Goal: Task Accomplishment & Management: Manage account settings

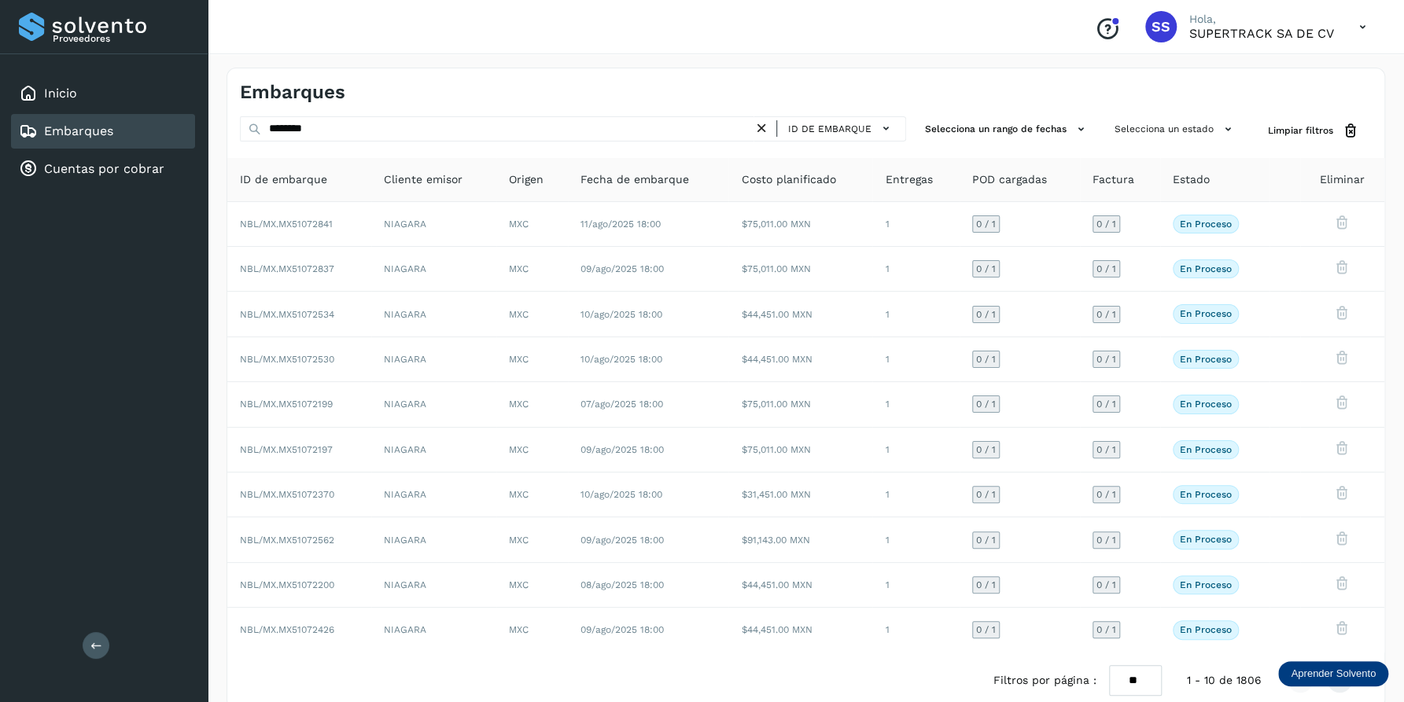
click at [764, 129] on icon at bounding box center [761, 128] width 17 height 17
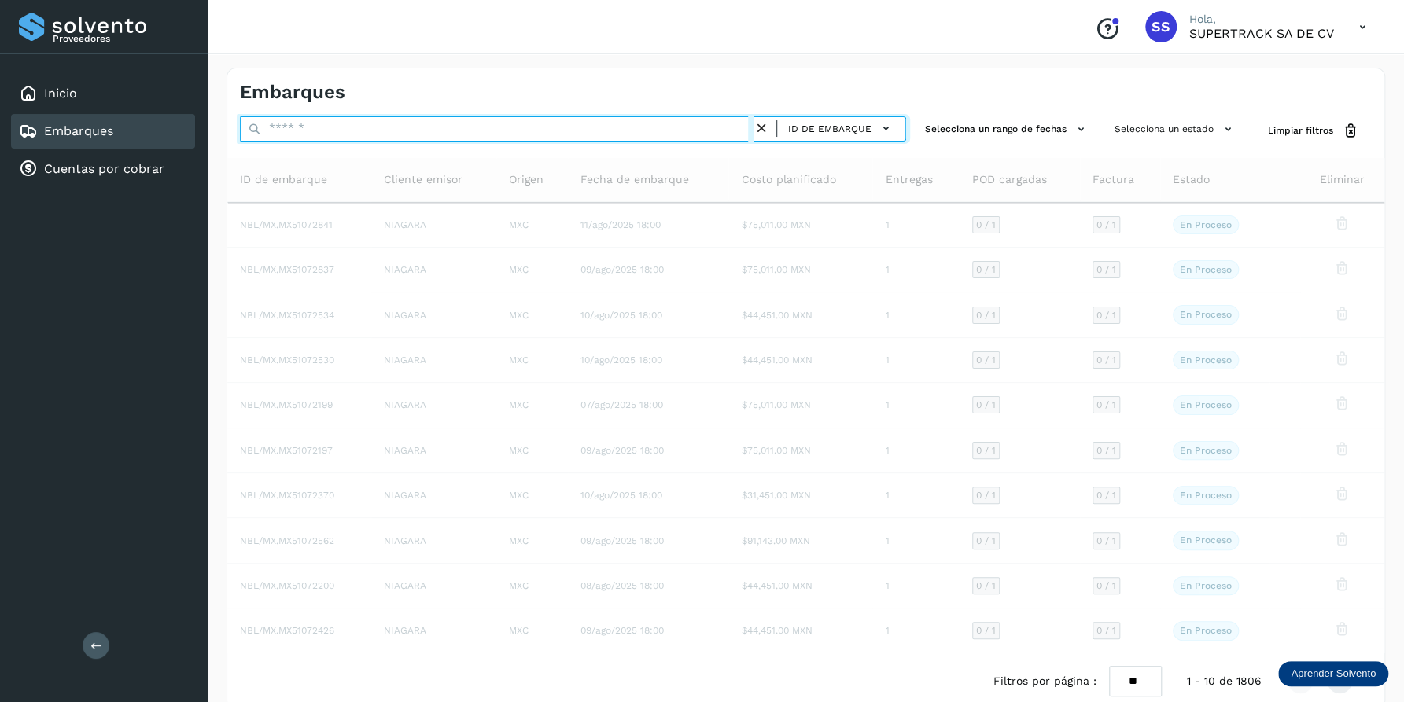
click at [470, 131] on input "text" at bounding box center [497, 128] width 514 height 25
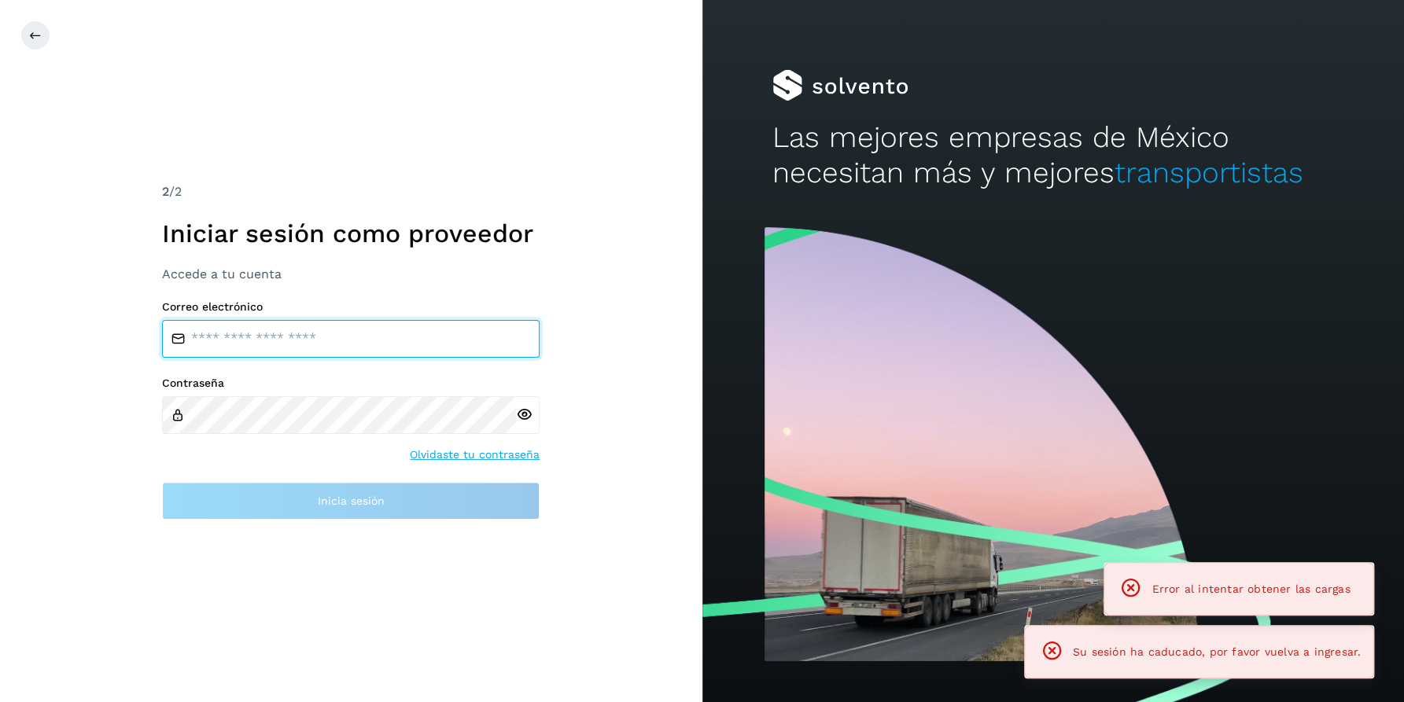
type input "**********"
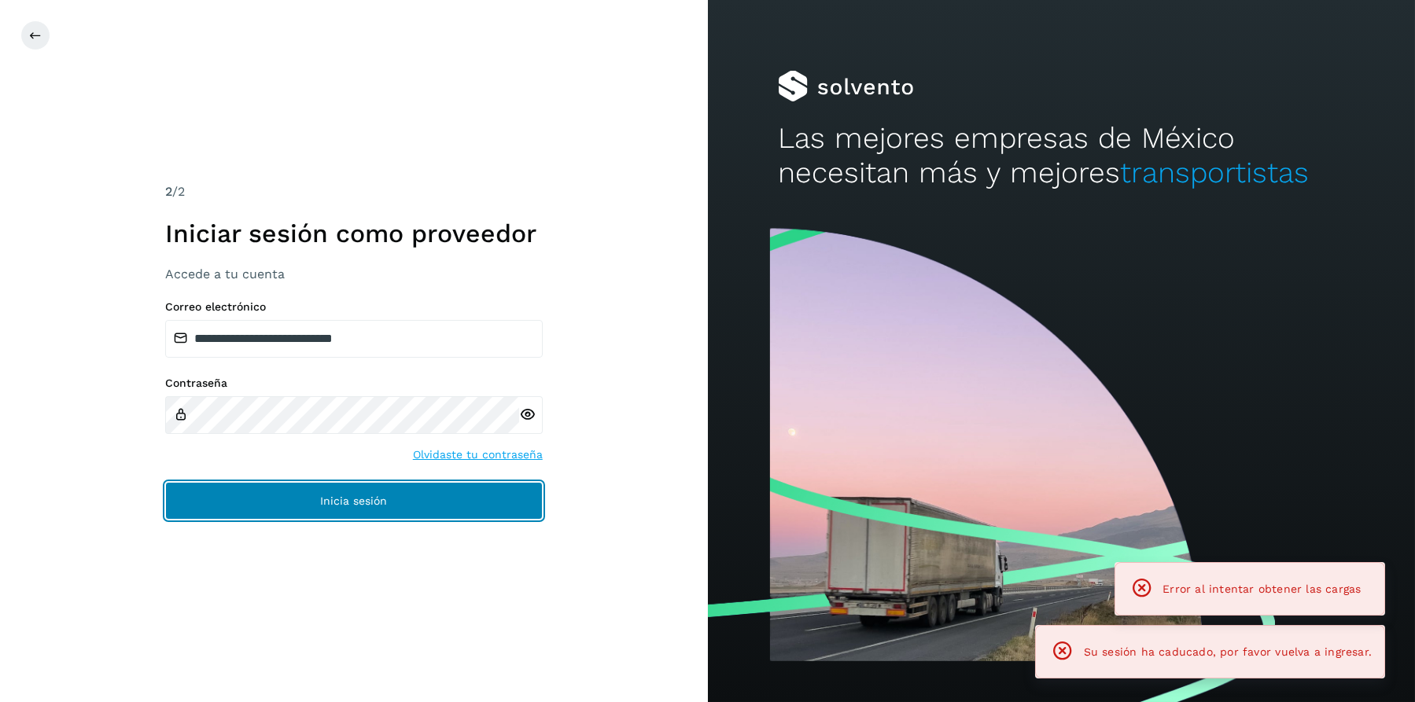
click at [375, 498] on span "Inicia sesión" at bounding box center [353, 500] width 67 height 11
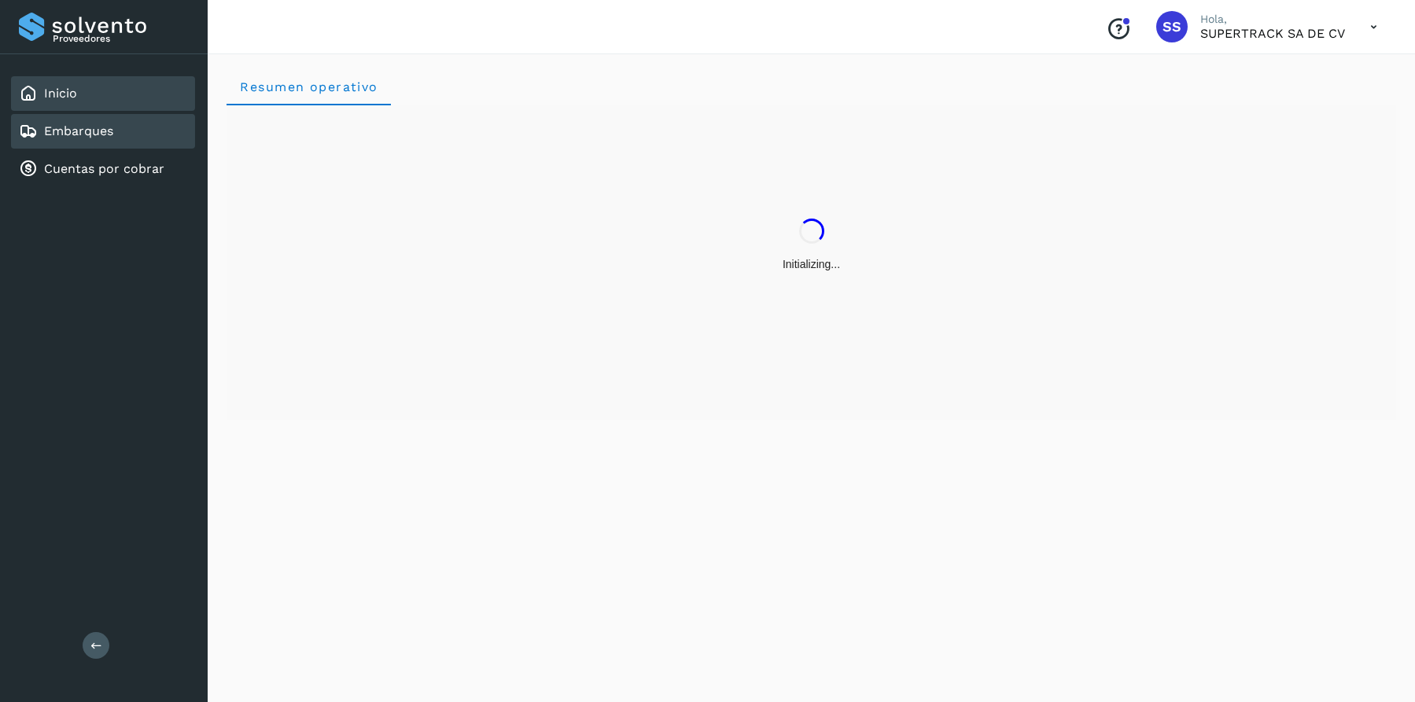
click at [105, 131] on link "Embarques" at bounding box center [78, 130] width 69 height 15
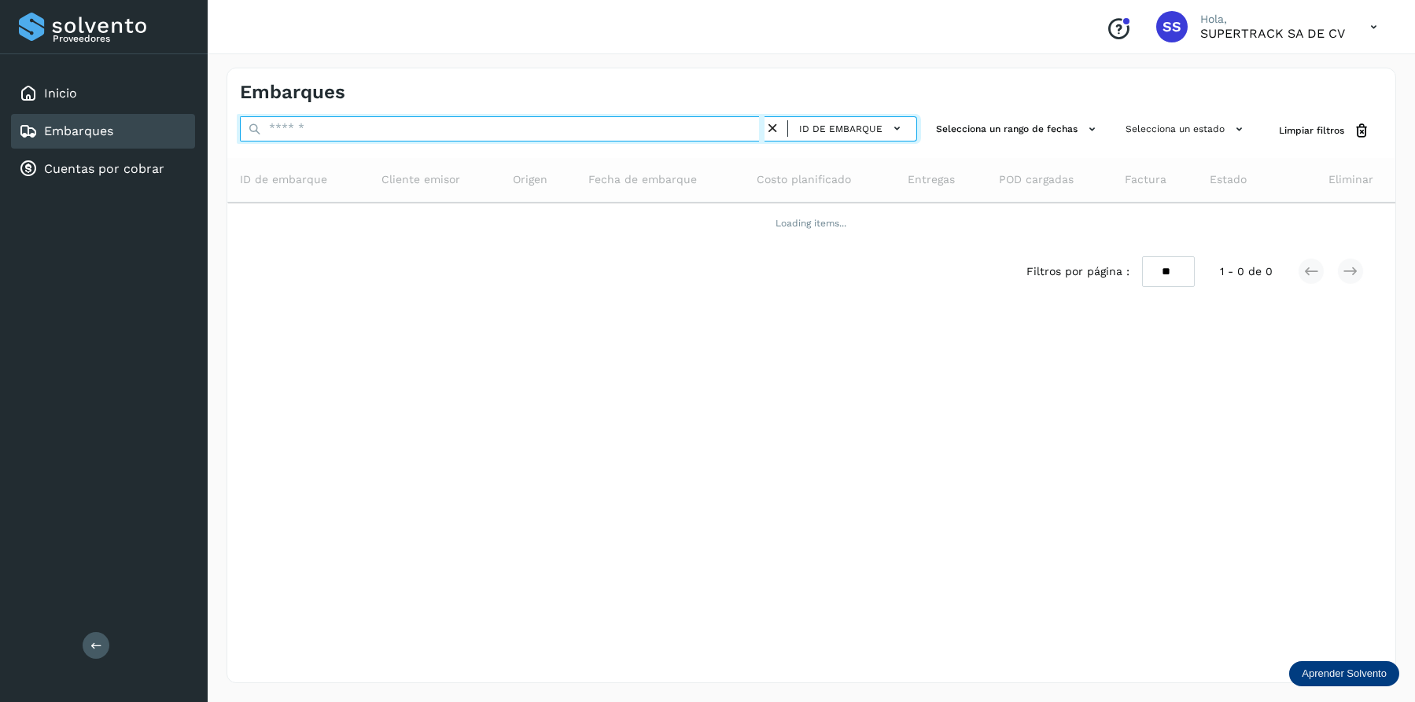
click at [330, 129] on input "text" at bounding box center [502, 128] width 525 height 25
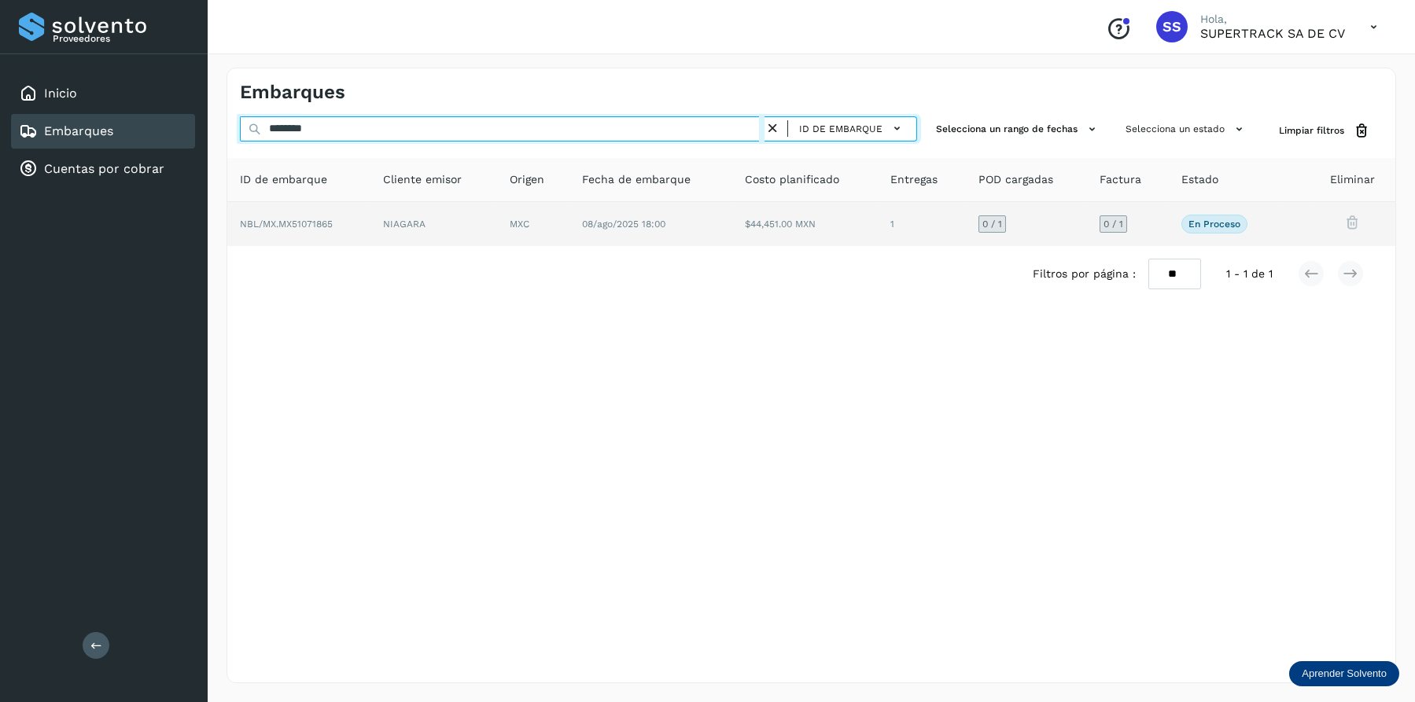
type input "********"
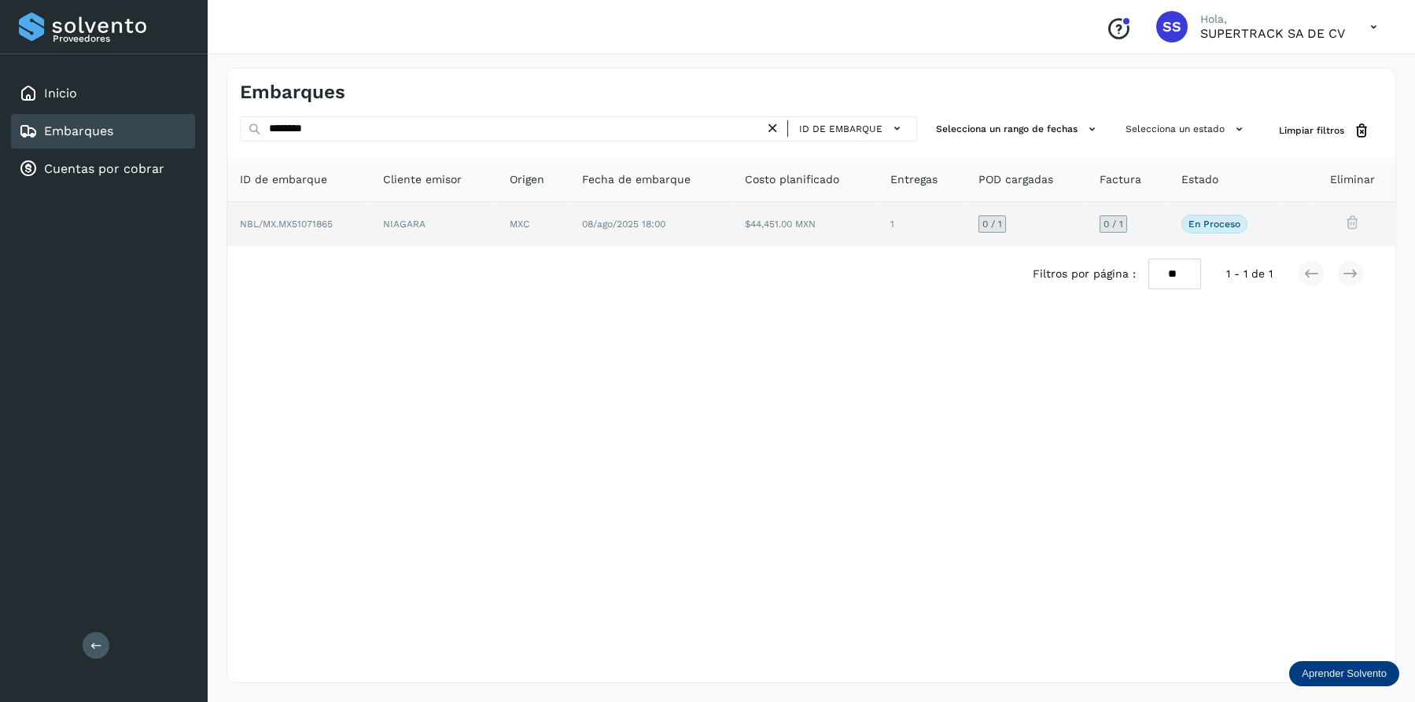
click at [497, 221] on td "NIAGARA" at bounding box center [533, 224] width 72 height 44
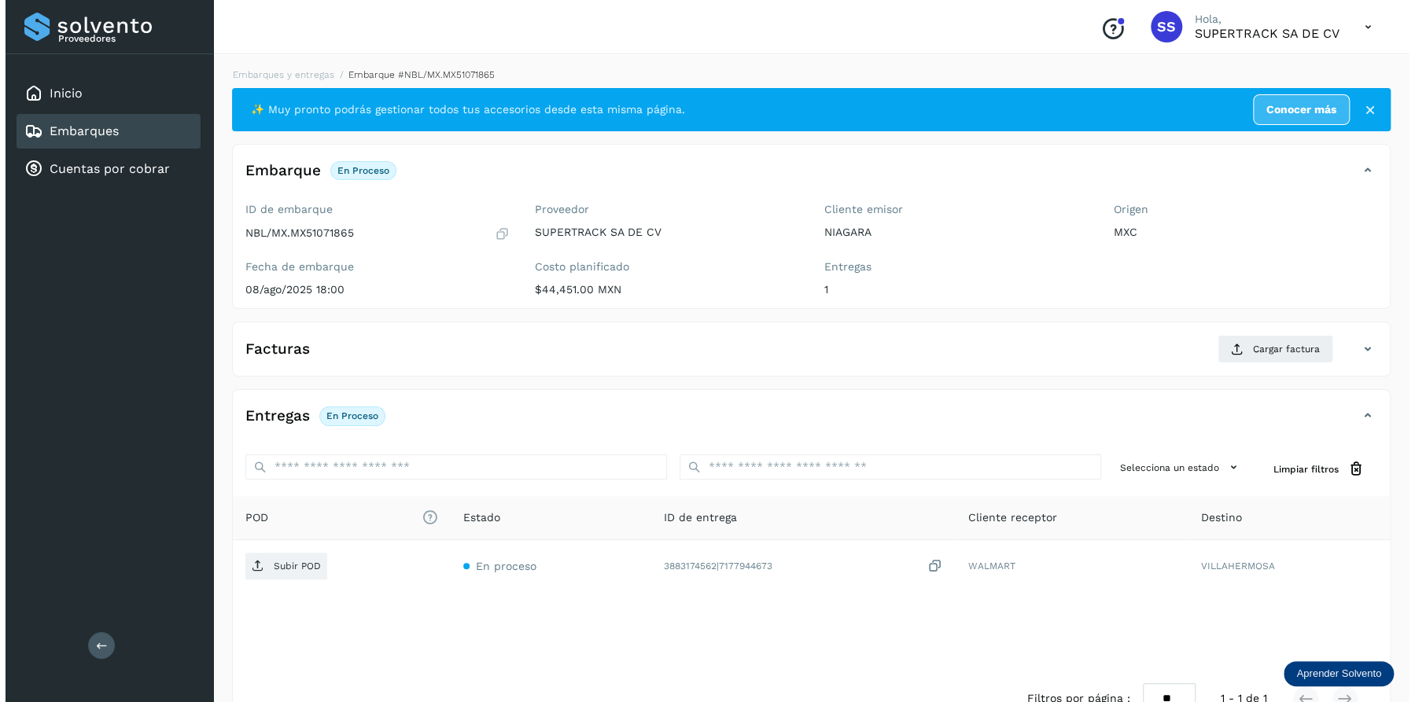
scroll to position [42, 0]
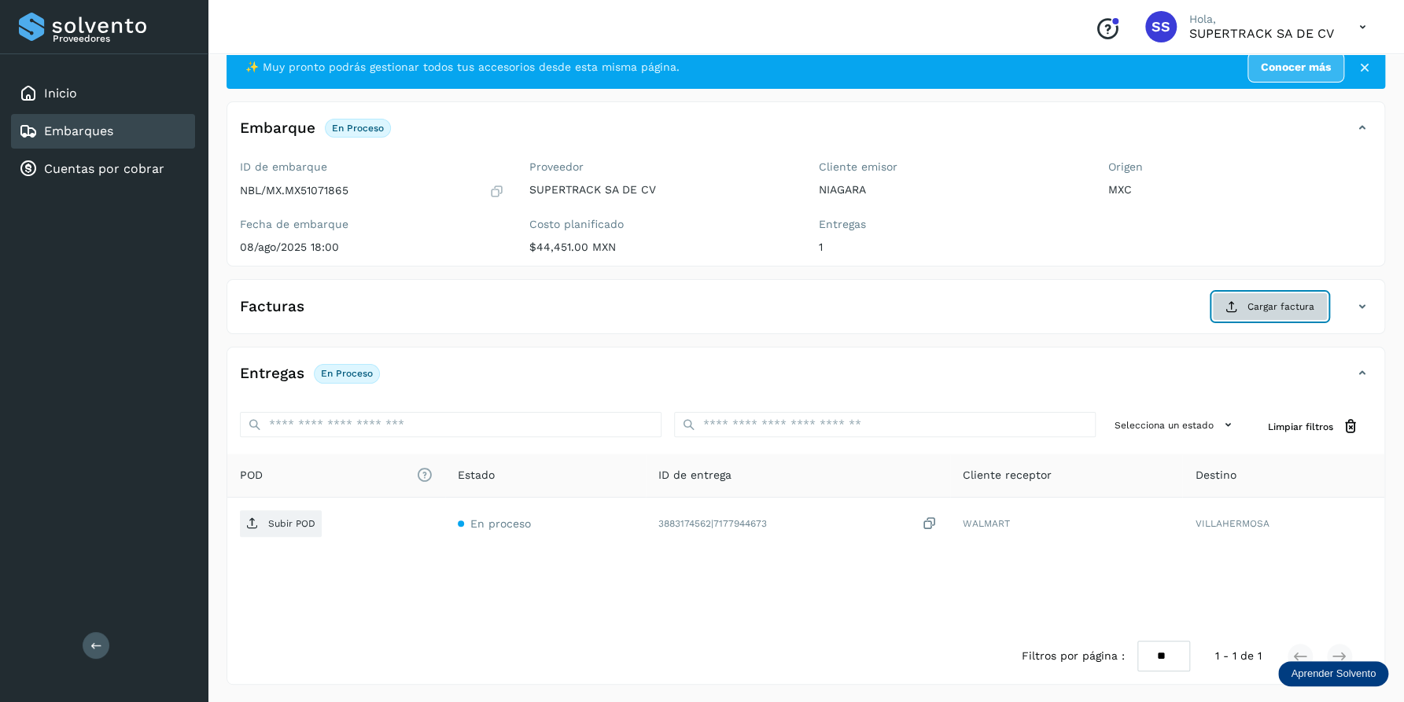
click at [1272, 304] on span "Cargar factura" at bounding box center [1280, 307] width 67 height 14
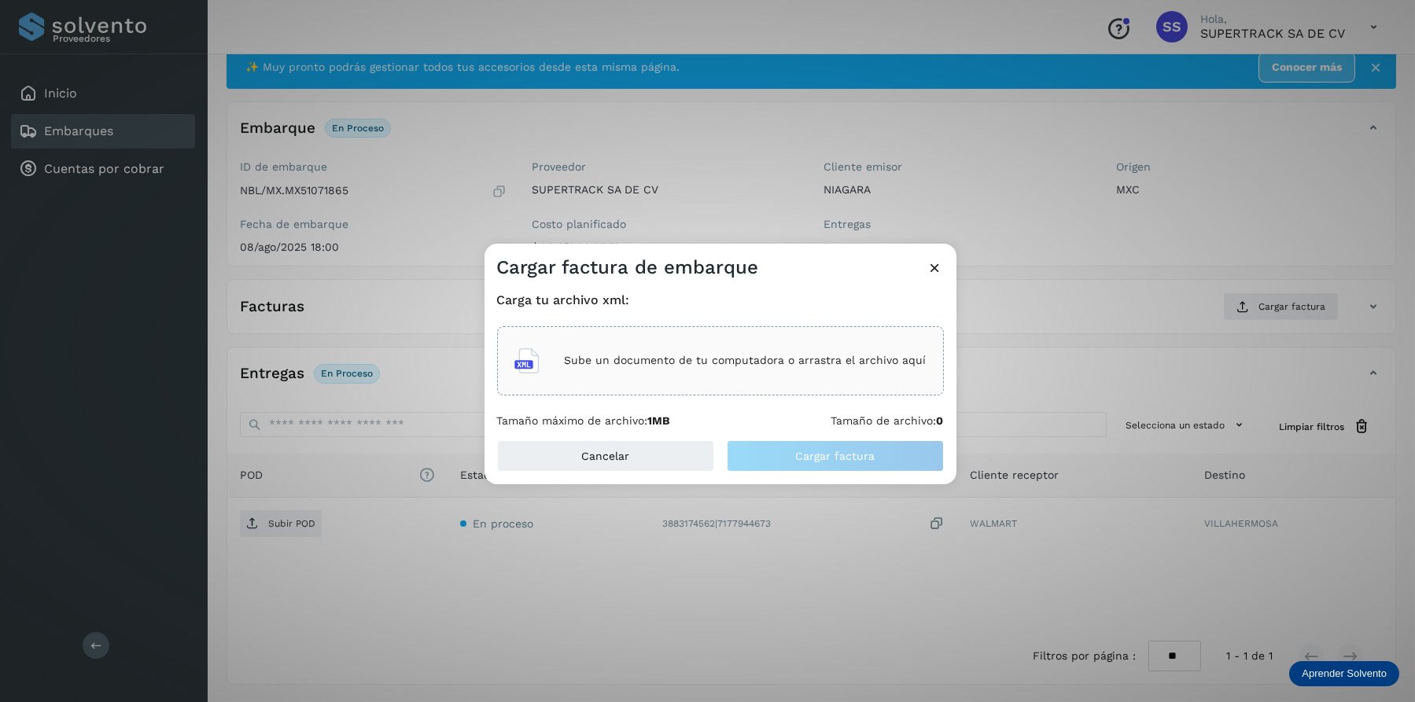
click at [631, 375] on div "Sube un documento de tu computadora o arrastra el archivo aquí" at bounding box center [720, 361] width 412 height 42
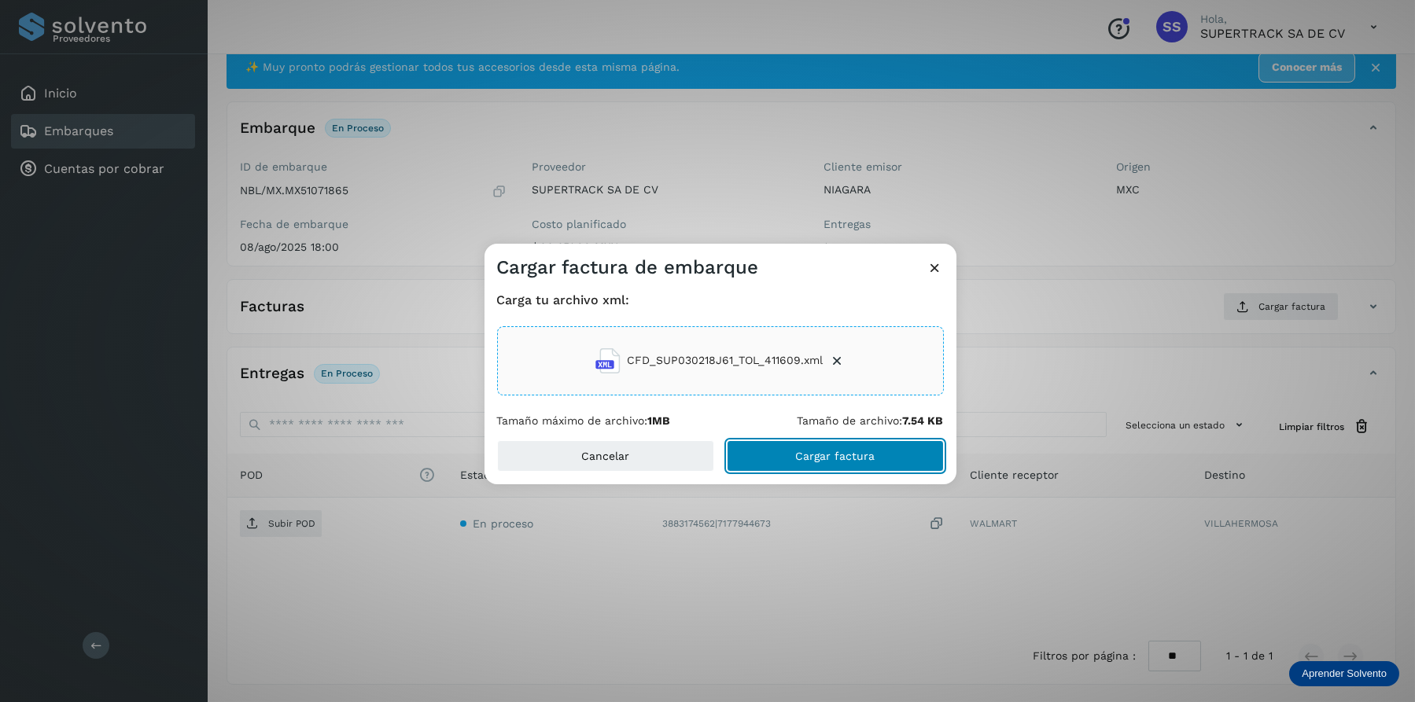
click at [885, 466] on button "Cargar factura" at bounding box center [835, 455] width 217 height 31
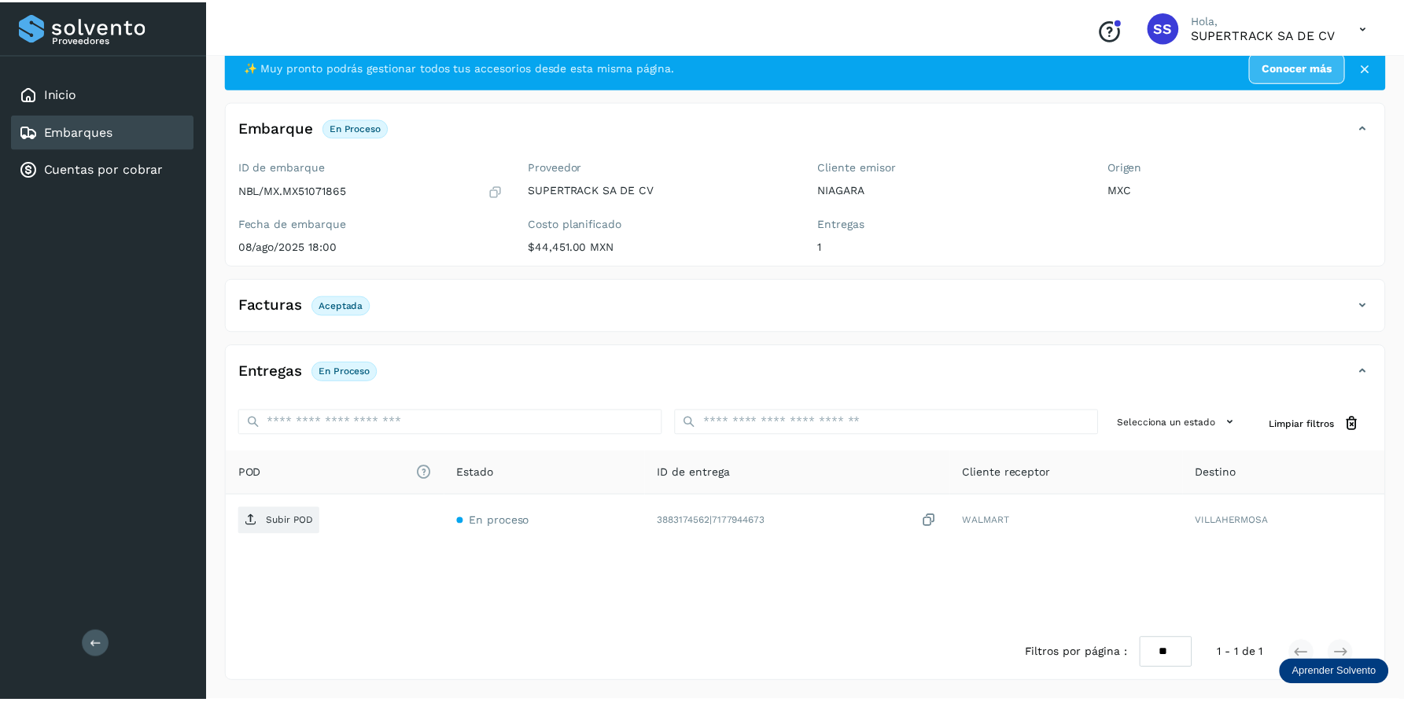
scroll to position [41, 0]
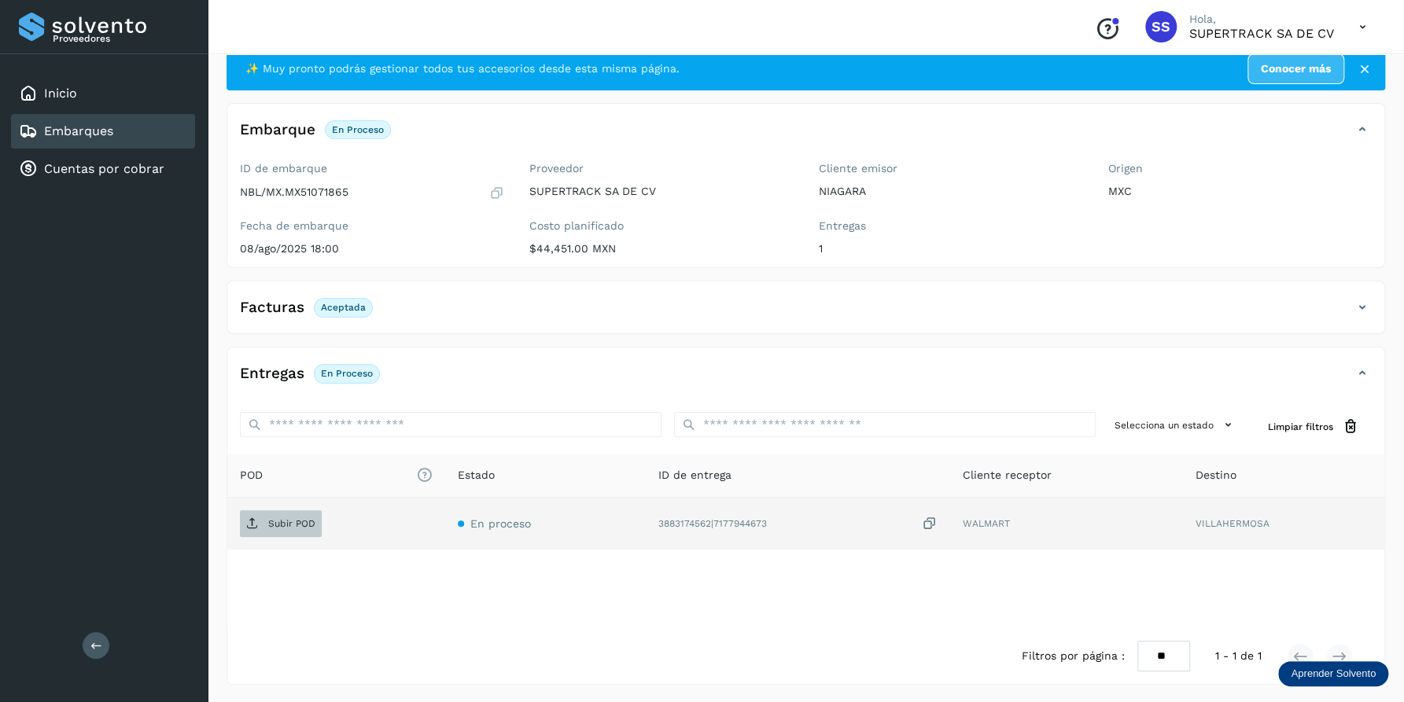
click at [280, 525] on p "Subir POD" at bounding box center [291, 523] width 47 height 11
click at [455, 306] on div "Facturas Aceptada" at bounding box center [789, 307] width 1125 height 27
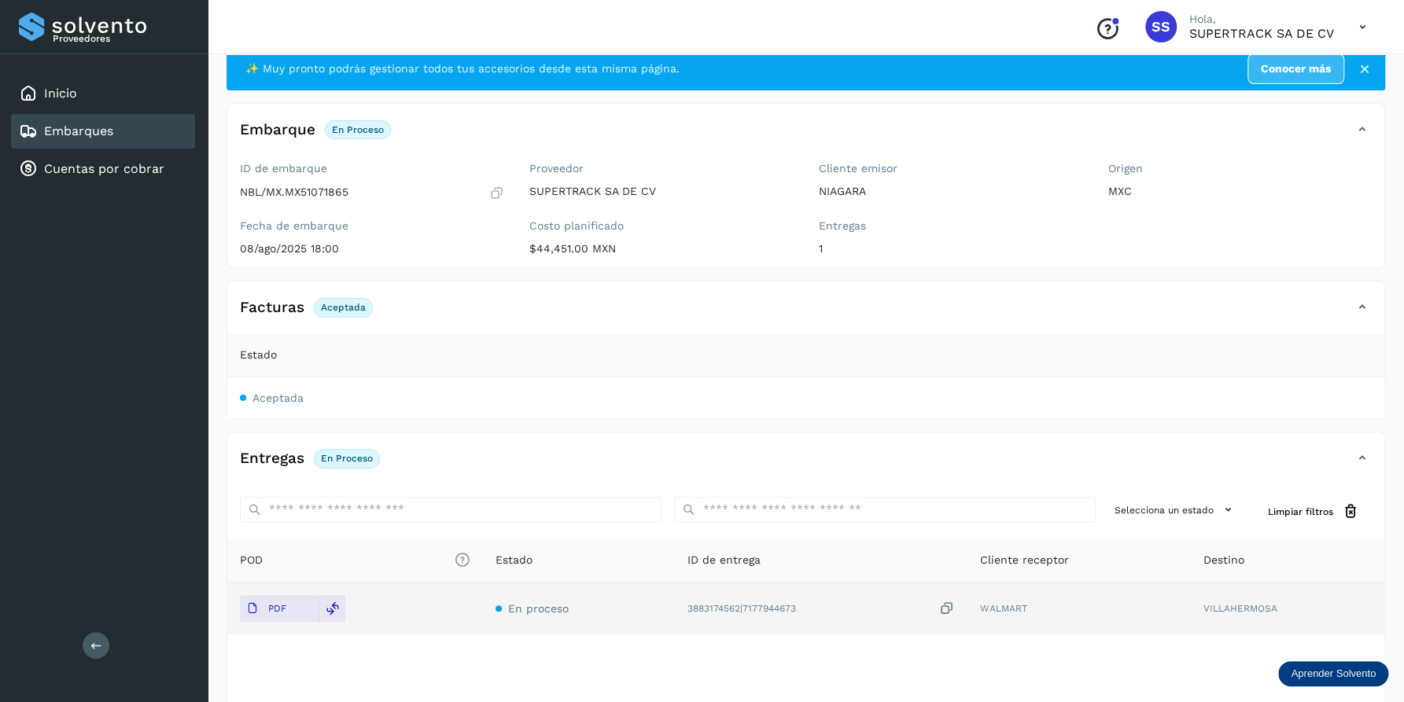
click at [460, 307] on div "Facturas Aceptada" at bounding box center [789, 307] width 1125 height 27
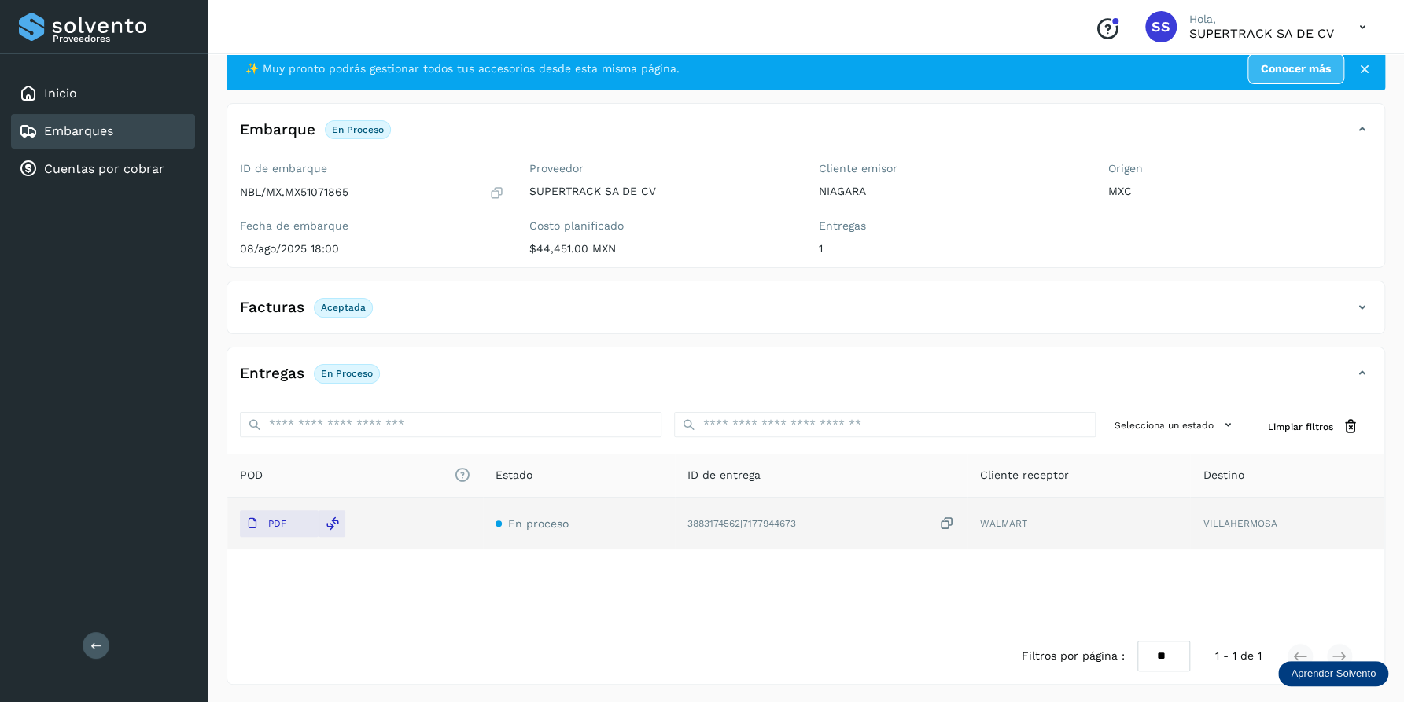
click at [463, 307] on div "Facturas Aceptada" at bounding box center [789, 307] width 1125 height 27
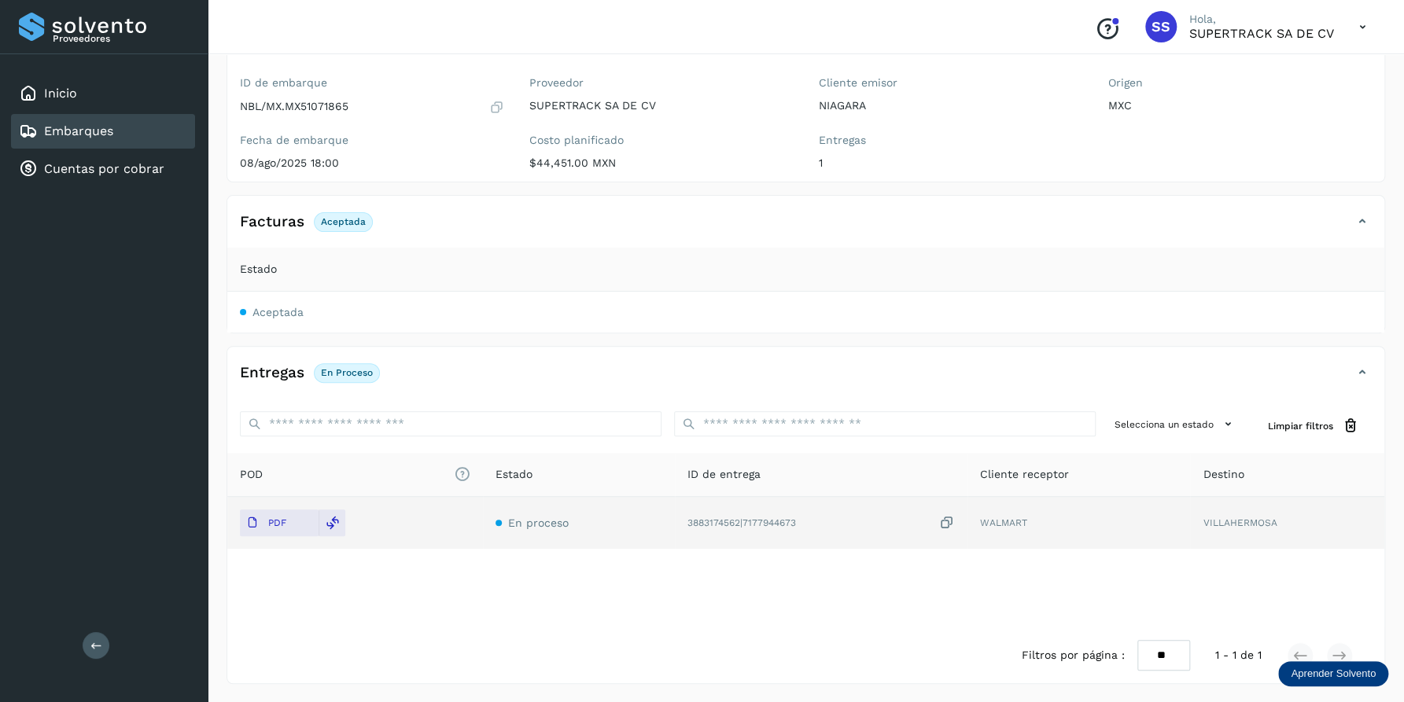
scroll to position [0, 0]
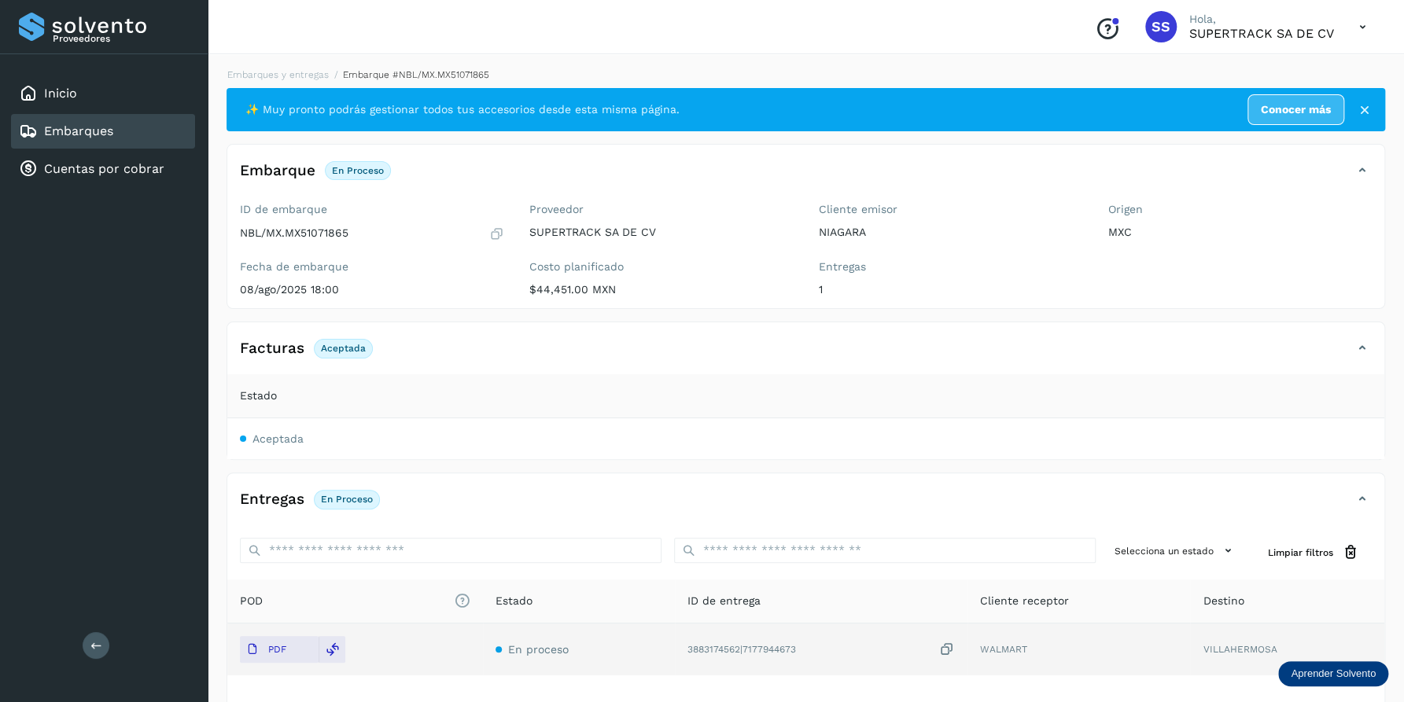
click at [329, 79] on li "Embarques y entregas" at bounding box center [409, 75] width 160 height 14
click at [303, 72] on link "Embarques y entregas" at bounding box center [277, 74] width 101 height 11
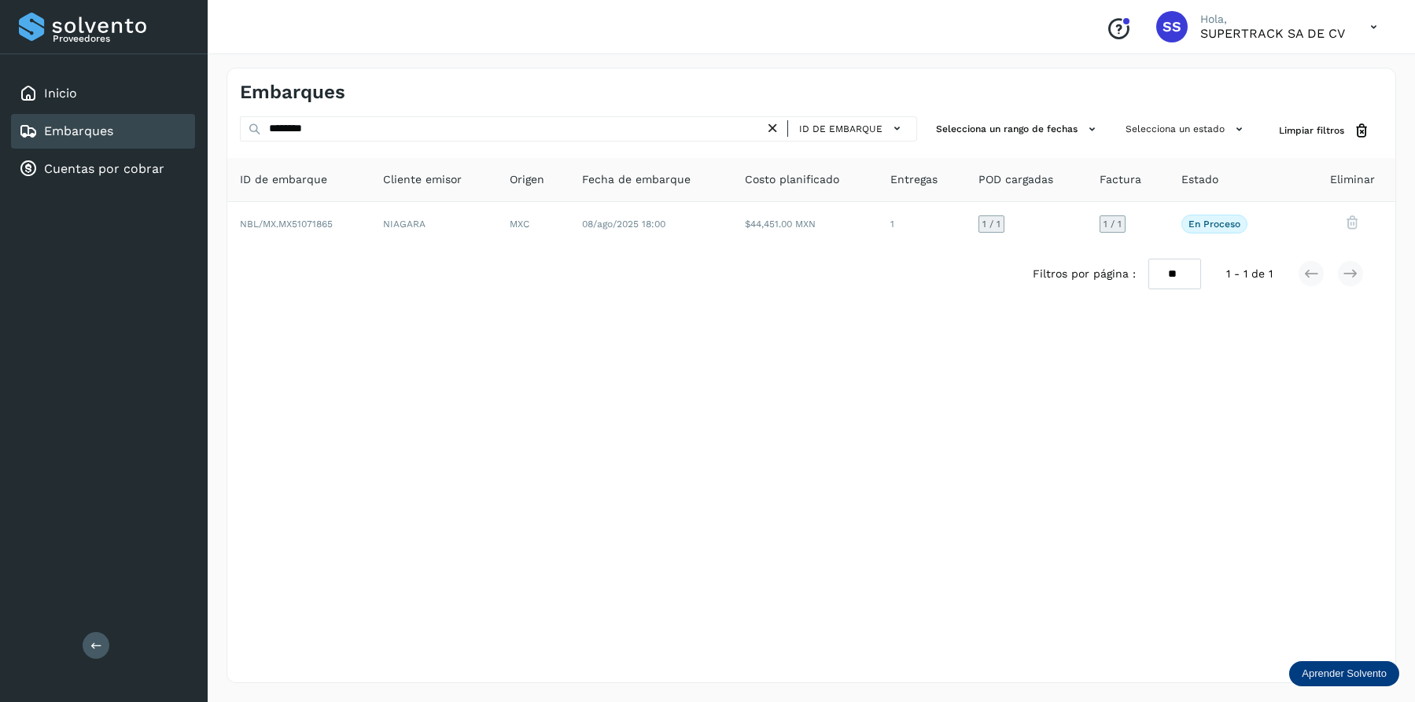
click at [352, 141] on div "******** ID de embarque" at bounding box center [578, 130] width 677 height 29
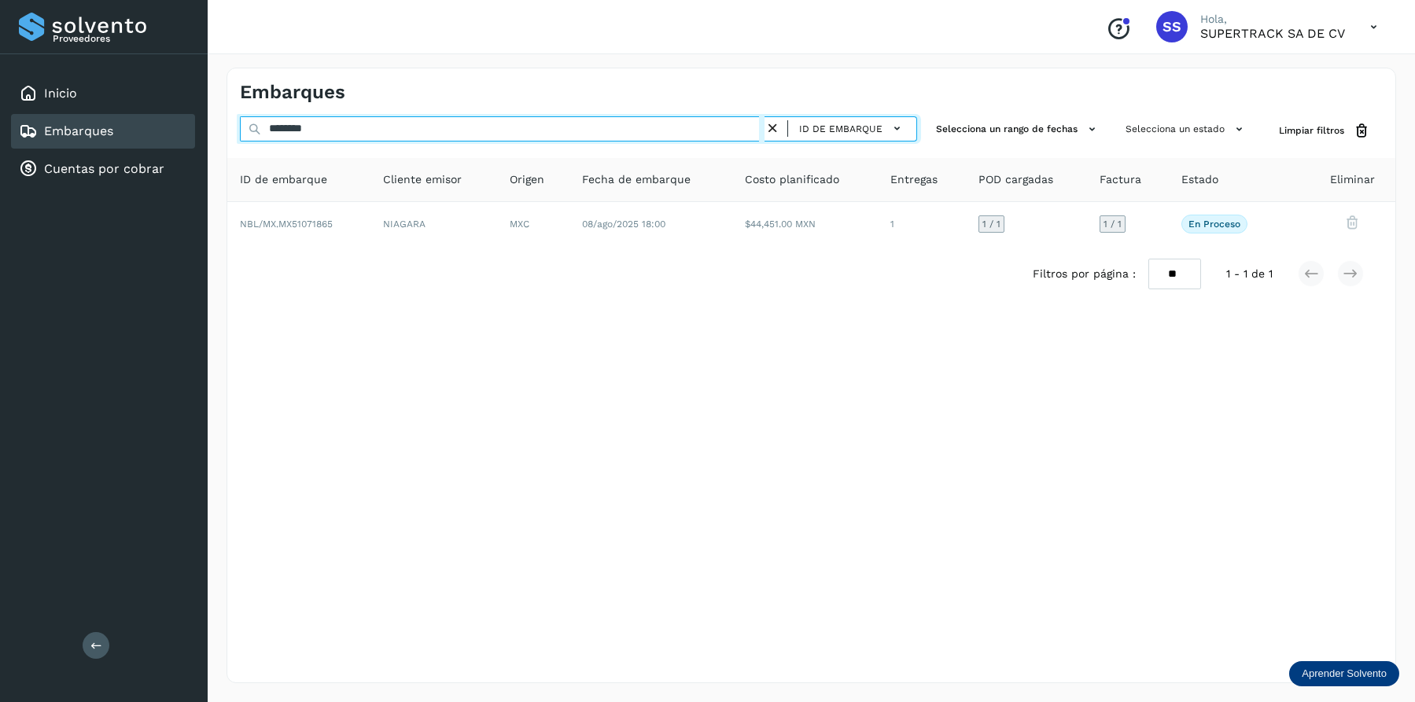
drag, startPoint x: 351, startPoint y: 131, endPoint x: -3, endPoint y: 84, distance: 357.0
click at [0, 84] on html "Proveedores Inicio Embarques Cuentas por cobrar Salir Conoce nuestros beneficio…" at bounding box center [707, 351] width 1415 height 702
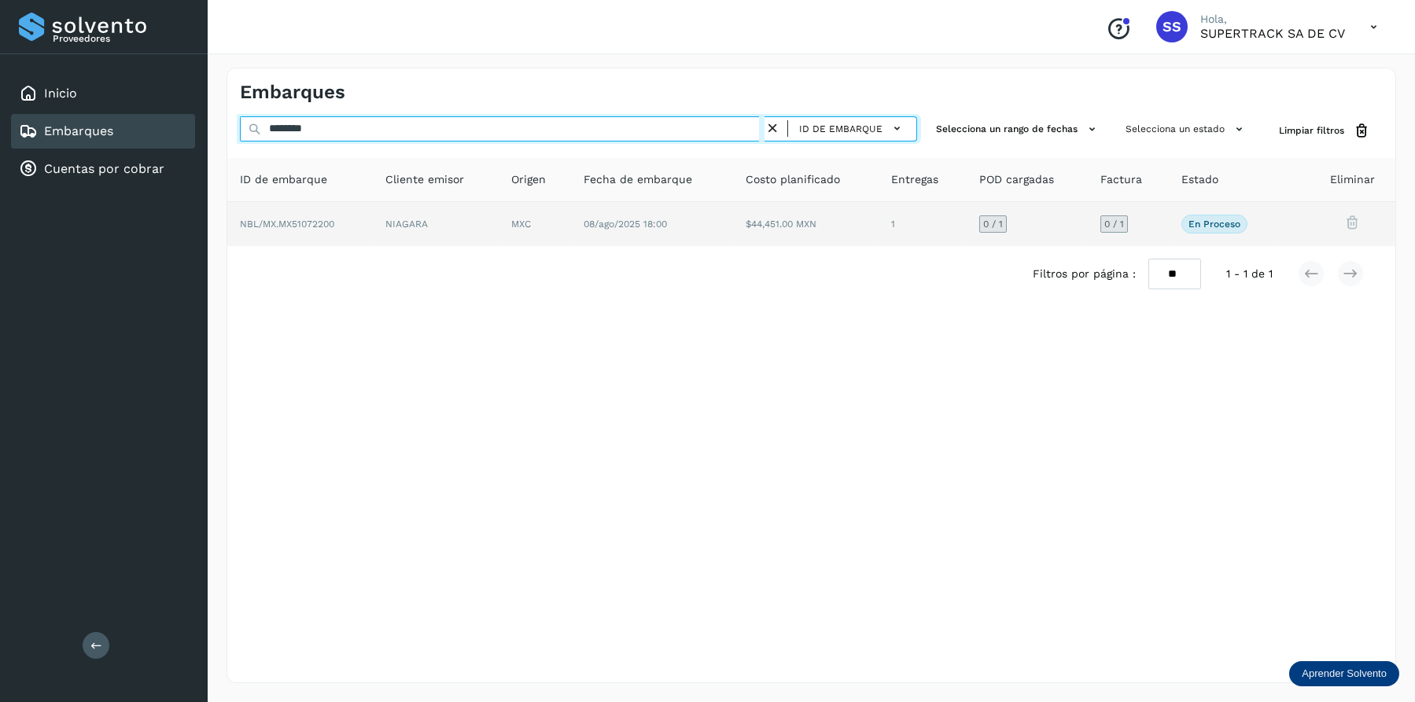
type input "********"
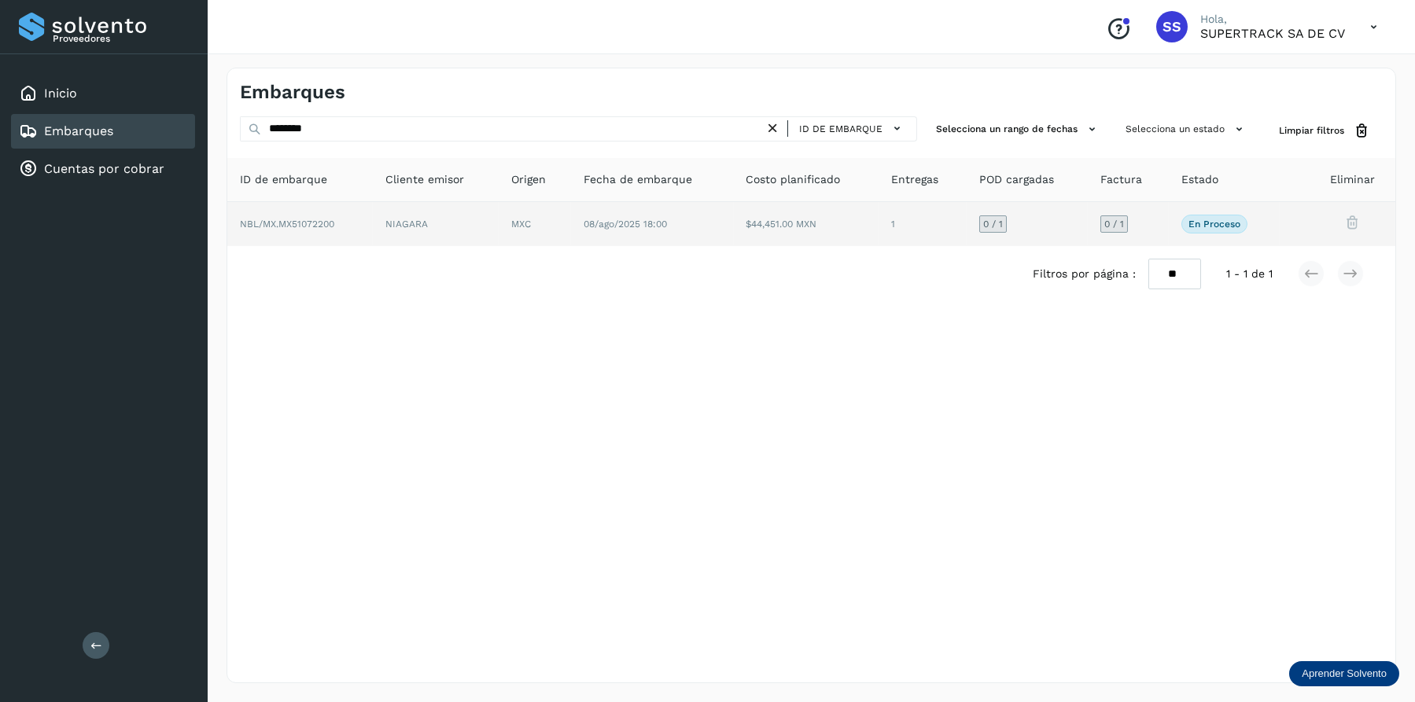
click at [499, 242] on td "NIAGARA" at bounding box center [535, 224] width 72 height 44
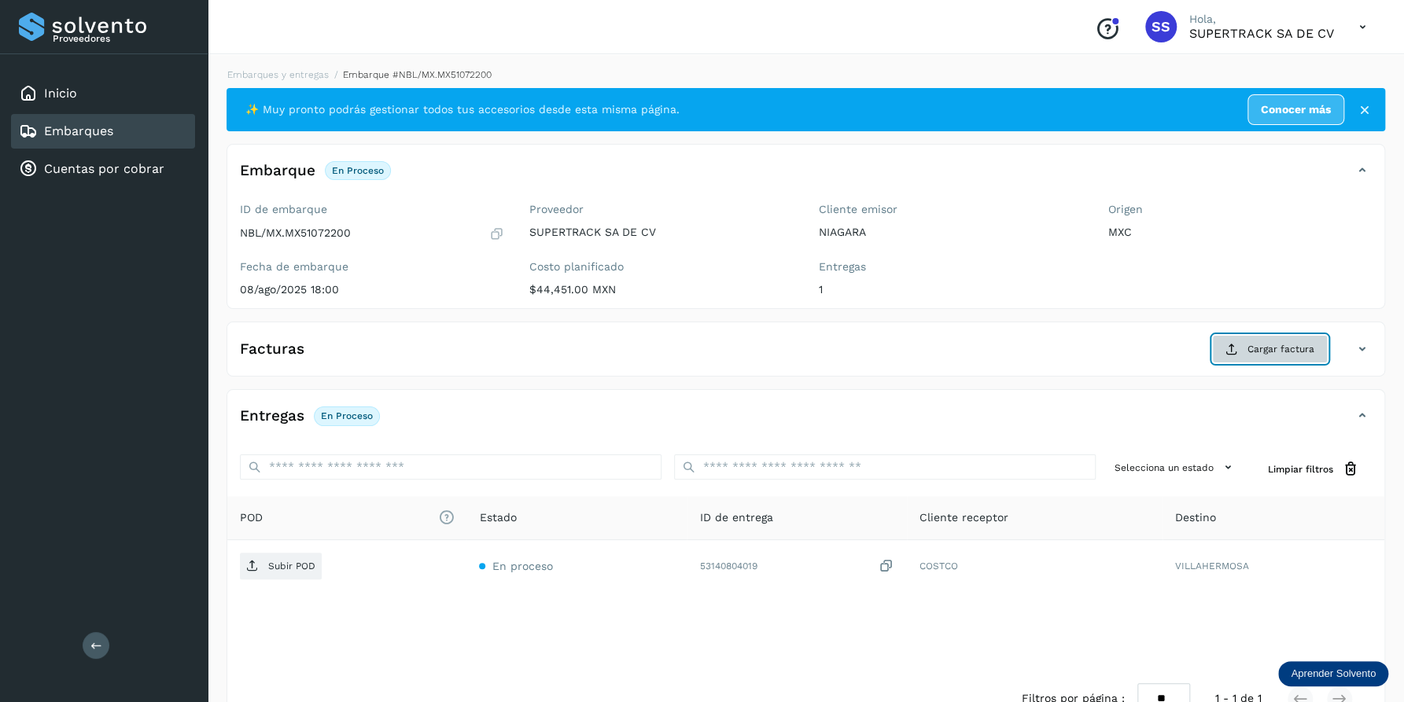
click at [1260, 353] on span "Cargar factura" at bounding box center [1280, 349] width 67 height 14
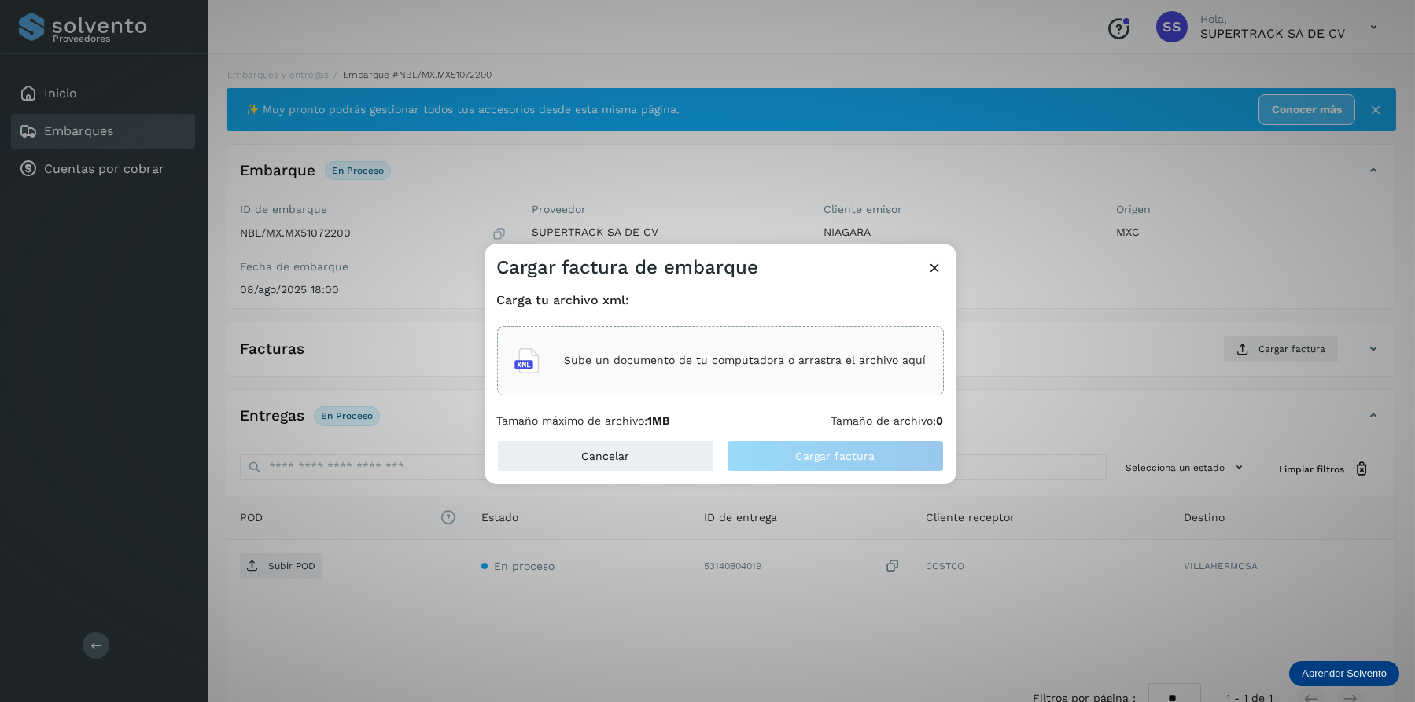
click at [716, 363] on p "Sube un documento de tu computadora o arrastra el archivo aquí" at bounding box center [746, 360] width 362 height 13
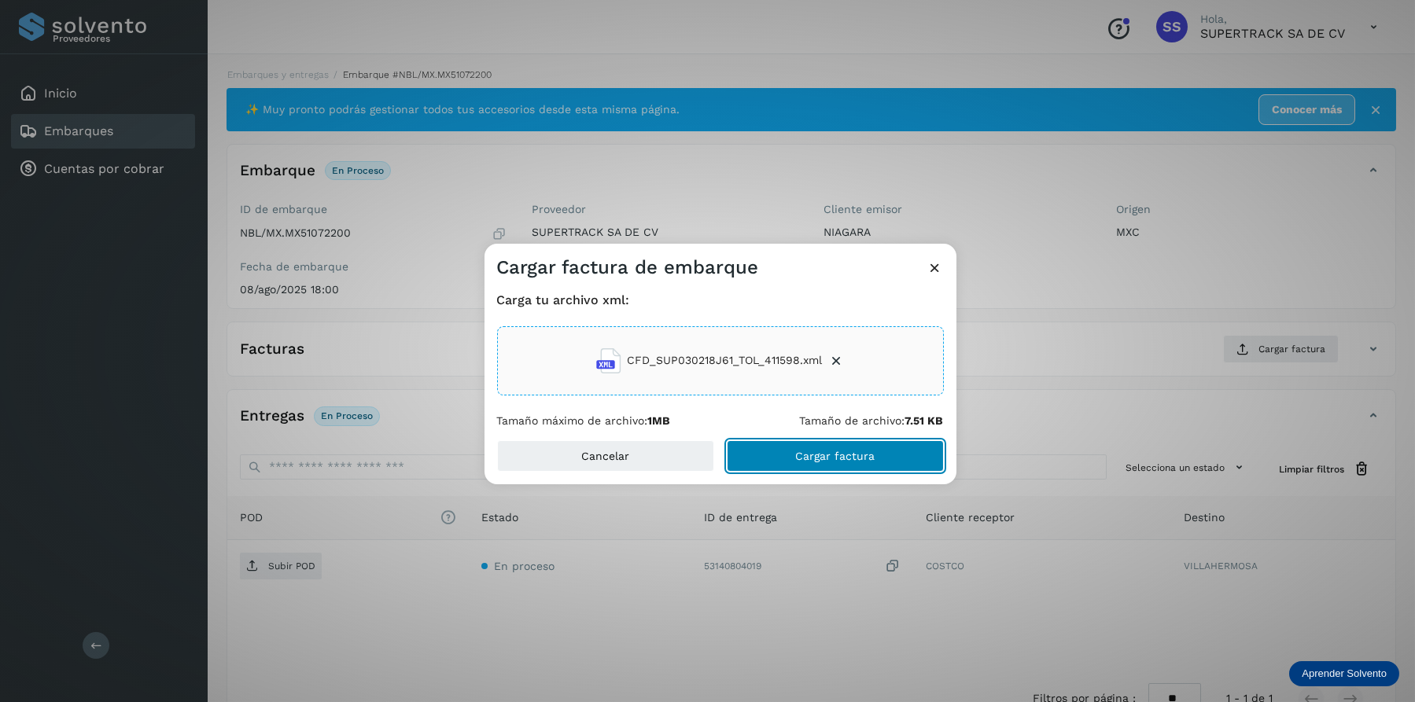
click at [835, 459] on span "Cargar factura" at bounding box center [834, 456] width 79 height 11
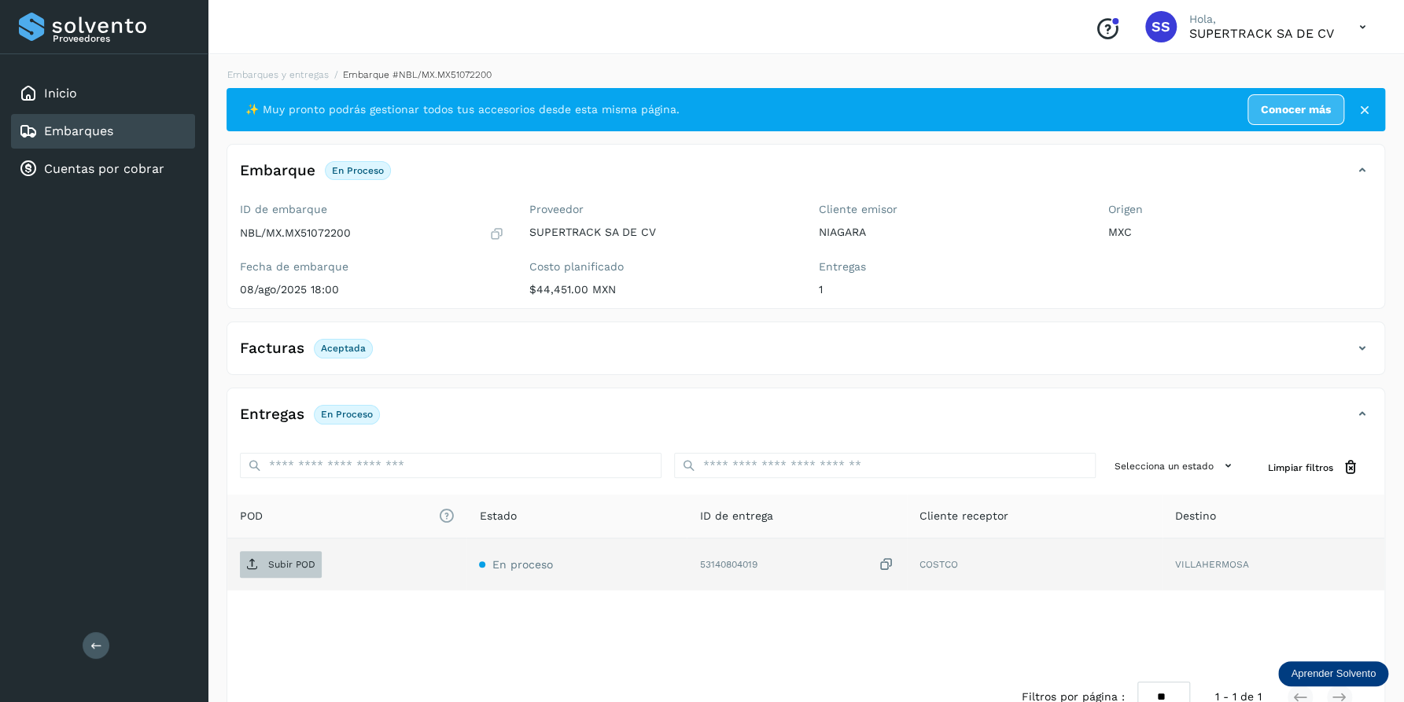
click at [294, 559] on p "Subir POD" at bounding box center [291, 564] width 47 height 11
click at [286, 79] on link "Embarques y entregas" at bounding box center [277, 74] width 101 height 11
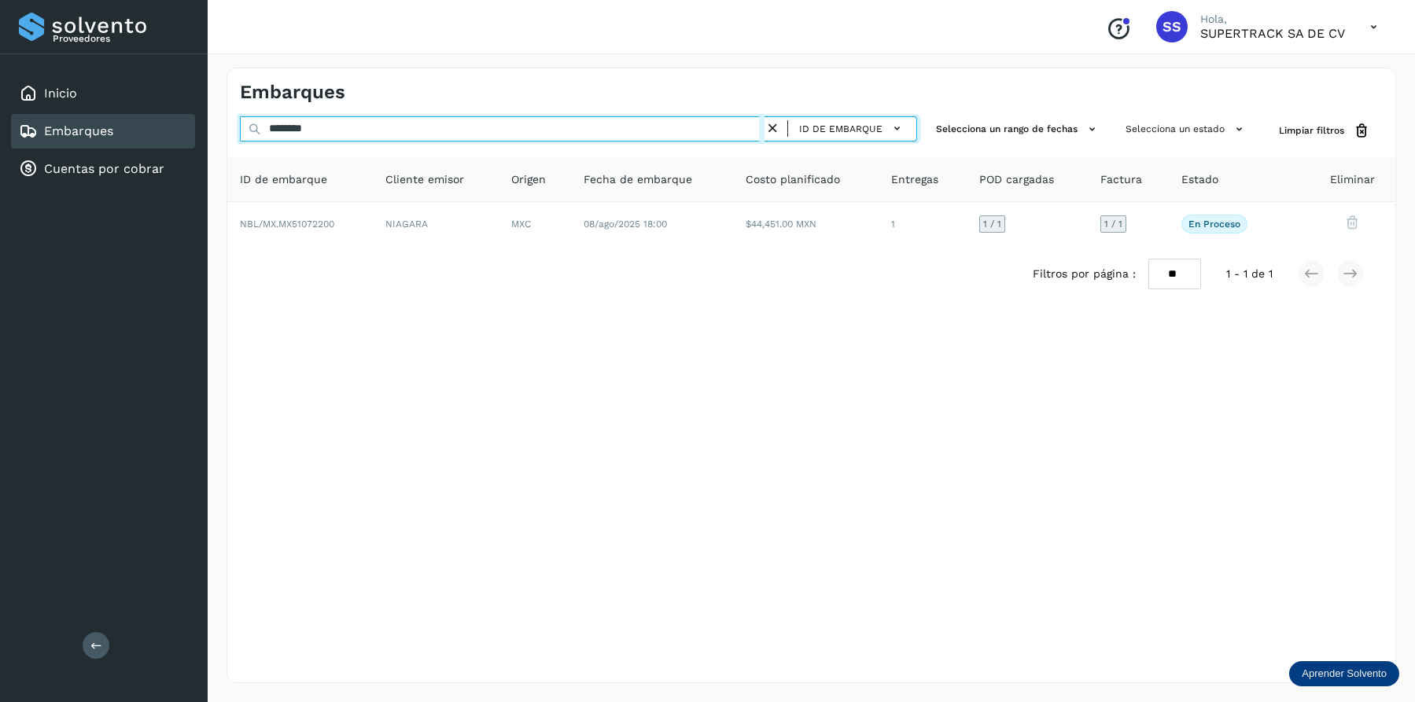
drag, startPoint x: 382, startPoint y: 134, endPoint x: 50, endPoint y: 118, distance: 332.3
click at [0, 111] on html "Proveedores Inicio Embarques Cuentas por cobrar Salir Conoce nuestros beneficio…" at bounding box center [707, 351] width 1415 height 702
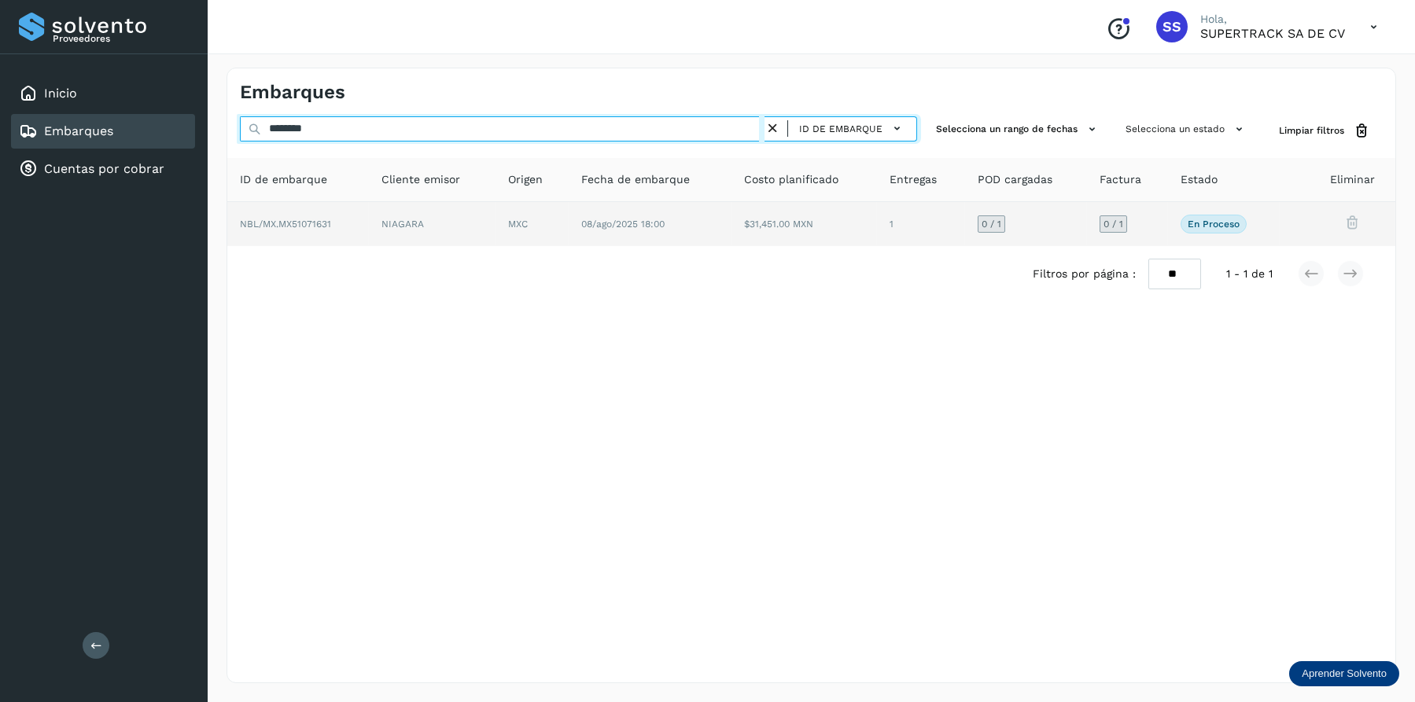
type input "********"
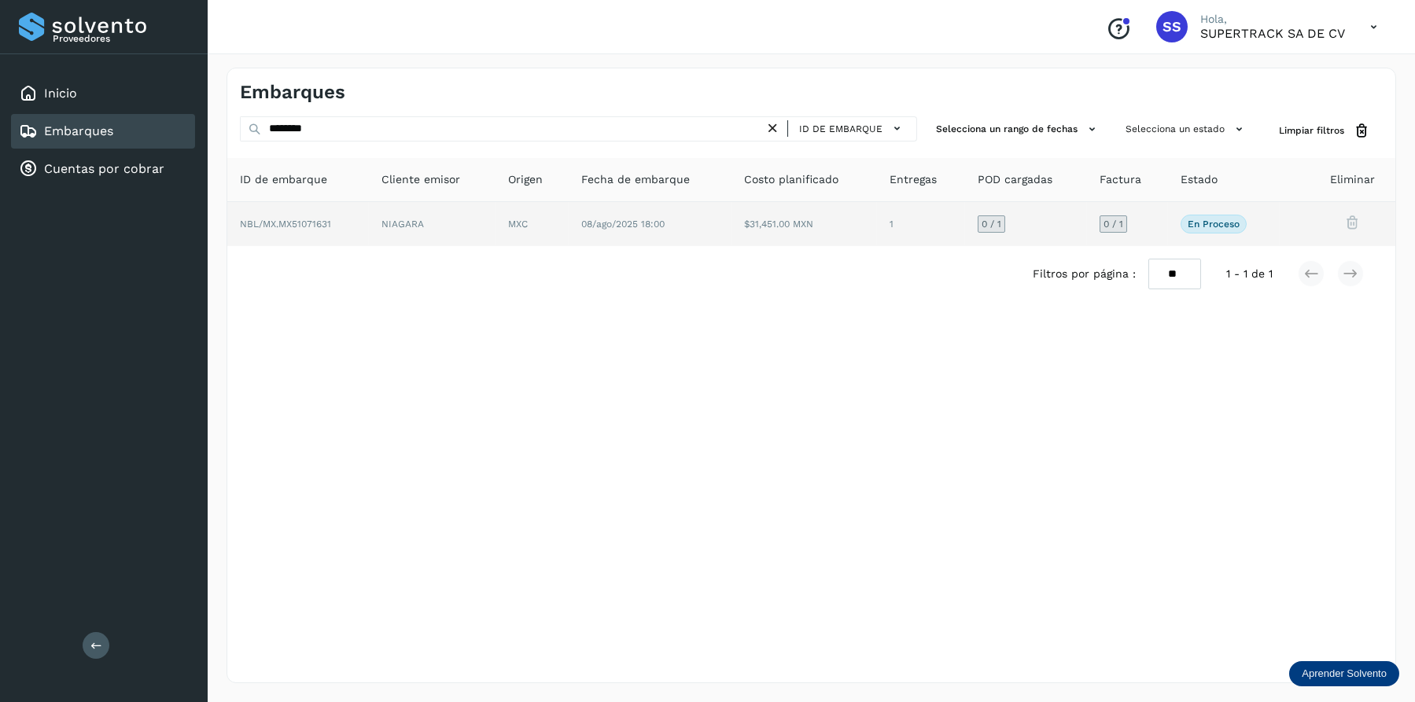
click at [731, 234] on td "08/ago/2025 18:00" at bounding box center [803, 224] width 145 height 44
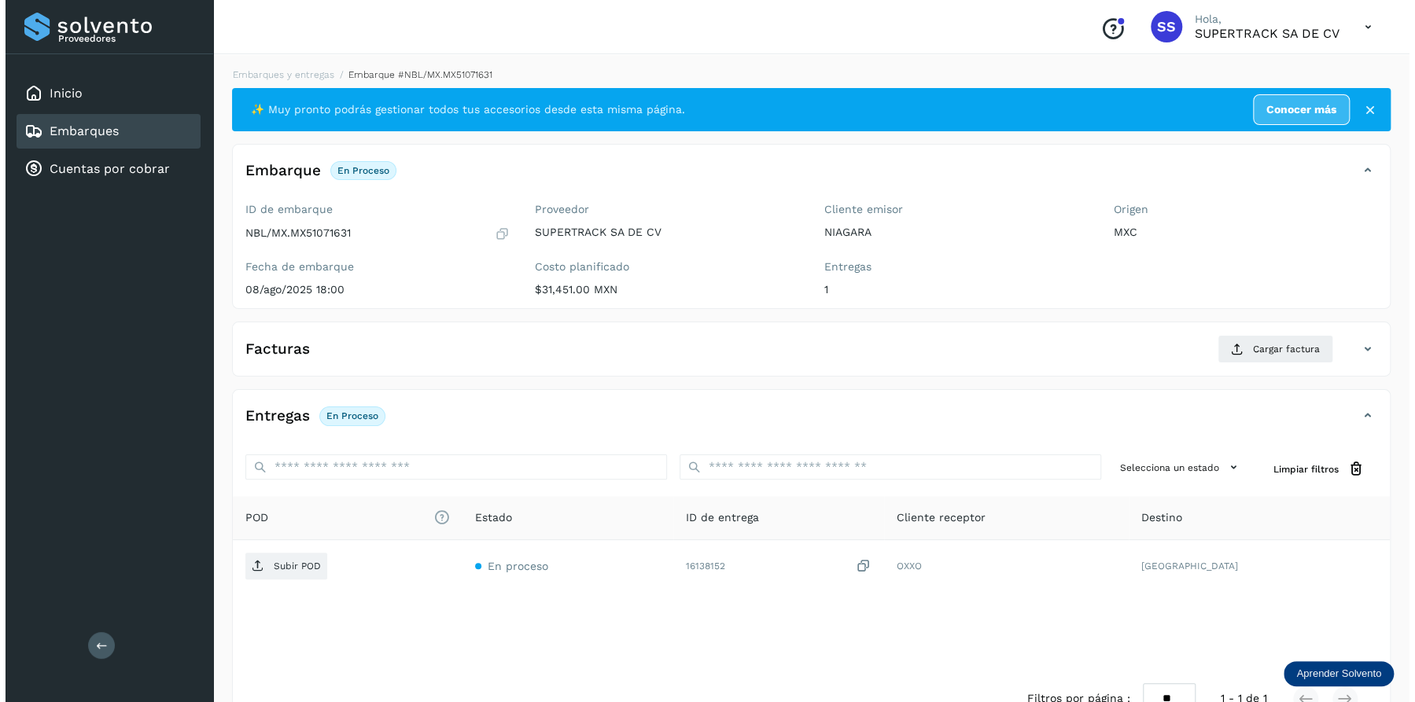
scroll to position [42, 0]
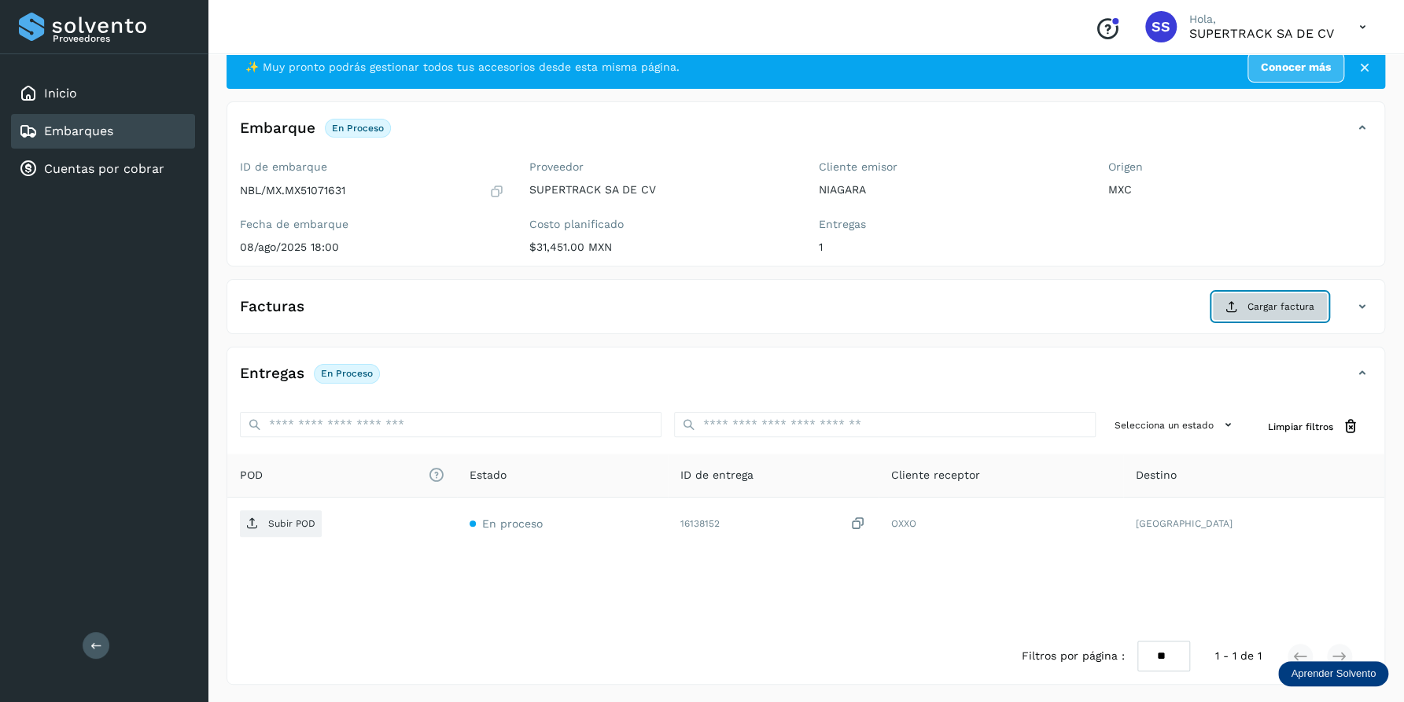
click at [1228, 307] on icon at bounding box center [1231, 306] width 13 height 13
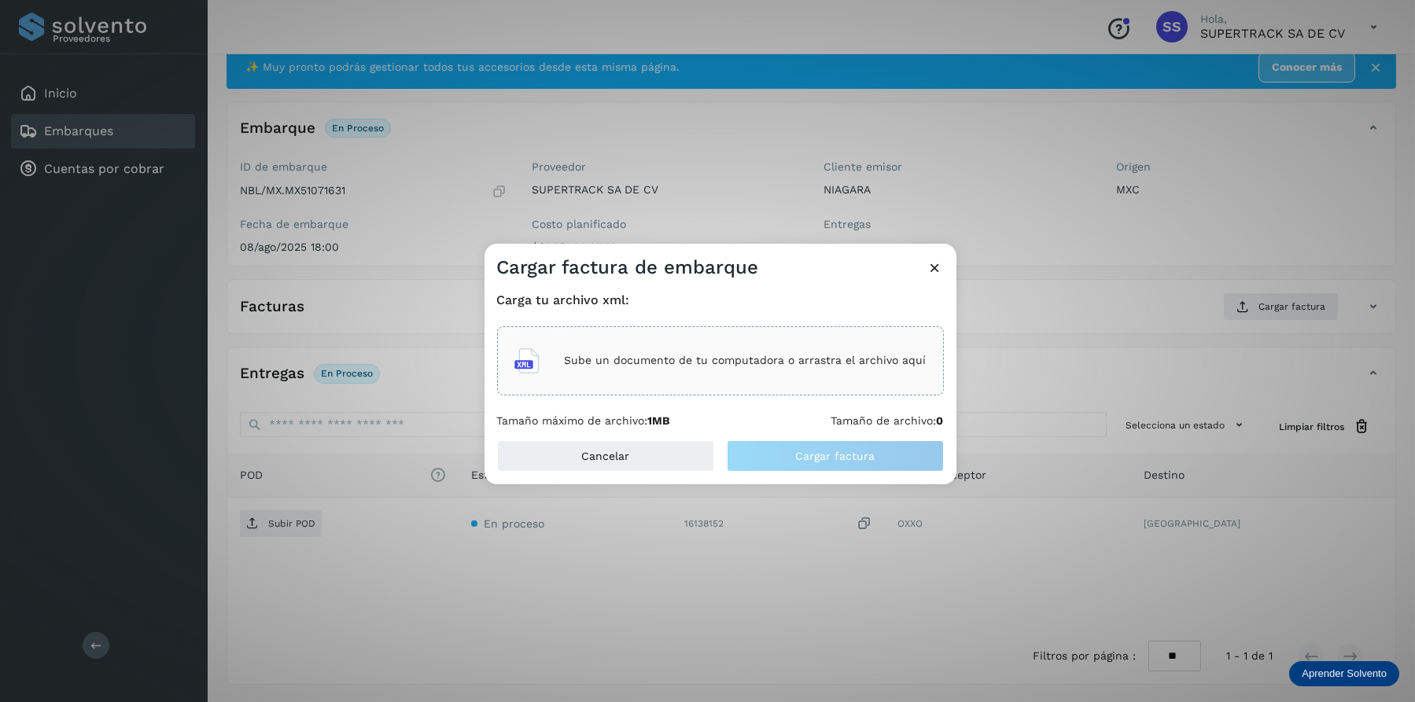
click at [626, 356] on p "Sube un documento de tu computadora o arrastra el archivo aquí" at bounding box center [746, 360] width 362 height 13
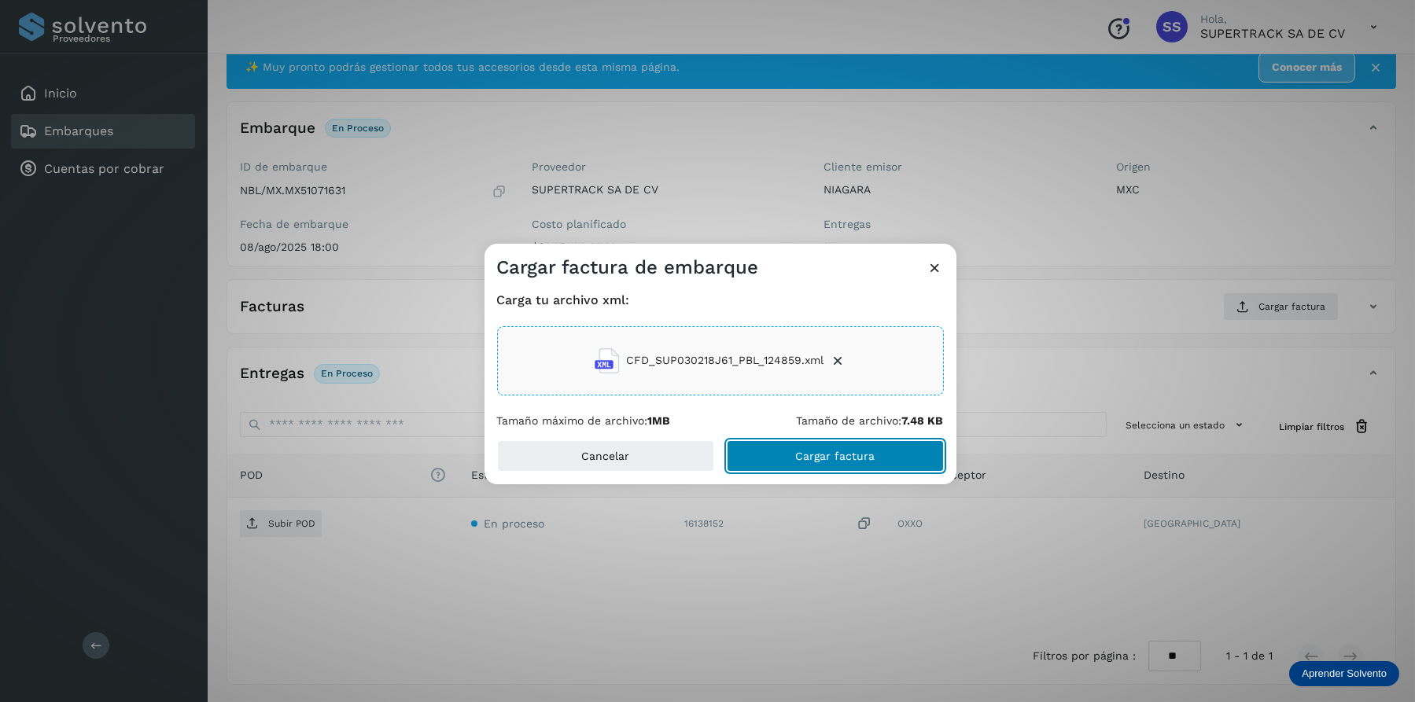
click at [856, 469] on button "Cargar factura" at bounding box center [835, 455] width 217 height 31
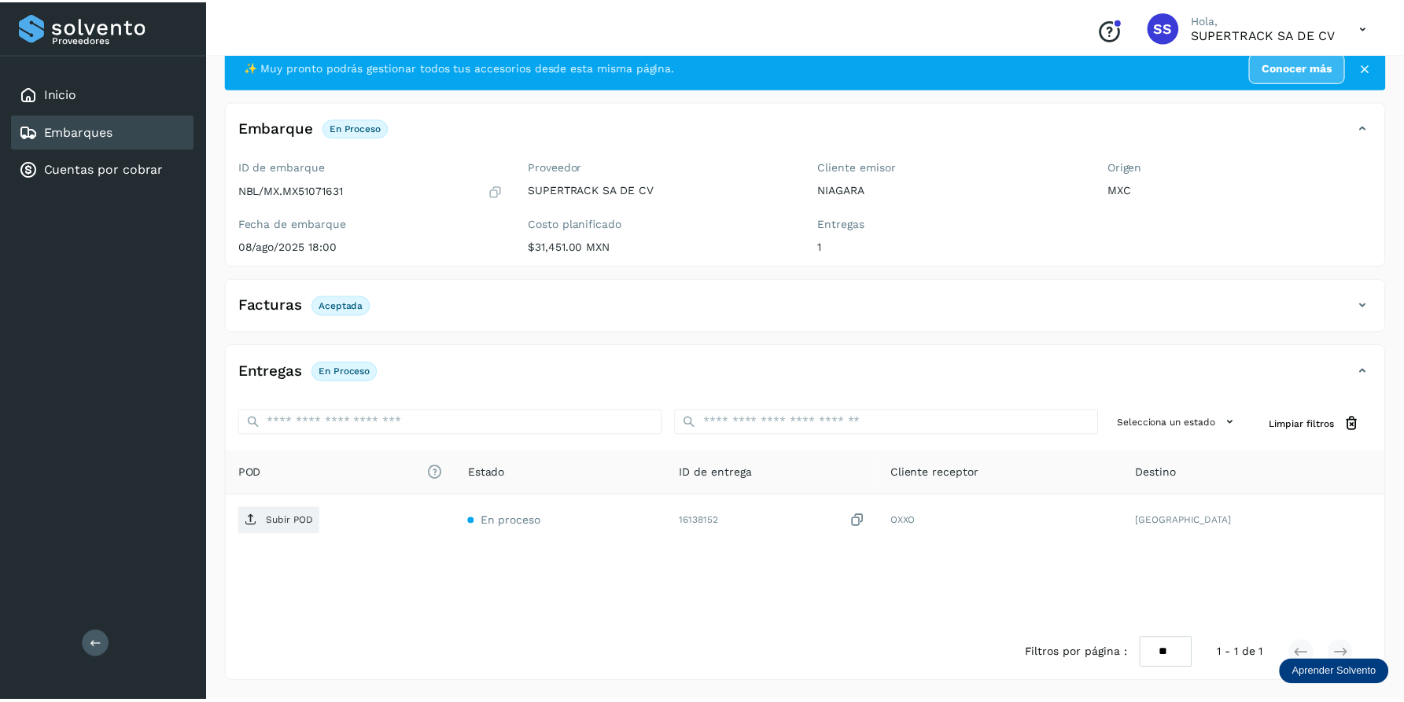
scroll to position [41, 0]
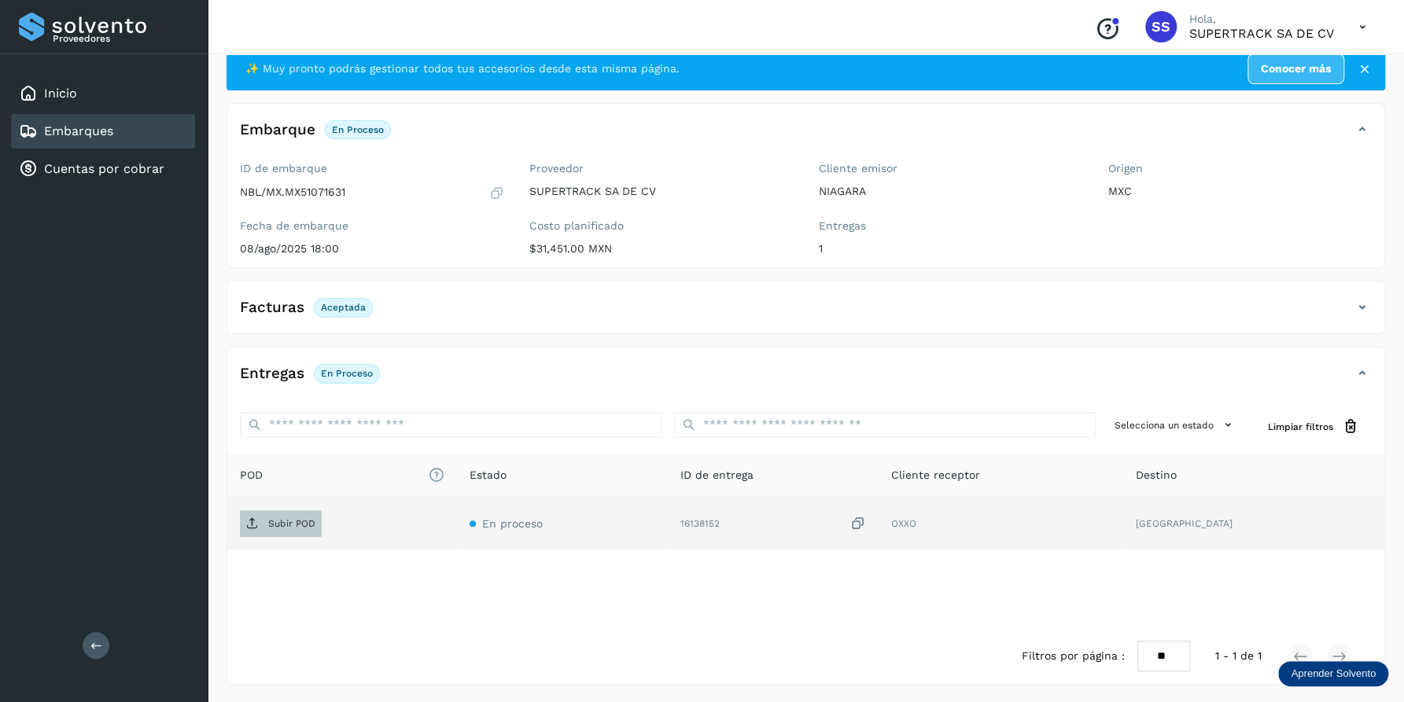
click at [283, 521] on p "Subir POD" at bounding box center [291, 523] width 47 height 11
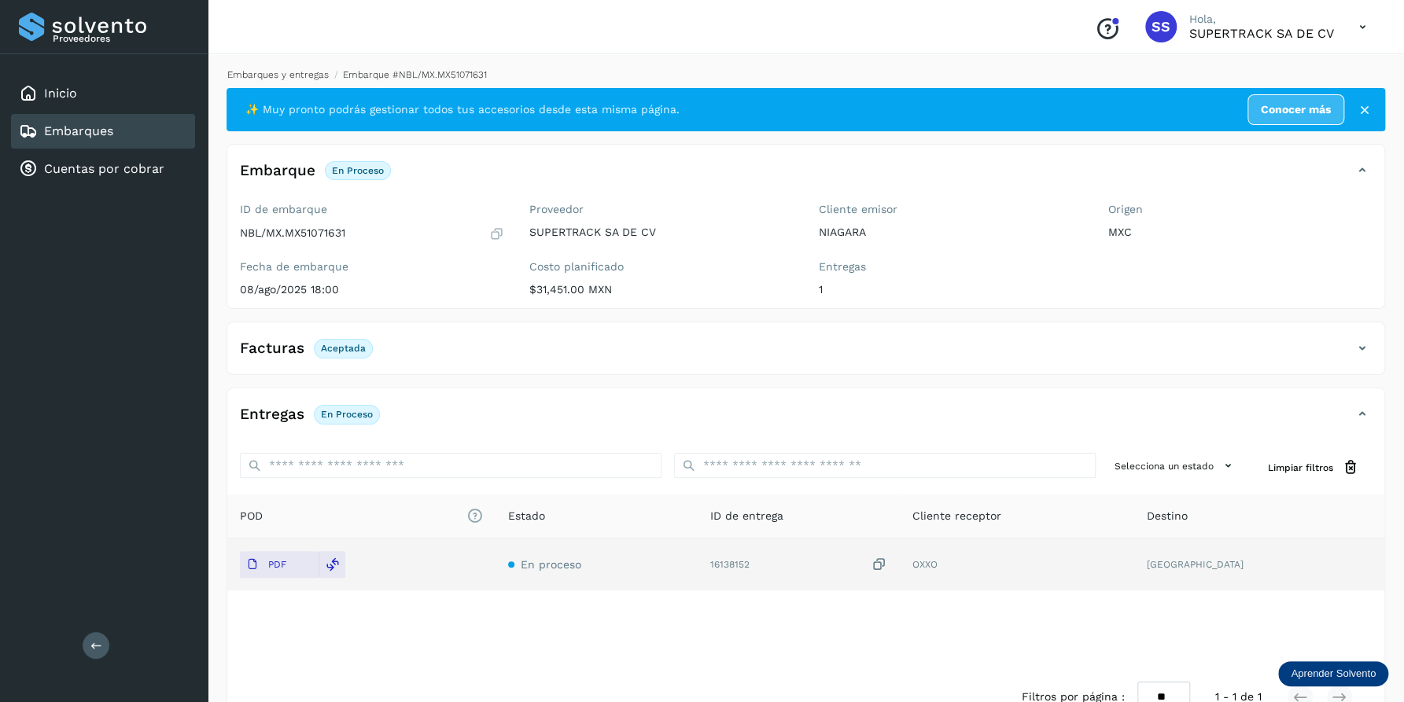
click at [292, 77] on link "Embarques y entregas" at bounding box center [277, 74] width 101 height 11
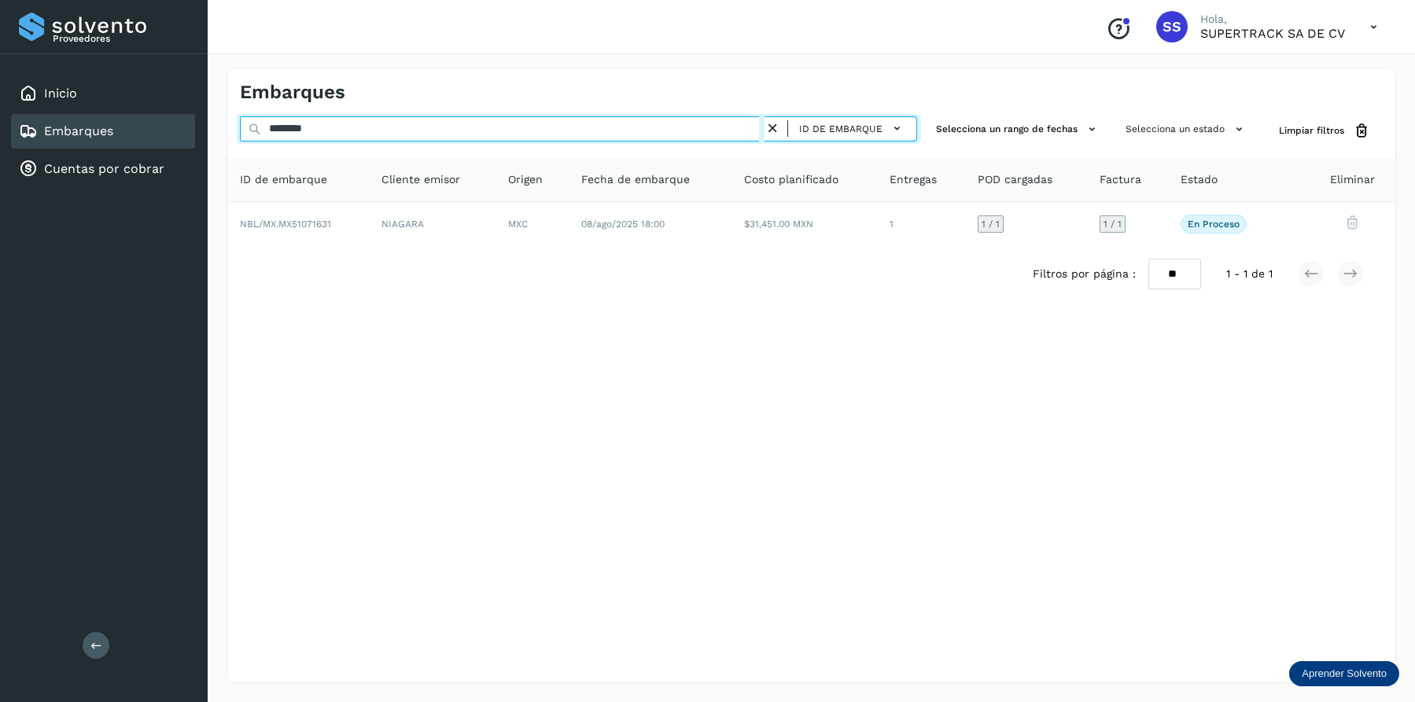
drag, startPoint x: 339, startPoint y: 132, endPoint x: 190, endPoint y: 113, distance: 149.8
click at [188, 130] on div "Proveedores Inicio Embarques Cuentas por cobrar Salir Conoce nuestros beneficio…" at bounding box center [707, 351] width 1415 height 702
type input "********"
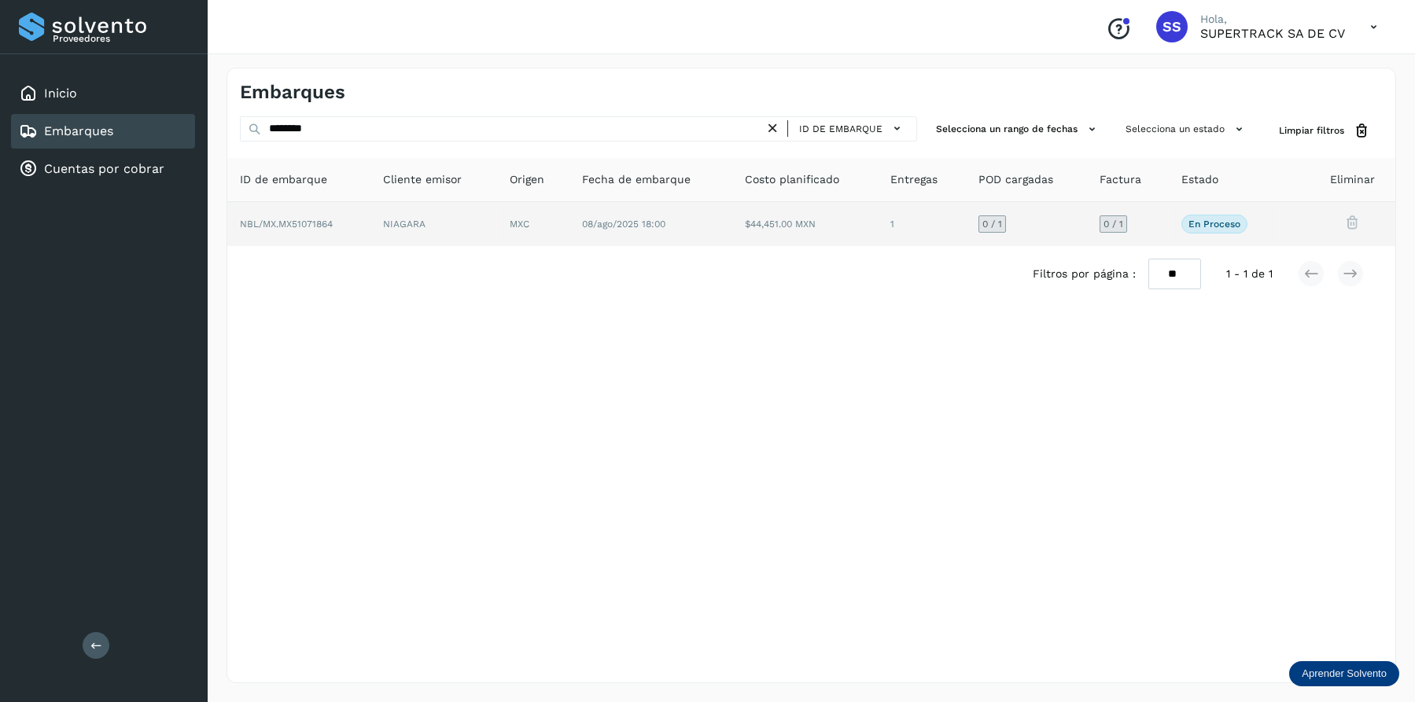
click at [569, 227] on td "MXC" at bounding box center [650, 224] width 163 height 44
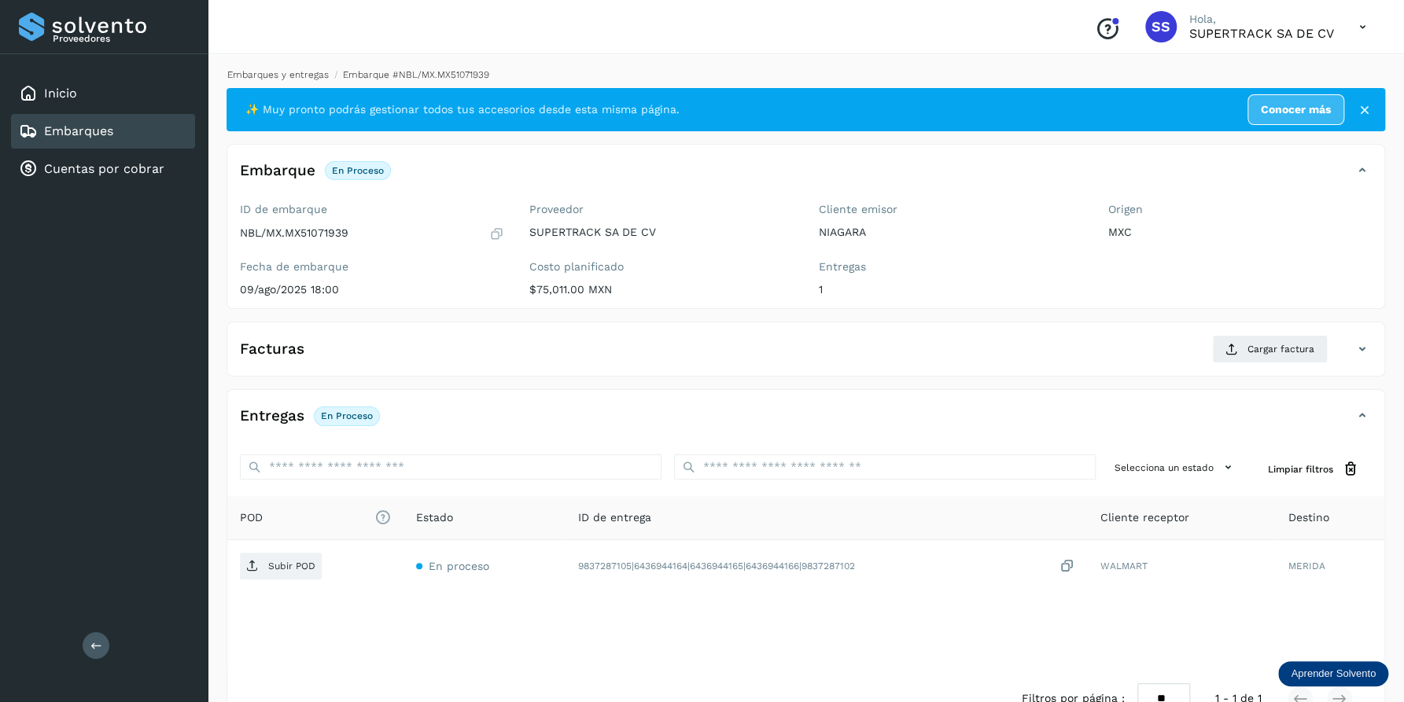
click at [267, 69] on link "Embarques y entregas" at bounding box center [277, 74] width 101 height 11
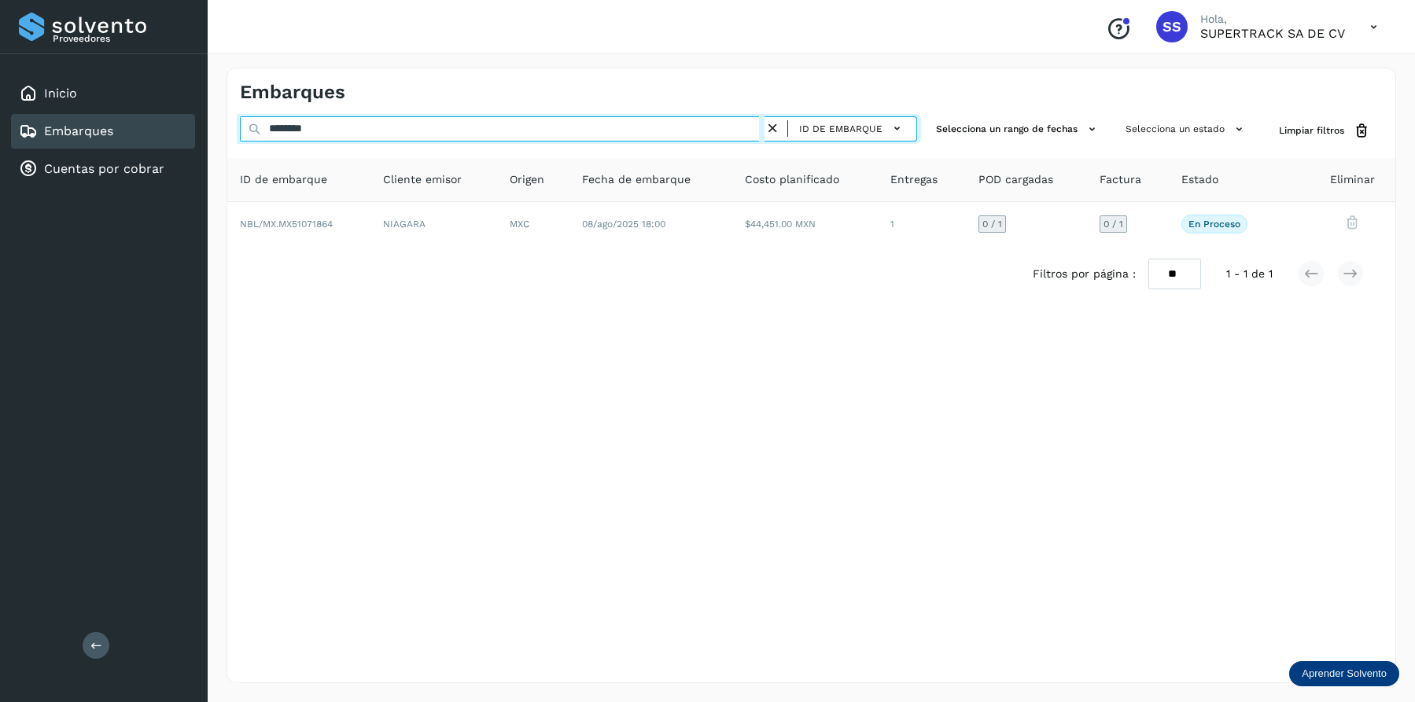
drag, startPoint x: 360, startPoint y: 134, endPoint x: 473, endPoint y: 148, distance: 113.3
click at [473, 148] on div "******** ID de embarque Selecciona un rango de fechas Selecciona un estado Limp…" at bounding box center [811, 209] width 1168 height 186
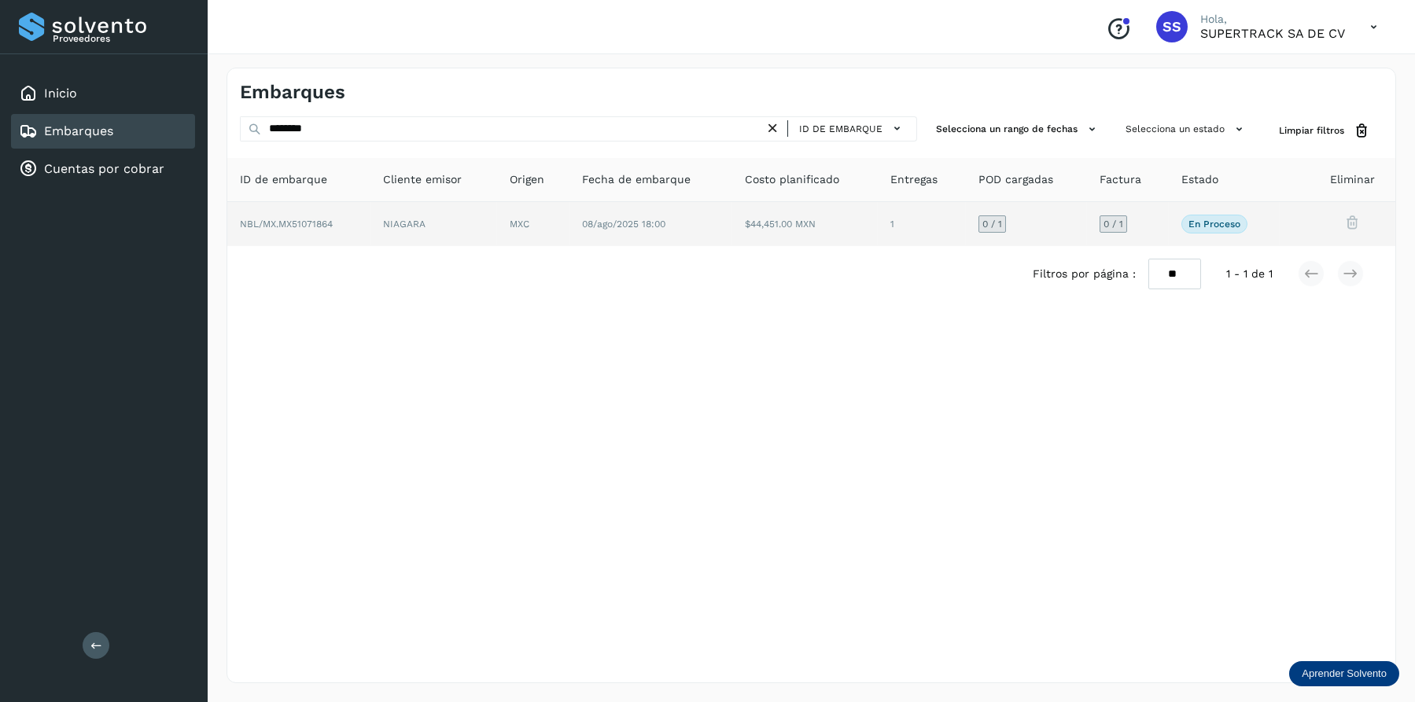
click at [370, 215] on td "NBL/MX.MX51071864" at bounding box center [433, 224] width 127 height 44
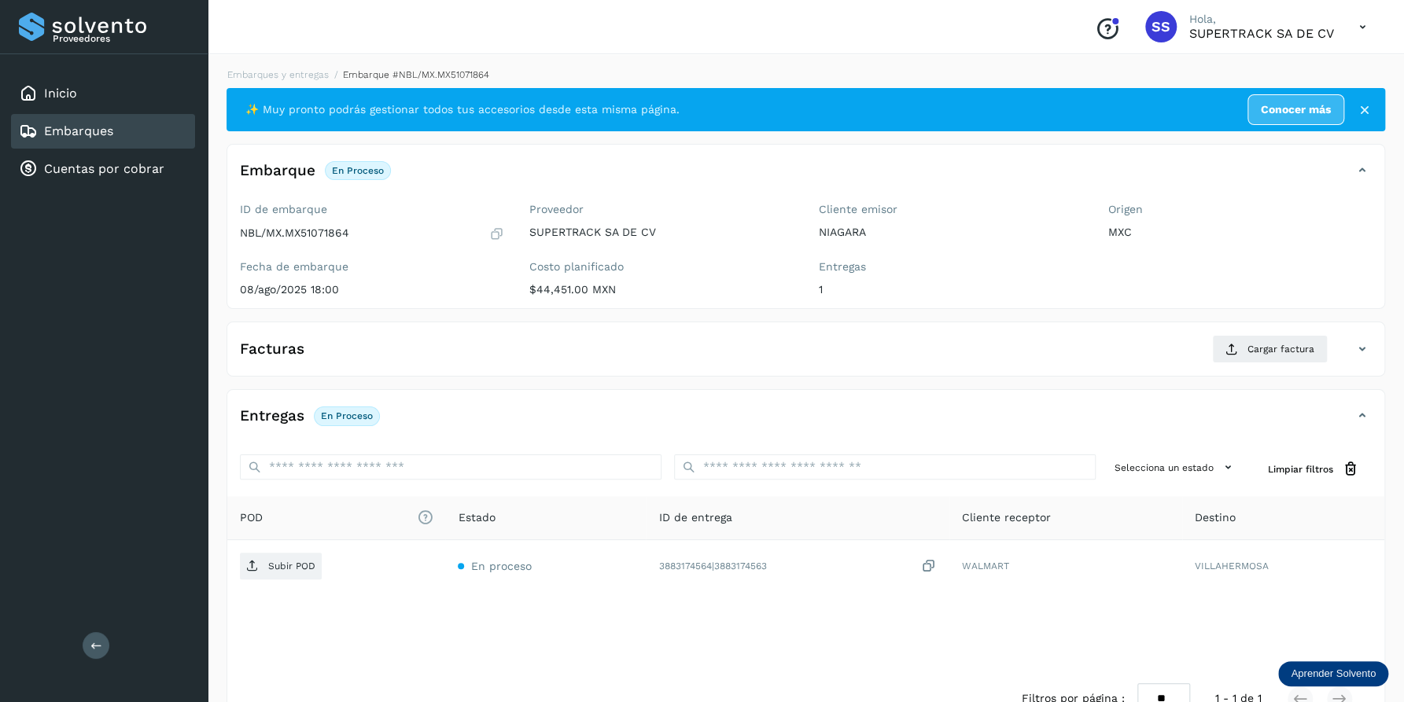
click at [1258, 333] on div "Facturas Cargar factura Aún no has subido ninguna factura" at bounding box center [805, 349] width 1158 height 55
click at [1261, 359] on button "Cargar factura" at bounding box center [1270, 349] width 116 height 28
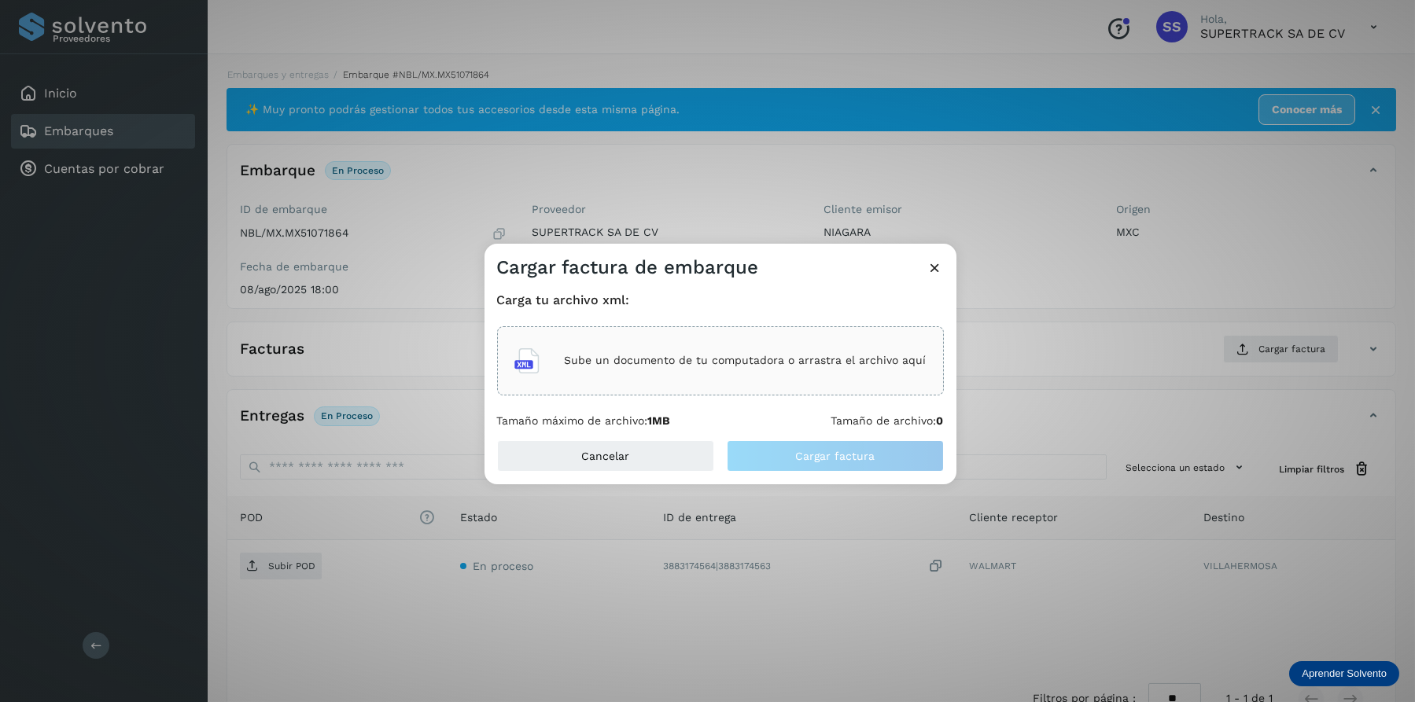
click at [772, 334] on div "Sube un documento de tu computadora o arrastra el archivo aquí" at bounding box center [720, 360] width 447 height 69
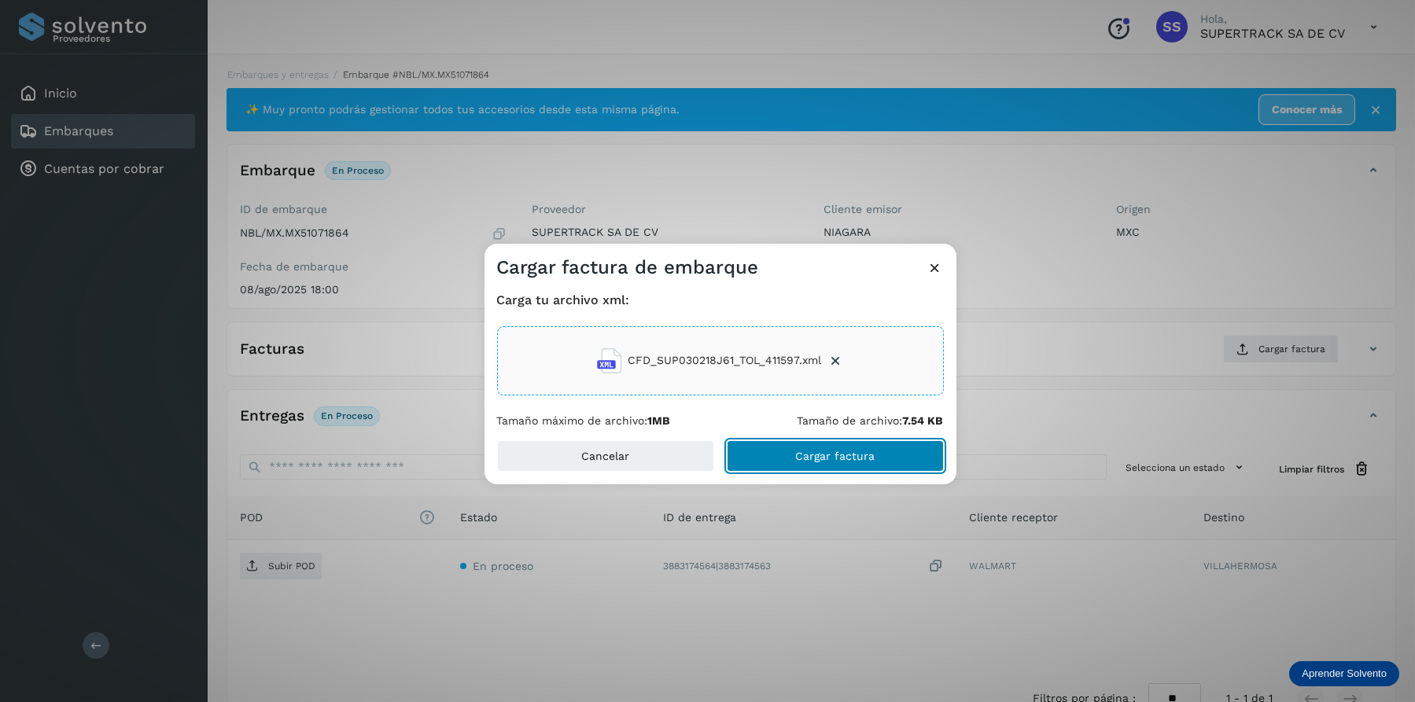
click at [810, 454] on span "Cargar factura" at bounding box center [834, 456] width 79 height 11
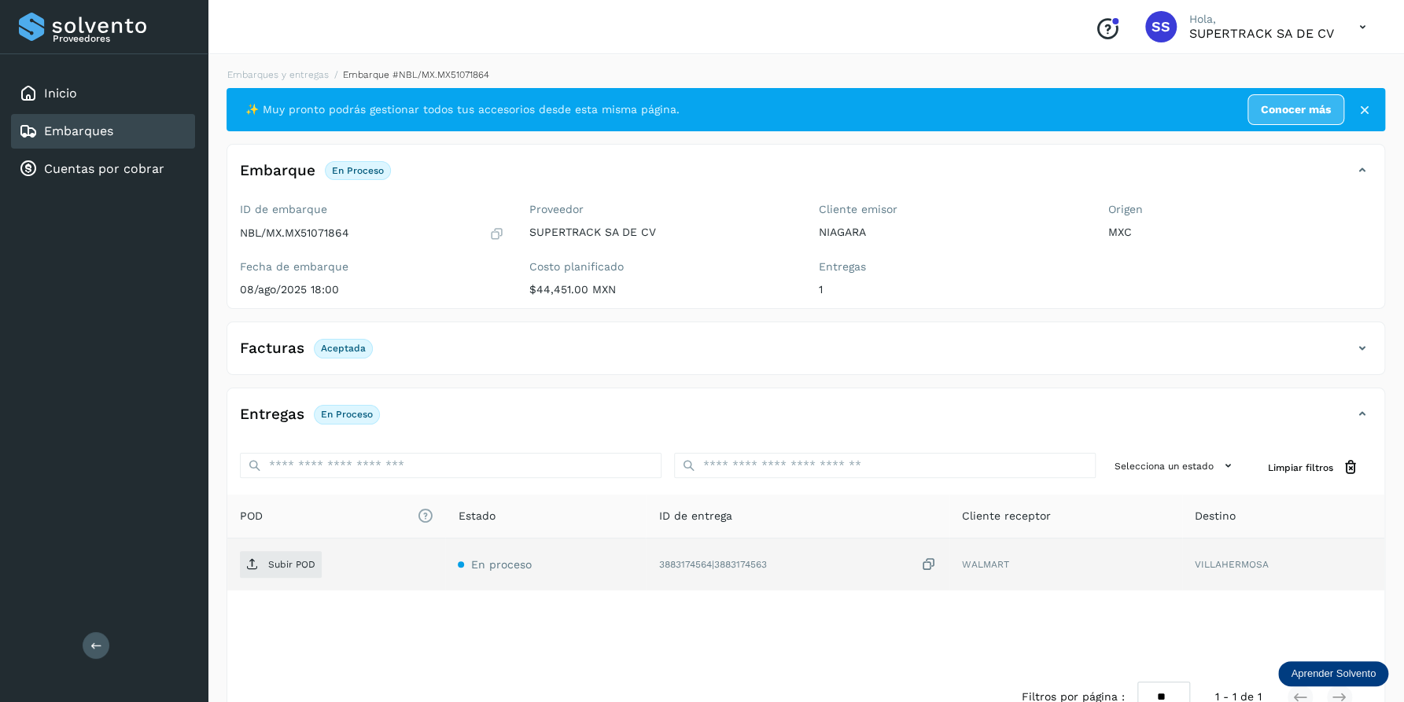
scroll to position [41, 0]
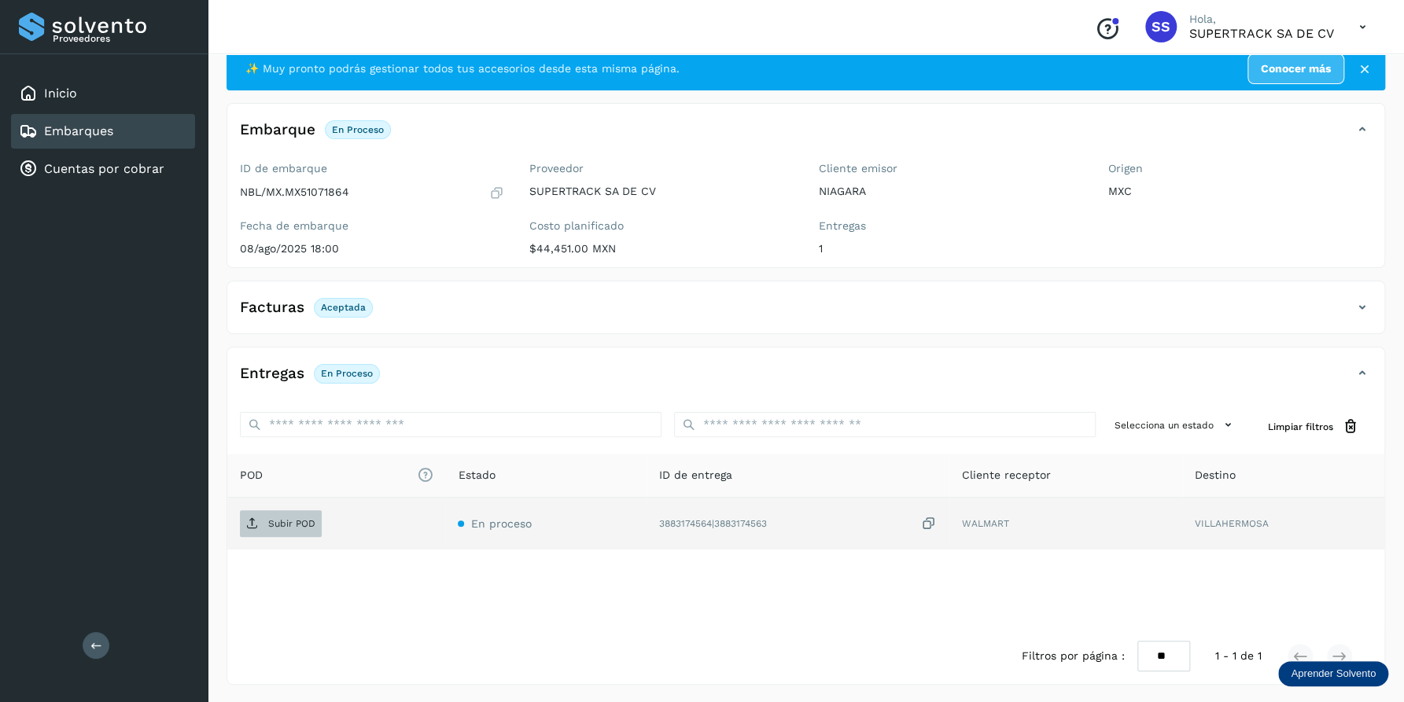
click at [264, 521] on span "Subir POD" at bounding box center [281, 523] width 82 height 25
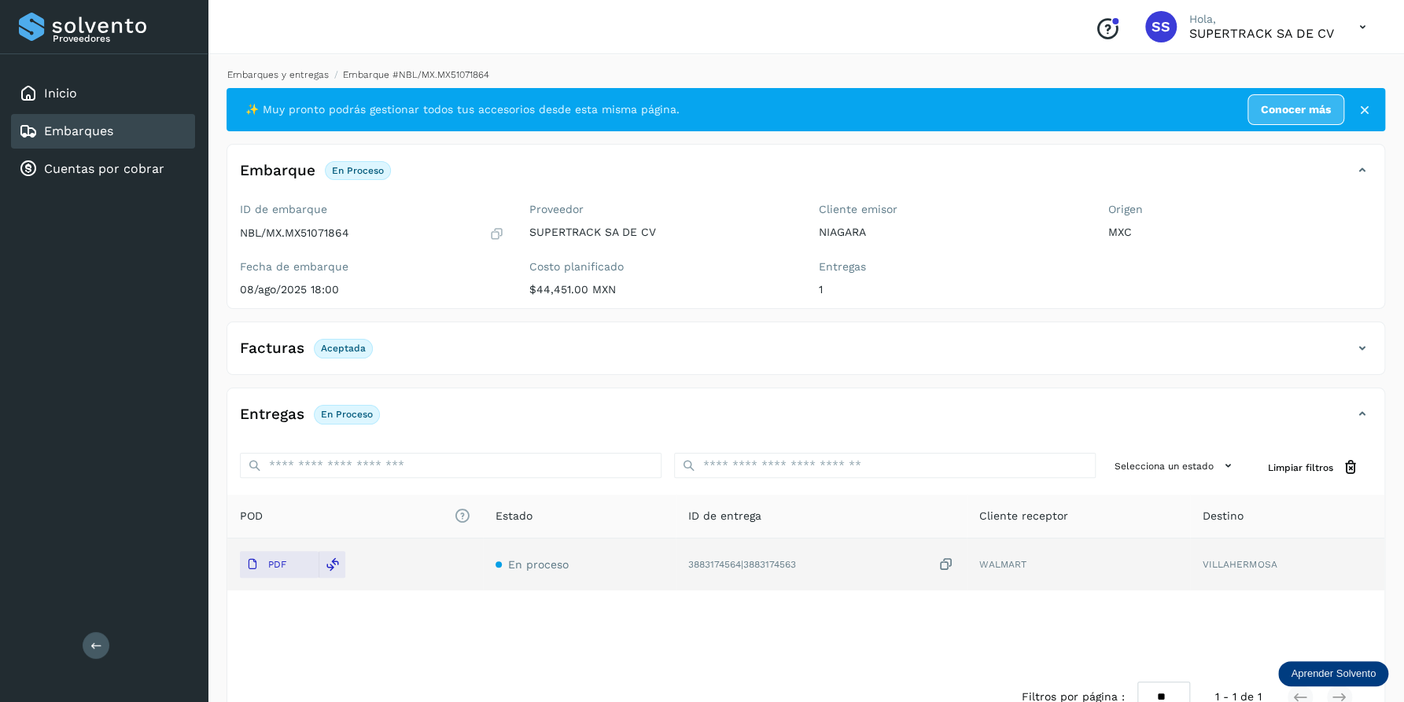
click at [301, 72] on link "Embarques y entregas" at bounding box center [277, 74] width 101 height 11
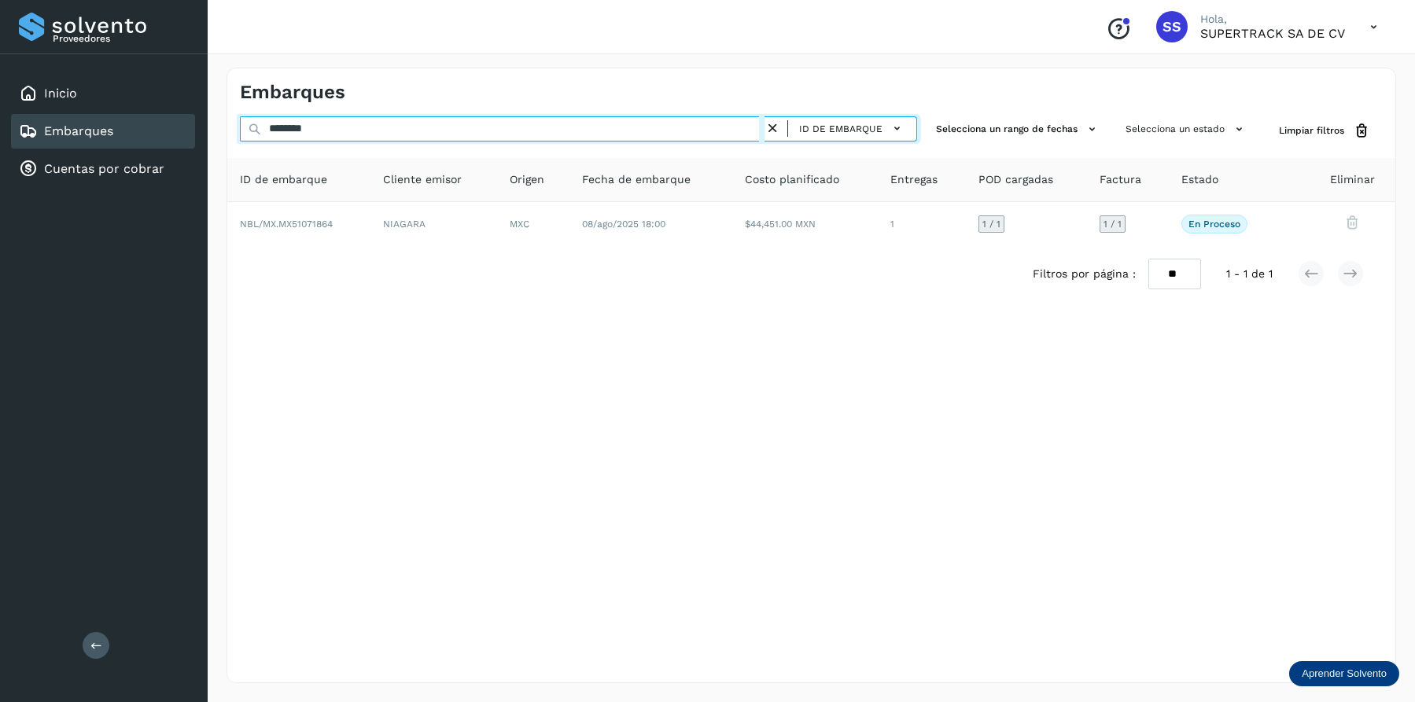
drag, startPoint x: 351, startPoint y: 134, endPoint x: 140, endPoint y: 134, distance: 210.8
click at [162, 134] on div "Proveedores Inicio Embarques Cuentas por cobrar Salir Conoce nuestros beneficio…" at bounding box center [707, 351] width 1415 height 702
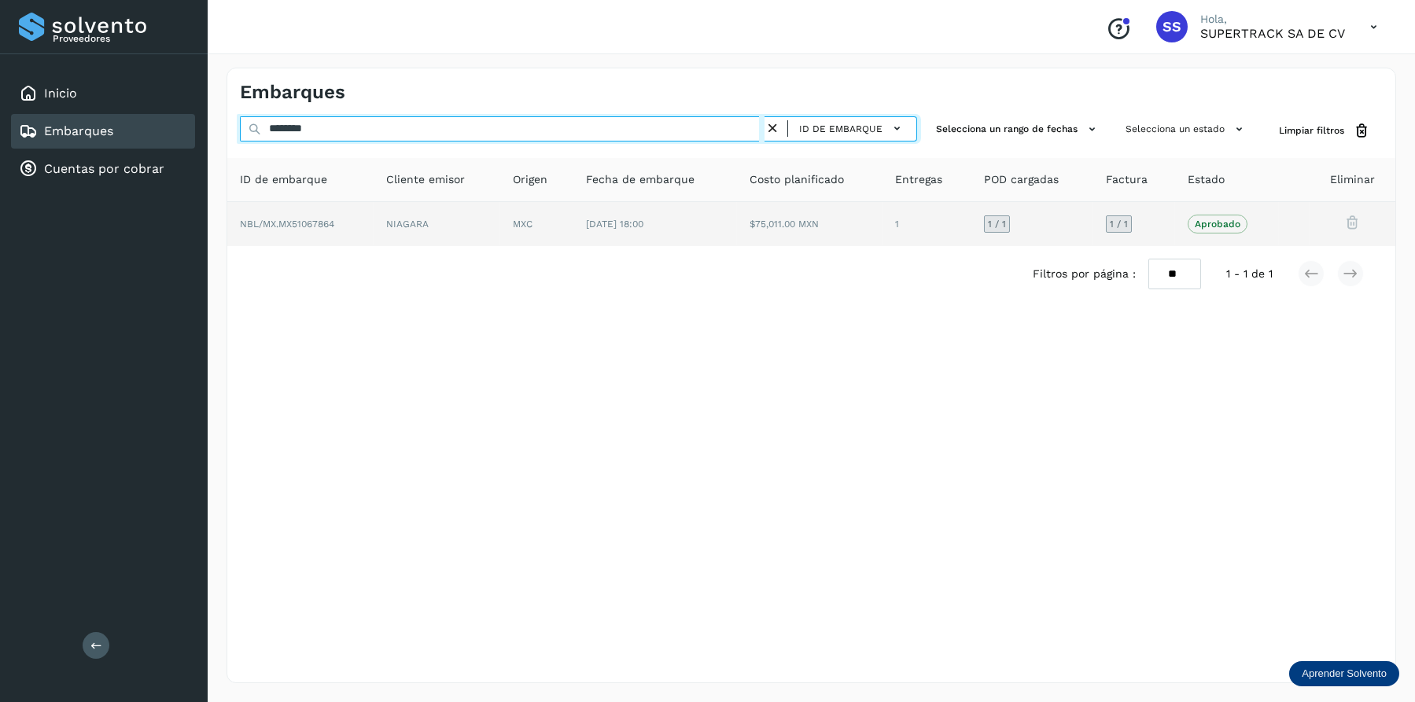
type input "********"
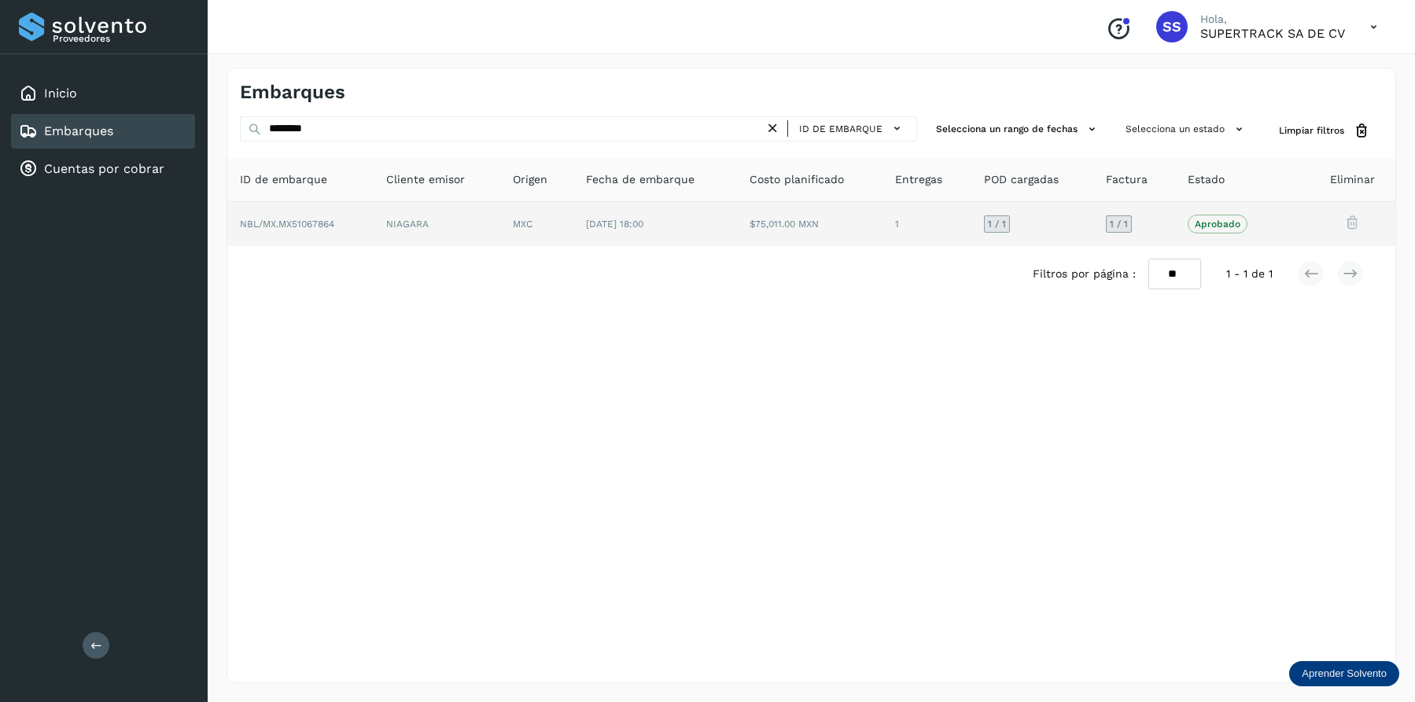
click at [374, 228] on td "NBL/MX.MX51067864" at bounding box center [437, 224] width 127 height 44
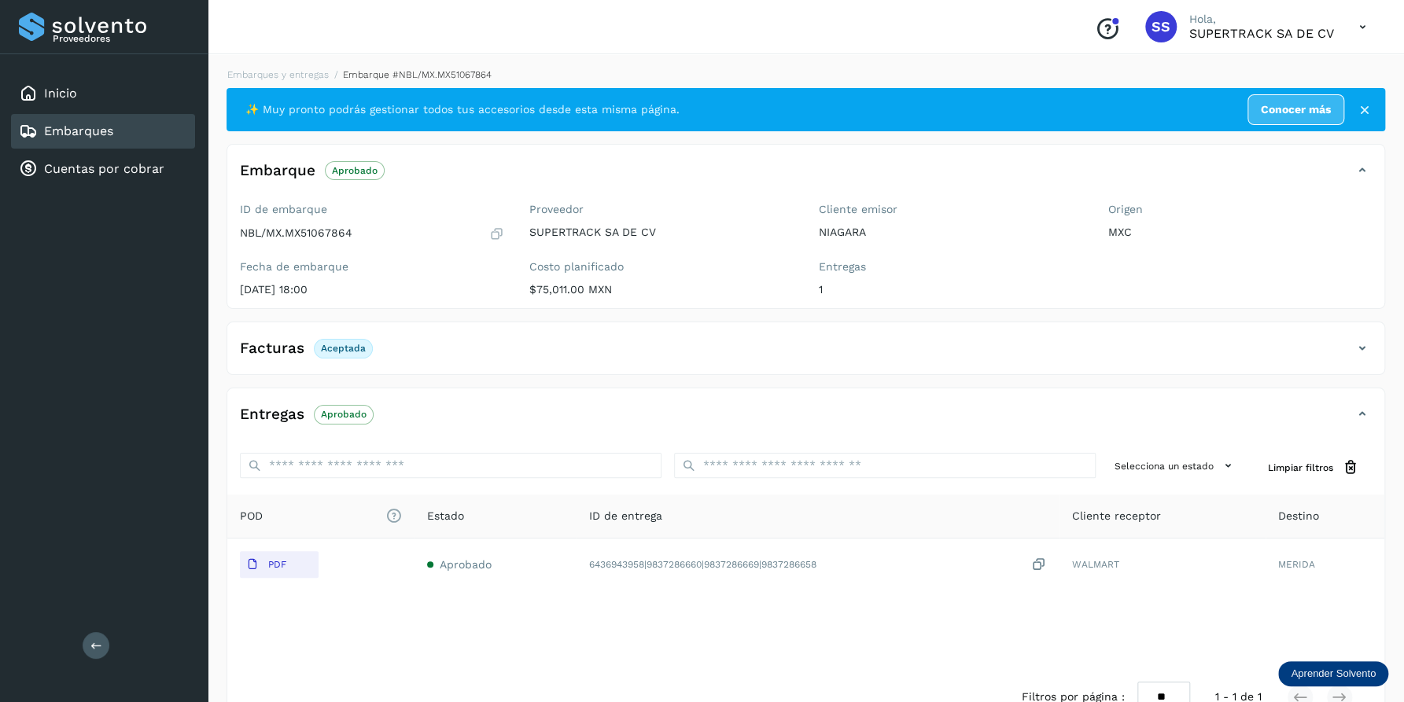
click at [1283, 355] on div "Facturas Aceptada" at bounding box center [789, 348] width 1125 height 27
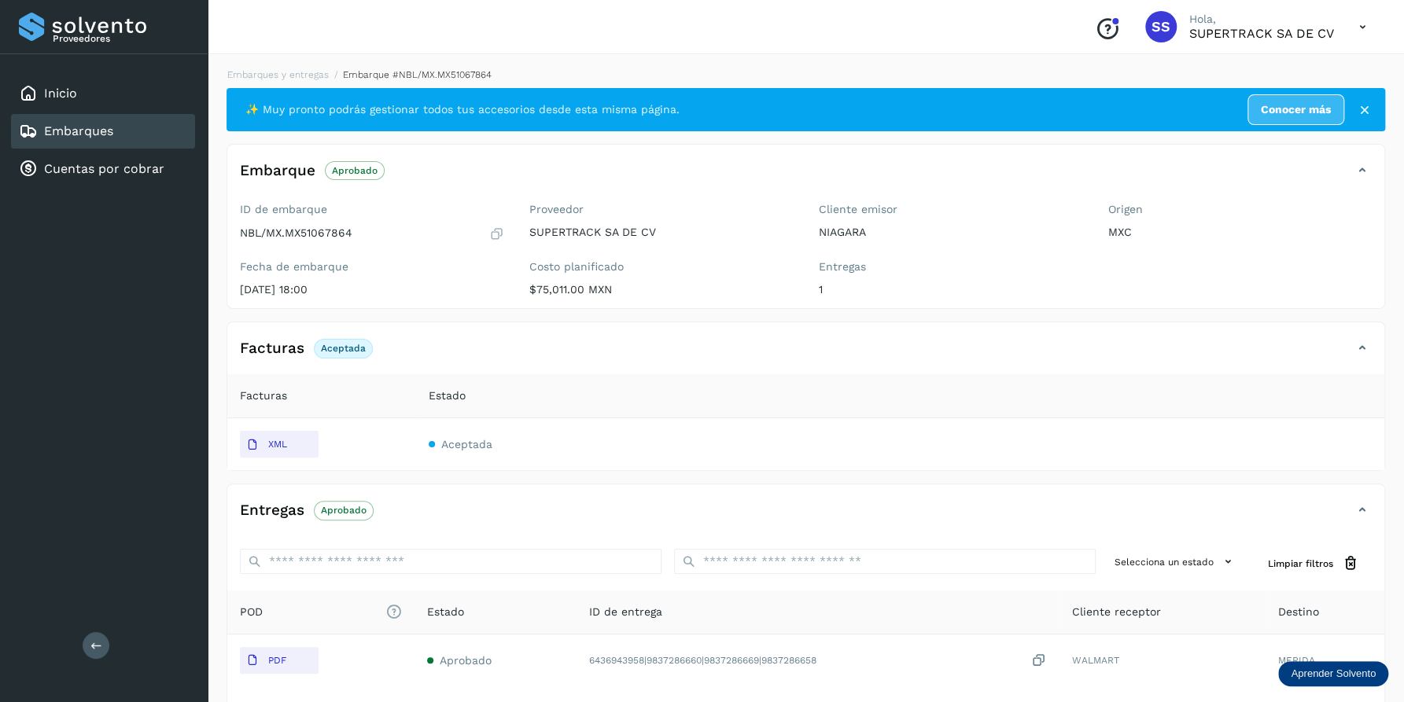
click at [1366, 355] on icon at bounding box center [1362, 348] width 19 height 19
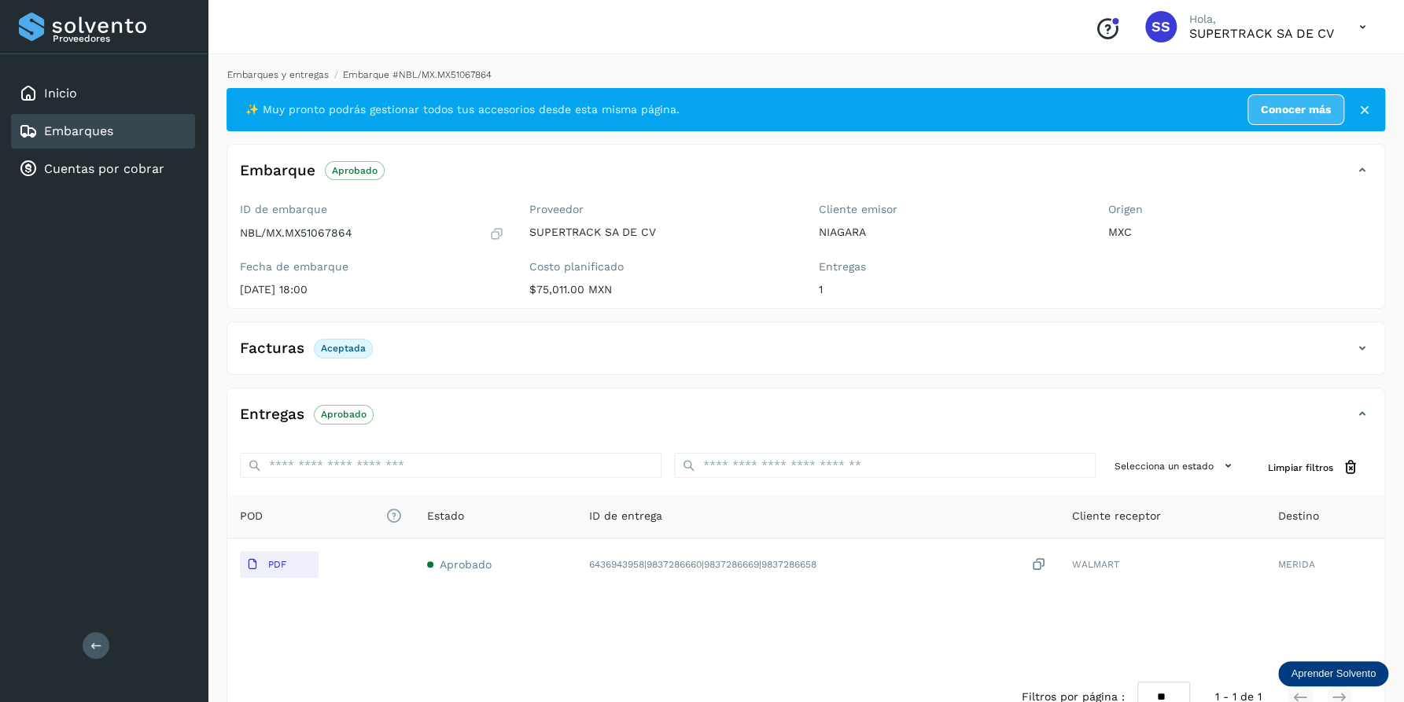
click at [284, 74] on link "Embarques y entregas" at bounding box center [277, 74] width 101 height 11
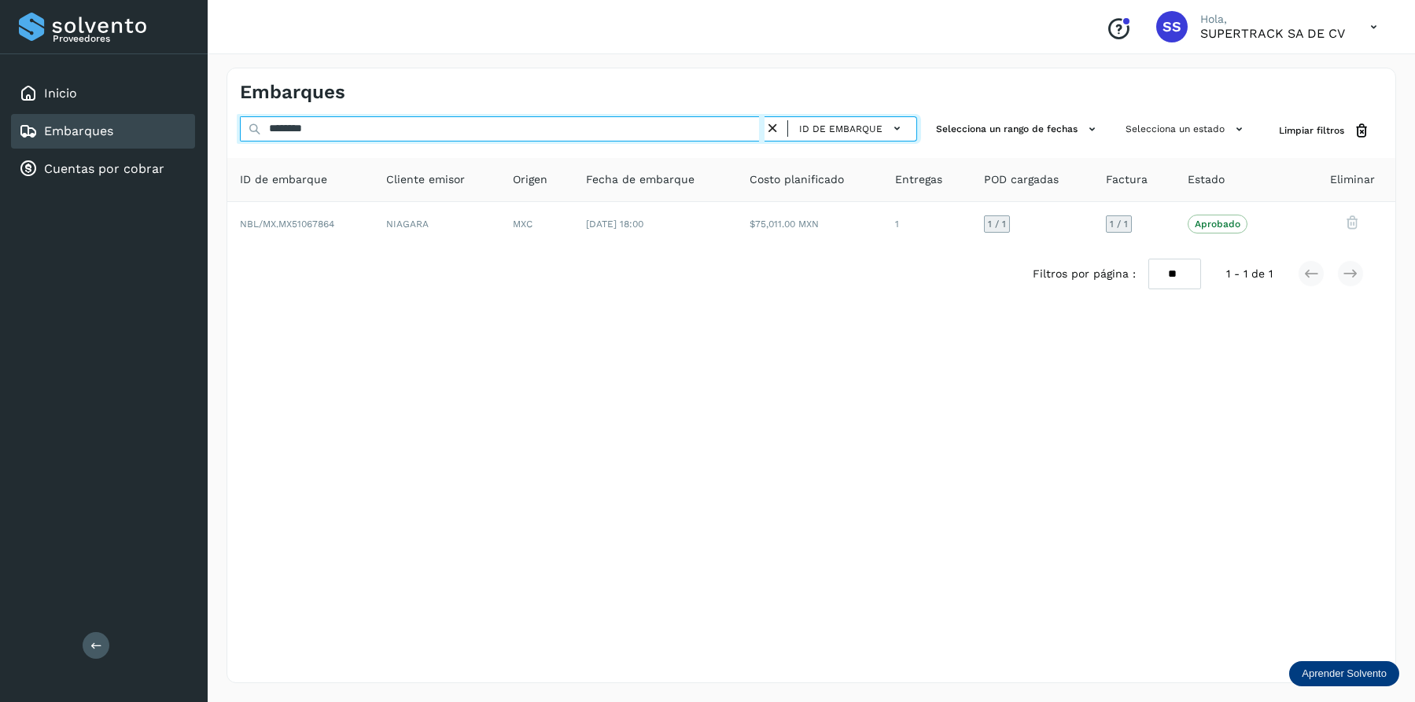
drag, startPoint x: 374, startPoint y: 134, endPoint x: 97, endPoint y: 134, distance: 277.6
click at [97, 134] on div "Proveedores Inicio Embarques Cuentas por cobrar Salir Conoce nuestros beneficio…" at bounding box center [707, 351] width 1415 height 702
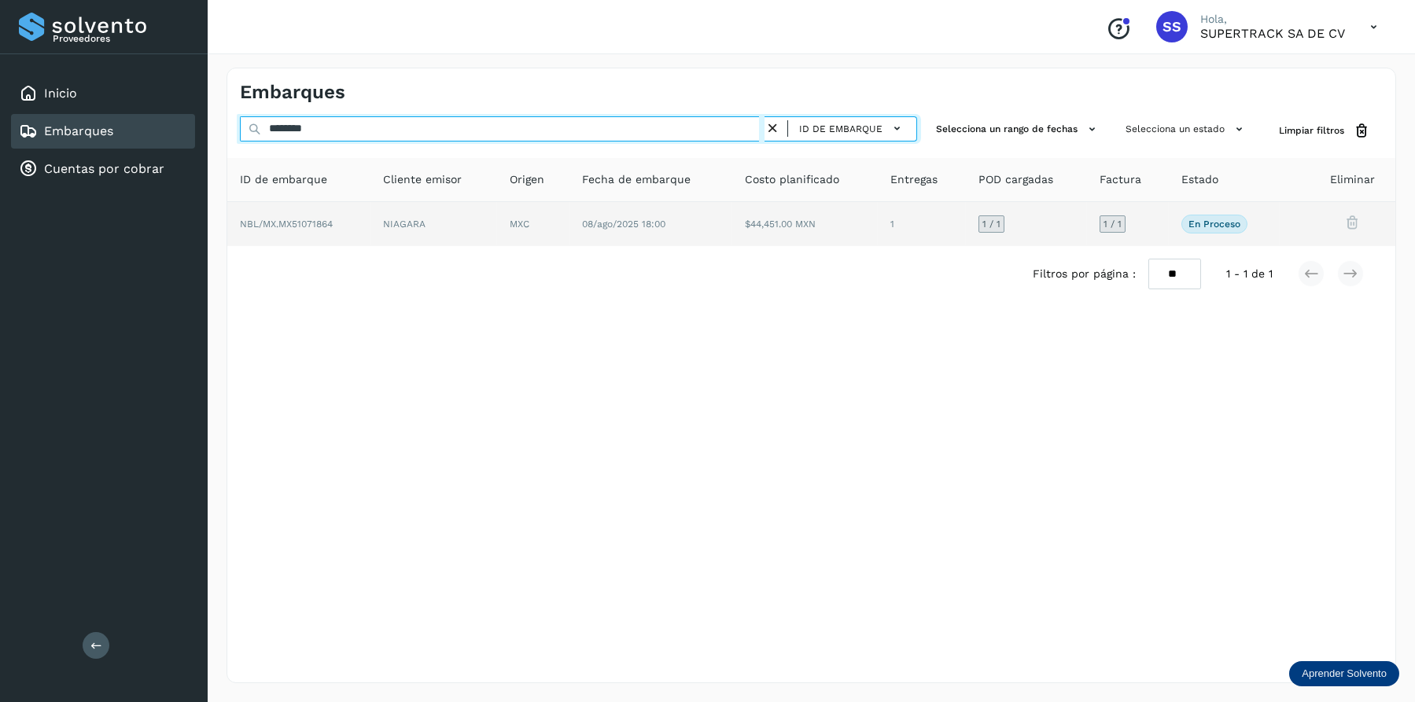
type input "********"
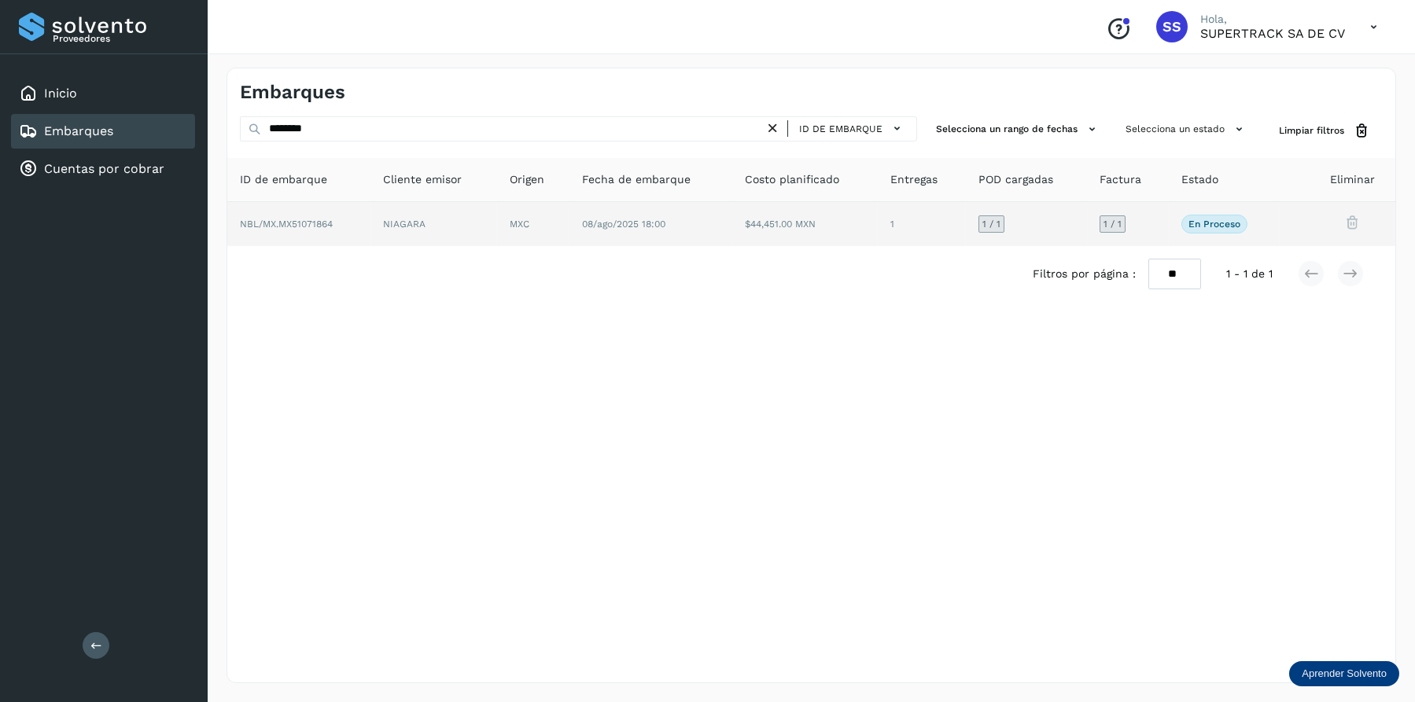
click at [588, 219] on span "08/ago/2025 18:00" at bounding box center [623, 224] width 83 height 11
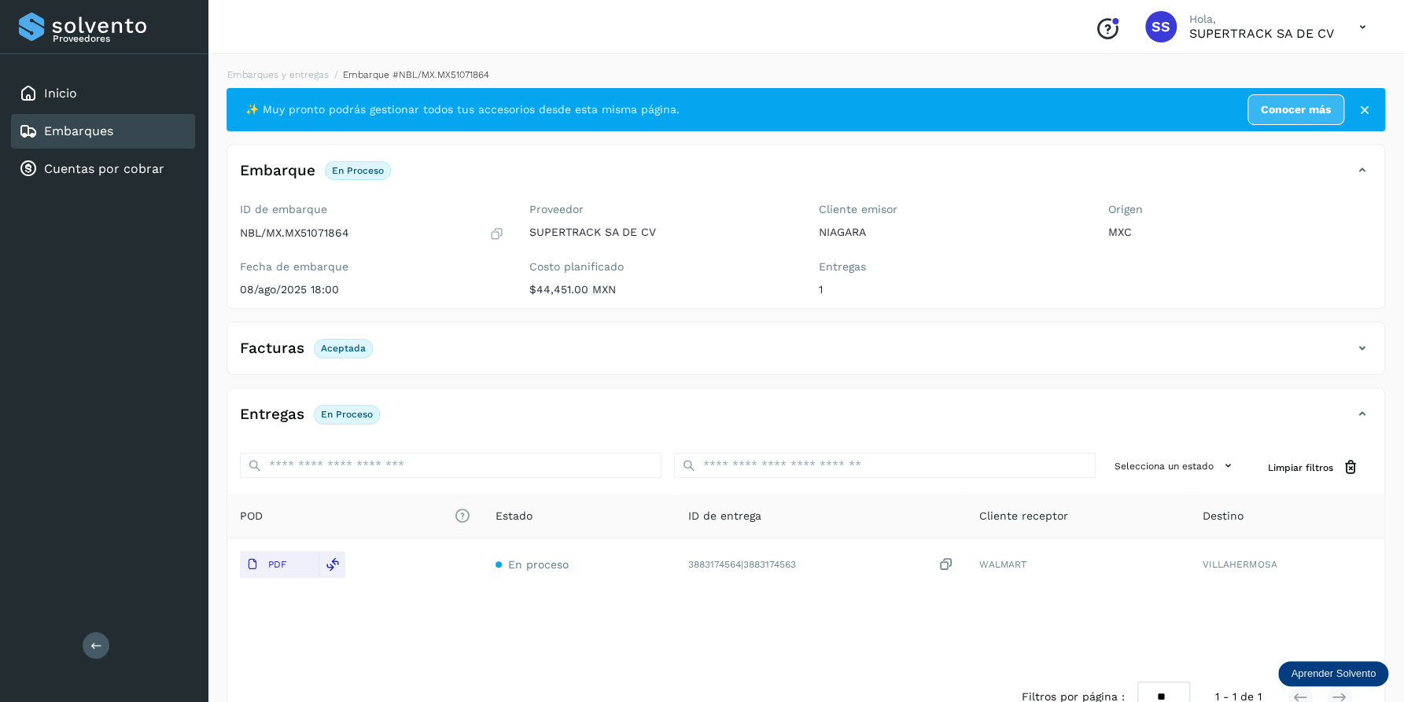
click at [290, 66] on div "Embarques y entregas Embarque #NBL/MX.MX51071864 ✨ Muy pronto podrás gestionar …" at bounding box center [806, 397] width 1196 height 696
click at [292, 66] on div "Embarques y entregas Embarque #NBL/MX.MX51071864 ✨ Muy pronto podrás gestionar …" at bounding box center [806, 397] width 1196 height 696
click at [292, 75] on link "Embarques y entregas" at bounding box center [277, 74] width 101 height 11
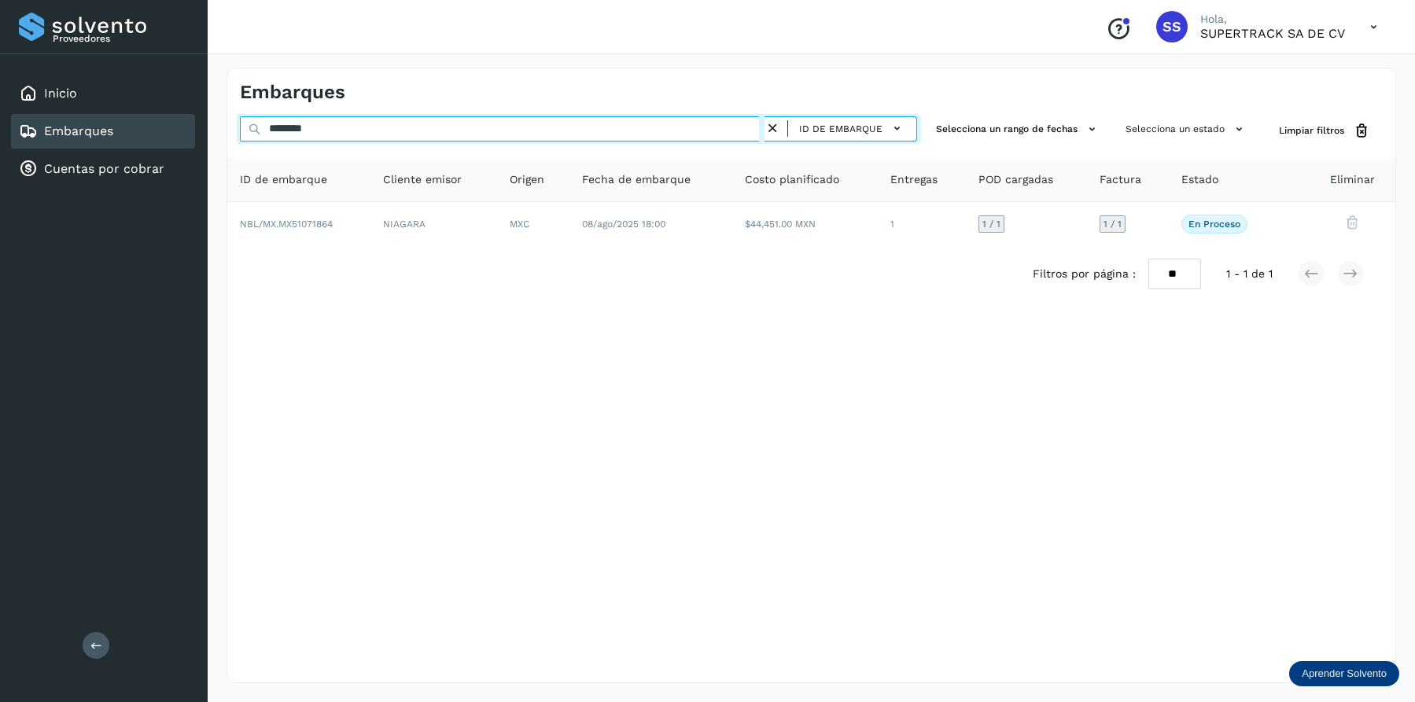
drag, startPoint x: 349, startPoint y: 129, endPoint x: 101, endPoint y: 129, distance: 248.5
click at [101, 129] on div "Proveedores Inicio Embarques Cuentas por cobrar Salir Conoce nuestros beneficio…" at bounding box center [707, 351] width 1415 height 702
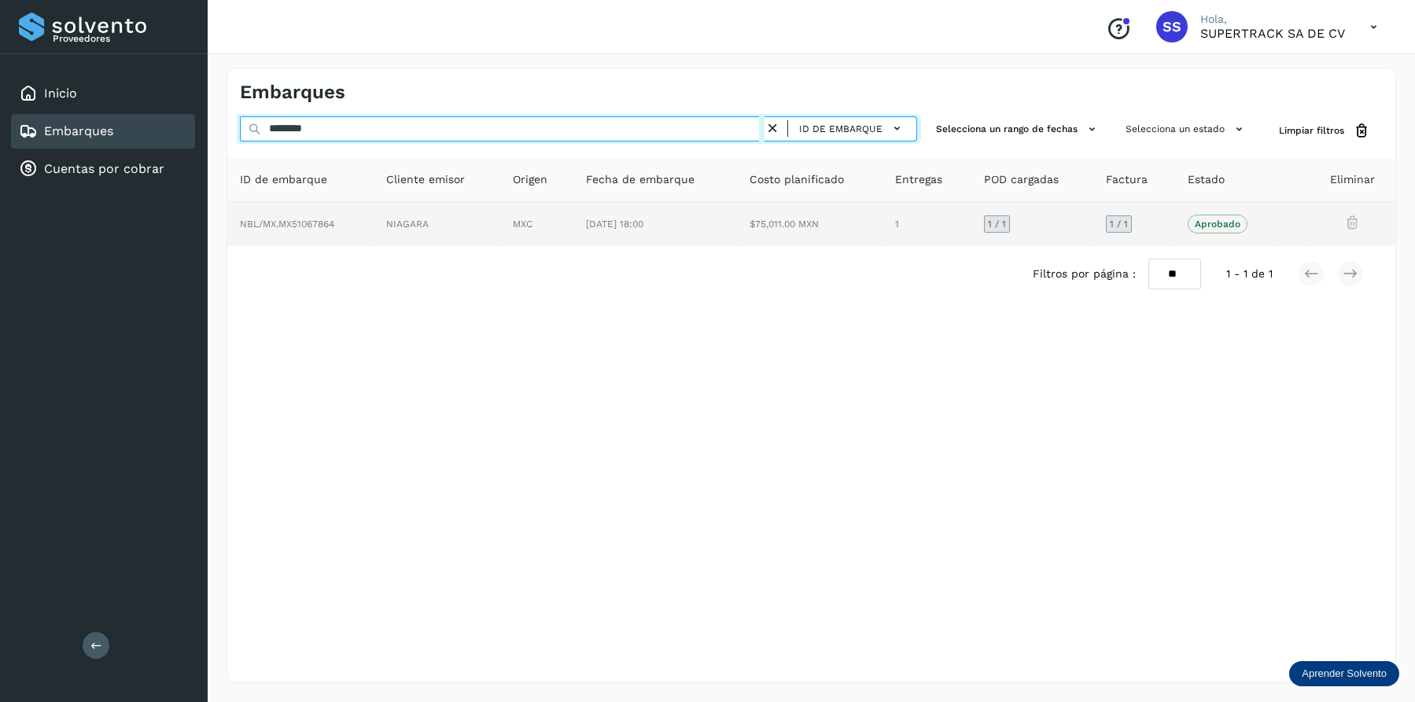
type input "********"
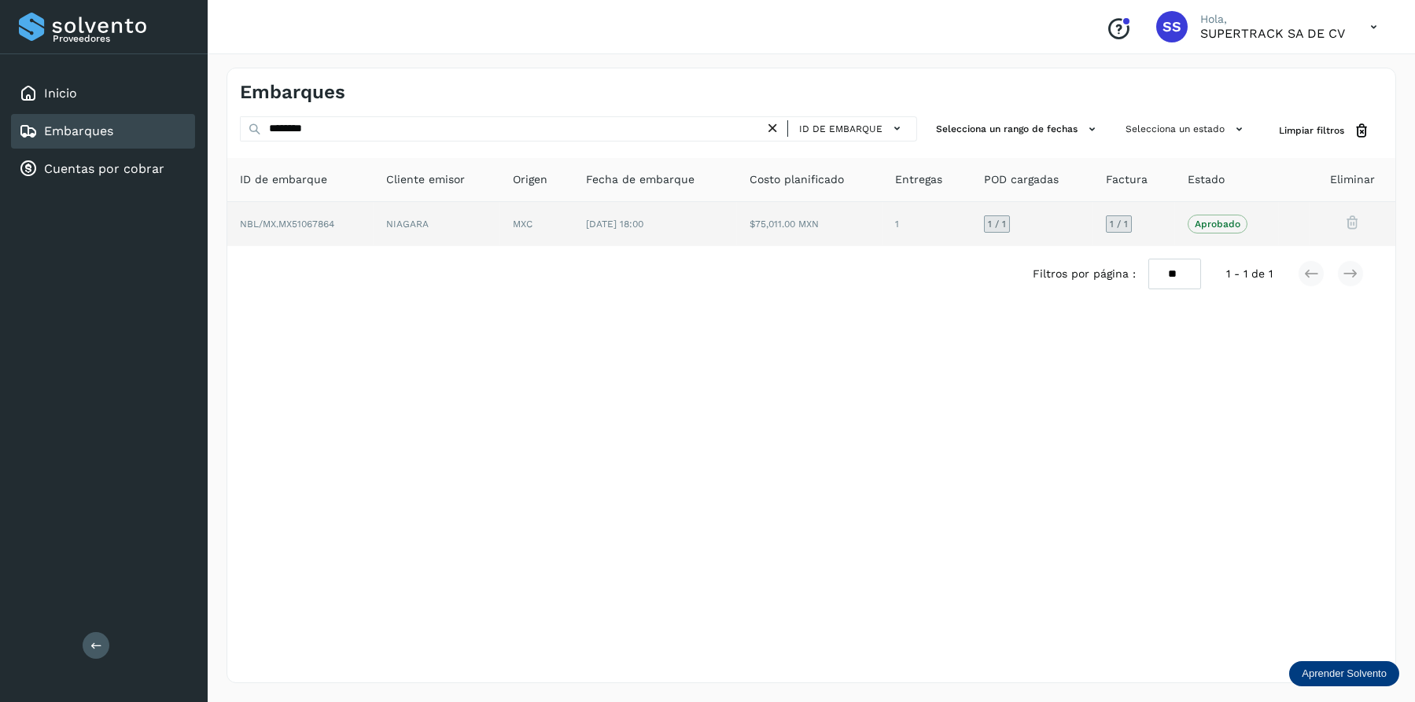
click at [573, 225] on td "MXC" at bounding box center [655, 224] width 164 height 44
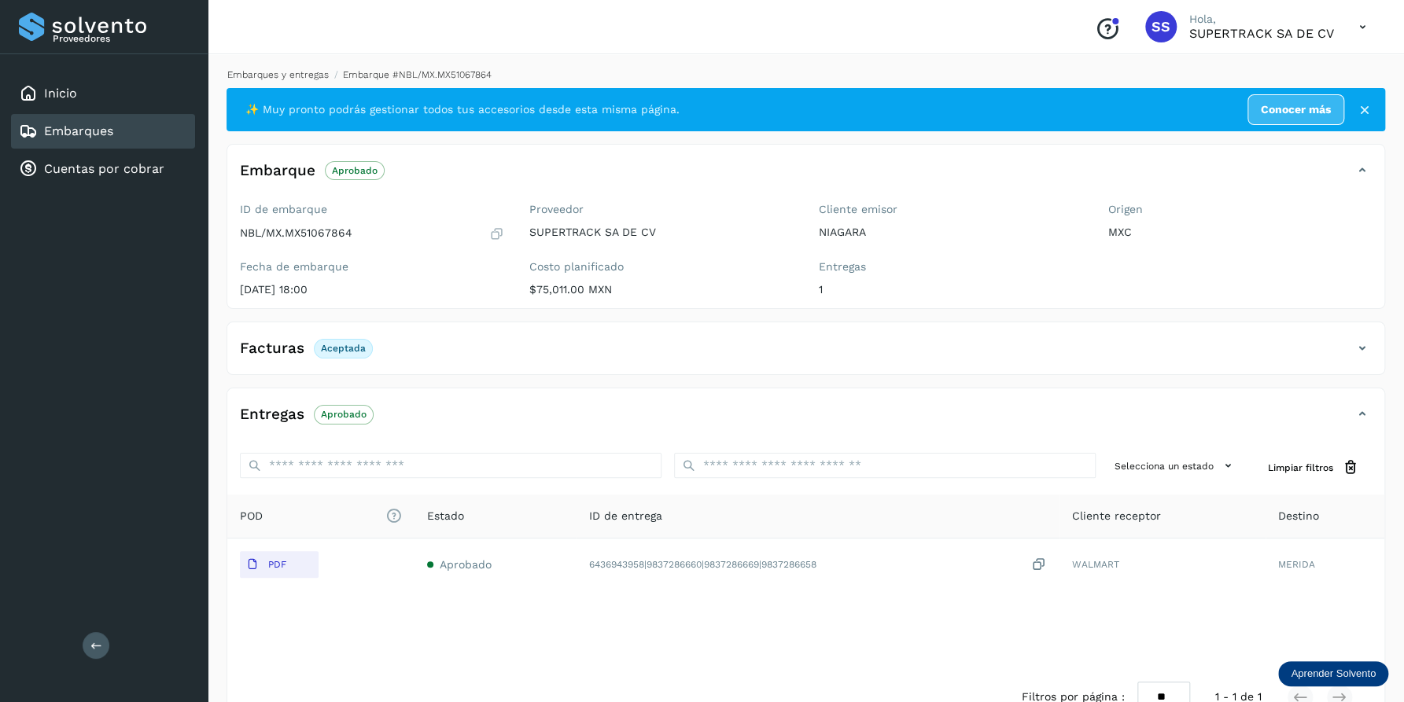
click at [299, 73] on link "Embarques y entregas" at bounding box center [277, 74] width 101 height 11
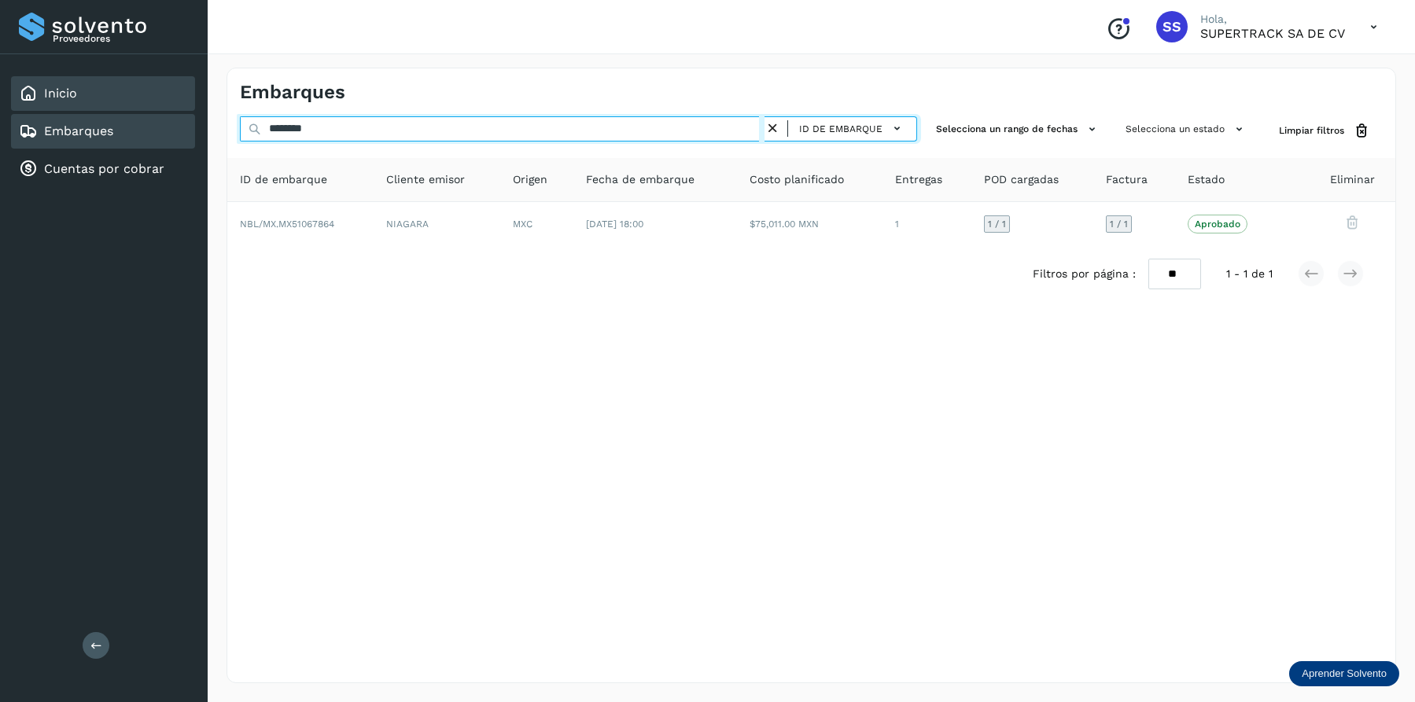
drag, startPoint x: 351, startPoint y: 138, endPoint x: 112, endPoint y: 90, distance: 243.7
click at [112, 90] on div "Proveedores Inicio Embarques Cuentas por cobrar Salir Conoce nuestros beneficio…" at bounding box center [707, 351] width 1415 height 702
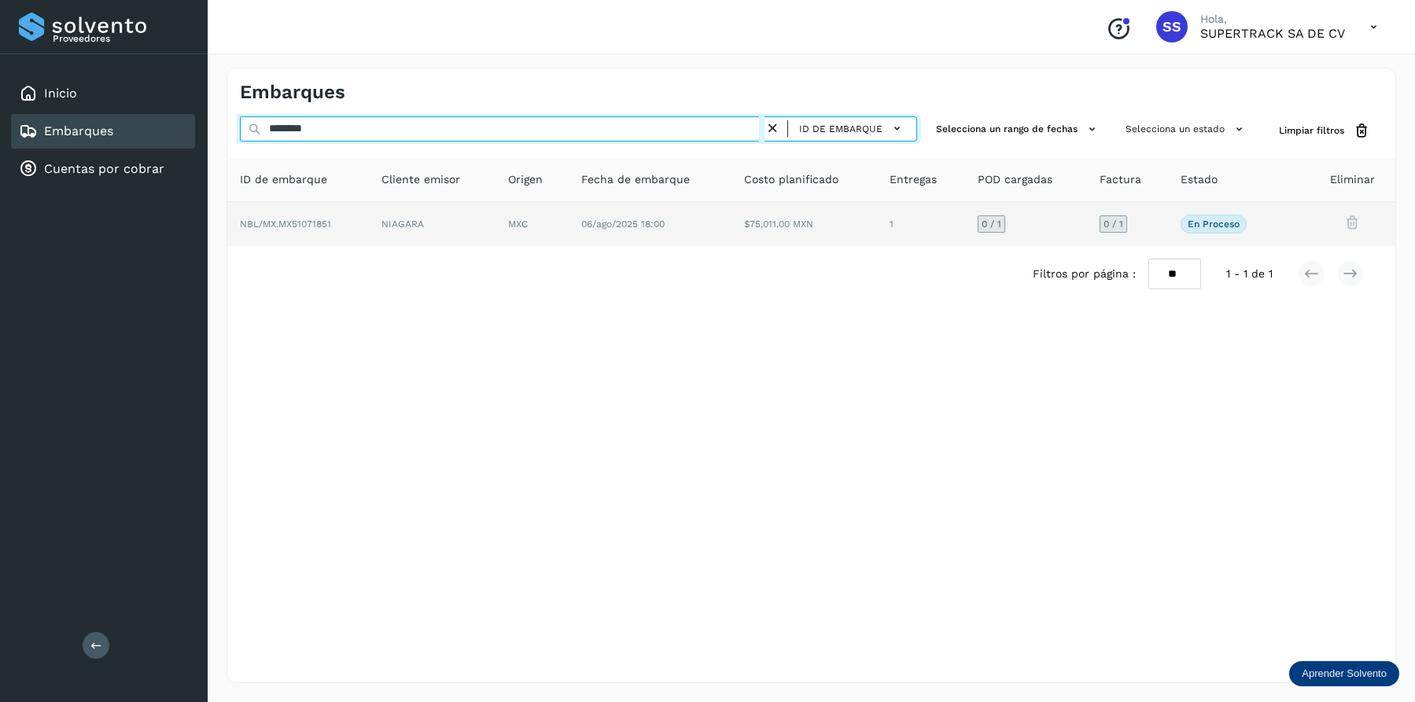
type input "********"
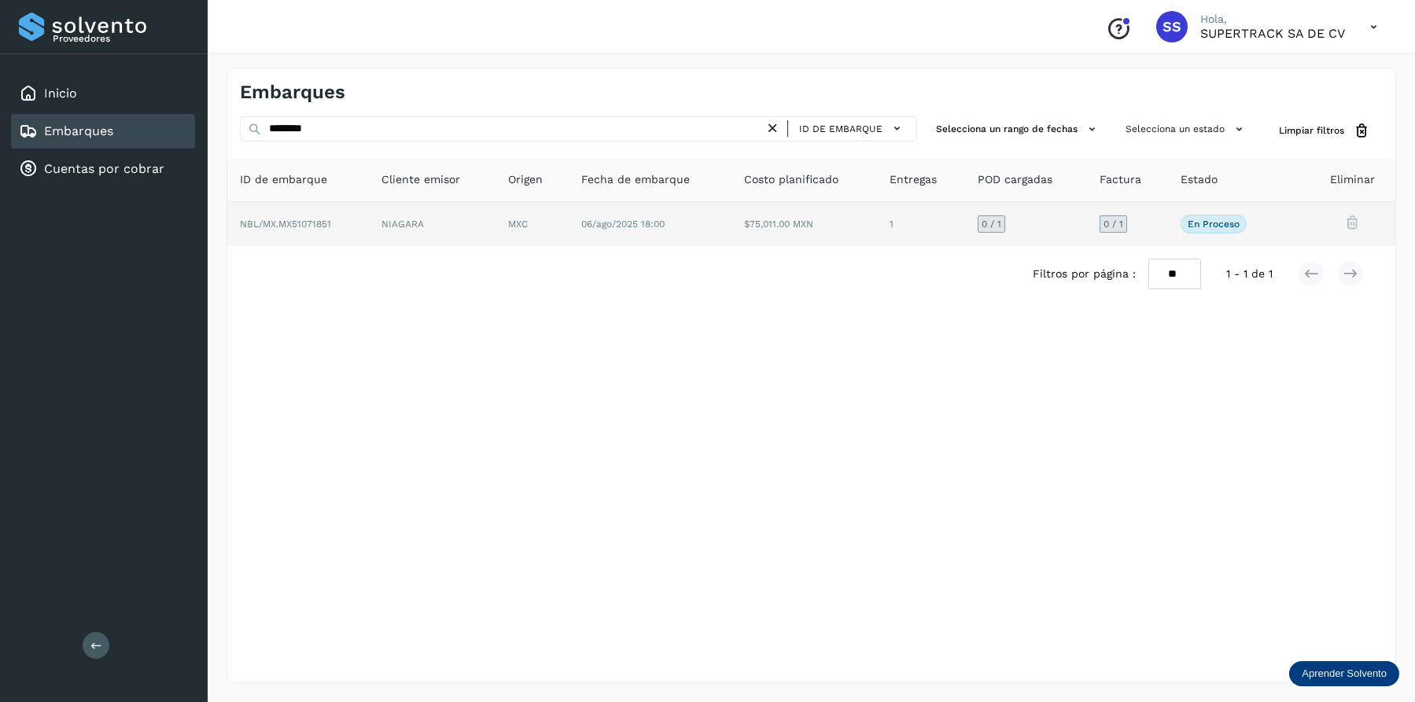
click at [569, 233] on td "MXC" at bounding box center [650, 224] width 163 height 44
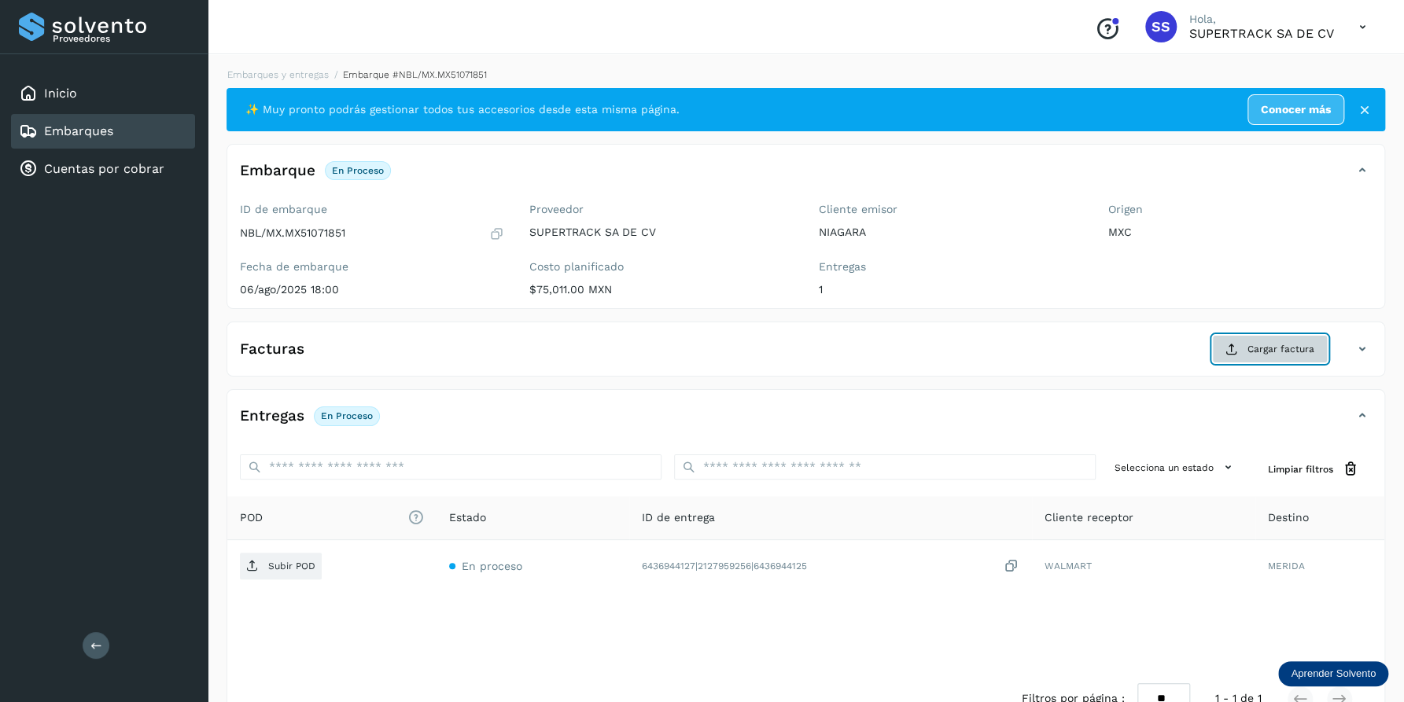
click at [1263, 359] on button "Cargar factura" at bounding box center [1270, 349] width 116 height 28
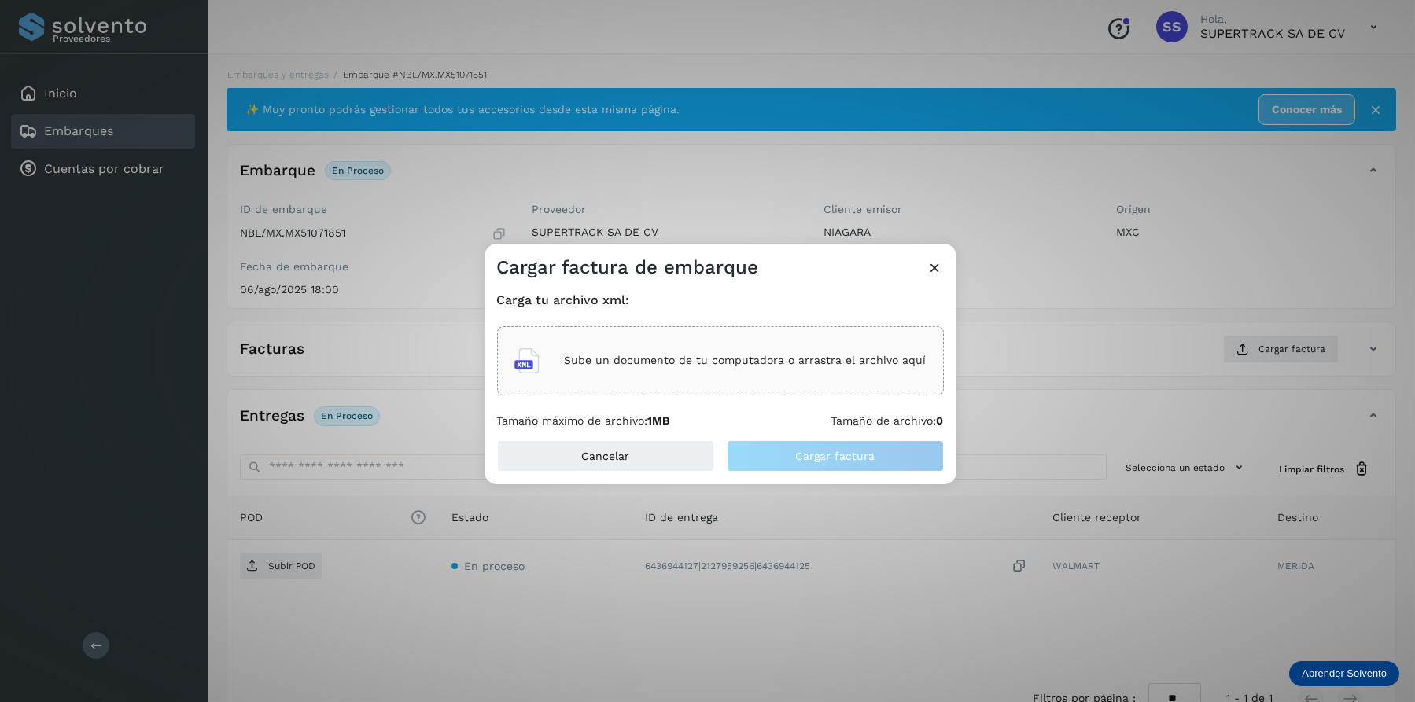
click at [816, 364] on p "Sube un documento de tu computadora o arrastra el archivo aquí" at bounding box center [746, 360] width 362 height 13
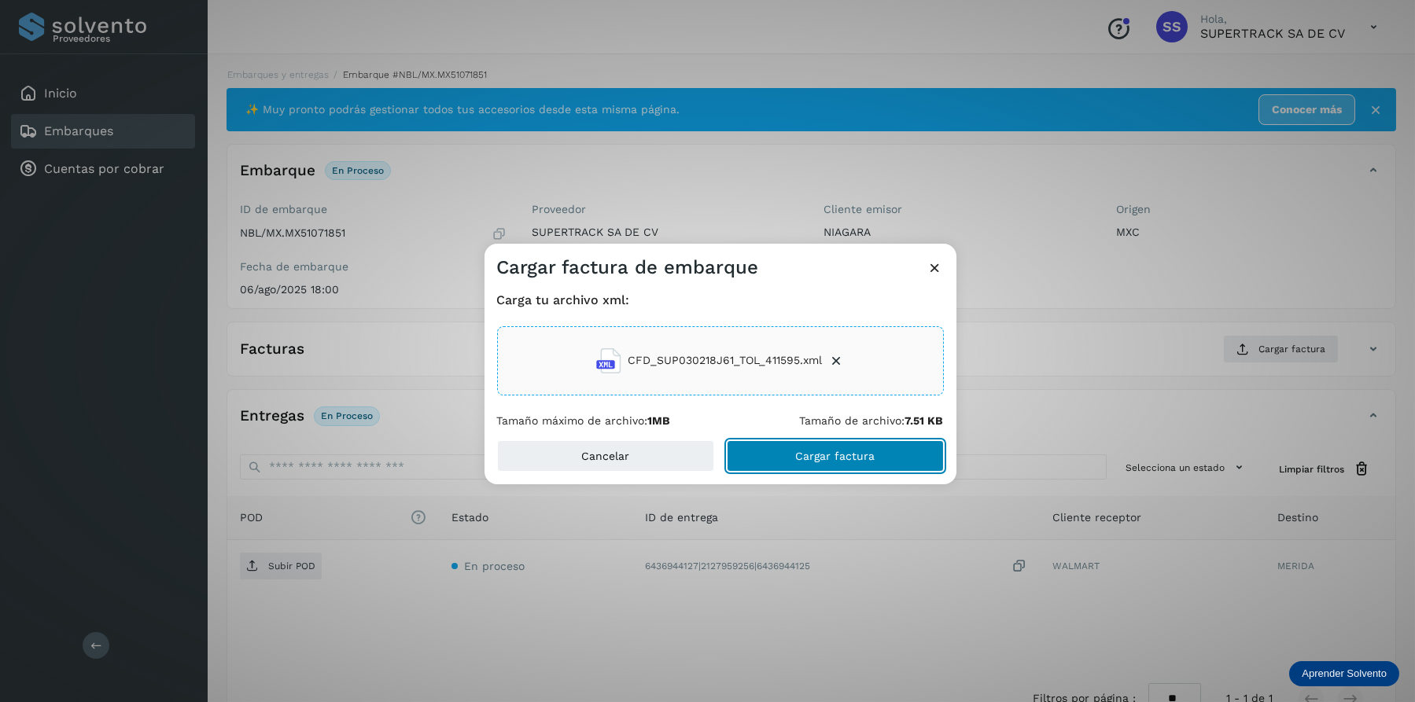
click at [825, 451] on span "Cargar factura" at bounding box center [834, 456] width 79 height 11
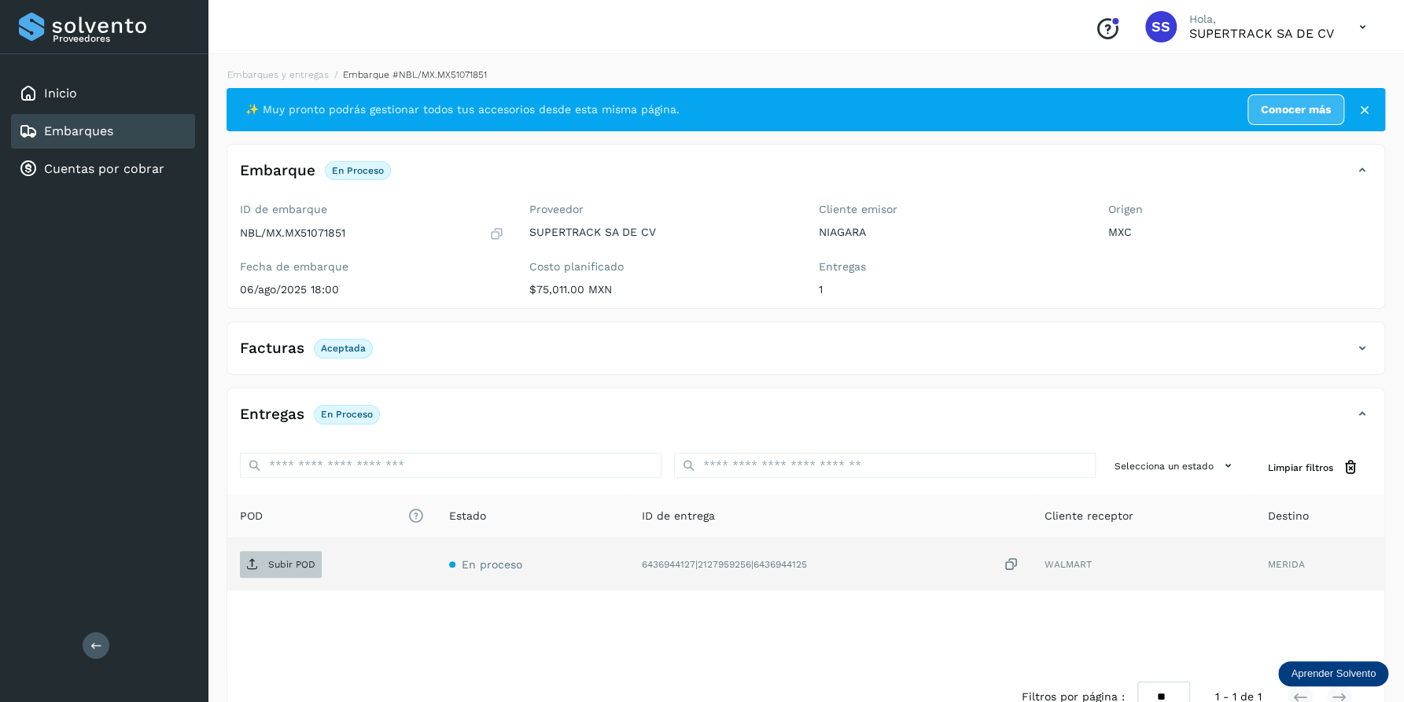
click at [276, 569] on span "Subir POD" at bounding box center [281, 564] width 82 height 25
click at [276, 75] on link "Embarques y entregas" at bounding box center [277, 74] width 101 height 11
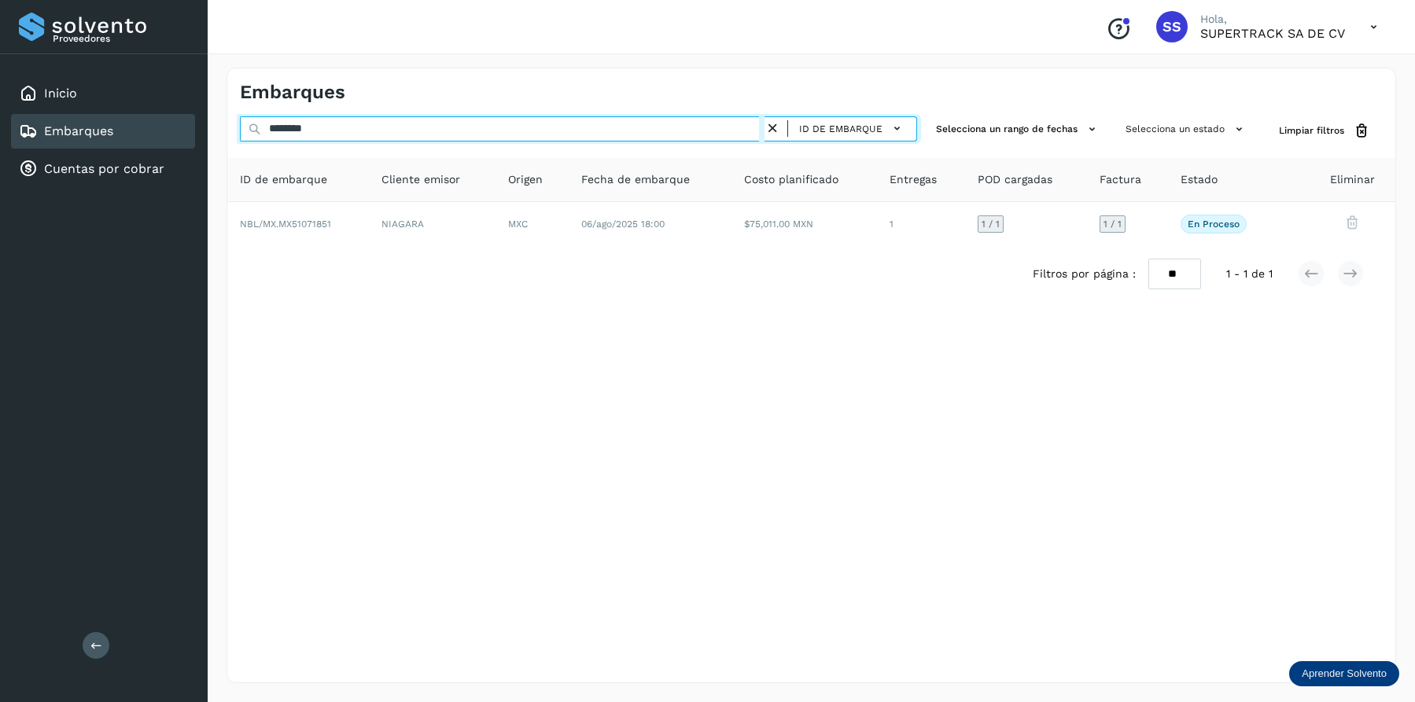
drag, startPoint x: 321, startPoint y: 131, endPoint x: 23, endPoint y: 35, distance: 313.1
click at [28, 42] on div "Proveedores Inicio Embarques Cuentas por cobrar Salir Conoce nuestros beneficio…" at bounding box center [707, 351] width 1415 height 702
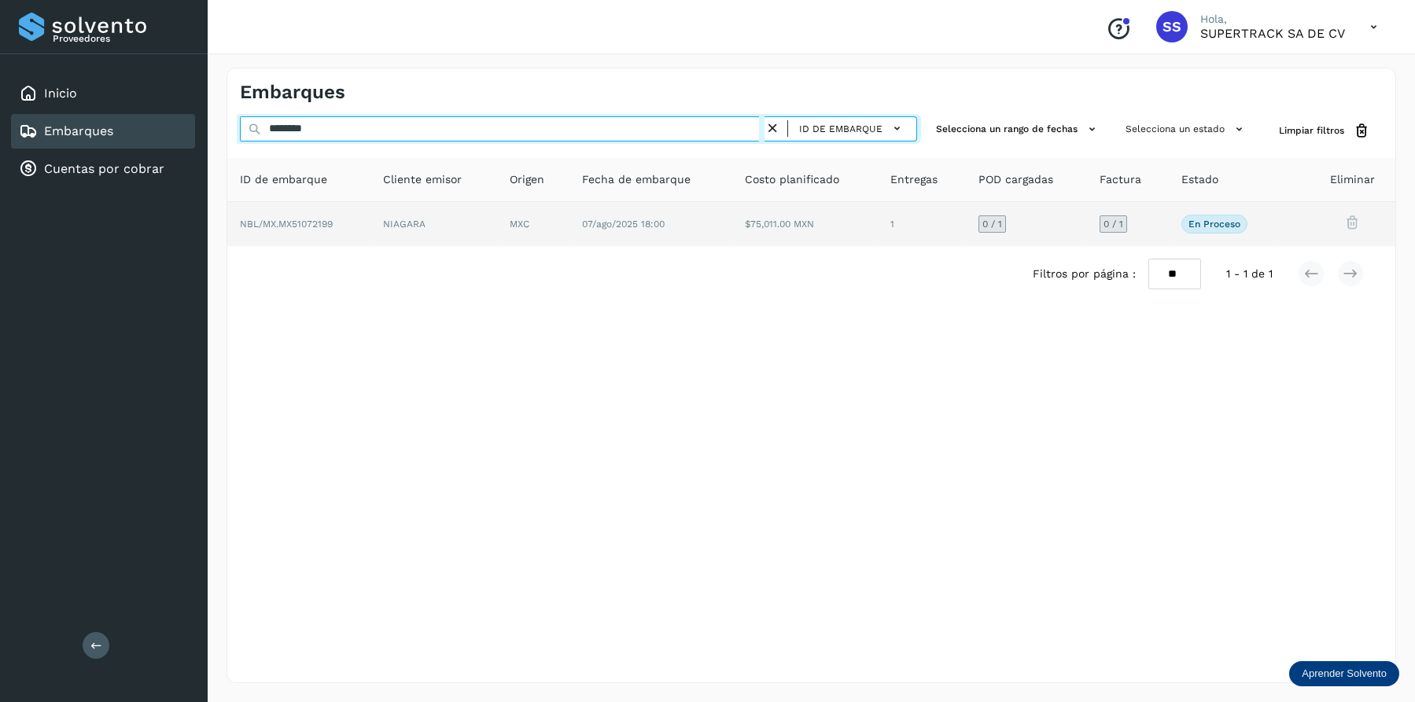
type input "********"
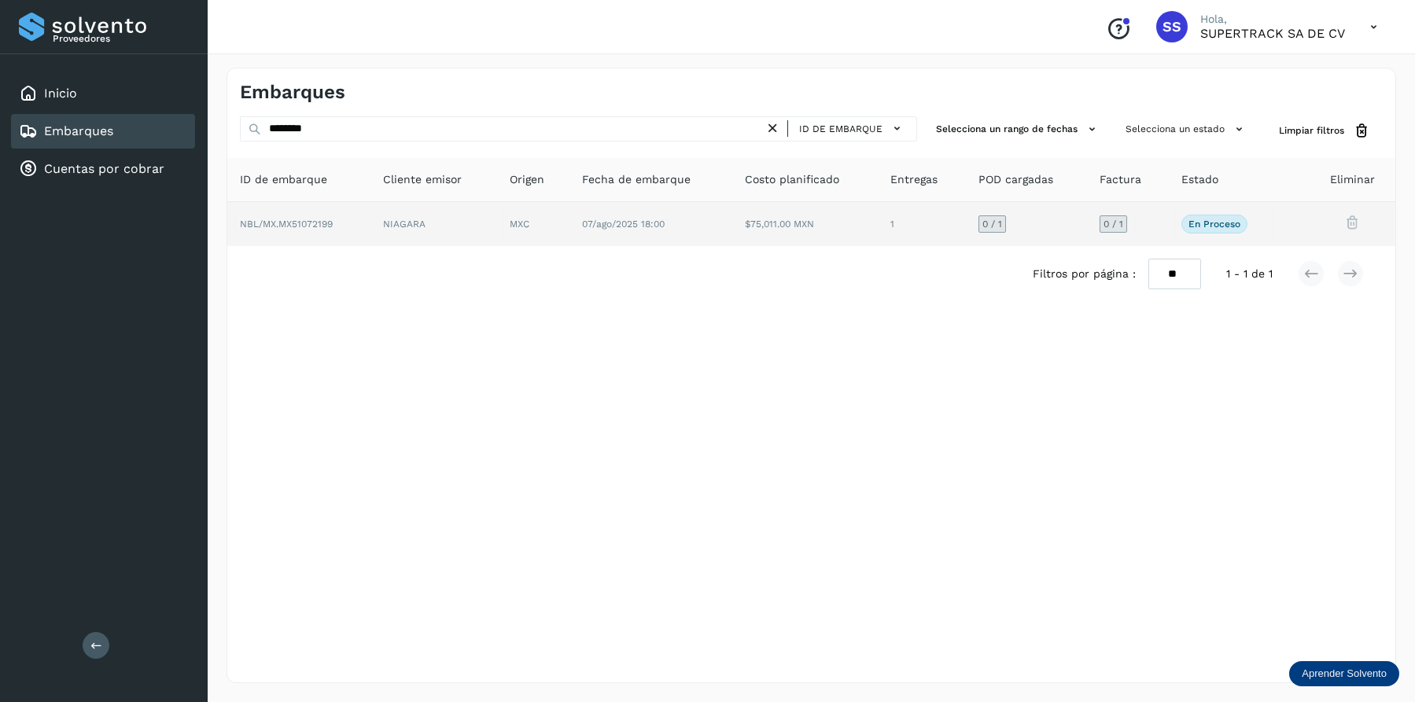
click at [569, 226] on td "MXC" at bounding box center [650, 224] width 163 height 44
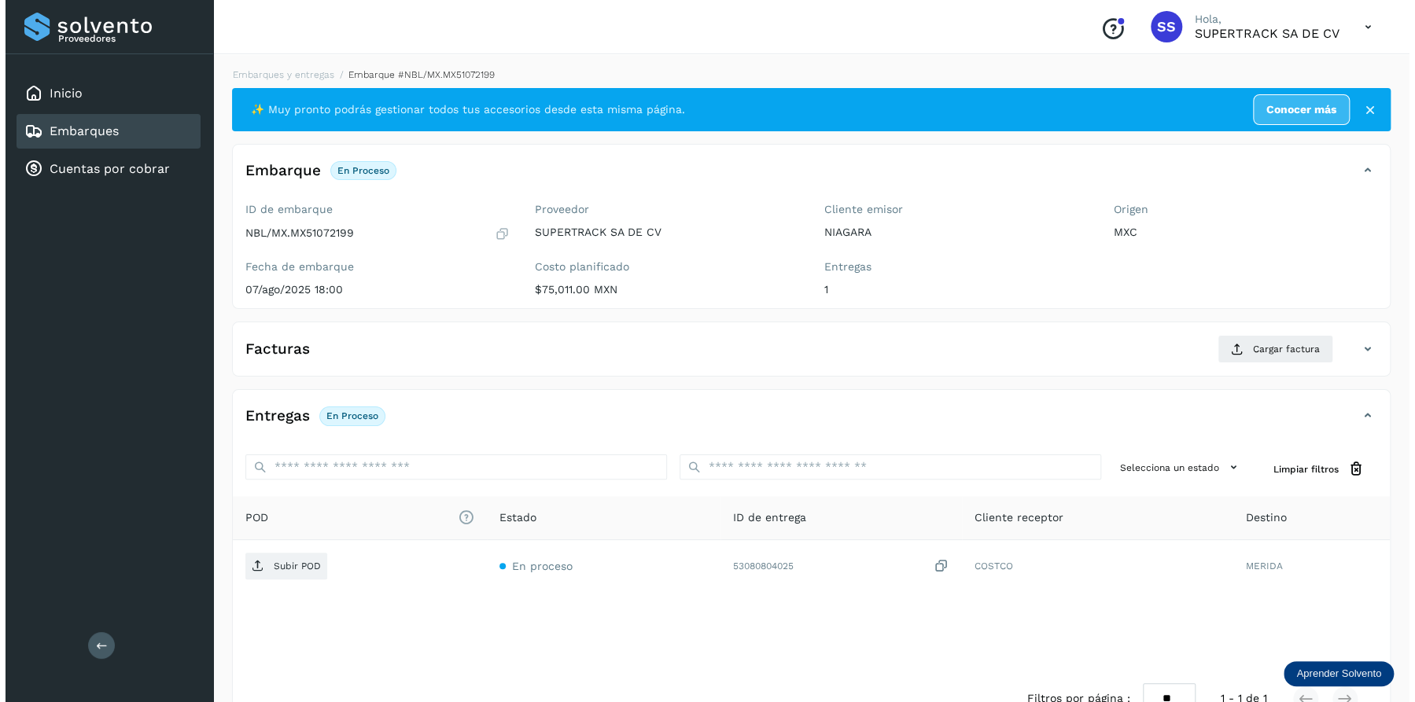
scroll to position [42, 0]
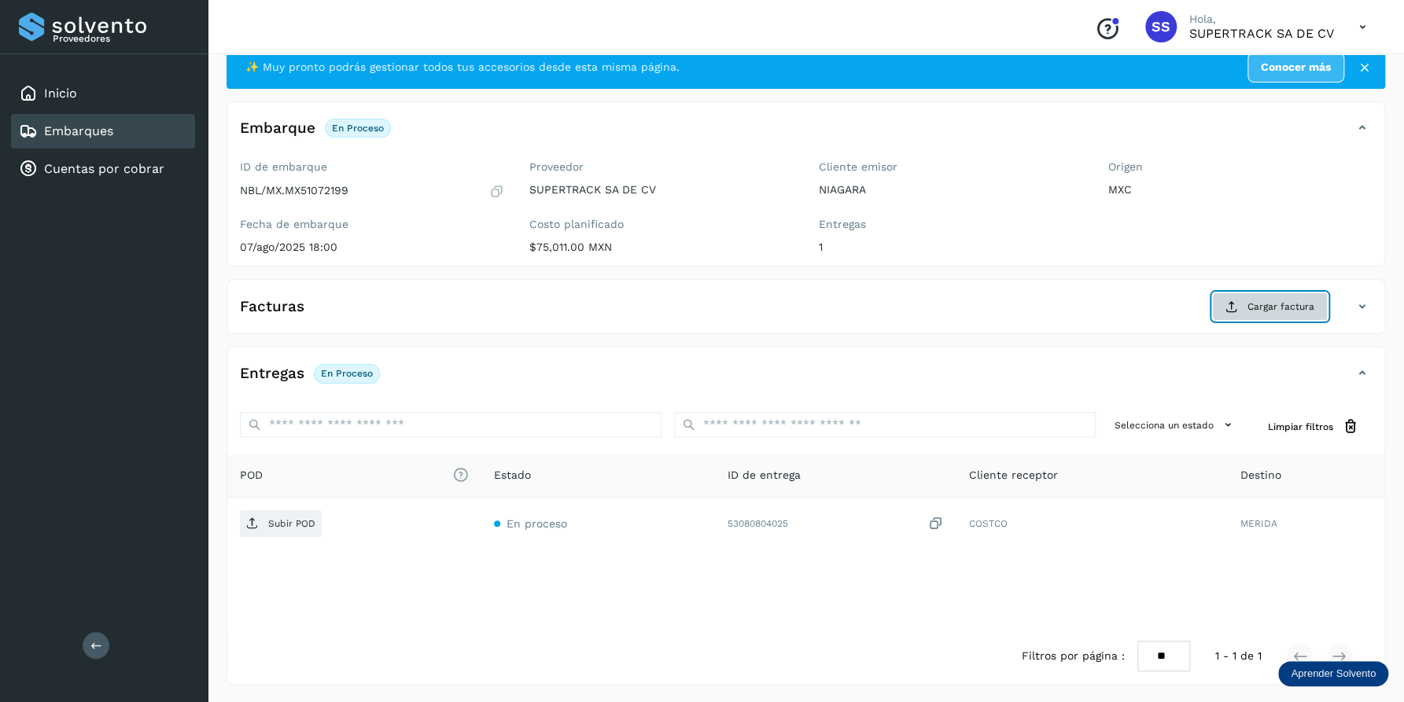
click at [1285, 307] on span "Cargar factura" at bounding box center [1280, 307] width 67 height 14
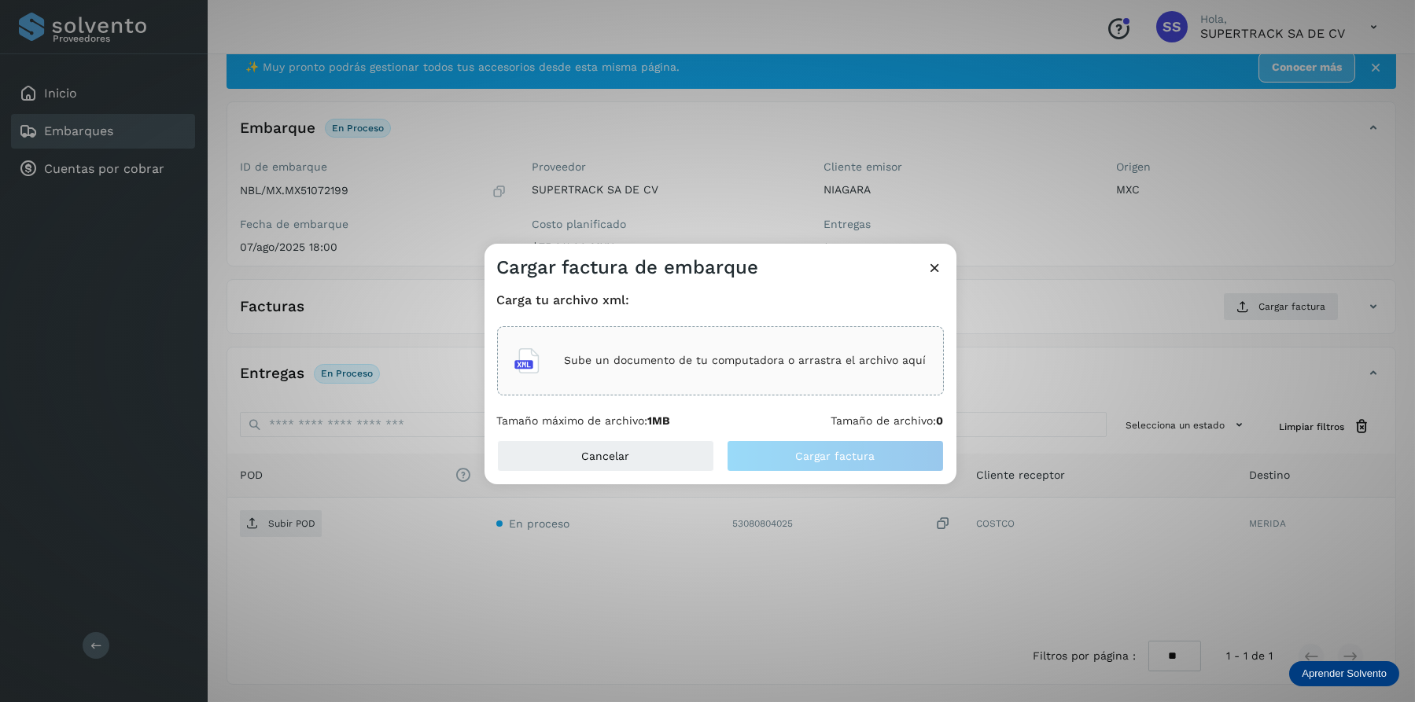
click at [652, 359] on p "Sube un documento de tu computadora o arrastra el archivo aquí" at bounding box center [746, 360] width 362 height 13
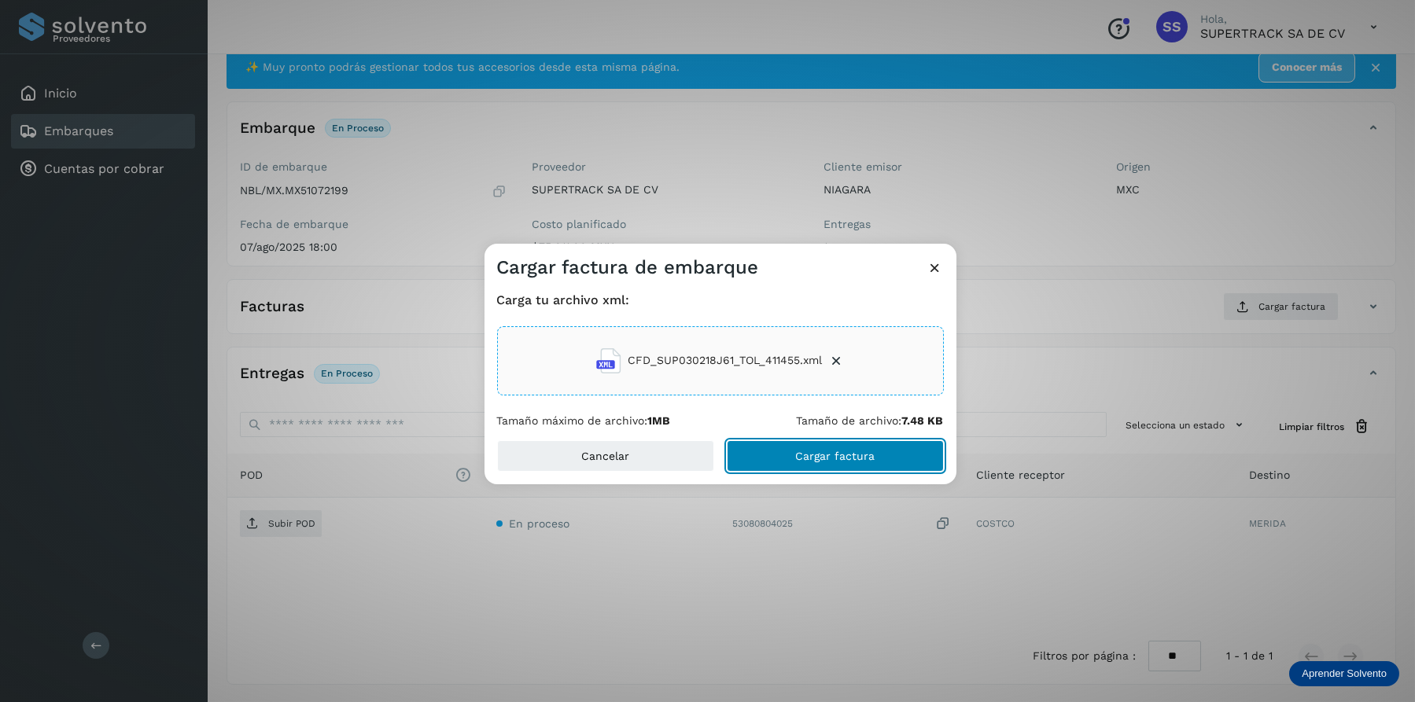
click at [781, 446] on button "Cargar factura" at bounding box center [835, 455] width 217 height 31
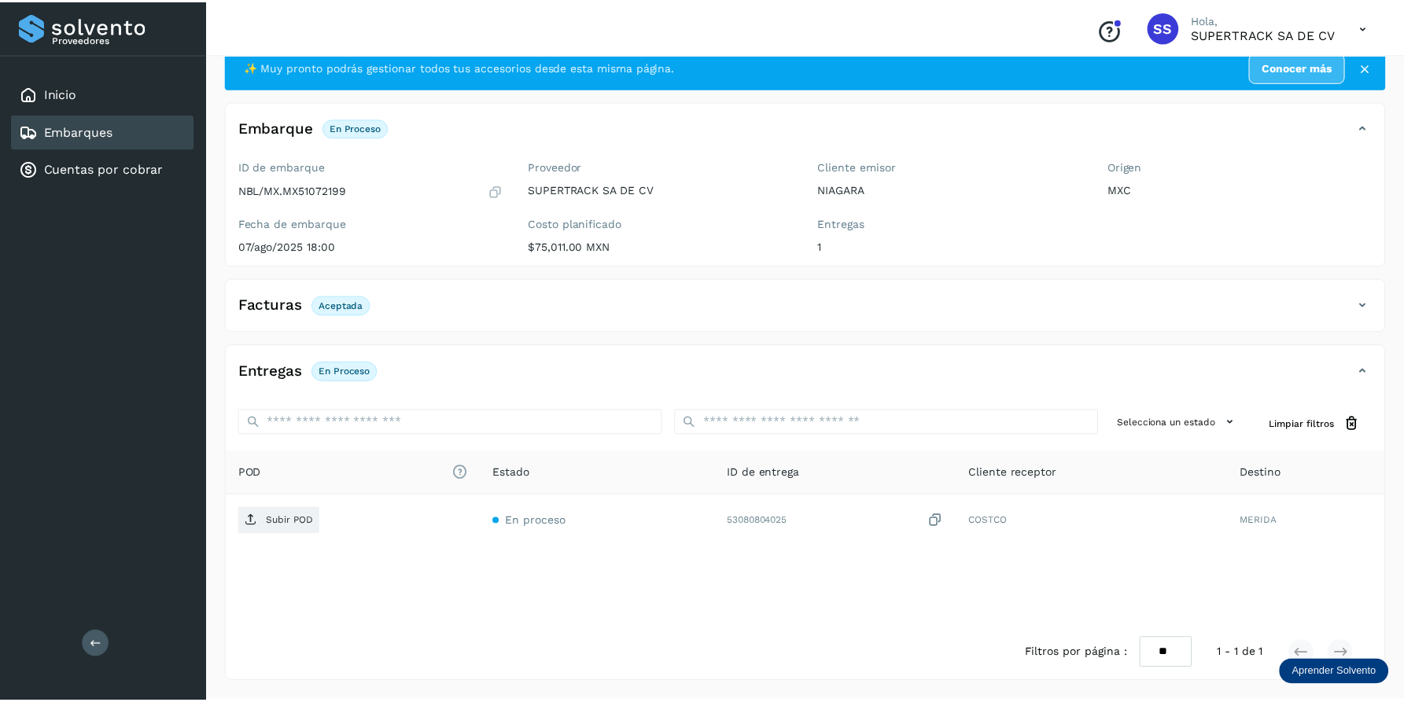
scroll to position [41, 0]
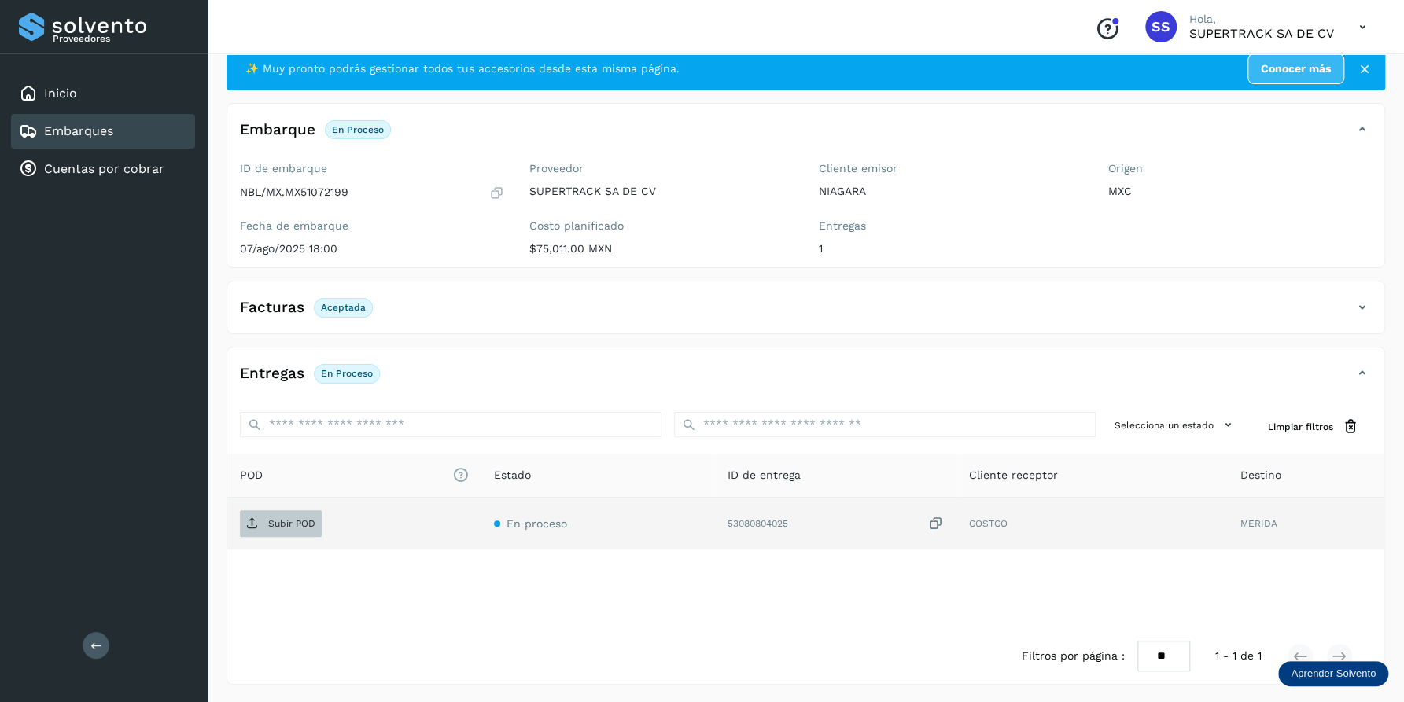
click at [289, 525] on p "Subir POD" at bounding box center [291, 523] width 47 height 11
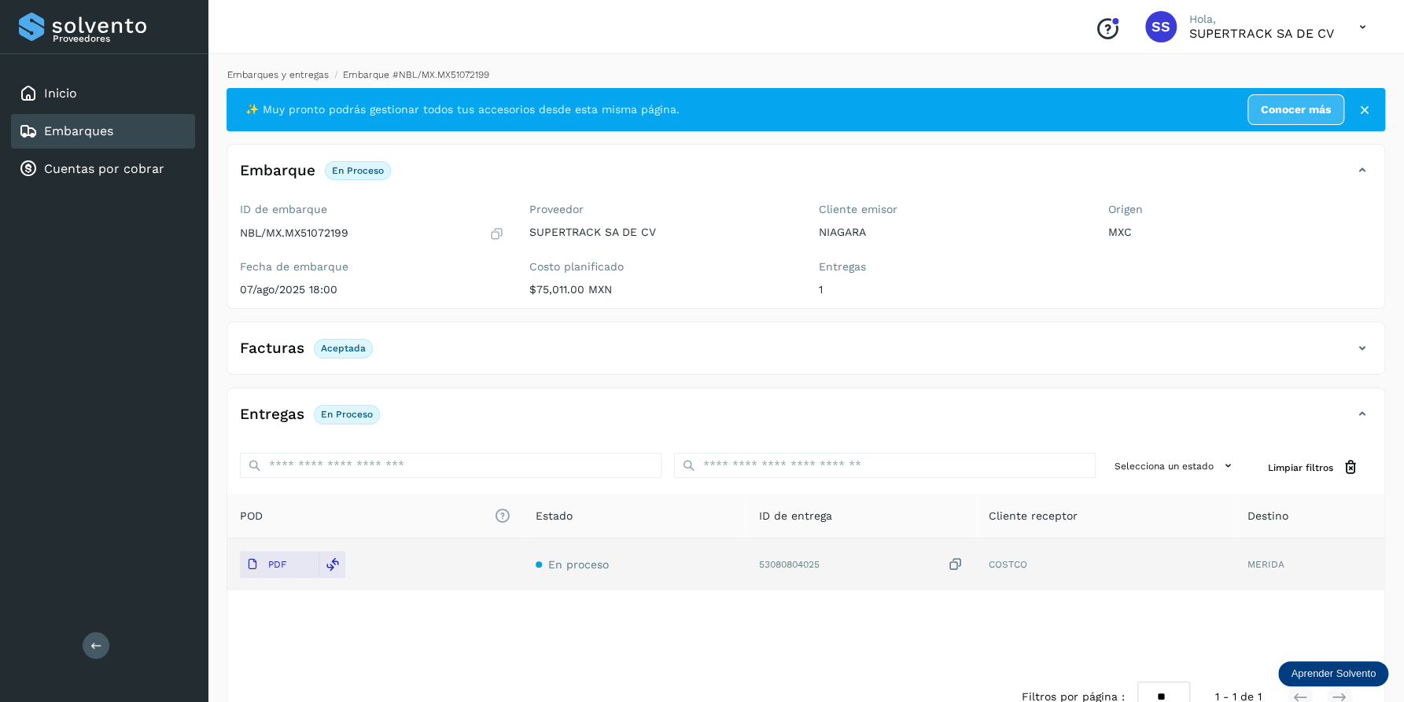
click at [271, 77] on link "Embarques y entregas" at bounding box center [277, 74] width 101 height 11
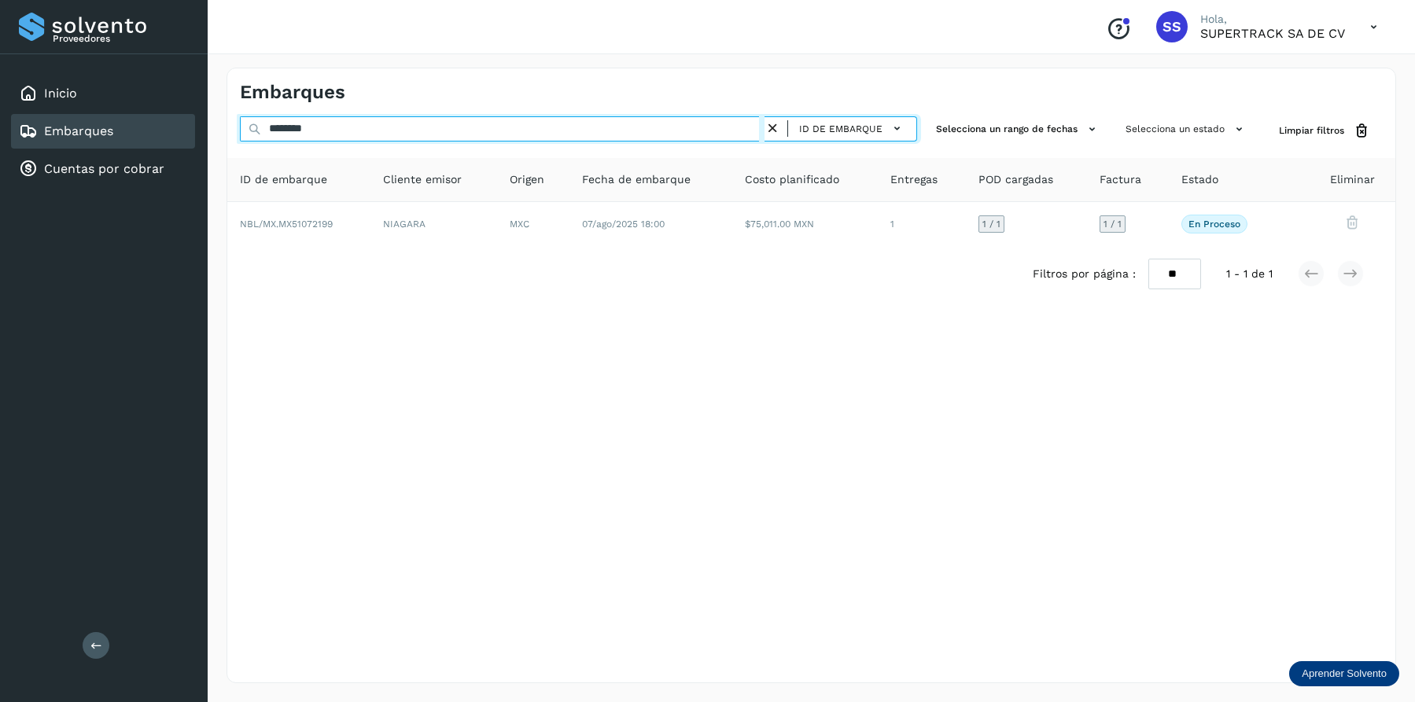
drag, startPoint x: 339, startPoint y: 127, endPoint x: 168, endPoint y: 124, distance: 171.5
click at [168, 124] on div "Proveedores Inicio Embarques Cuentas por cobrar Salir Conoce nuestros beneficio…" at bounding box center [707, 351] width 1415 height 702
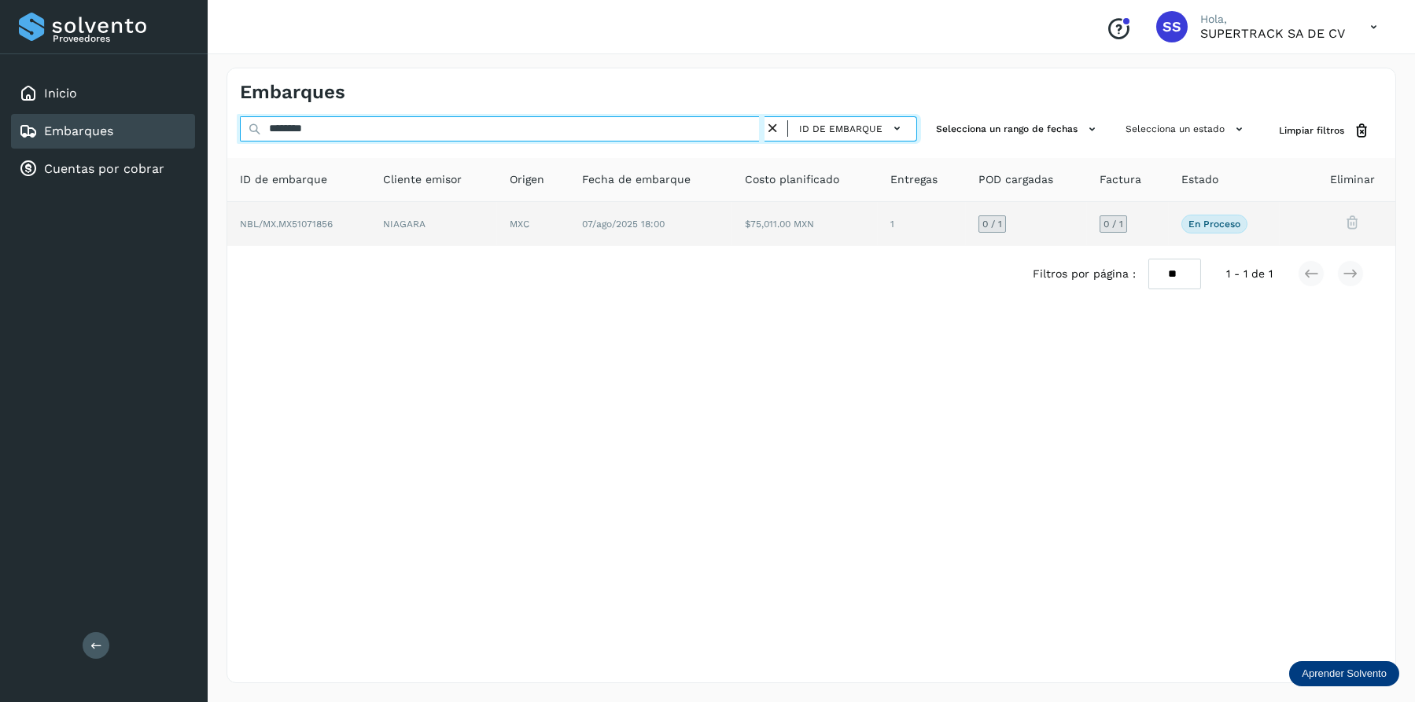
type input "********"
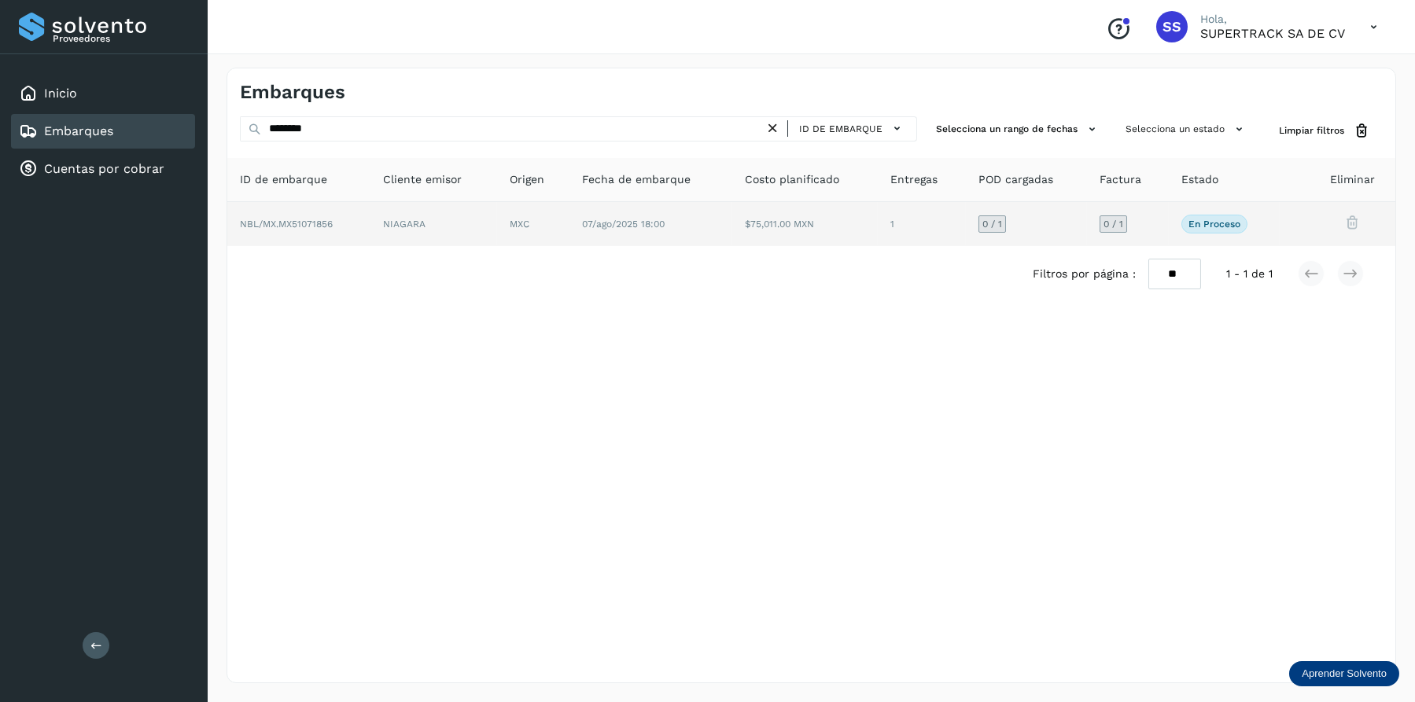
click at [370, 204] on td "NBL/MX.MX51071856" at bounding box center [433, 224] width 127 height 44
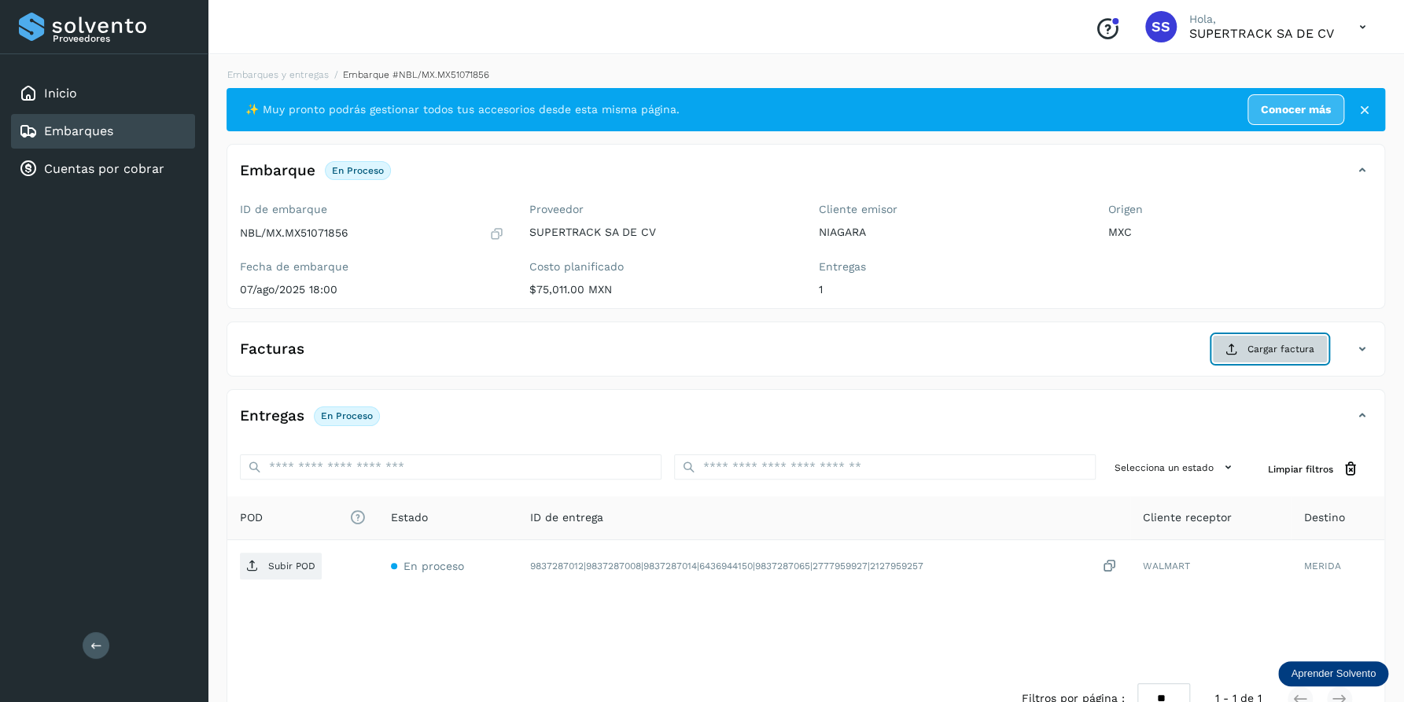
click at [1269, 344] on span "Cargar factura" at bounding box center [1280, 349] width 67 height 14
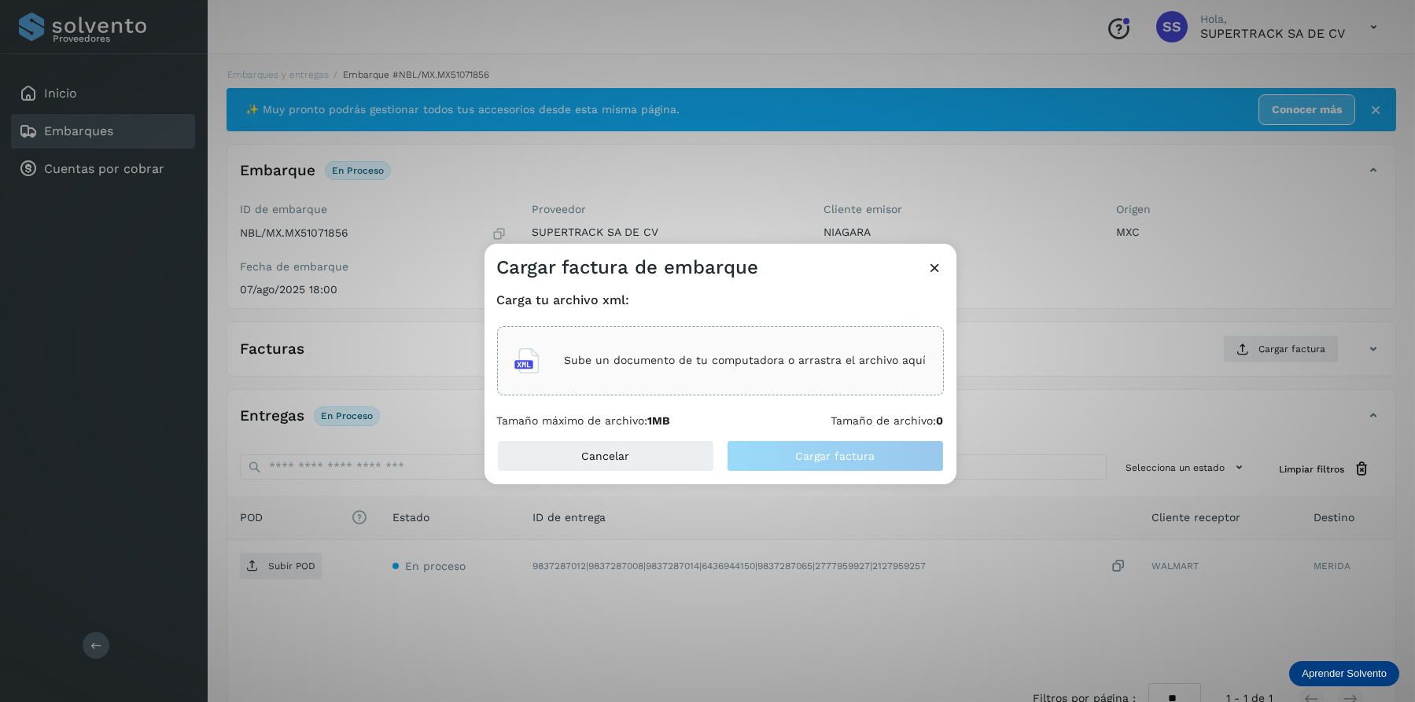
click at [640, 372] on div "Sube un documento de tu computadora o arrastra el archivo aquí" at bounding box center [720, 361] width 412 height 42
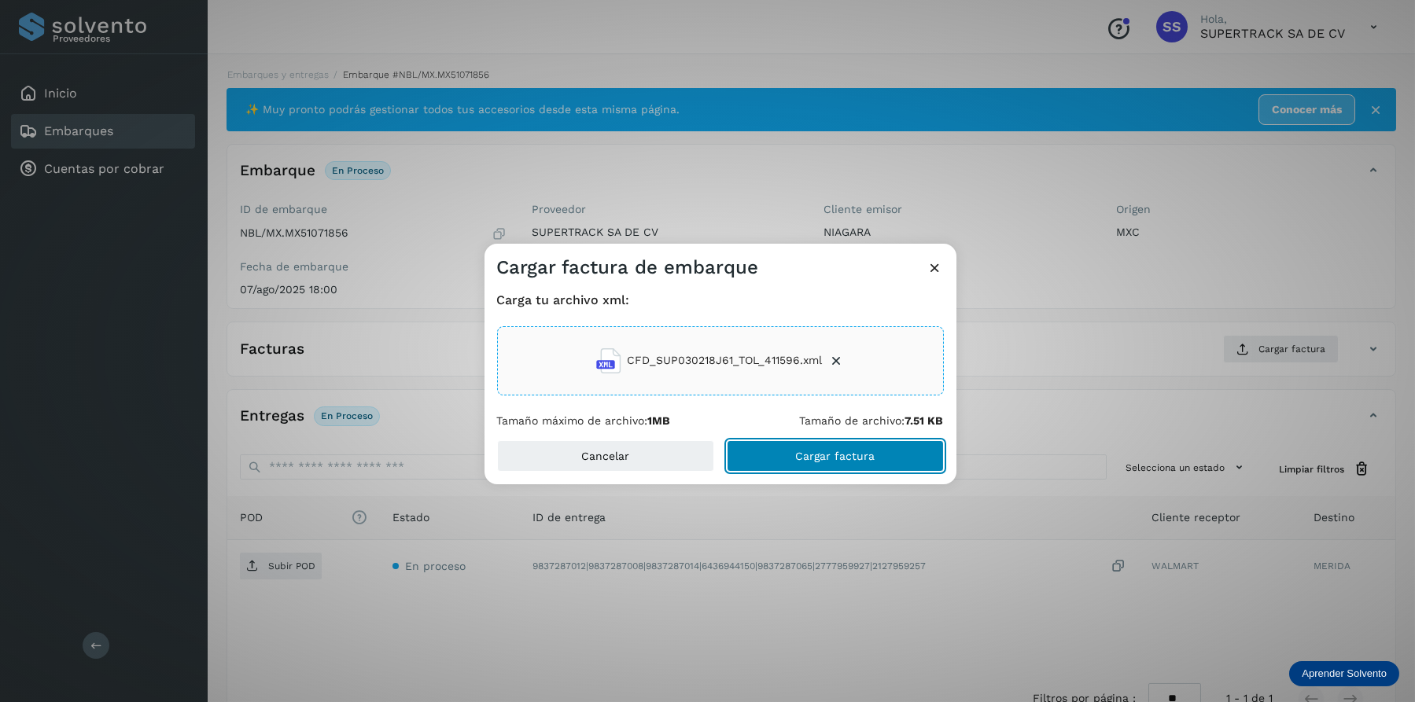
click at [823, 460] on span "Cargar factura" at bounding box center [834, 456] width 79 height 11
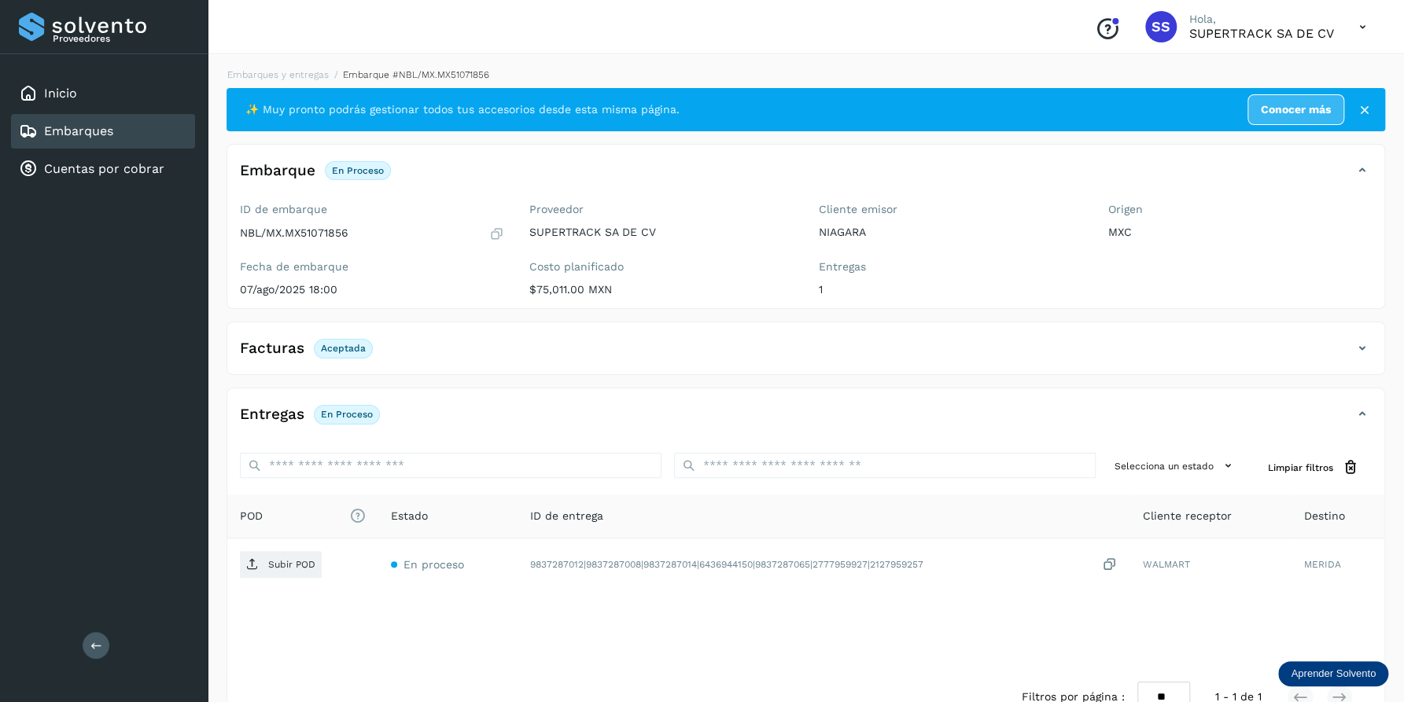
scroll to position [41, 0]
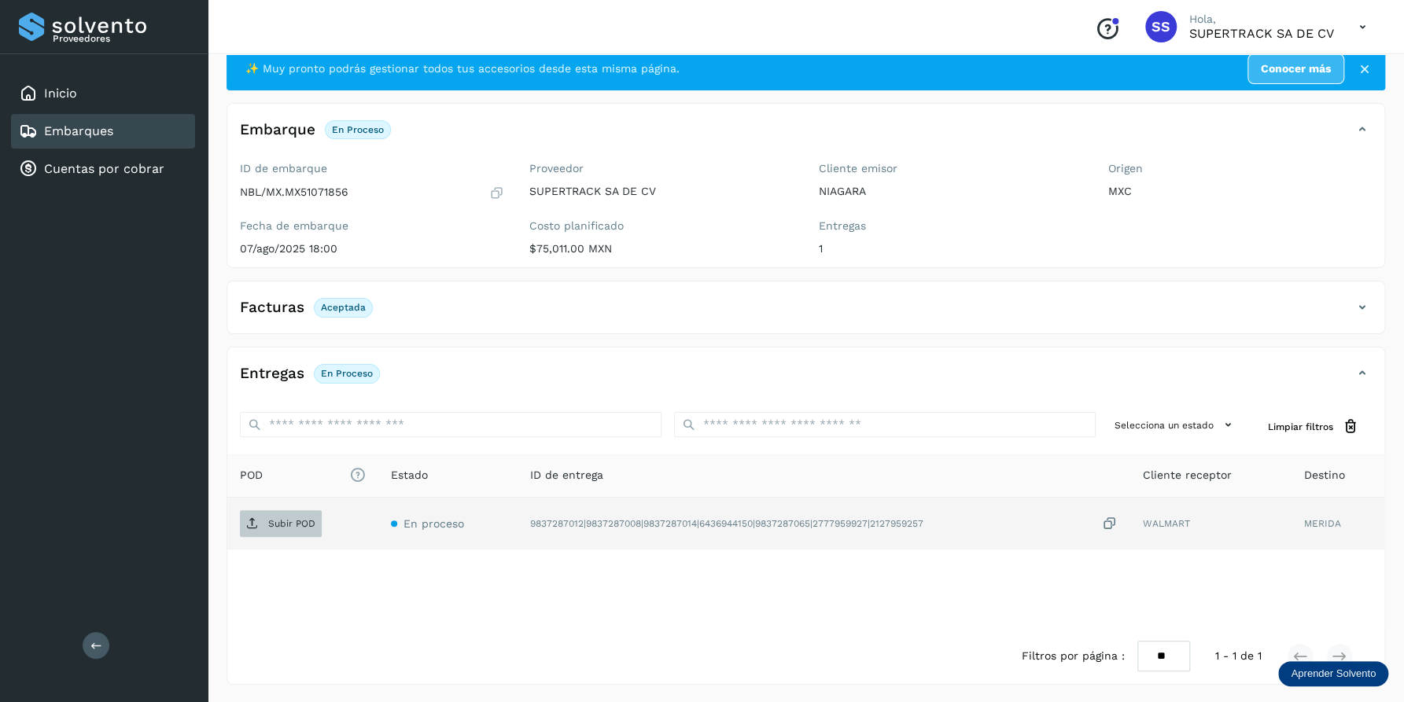
click at [293, 528] on p "Subir POD" at bounding box center [291, 523] width 47 height 11
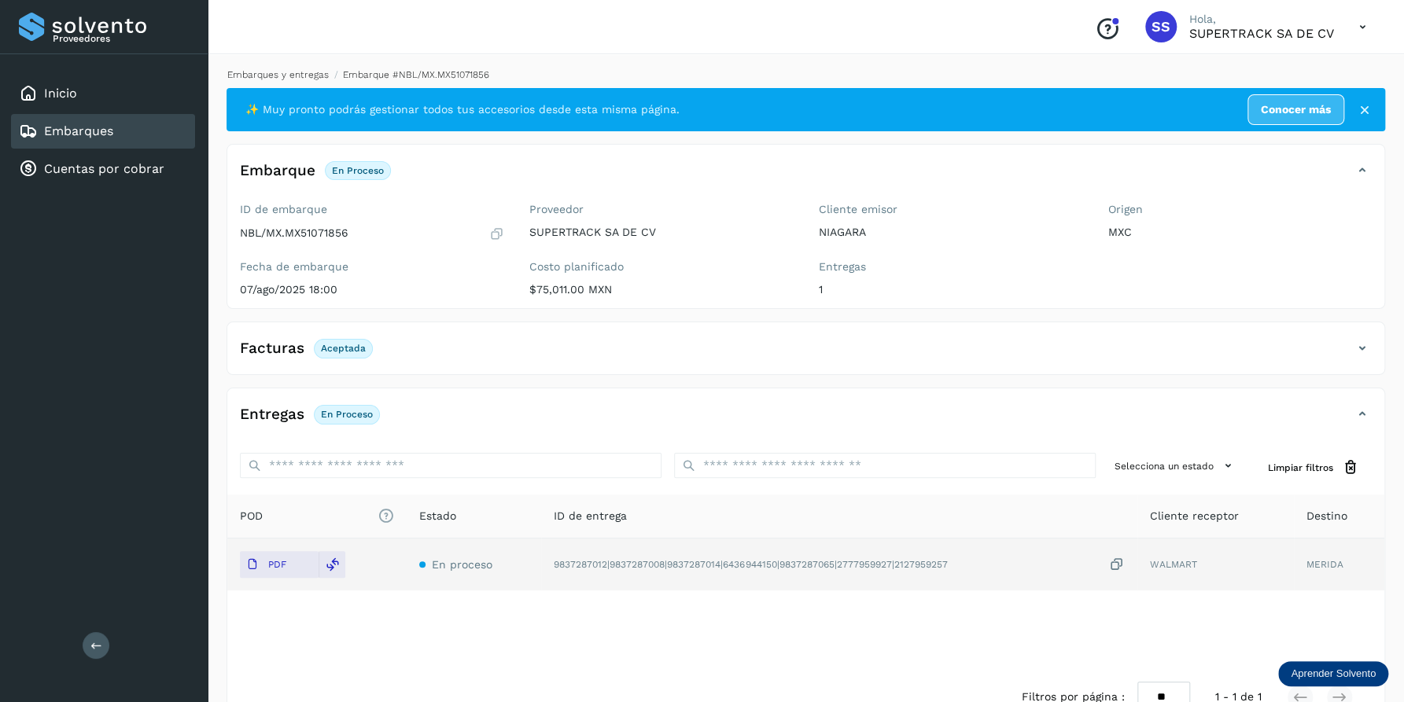
click at [300, 77] on link "Embarques y entregas" at bounding box center [277, 74] width 101 height 11
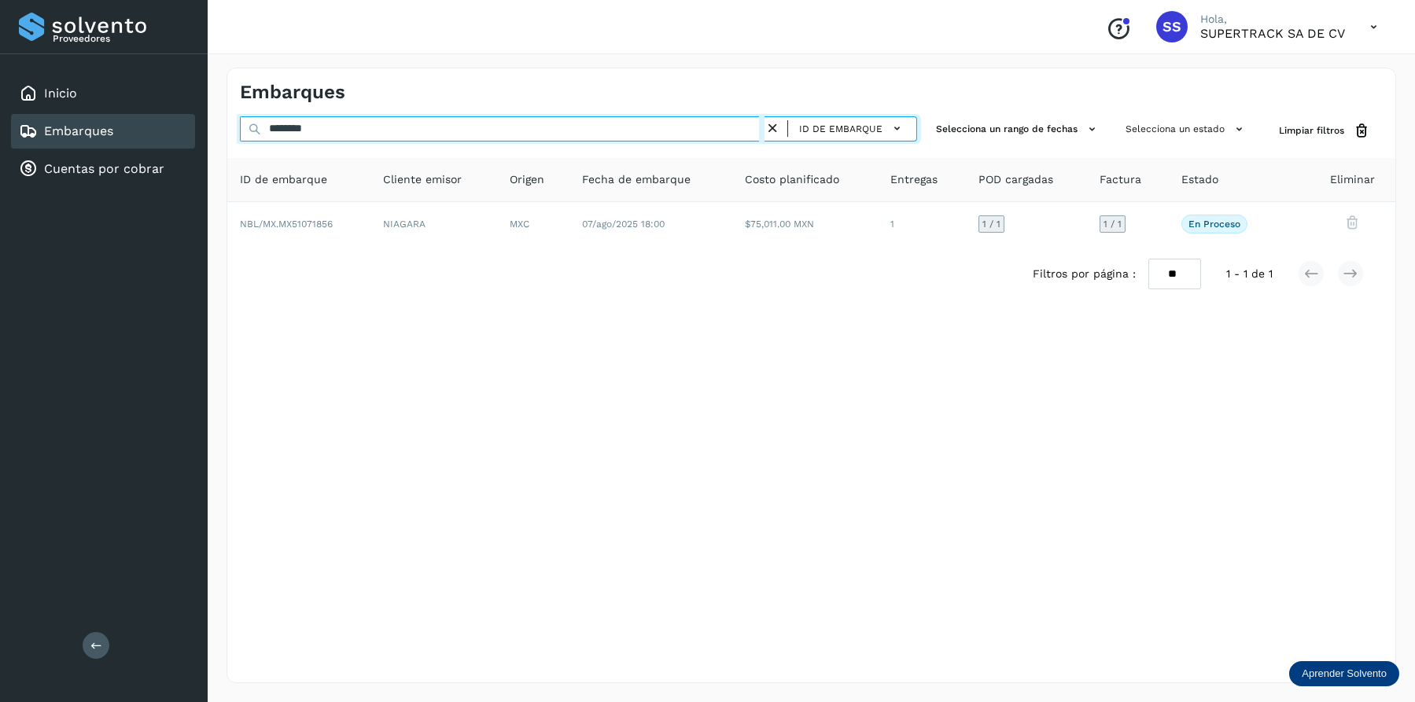
drag, startPoint x: 341, startPoint y: 134, endPoint x: 131, endPoint y: 133, distance: 210.0
click at [131, 134] on div "Proveedores Inicio Embarques Cuentas por cobrar Salir Conoce nuestros beneficio…" at bounding box center [707, 351] width 1415 height 702
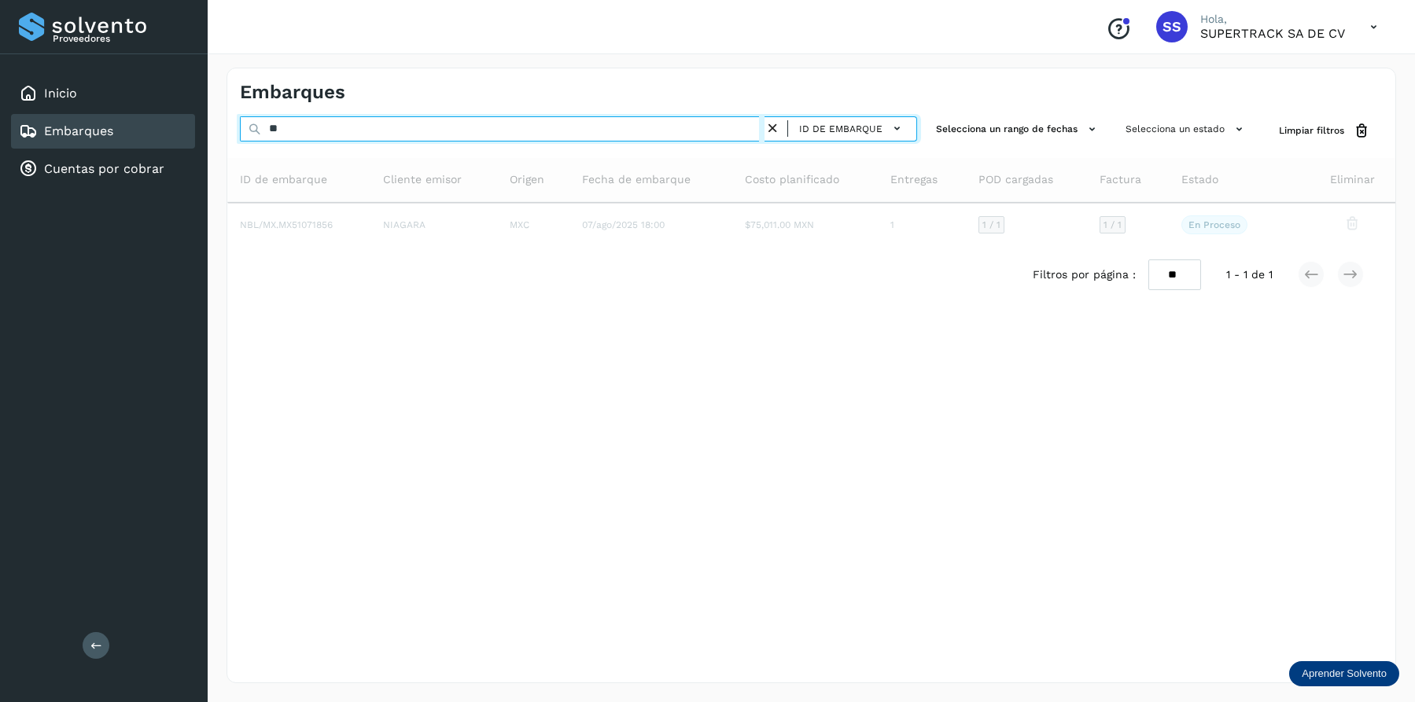
type input "*"
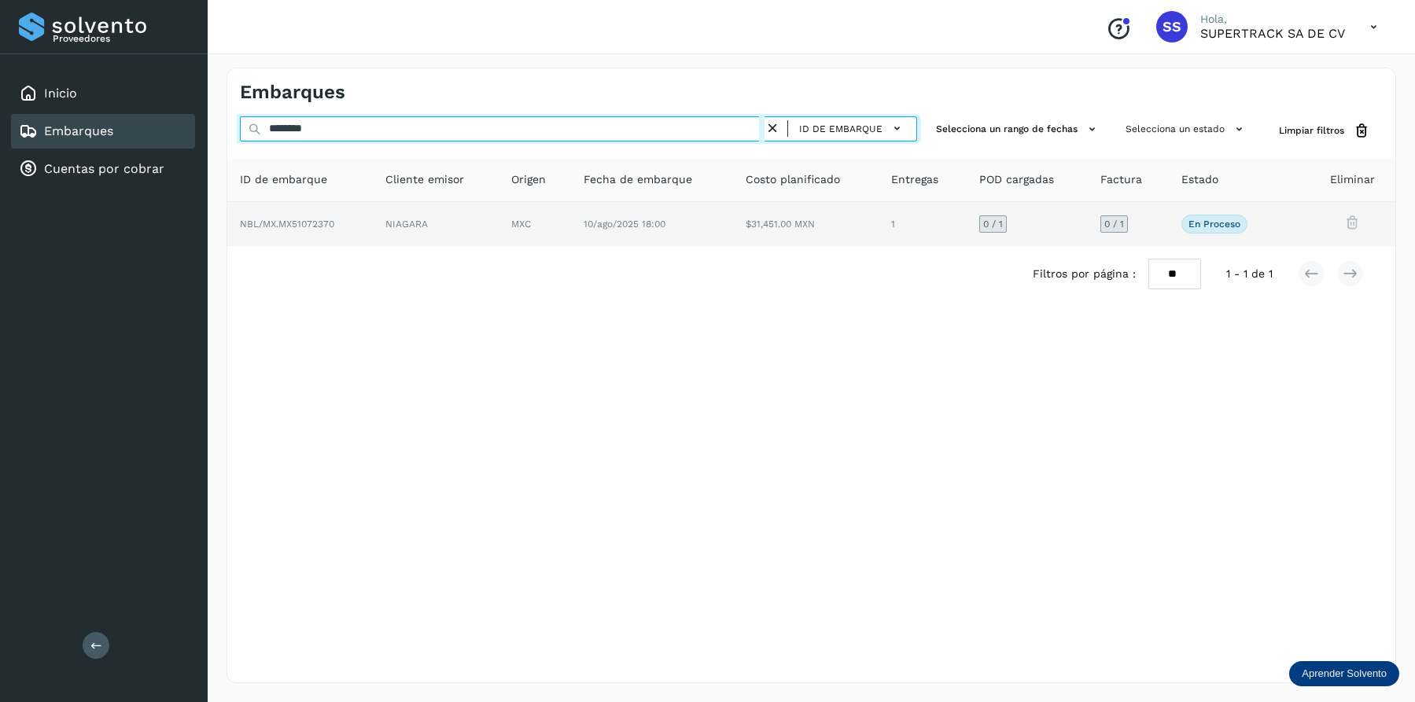
type input "********"
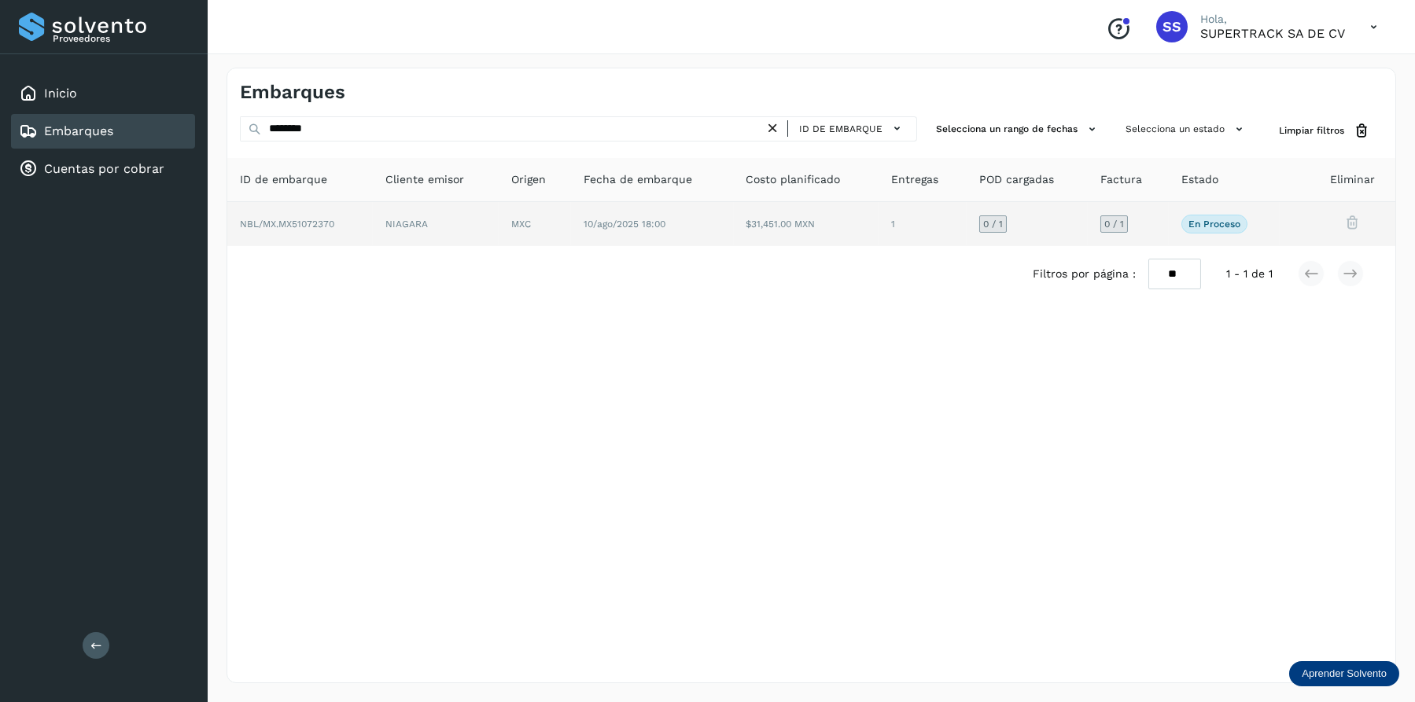
click at [373, 224] on td "NBL/MX.MX51072370" at bounding box center [436, 224] width 126 height 44
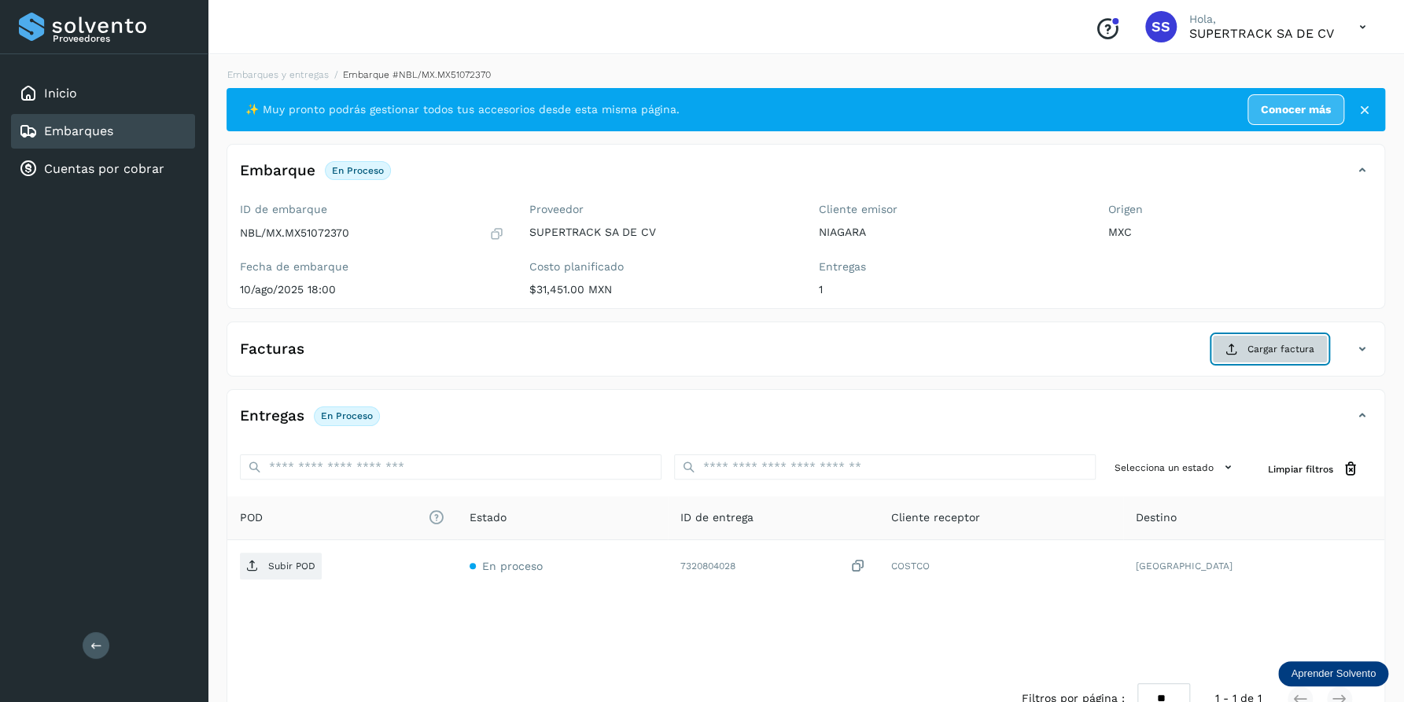
click at [1283, 353] on span "Cargar factura" at bounding box center [1280, 349] width 67 height 14
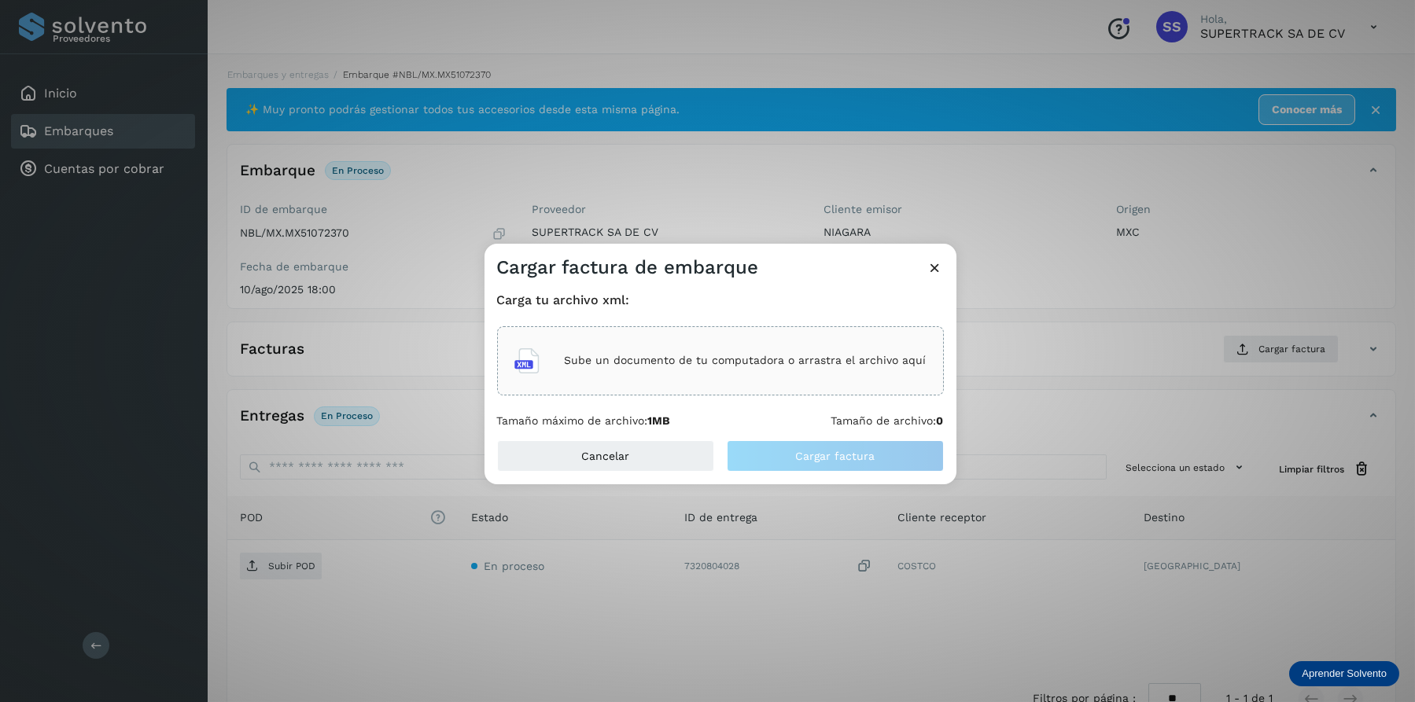
click at [567, 357] on p "Sube un documento de tu computadora o arrastra el archivo aquí" at bounding box center [746, 360] width 362 height 13
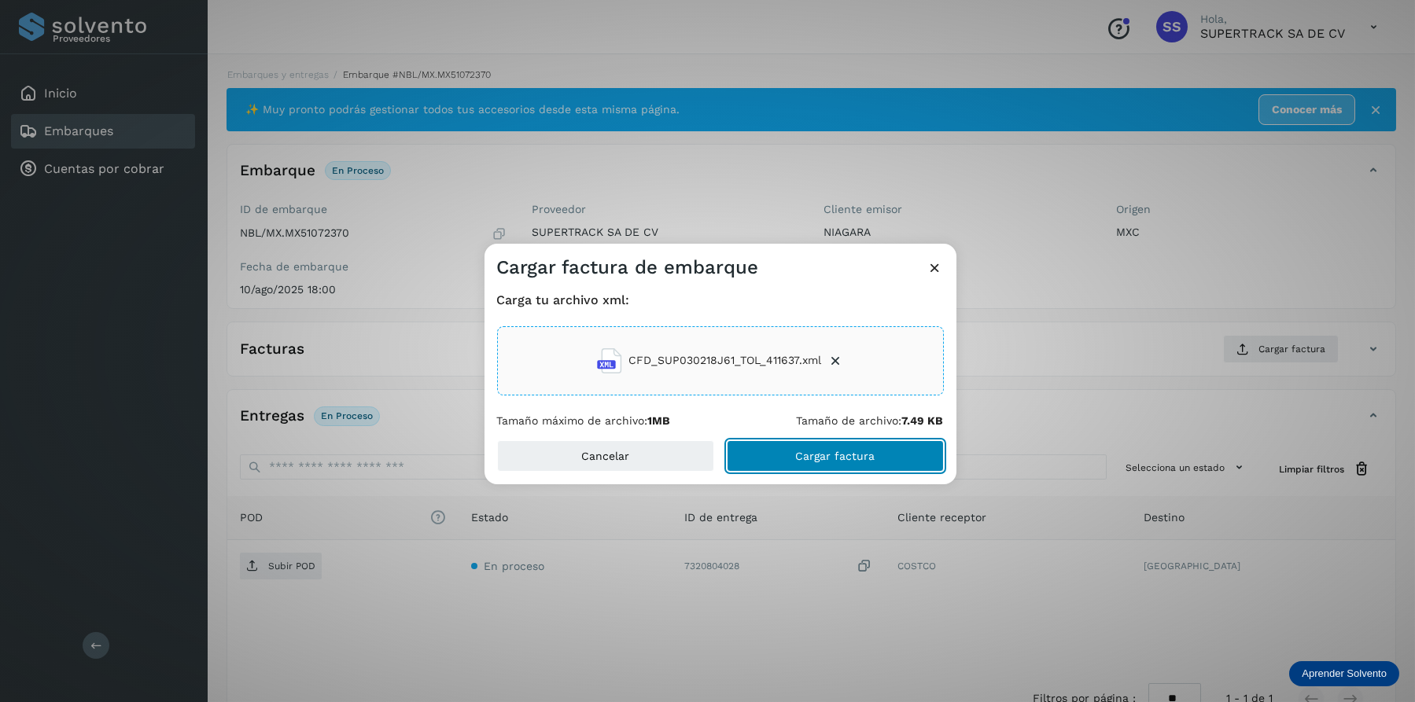
click at [819, 447] on button "Cargar factura" at bounding box center [835, 455] width 217 height 31
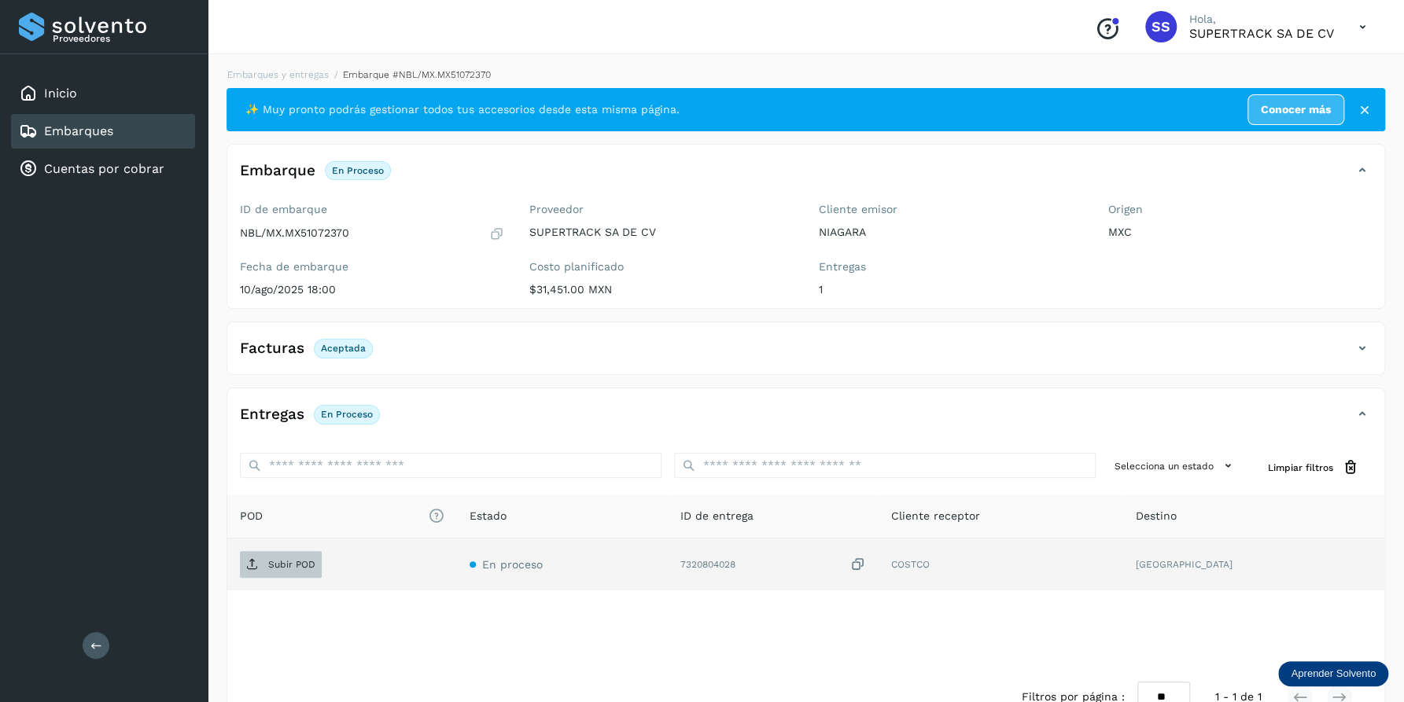
click at [279, 562] on p "Subir POD" at bounding box center [291, 564] width 47 height 11
click at [302, 82] on div "Embarques y entregas Embarque #NBL/MX.MX51072370 ✨ Muy pronto podrás gestionar …" at bounding box center [805, 397] width 1158 height 658
click at [310, 58] on div "Conoce nuestros beneficios SS Hola, SUPERTRACK SA DE CV Embarques y entregas Em…" at bounding box center [806, 372] width 1196 height 745
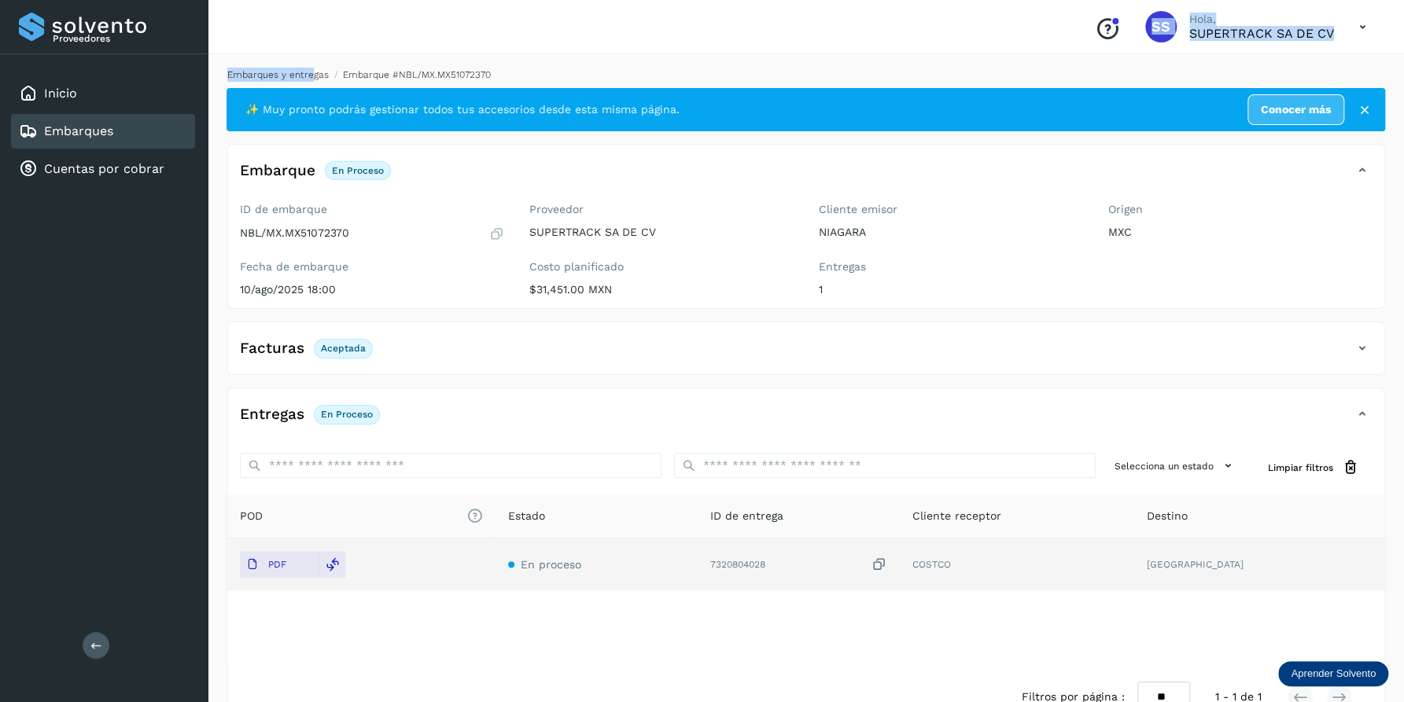
drag, startPoint x: 310, startPoint y: 58, endPoint x: 307, endPoint y: 74, distance: 15.9
click at [307, 74] on link "Embarques y entregas" at bounding box center [277, 74] width 101 height 11
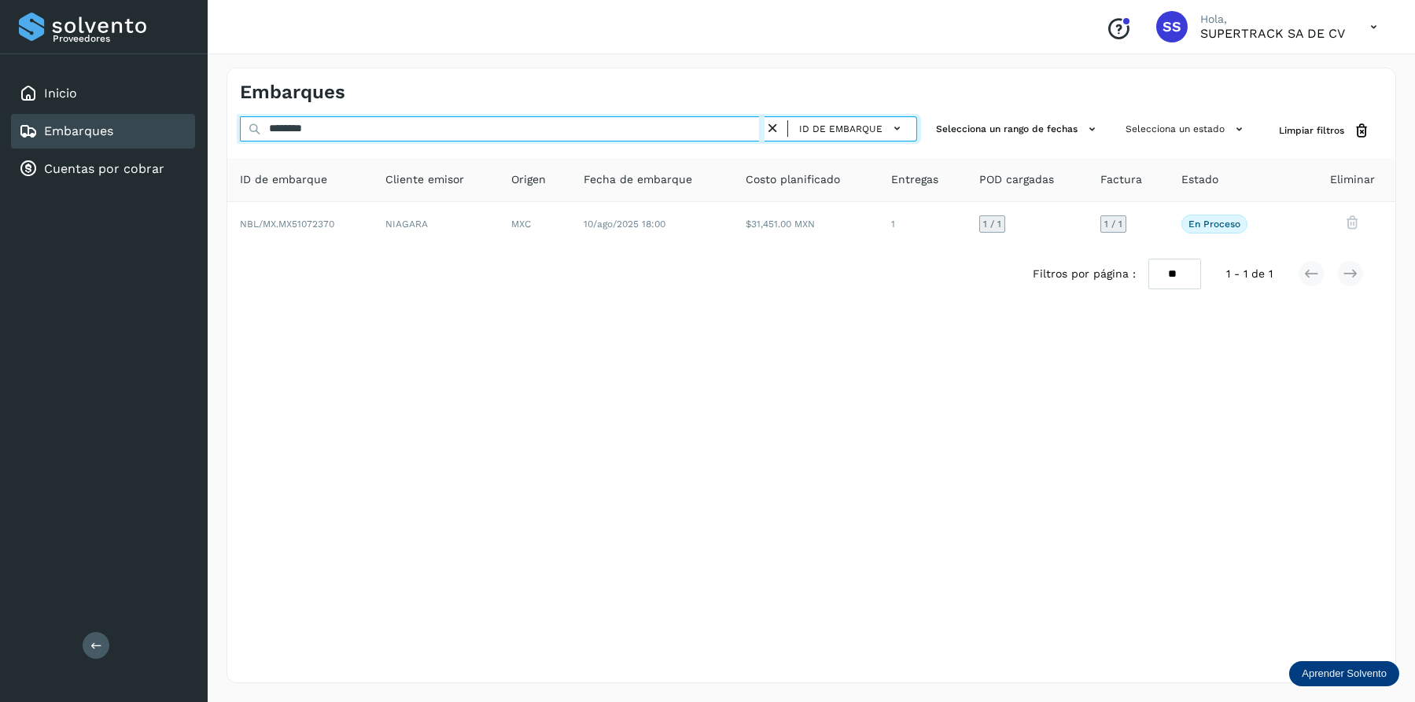
drag, startPoint x: 401, startPoint y: 131, endPoint x: 134, endPoint y: 136, distance: 267.4
click at [134, 136] on div "Proveedores Inicio Embarques Cuentas por cobrar Salir Conoce nuestros beneficio…" at bounding box center [707, 351] width 1415 height 702
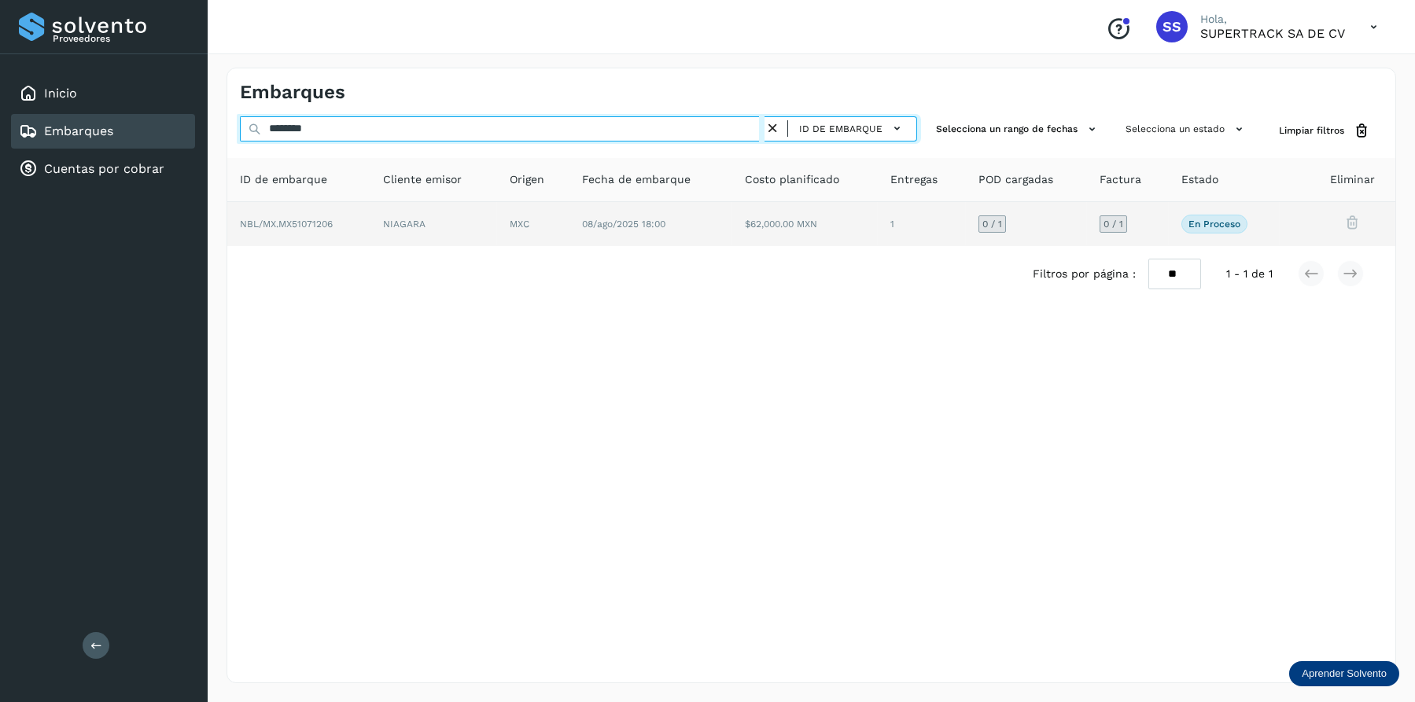
type input "********"
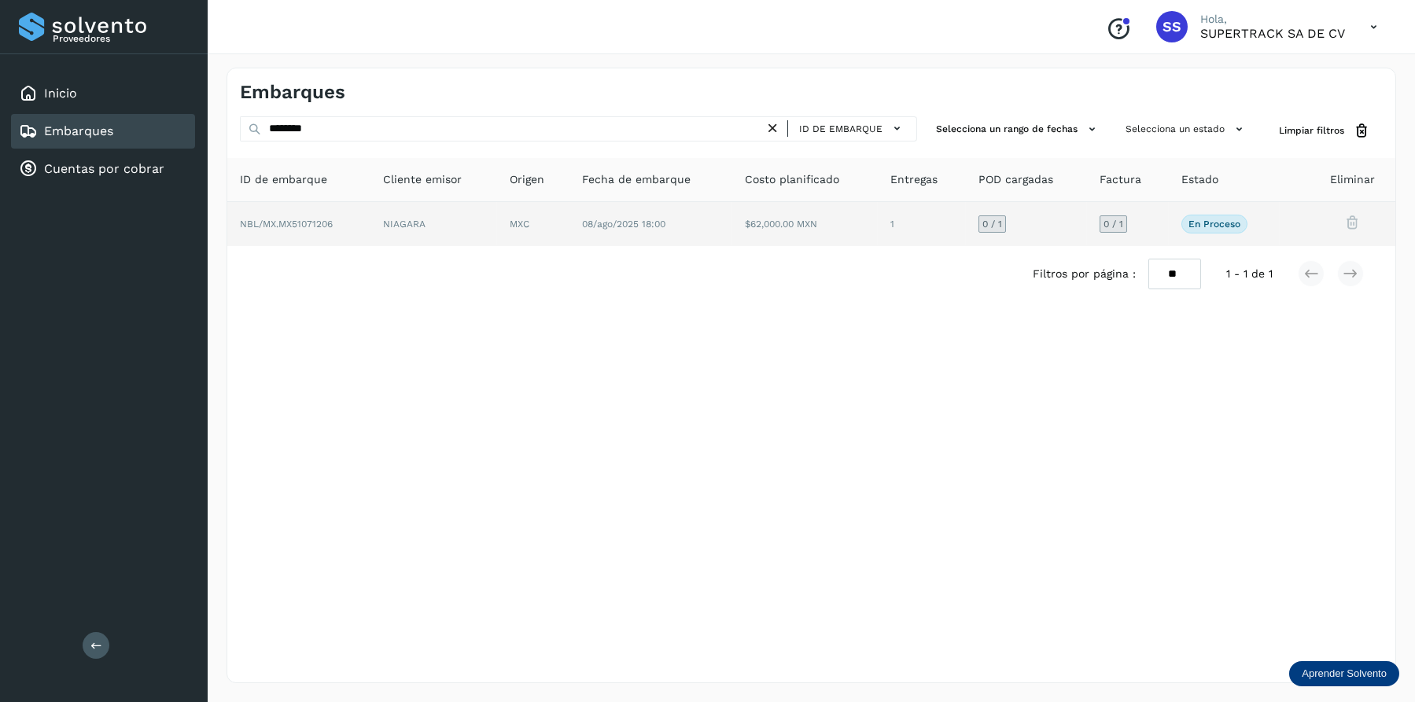
click at [370, 230] on td "NBL/MX.MX51071206" at bounding box center [433, 224] width 127 height 44
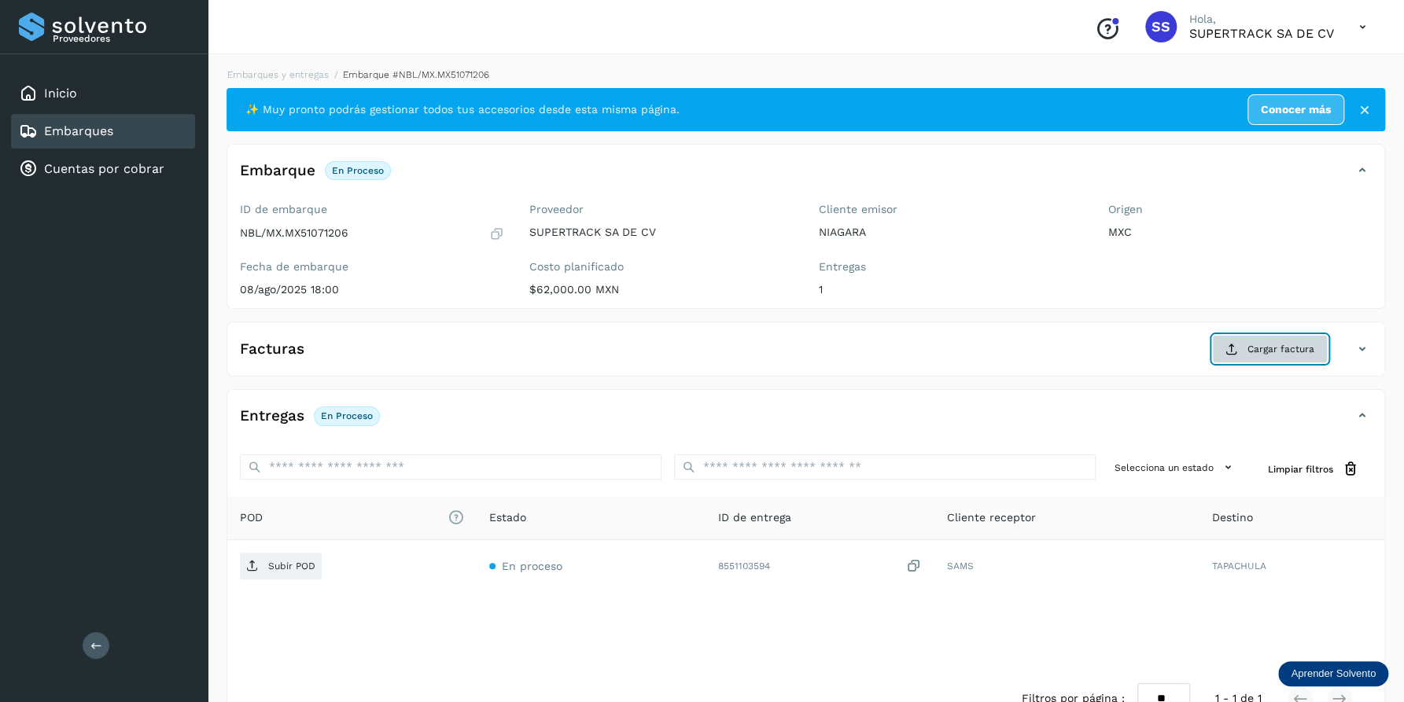
click at [1244, 352] on button "Cargar factura" at bounding box center [1270, 349] width 116 height 28
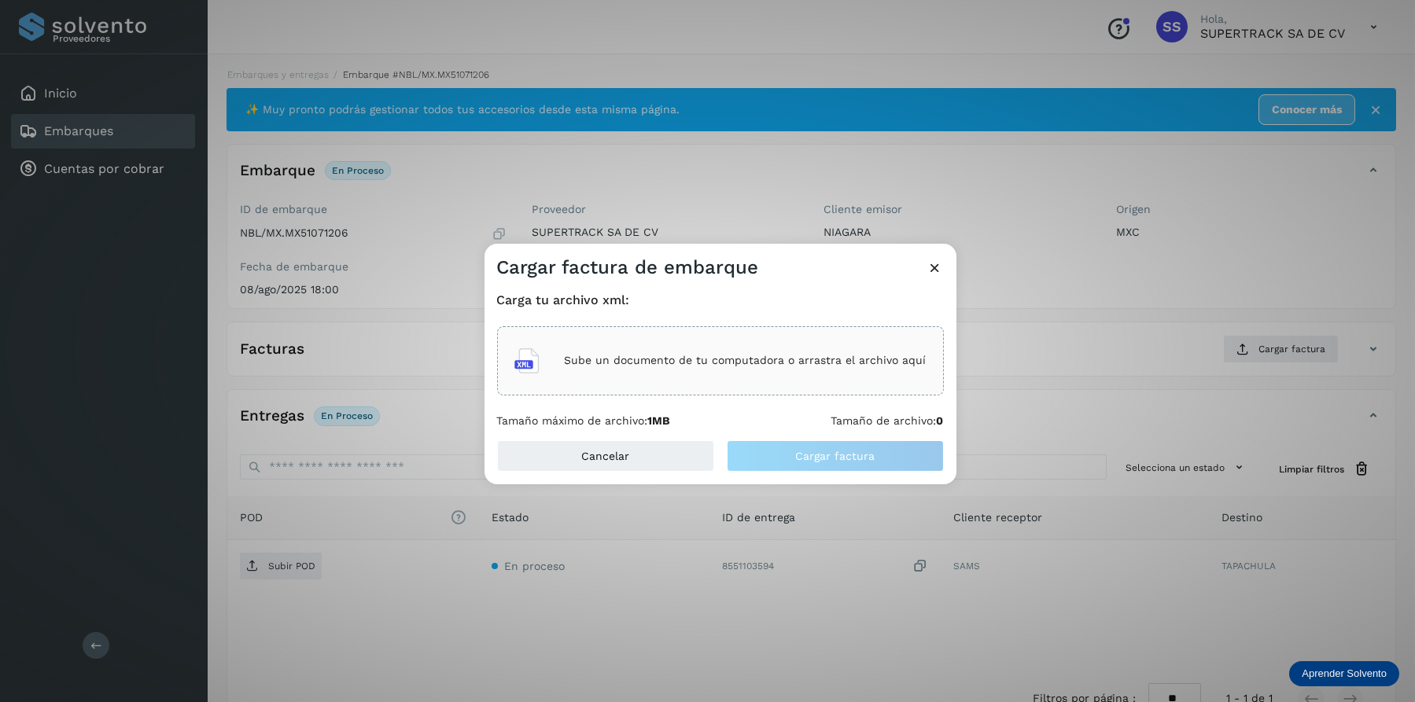
click at [743, 390] on div "Sube un documento de tu computadora o arrastra el archivo aquí" at bounding box center [720, 360] width 447 height 69
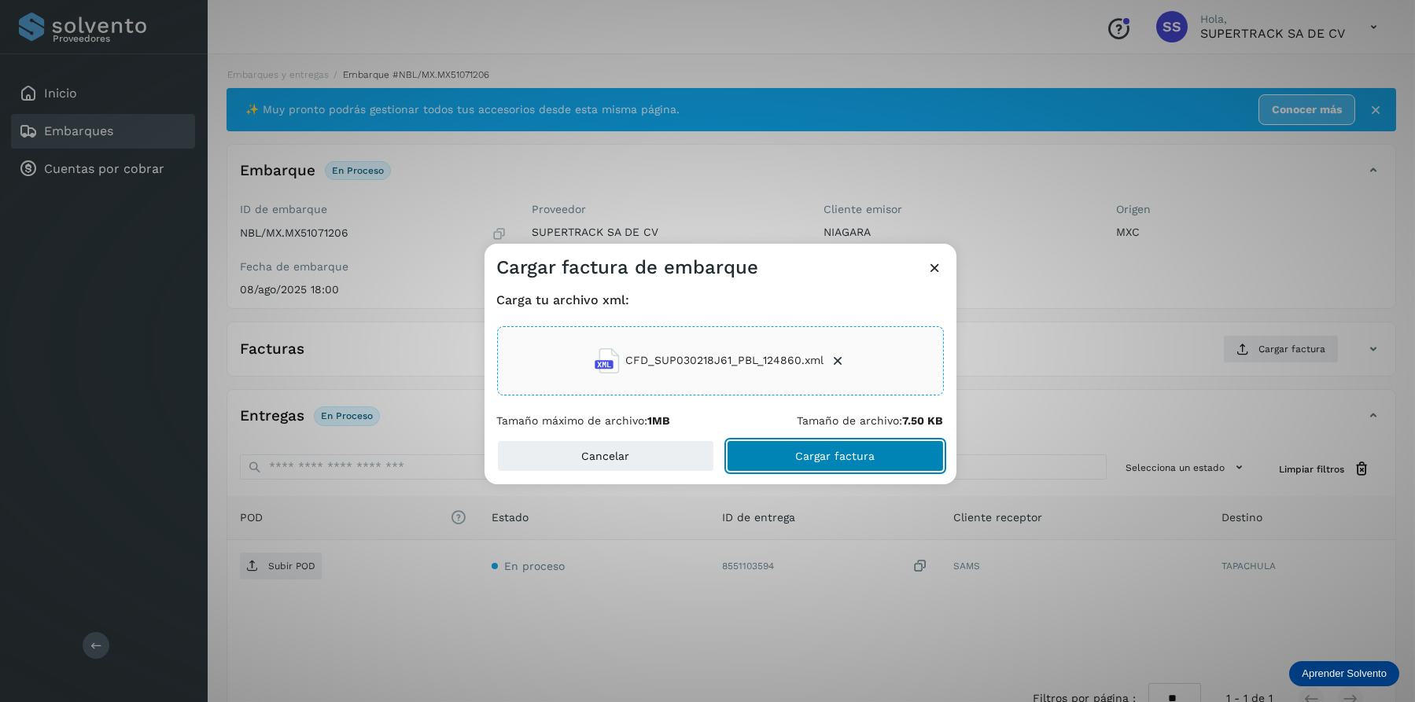
click at [833, 458] on span "Cargar factura" at bounding box center [834, 456] width 79 height 11
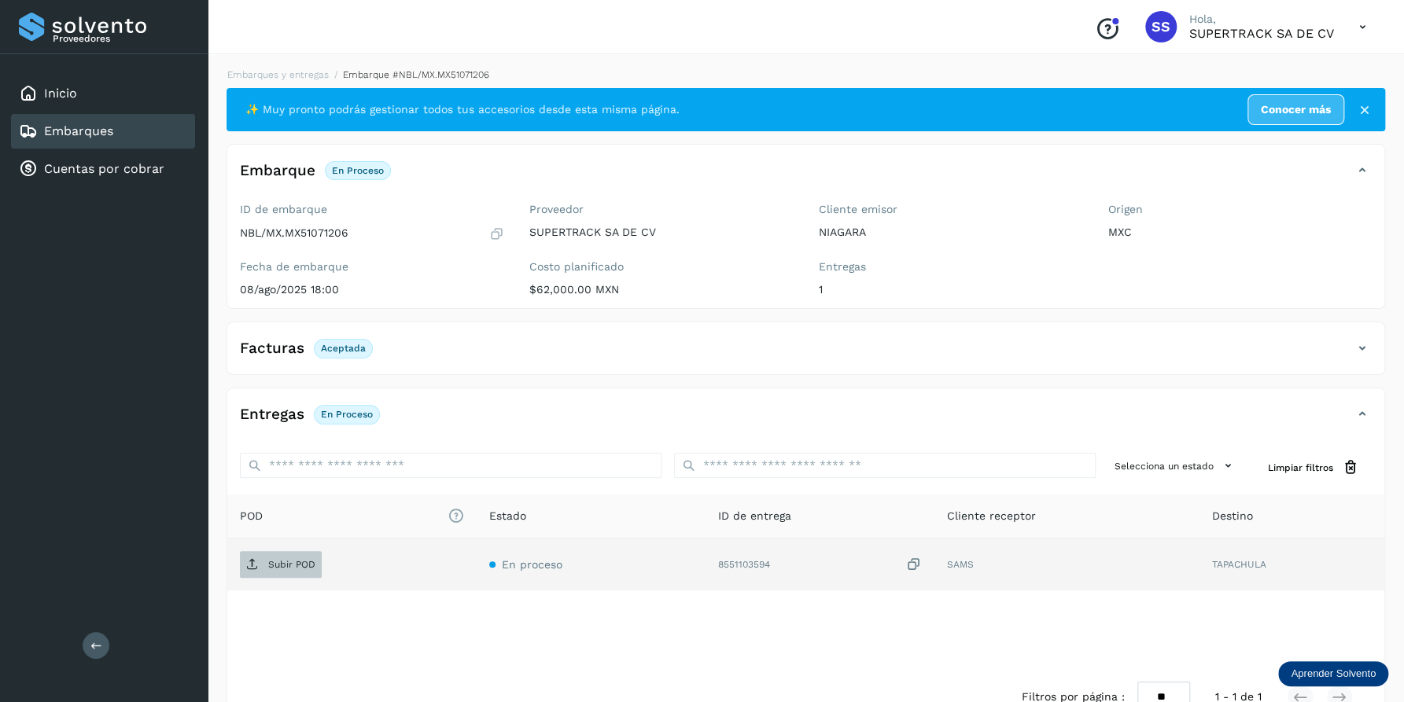
click at [275, 569] on p "Subir POD" at bounding box center [291, 564] width 47 height 11
click at [329, 68] on li "Embarques y entregas" at bounding box center [409, 75] width 160 height 14
click at [289, 69] on link "Embarques y entregas" at bounding box center [277, 74] width 101 height 11
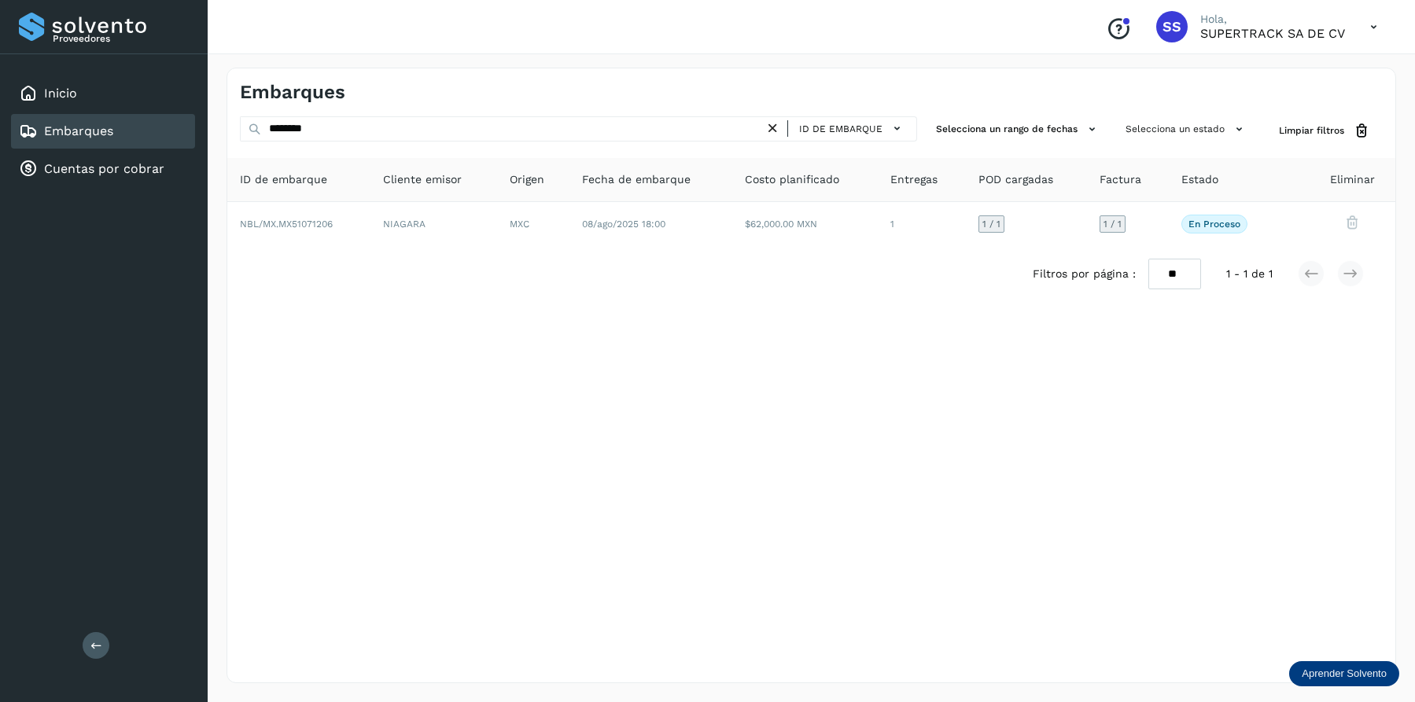
click at [339, 142] on div "******** ID de embarque" at bounding box center [578, 130] width 677 height 29
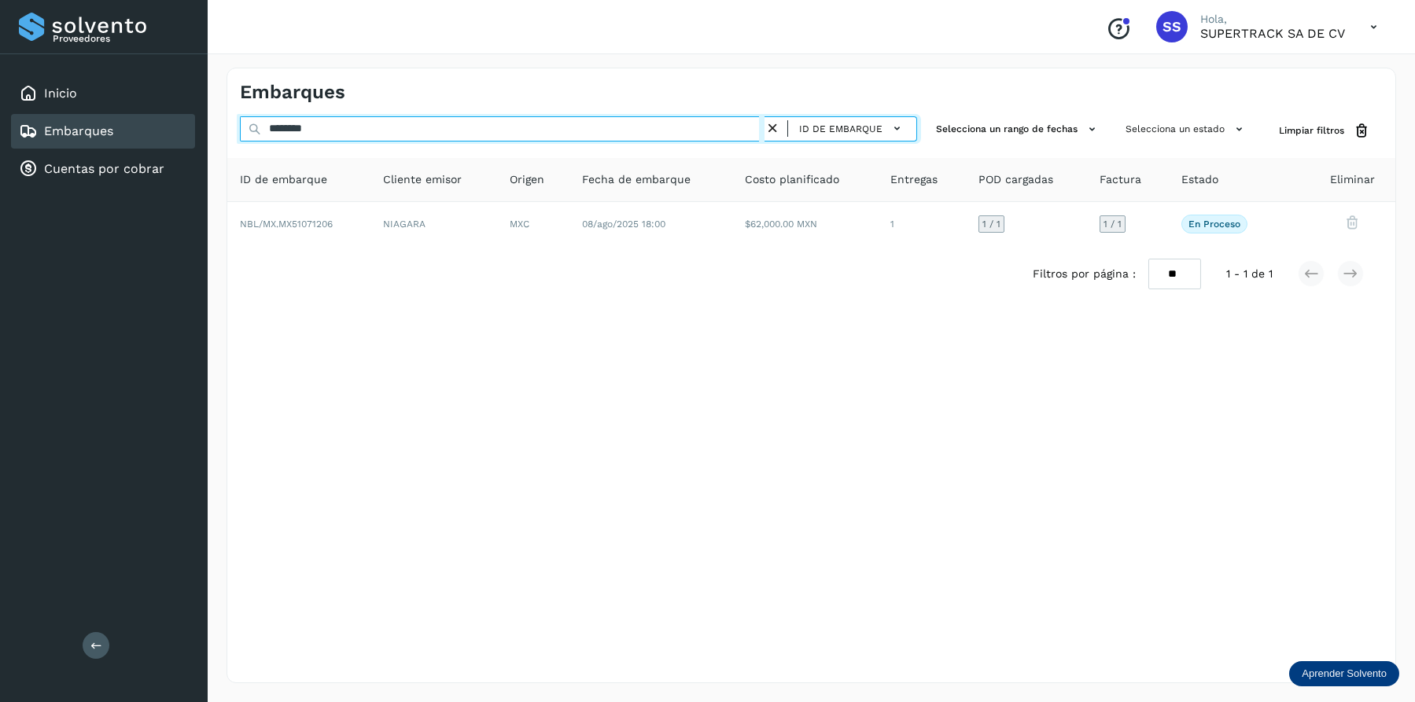
drag, startPoint x: 330, startPoint y: 123, endPoint x: 83, endPoint y: 115, distance: 246.3
click at [83, 115] on div "Proveedores Inicio Embarques Cuentas por cobrar Salir Conoce nuestros beneficio…" at bounding box center [707, 351] width 1415 height 702
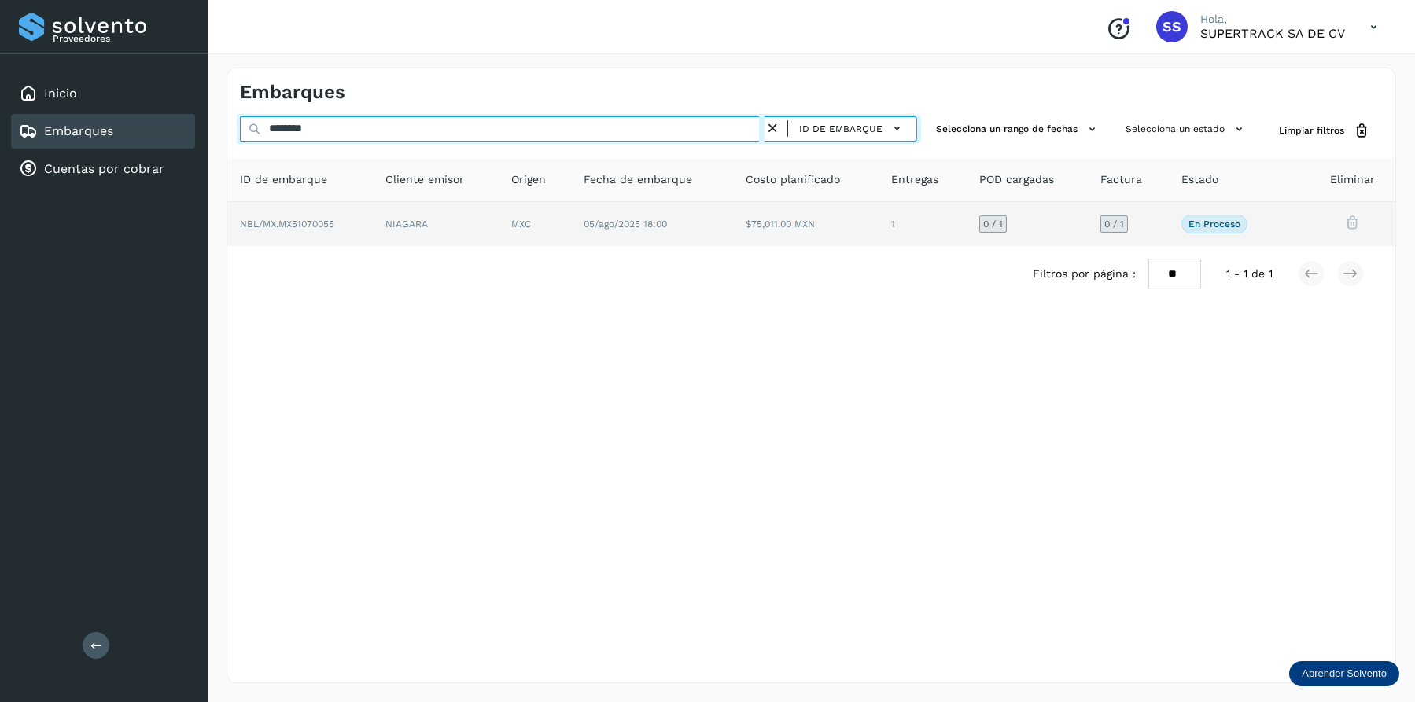
type input "********"
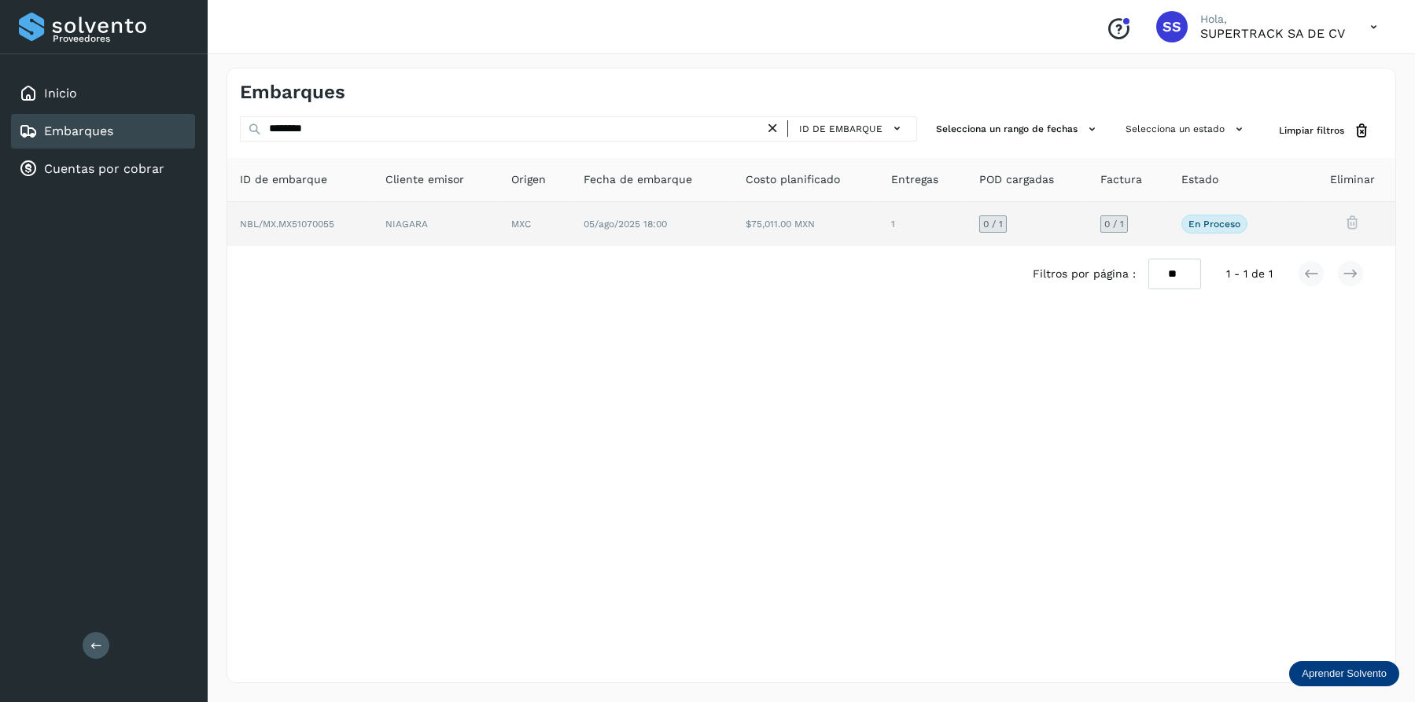
click at [373, 236] on td "NBL/MX.MX51070055" at bounding box center [436, 224] width 126 height 44
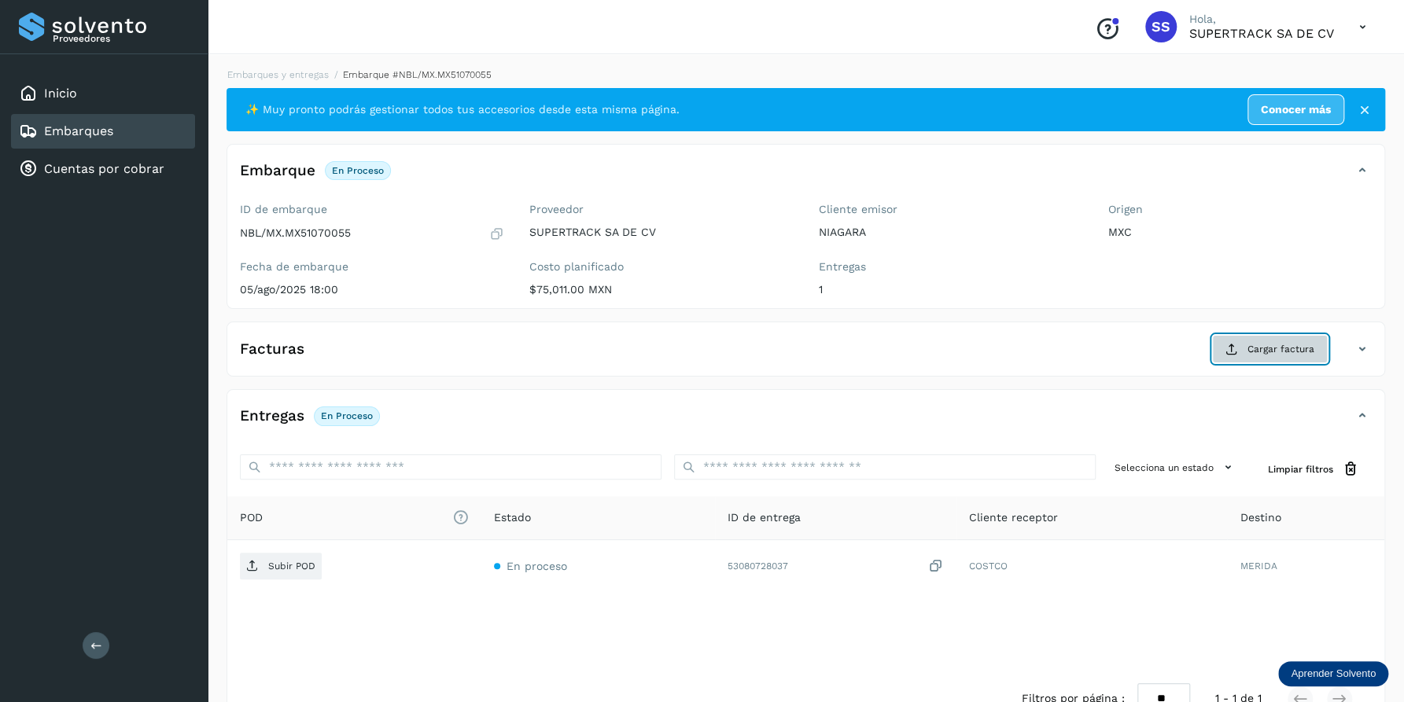
click at [1261, 342] on span "Cargar factura" at bounding box center [1280, 349] width 67 height 14
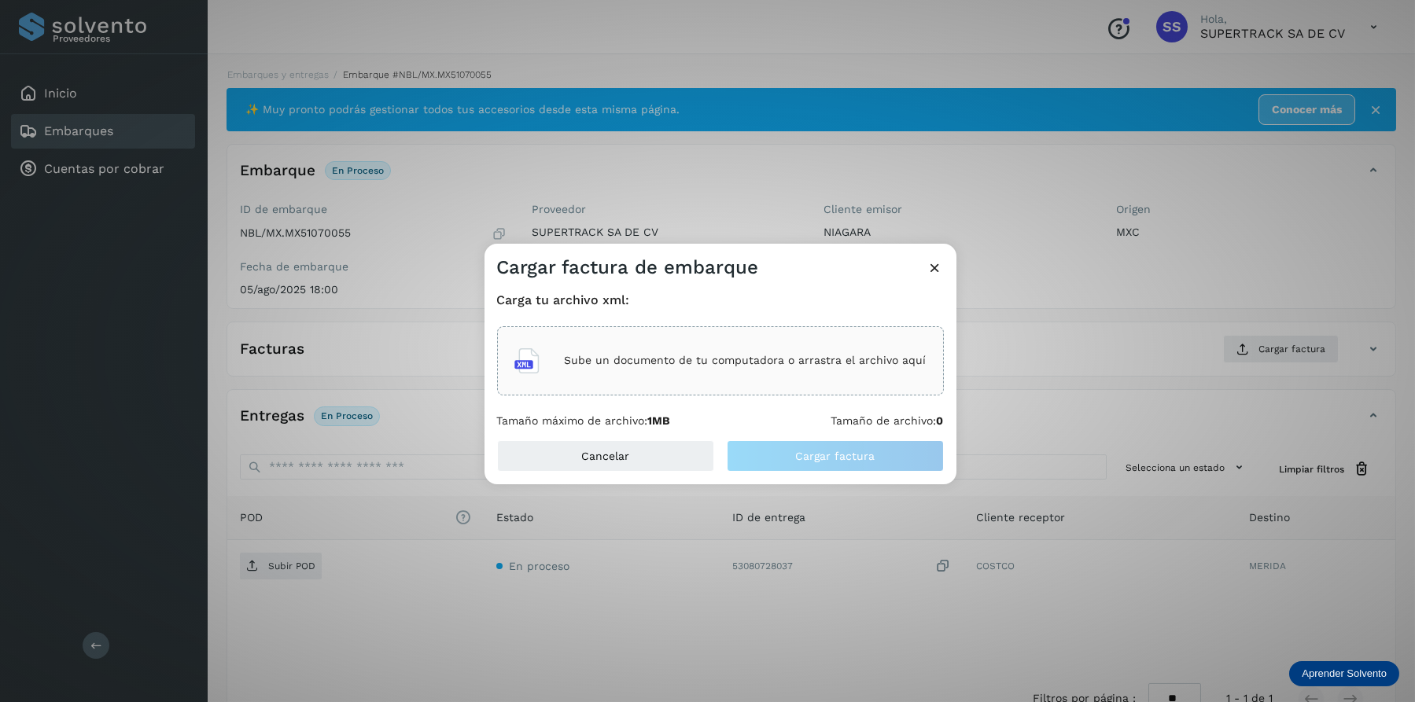
click at [764, 356] on p "Sube un documento de tu computadora o arrastra el archivo aquí" at bounding box center [746, 360] width 362 height 13
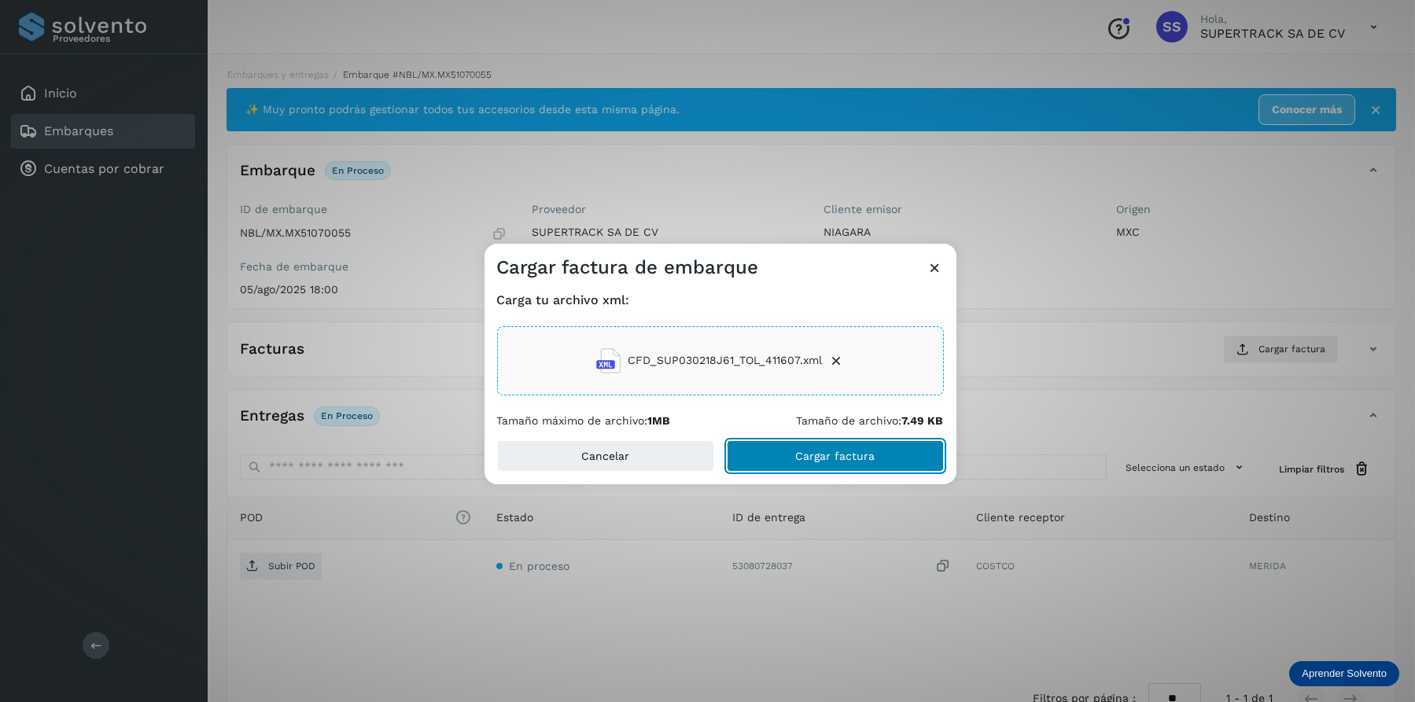
click at [832, 470] on button "Cargar factura" at bounding box center [835, 455] width 217 height 31
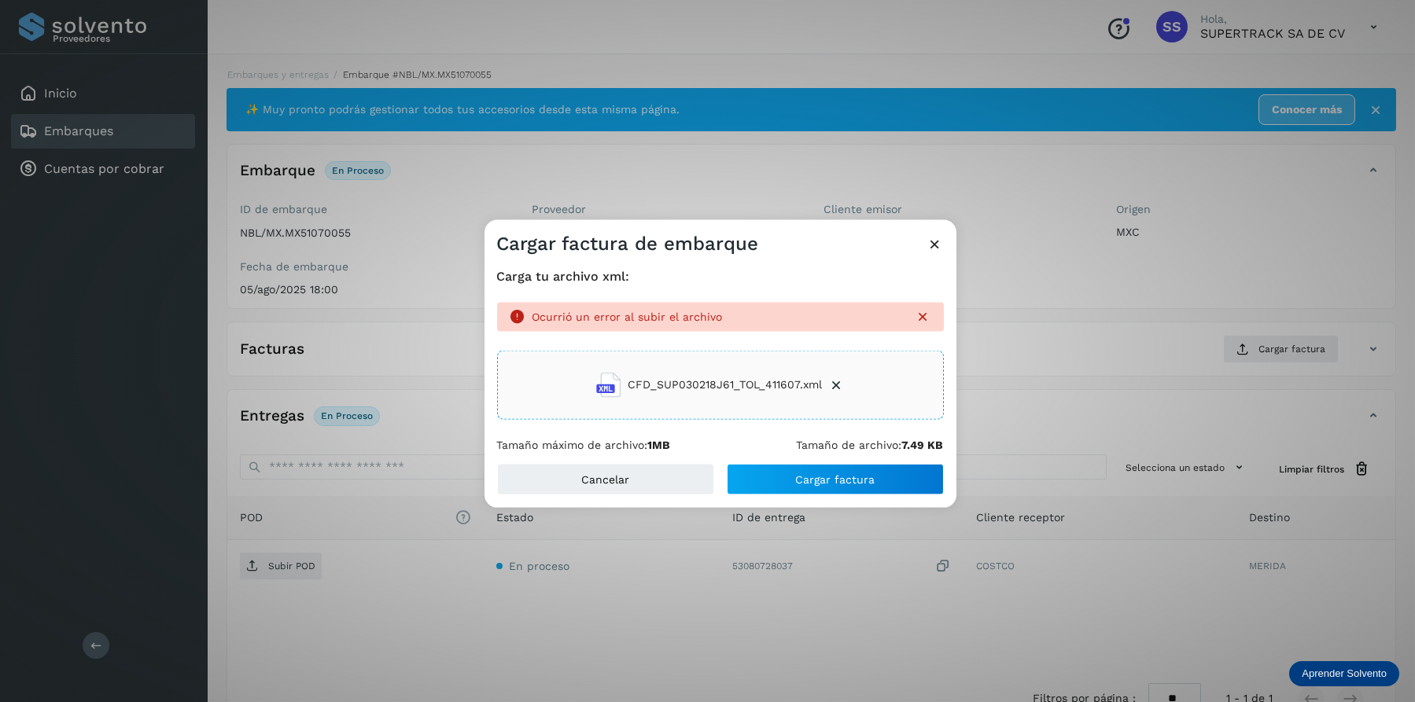
click at [830, 387] on icon at bounding box center [836, 385] width 16 height 16
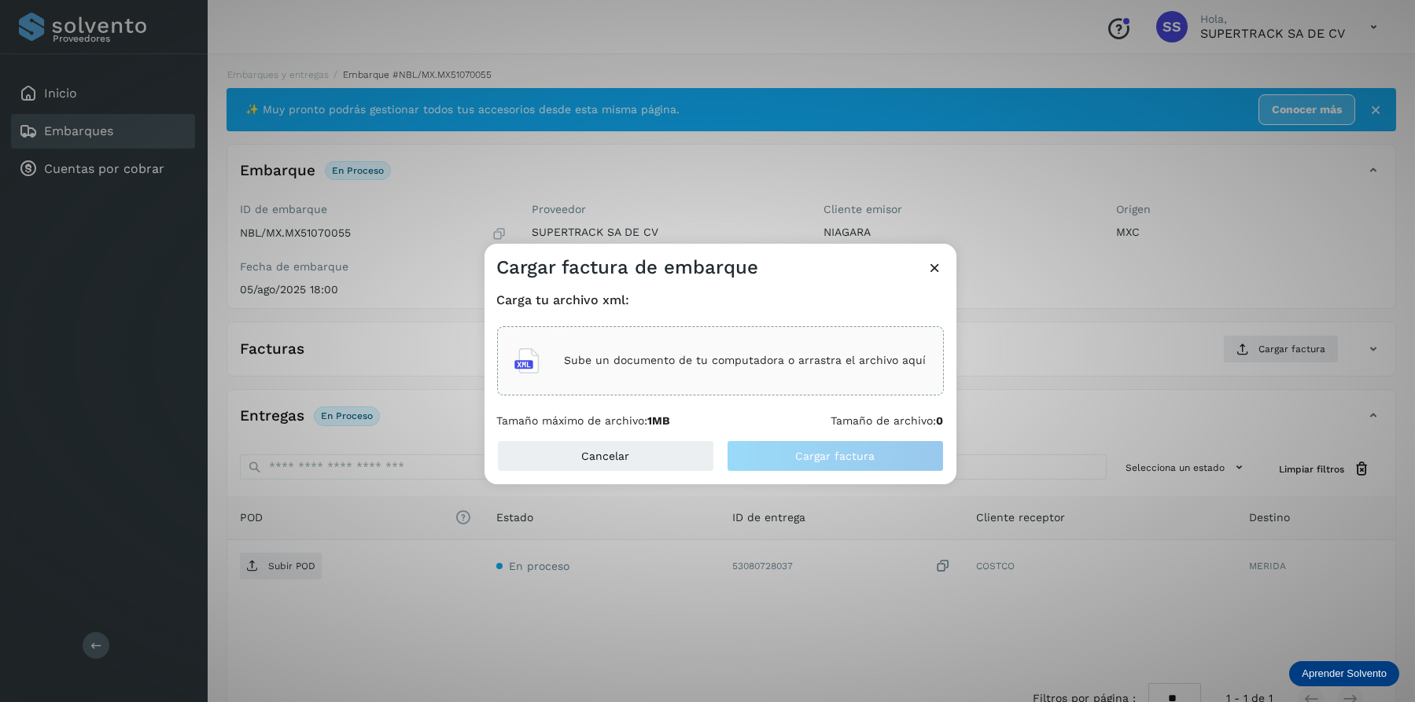
click at [741, 372] on div "Sube un documento de tu computadora o arrastra el archivo aquí" at bounding box center [720, 361] width 412 height 42
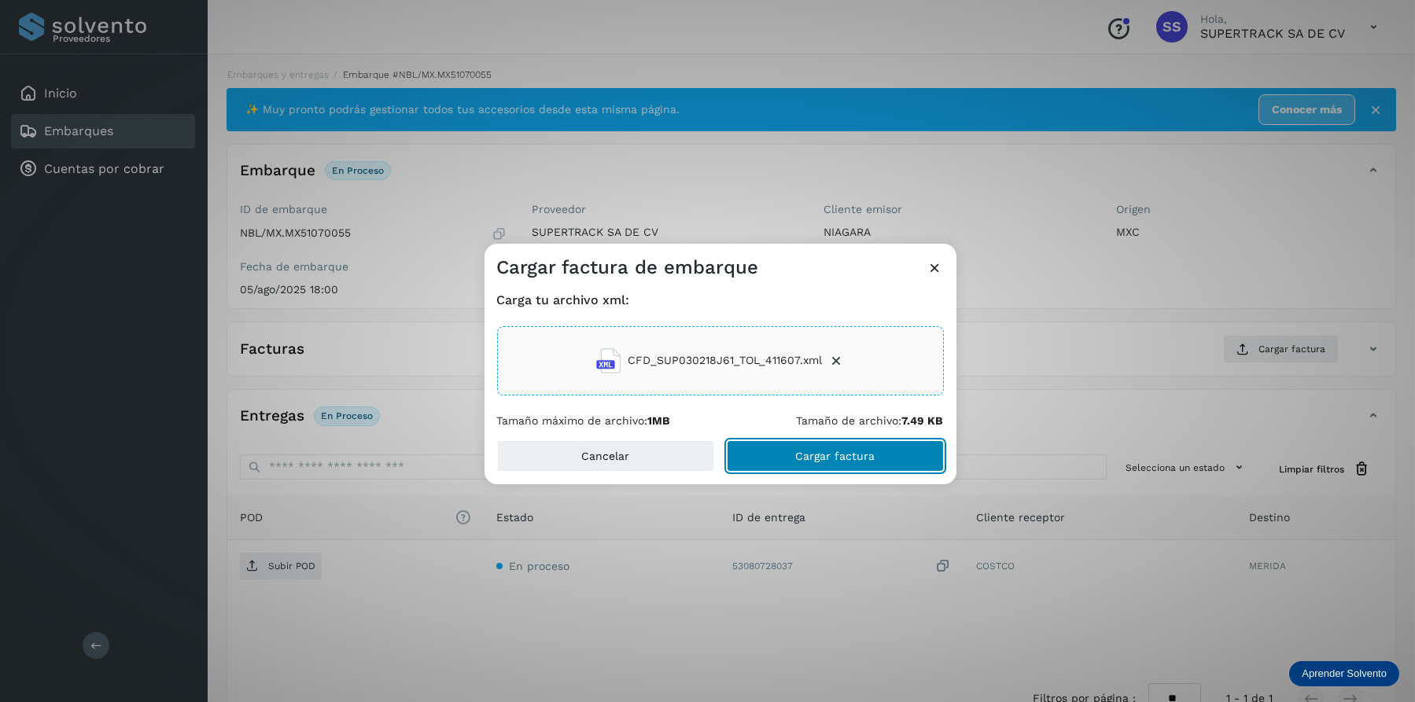
click at [840, 461] on span "Cargar factura" at bounding box center [834, 456] width 79 height 11
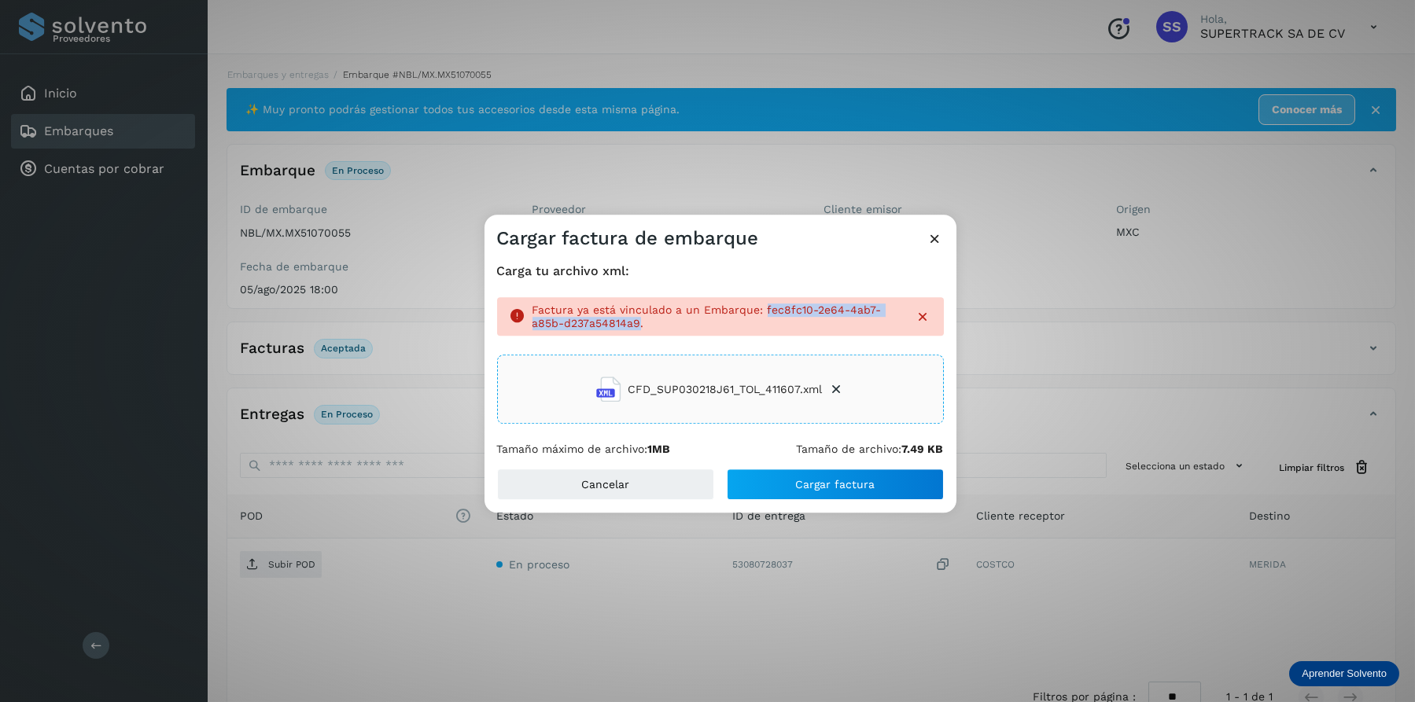
drag, startPoint x: 760, startPoint y: 311, endPoint x: 639, endPoint y: 323, distance: 122.5
click at [639, 323] on p "Factura ya está vinculado a un Embarque: fec8fc10-2e64-4ab7-a85b-d237a54814a9." at bounding box center [717, 317] width 370 height 27
drag, startPoint x: 629, startPoint y: 325, endPoint x: 601, endPoint y: 319, distance: 29.0
copy p "fec8fc10-2e64-4ab7-a85b-d237a54814a9"
click at [939, 235] on icon at bounding box center [935, 238] width 17 height 17
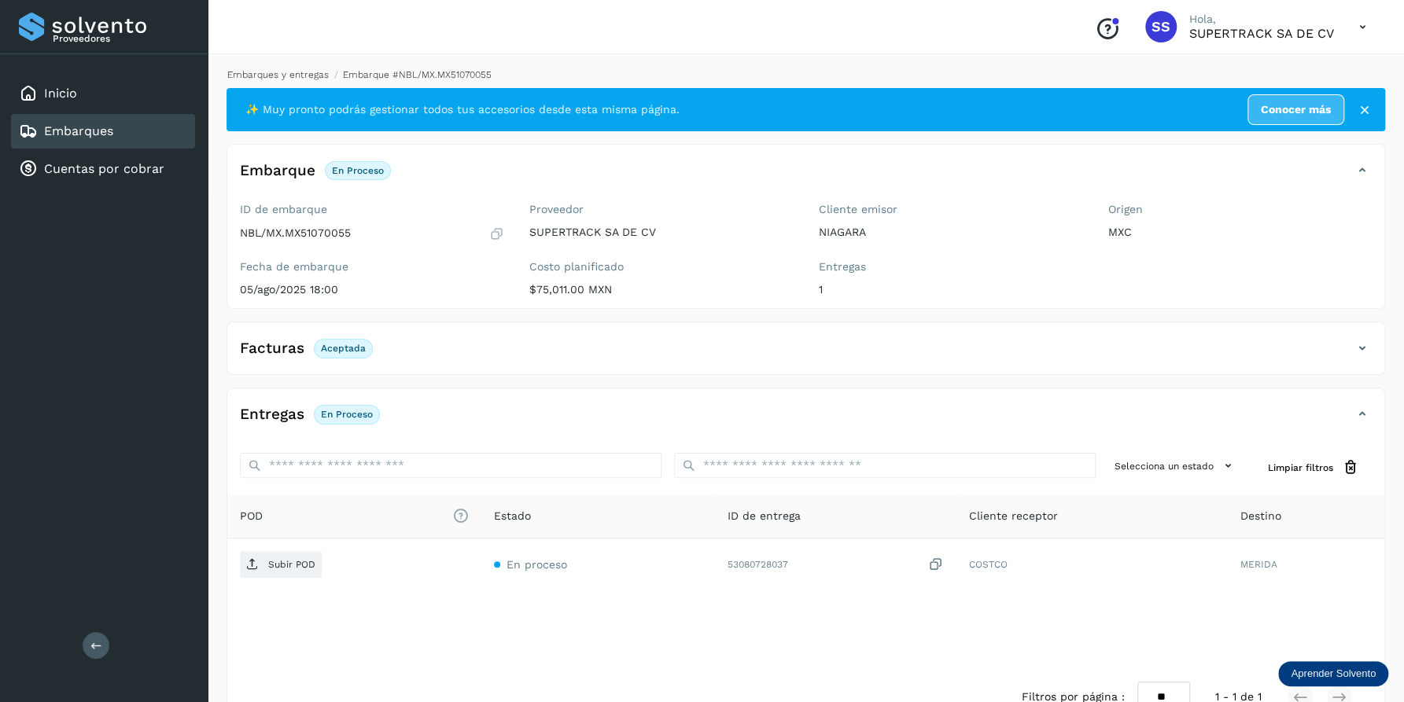
click at [291, 73] on link "Embarques y entregas" at bounding box center [277, 74] width 101 height 11
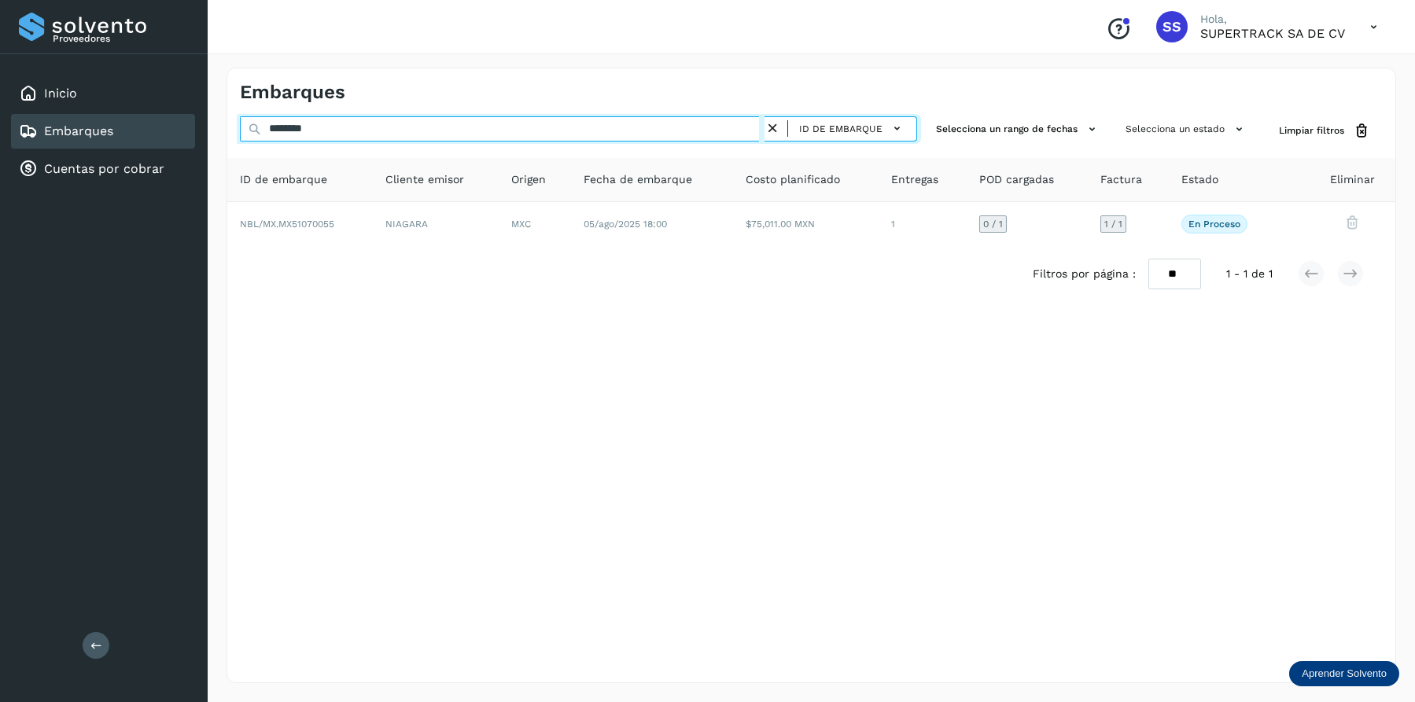
drag, startPoint x: 331, startPoint y: 128, endPoint x: 104, endPoint y: 123, distance: 227.3
click at [105, 120] on div "Proveedores Inicio Embarques Cuentas por cobrar Salir Conoce nuestros beneficio…" at bounding box center [707, 351] width 1415 height 702
type input "*****"
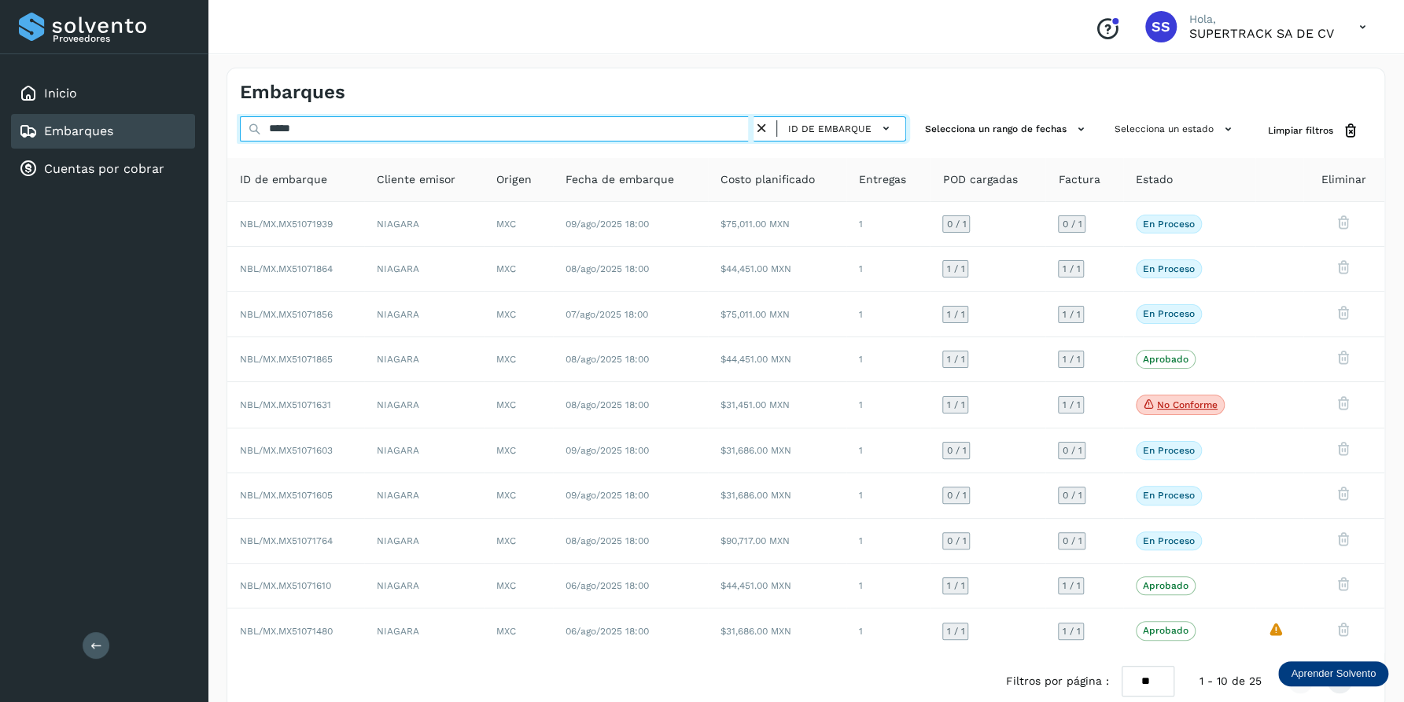
drag, startPoint x: 332, startPoint y: 119, endPoint x: 139, endPoint y: 132, distance: 193.1
click at [135, 132] on div "Proveedores Inicio Embarques Cuentas por cobrar Salir Conoce nuestros beneficio…" at bounding box center [702, 364] width 1404 height 729
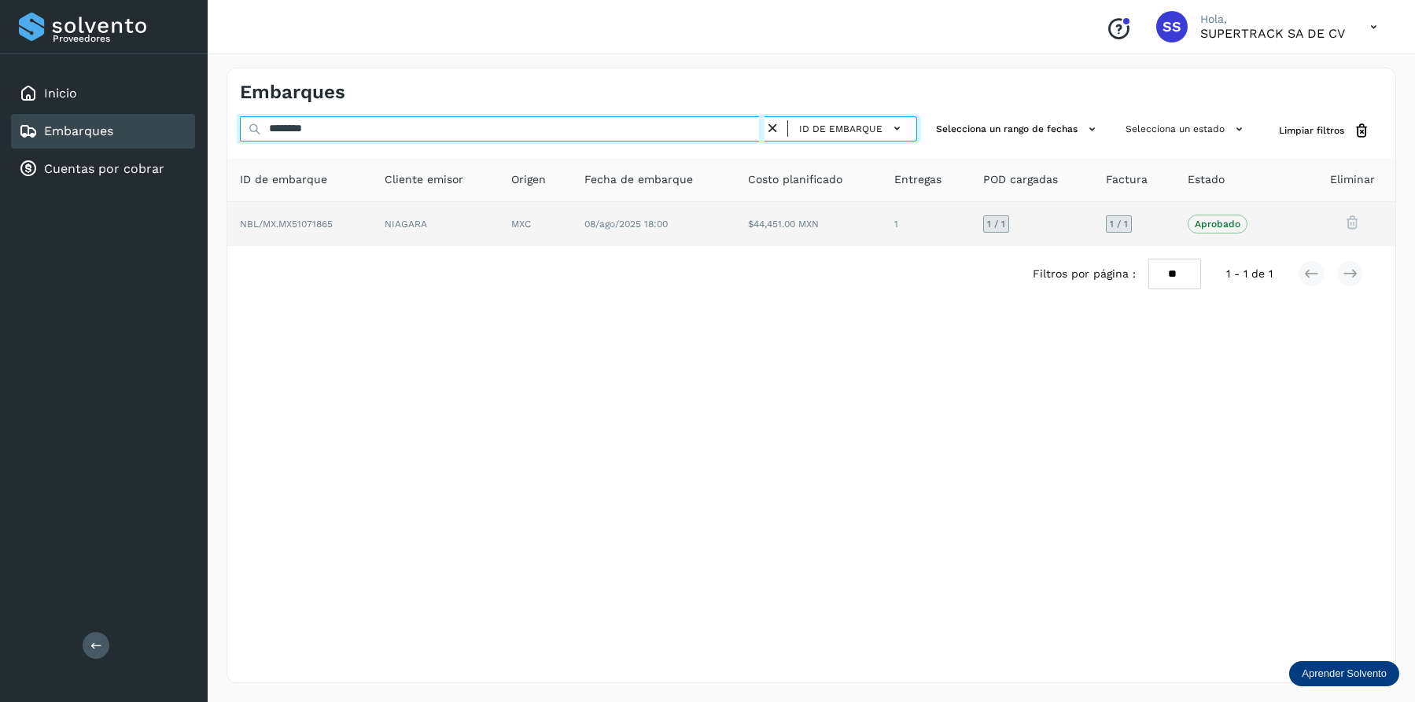
type input "********"
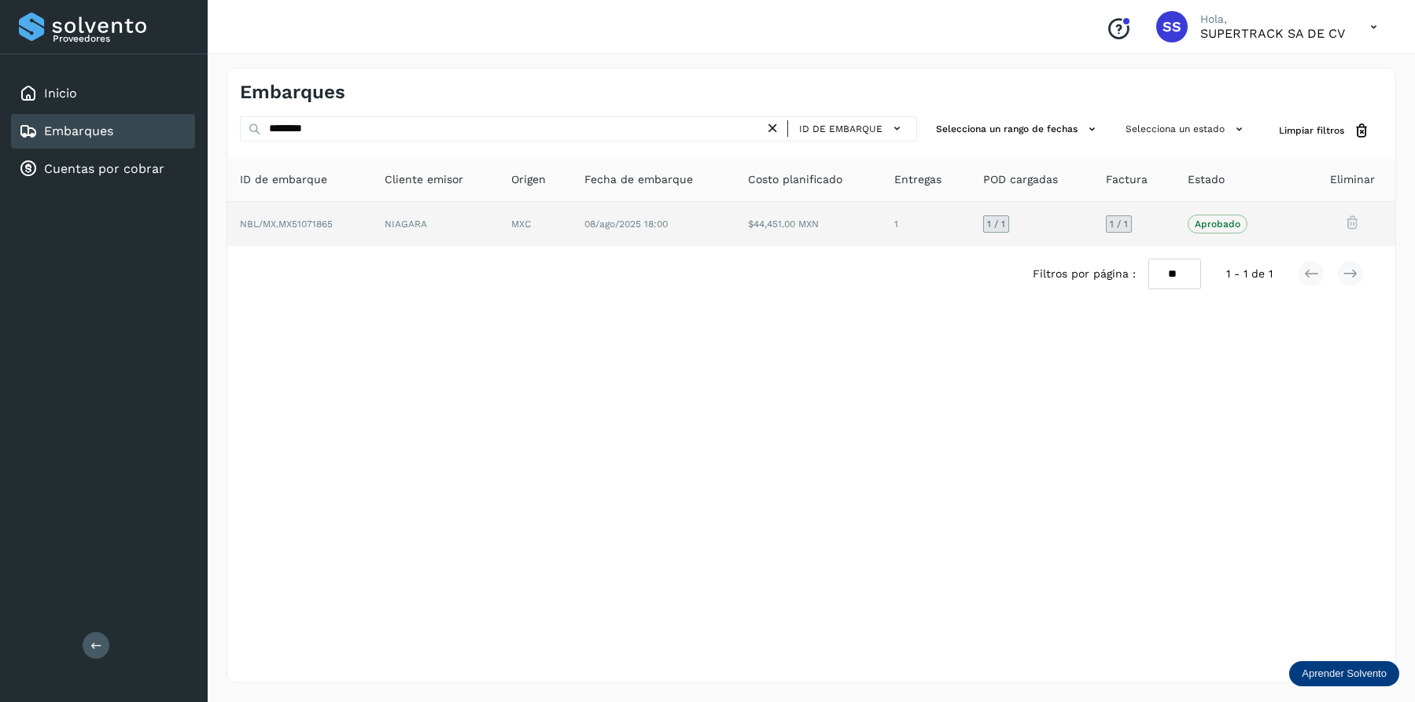
click at [499, 234] on td "NIAGARA" at bounding box center [535, 224] width 73 height 44
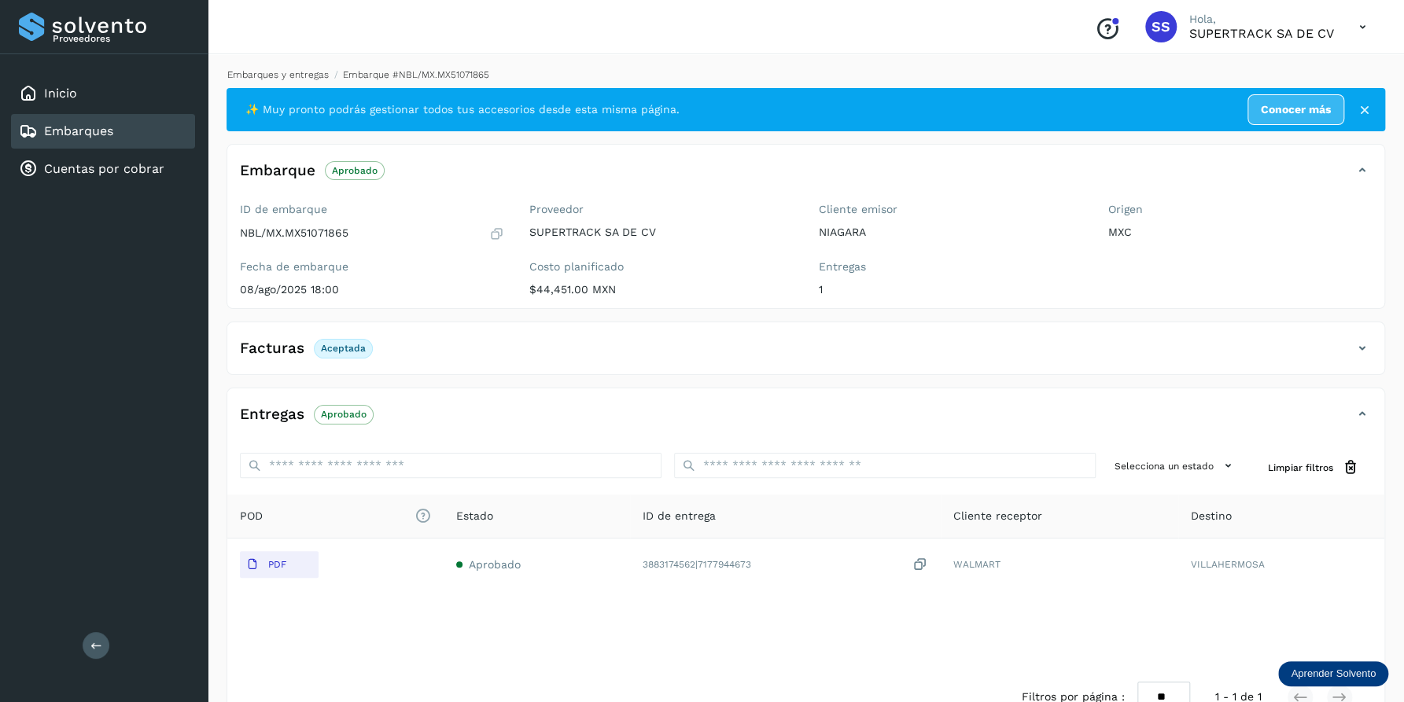
click at [273, 75] on link "Embarques y entregas" at bounding box center [277, 74] width 101 height 11
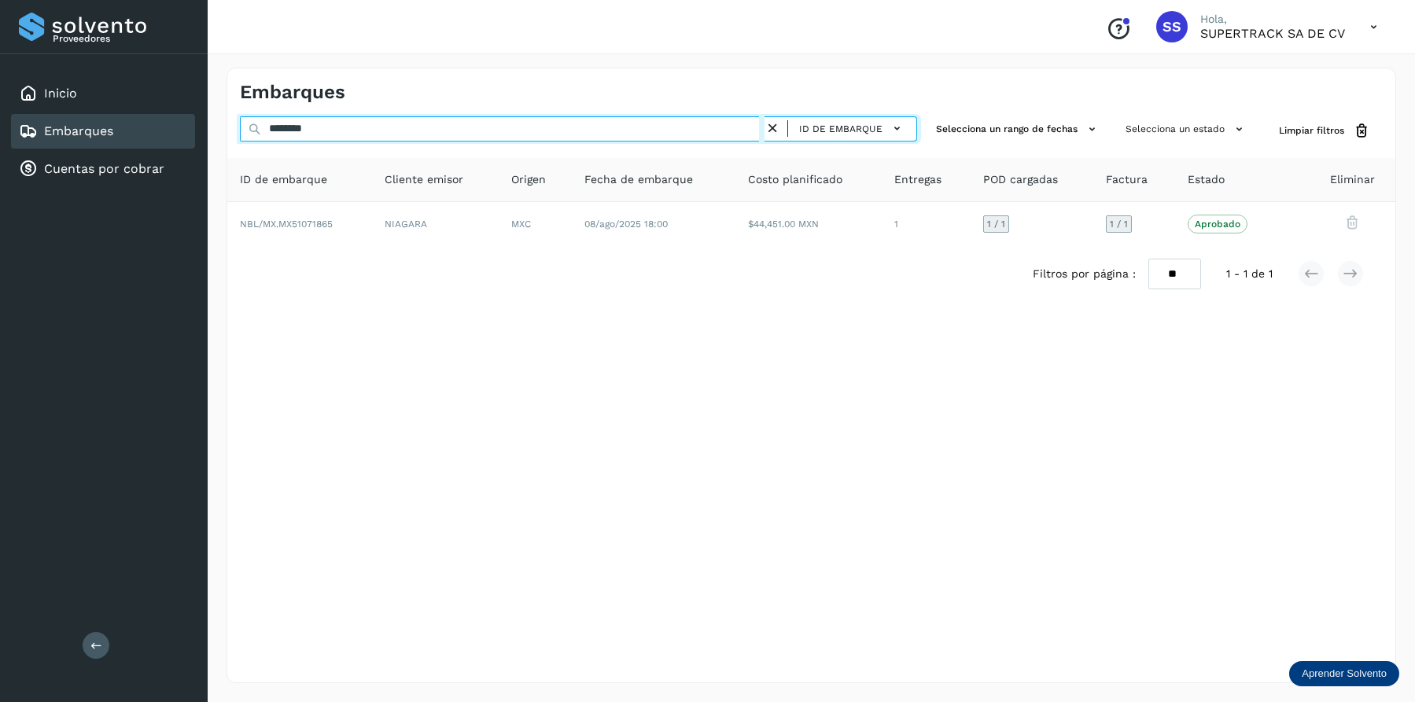
drag, startPoint x: 330, startPoint y: 129, endPoint x: 198, endPoint y: 123, distance: 132.2
click at [193, 124] on div "Proveedores Inicio Embarques Cuentas por cobrar Salir Conoce nuestros beneficio…" at bounding box center [707, 351] width 1415 height 702
type input "*"
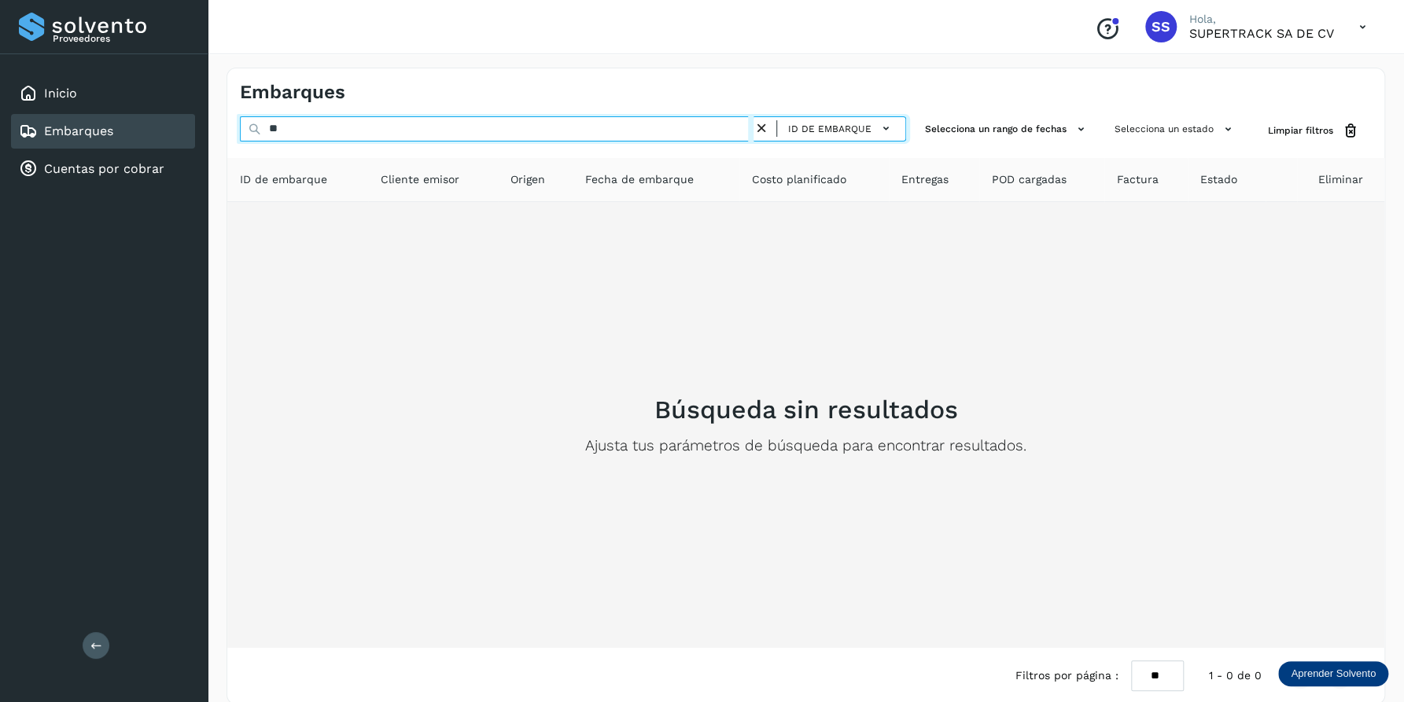
type input "*"
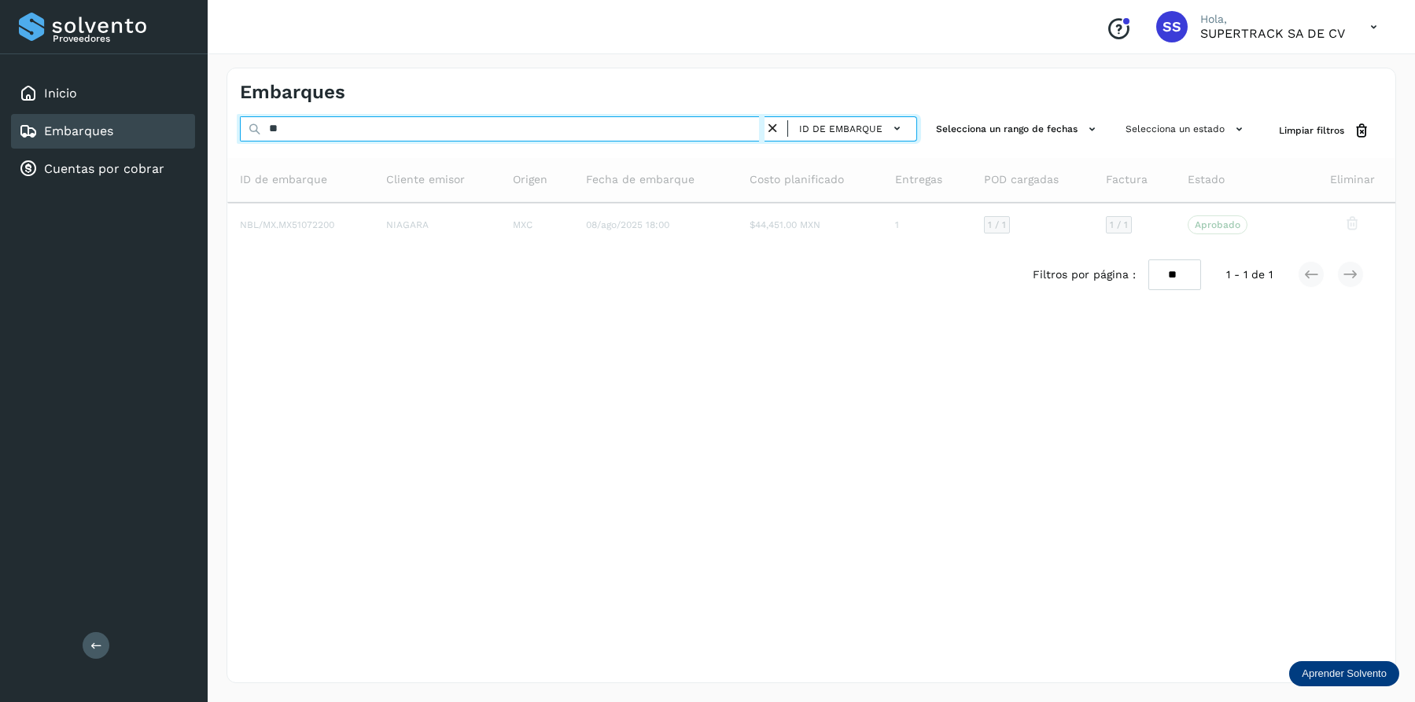
type input "*"
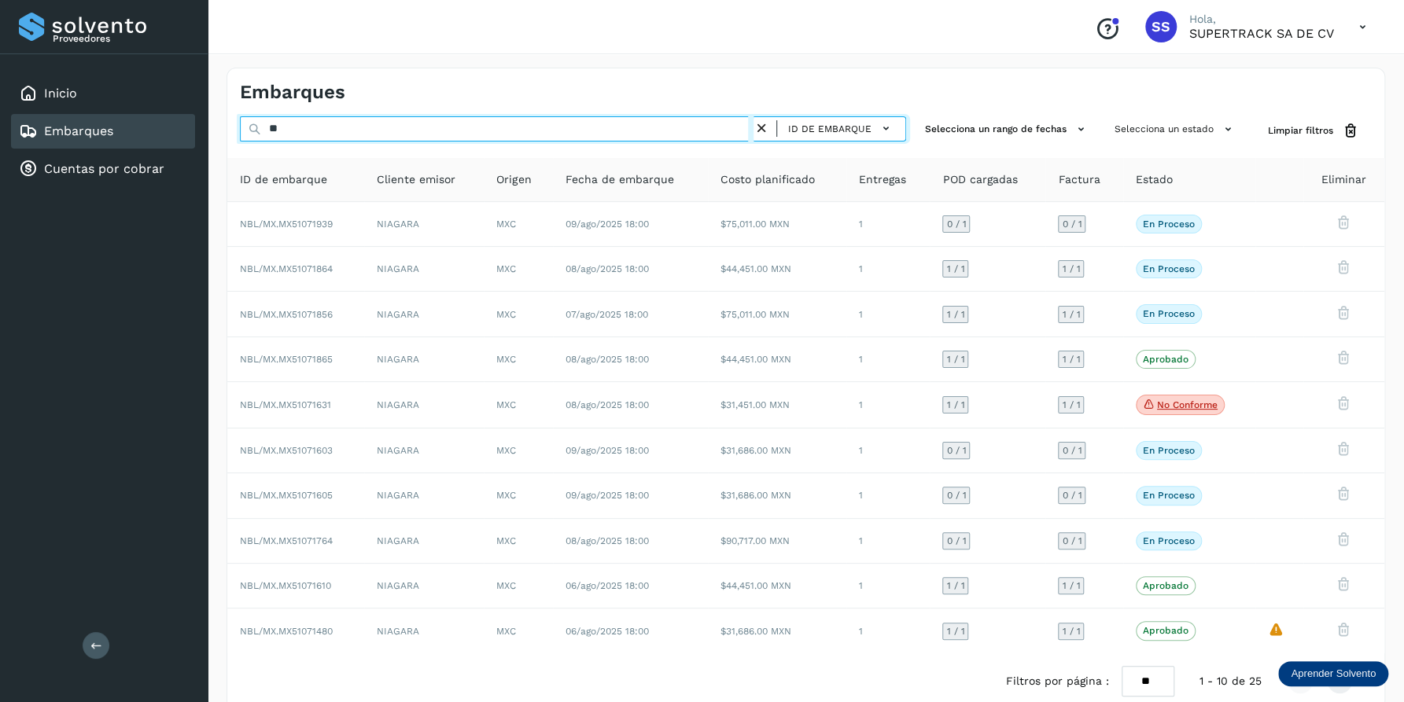
type input "*"
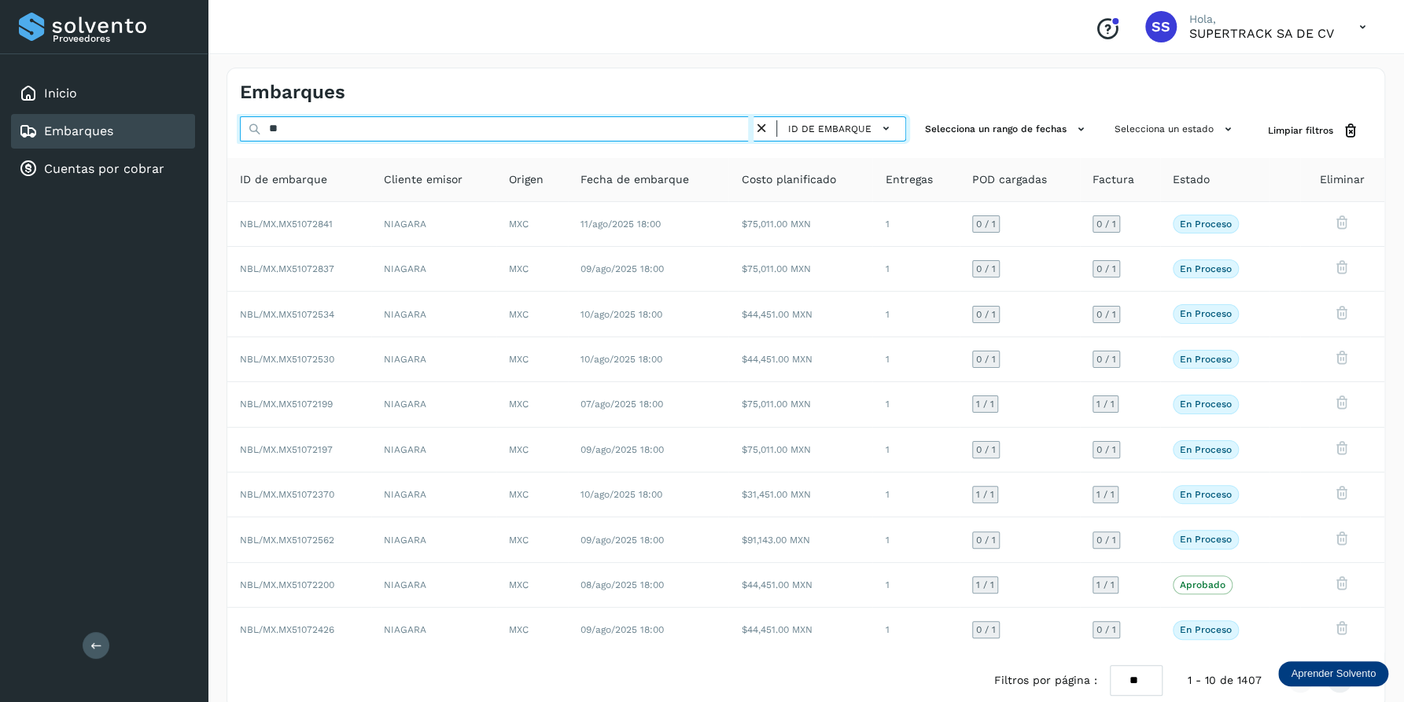
type input "*"
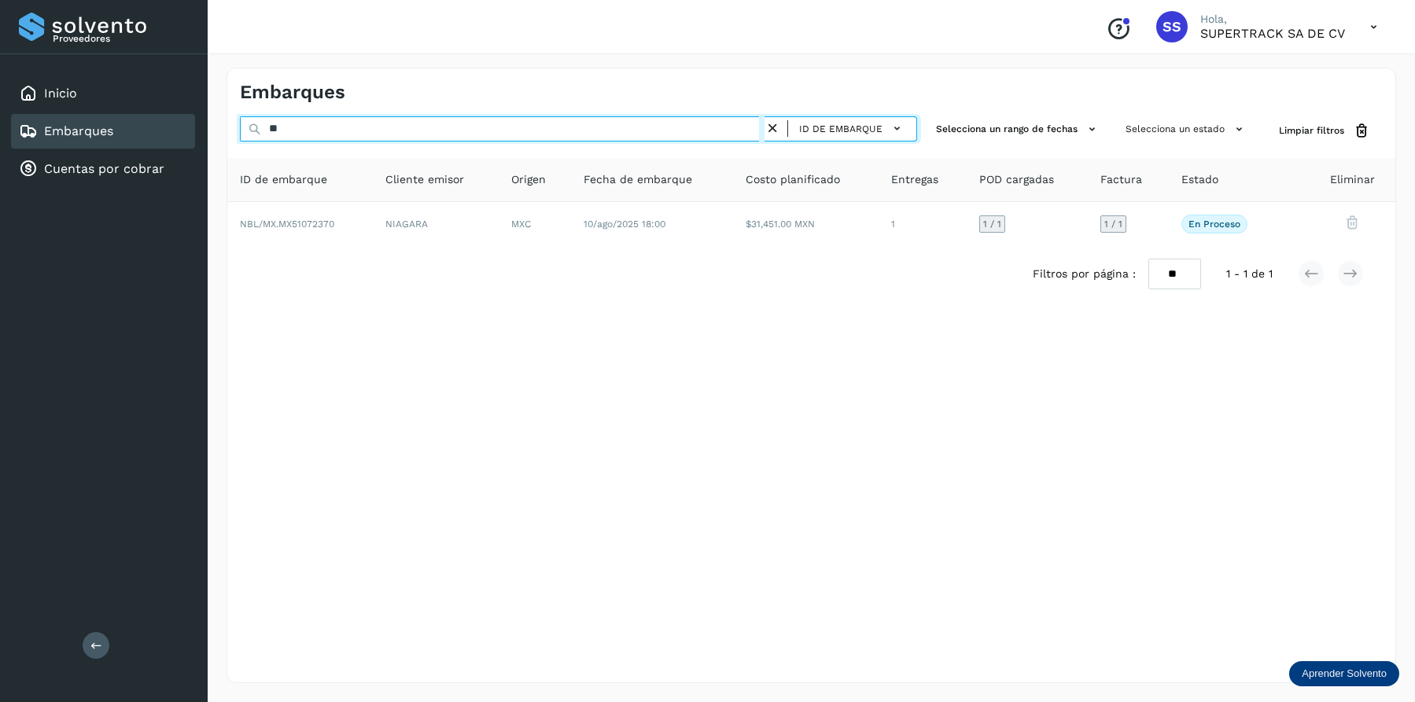
type input "*"
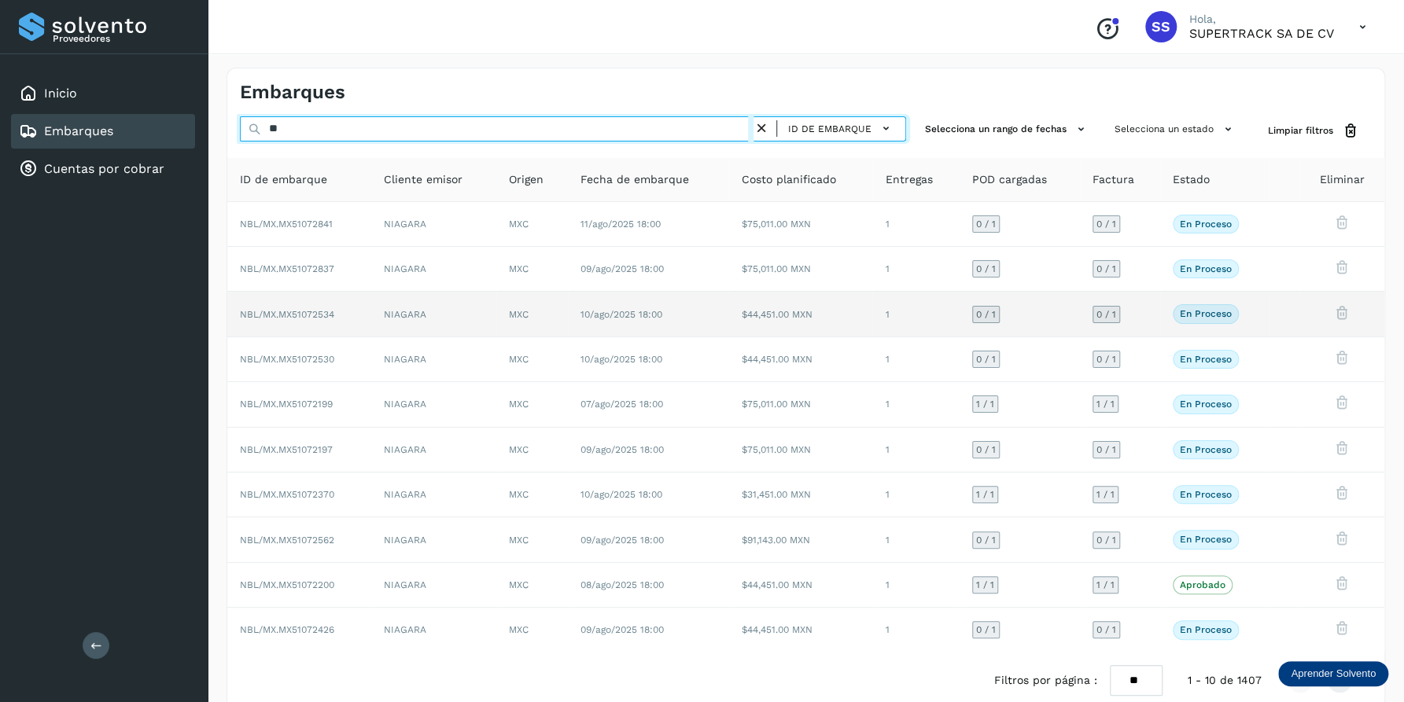
type input "*"
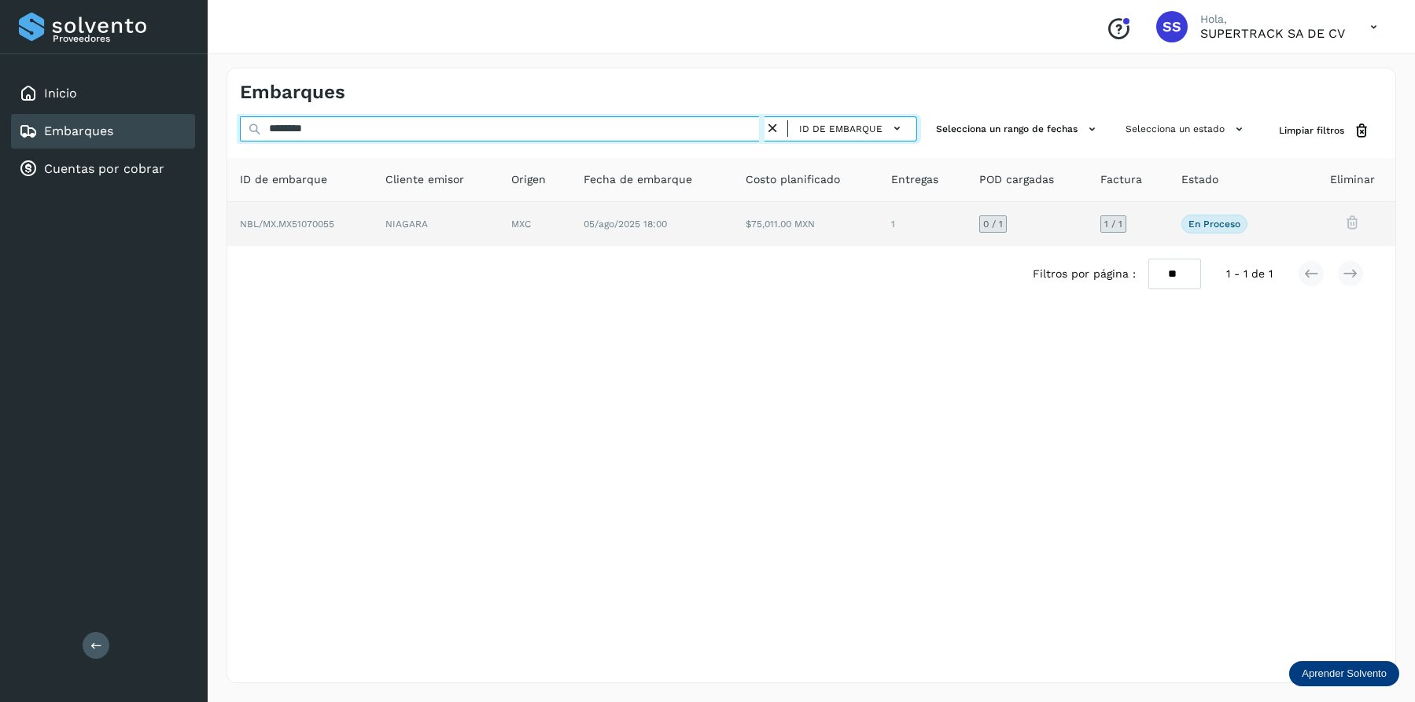
type input "********"
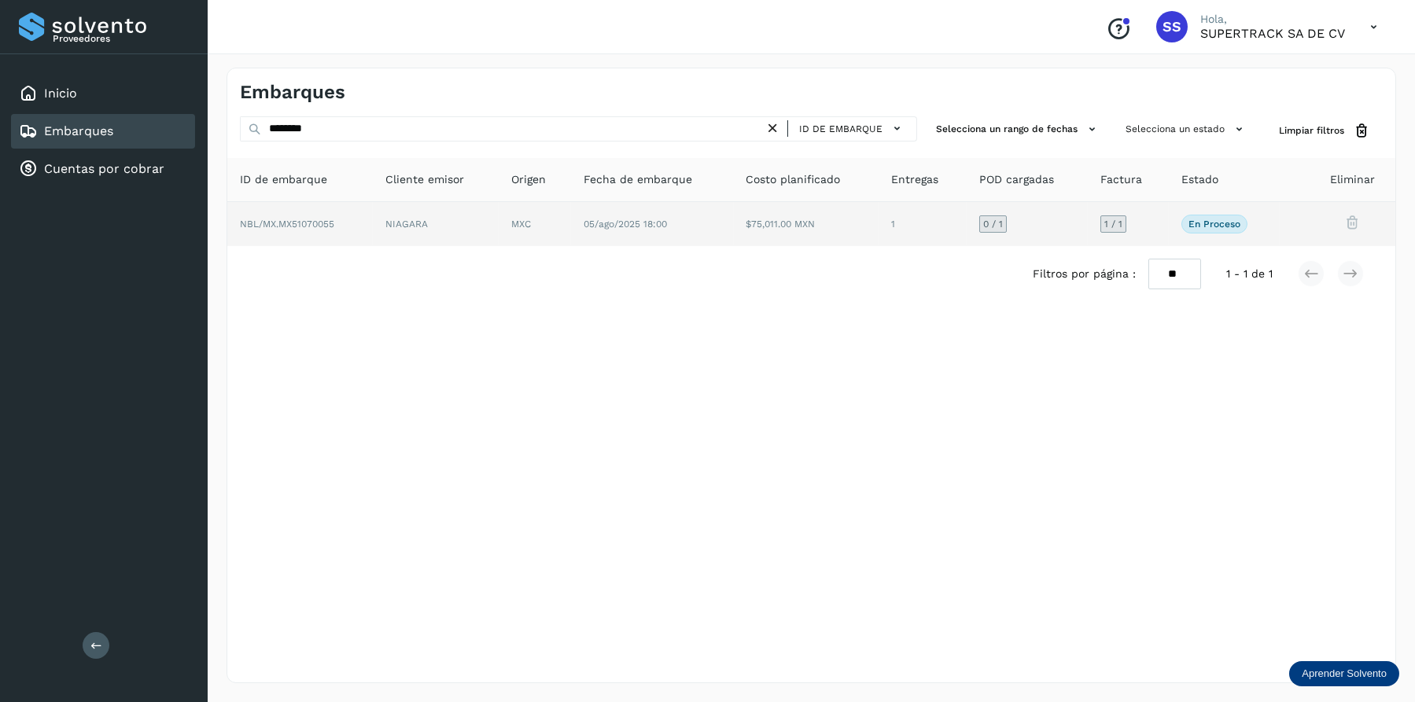
click at [878, 244] on td "$75,011.00 MXN" at bounding box center [922, 224] width 88 height 44
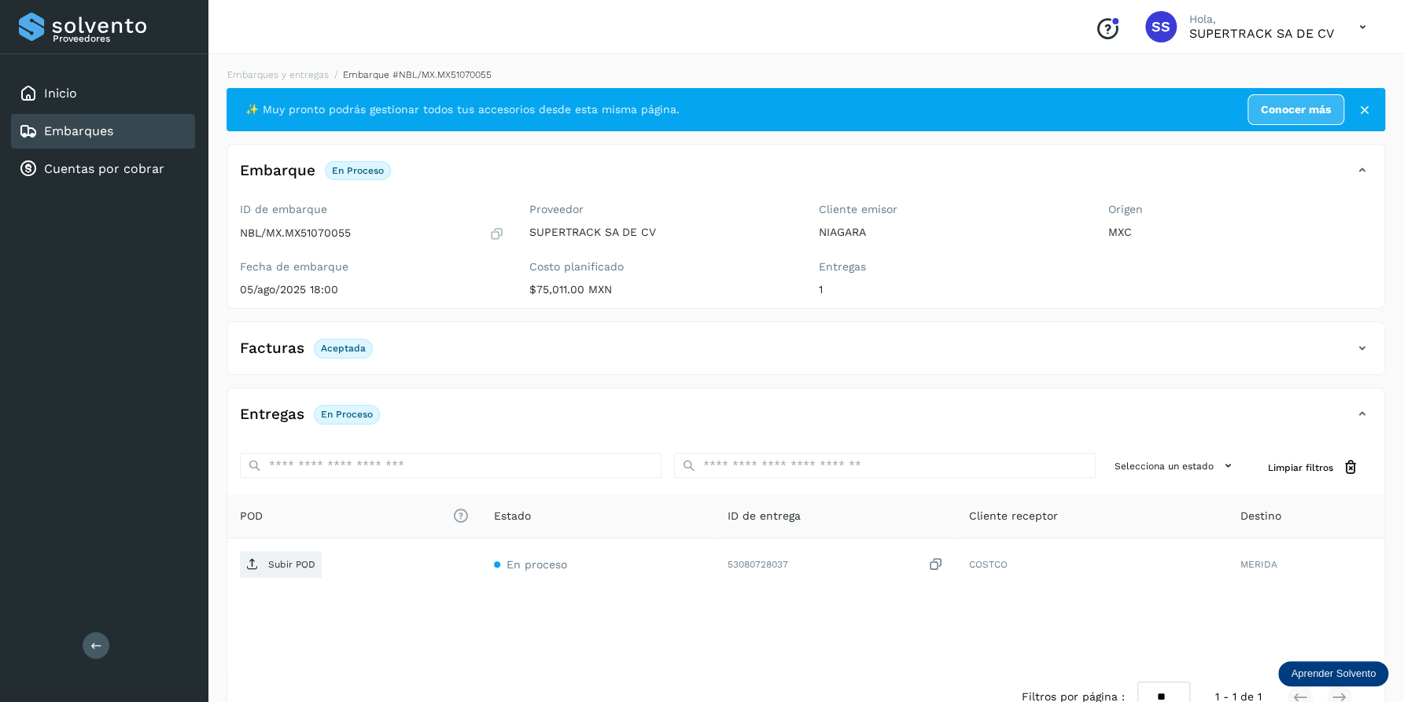
click at [1031, 355] on div "Facturas Aceptada" at bounding box center [789, 348] width 1125 height 27
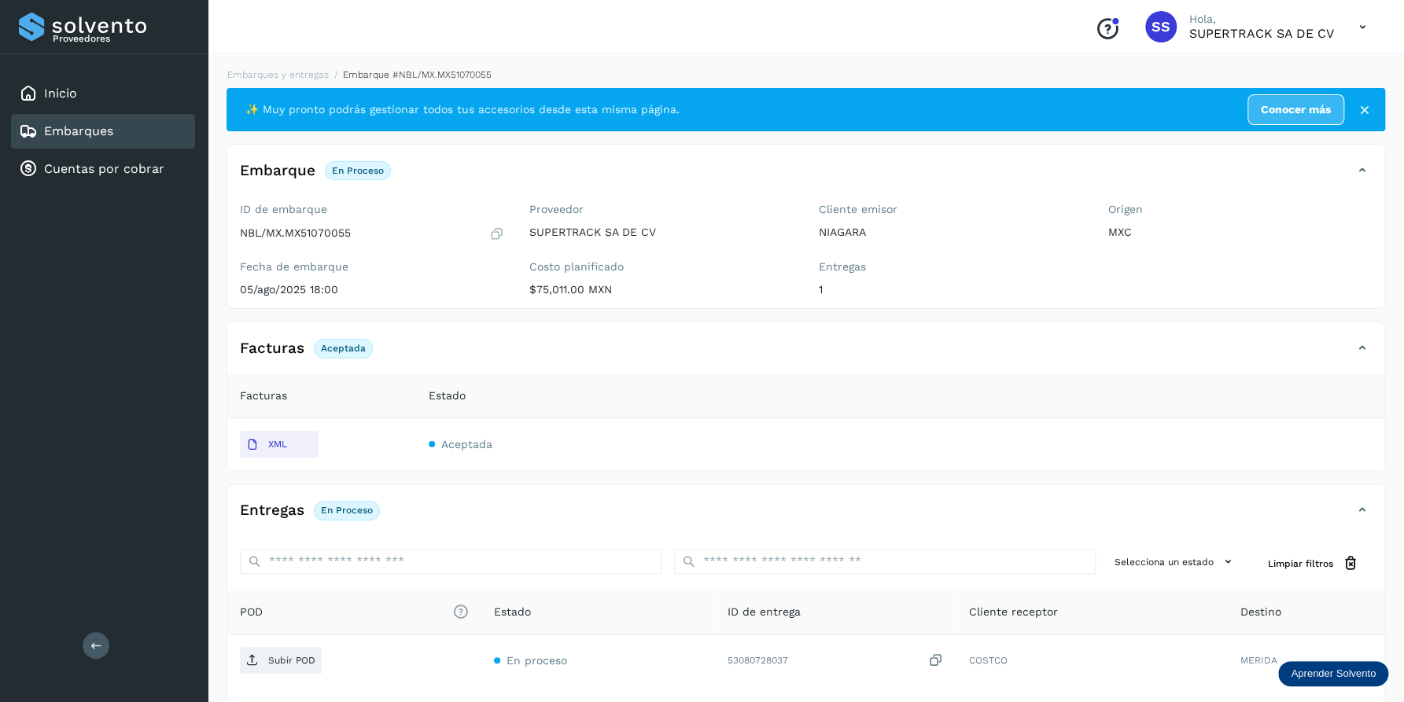
click at [1023, 354] on div "Facturas Aceptada" at bounding box center [789, 348] width 1125 height 27
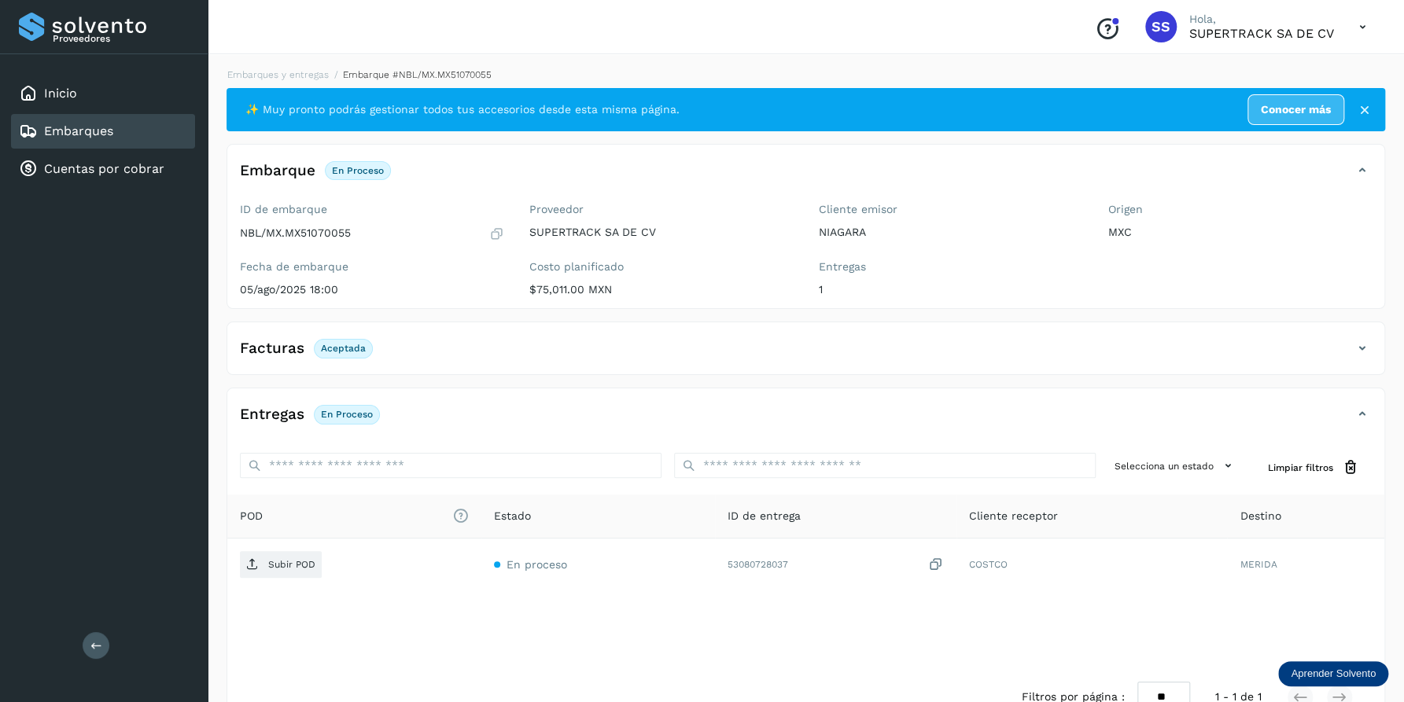
click at [329, 79] on li "Embarques y entregas" at bounding box center [410, 75] width 163 height 14
click at [301, 70] on link "Embarques y entregas" at bounding box center [277, 74] width 101 height 11
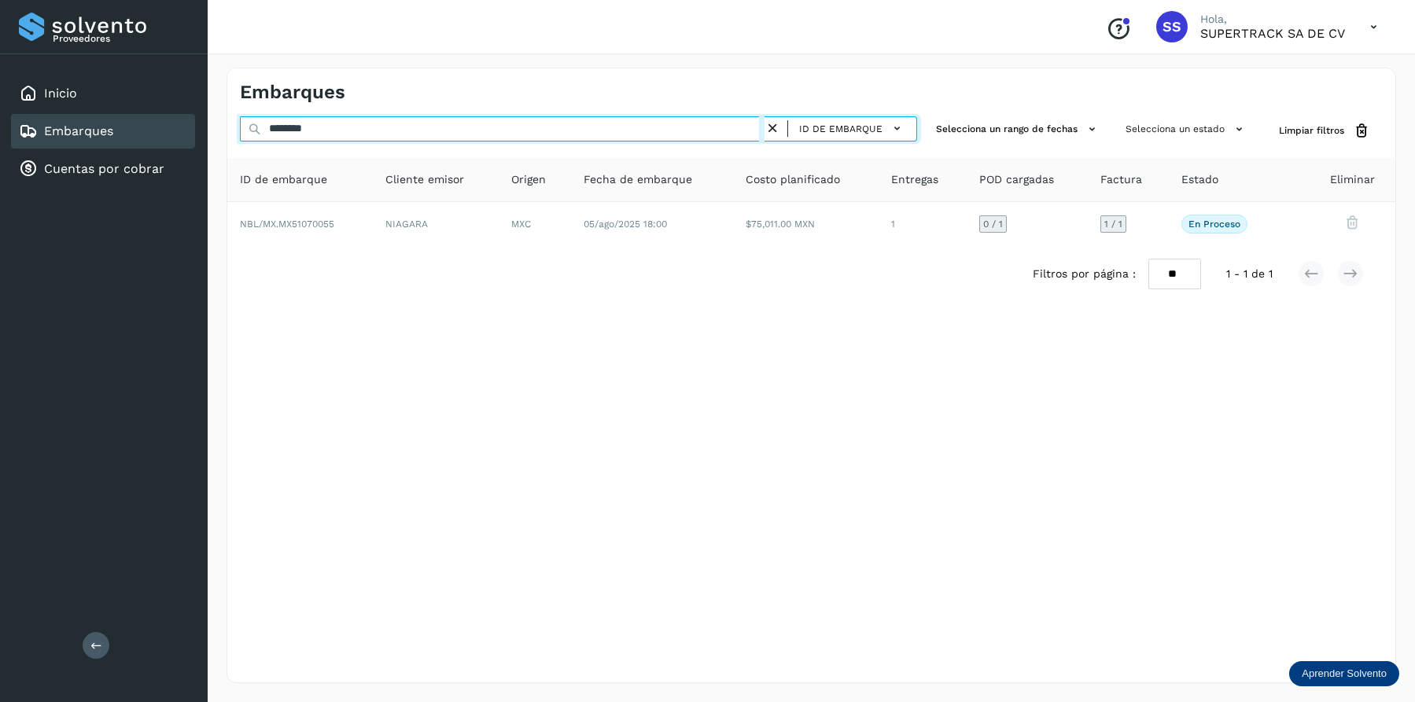
drag, startPoint x: 351, startPoint y: 137, endPoint x: 210, endPoint y: 134, distance: 140.8
click at [210, 134] on div "Embarques ******** ID de embarque Selecciona un rango de fechas Selecciona un e…" at bounding box center [811, 376] width 1207 height 654
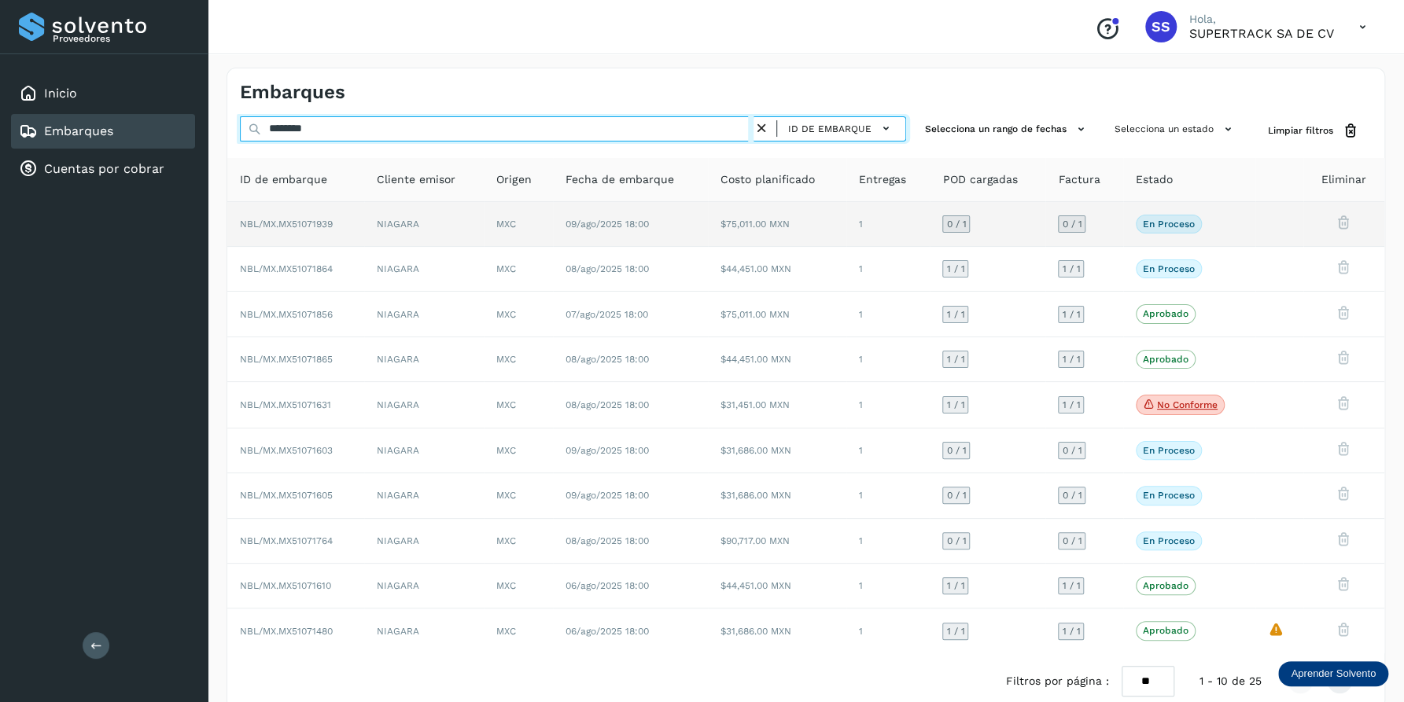
type input "********"
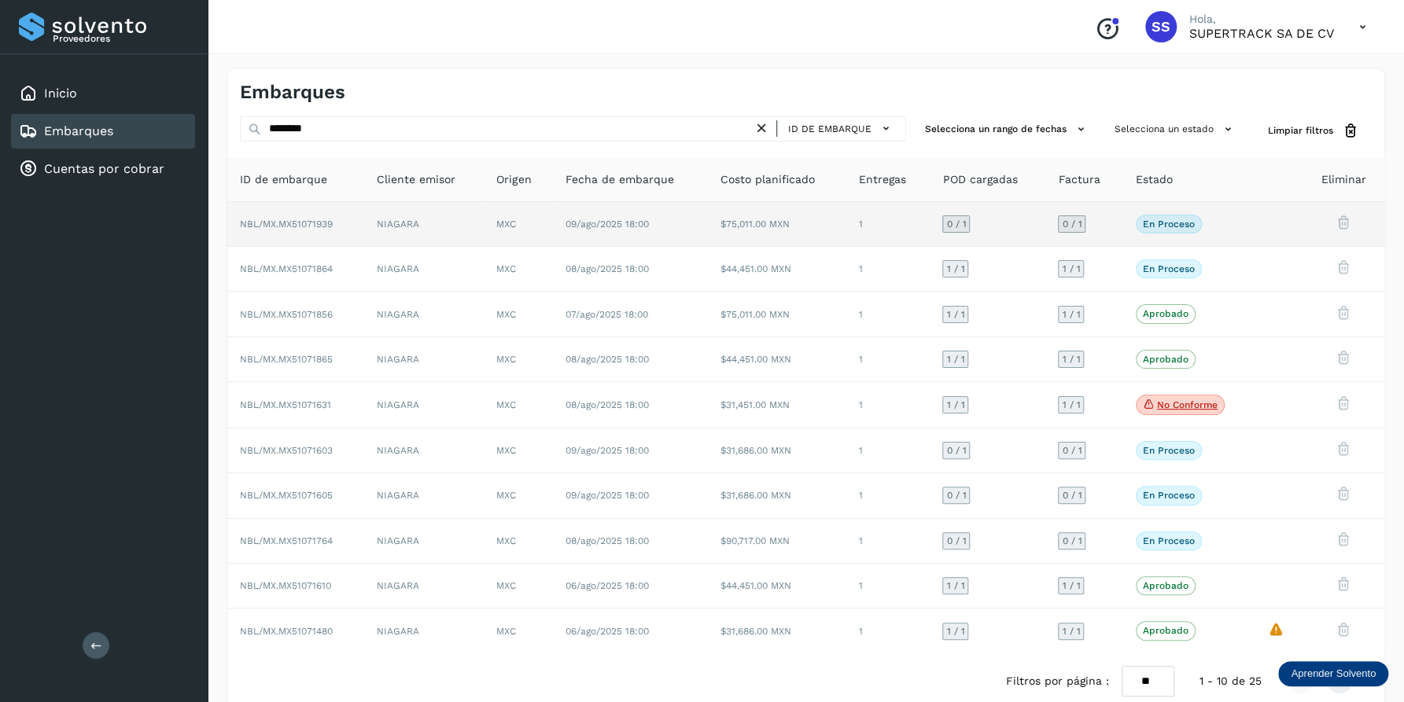
click at [876, 225] on td "1" at bounding box center [887, 224] width 83 height 45
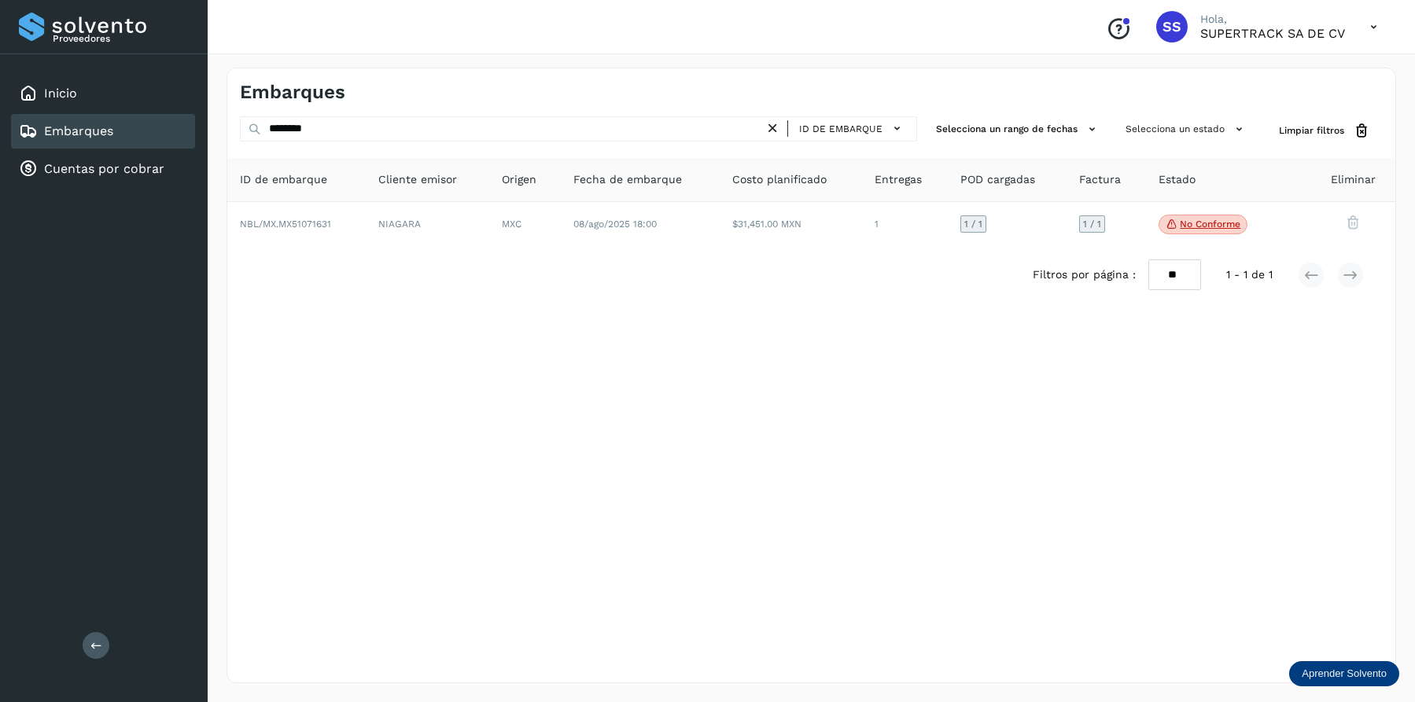
click at [528, 256] on div "Filtros por página : ** ** ** 1 - 1 de 1" at bounding box center [811, 275] width 1168 height 56
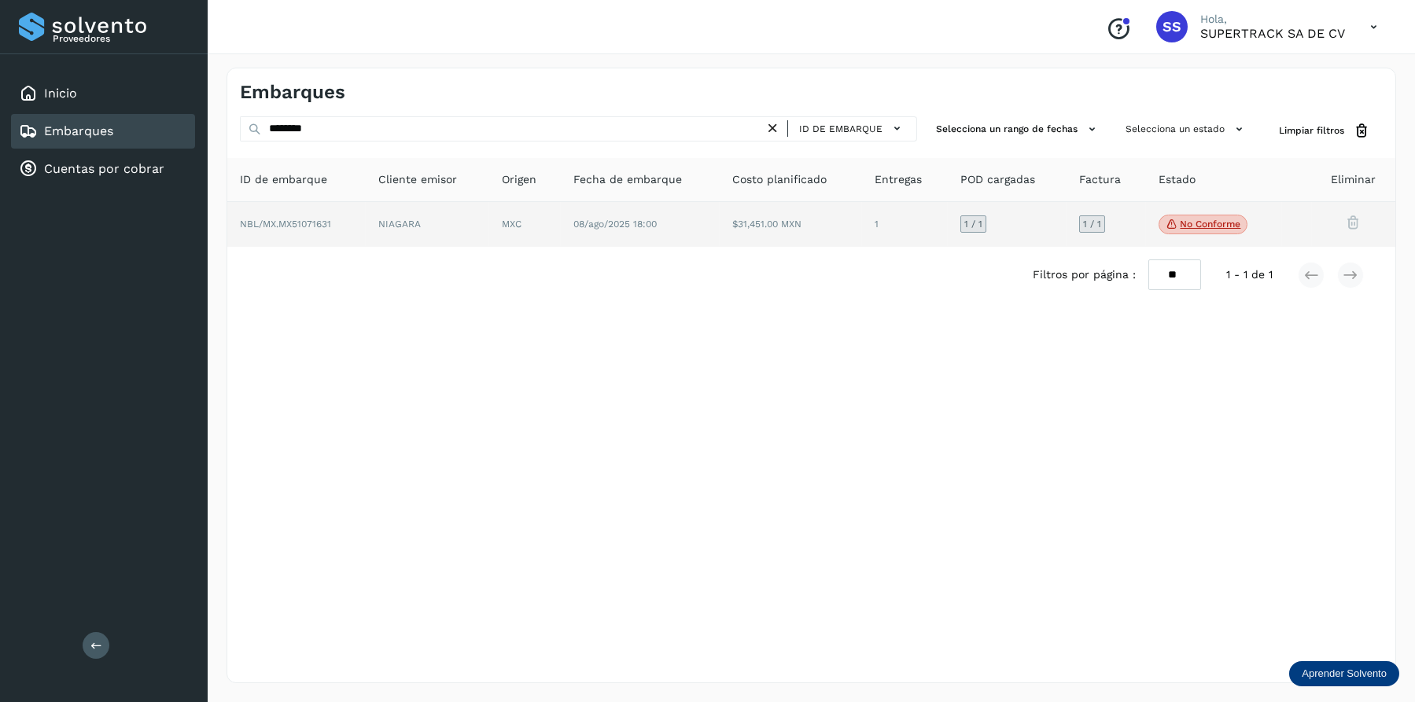
click at [561, 243] on td "MXC" at bounding box center [640, 225] width 159 height 46
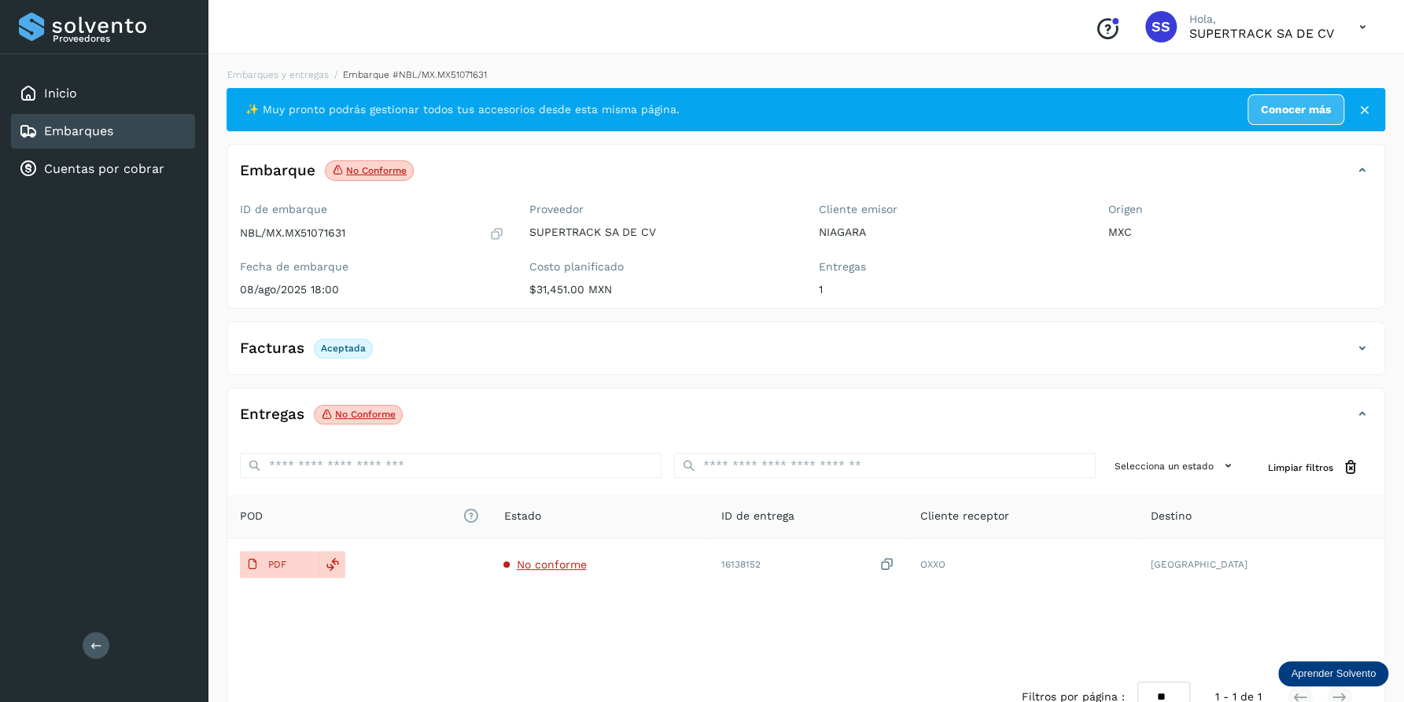
scroll to position [41, 0]
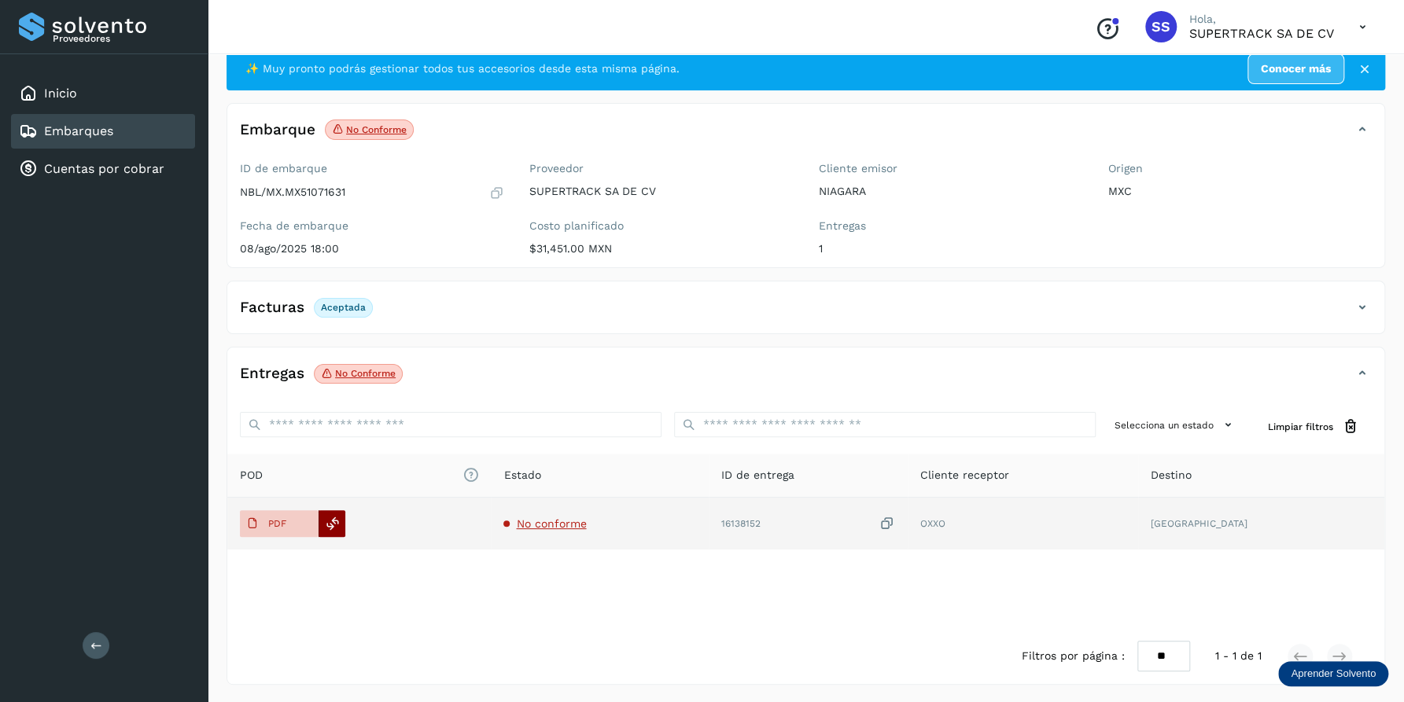
click at [336, 517] on icon at bounding box center [333, 524] width 14 height 14
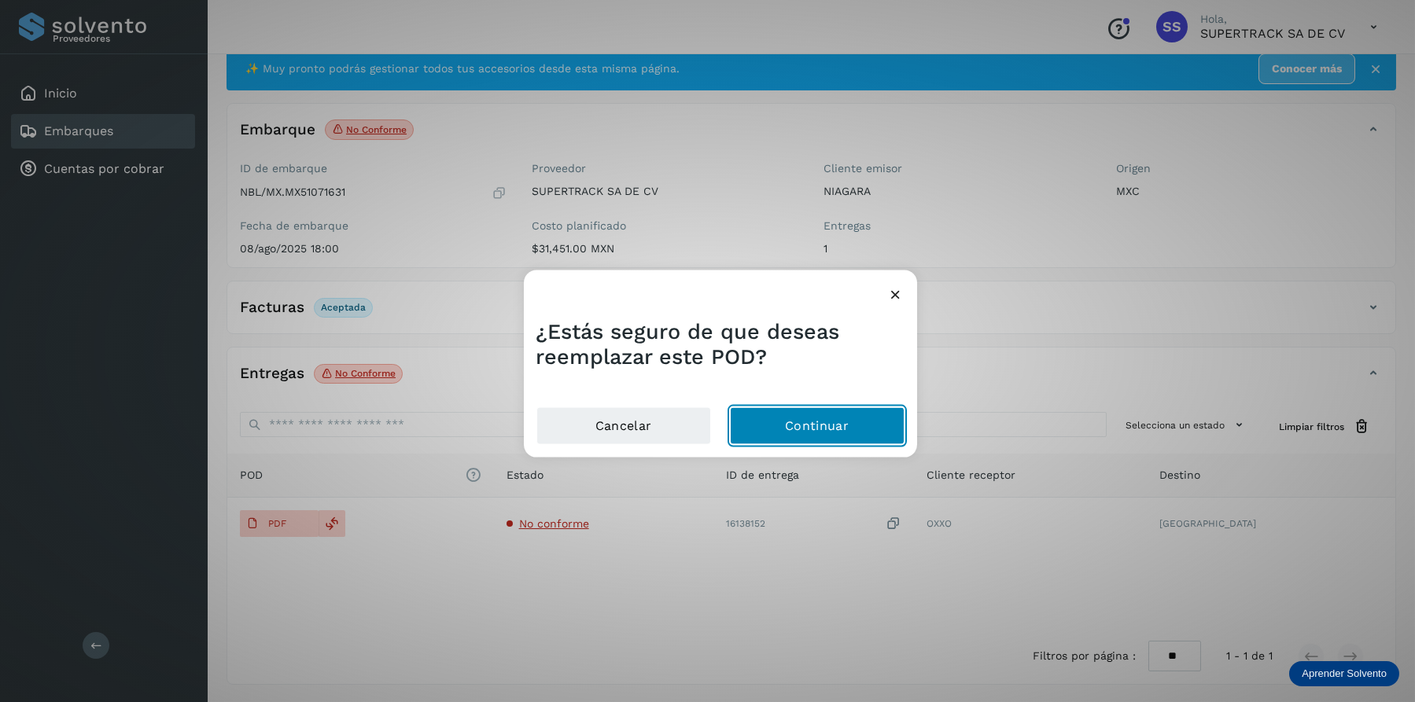
click at [820, 425] on button "Continuar" at bounding box center [817, 426] width 175 height 38
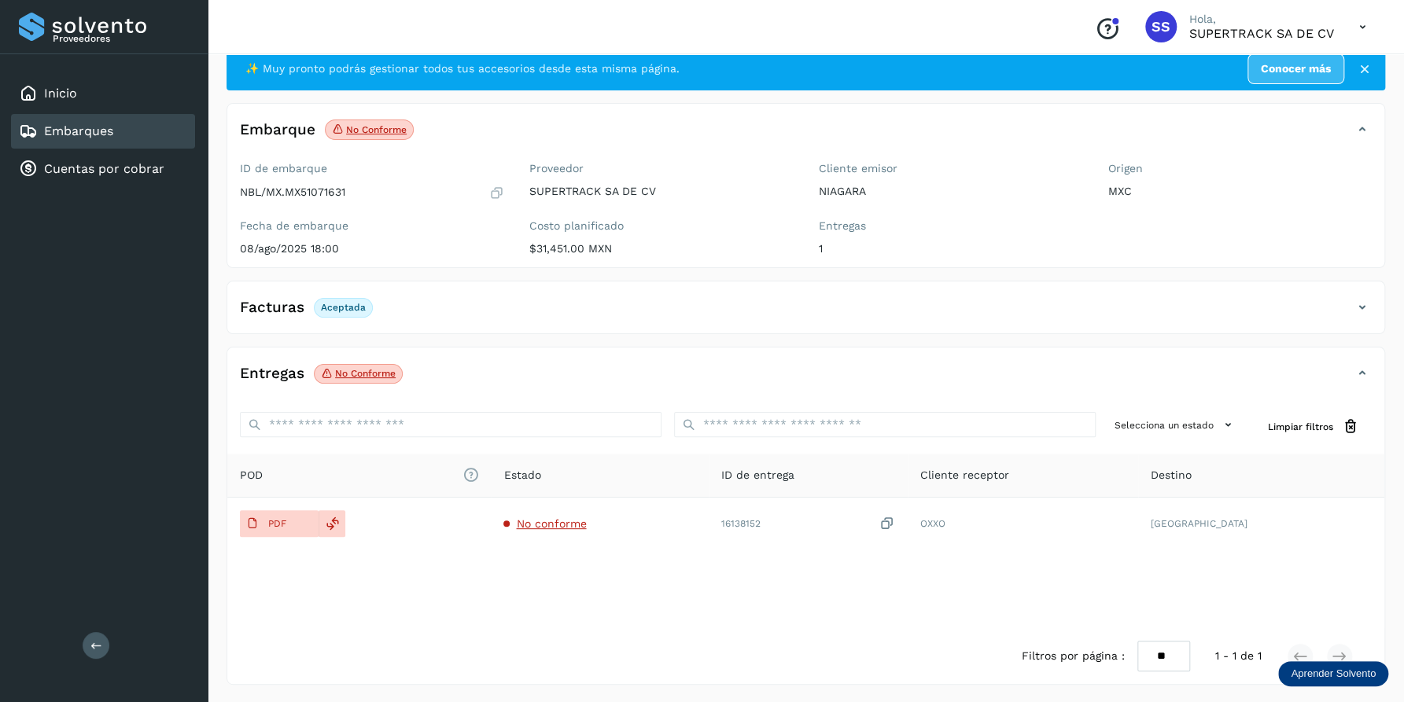
click at [341, 312] on span "Aceptada" at bounding box center [343, 307] width 59 height 19
click at [489, 306] on div "Facturas Aceptada" at bounding box center [789, 307] width 1125 height 27
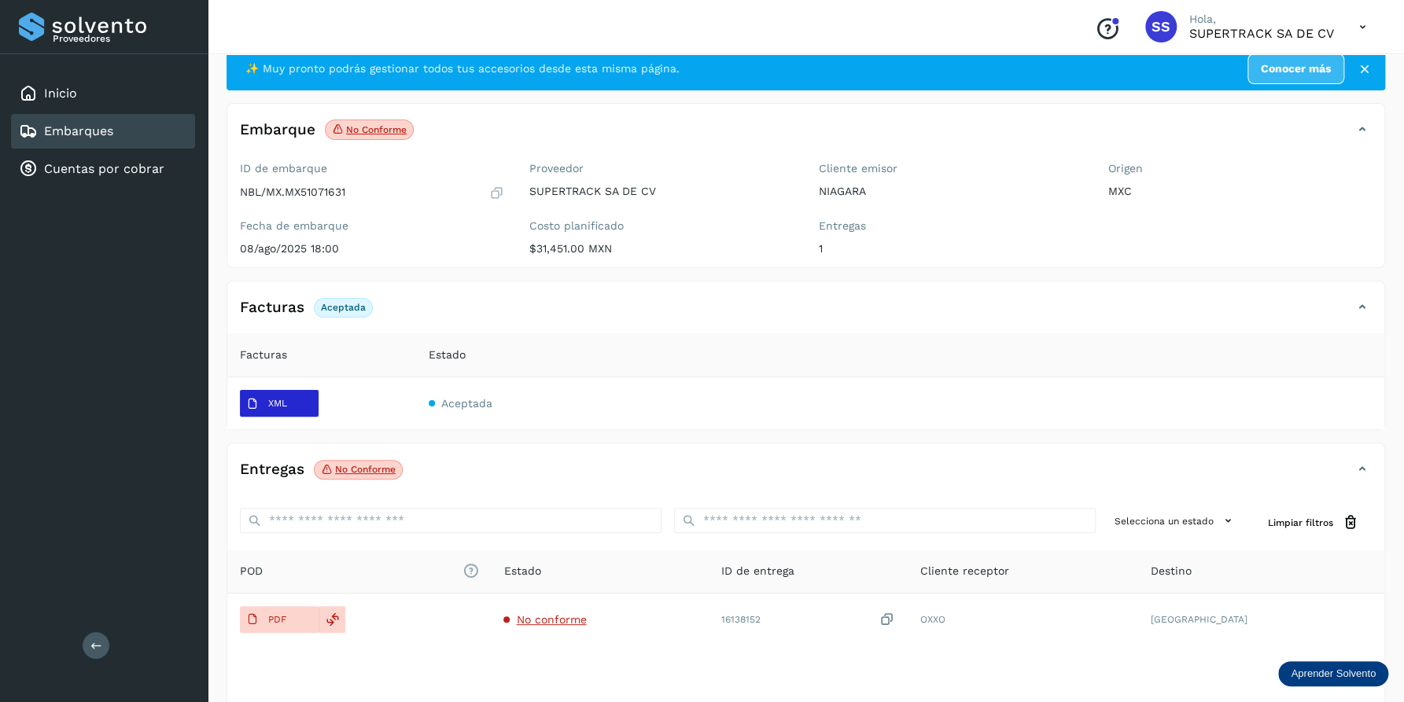
click at [282, 399] on p "XML" at bounding box center [277, 403] width 19 height 11
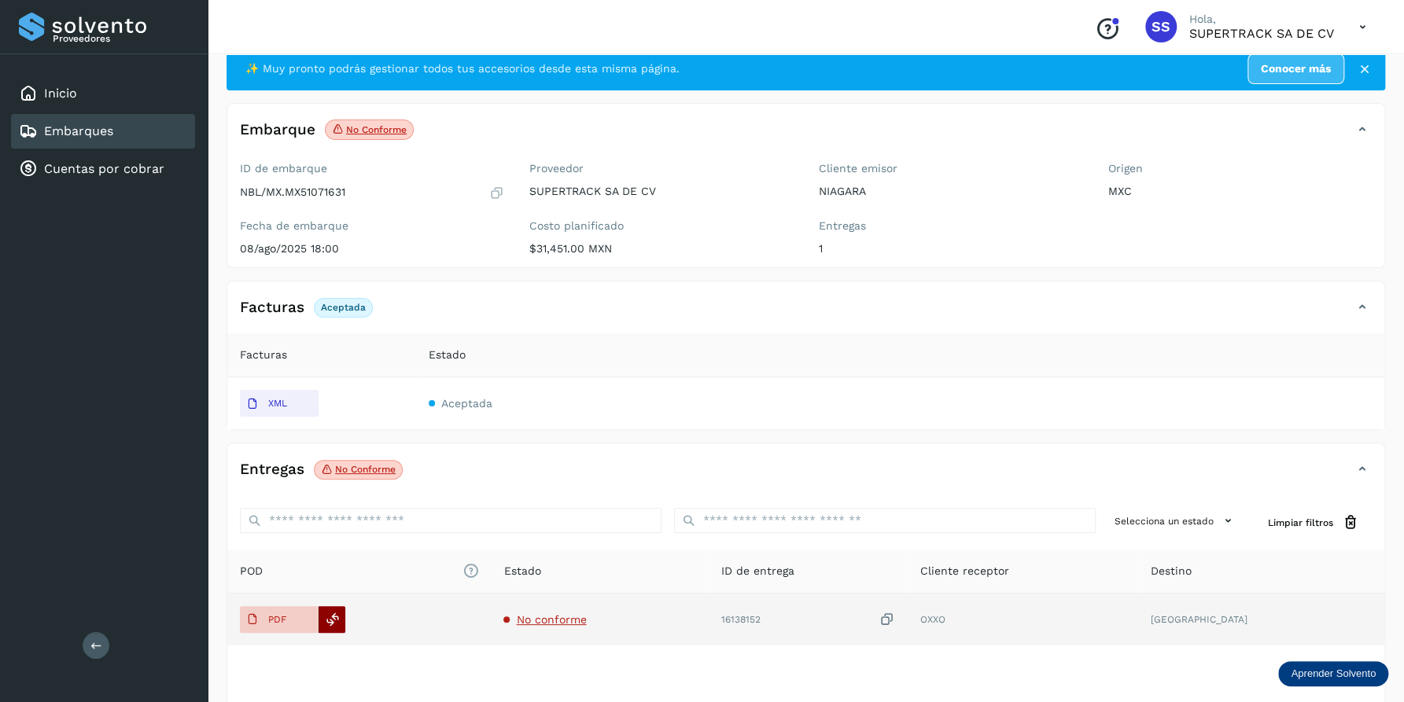
click at [329, 616] on icon at bounding box center [333, 620] width 14 height 14
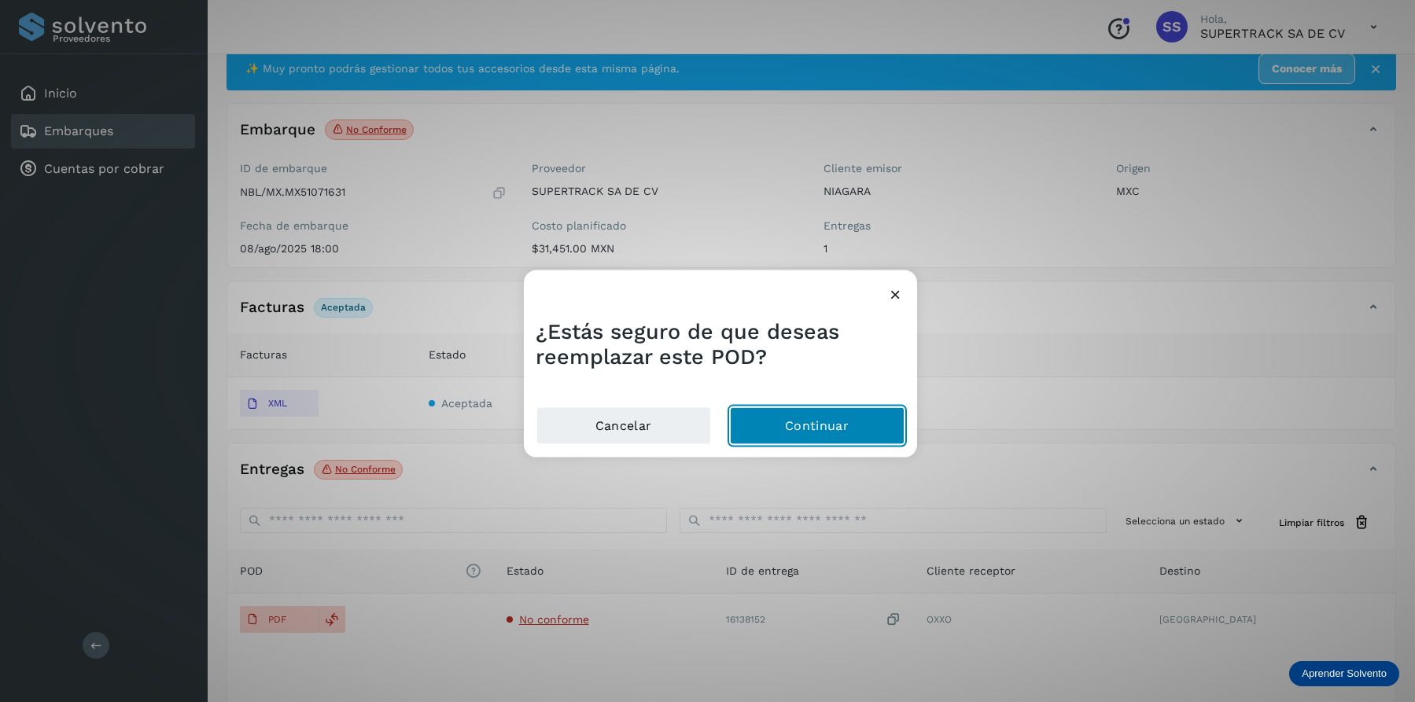
click at [849, 429] on button "Continuar" at bounding box center [817, 426] width 175 height 38
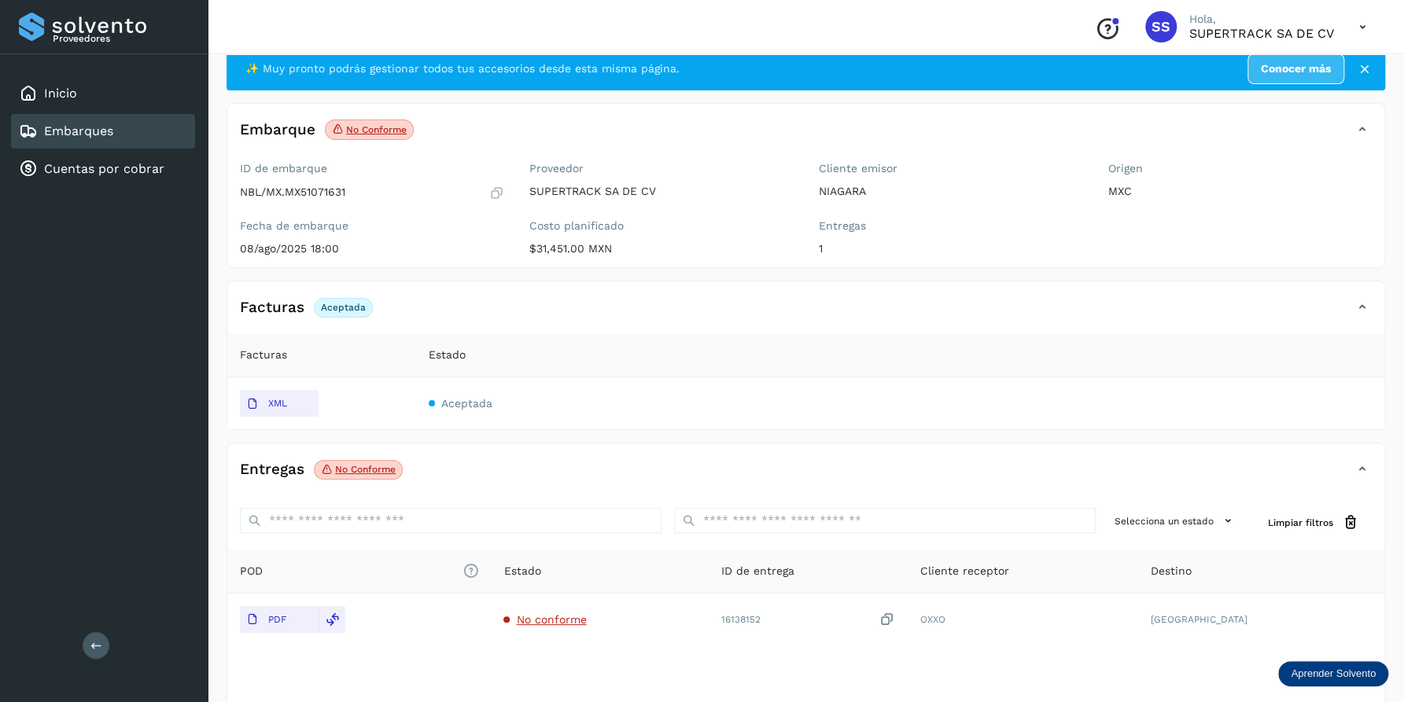
scroll to position [0, 0]
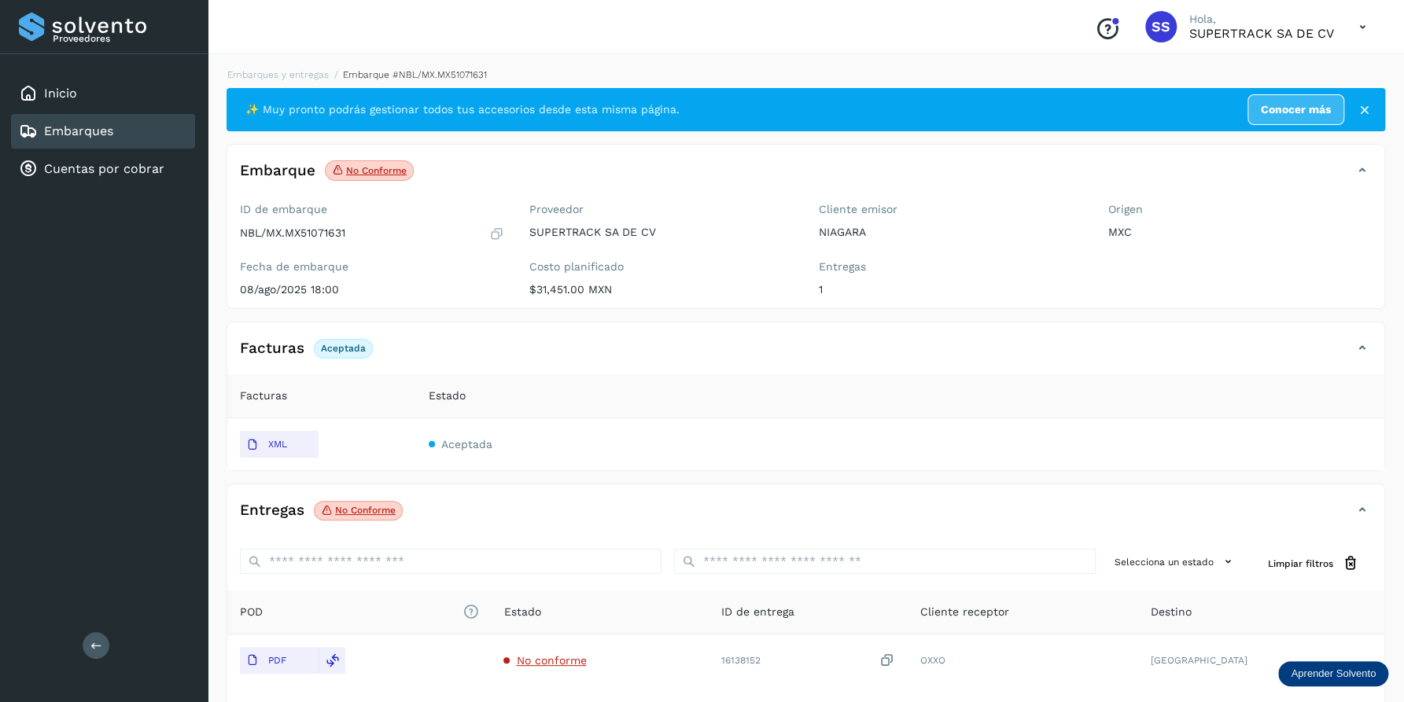
click at [329, 68] on li "Embarques y entregas" at bounding box center [408, 75] width 158 height 14
click at [311, 72] on link "Embarques y entregas" at bounding box center [277, 74] width 101 height 11
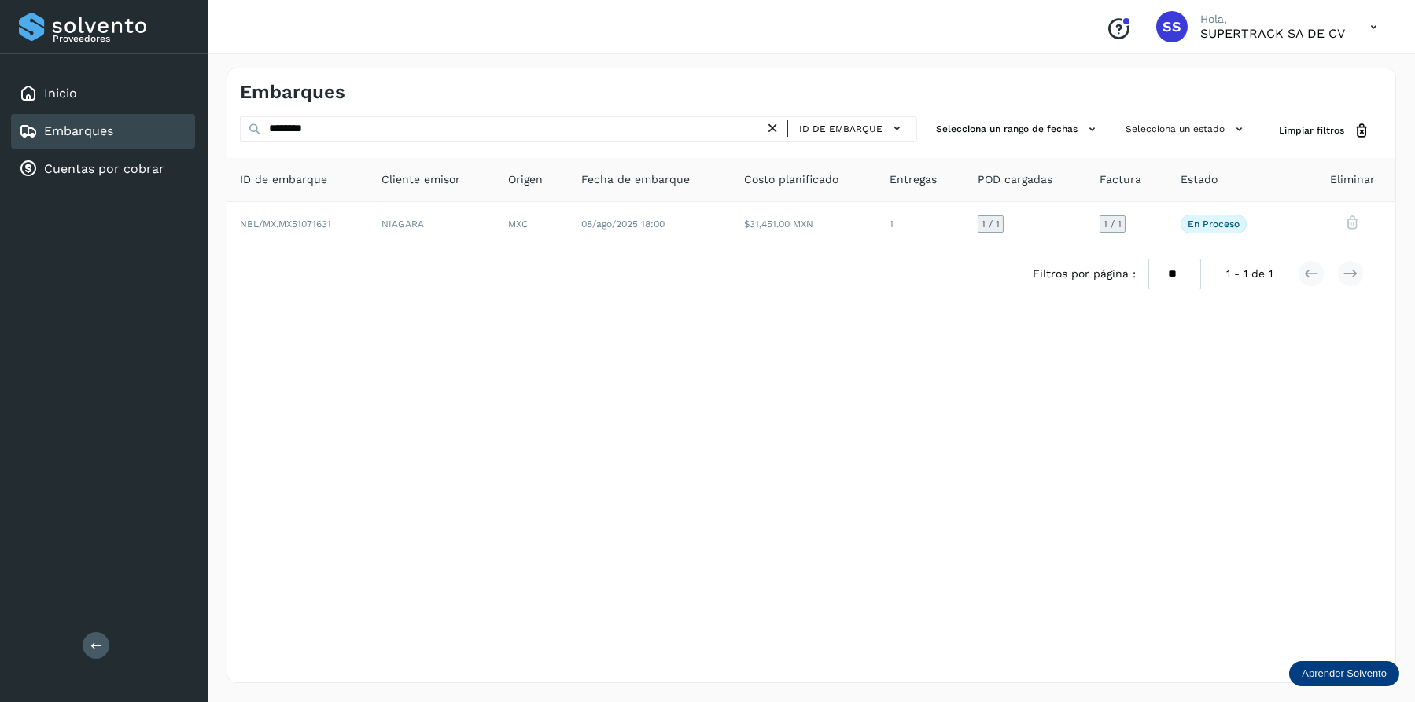
drag, startPoint x: 770, startPoint y: 125, endPoint x: 657, endPoint y: 124, distance: 113.2
click at [768, 125] on icon at bounding box center [772, 128] width 17 height 17
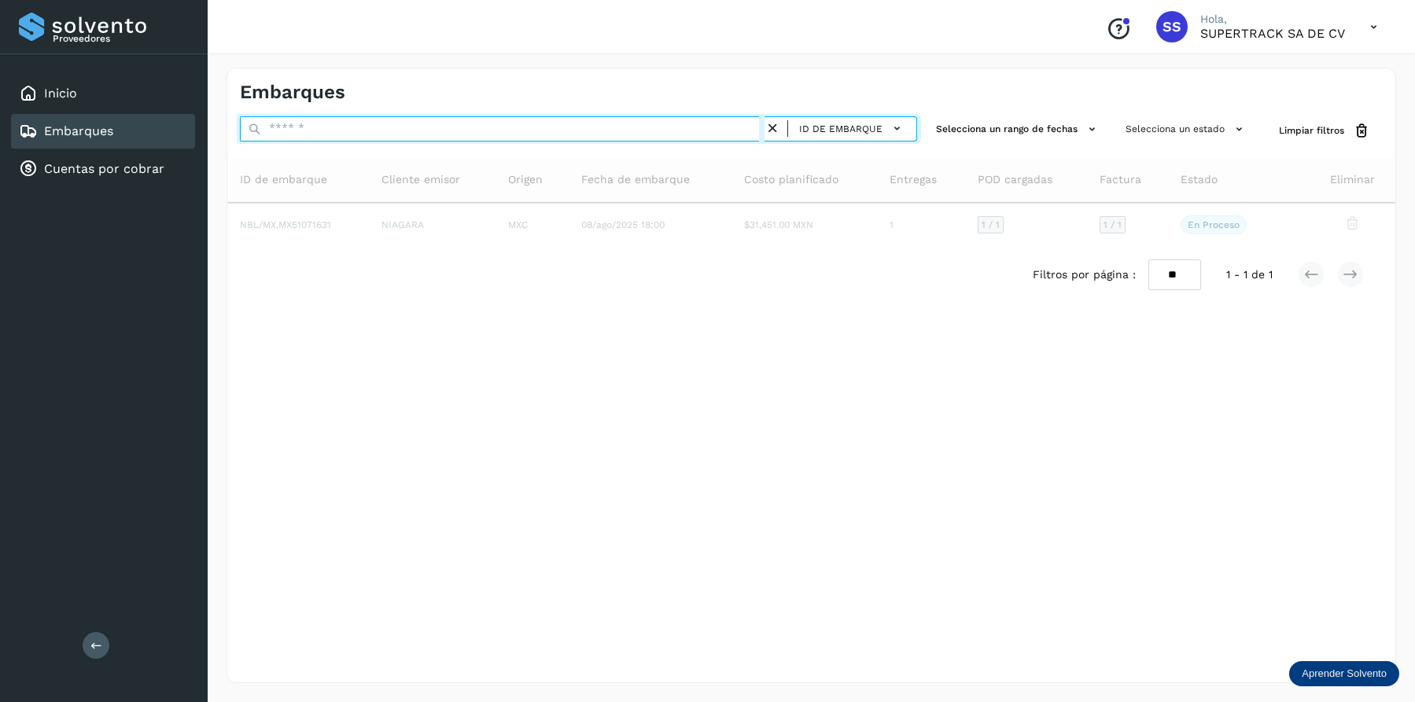
click at [567, 123] on input "text" at bounding box center [502, 128] width 525 height 25
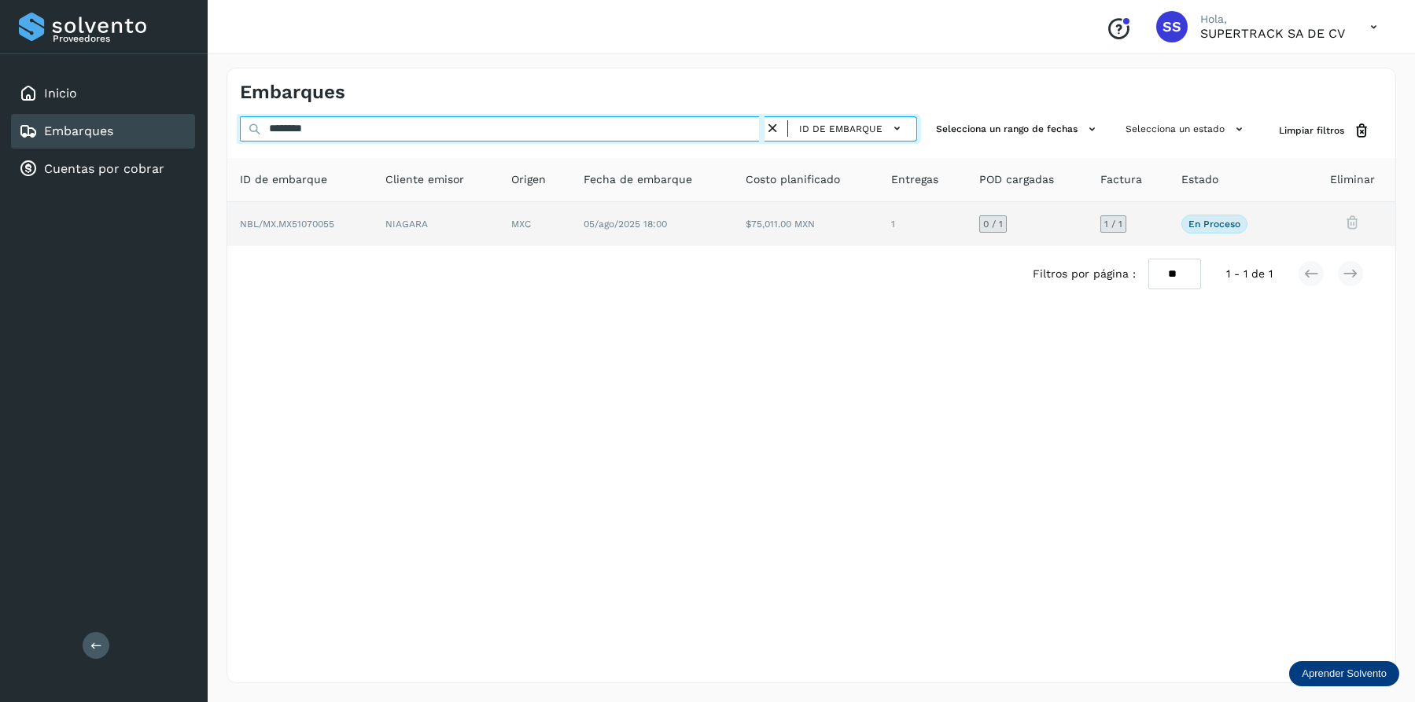
type input "********"
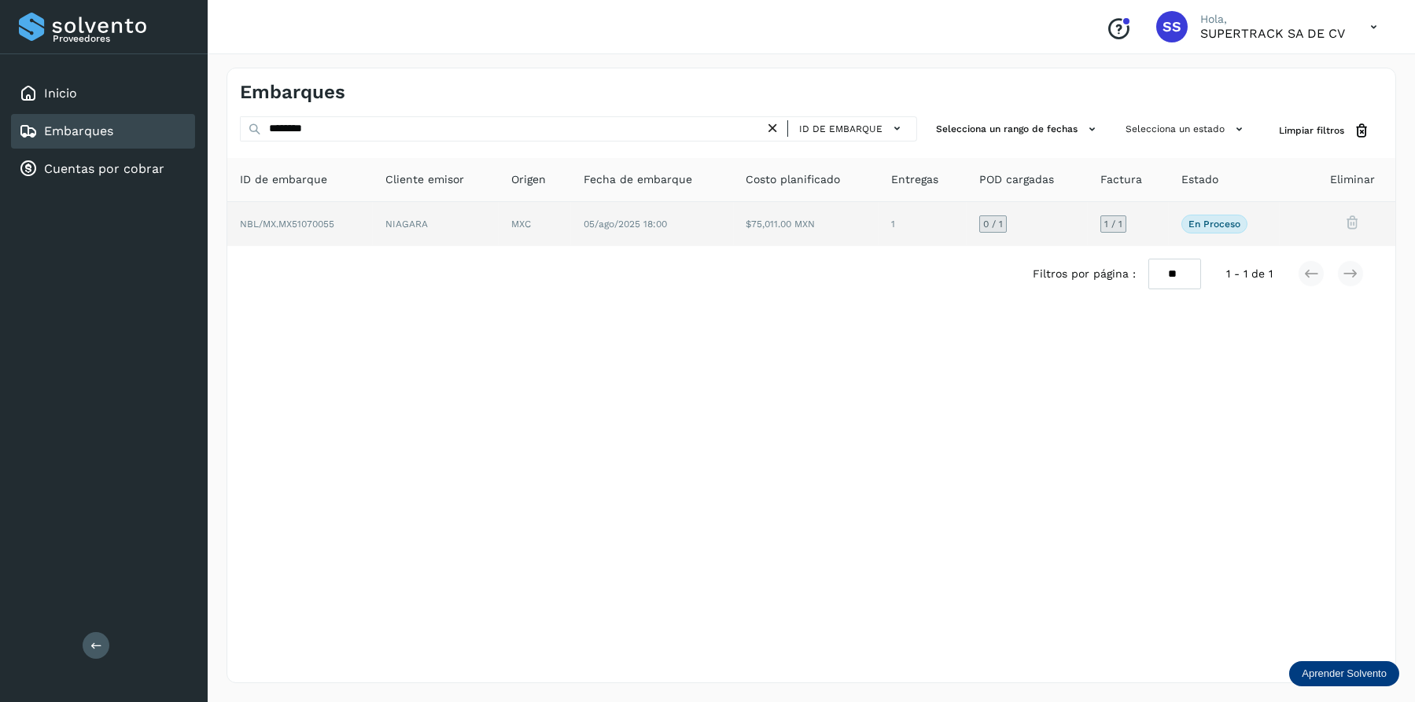
click at [734, 245] on td "05/ago/2025 18:00" at bounding box center [806, 224] width 145 height 44
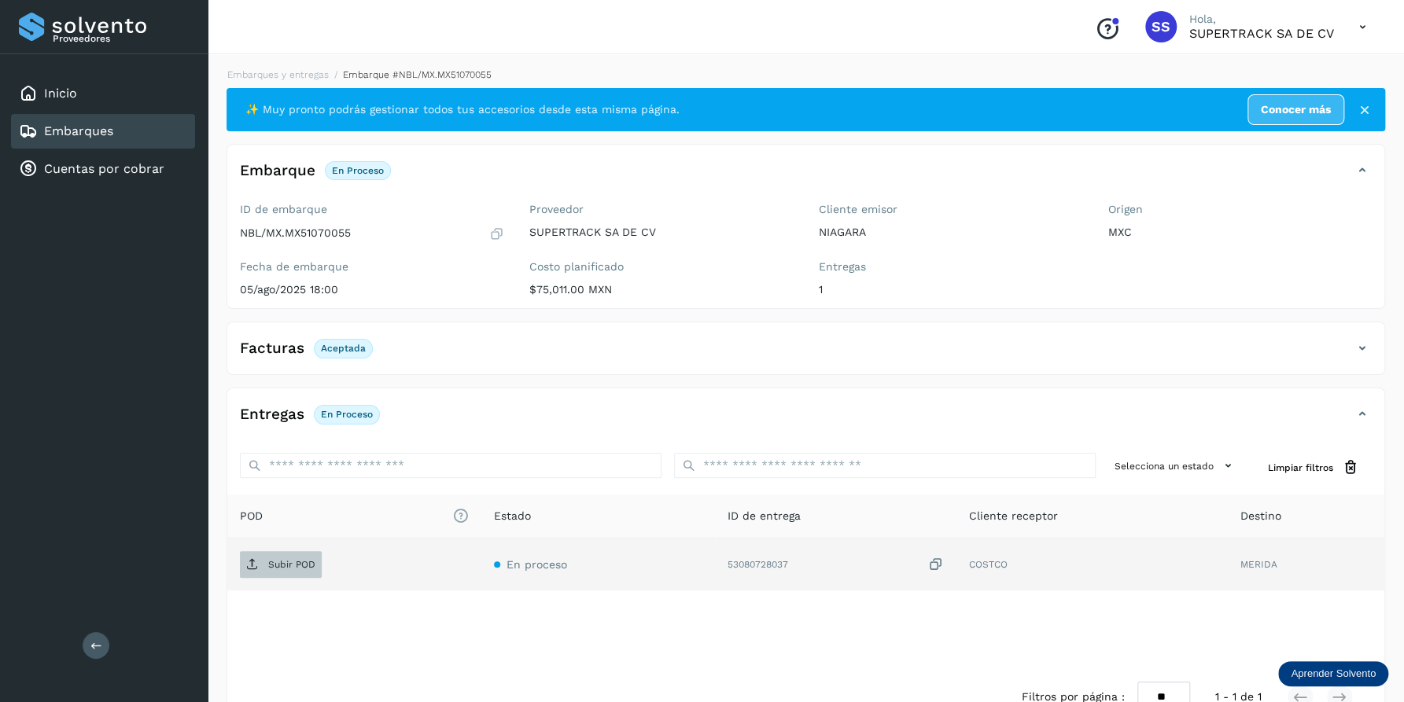
click at [294, 573] on span "Subir POD" at bounding box center [281, 564] width 82 height 25
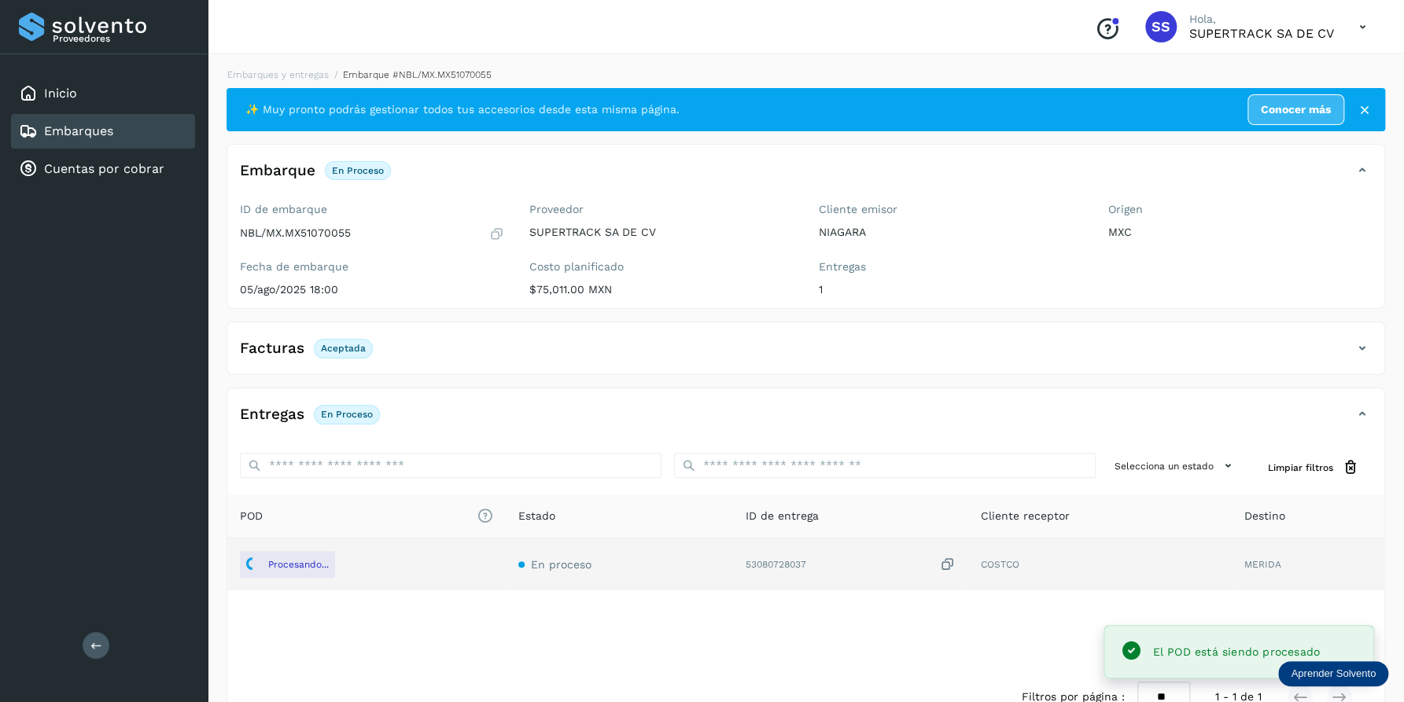
click at [662, 372] on div "Facturas Aceptada" at bounding box center [805, 354] width 1157 height 39
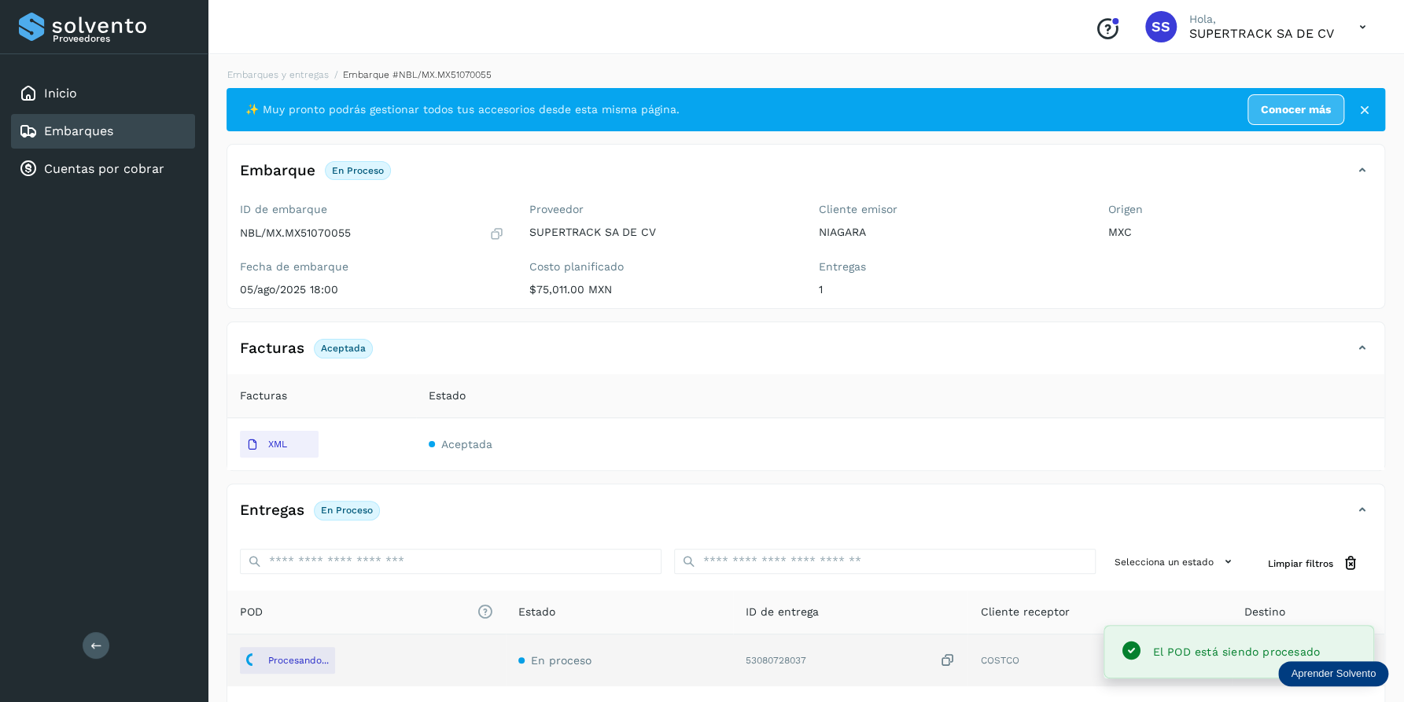
click at [676, 359] on div "Facturas Aceptada" at bounding box center [789, 348] width 1125 height 27
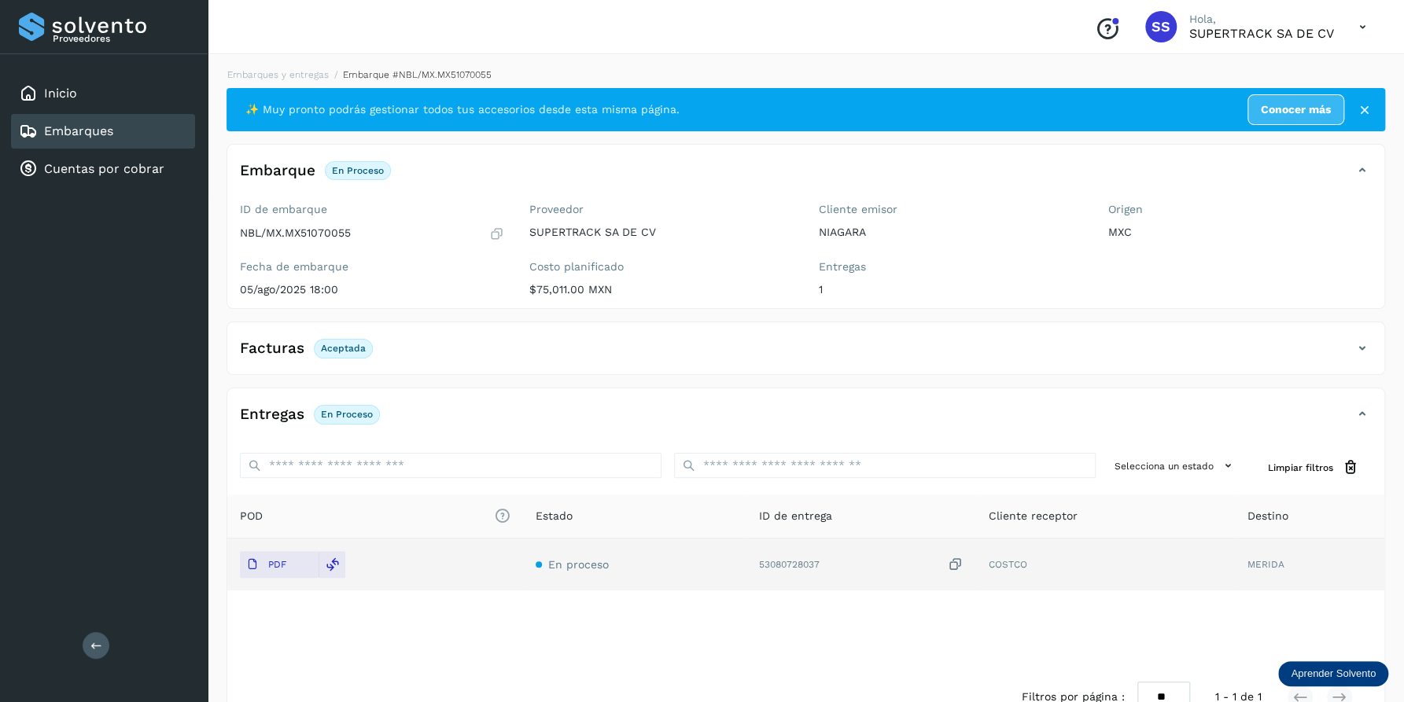
click at [683, 359] on div "Facturas Aceptada" at bounding box center [789, 348] width 1125 height 27
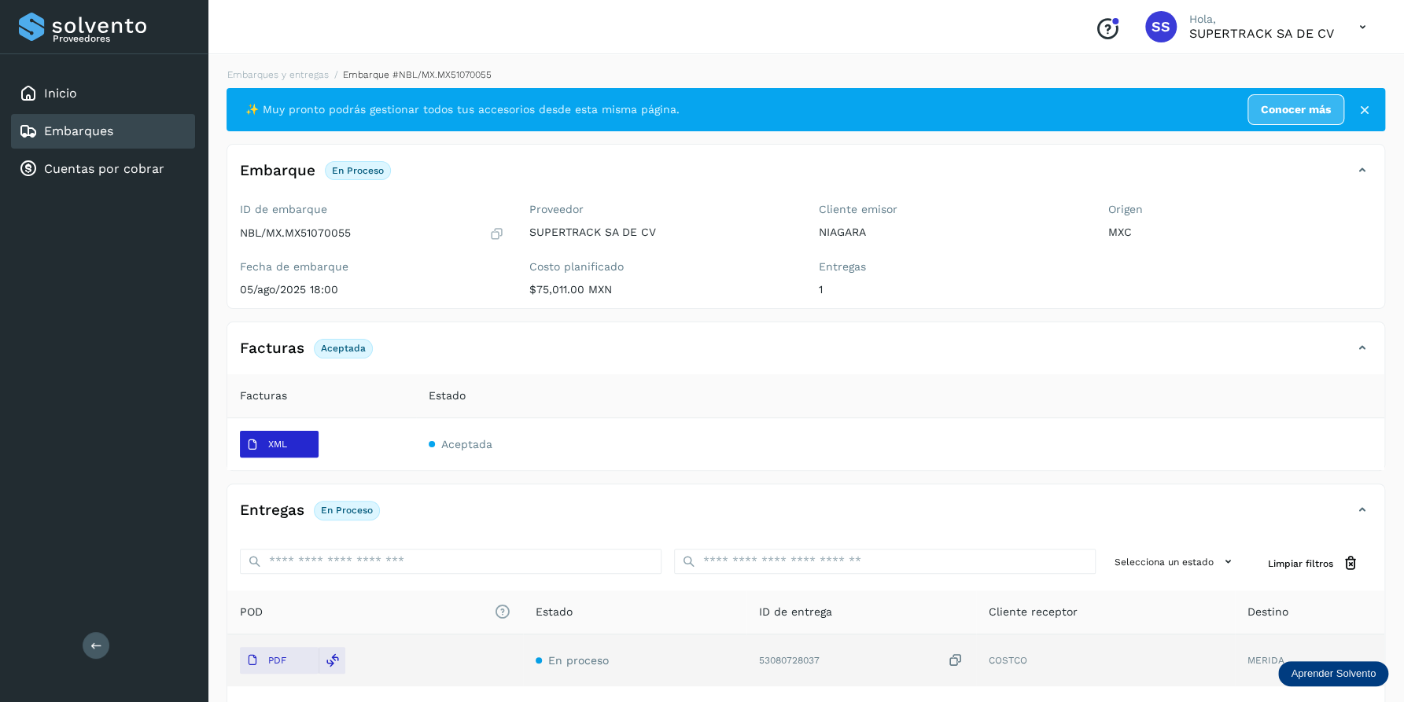
click at [306, 454] on button "XML" at bounding box center [279, 444] width 79 height 27
click at [296, 55] on div "Embarques y entregas Embarque #NBL/MX.MX51070055 ✨ Muy pronto podrás gestionar …" at bounding box center [806, 445] width 1196 height 792
click at [299, 76] on link "Embarques y entregas" at bounding box center [277, 74] width 101 height 11
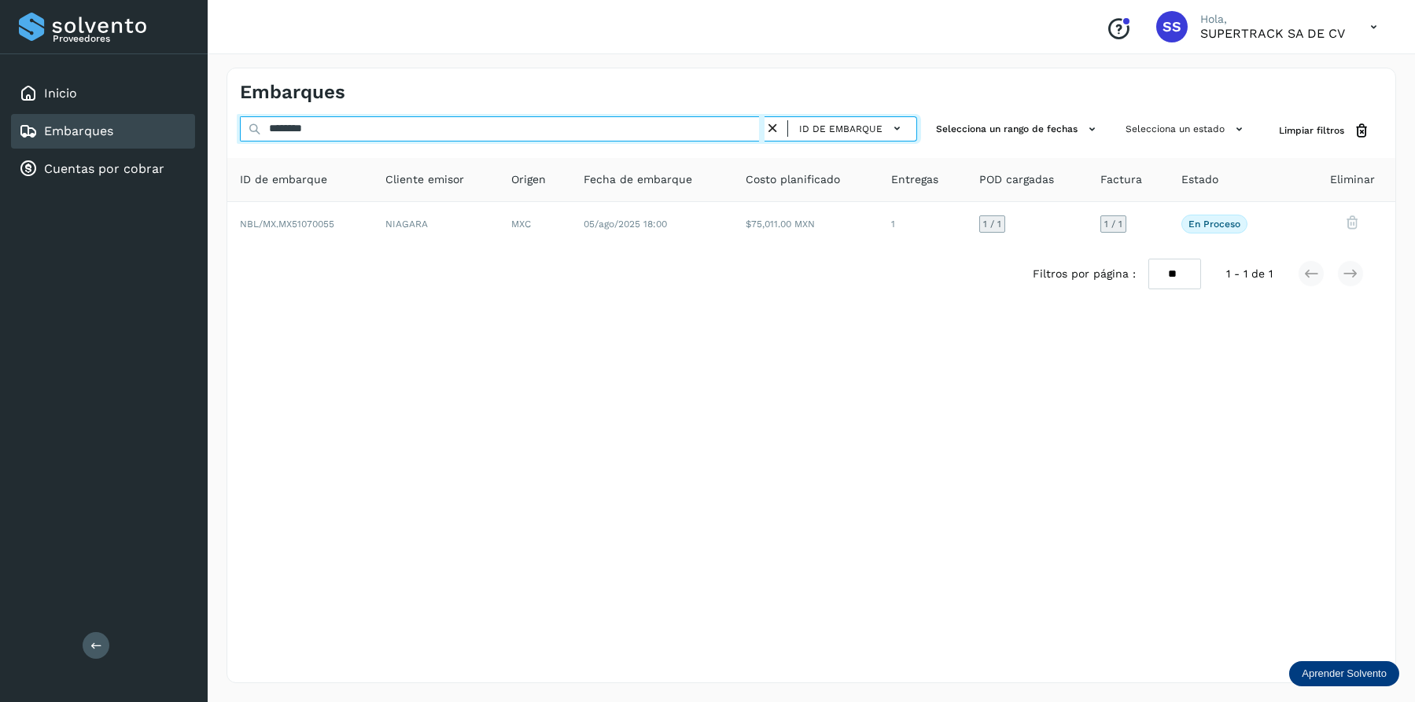
click at [357, 136] on input "********" at bounding box center [502, 128] width 525 height 25
type input "*"
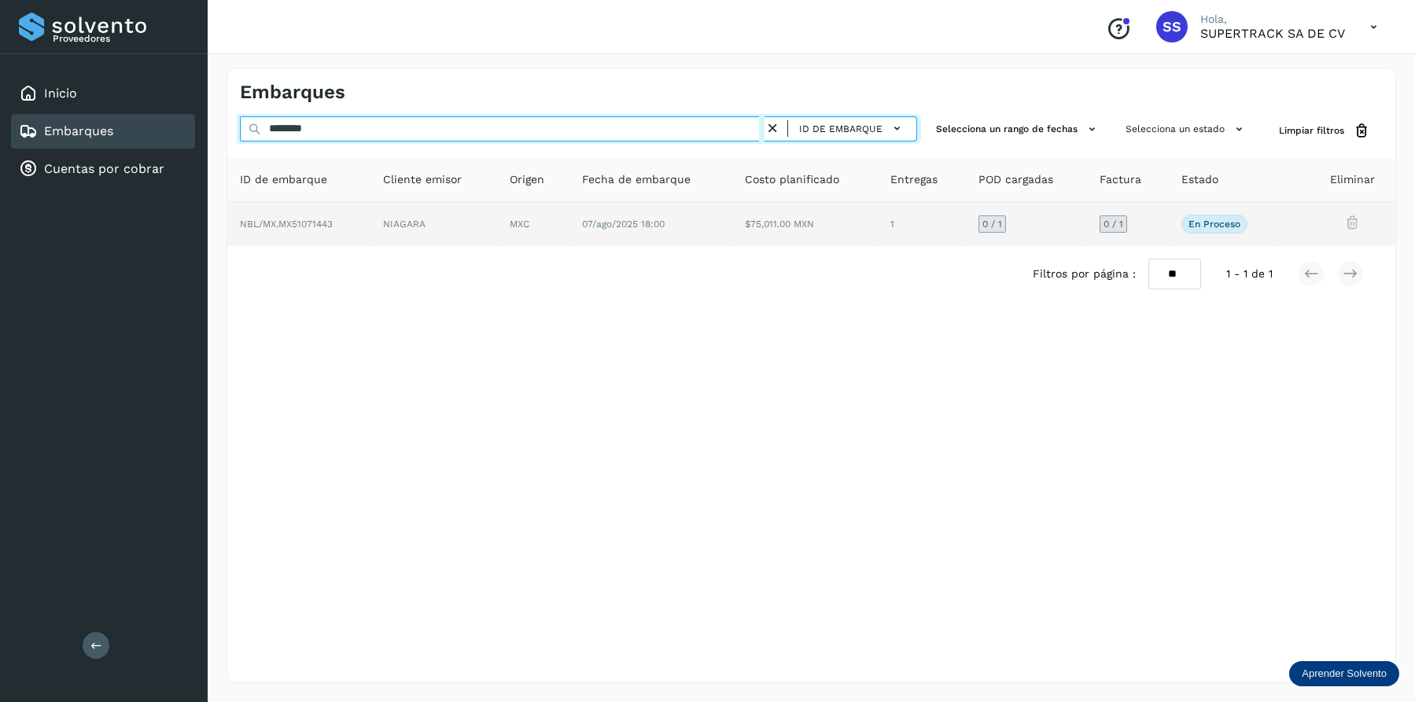
type input "********"
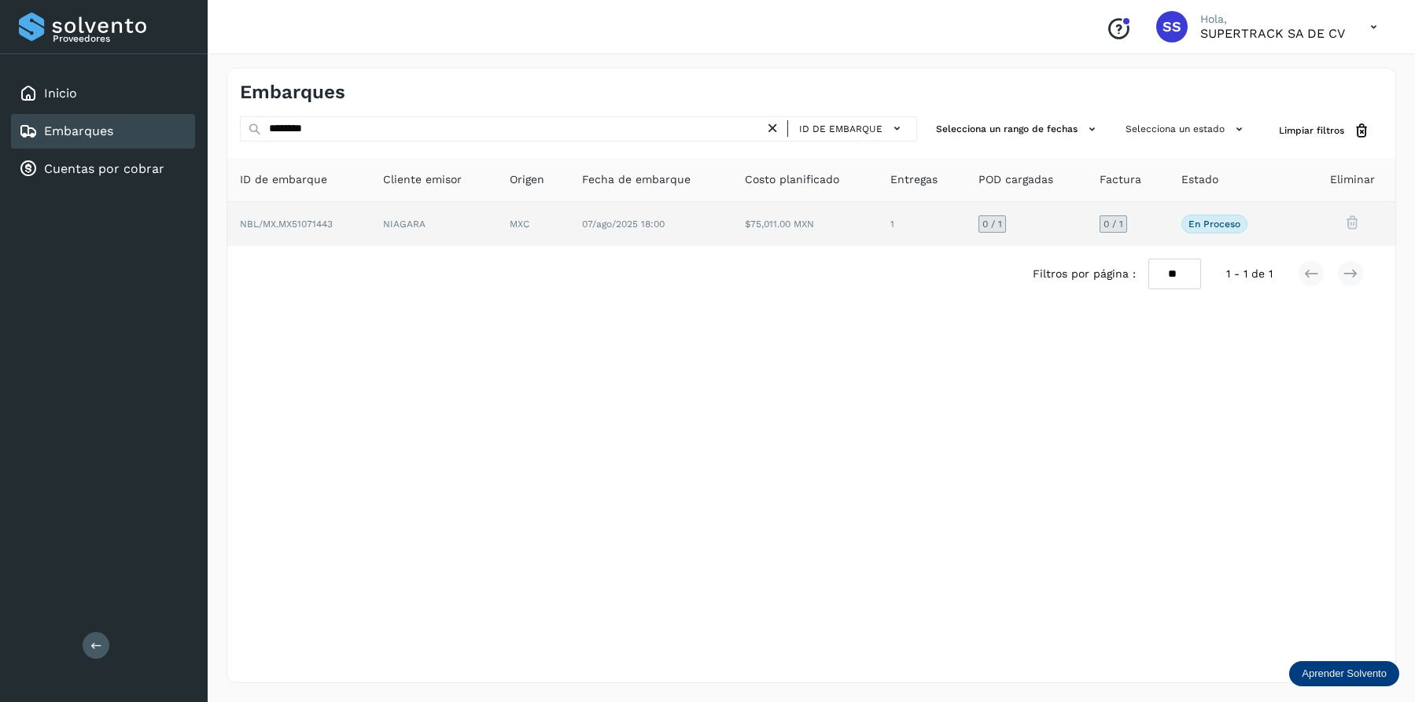
click at [585, 226] on span "07/ago/2025 18:00" at bounding box center [623, 224] width 83 height 11
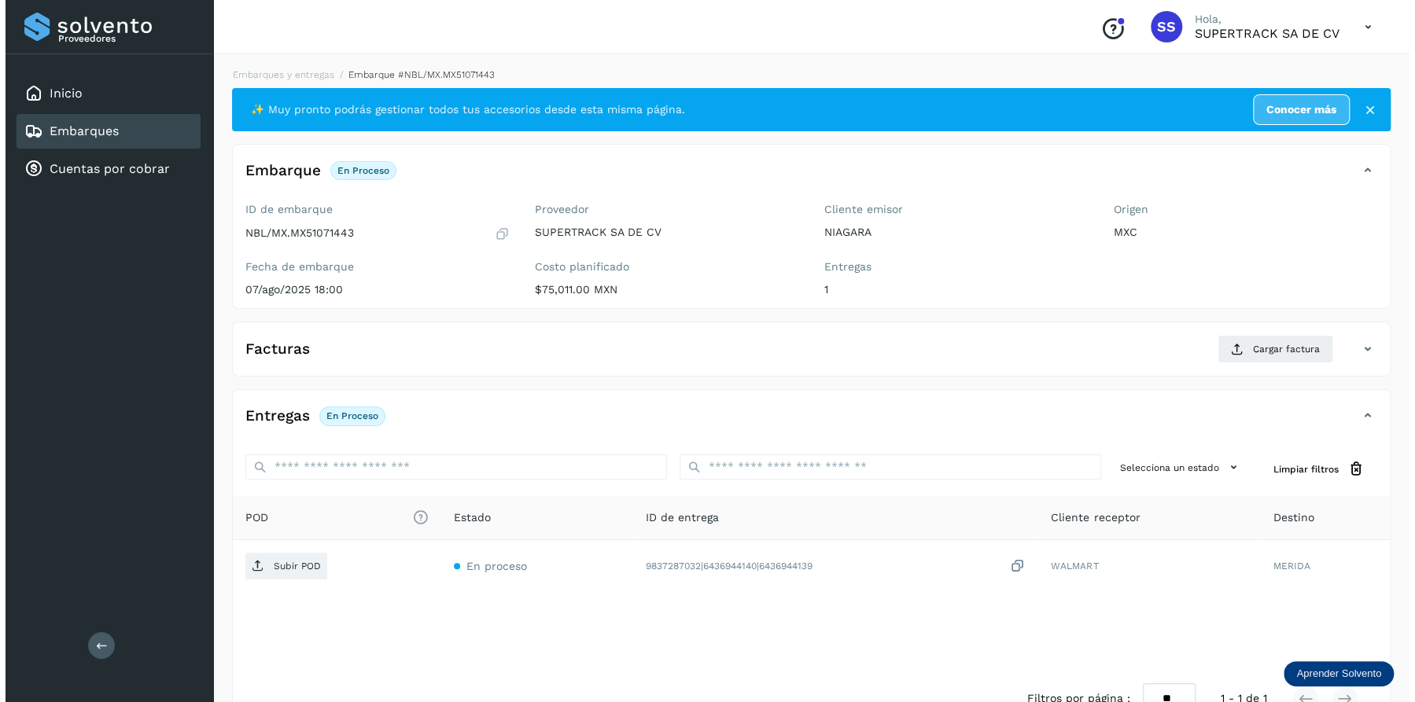
scroll to position [42, 0]
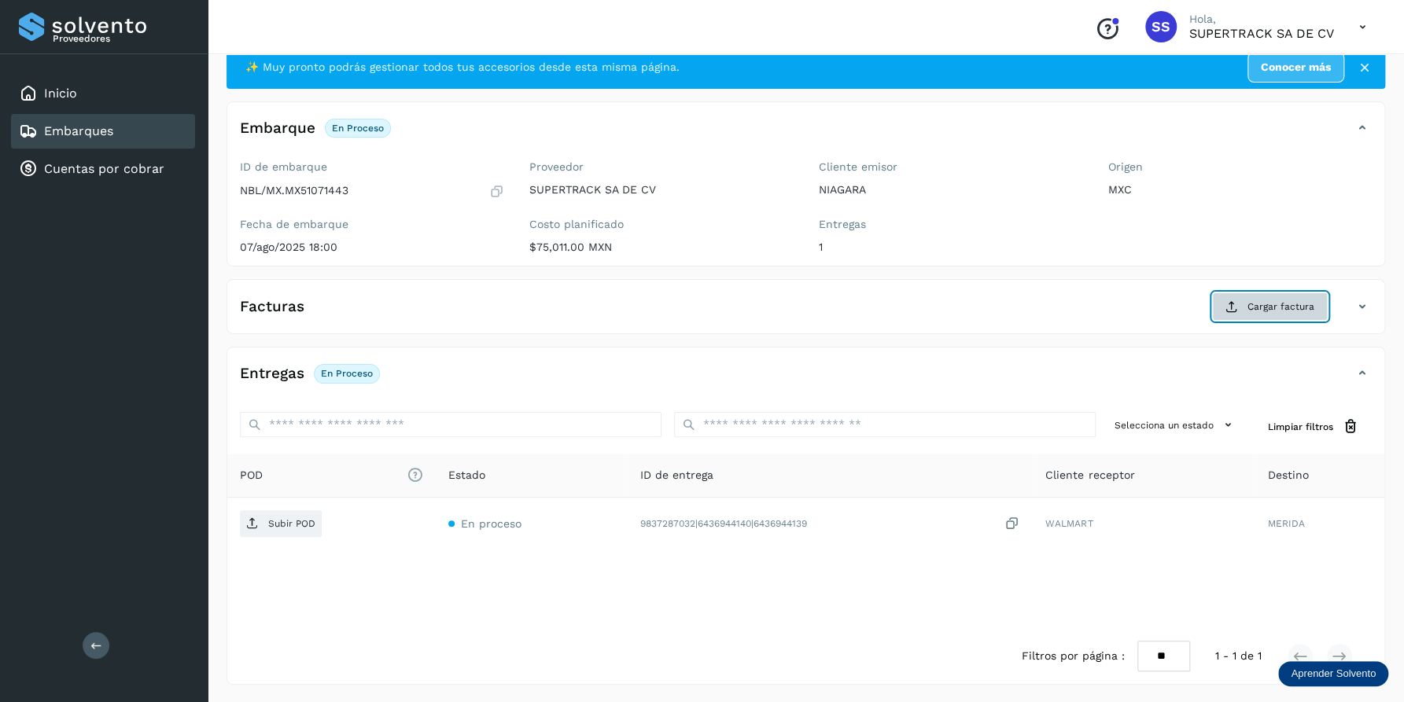
click at [1252, 306] on span "Cargar factura" at bounding box center [1280, 307] width 67 height 14
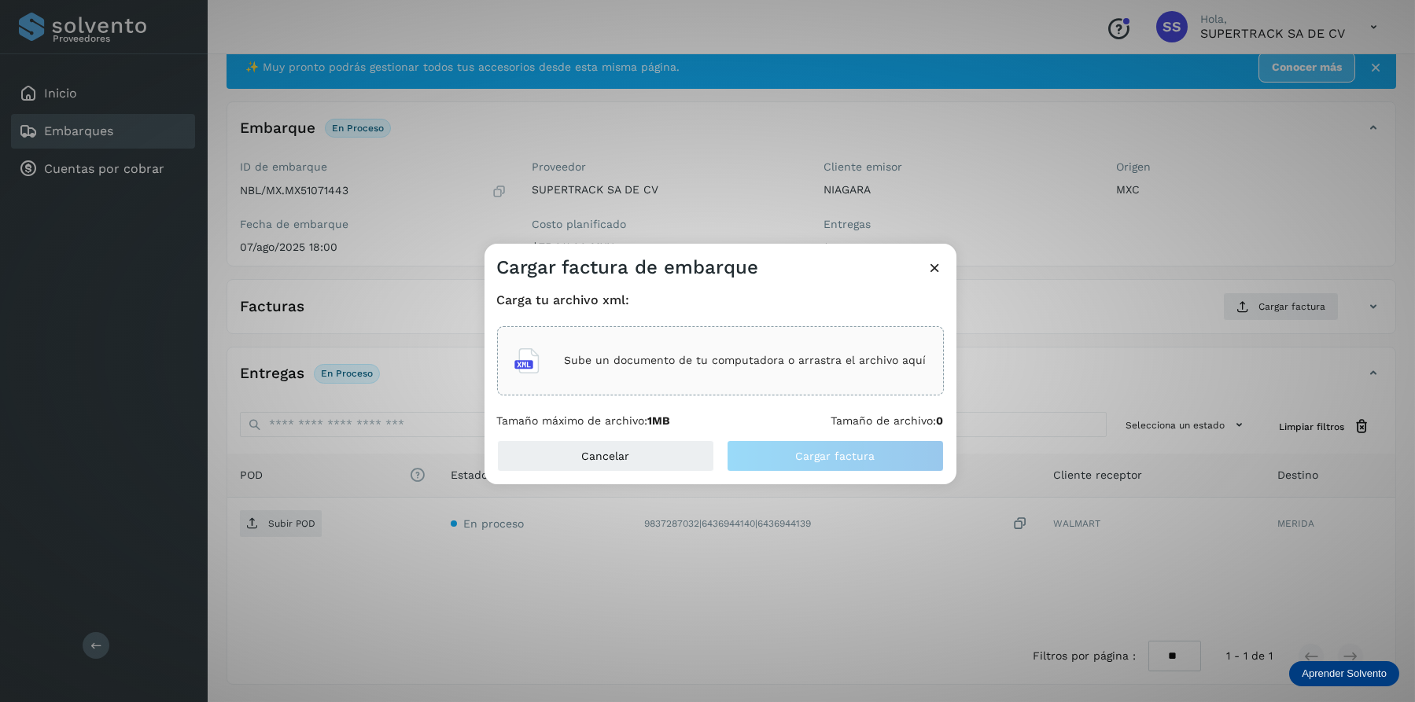
click at [706, 340] on div "Sube un documento de tu computadora o arrastra el archivo aquí" at bounding box center [720, 361] width 412 height 42
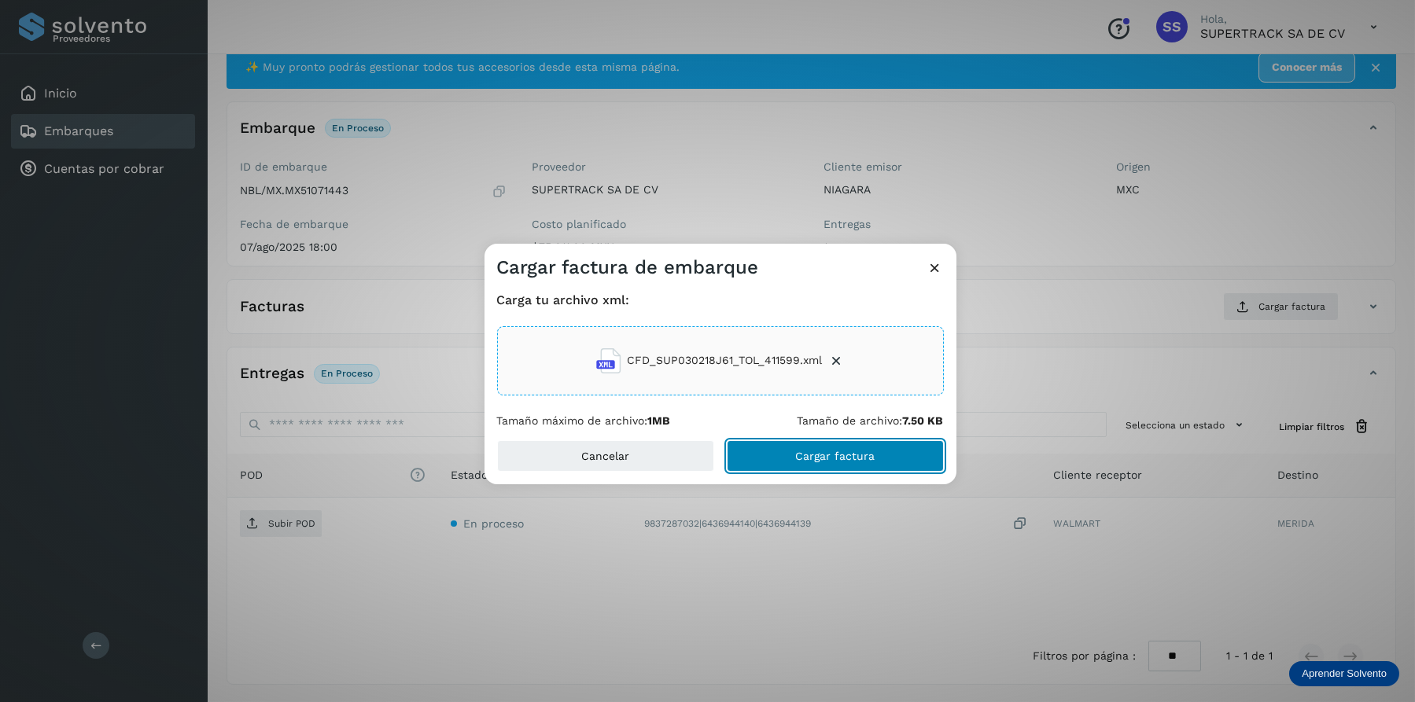
click at [799, 440] on button "Cargar factura" at bounding box center [835, 455] width 217 height 31
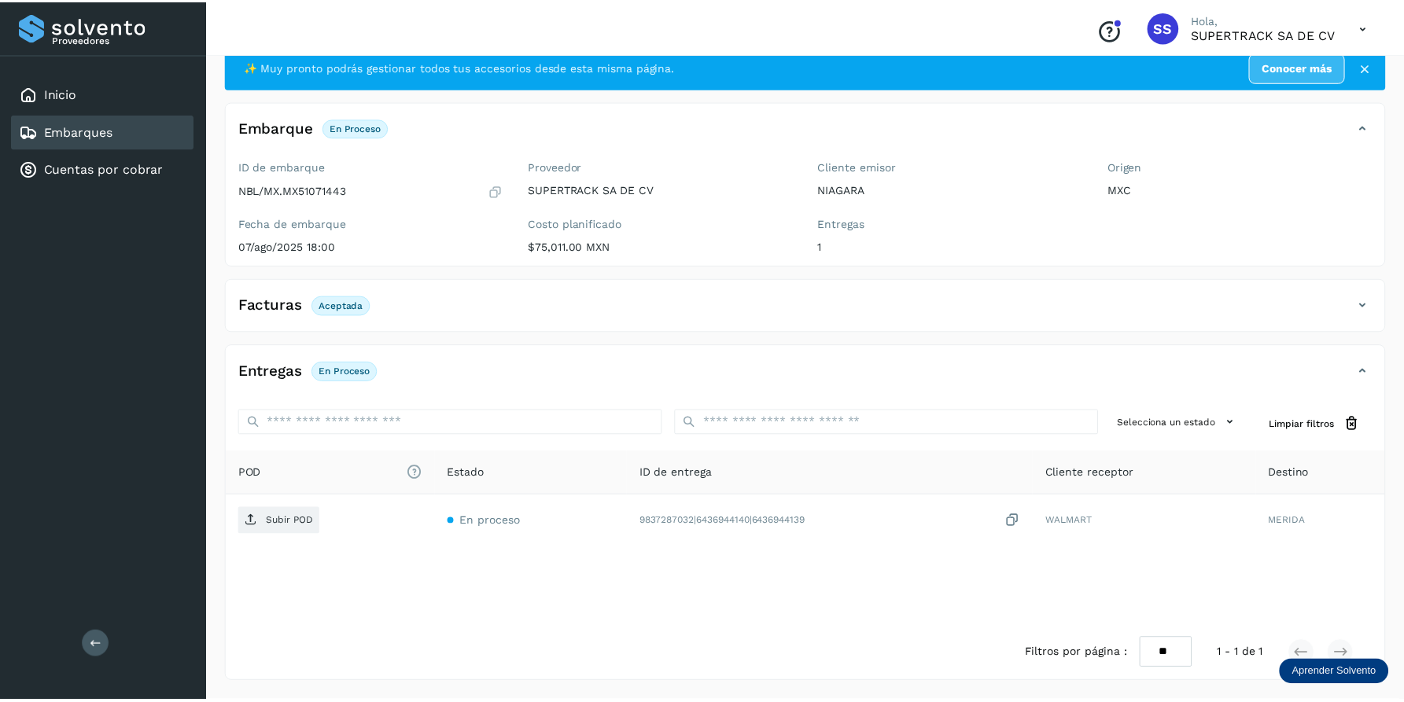
scroll to position [41, 0]
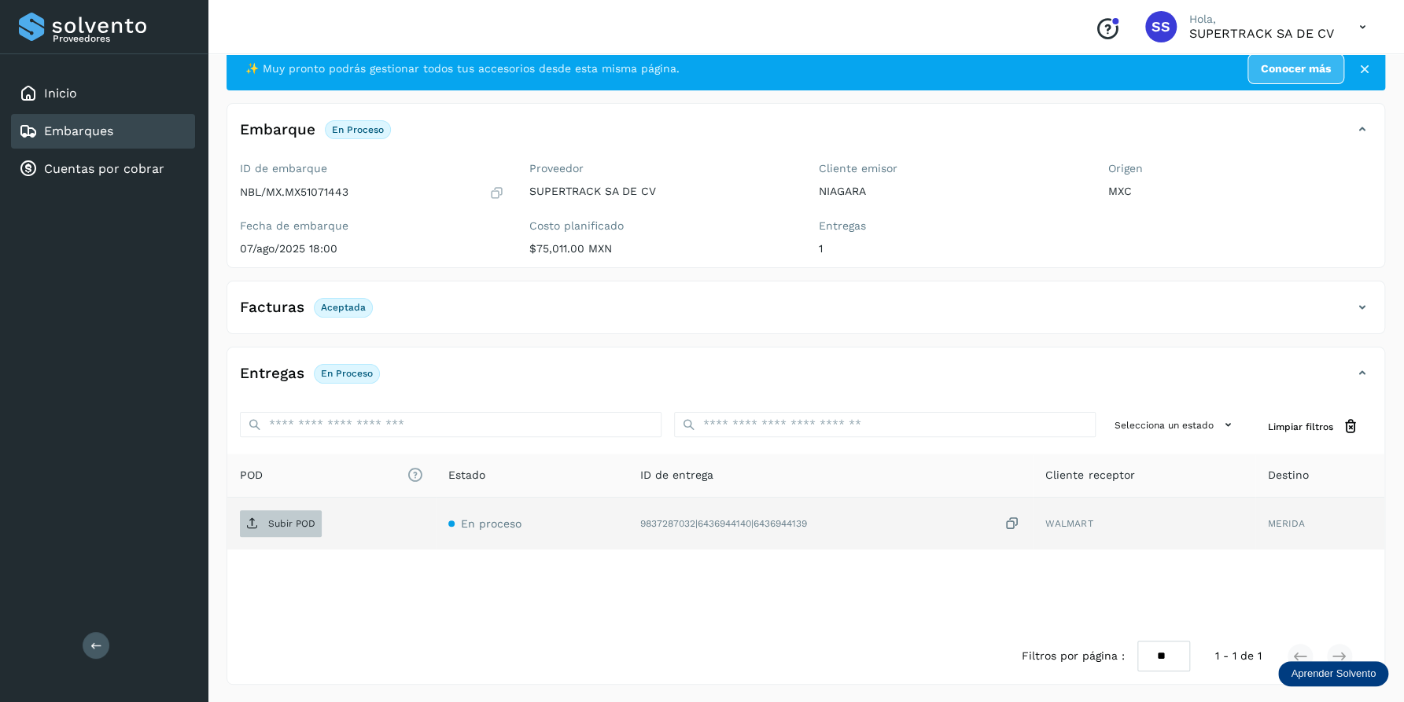
click at [296, 518] on p "Subir POD" at bounding box center [291, 523] width 47 height 11
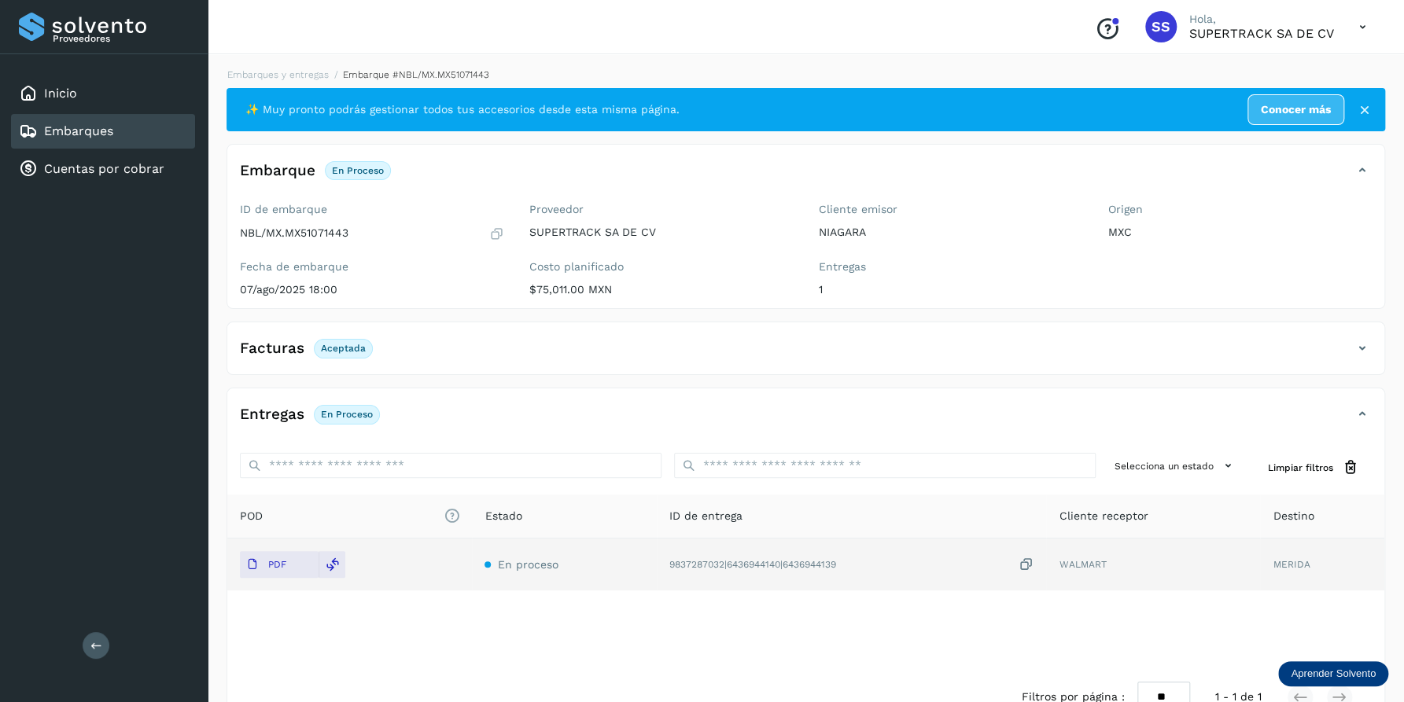
click at [278, 61] on div "Embarques y entregas Embarque #NBL/MX.MX51071443 ✨ Muy pronto podrás gestionar …" at bounding box center [806, 397] width 1196 height 696
click at [289, 76] on link "Embarques y entregas" at bounding box center [277, 74] width 101 height 11
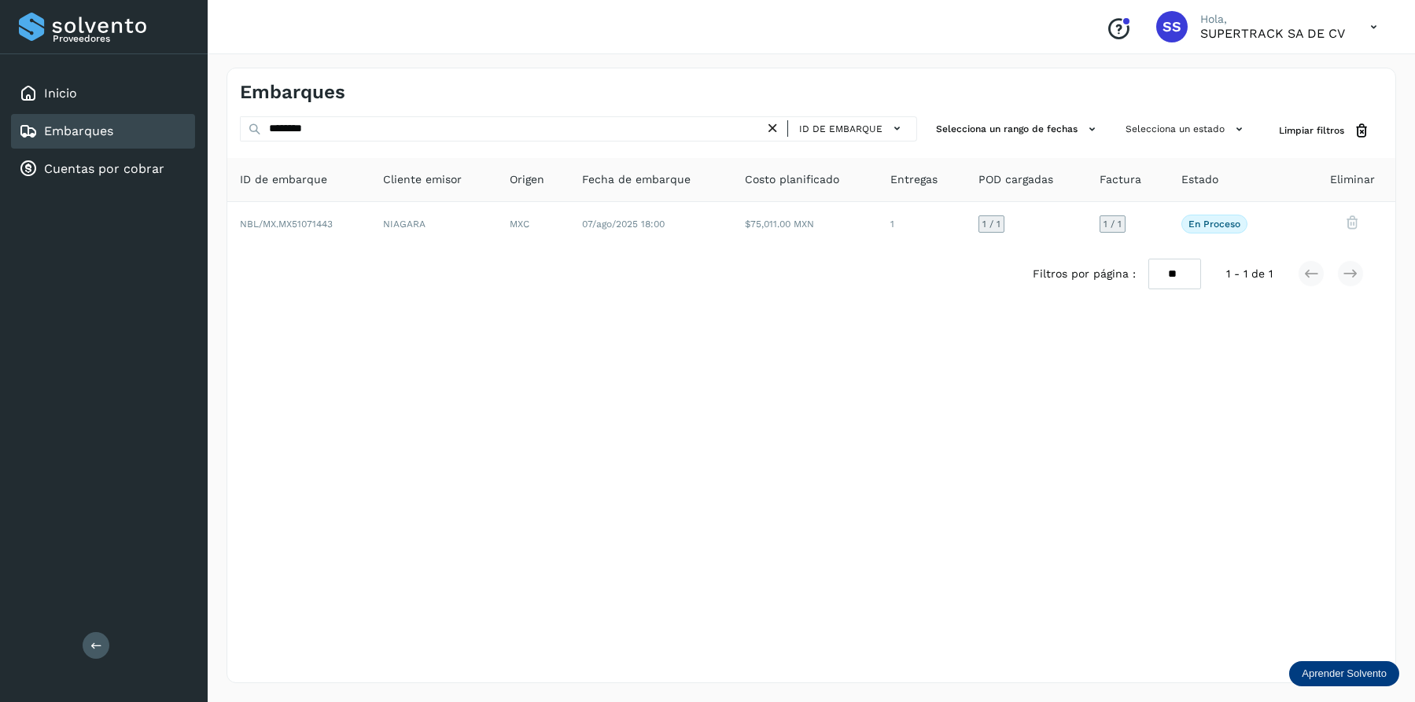
click at [768, 124] on icon at bounding box center [772, 128] width 17 height 17
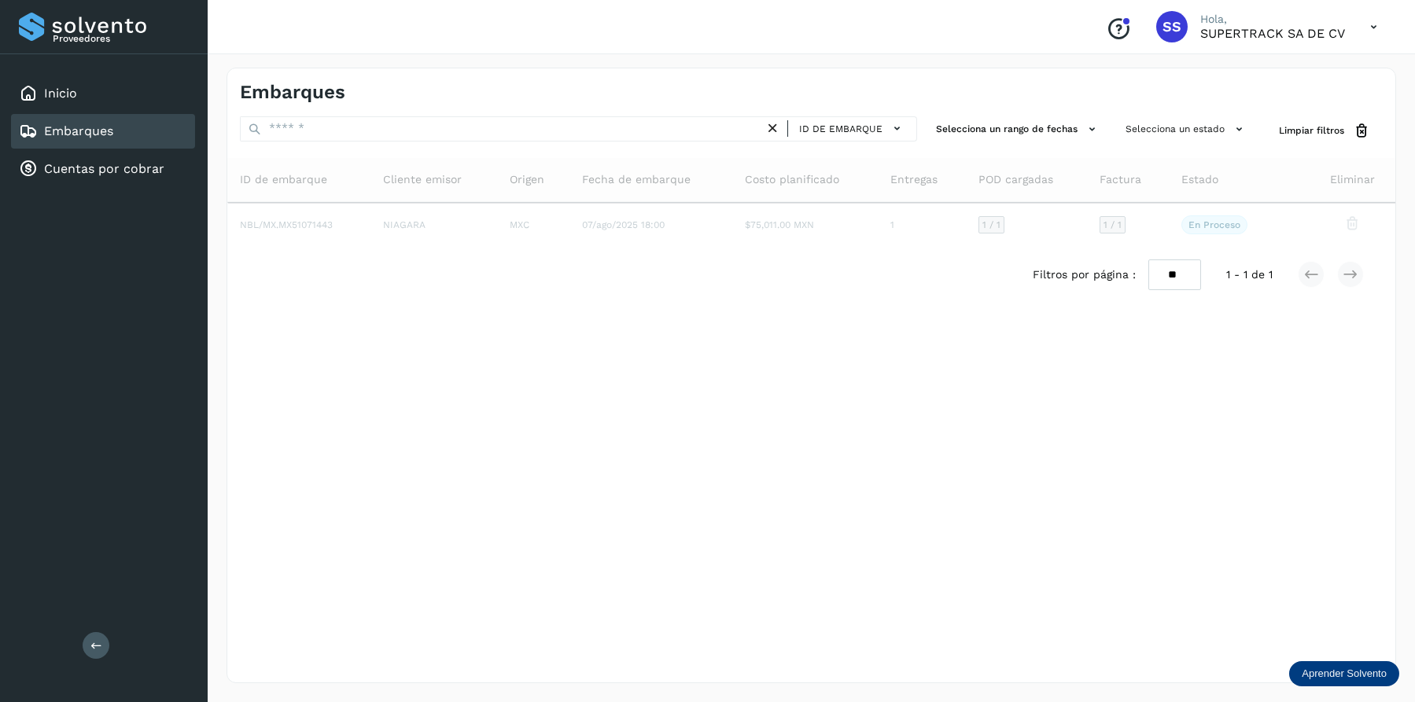
click at [767, 125] on icon at bounding box center [772, 128] width 17 height 17
click at [635, 143] on div "ID de embarque" at bounding box center [578, 130] width 677 height 29
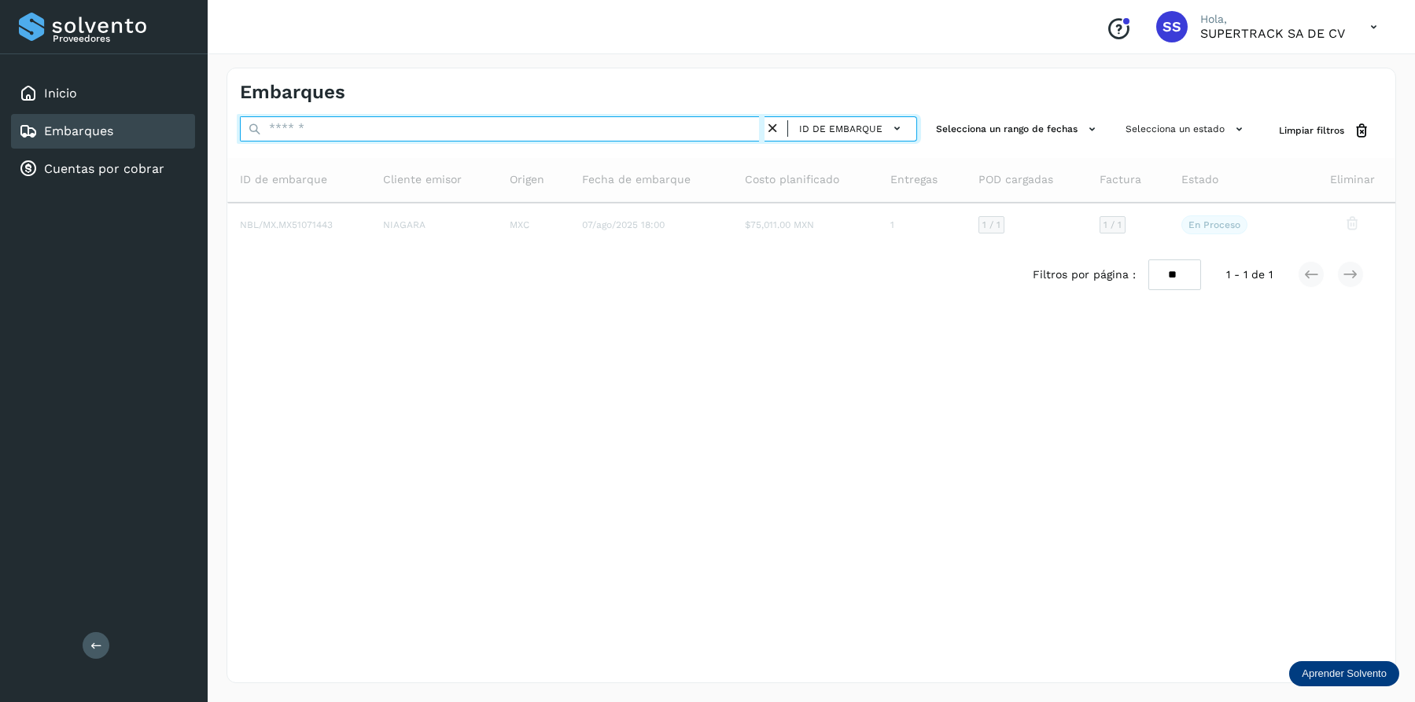
click at [632, 135] on input "text" at bounding box center [502, 128] width 525 height 25
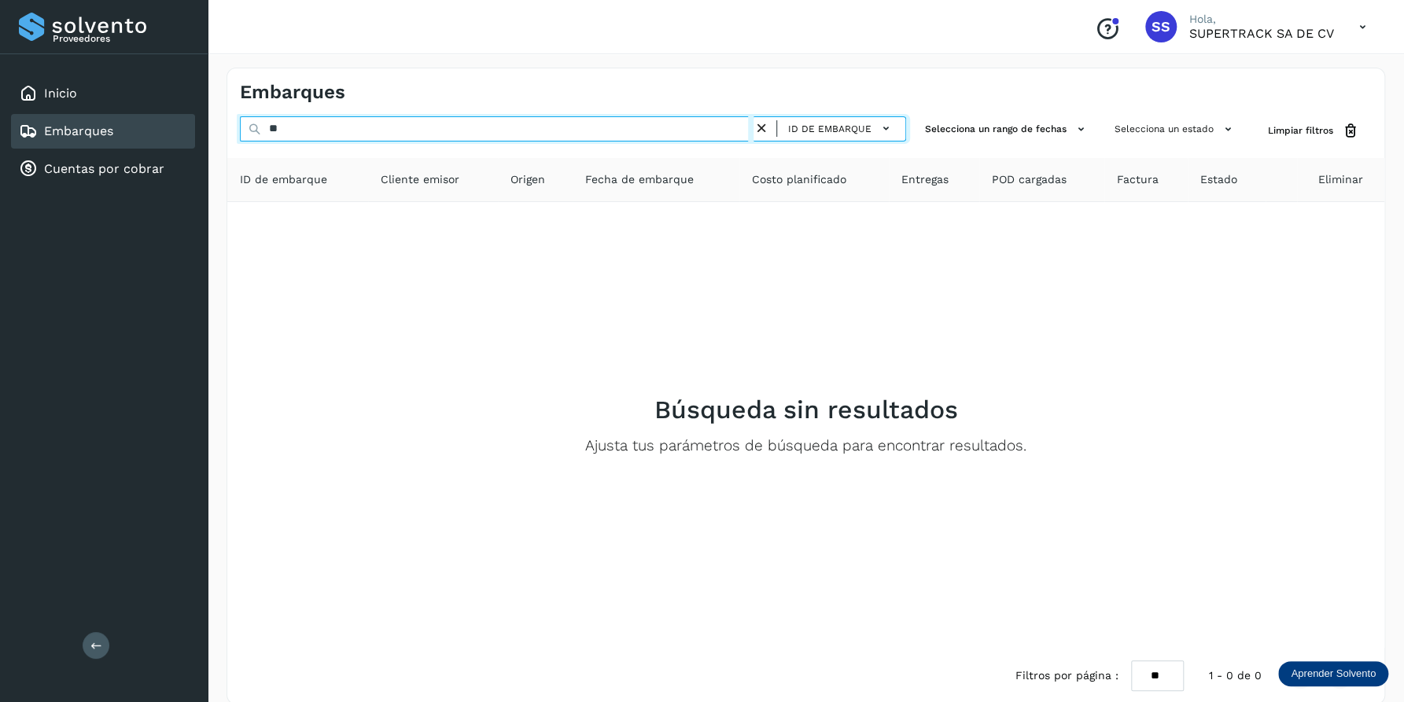
type input "*"
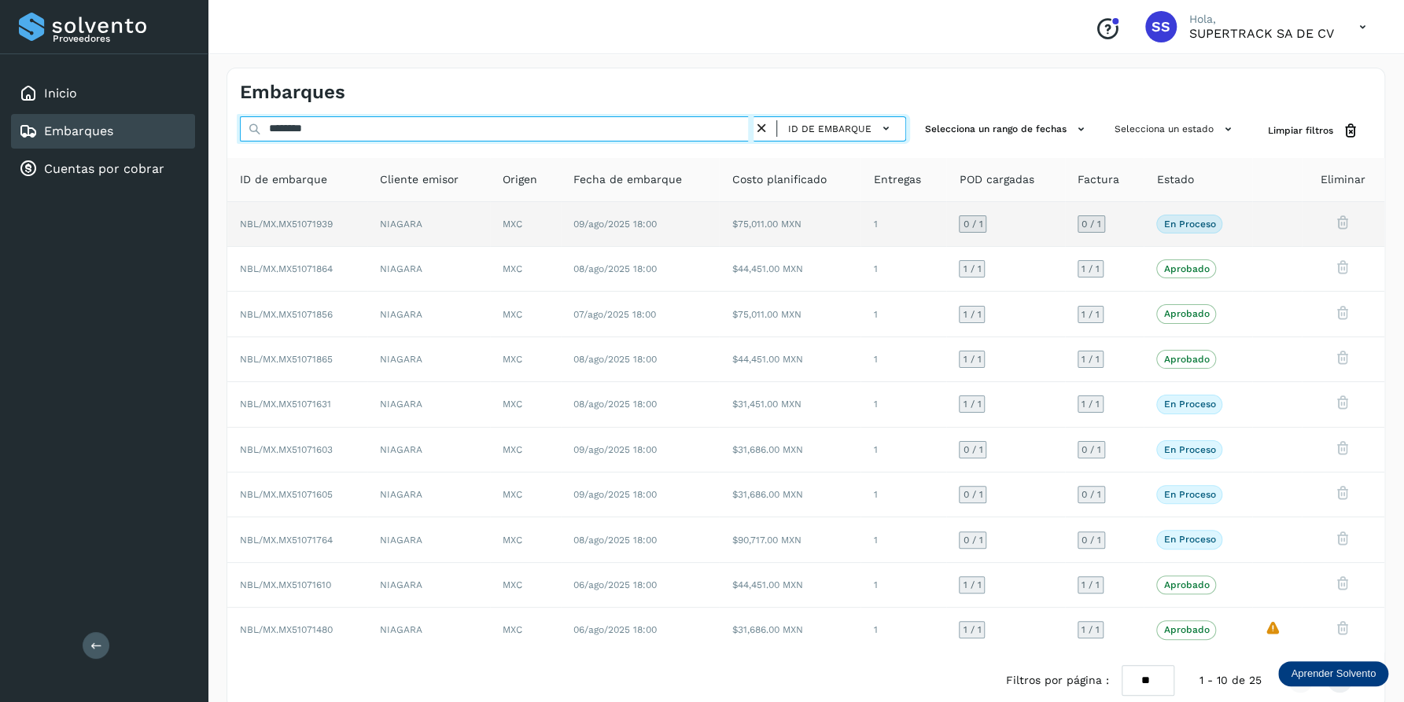
type input "********"
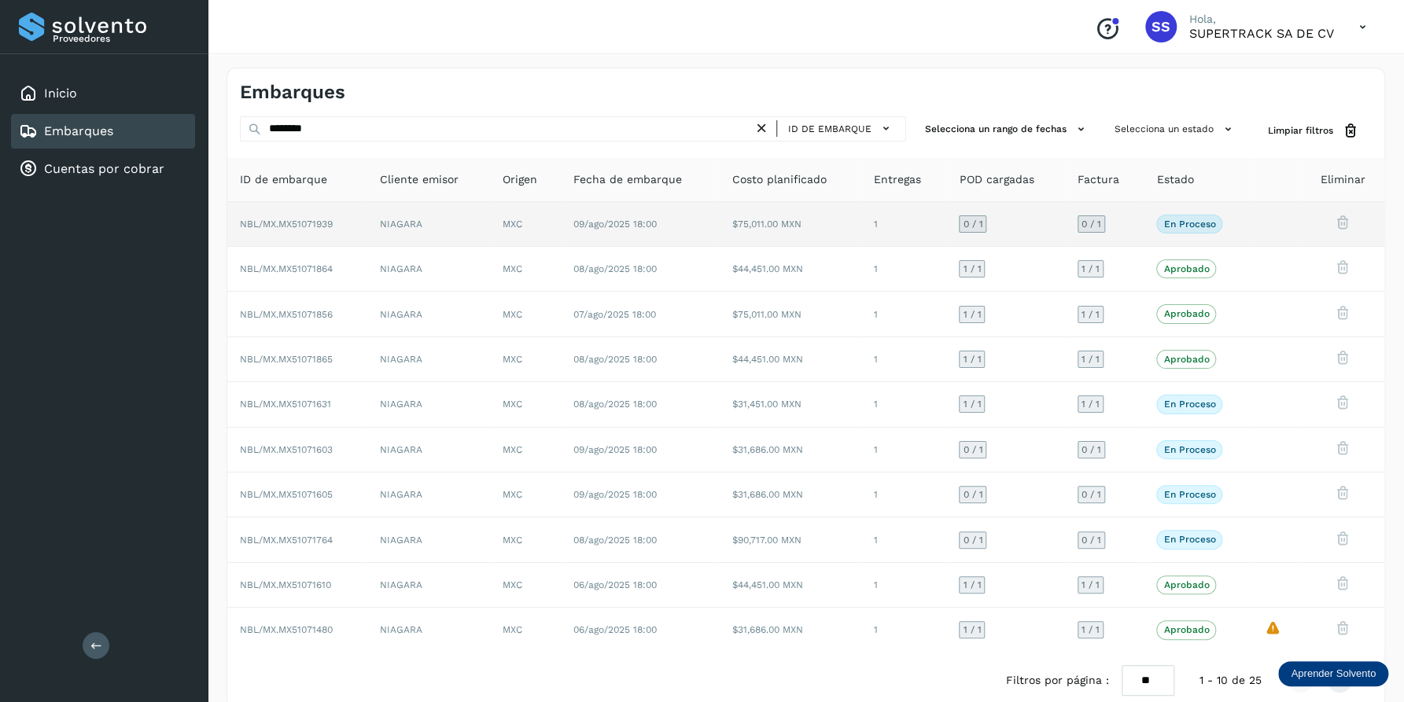
click at [707, 235] on td "09/ago/2025 18:00" at bounding box center [640, 224] width 158 height 45
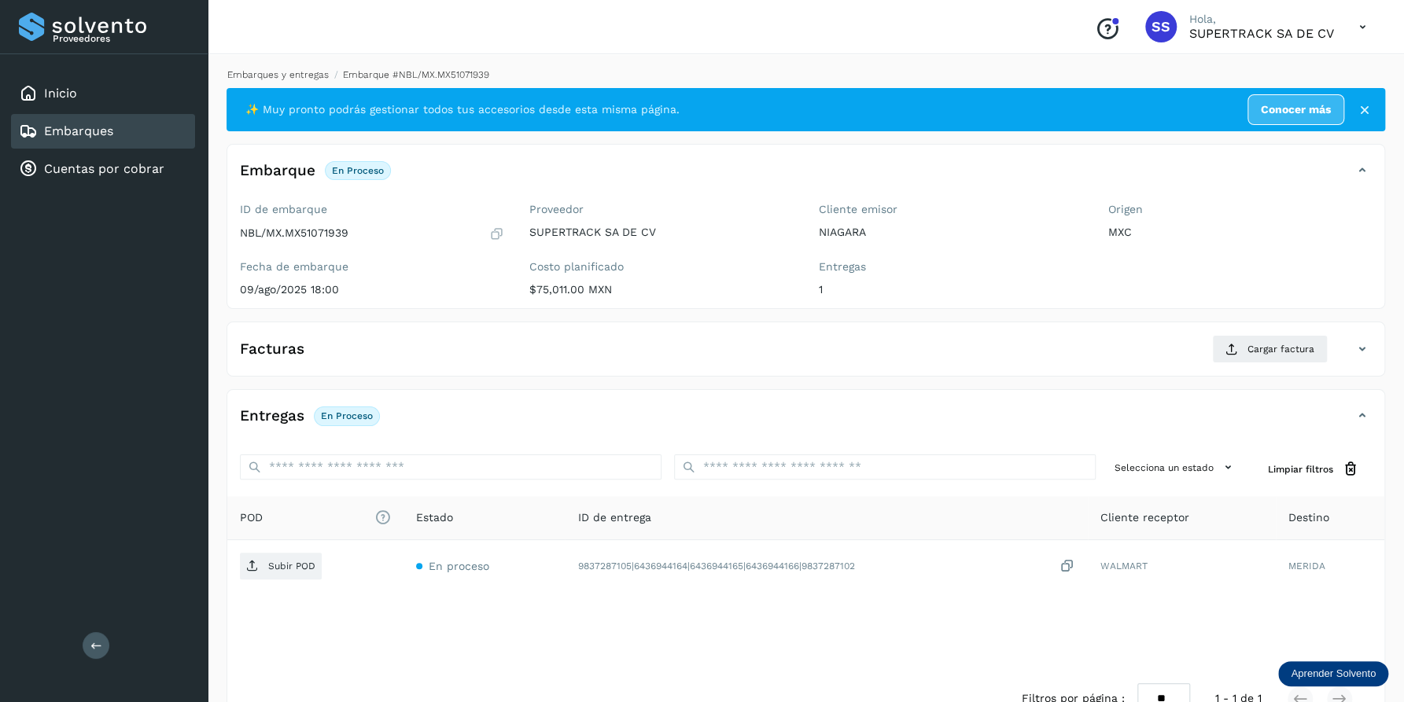
click at [312, 76] on link "Embarques y entregas" at bounding box center [277, 74] width 101 height 11
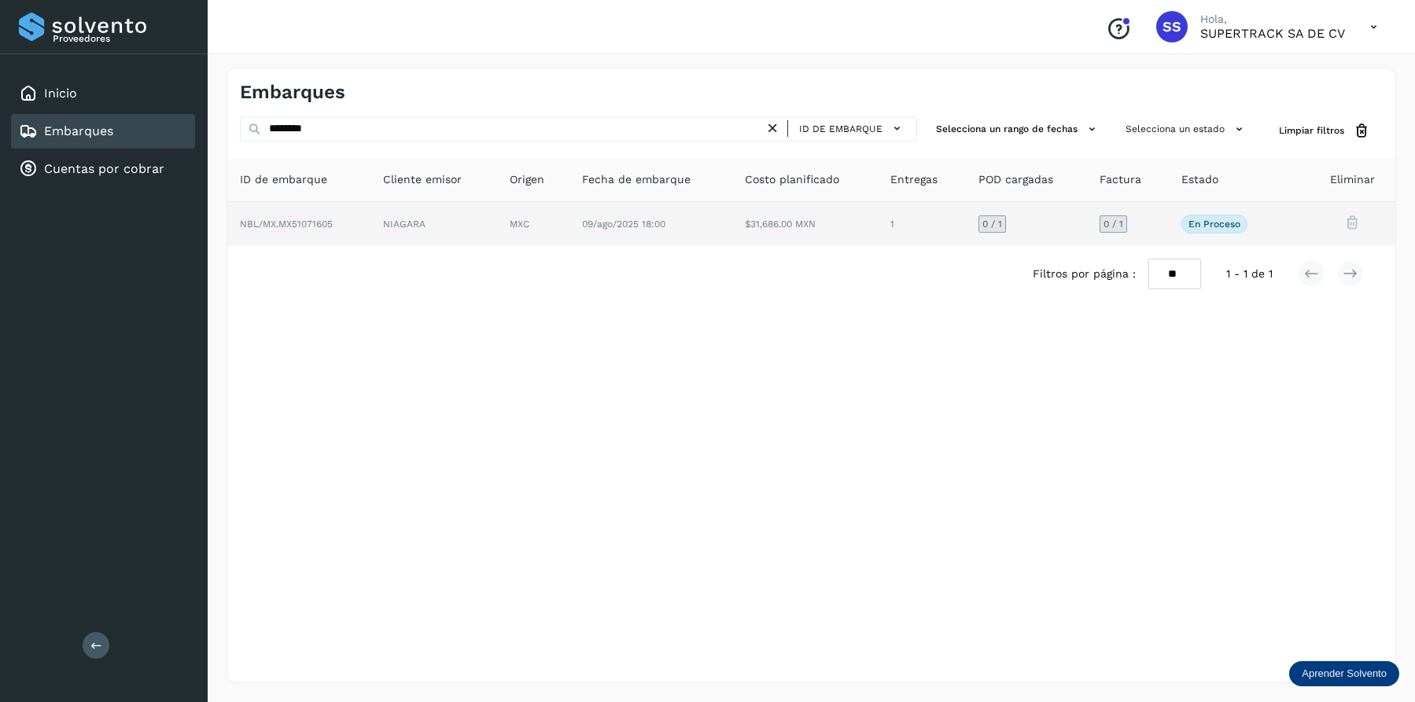
click at [497, 205] on td "NIAGARA" at bounding box center [533, 224] width 72 height 44
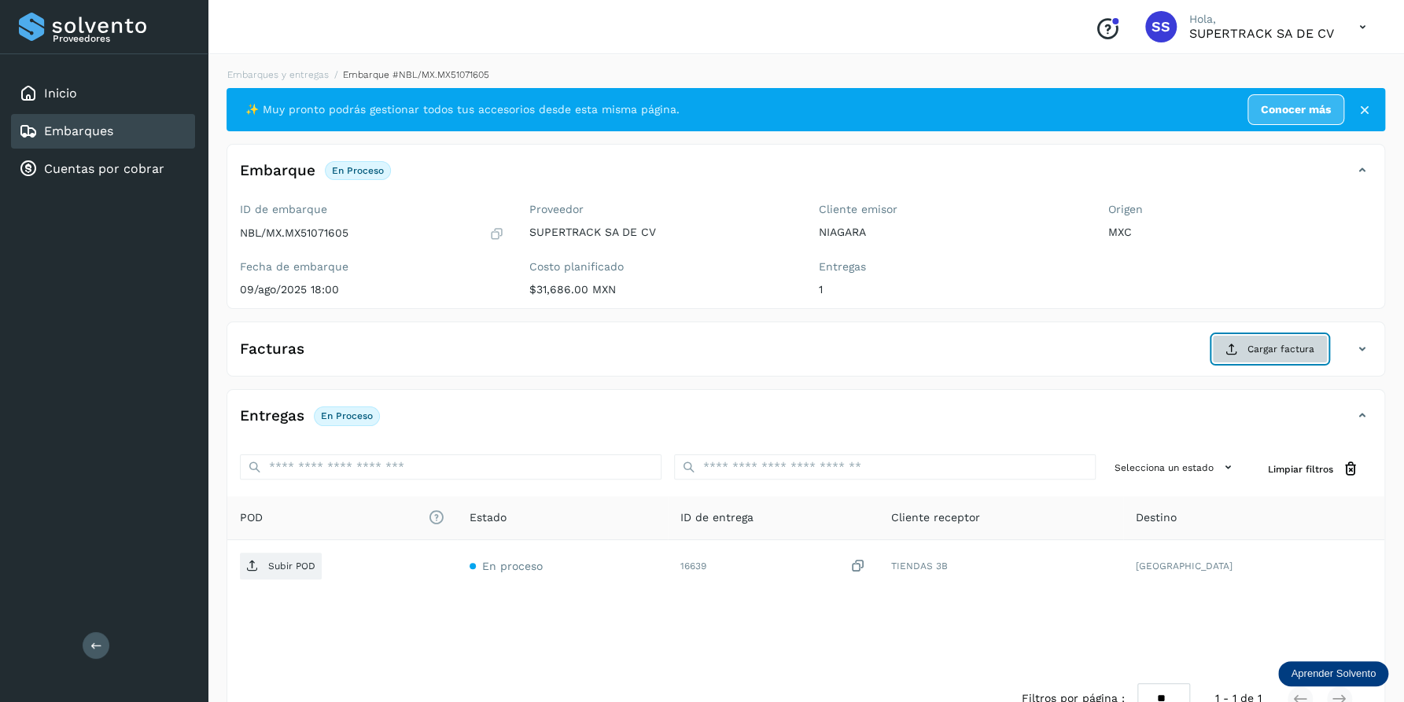
click at [1308, 354] on span "Cargar factura" at bounding box center [1280, 349] width 67 height 14
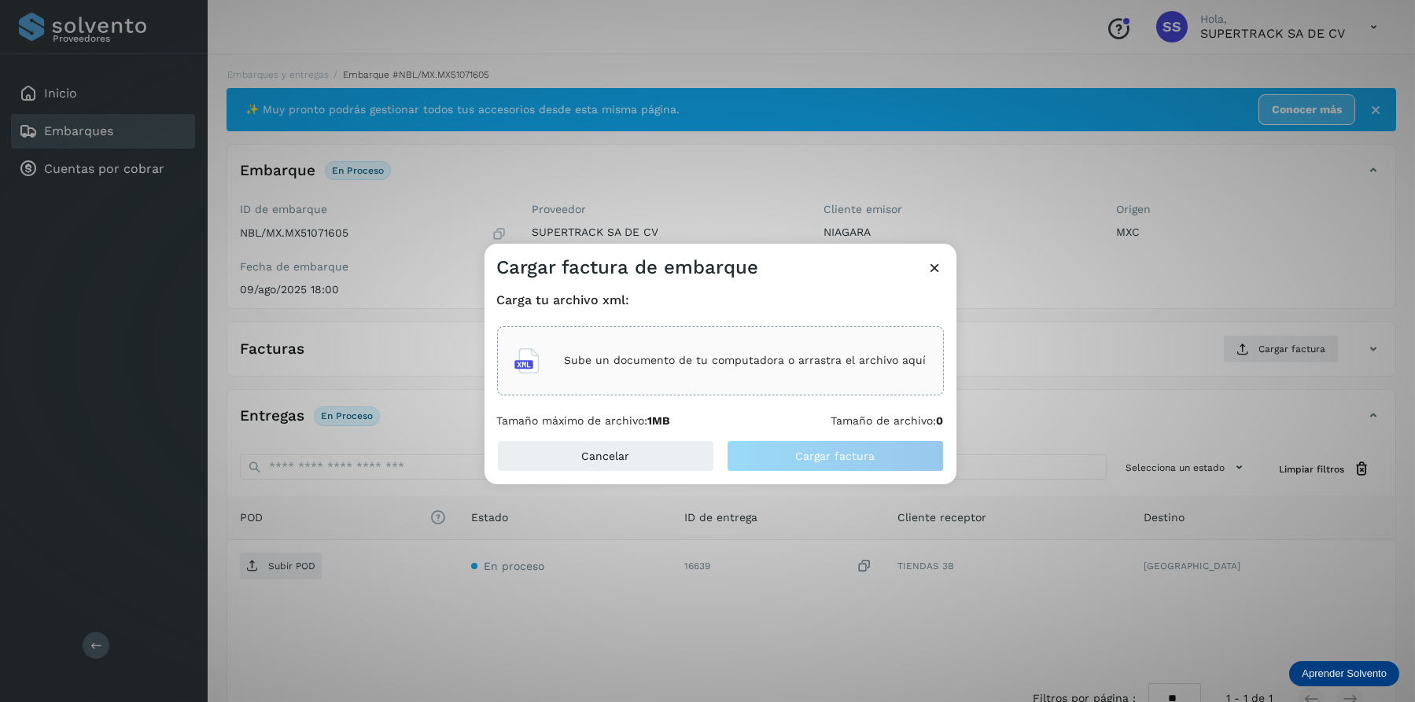
click at [704, 370] on div "Sube un documento de tu computadora o arrastra el archivo aquí" at bounding box center [720, 361] width 412 height 42
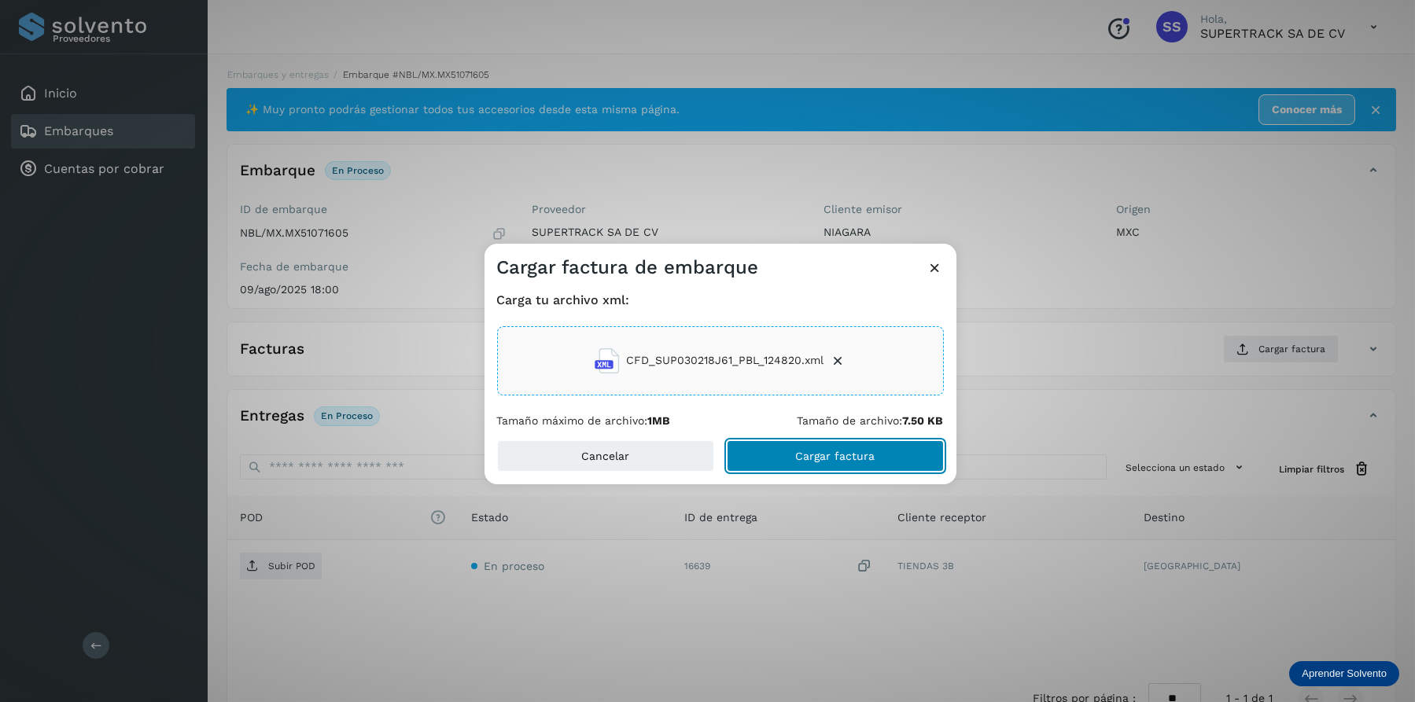
click at [843, 452] on span "Cargar factura" at bounding box center [834, 456] width 79 height 11
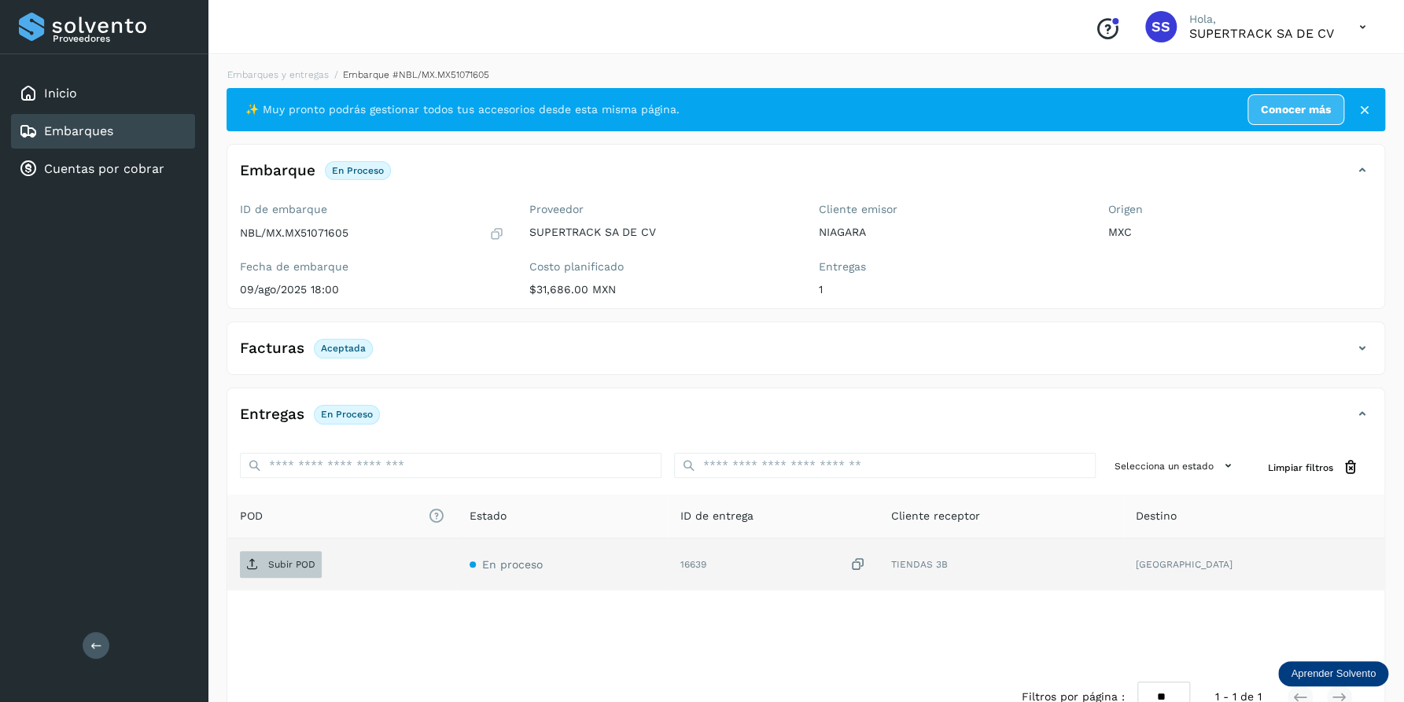
click at [263, 569] on span "Subir POD" at bounding box center [281, 564] width 82 height 25
click at [274, 75] on link "Embarques y entregas" at bounding box center [277, 74] width 101 height 11
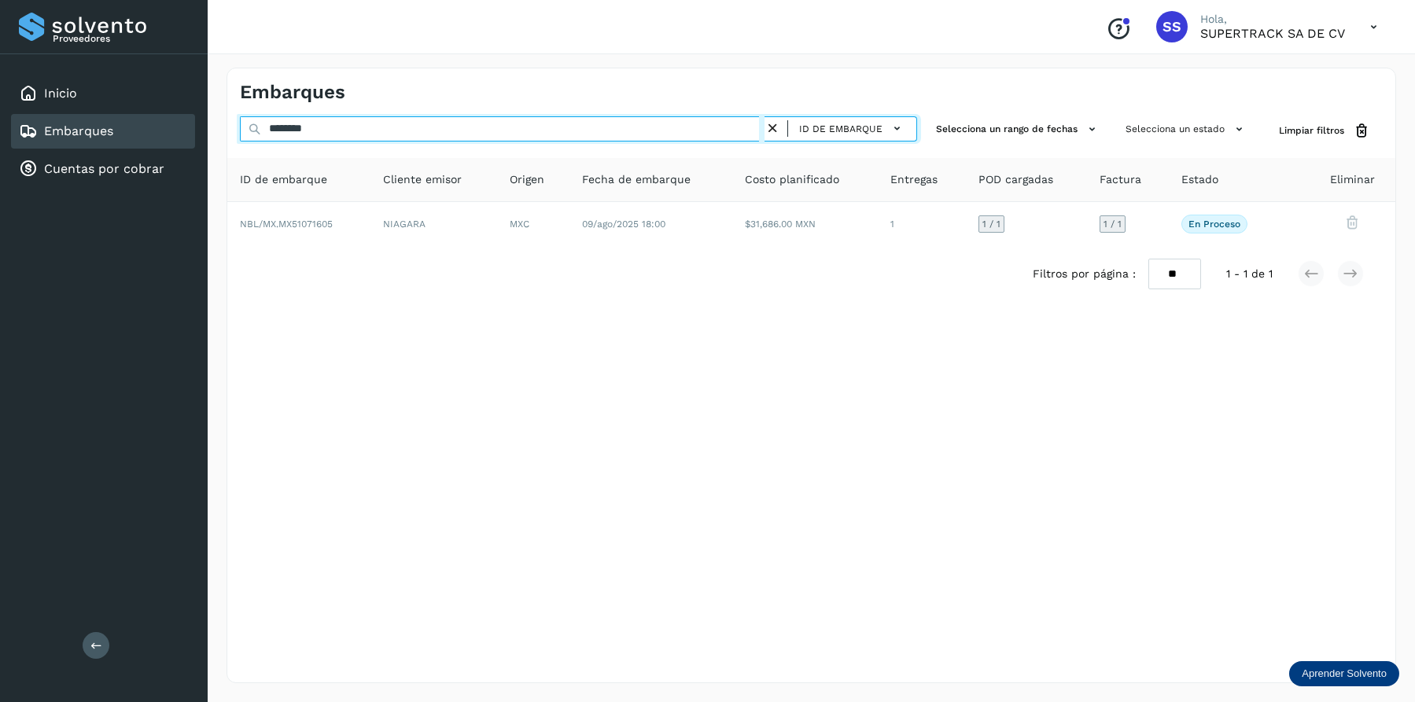
drag, startPoint x: 336, startPoint y: 134, endPoint x: 213, endPoint y: 113, distance: 124.4
click at [213, 113] on div "Embarques ******** ID de embarque Selecciona un rango de fechas Selecciona un e…" at bounding box center [811, 376] width 1207 height 654
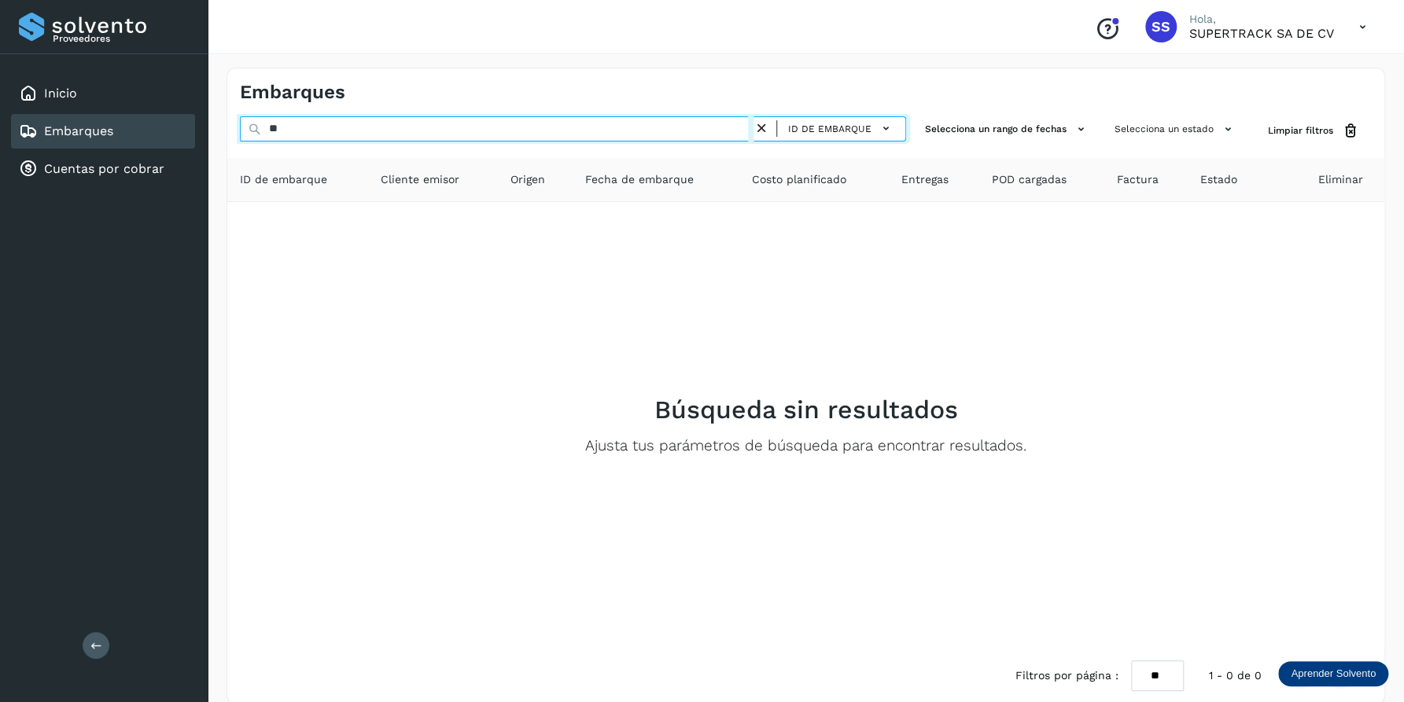
type input "*"
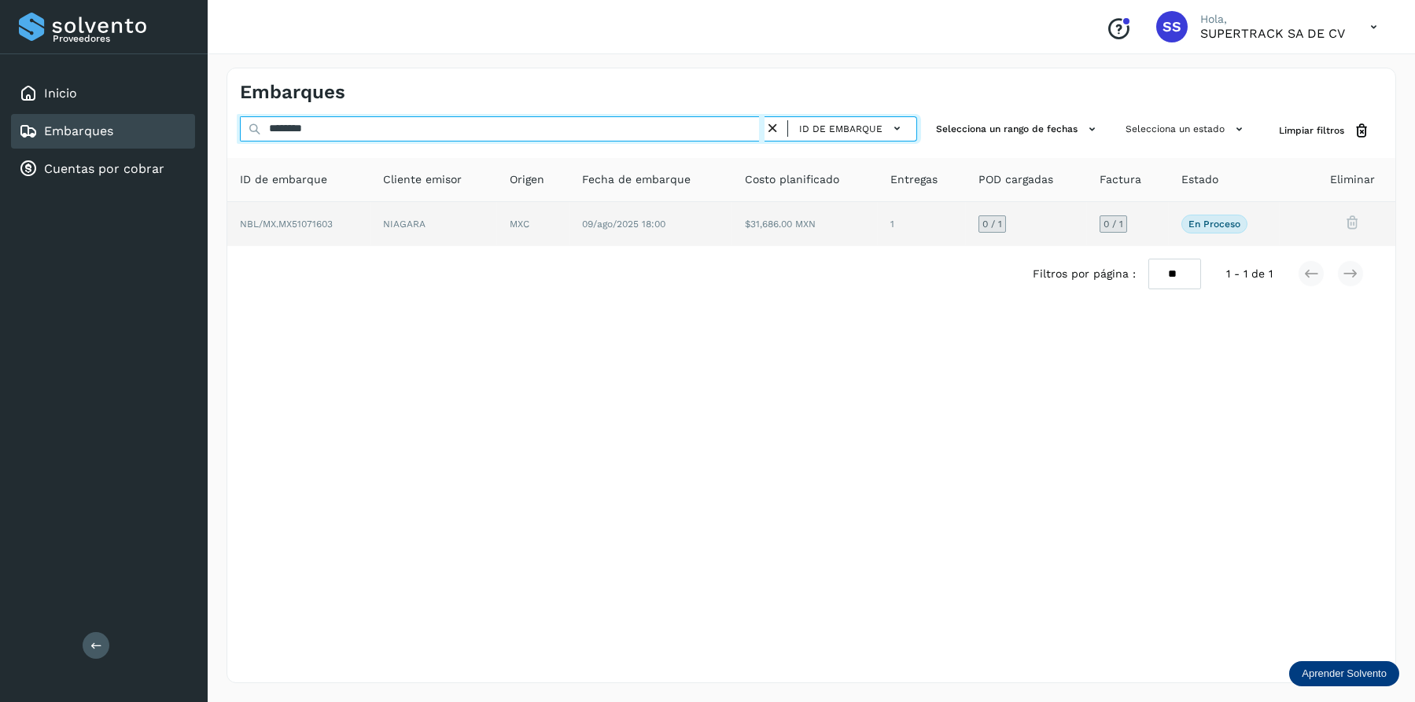
type input "********"
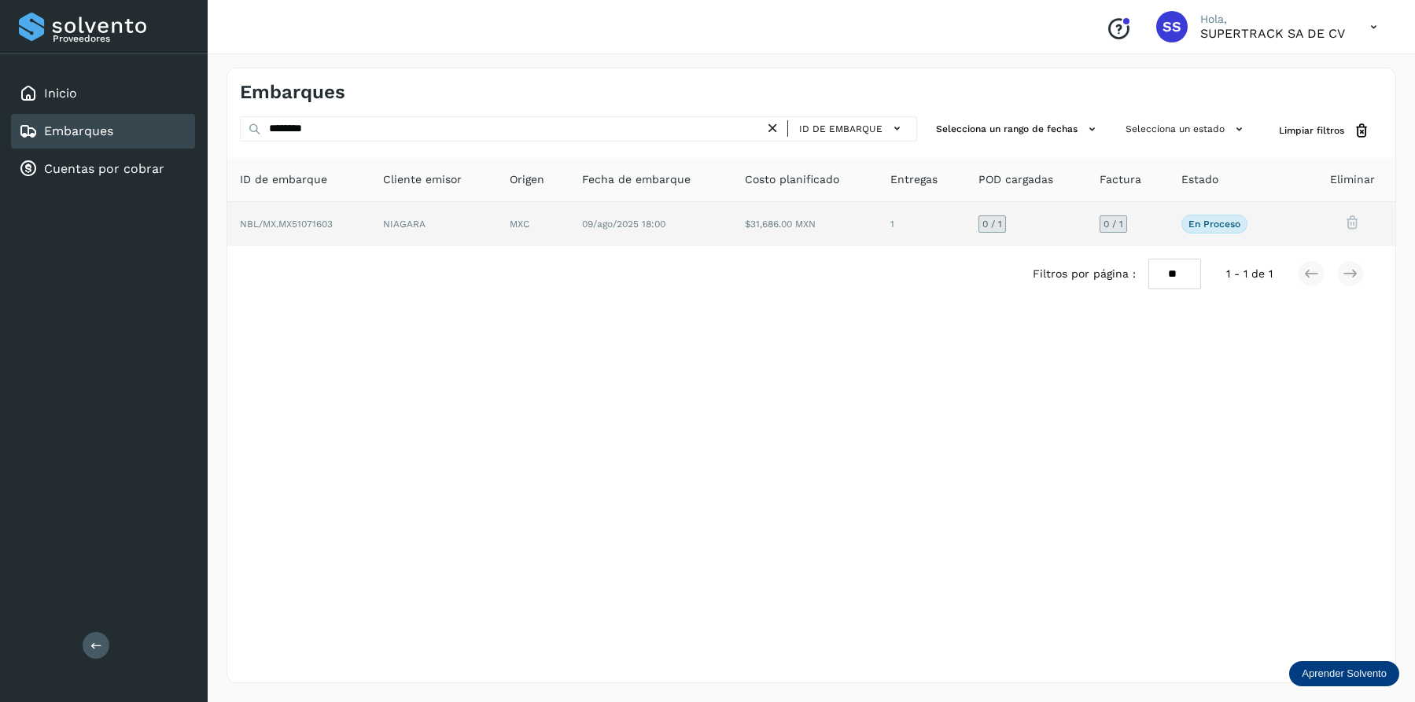
click at [497, 210] on td "NIAGARA" at bounding box center [533, 224] width 72 height 44
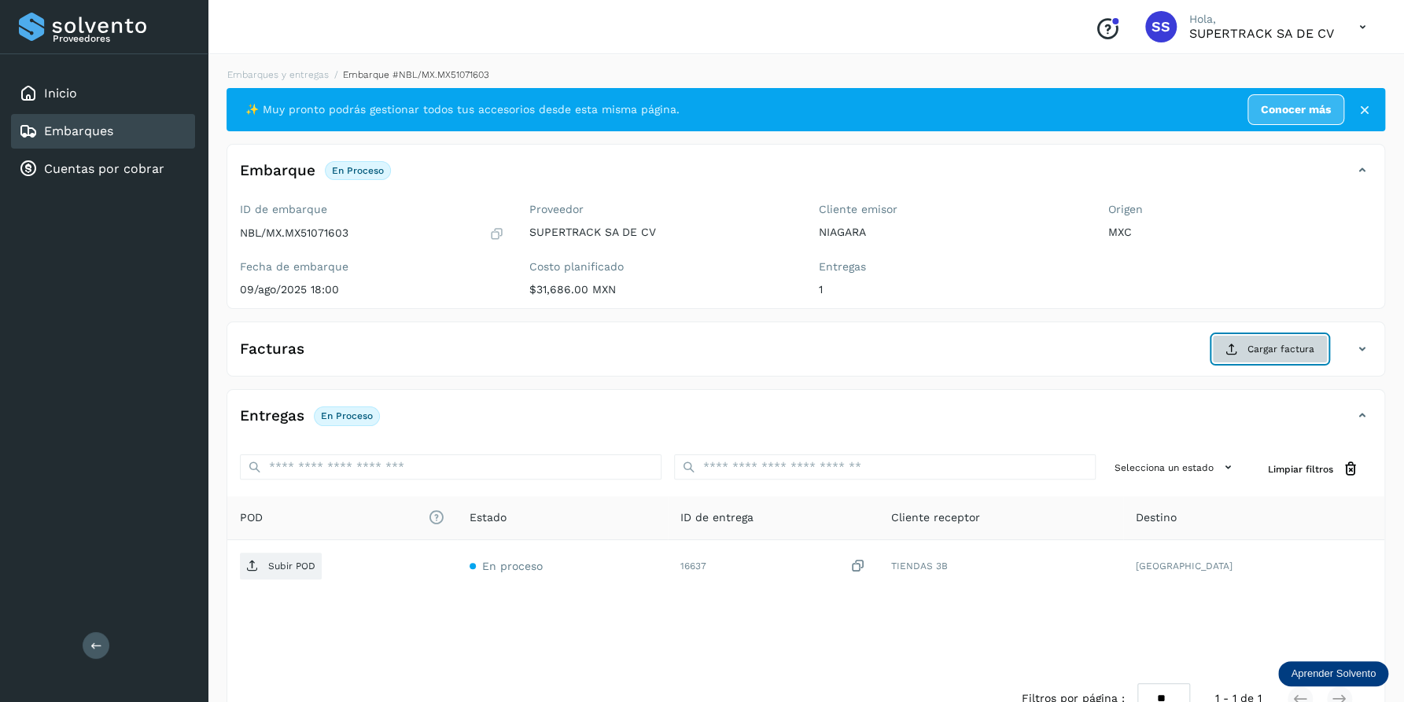
click at [1264, 346] on span "Cargar factura" at bounding box center [1280, 349] width 67 height 14
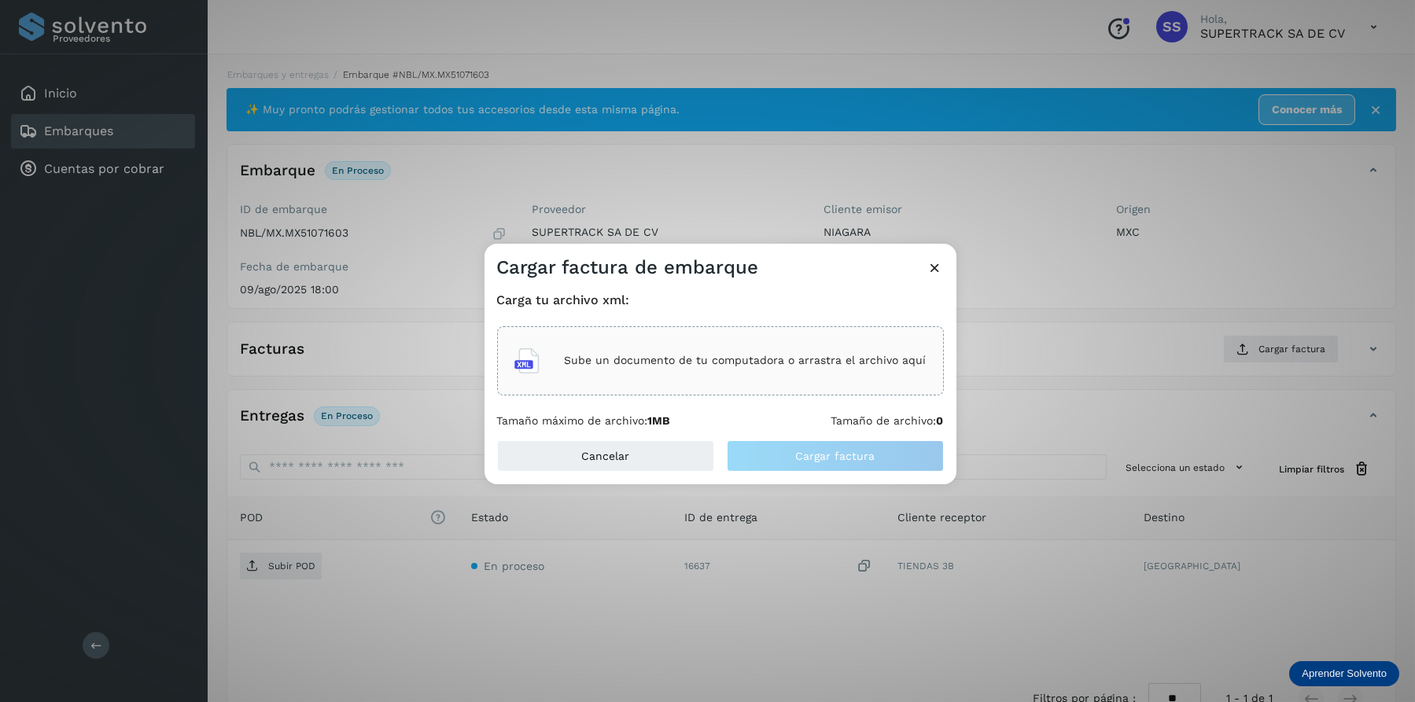
click at [546, 359] on div "Sube un documento de tu computadora o arrastra el archivo aquí" at bounding box center [720, 361] width 412 height 42
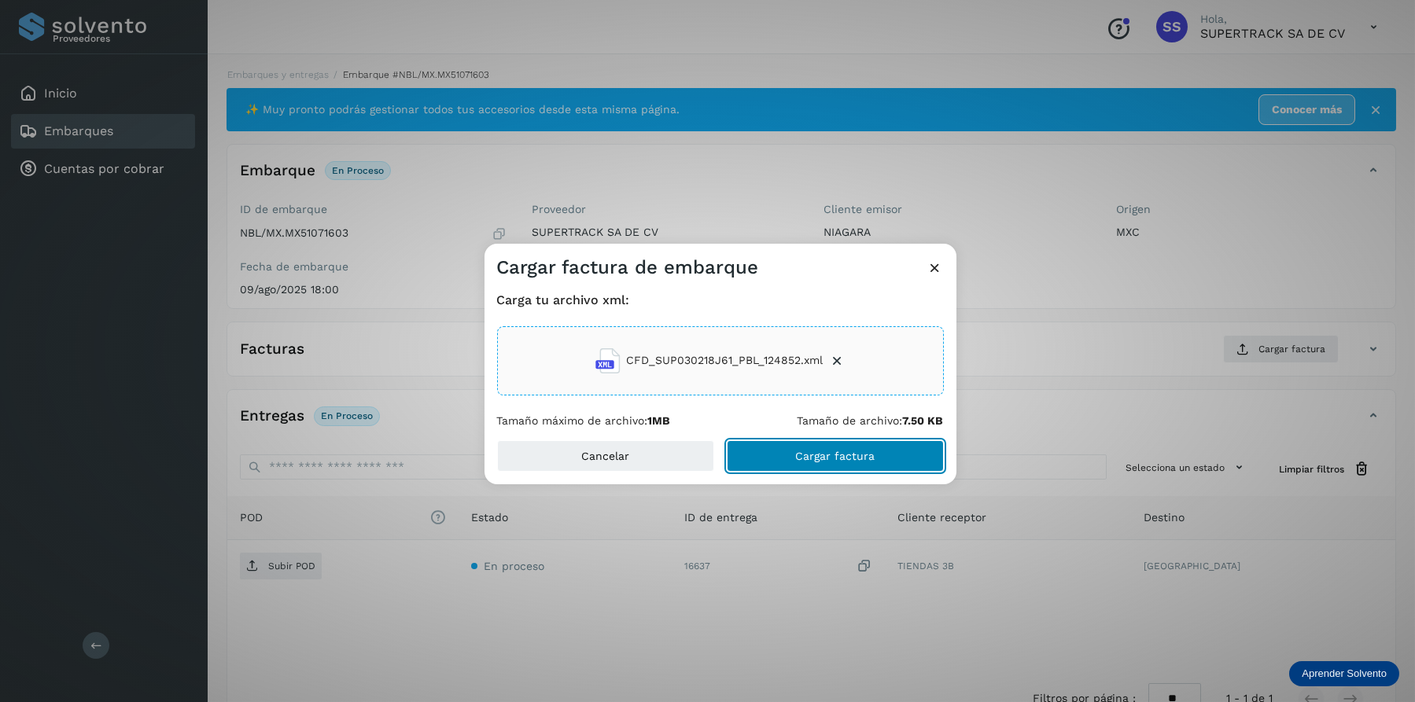
click at [825, 463] on button "Cargar factura" at bounding box center [835, 455] width 217 height 31
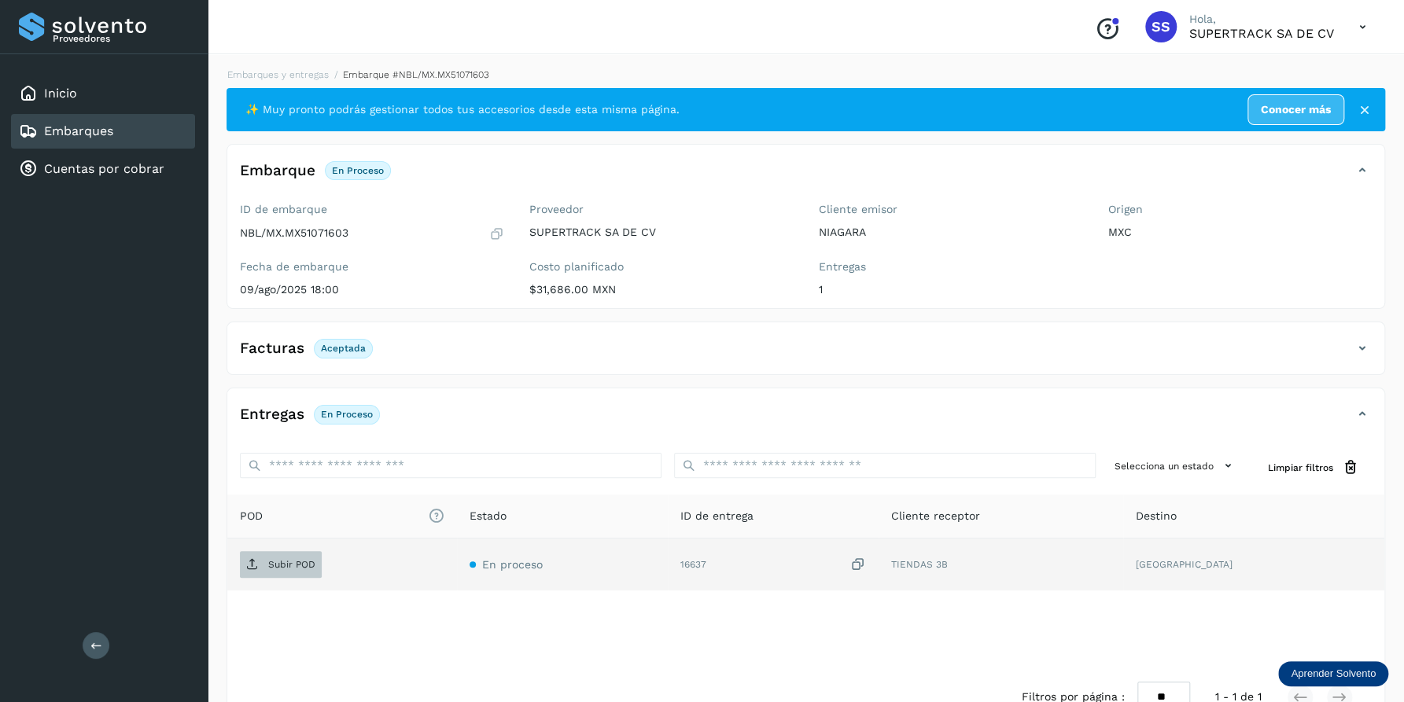
click at [264, 567] on span "Subir POD" at bounding box center [281, 564] width 82 height 25
click at [288, 69] on link "Embarques y entregas" at bounding box center [277, 74] width 101 height 11
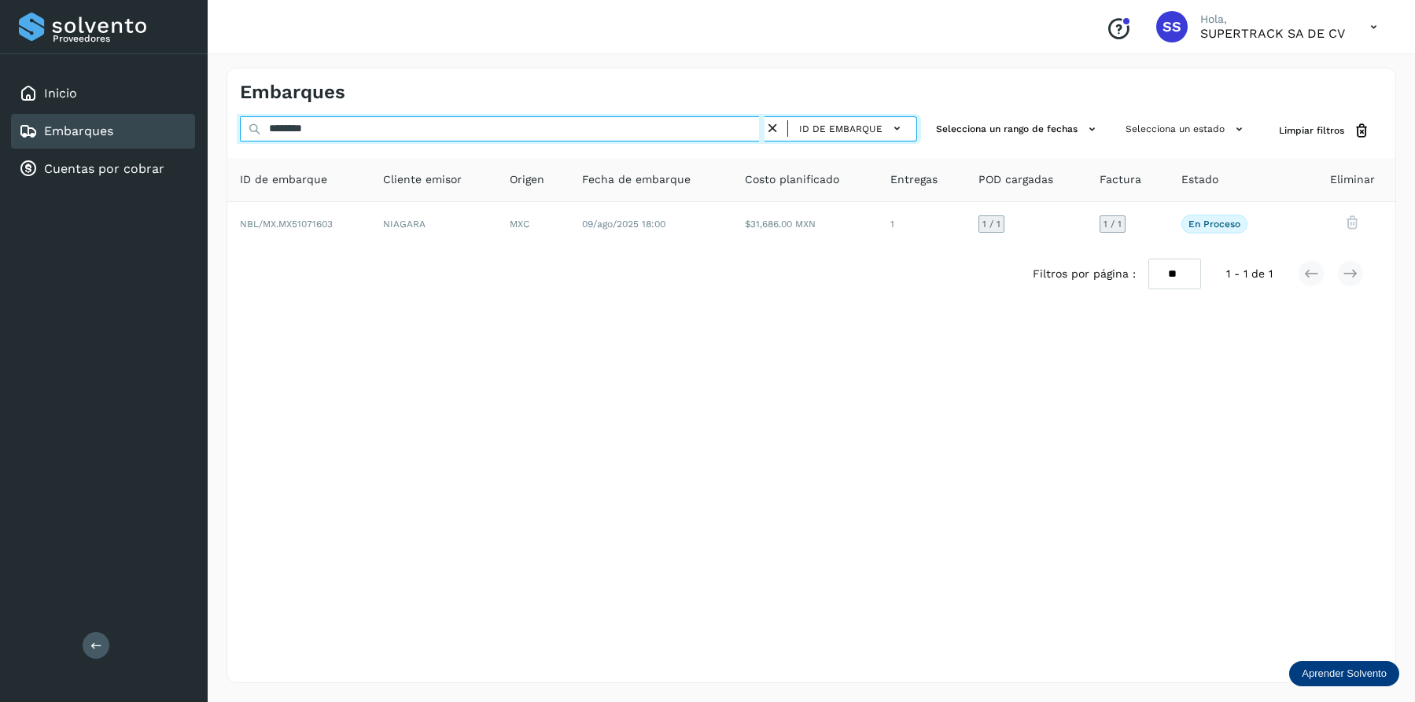
drag, startPoint x: 359, startPoint y: 136, endPoint x: 113, endPoint y: 122, distance: 246.6
click at [113, 122] on div "Proveedores Inicio Embarques Cuentas por cobrar Salir Conoce nuestros beneficio…" at bounding box center [707, 351] width 1415 height 702
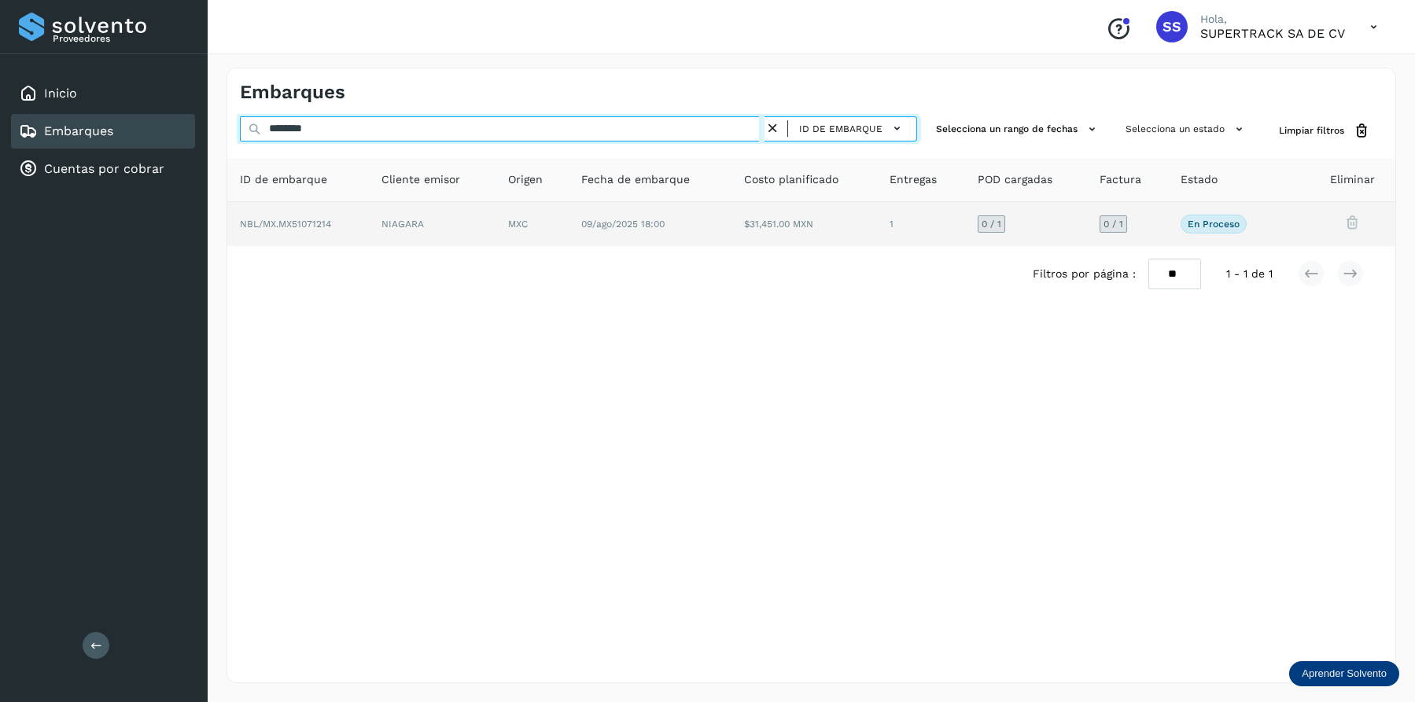
type input "********"
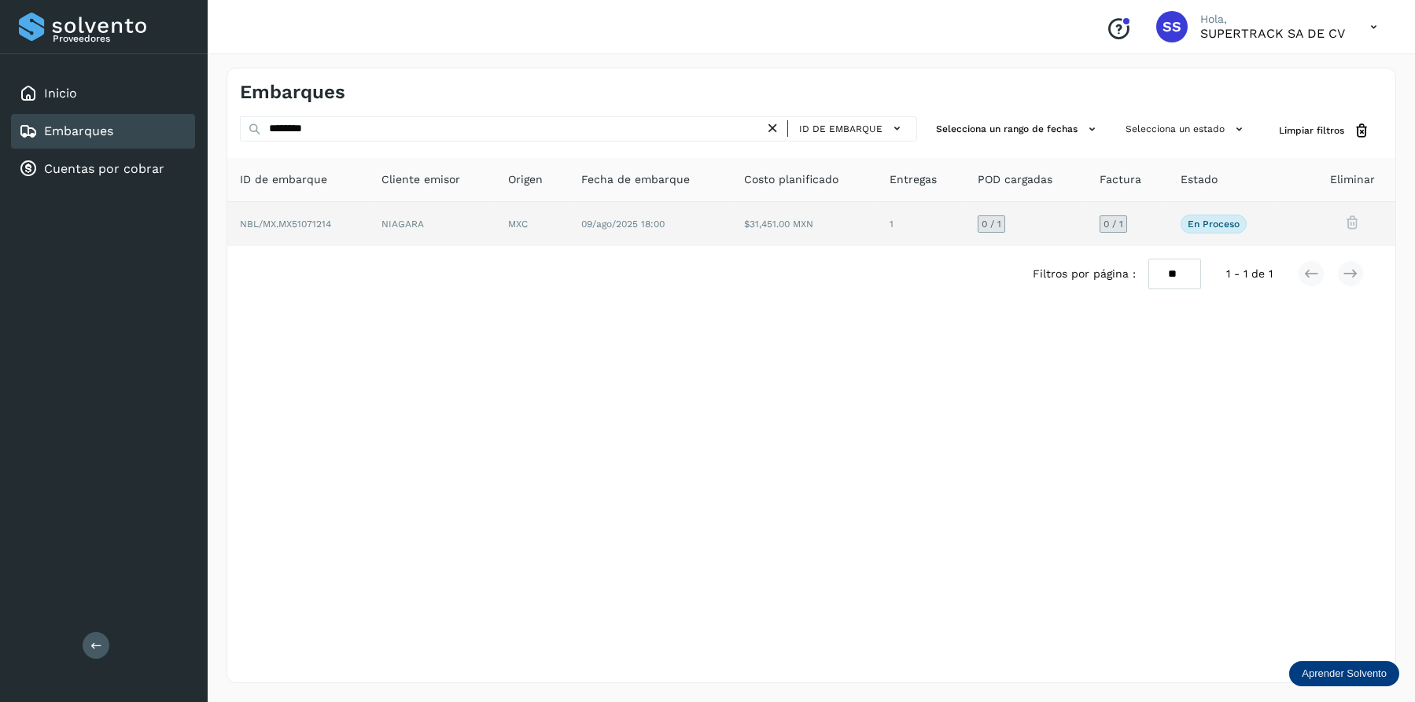
click at [369, 213] on td "NBL/MX.MX51071214" at bounding box center [432, 224] width 127 height 44
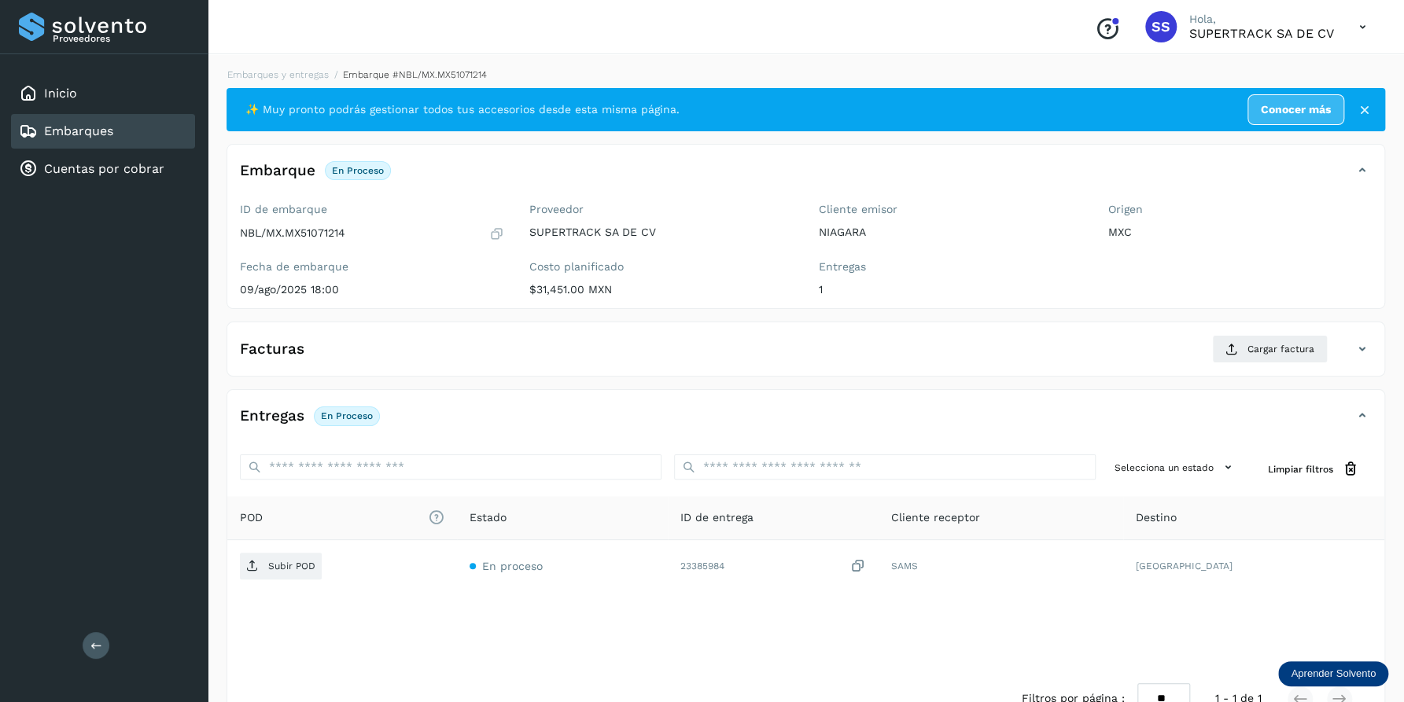
click at [939, 335] on div "Facturas Cargar factura" at bounding box center [789, 349] width 1125 height 28
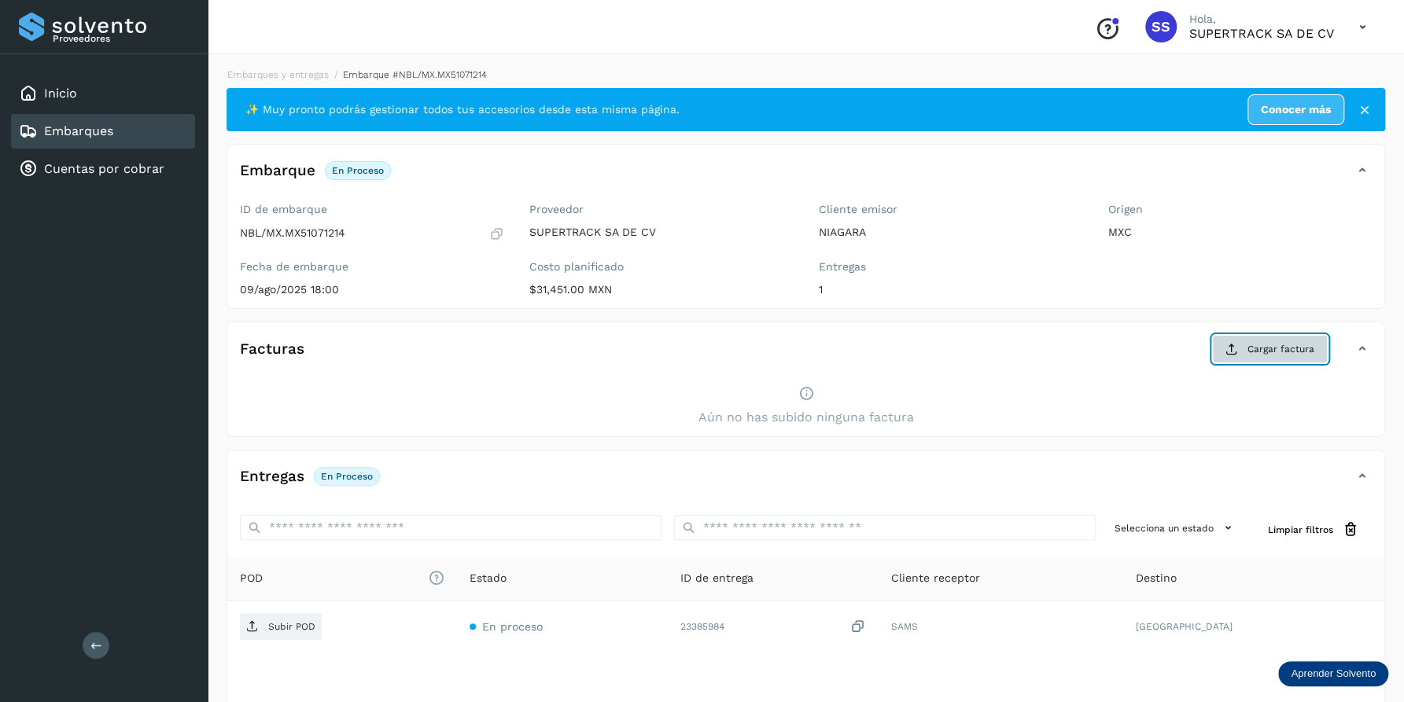
click at [1240, 350] on button "Cargar factura" at bounding box center [1270, 349] width 116 height 28
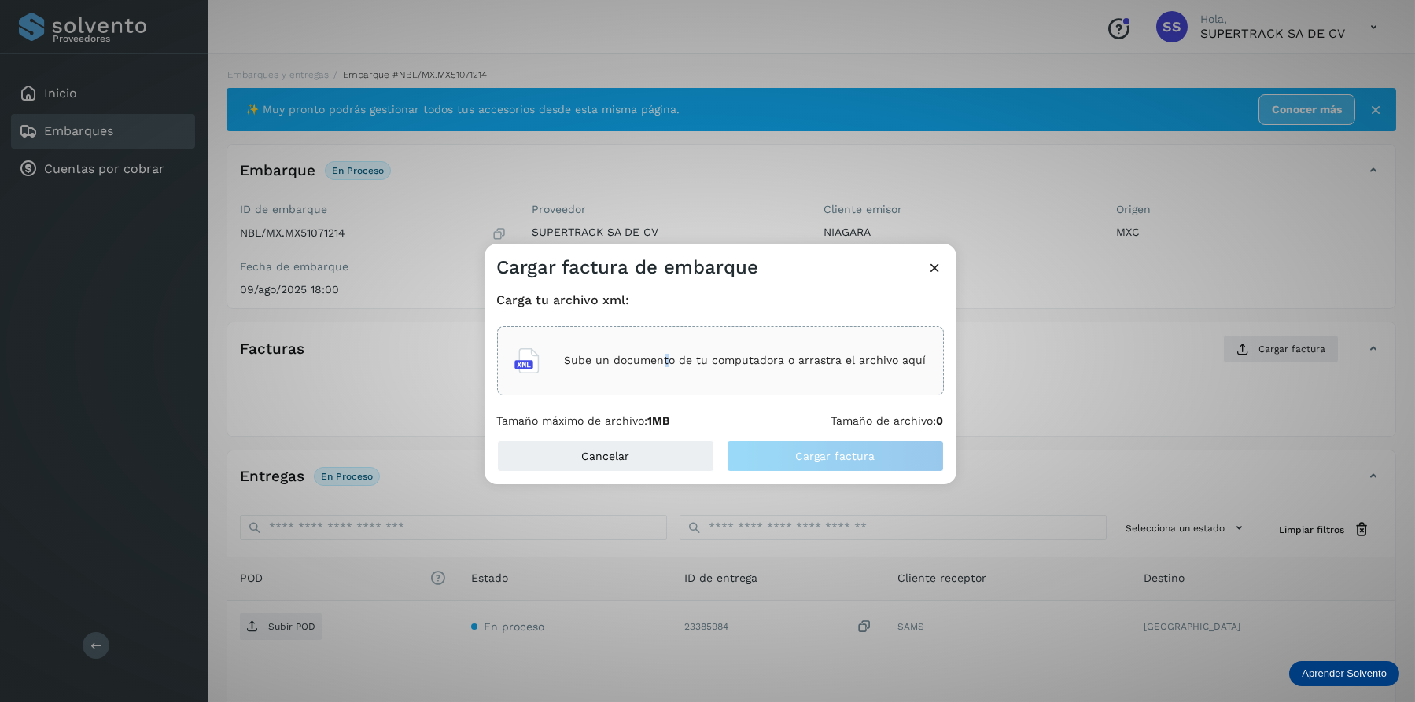
click at [668, 335] on div "Sube un documento de tu computadora o arrastra el archivo aquí" at bounding box center [720, 360] width 447 height 69
drag, startPoint x: 1040, startPoint y: 297, endPoint x: 1029, endPoint y: 306, distance: 13.4
click at [1042, 298] on div "Cargar factura de embarque Carga tu archivo xml: Sube un documento de tu comput…" at bounding box center [707, 351] width 1415 height 702
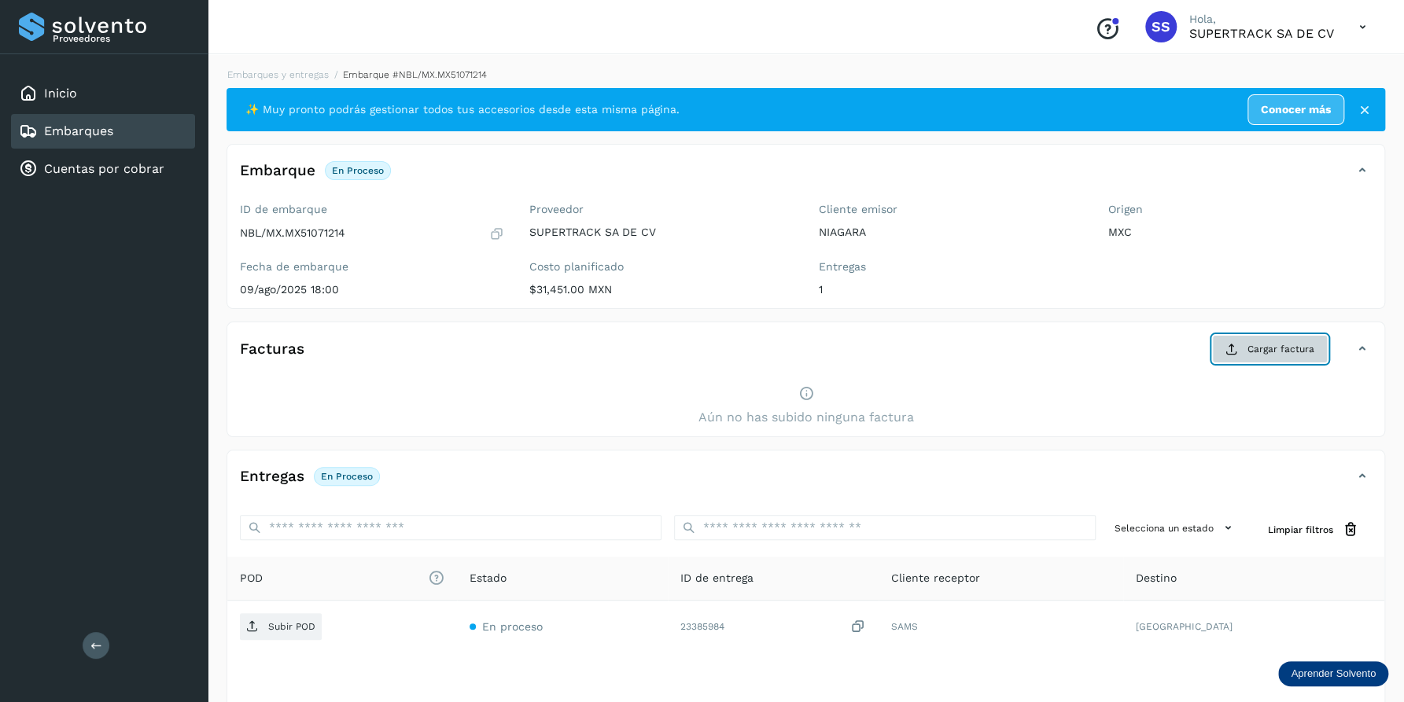
click at [1243, 341] on button "Cargar factura" at bounding box center [1270, 349] width 116 height 28
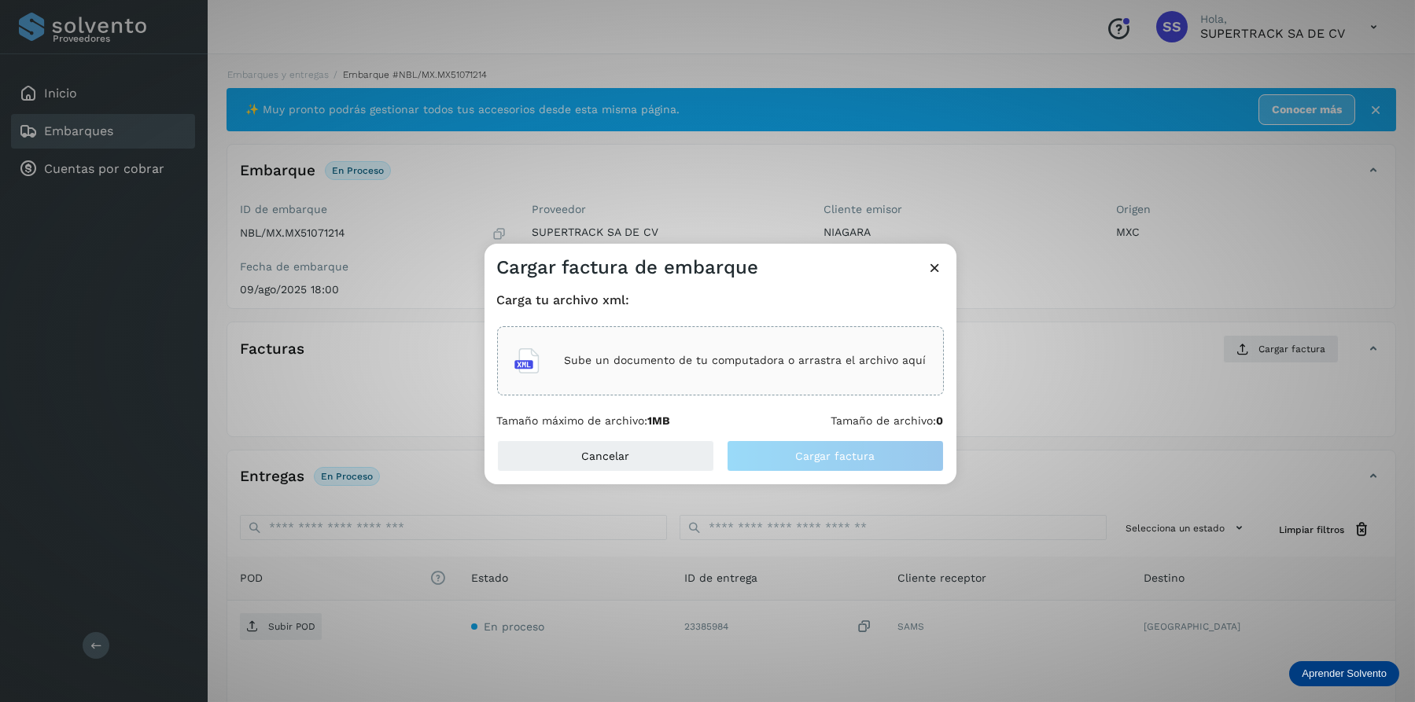
click at [808, 381] on div "Sube un documento de tu computadora o arrastra el archivo aquí" at bounding box center [720, 361] width 412 height 42
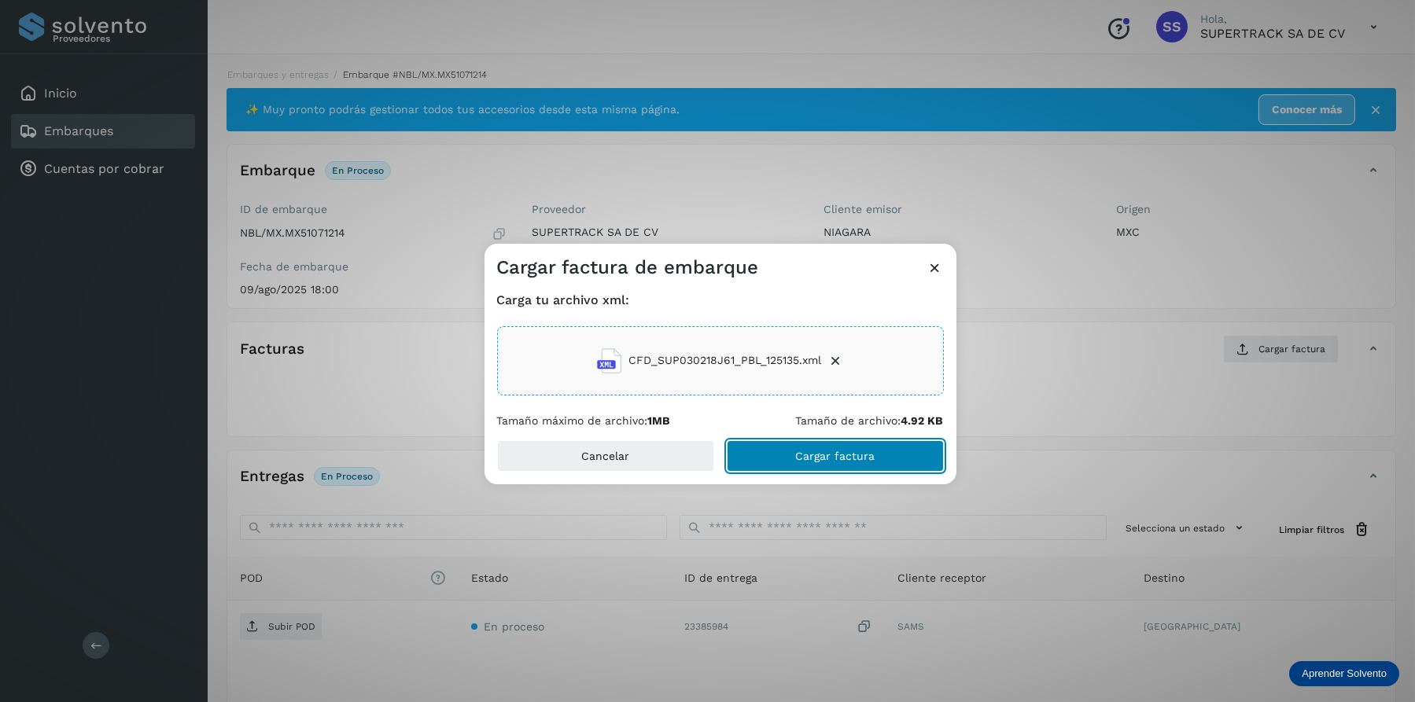
click at [838, 453] on span "Cargar factura" at bounding box center [834, 456] width 79 height 11
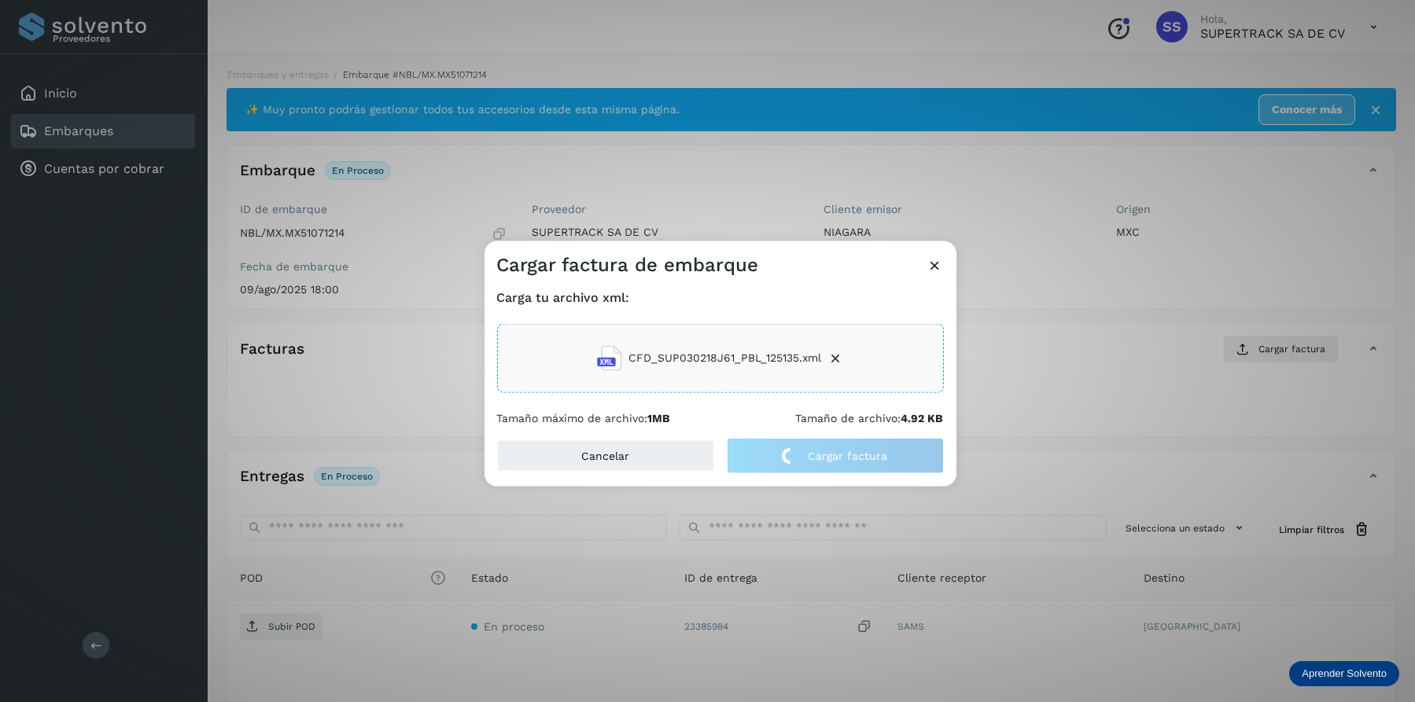
click at [838, 359] on icon at bounding box center [835, 358] width 16 height 16
click at [750, 355] on p "Sube un documento de tu computadora o arrastra el archivo aquí" at bounding box center [746, 358] width 362 height 13
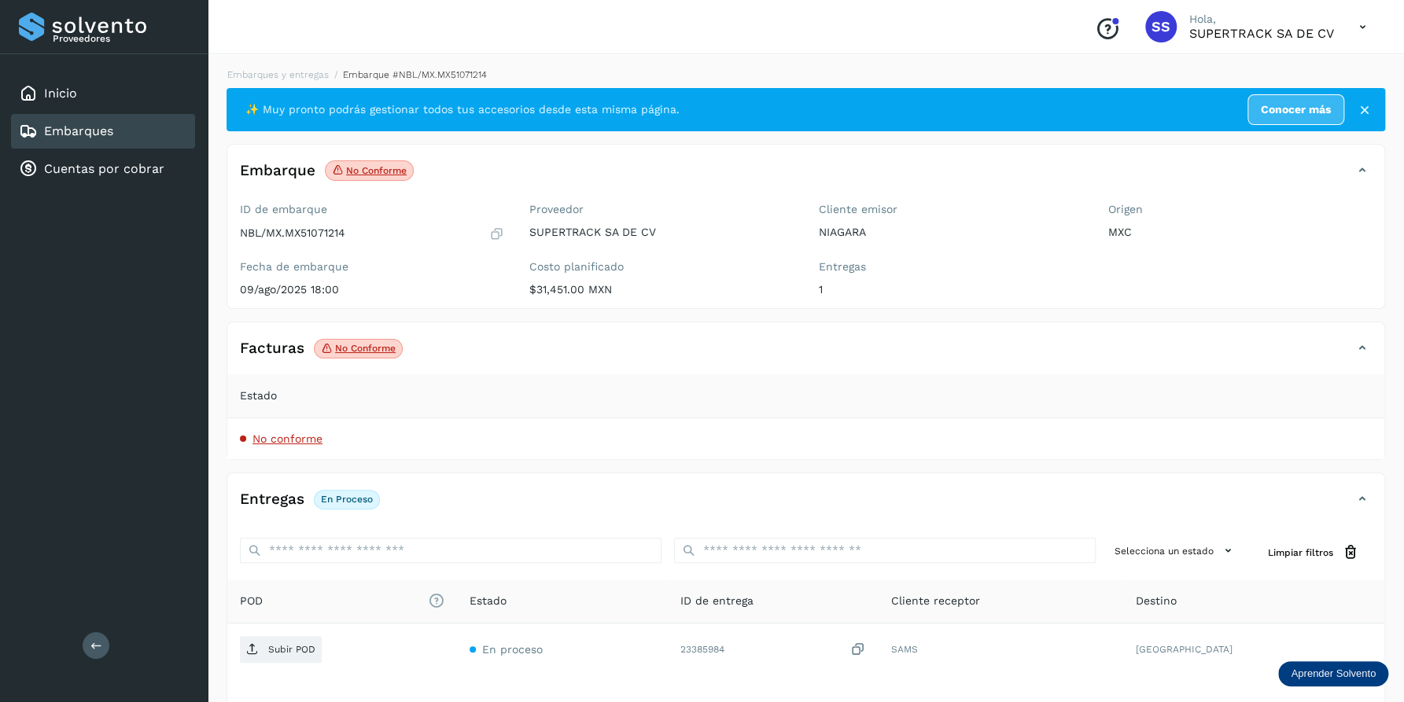
click at [293, 63] on div "Embarques y entregas Embarque #NBL/MX.MX51071214 ✨ Muy pronto podrás gestionar …" at bounding box center [806, 439] width 1196 height 781
click at [294, 64] on div "Embarques y entregas Embarque #NBL/MX.MX51071214 ✨ Muy pronto podrás gestionar …" at bounding box center [806, 439] width 1196 height 781
drag, startPoint x: 294, startPoint y: 64, endPoint x: 259, endPoint y: 81, distance: 39.1
click at [329, 81] on li "Embarques y entregas" at bounding box center [408, 75] width 158 height 14
click at [263, 75] on link "Embarques y entregas" at bounding box center [277, 74] width 101 height 11
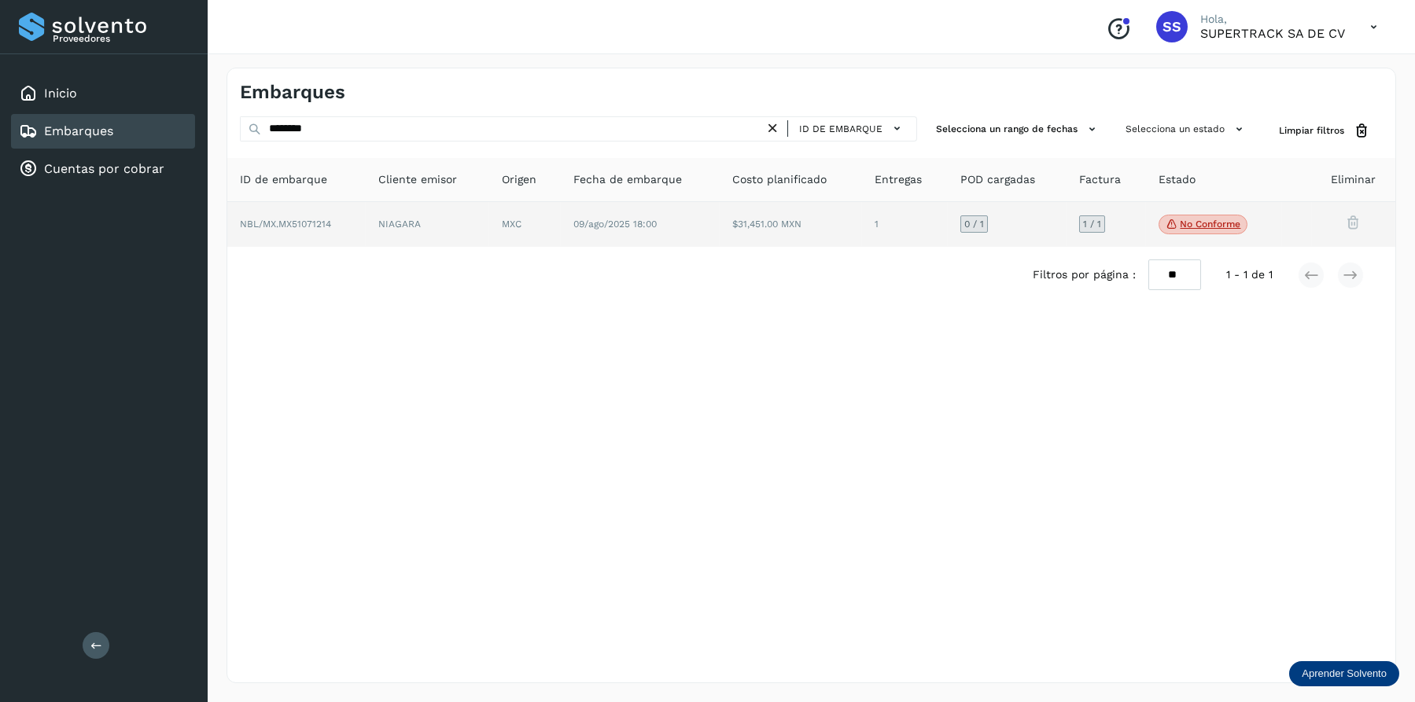
click at [489, 234] on td "NIAGARA" at bounding box center [524, 225] width 71 height 46
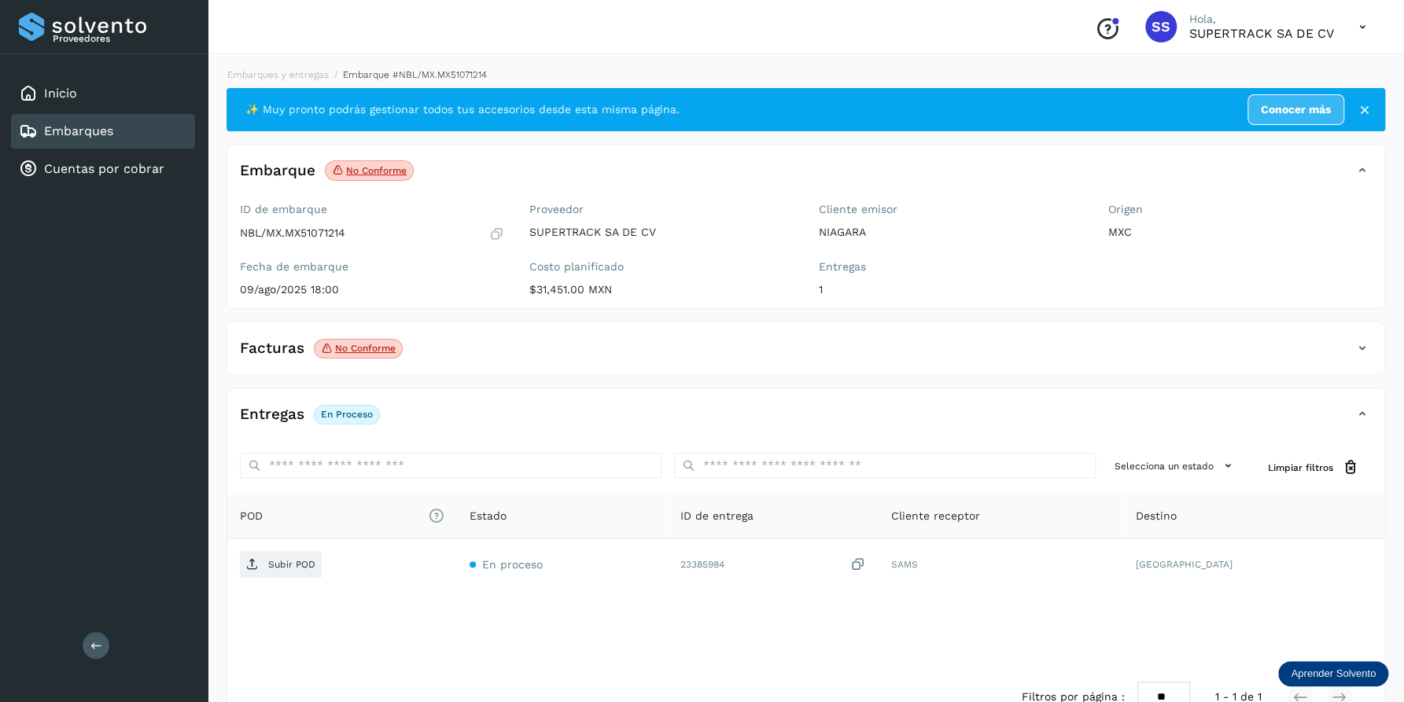
click at [457, 344] on div "Facturas No conforme" at bounding box center [789, 348] width 1125 height 27
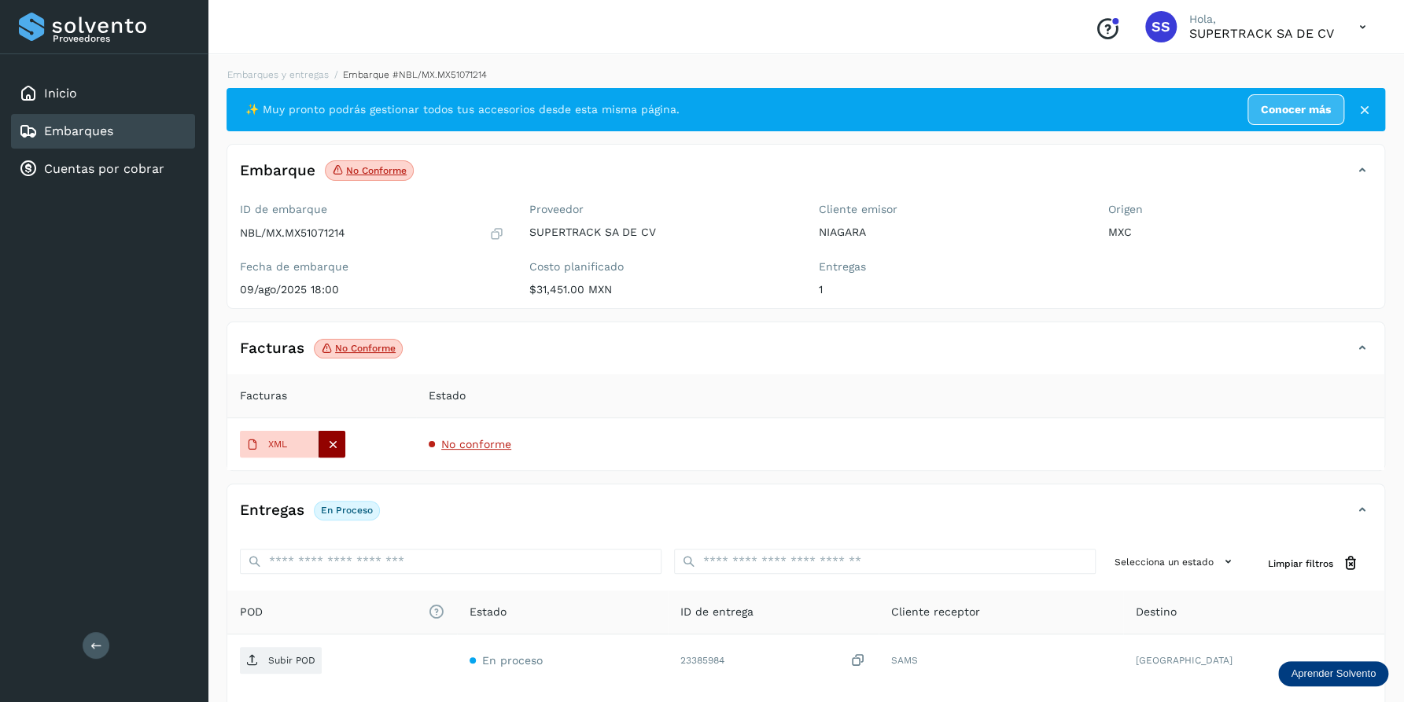
click at [342, 447] on div at bounding box center [332, 444] width 27 height 27
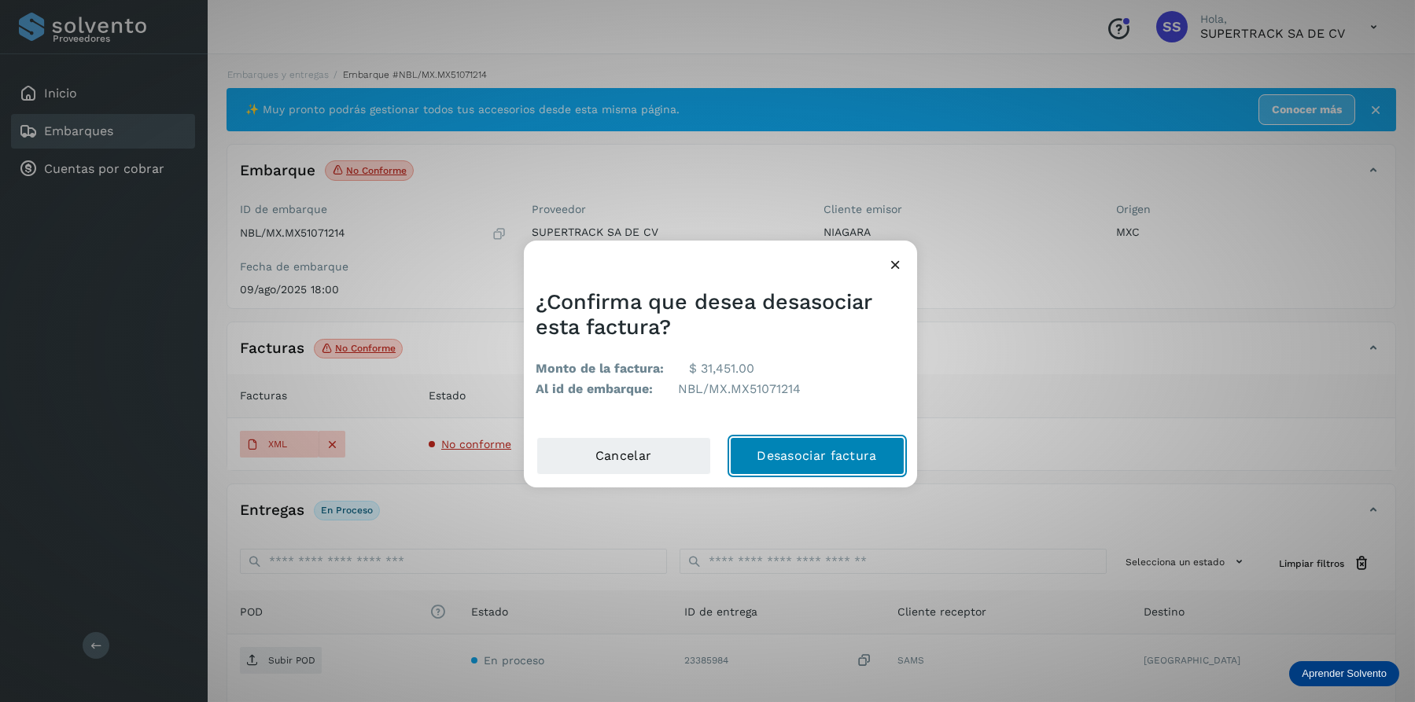
click at [788, 448] on button "Desasociar factura" at bounding box center [817, 456] width 175 height 38
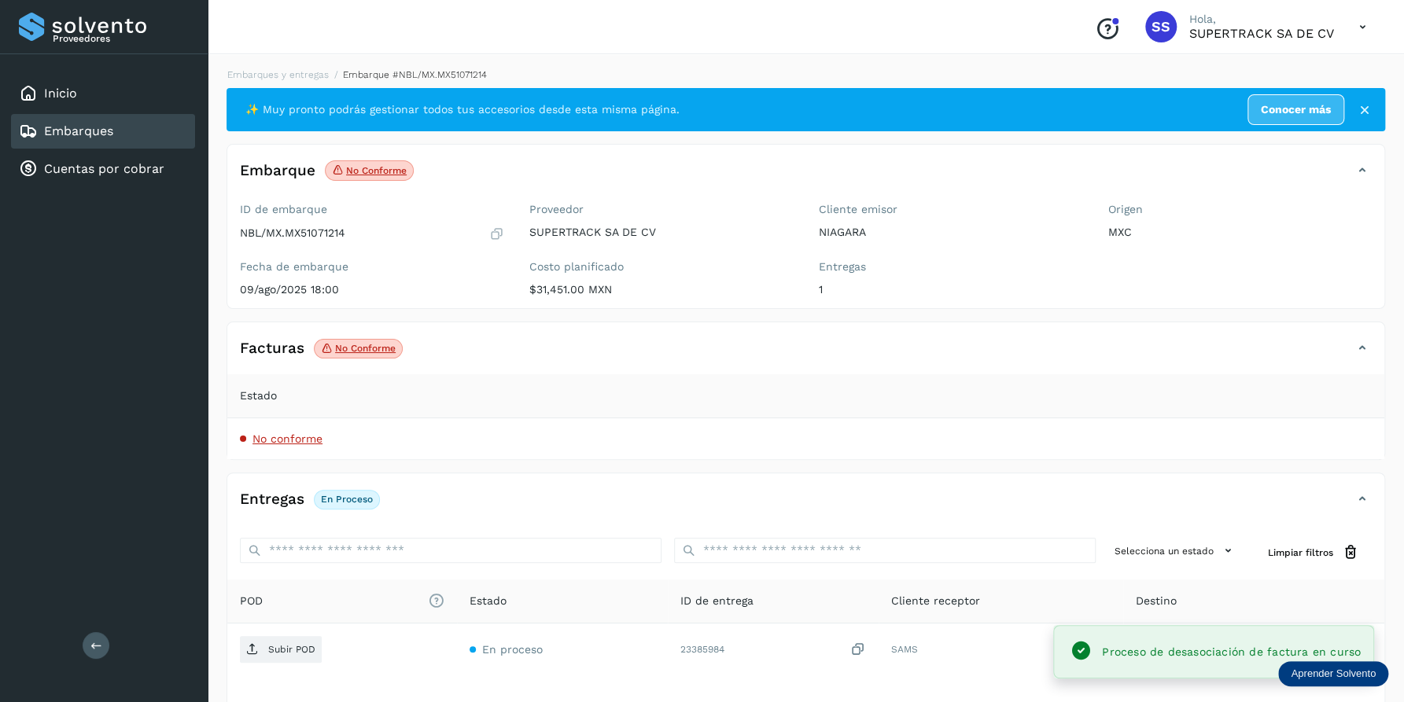
click at [1234, 348] on div "Facturas No conforme" at bounding box center [789, 348] width 1125 height 27
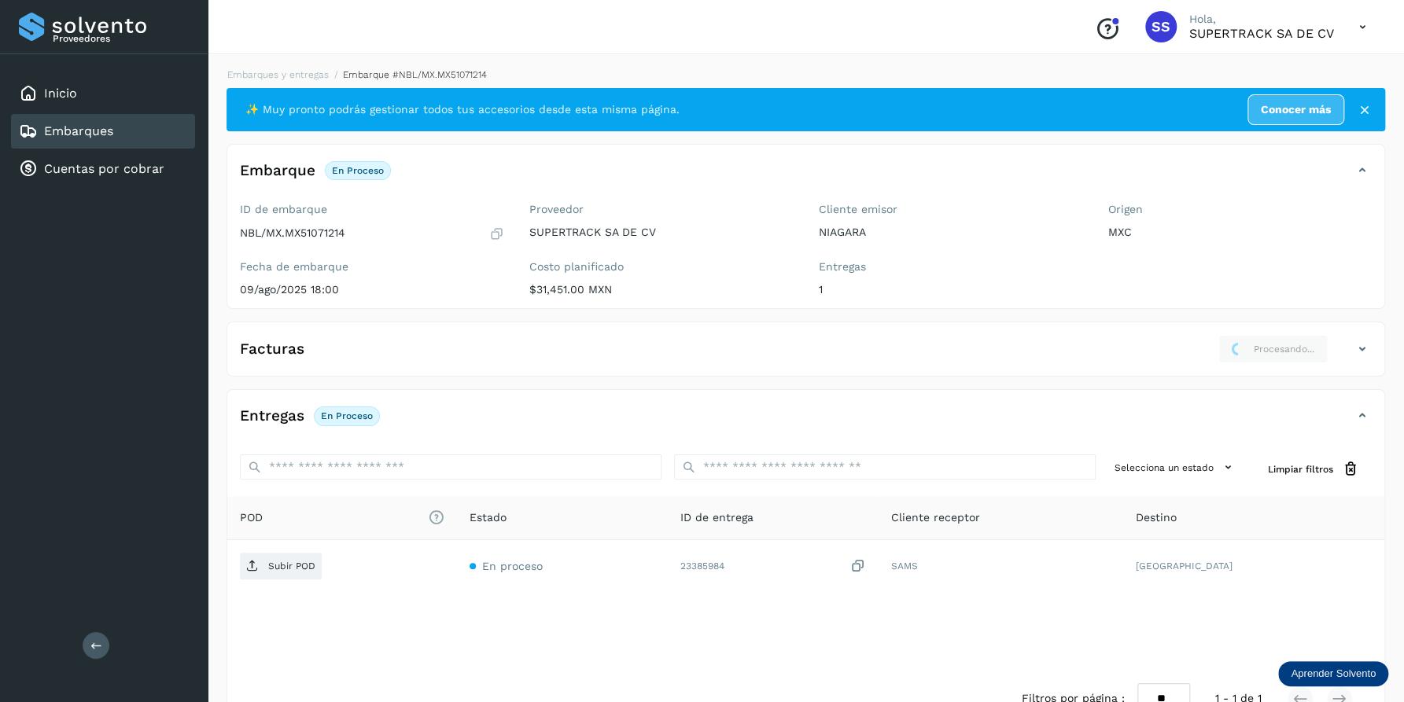
click at [534, 337] on div "Facturas Procesando..." at bounding box center [789, 349] width 1125 height 28
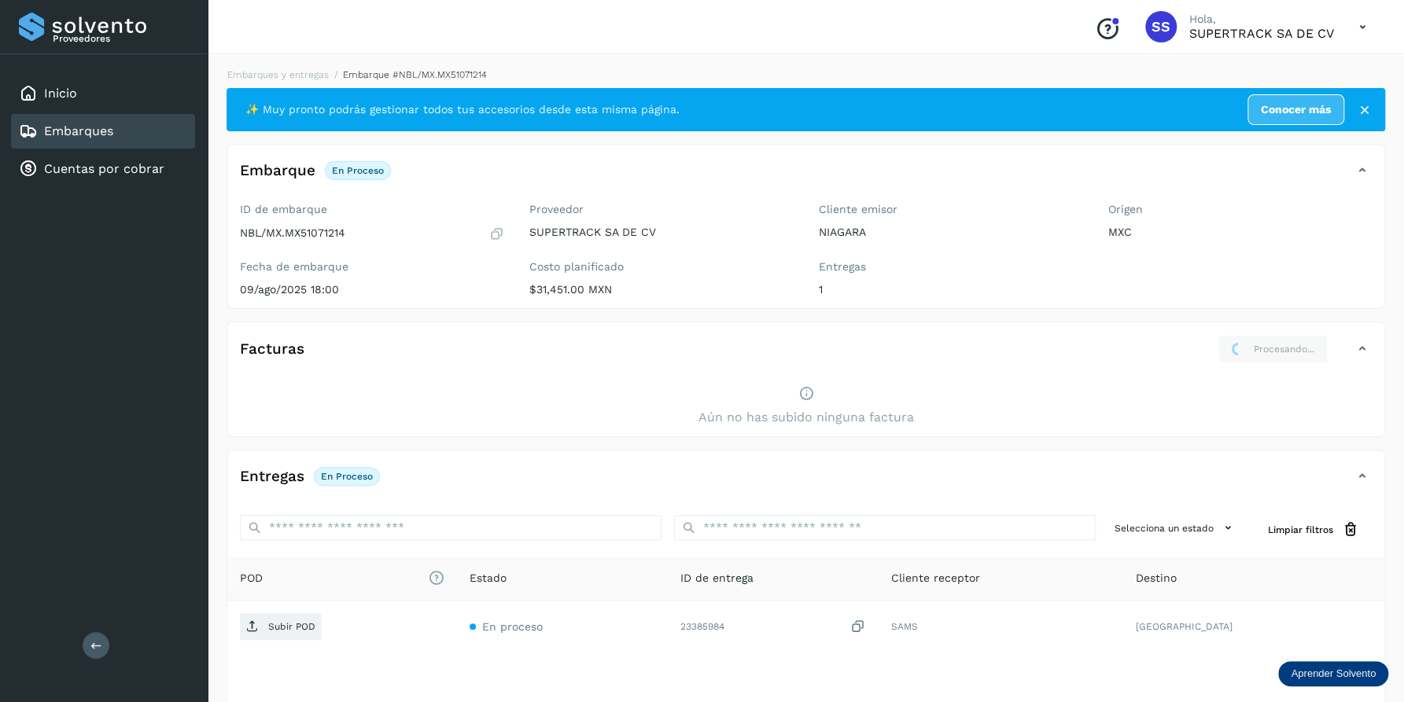
click at [783, 406] on div "Aún no has subido ninguna factura" at bounding box center [805, 406] width 1157 height 61
click at [817, 394] on div "Aún no has subido ninguna factura" at bounding box center [805, 406] width 1157 height 61
click at [1361, 344] on icon at bounding box center [1362, 349] width 19 height 19
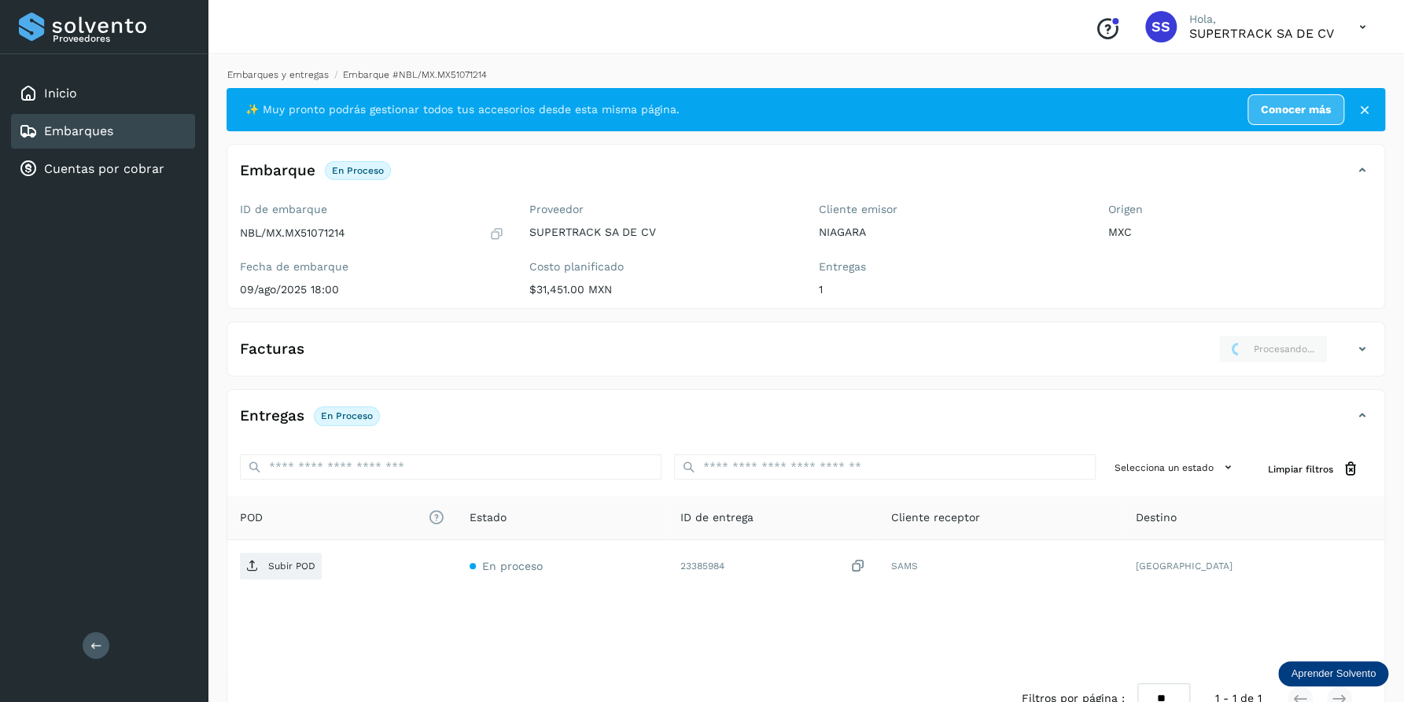
click at [274, 71] on link "Embarques y entregas" at bounding box center [277, 74] width 101 height 11
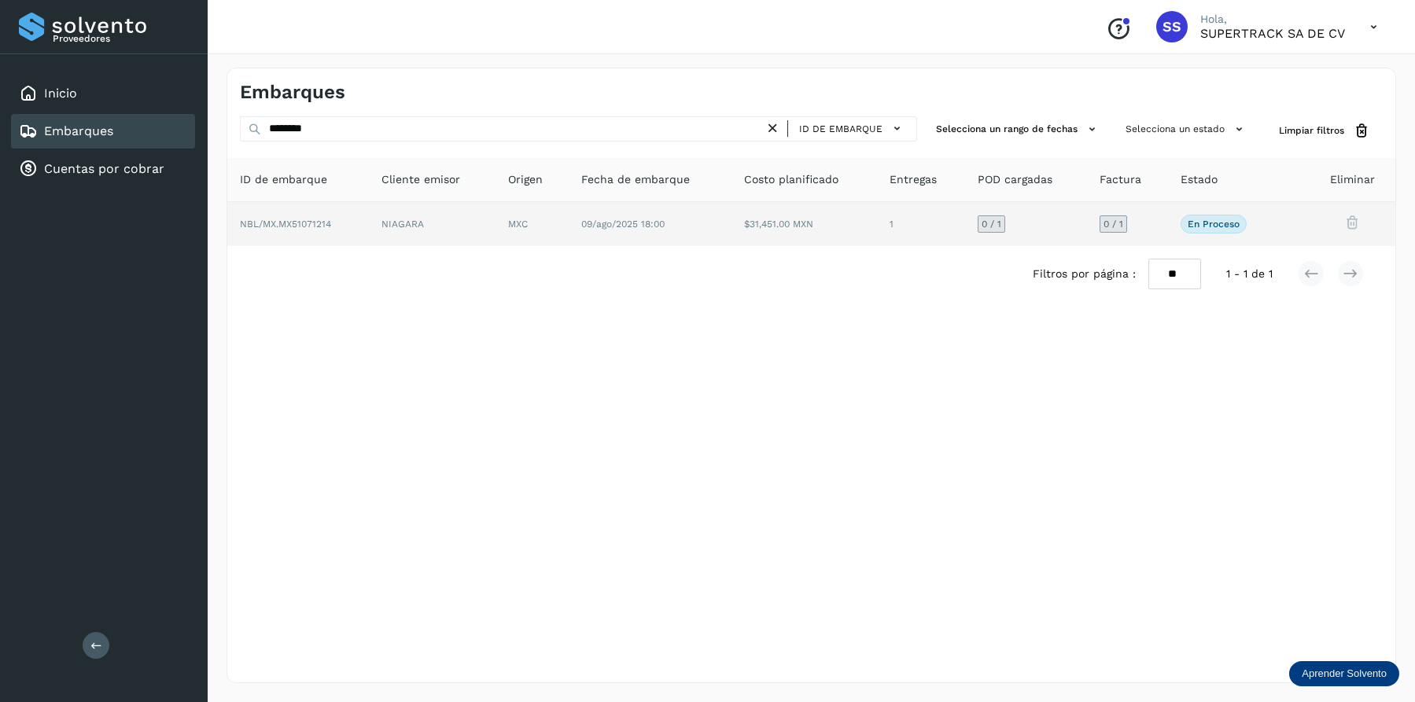
click at [569, 218] on td "MXC" at bounding box center [650, 224] width 163 height 44
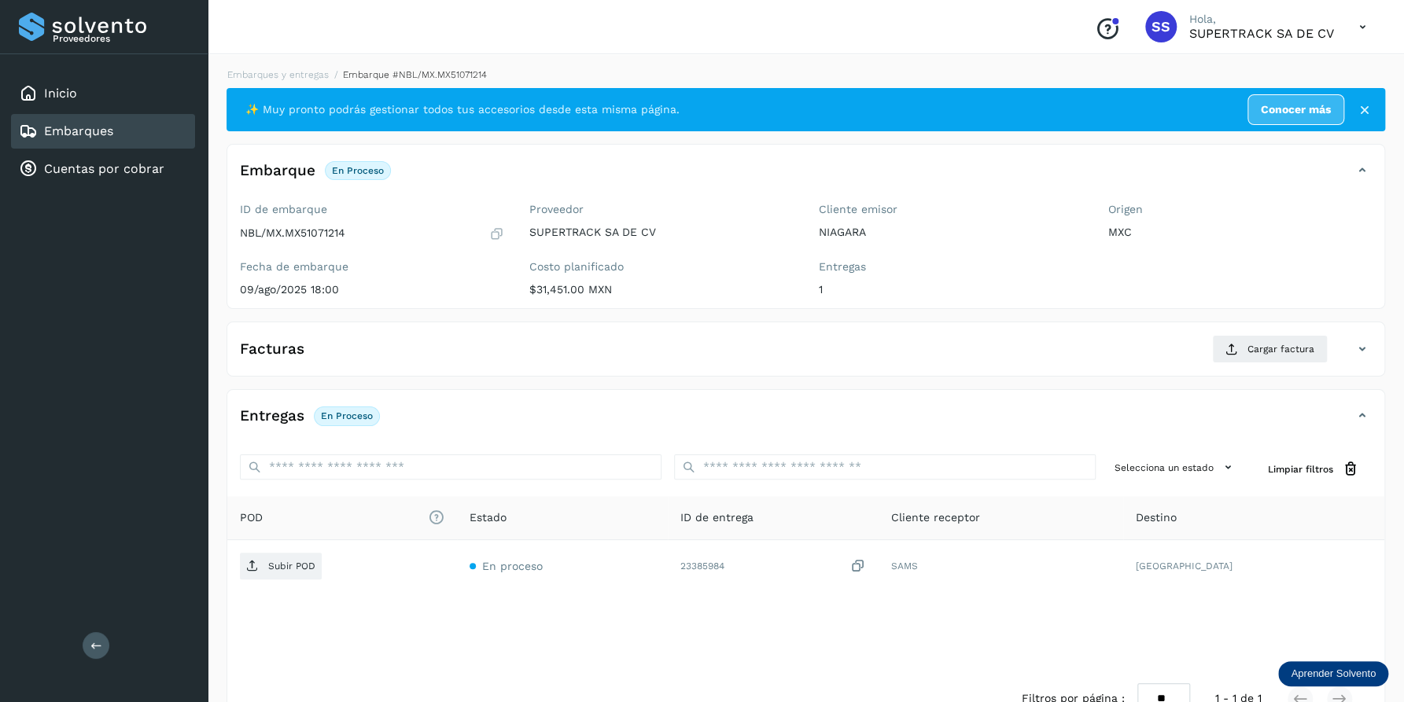
click at [940, 322] on div "Facturas Cargar factura Aún no has subido ninguna factura" at bounding box center [805, 349] width 1158 height 55
click at [1243, 347] on button "Cargar factura" at bounding box center [1270, 349] width 116 height 28
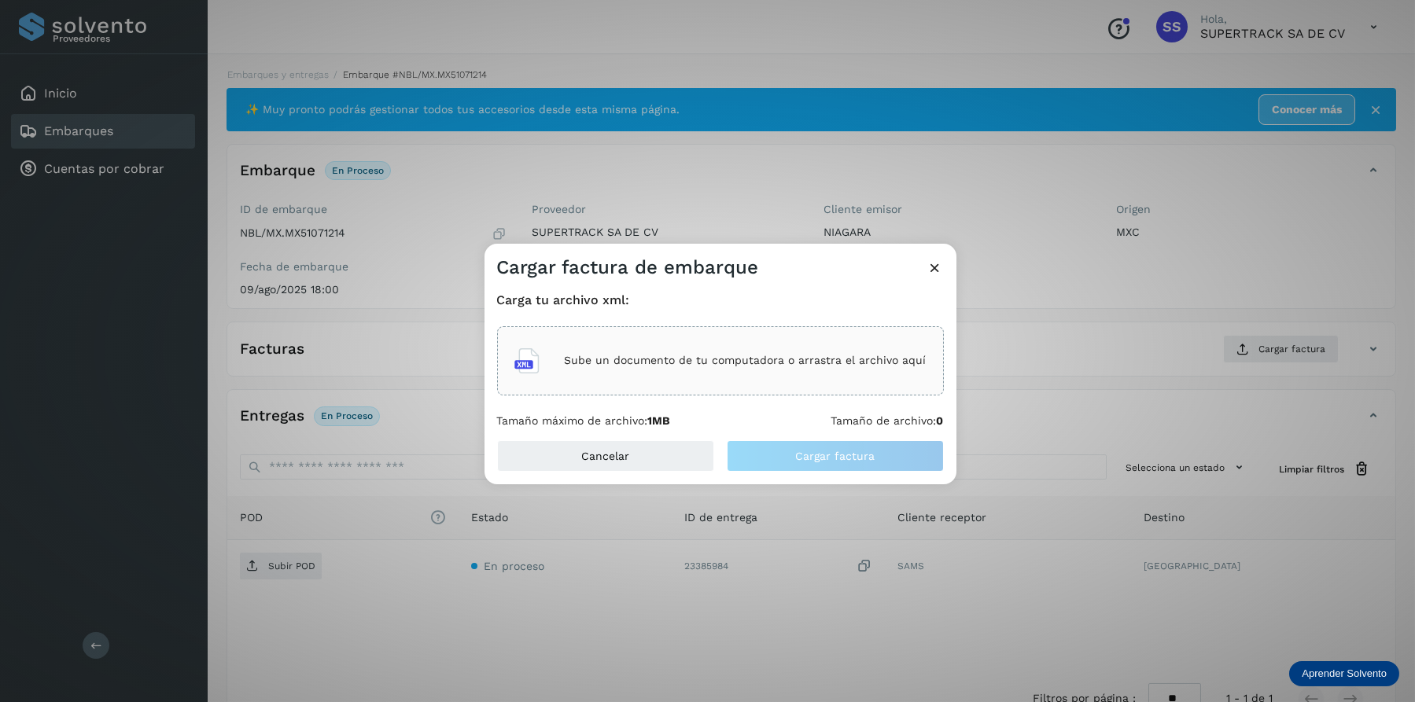
click at [783, 359] on p "Sube un documento de tu computadora o arrastra el archivo aquí" at bounding box center [746, 360] width 362 height 13
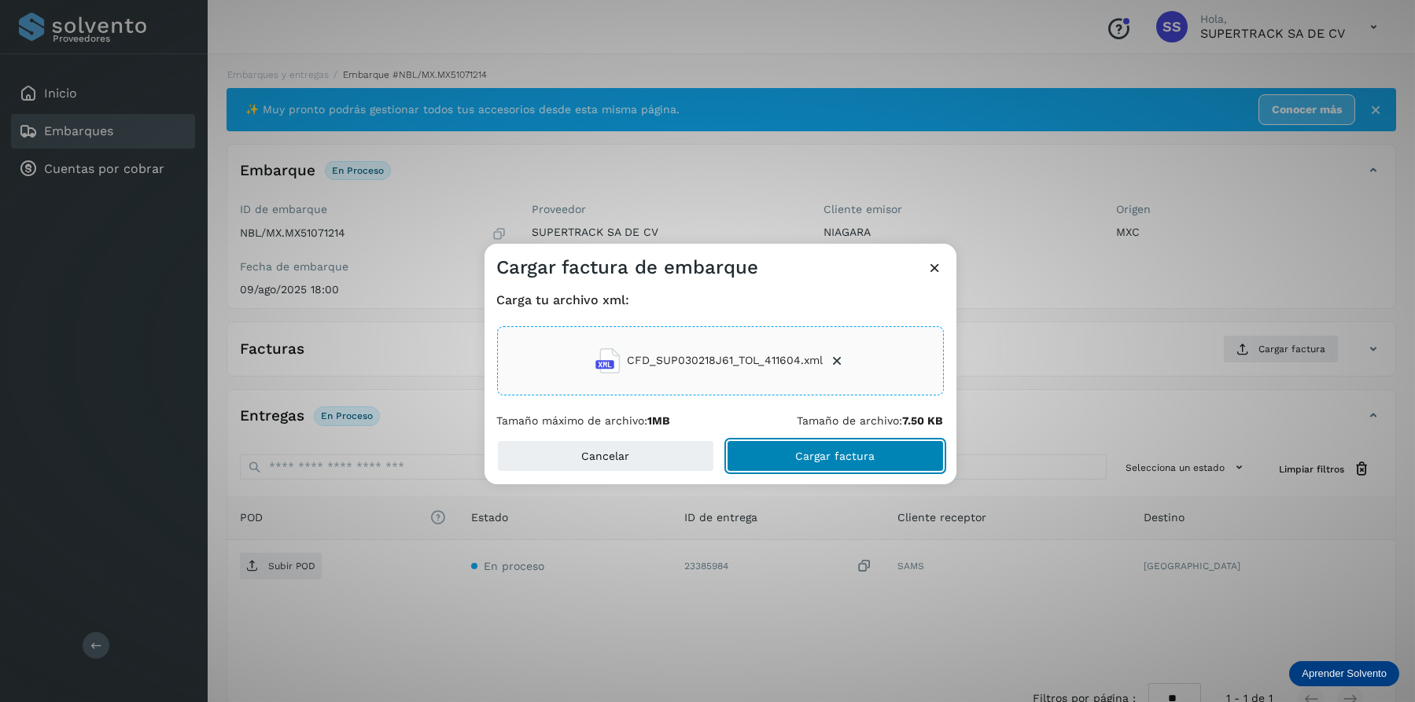
click at [830, 460] on span "Cargar factura" at bounding box center [834, 456] width 79 height 11
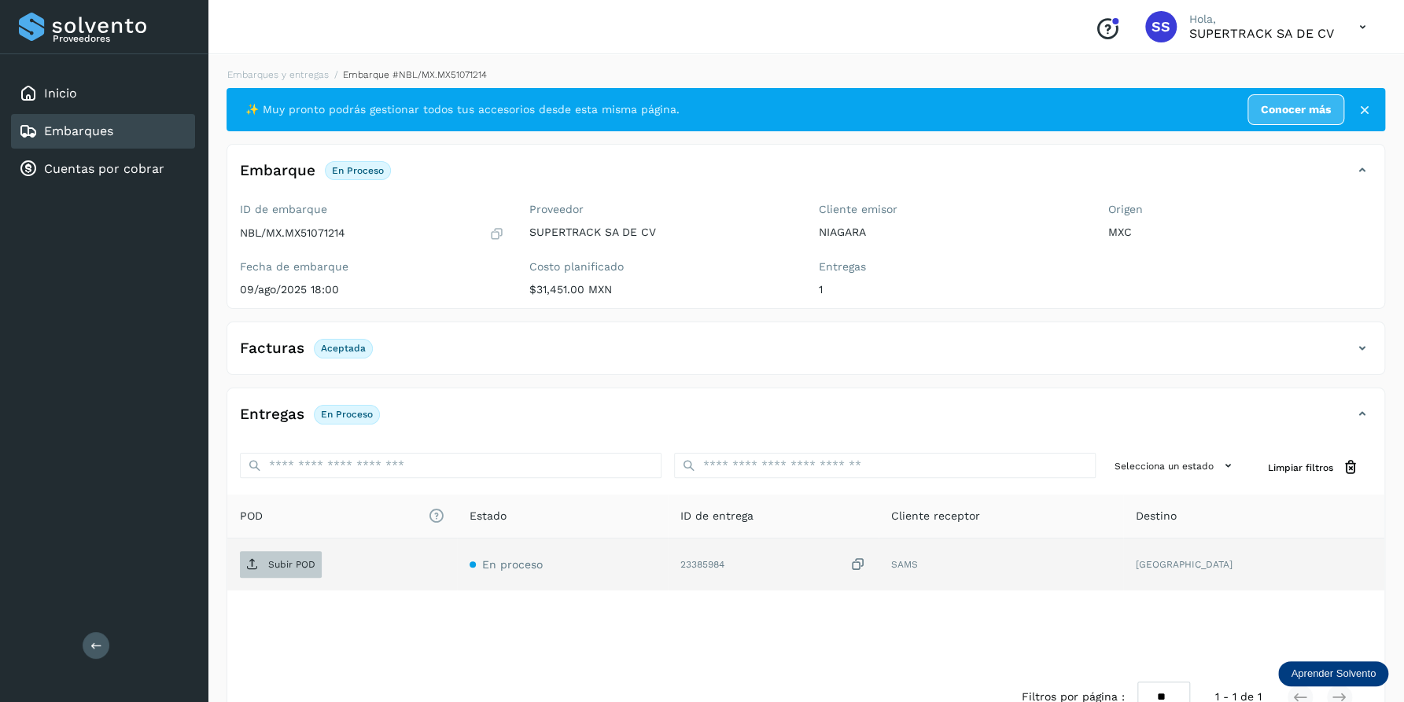
click at [264, 559] on span "Subir POD" at bounding box center [281, 564] width 82 height 25
click at [288, 82] on div "Embarques y entregas Embarque #NBL/MX.MX51071214 ✨ Muy pronto podrás gestionar …" at bounding box center [805, 397] width 1158 height 658
click at [329, 68] on li "Embarques y entregas" at bounding box center [408, 75] width 158 height 14
click at [307, 66] on div "Embarques y entregas Embarque #NBL/MX.MX51071214 ✨ Muy pronto podrás gestionar …" at bounding box center [806, 397] width 1196 height 696
click at [304, 69] on link "Embarques y entregas" at bounding box center [277, 74] width 101 height 11
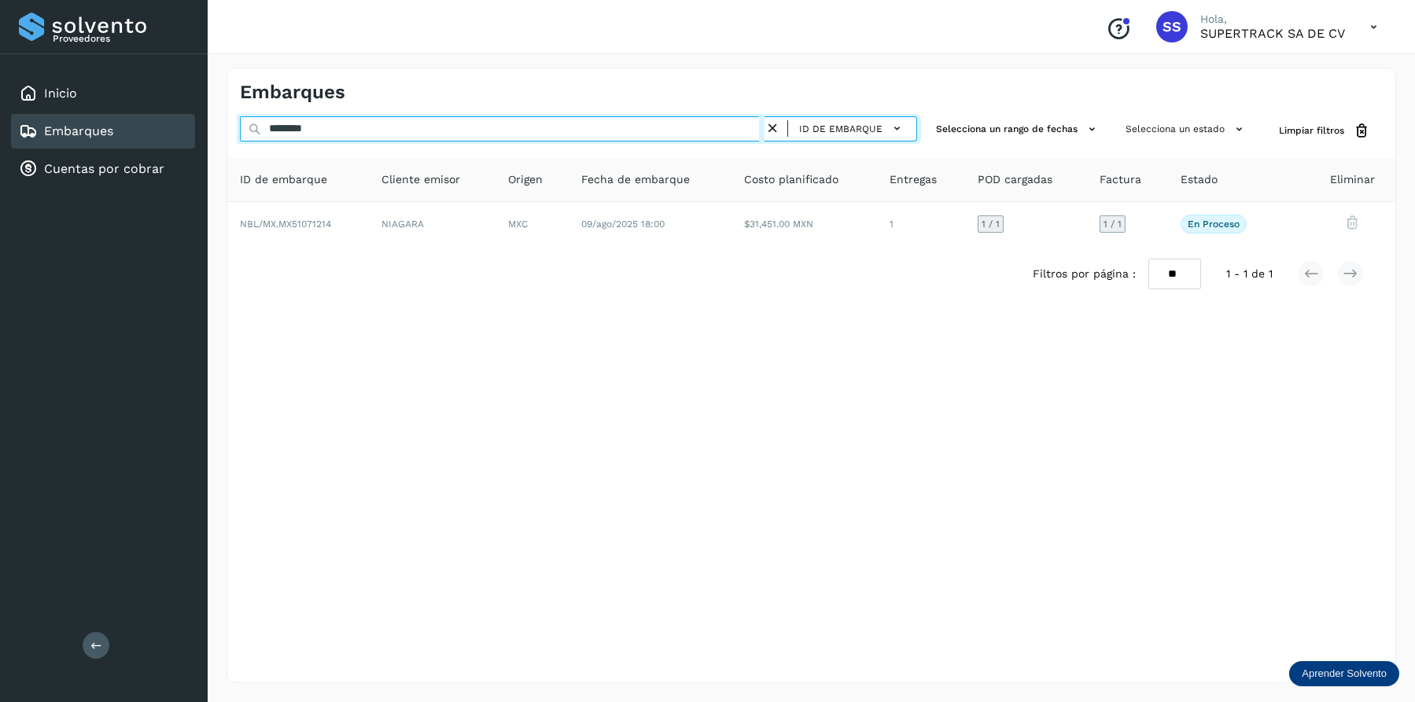
drag, startPoint x: 153, startPoint y: 105, endPoint x: 273, endPoint y: 82, distance: 122.5
click at [150, 105] on div "Proveedores Inicio Embarques Cuentas por cobrar Salir Conoce nuestros beneficio…" at bounding box center [707, 351] width 1415 height 702
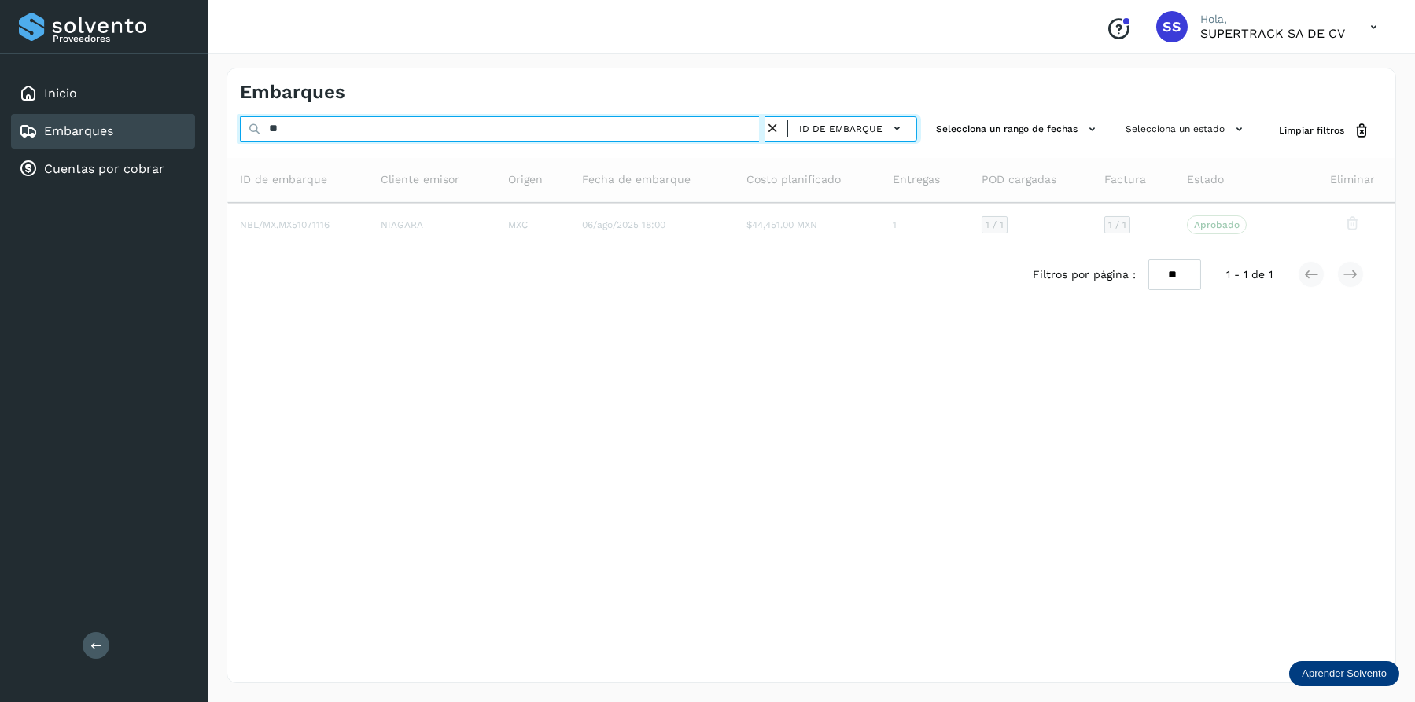
type input "*"
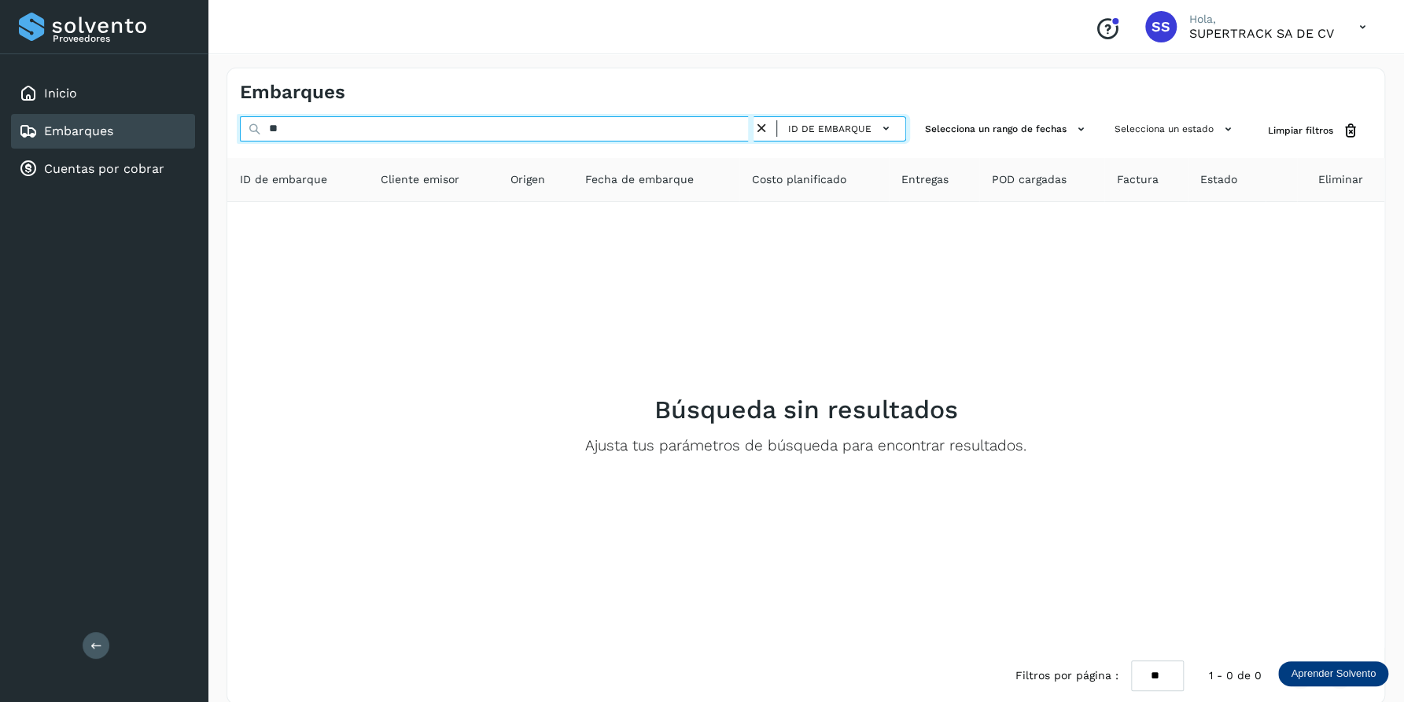
type input "*"
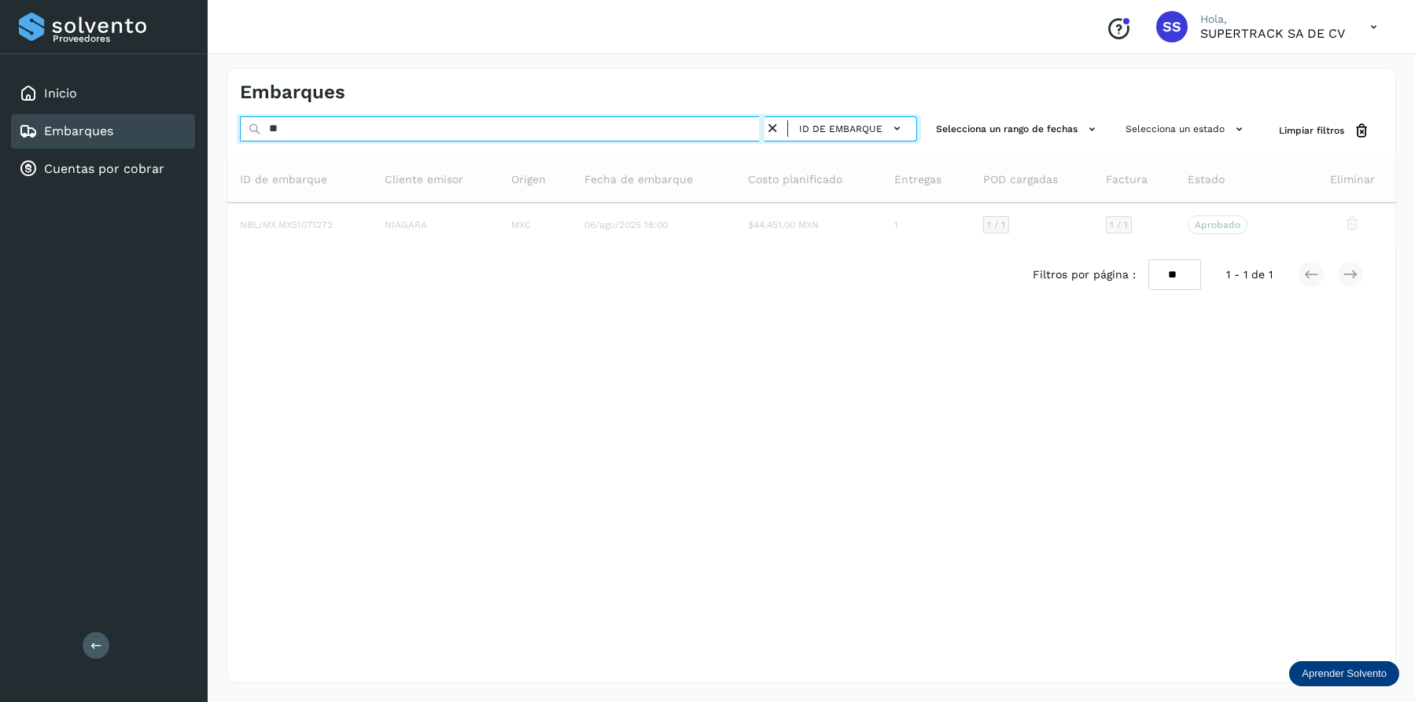
type input "*"
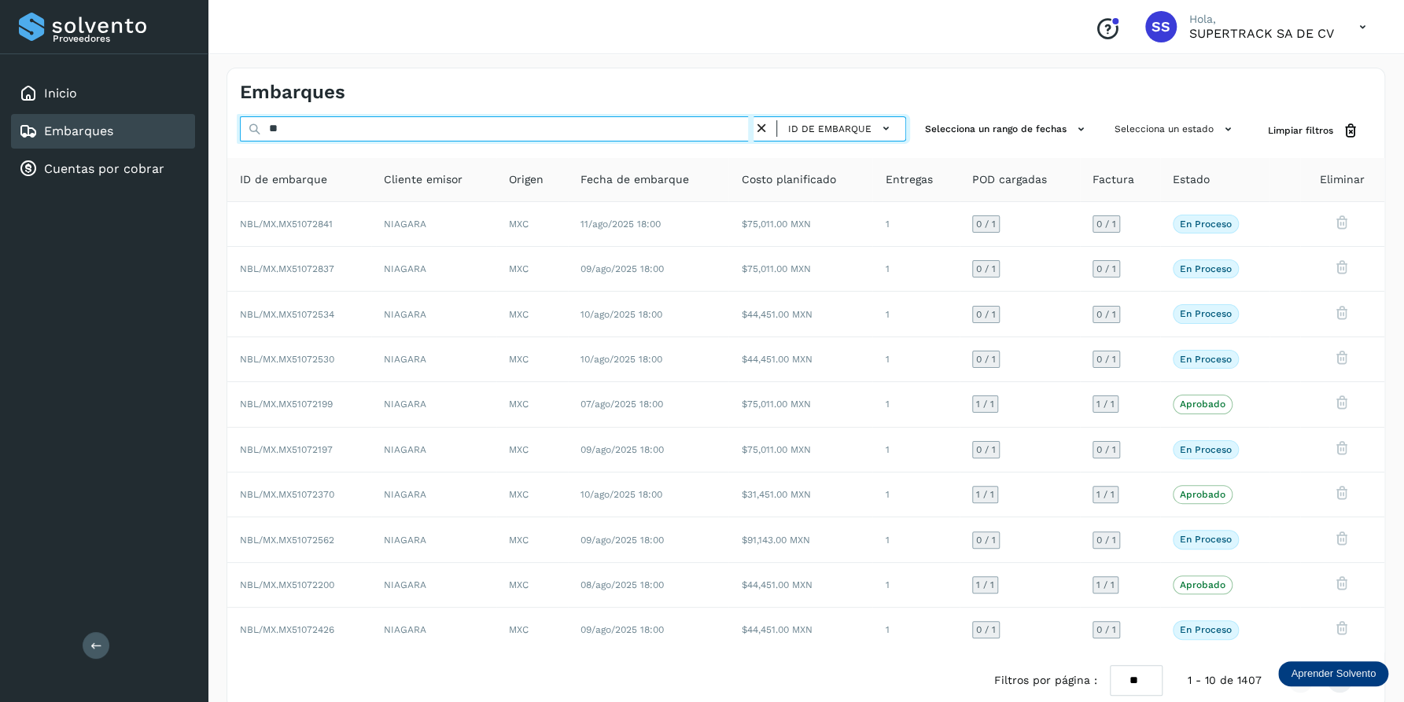
type input "*"
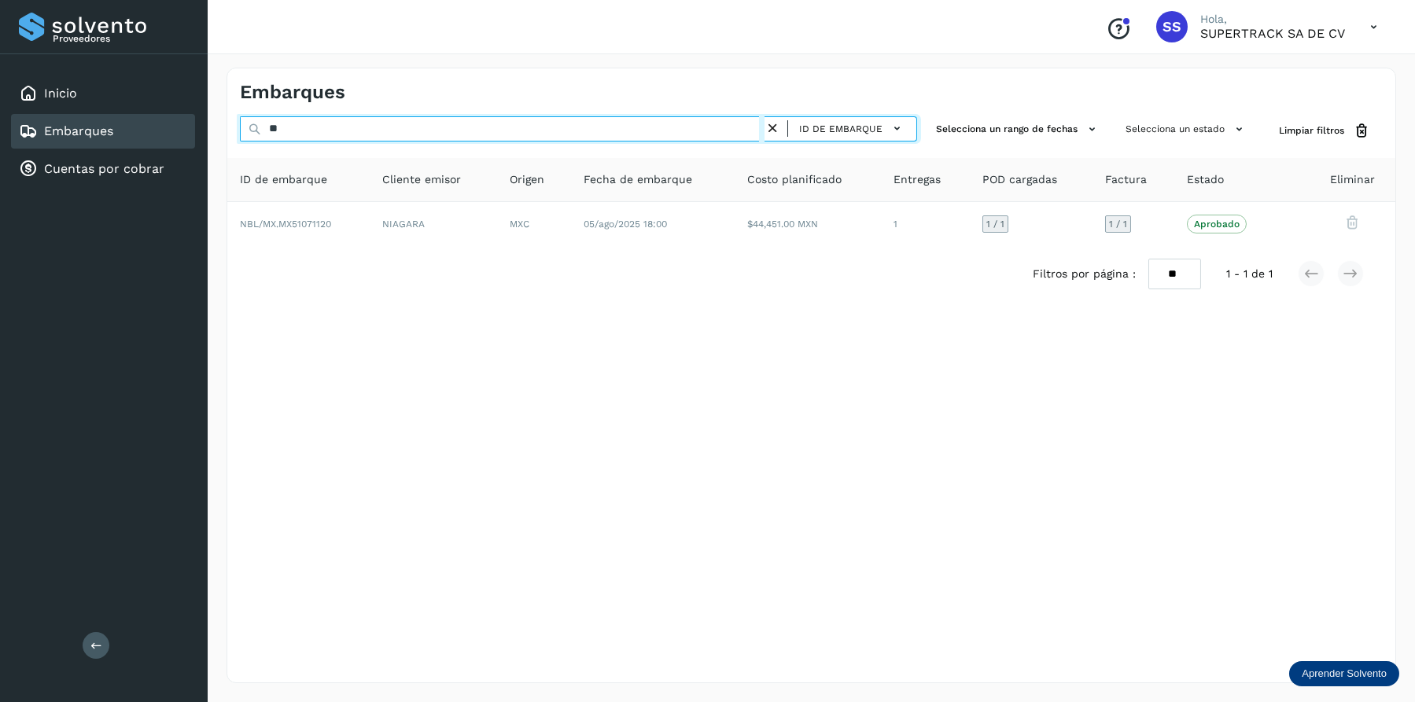
type input "*"
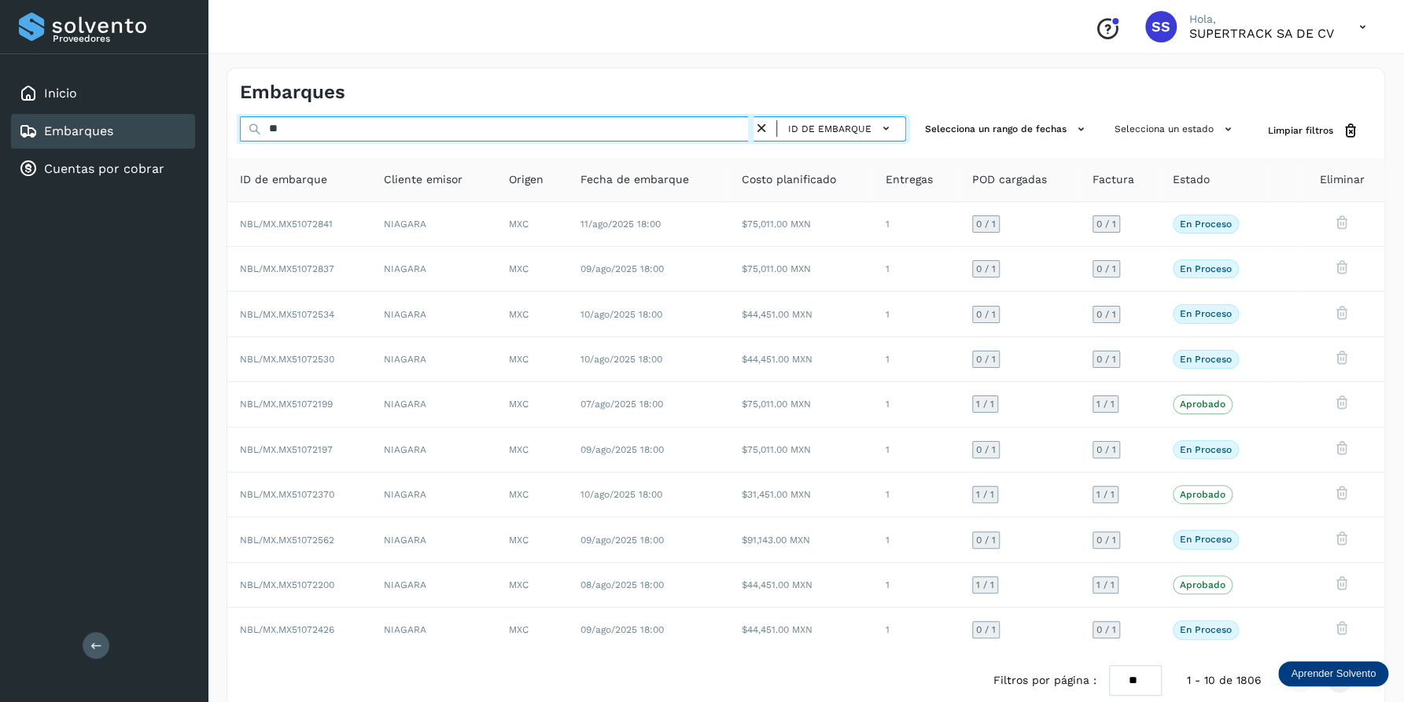
type input "*"
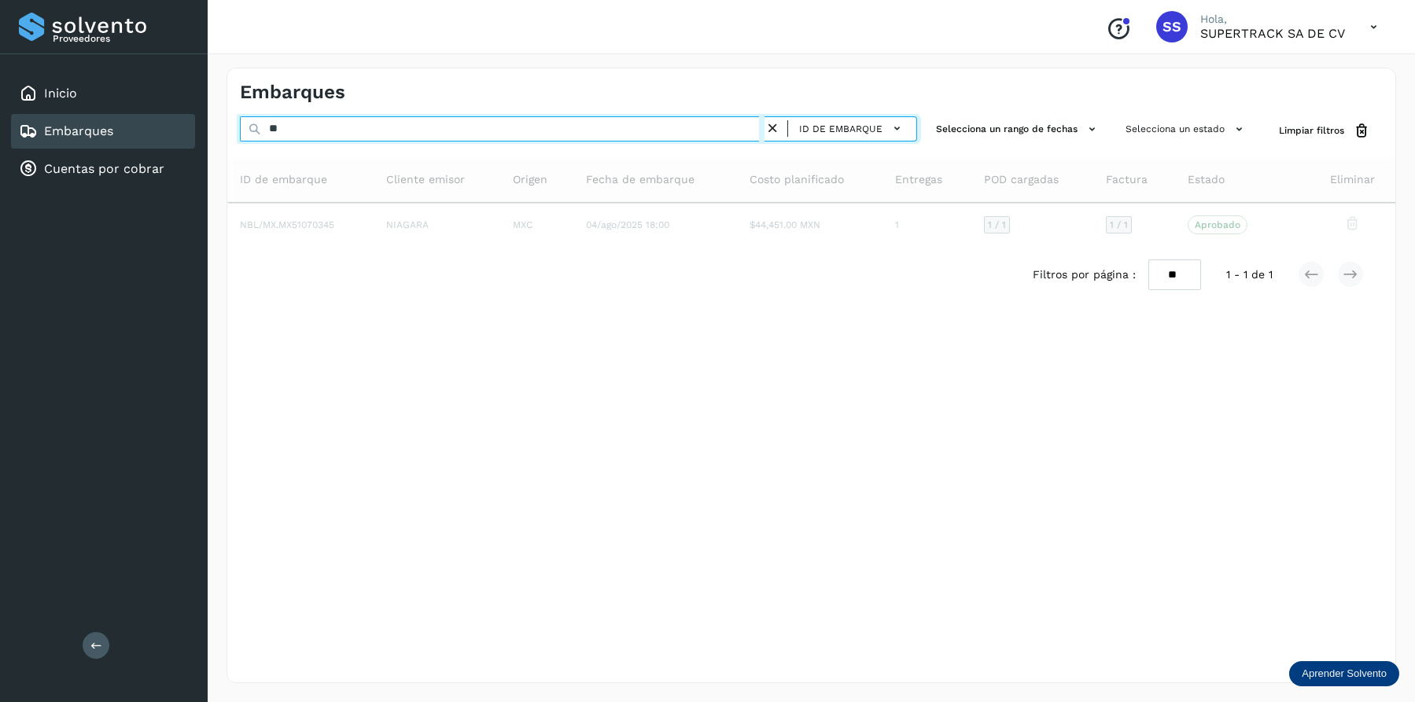
type input "*"
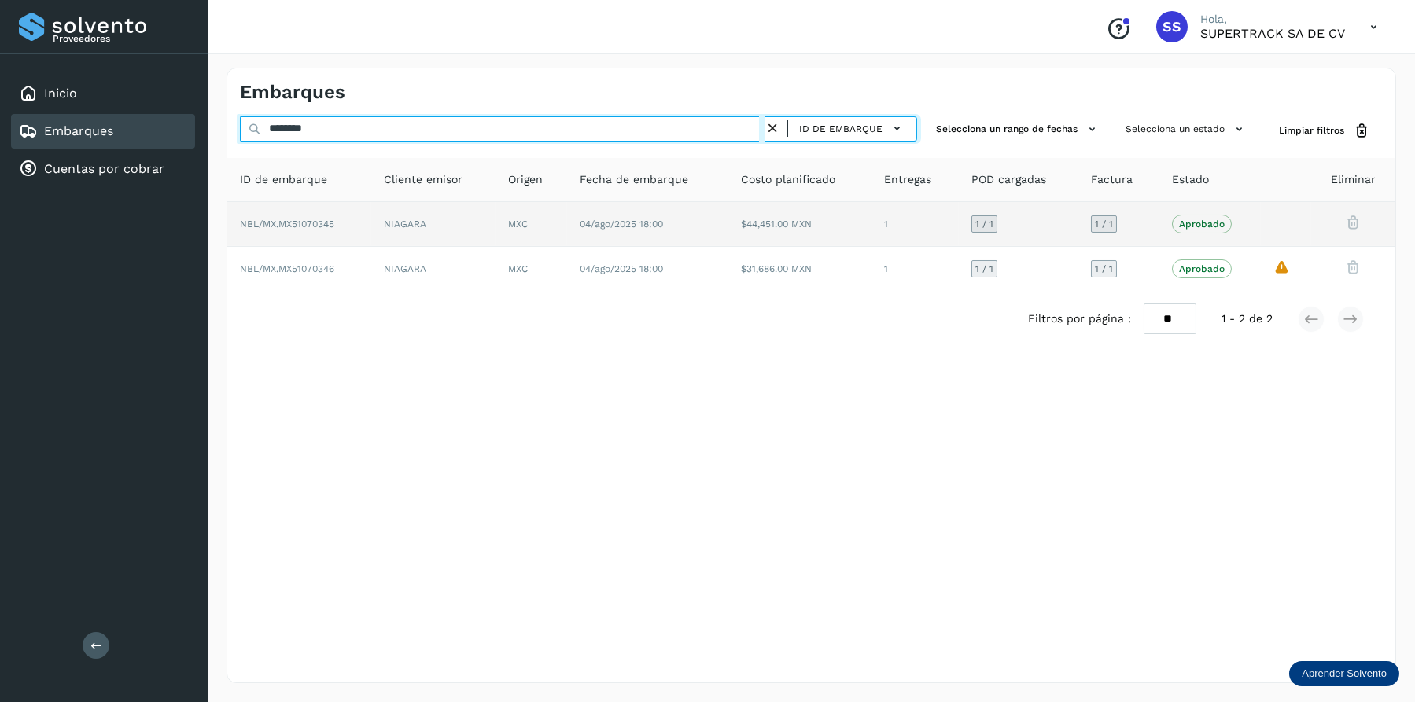
type input "********"
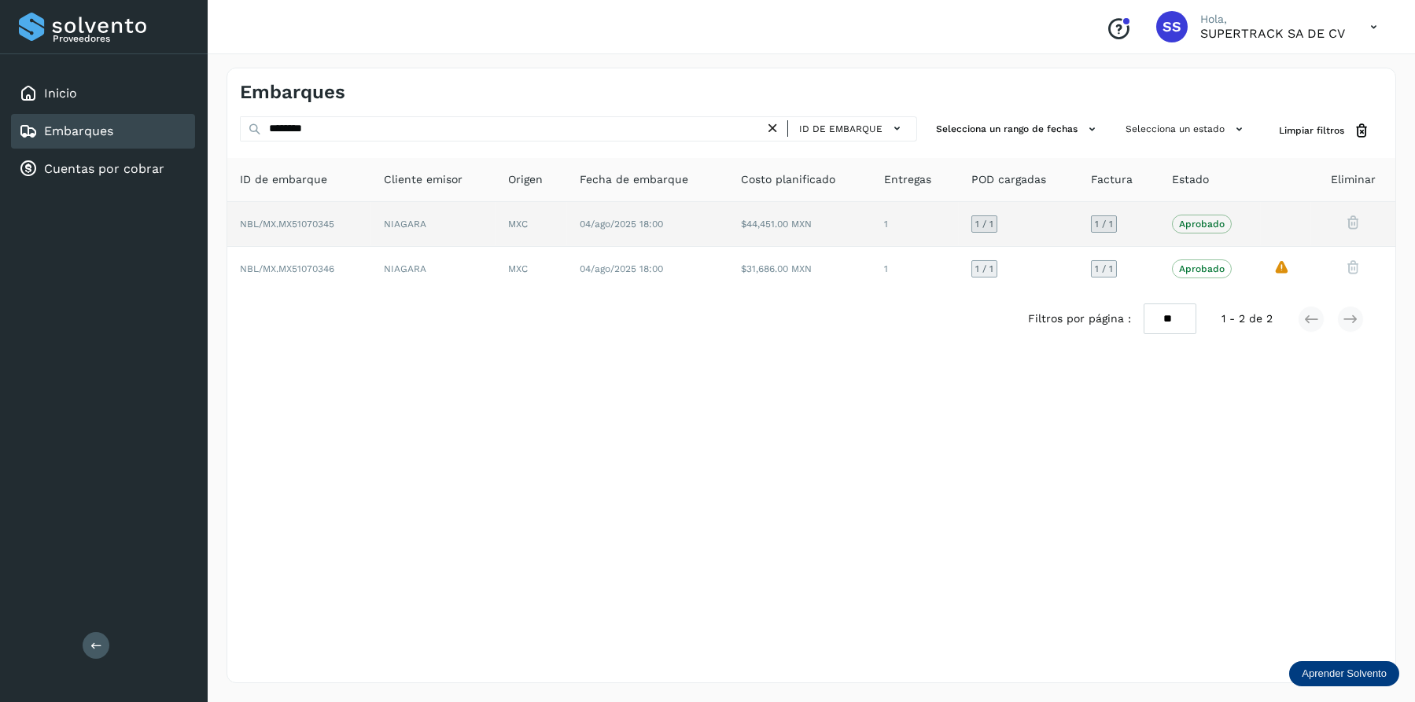
click at [405, 229] on td "NIAGARA" at bounding box center [433, 224] width 125 height 45
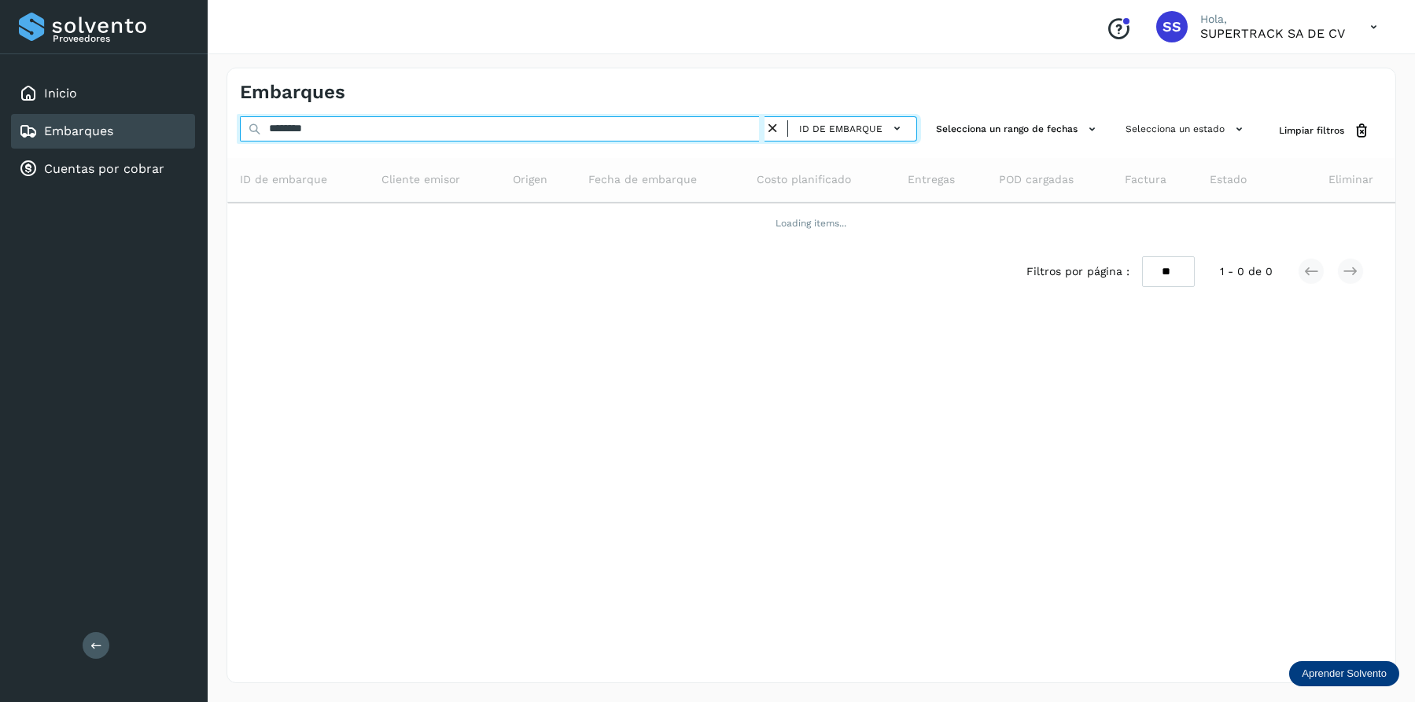
drag, startPoint x: 371, startPoint y: 128, endPoint x: 246, endPoint y: 122, distance: 125.2
click at [246, 122] on input "********" at bounding box center [502, 128] width 525 height 25
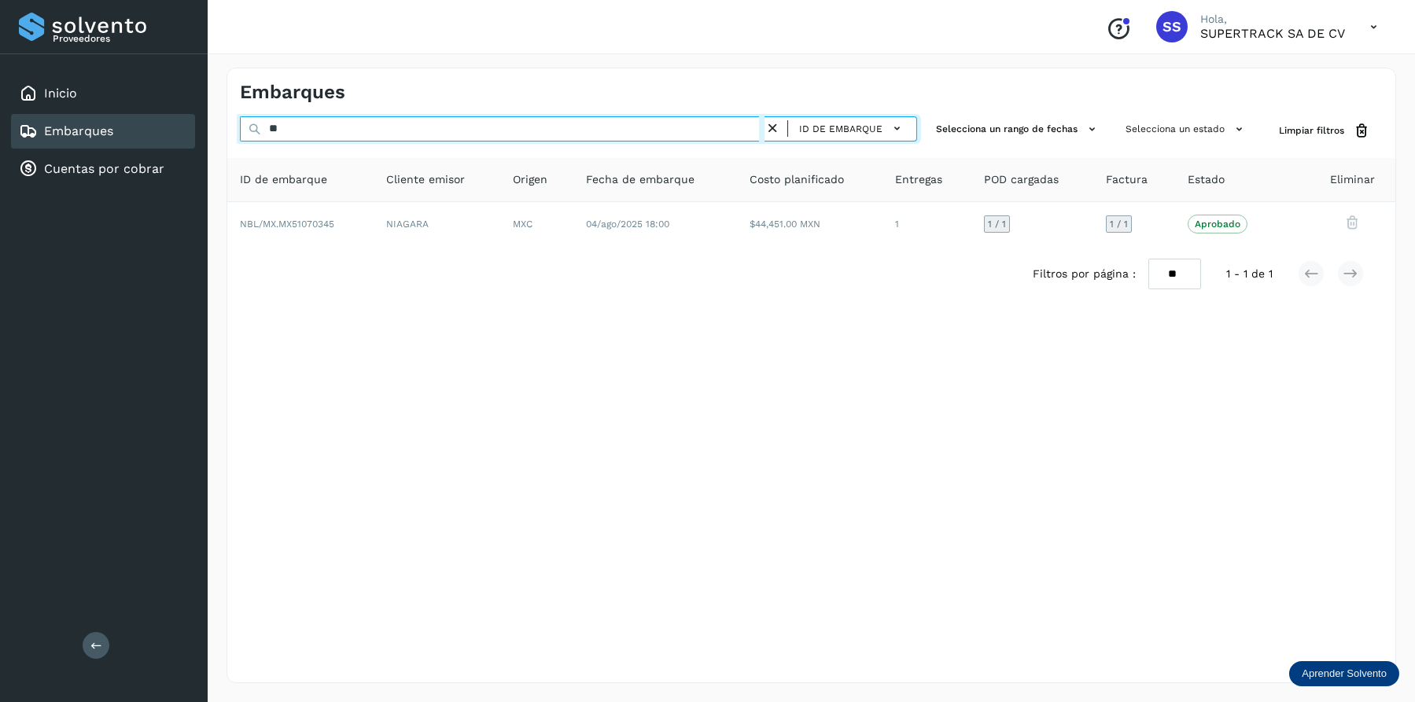
type input "*"
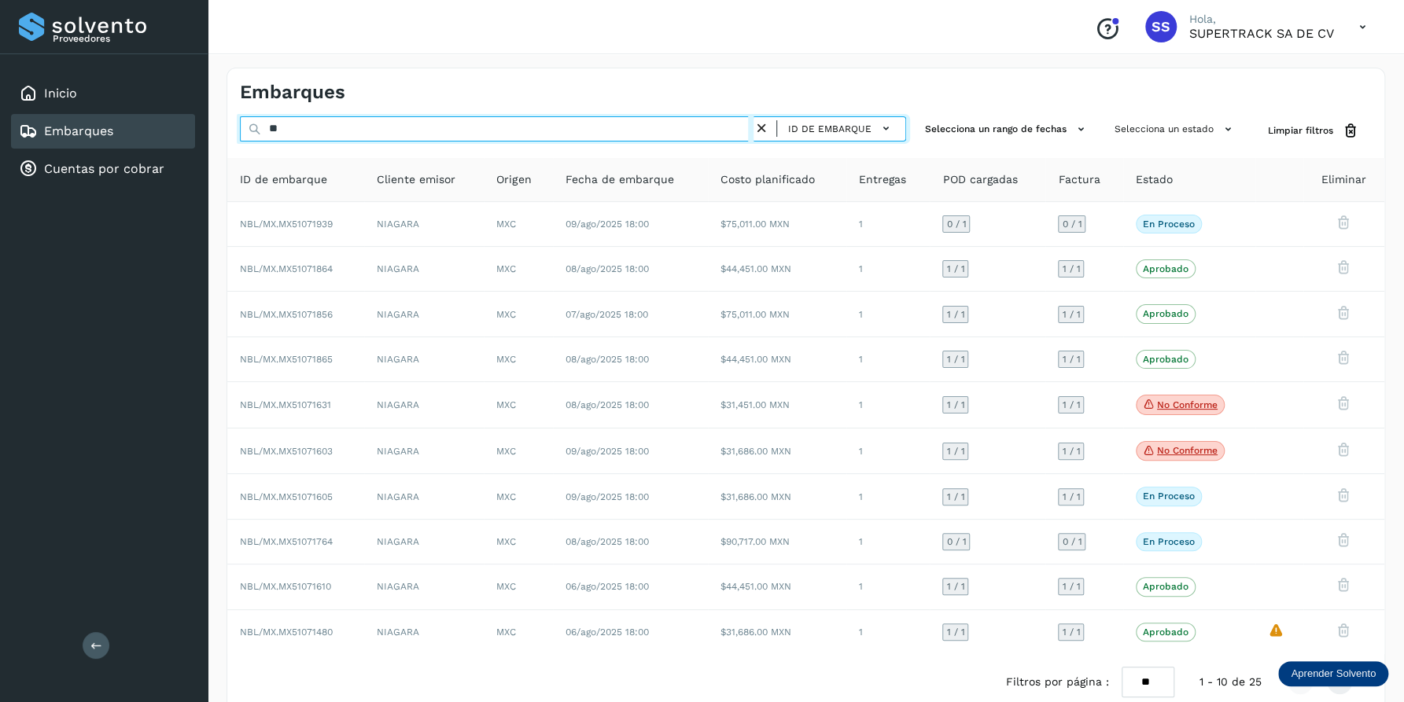
type input "*"
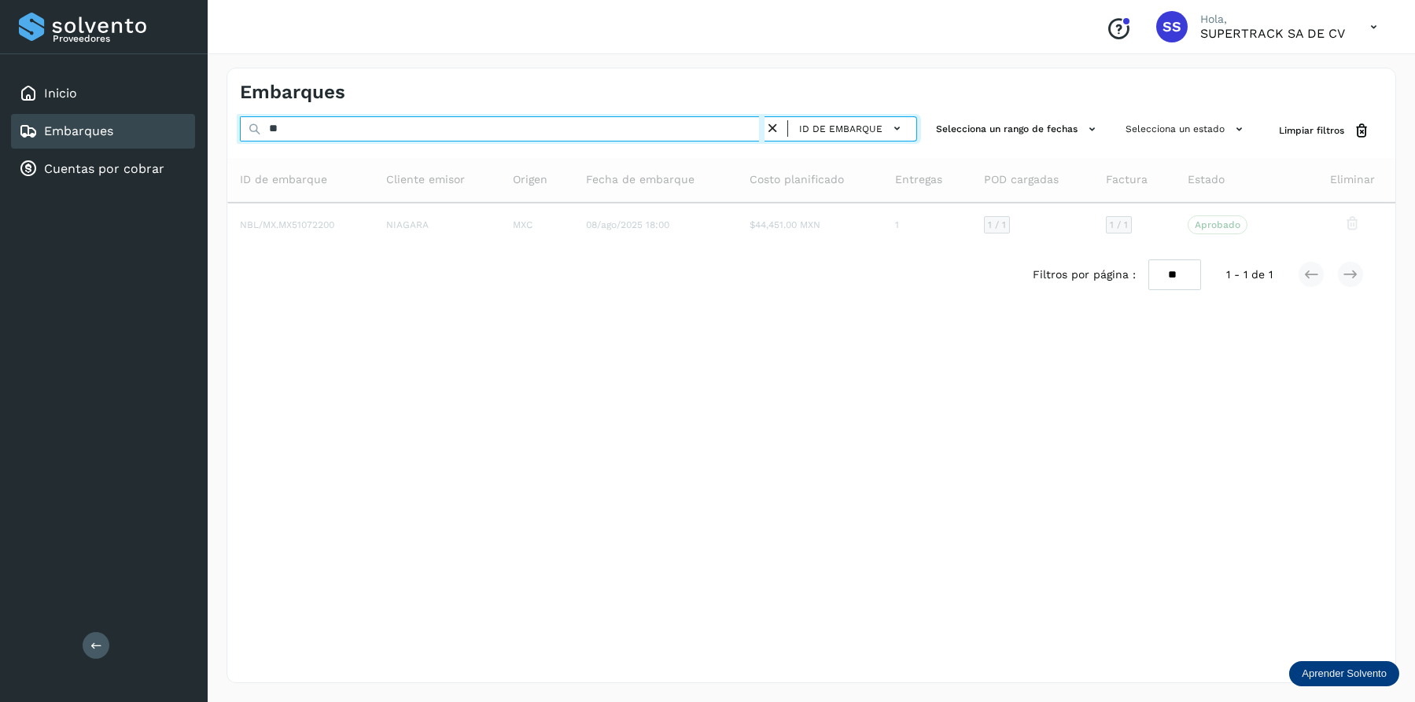
type input "*"
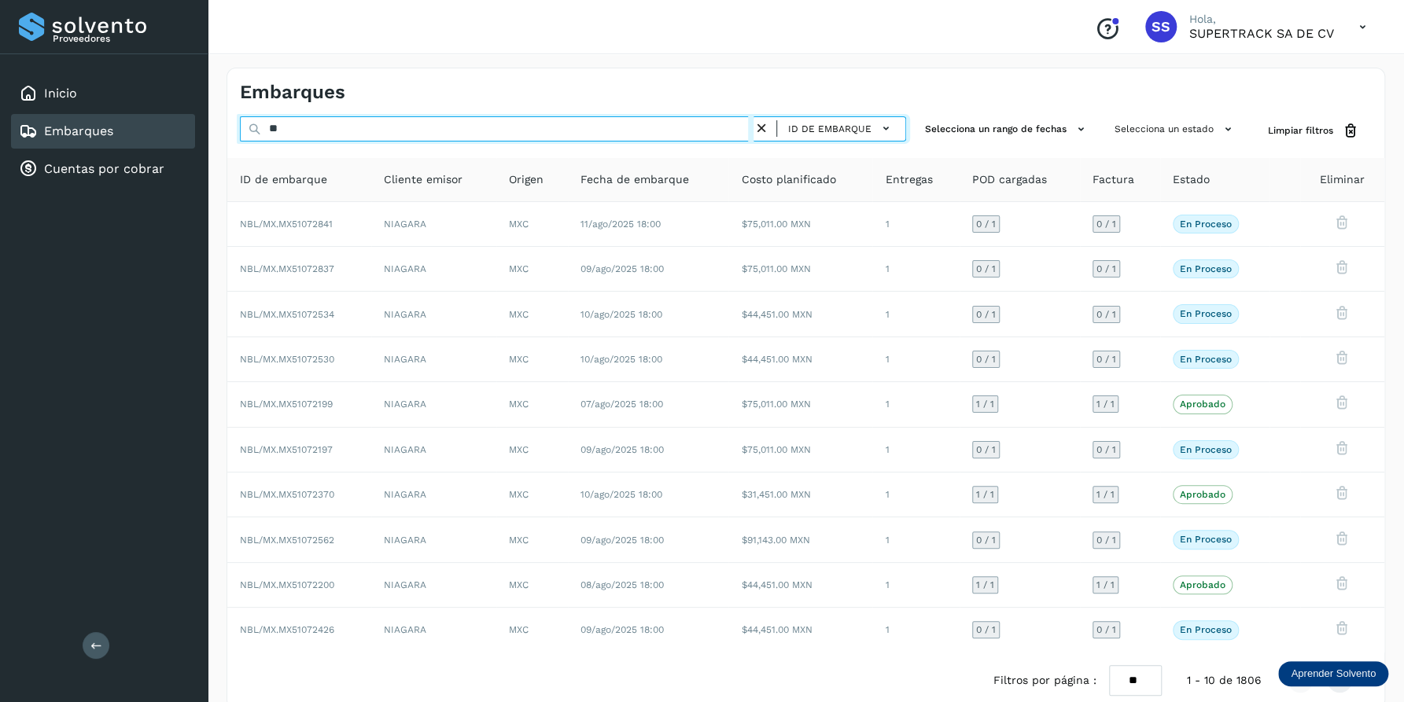
type input "*"
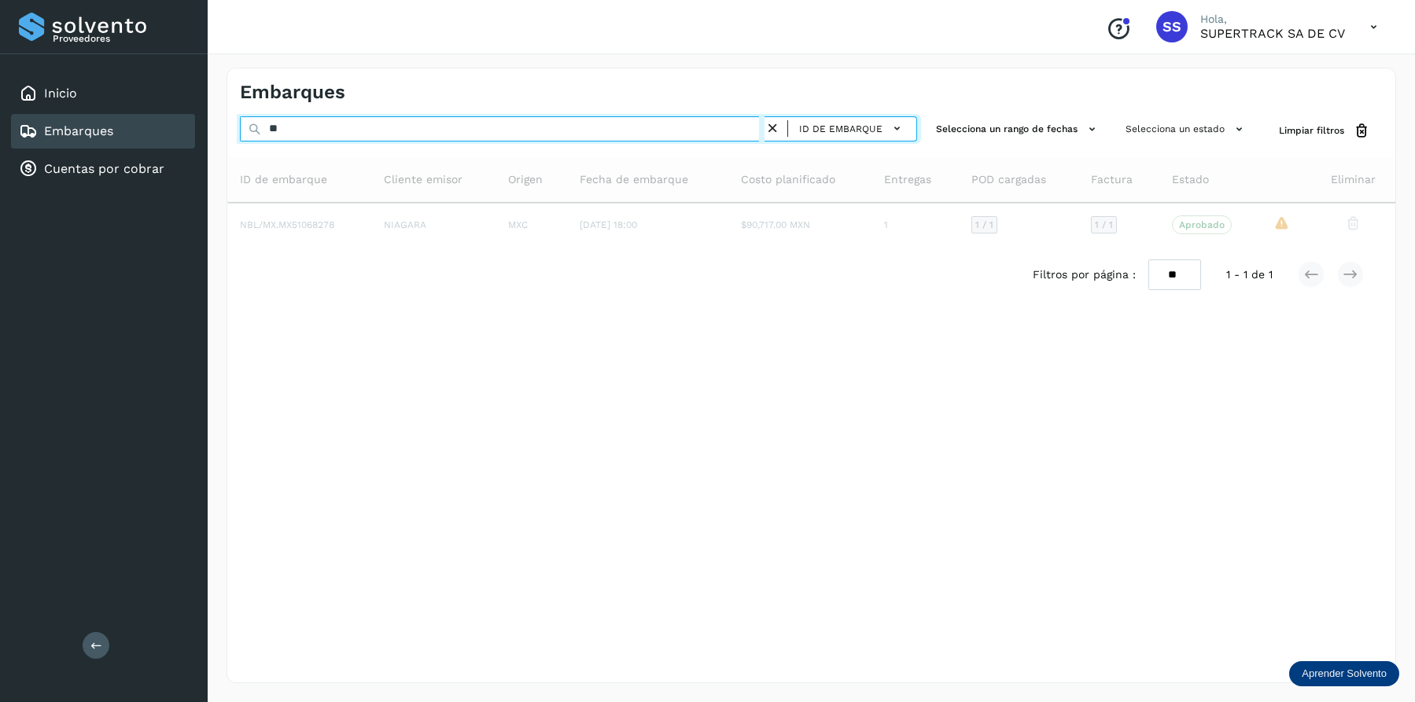
type input "*"
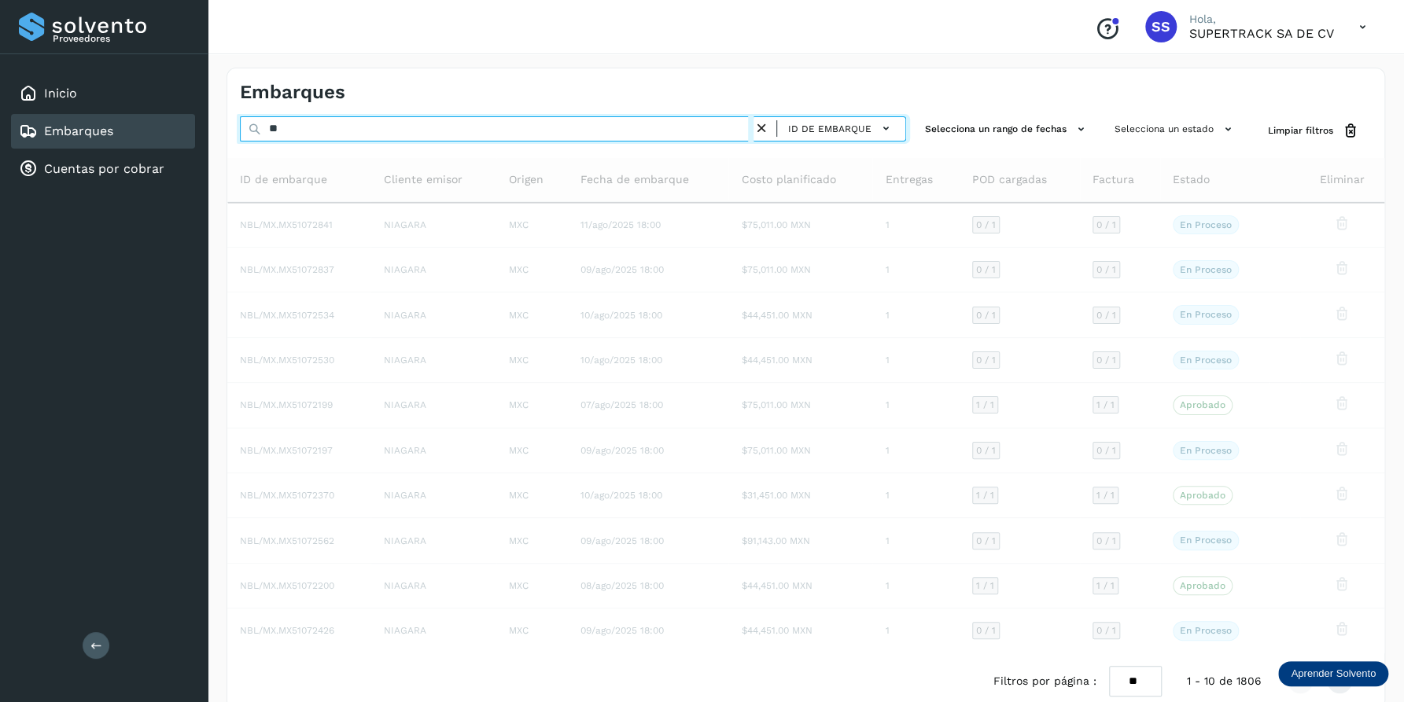
type input "*"
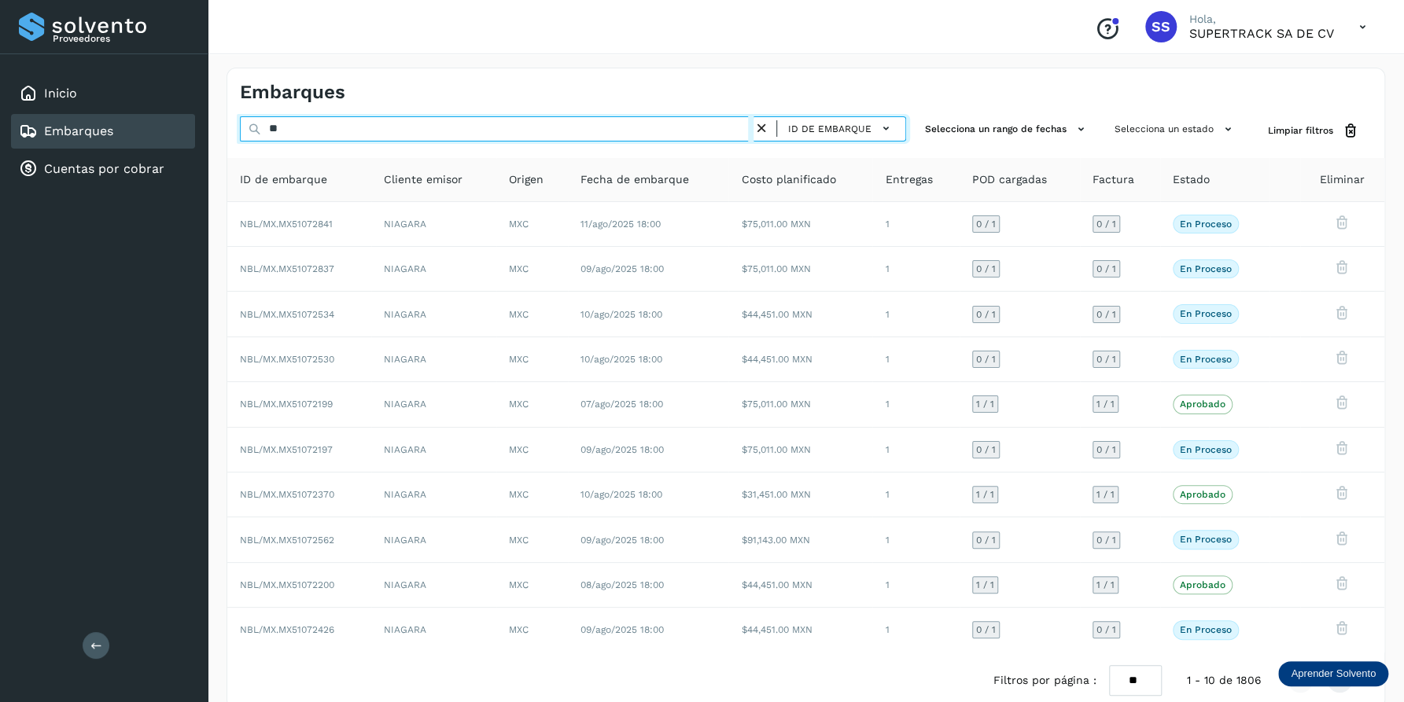
type input "*"
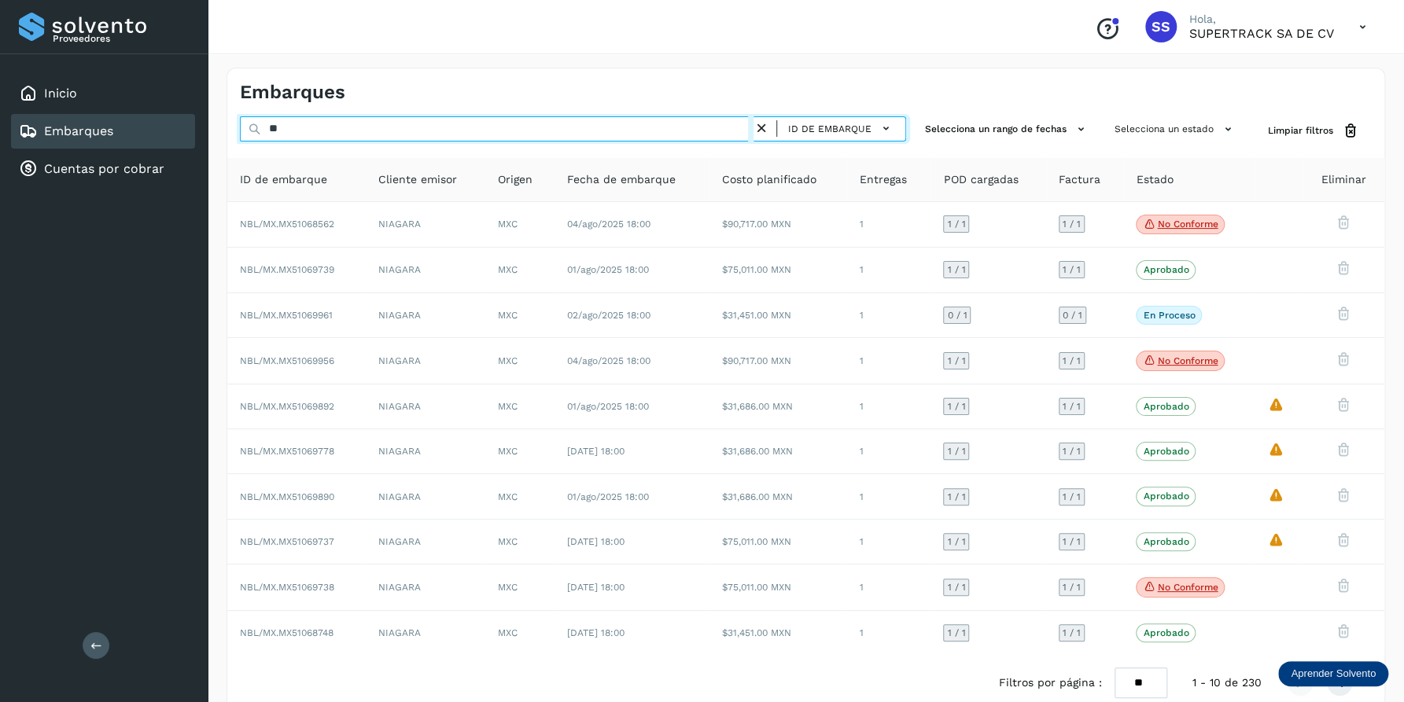
type input "*"
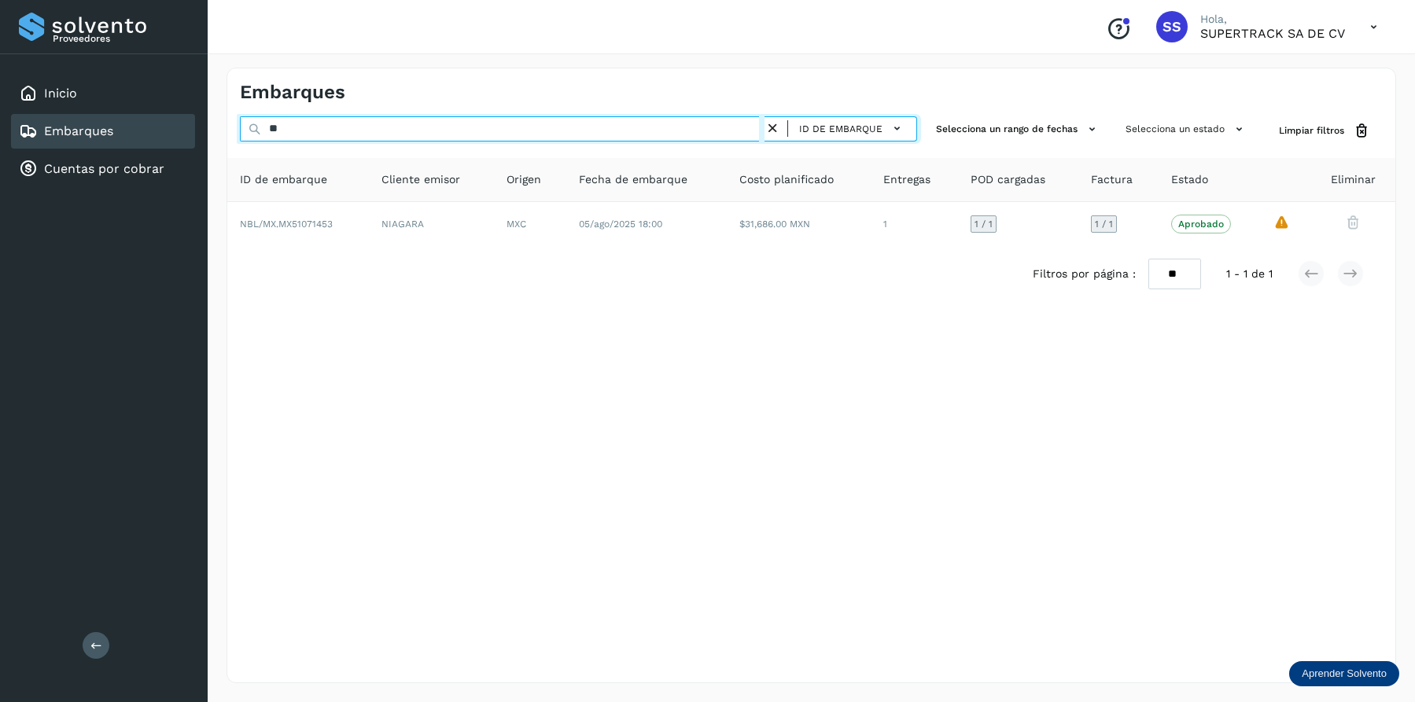
type input "*"
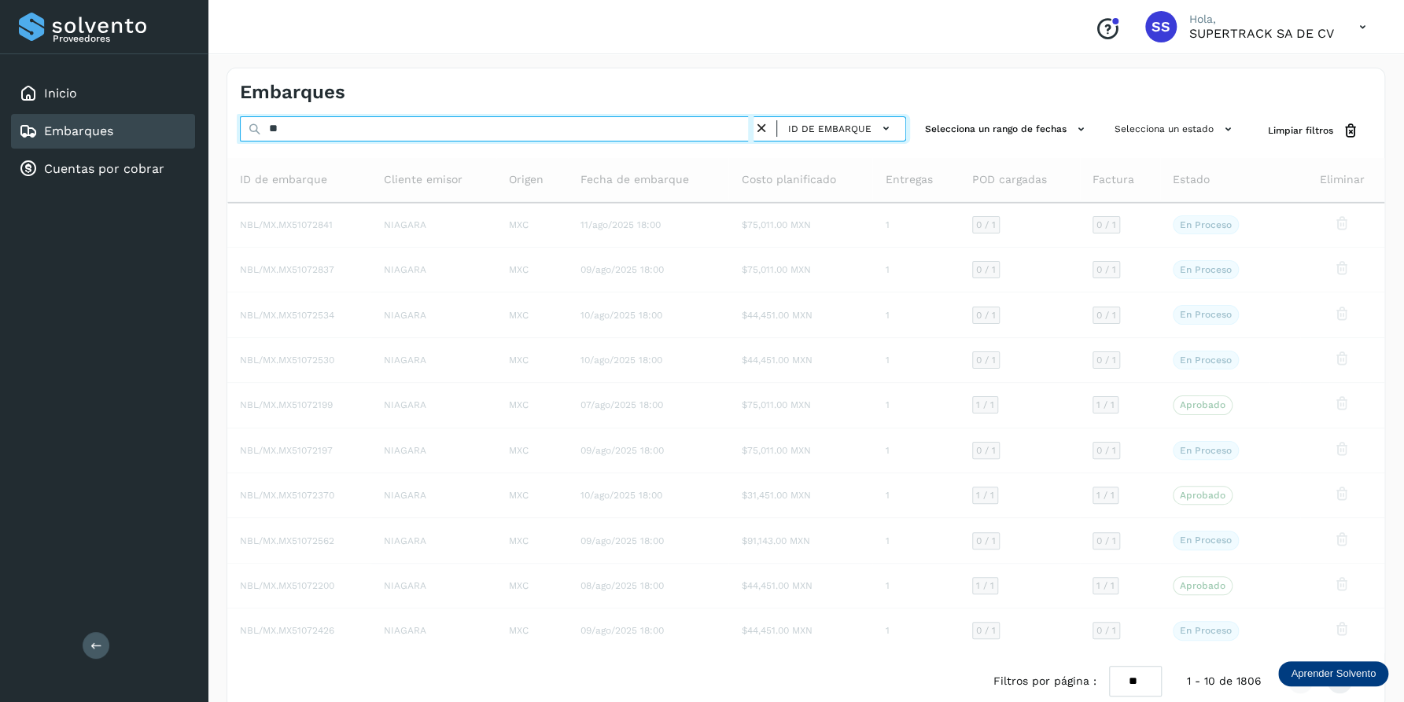
type input "*"
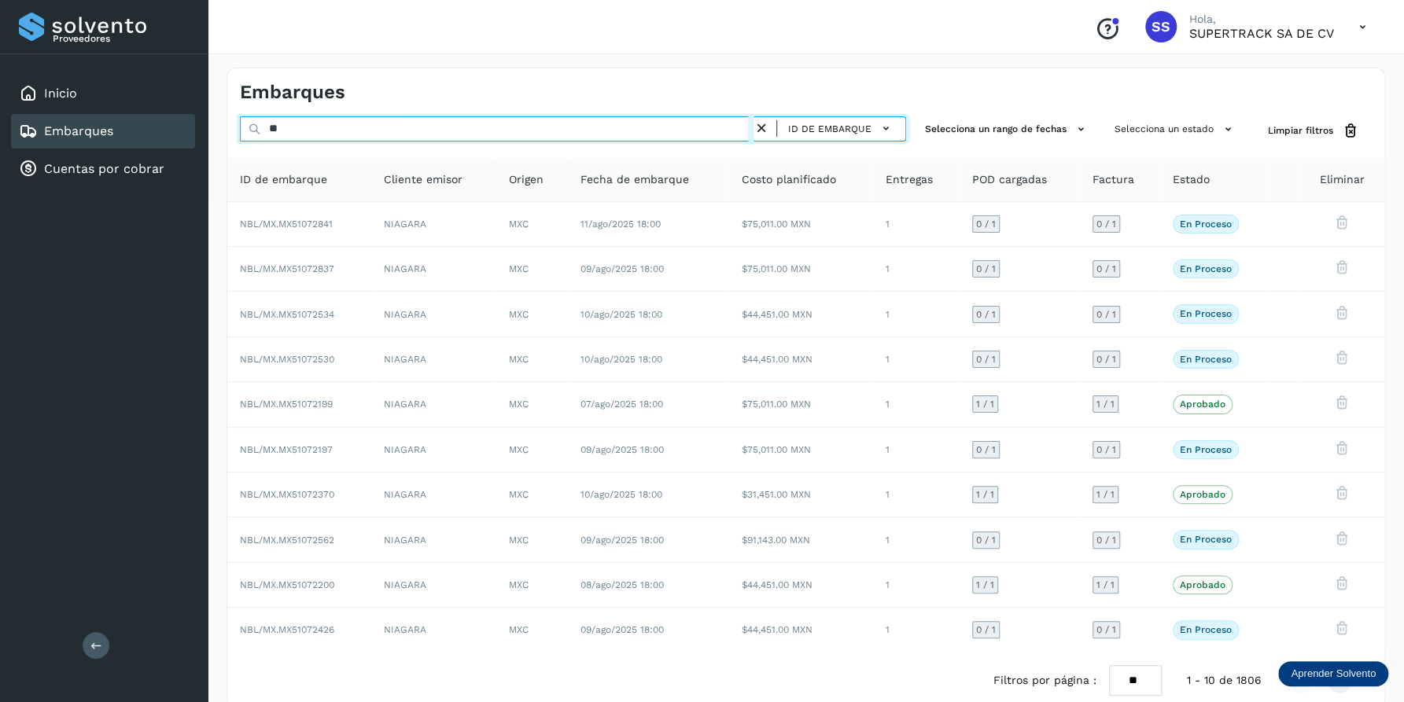
type input "*"
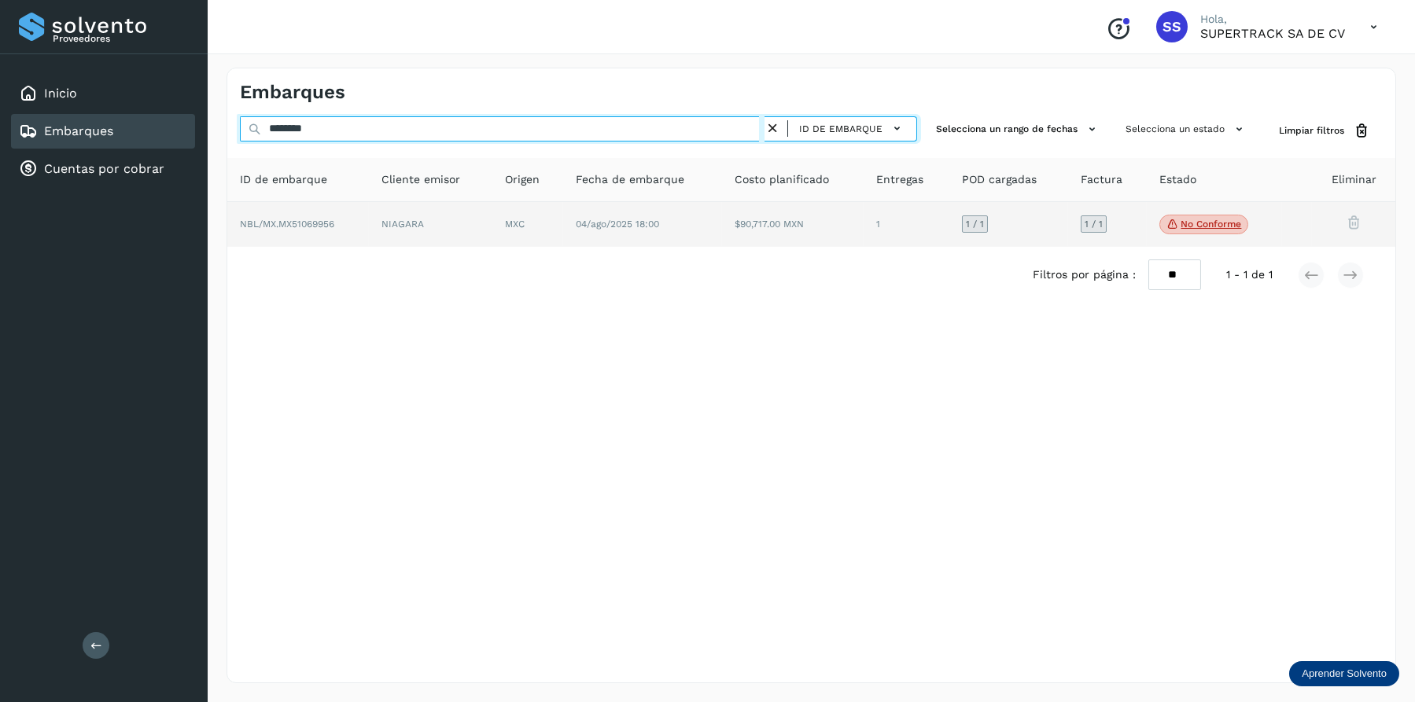
type input "********"
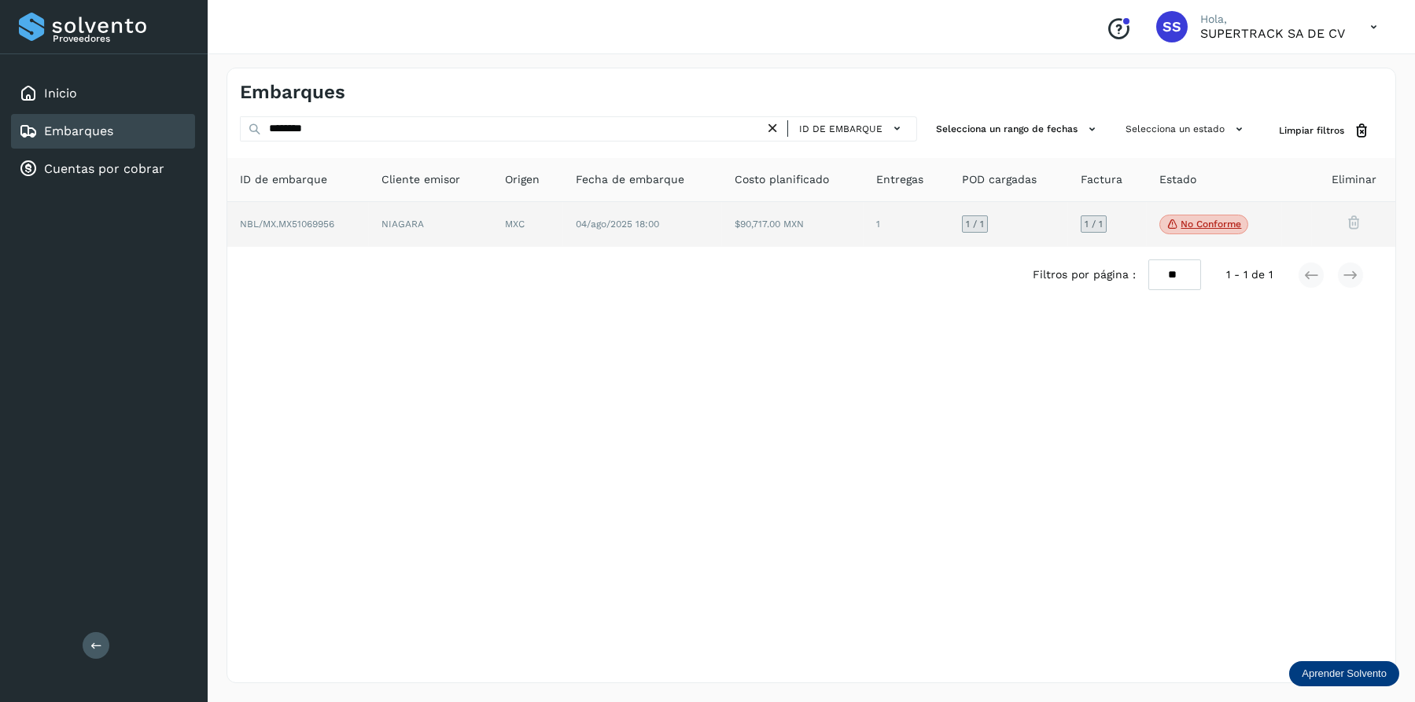
click at [563, 242] on td "MXC" at bounding box center [642, 225] width 159 height 46
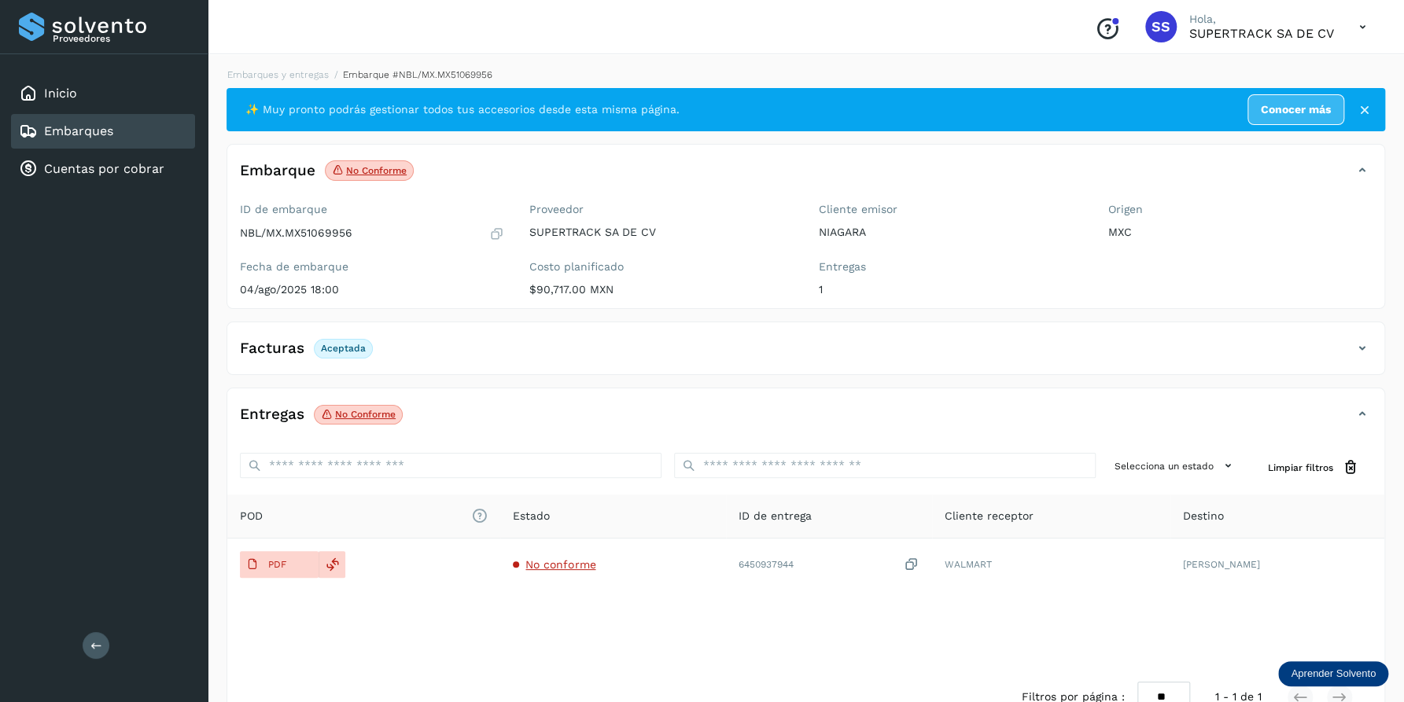
scroll to position [41, 0]
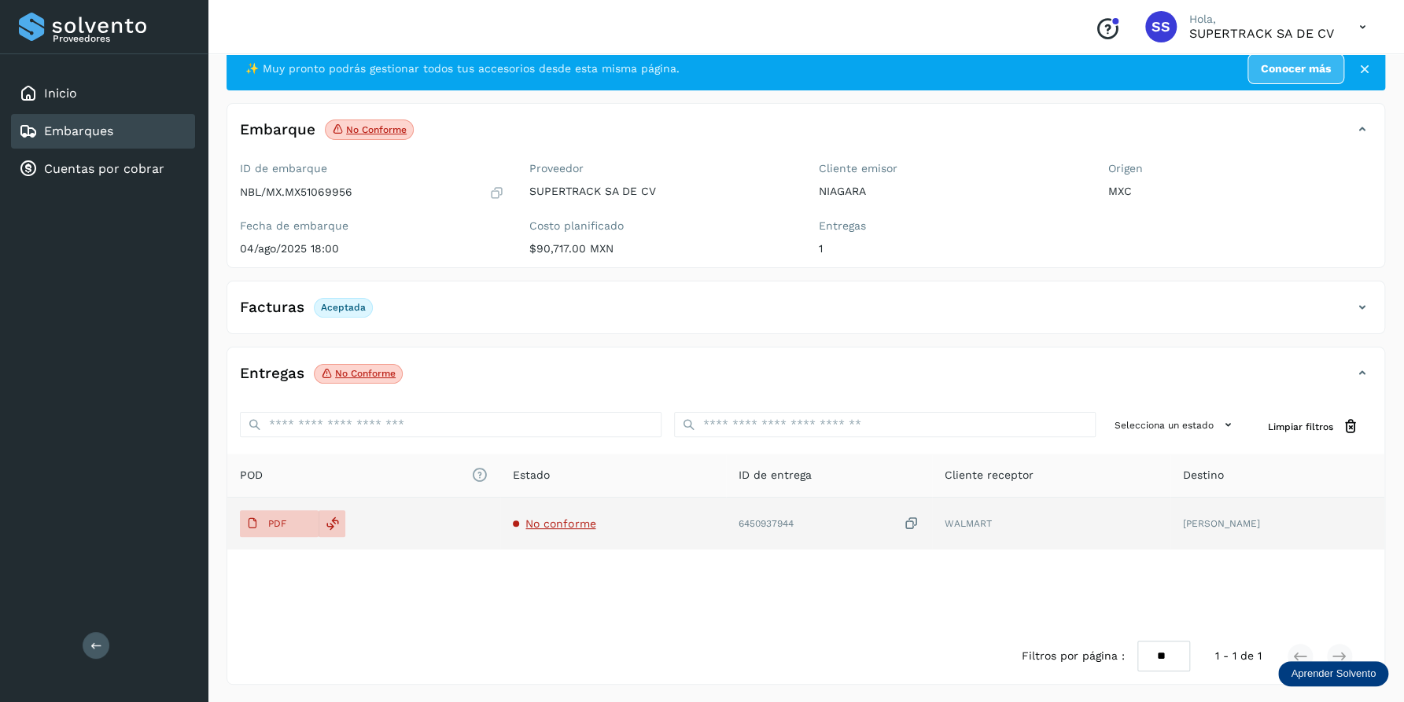
click at [726, 514] on td "No conforme" at bounding box center [829, 524] width 206 height 52
click at [565, 526] on span "No conforme" at bounding box center [560, 523] width 70 height 13
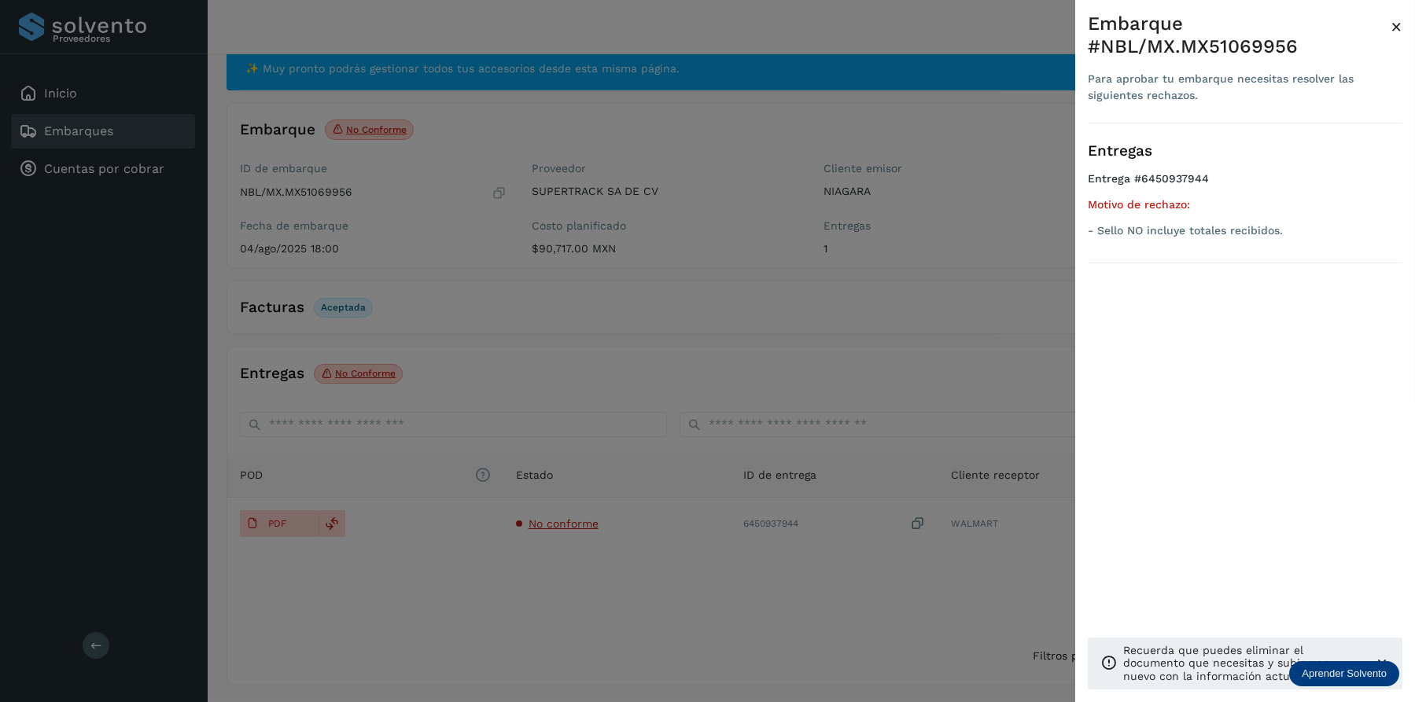
click at [638, 476] on div at bounding box center [707, 351] width 1415 height 702
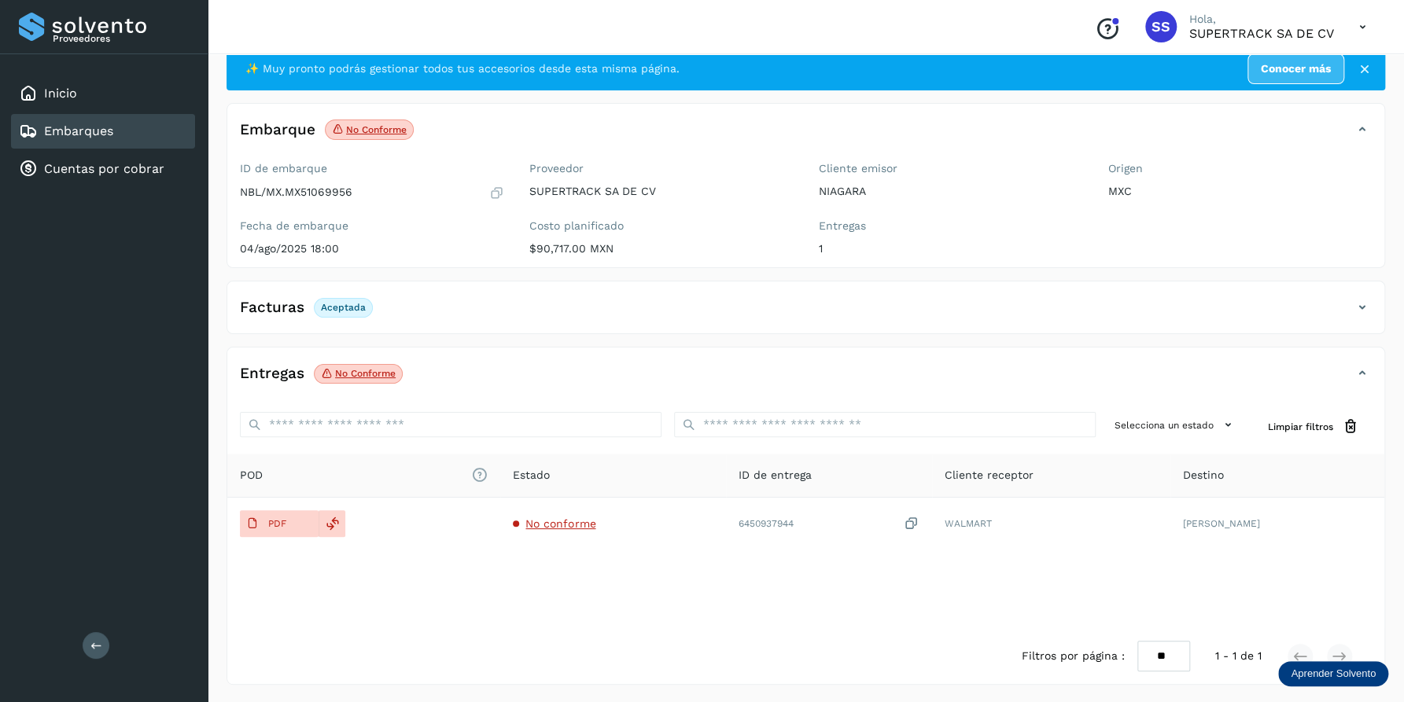
scroll to position [0, 0]
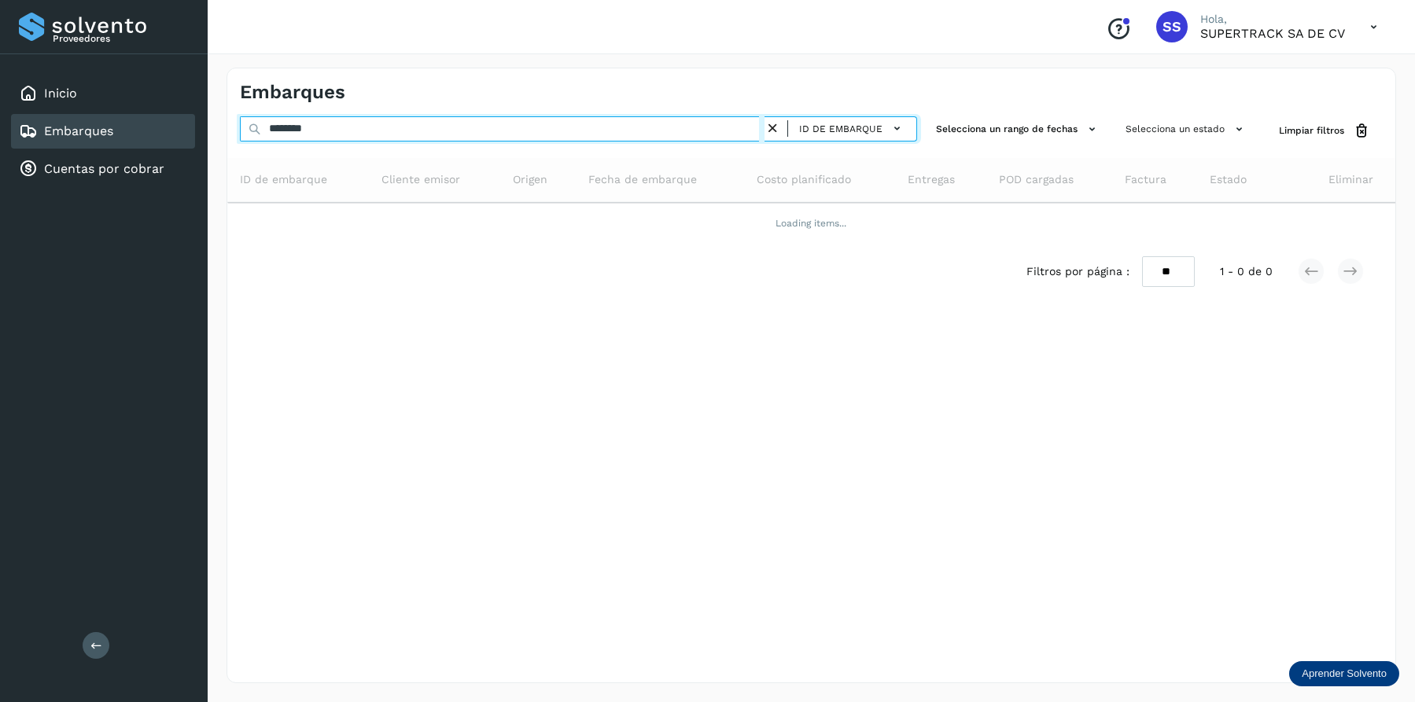
drag, startPoint x: 333, startPoint y: 123, endPoint x: 78, endPoint y: 116, distance: 254.9
click at [79, 117] on div "Proveedores Inicio Embarques Cuentas por cobrar Salir Conoce nuestros beneficio…" at bounding box center [707, 351] width 1415 height 702
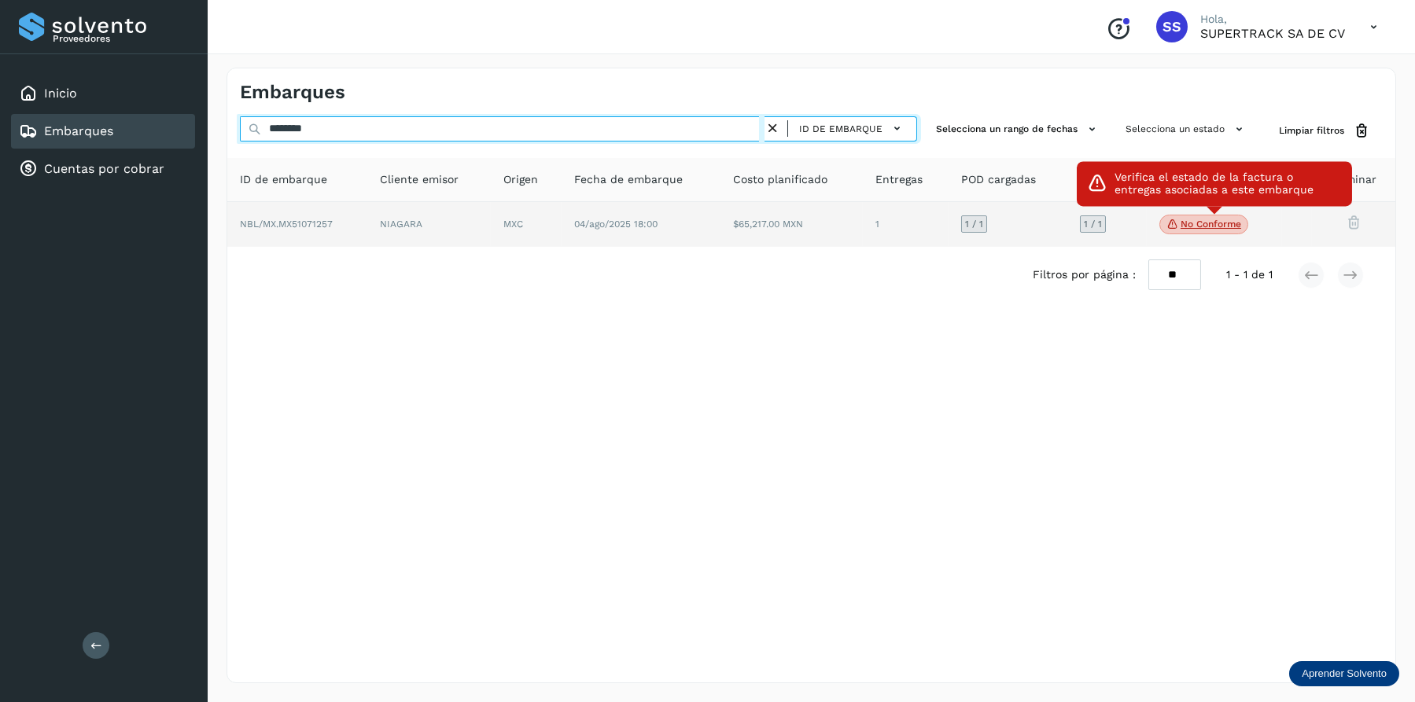
type input "********"
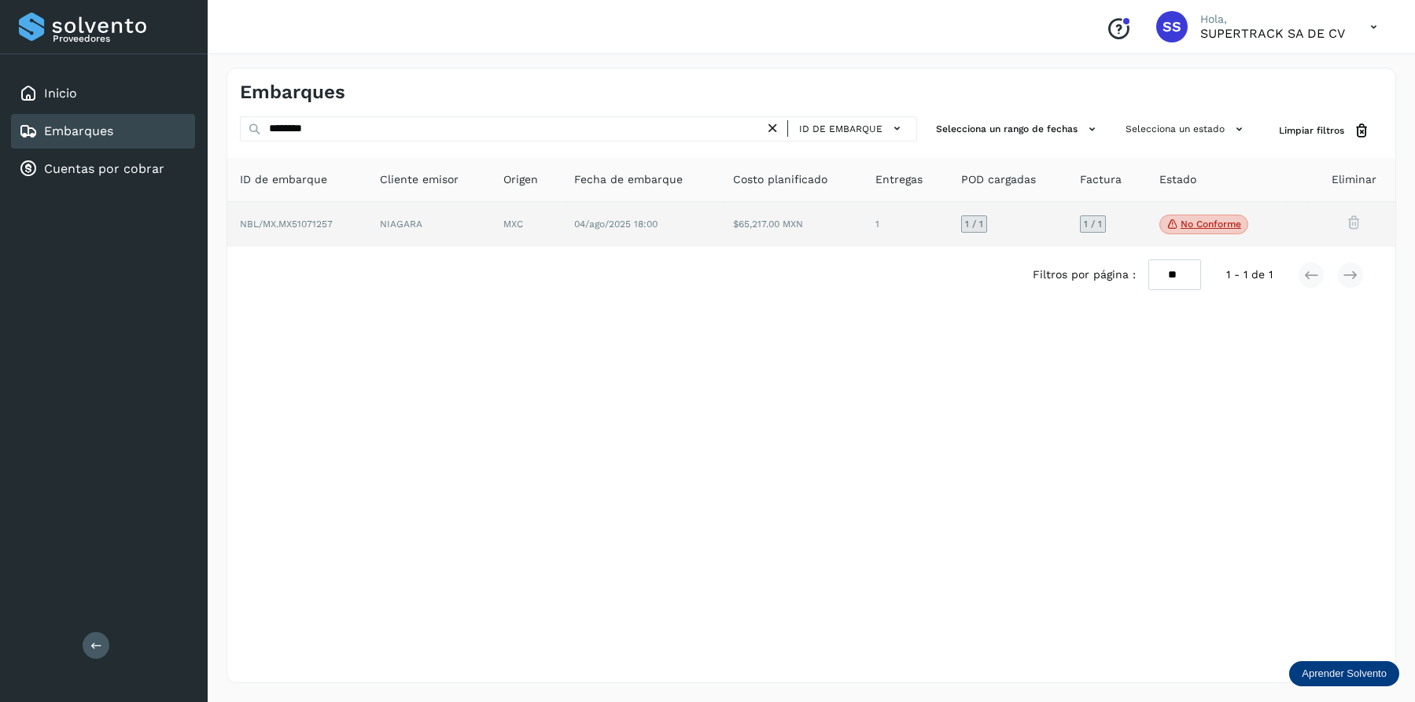
click at [1191, 223] on p "No conforme" at bounding box center [1210, 224] width 61 height 11
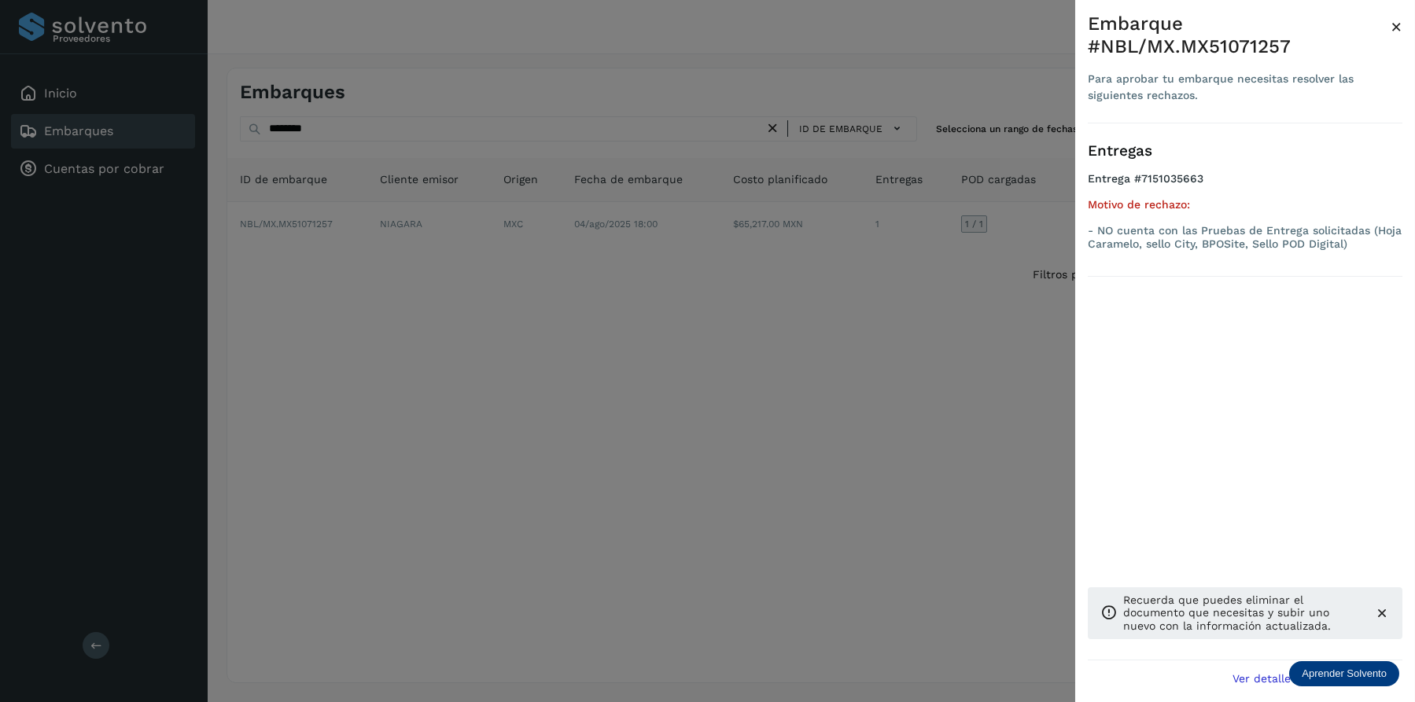
drag, startPoint x: 933, startPoint y: 322, endPoint x: 742, endPoint y: 369, distance: 197.6
click at [906, 328] on div at bounding box center [707, 351] width 1415 height 702
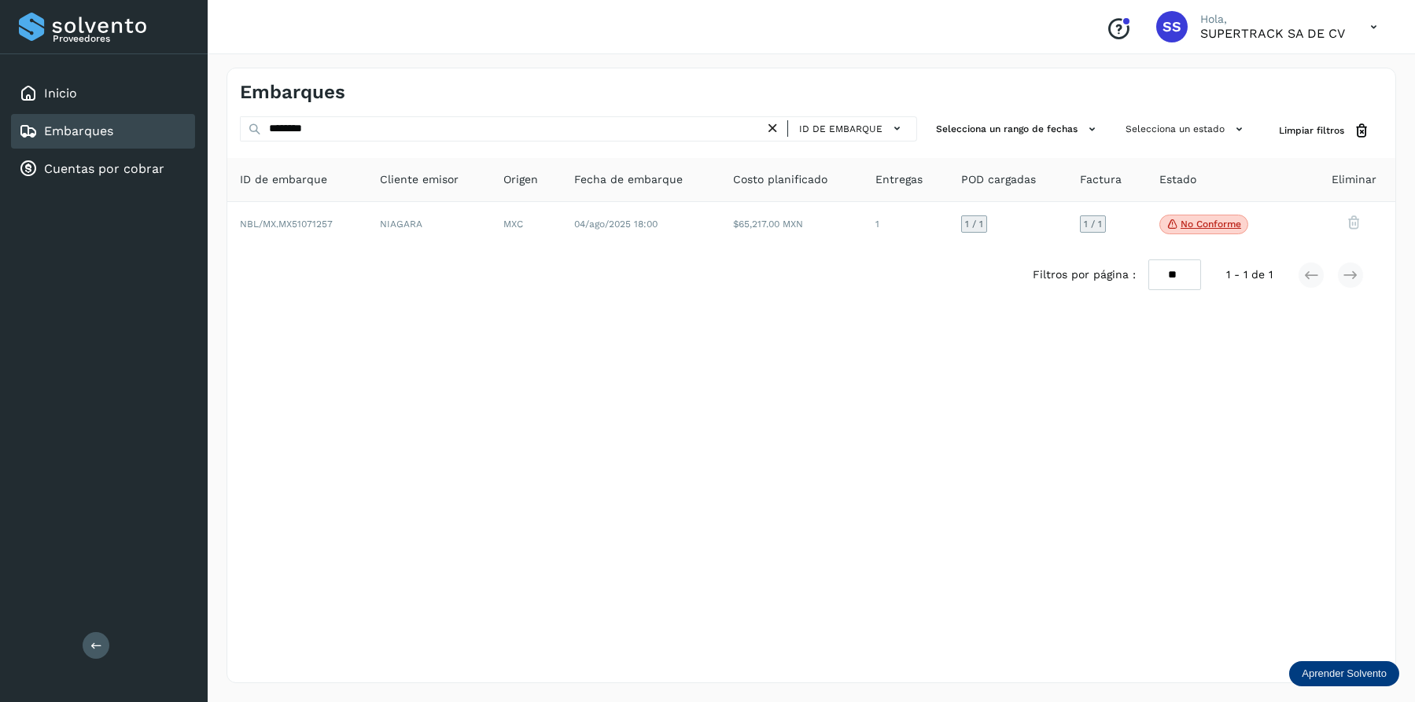
click at [768, 134] on icon at bounding box center [772, 128] width 17 height 17
click at [785, 134] on div "ID de embarque" at bounding box center [845, 128] width 129 height 23
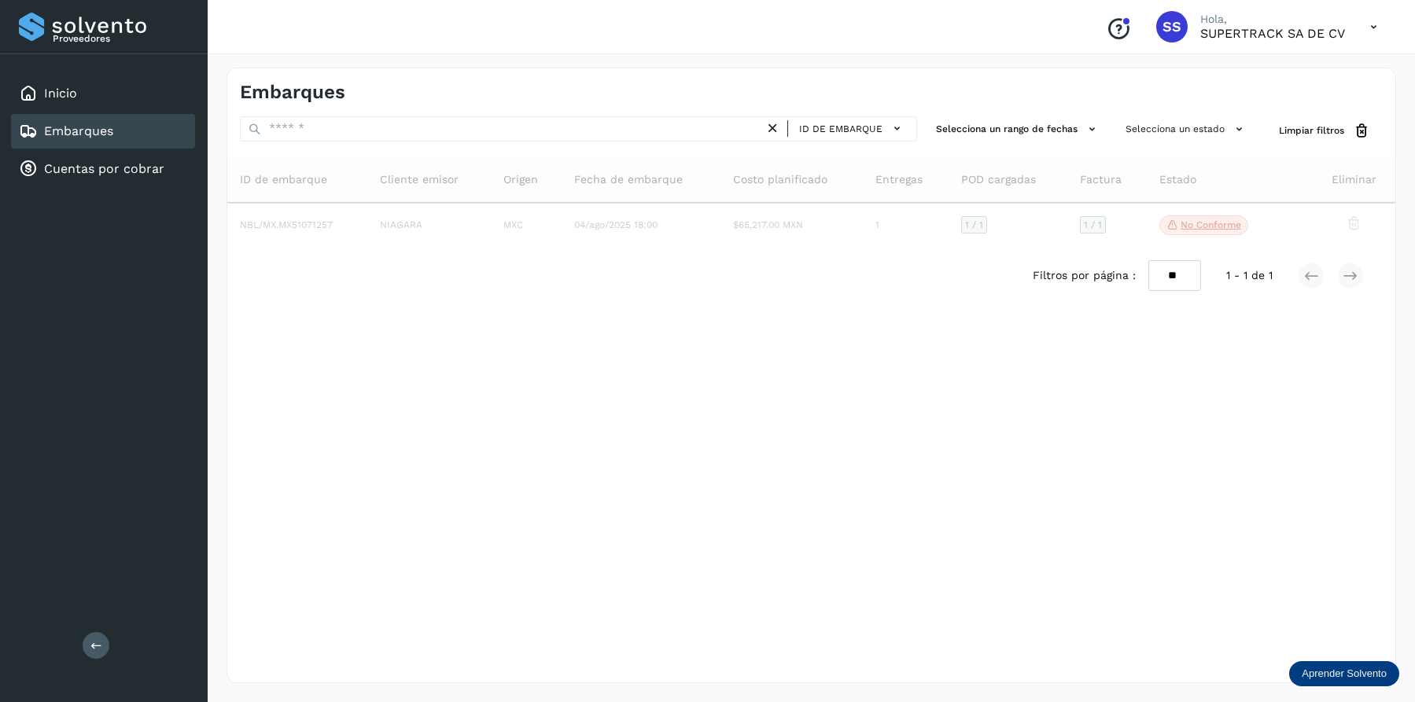
click at [619, 142] on div "ID de embarque" at bounding box center [578, 130] width 677 height 29
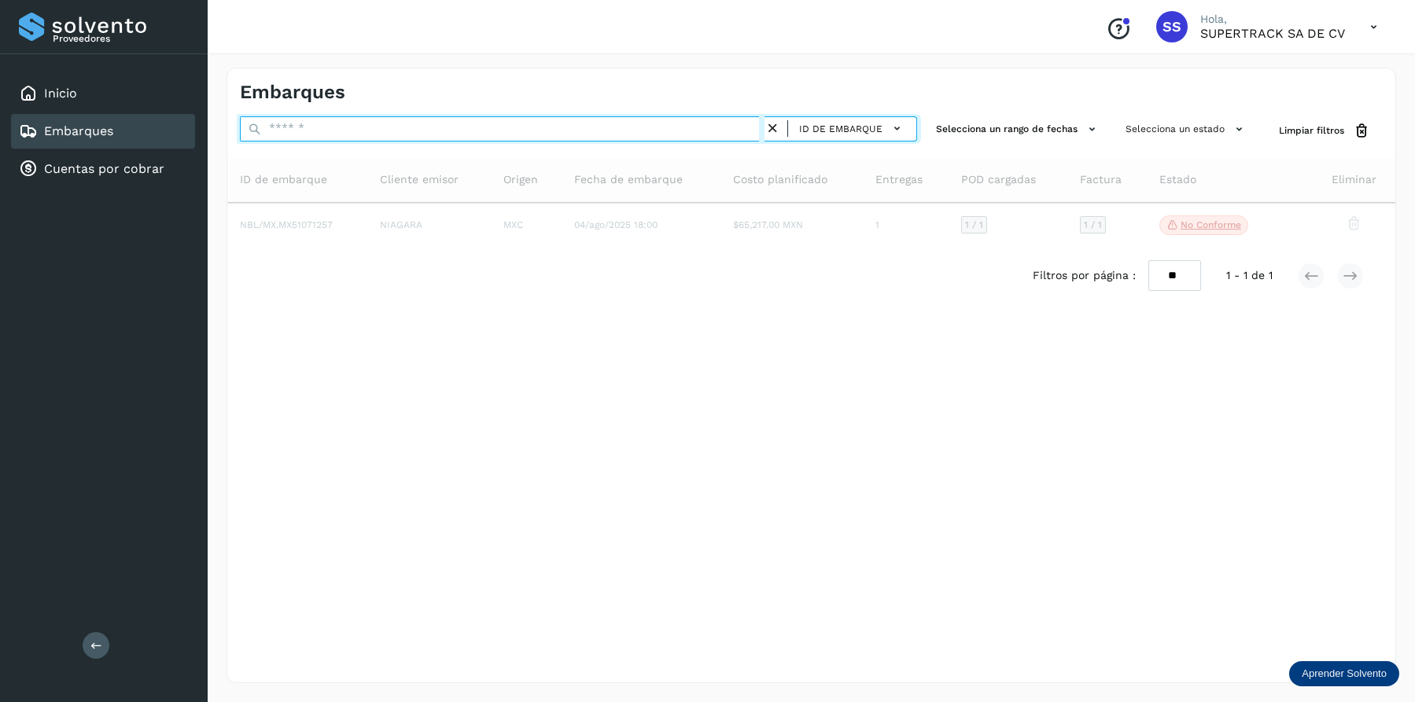
click at [566, 133] on input "text" at bounding box center [502, 128] width 525 height 25
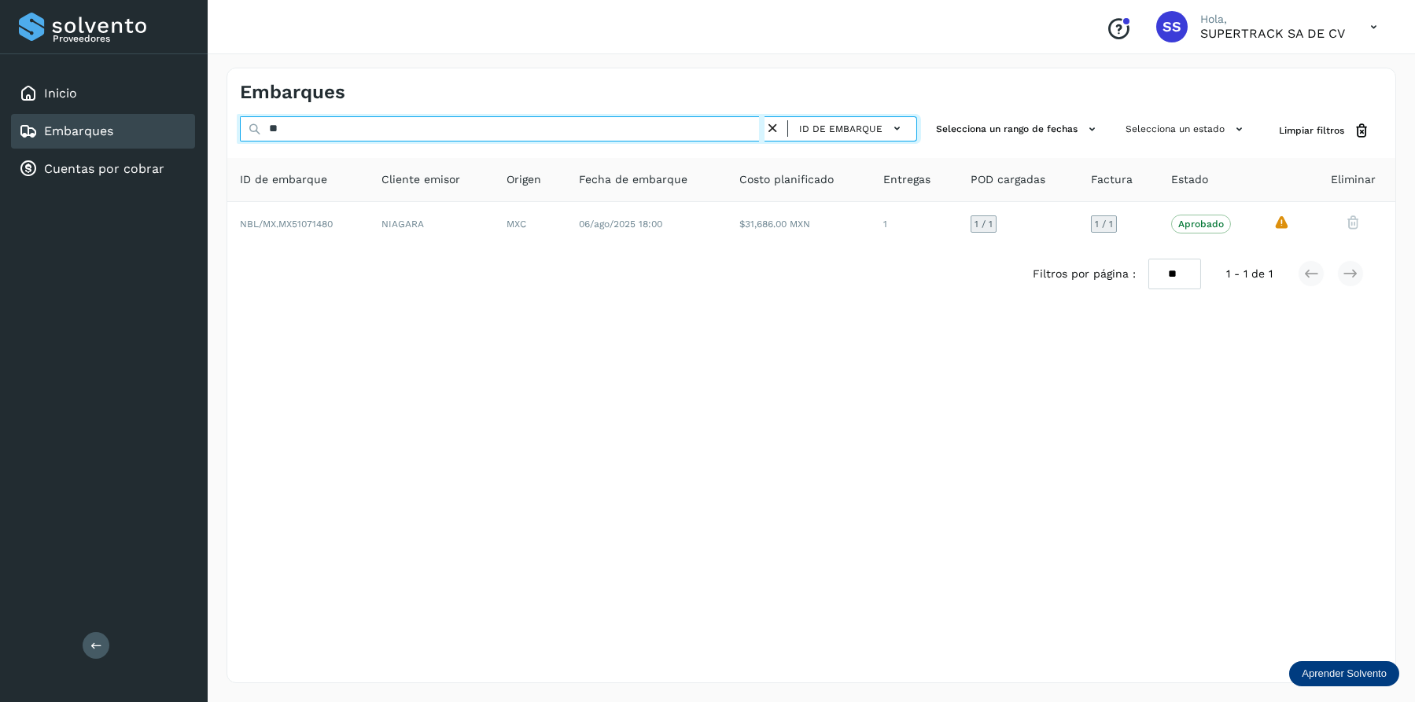
type input "*"
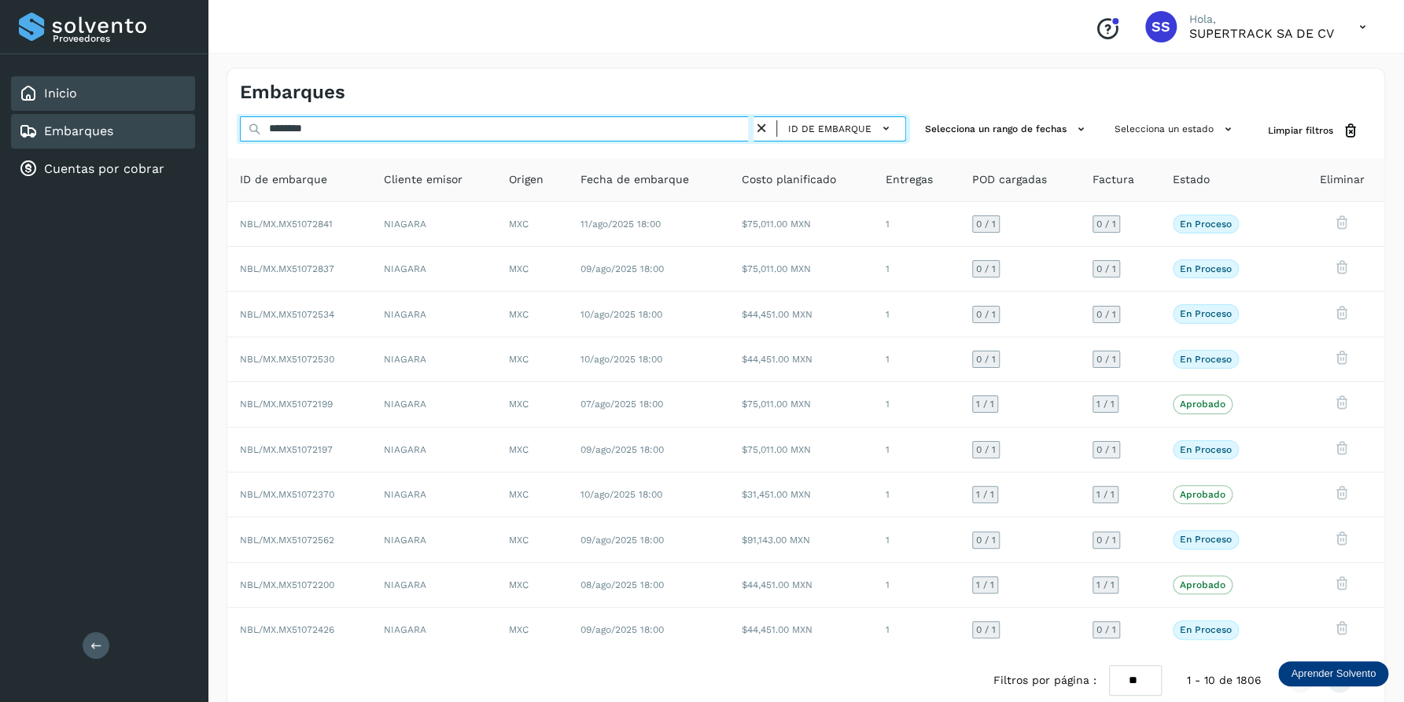
drag, startPoint x: 352, startPoint y: 129, endPoint x: 182, endPoint y: 94, distance: 174.1
click at [95, 104] on div "Proveedores Inicio Embarques Cuentas por cobrar Salir Conoce nuestros beneficio…" at bounding box center [702, 364] width 1404 height 728
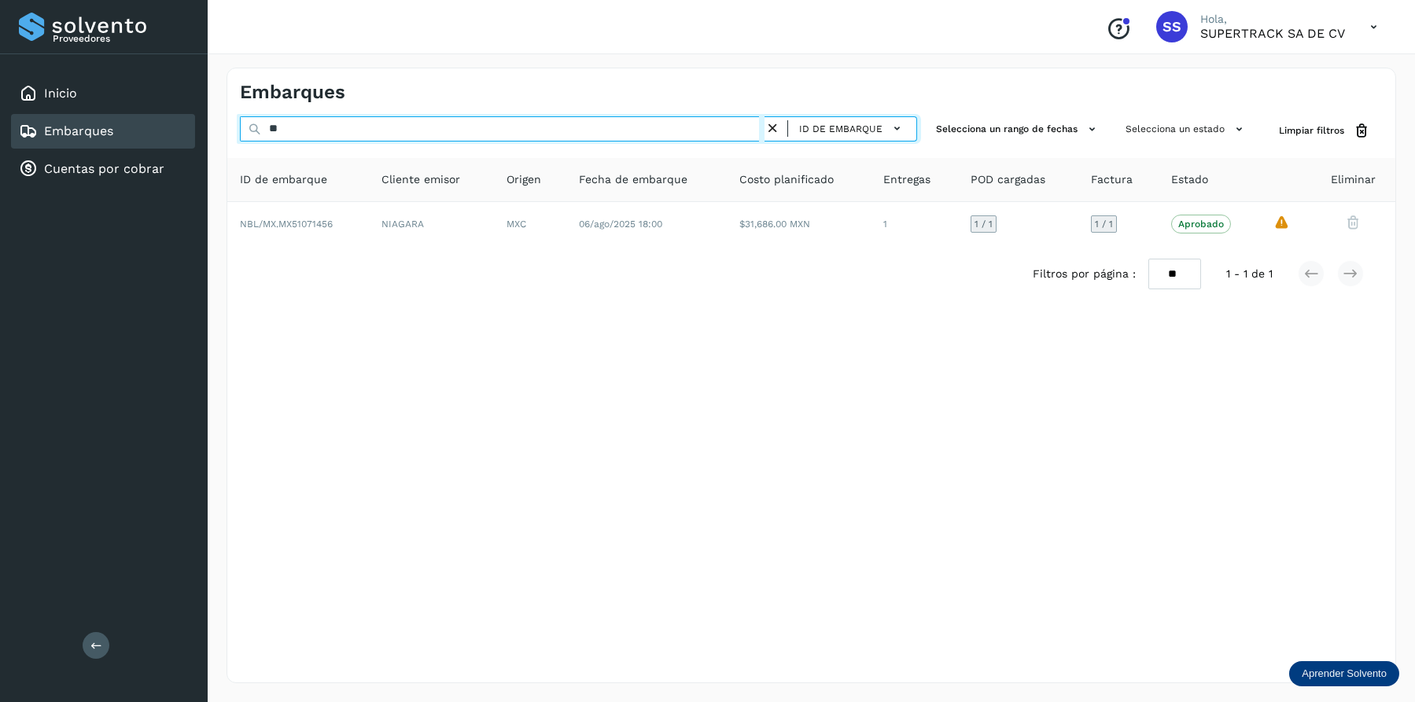
type input "*"
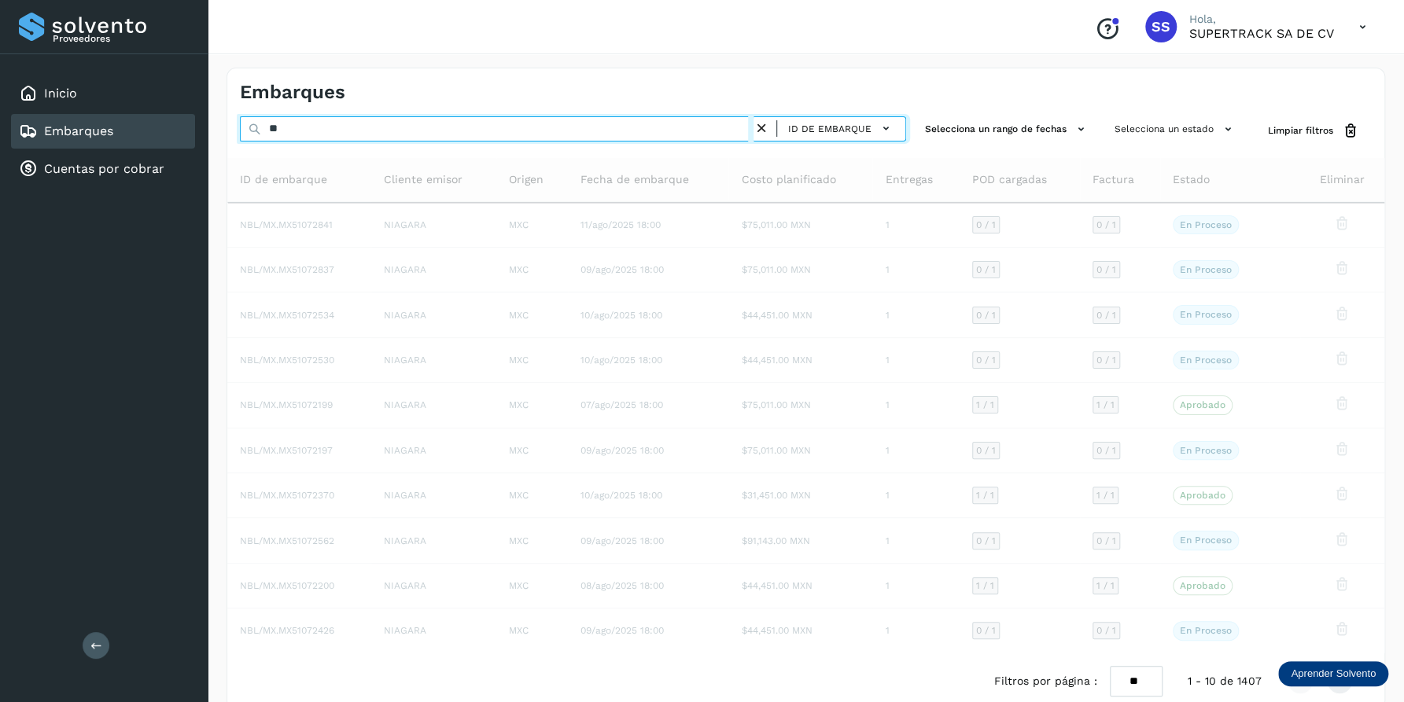
type input "*"
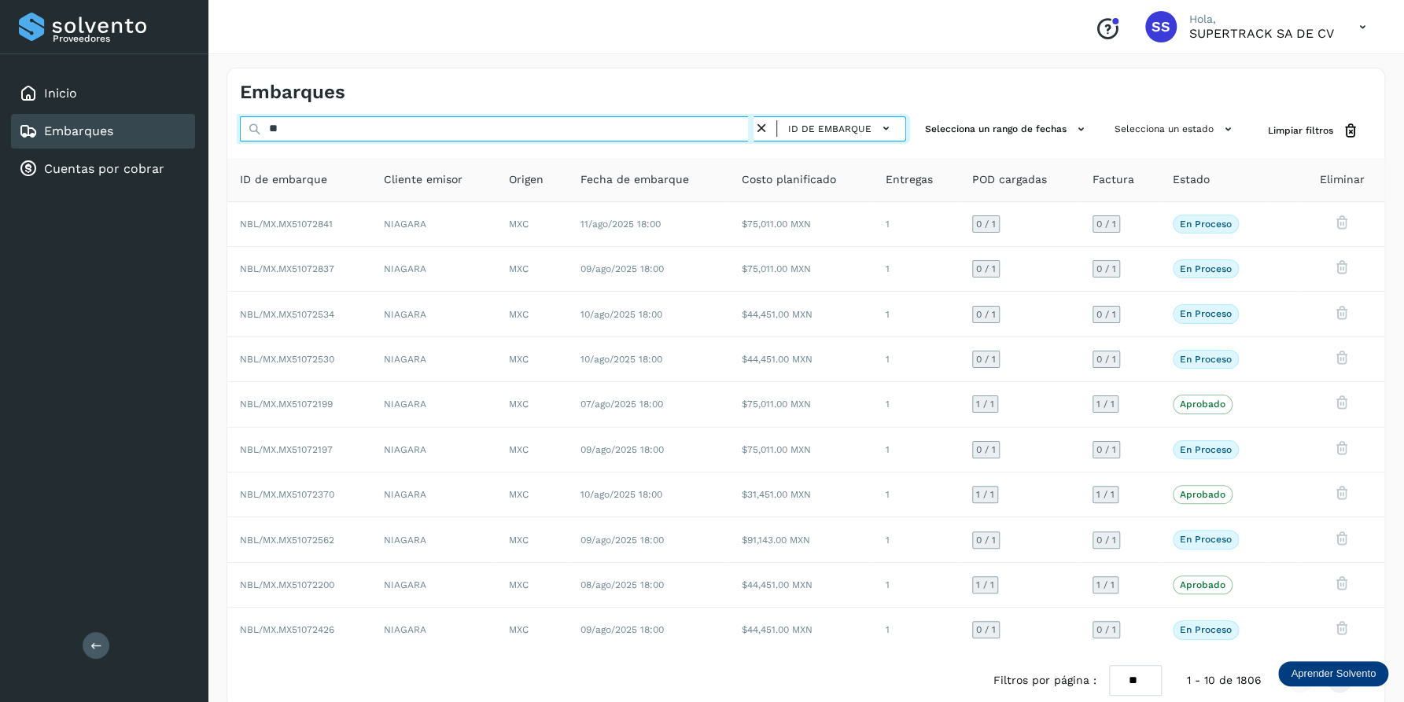
type input "*"
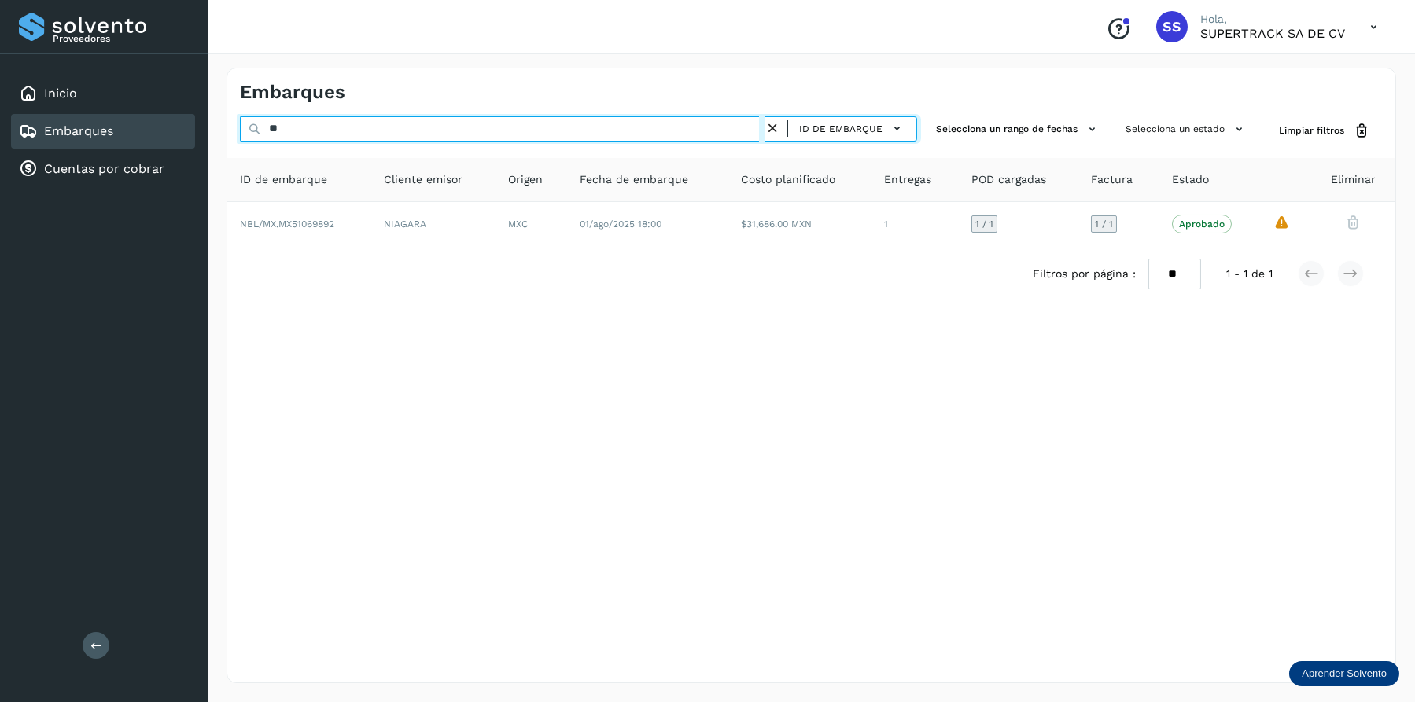
type input "*"
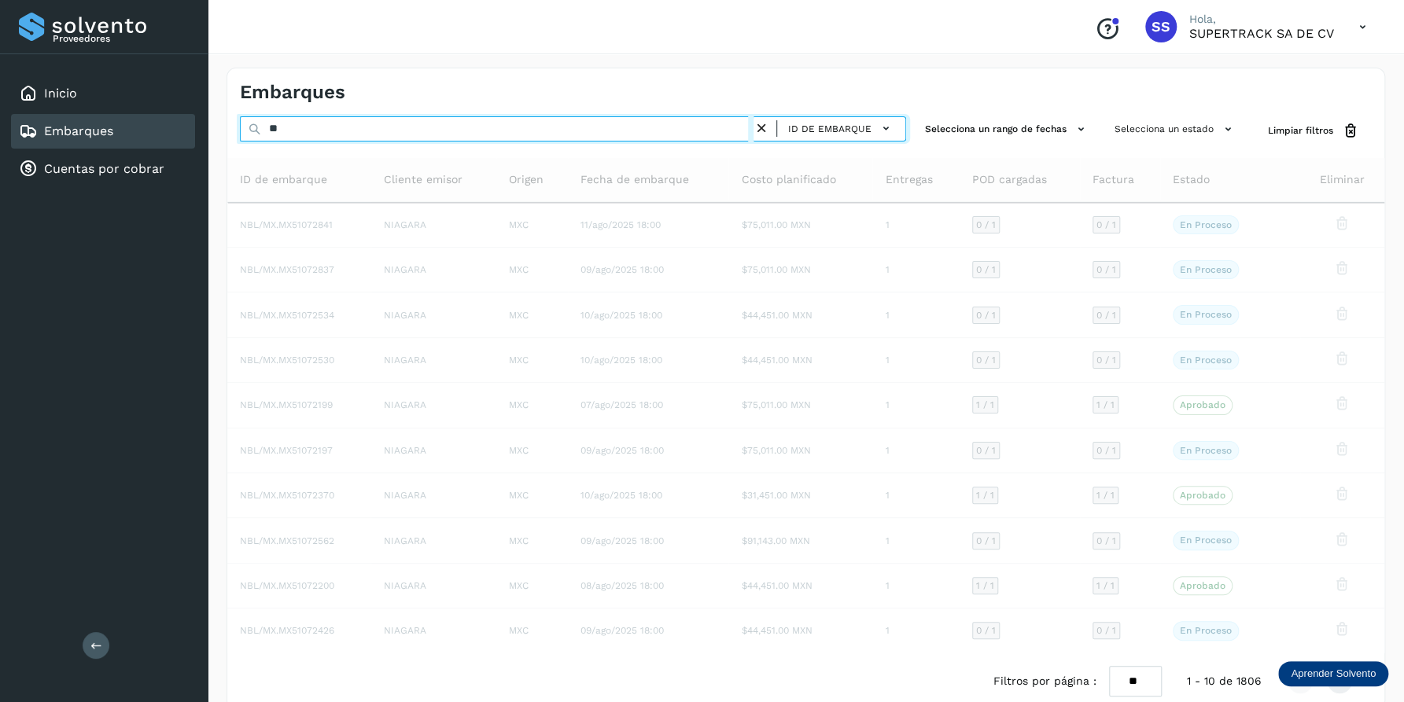
type input "*"
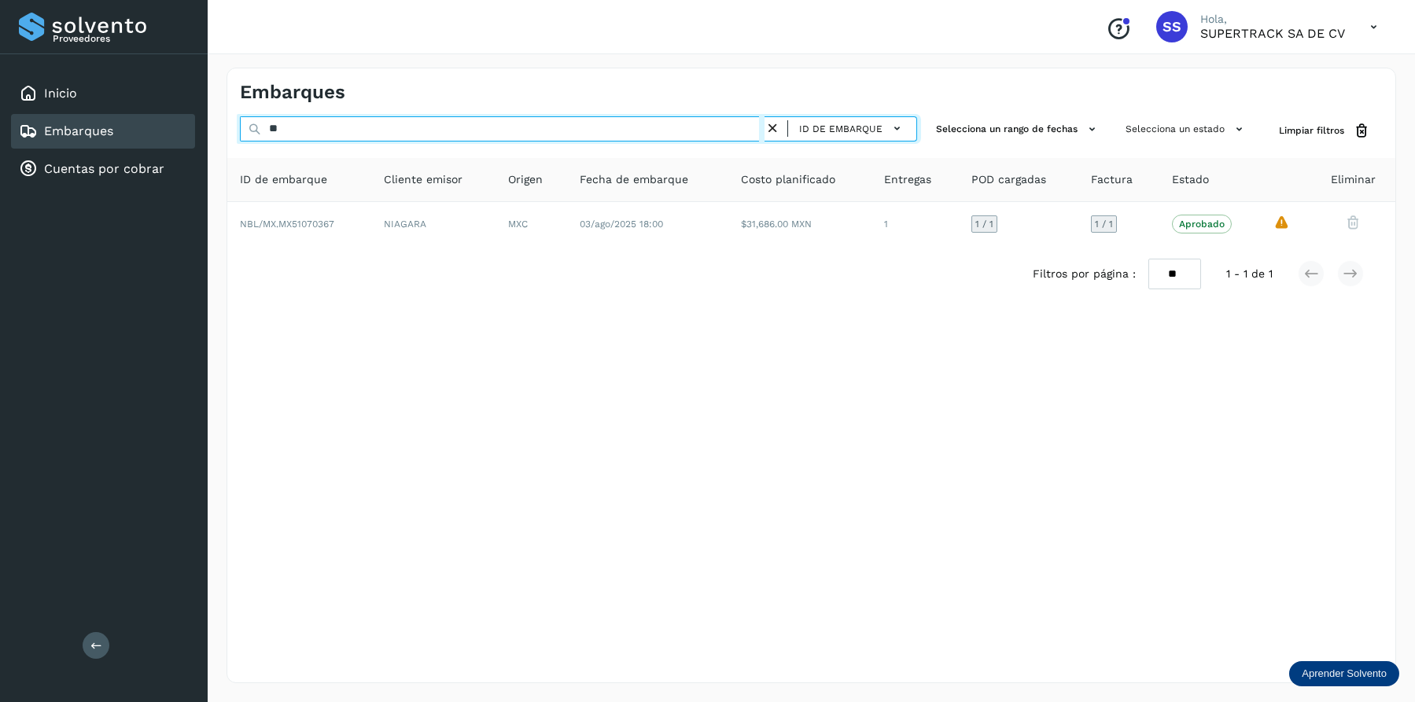
type input "*"
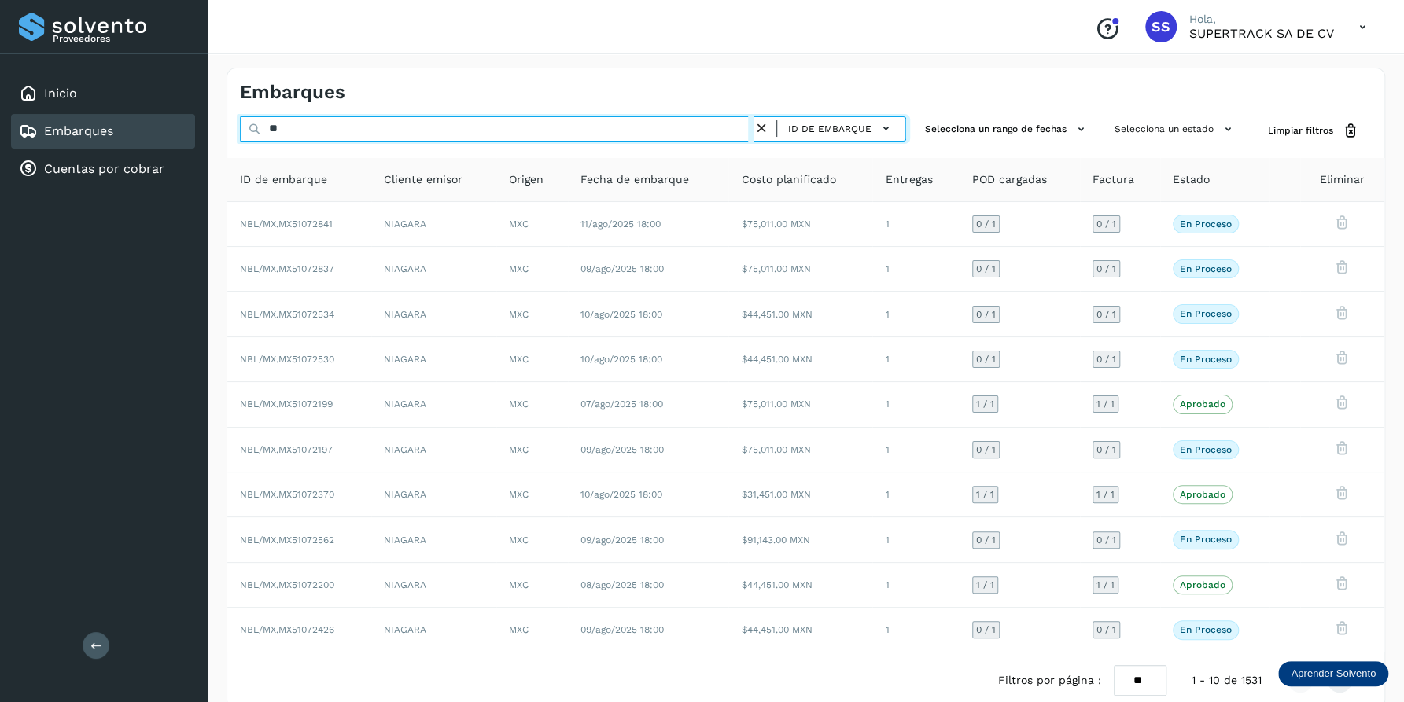
type input "*"
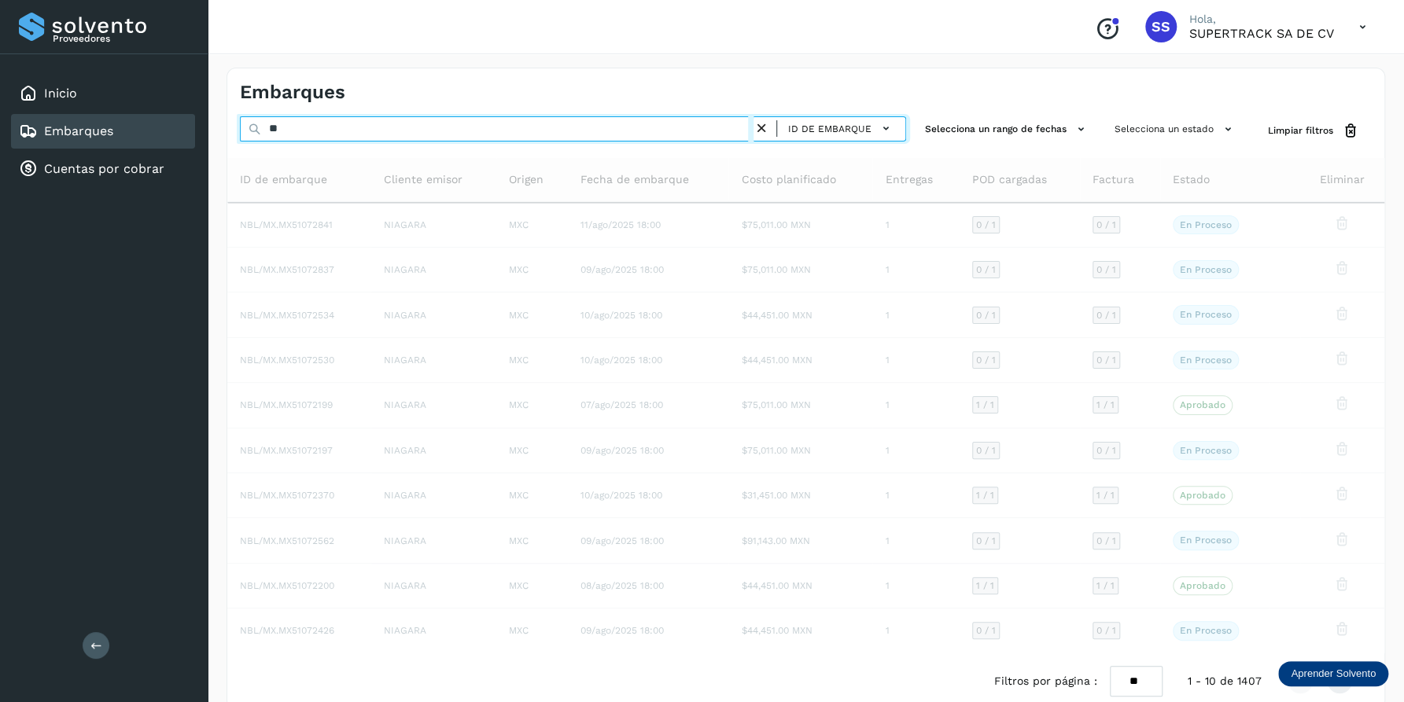
type input "*"
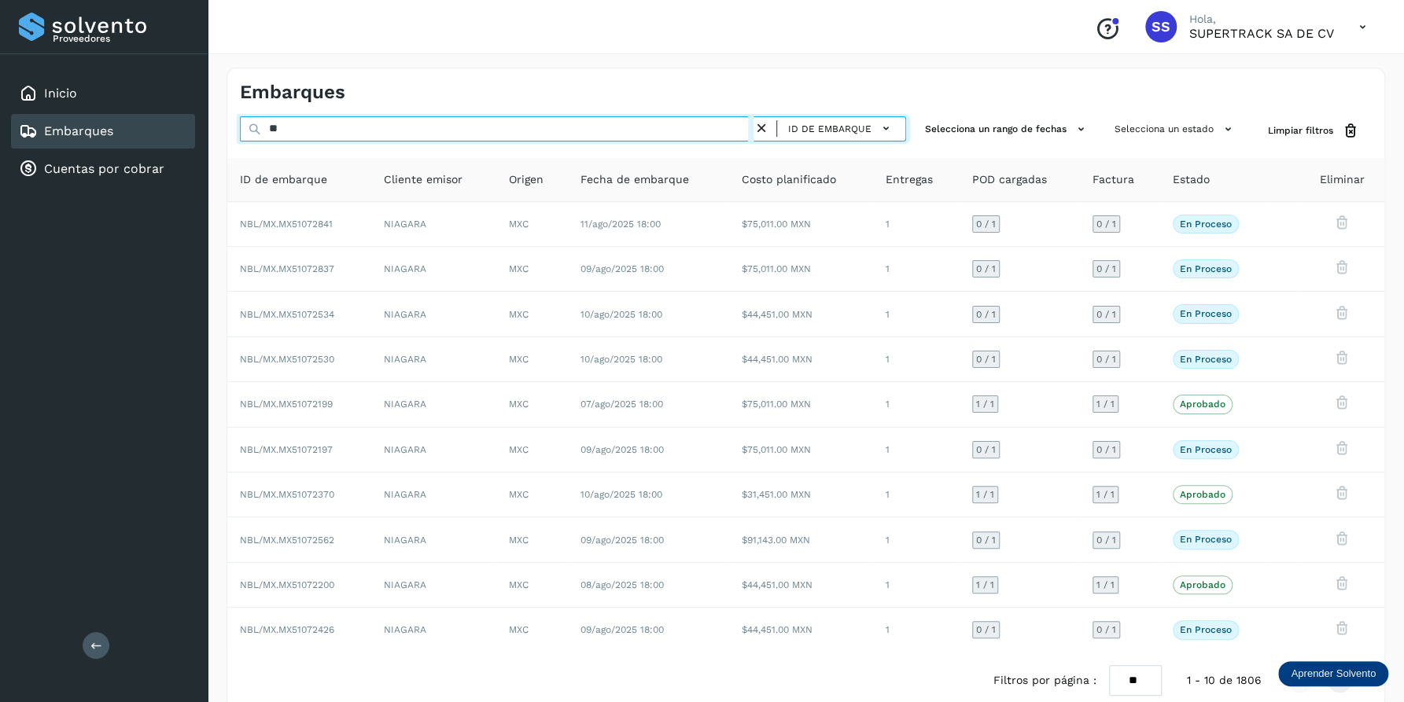
type input "*"
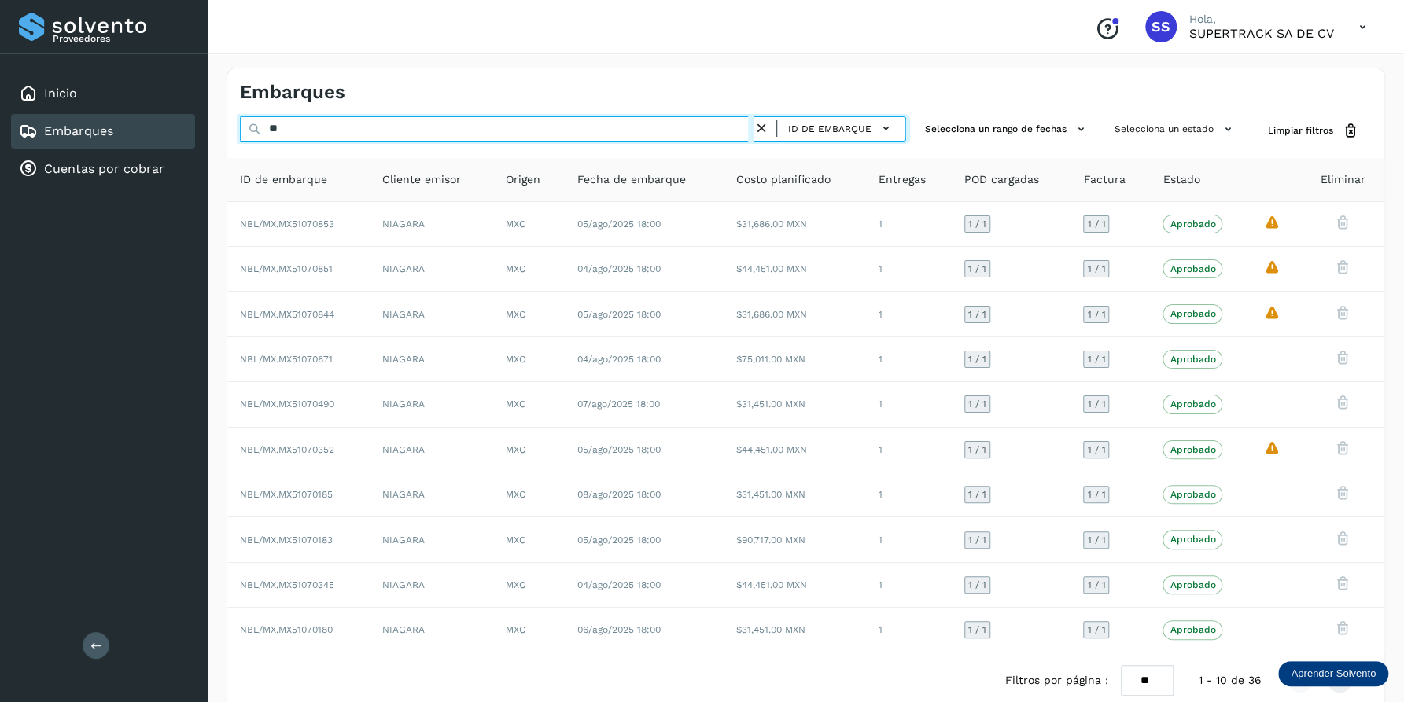
type input "*"
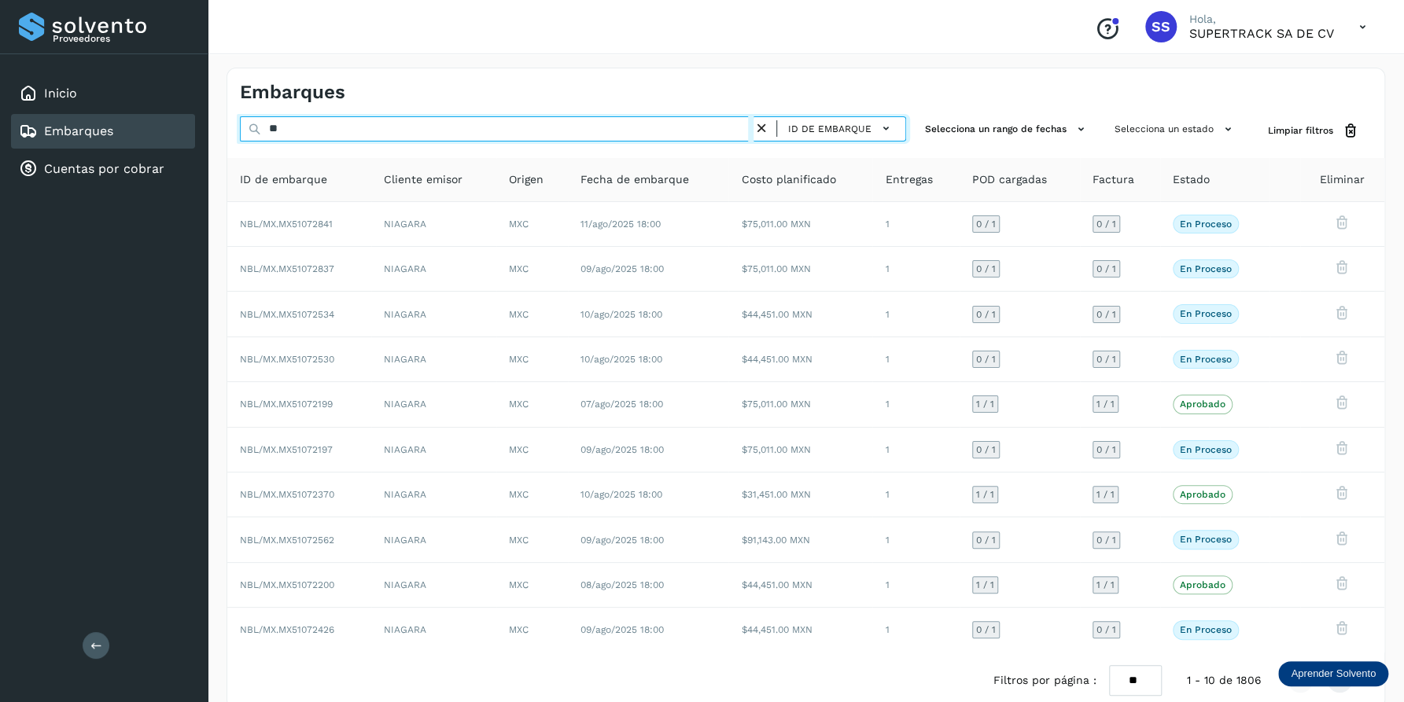
type input "*"
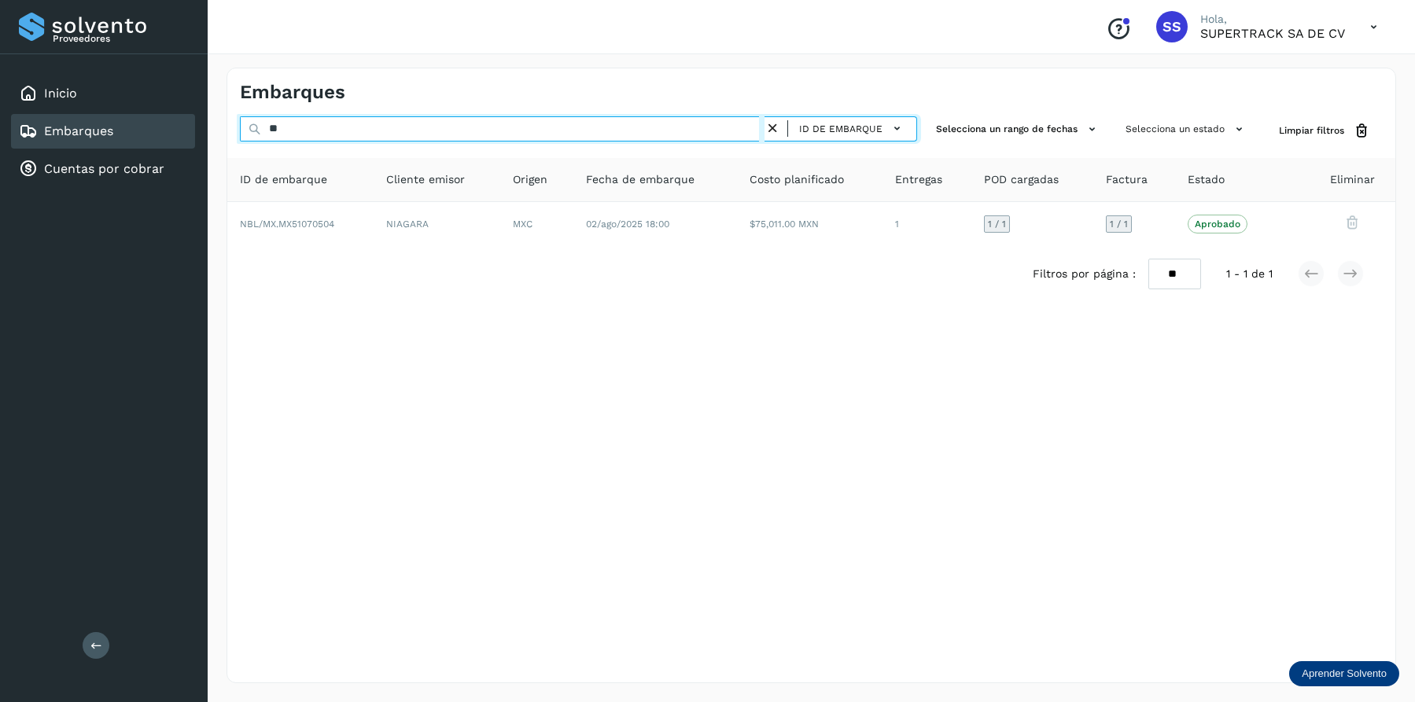
type input "*"
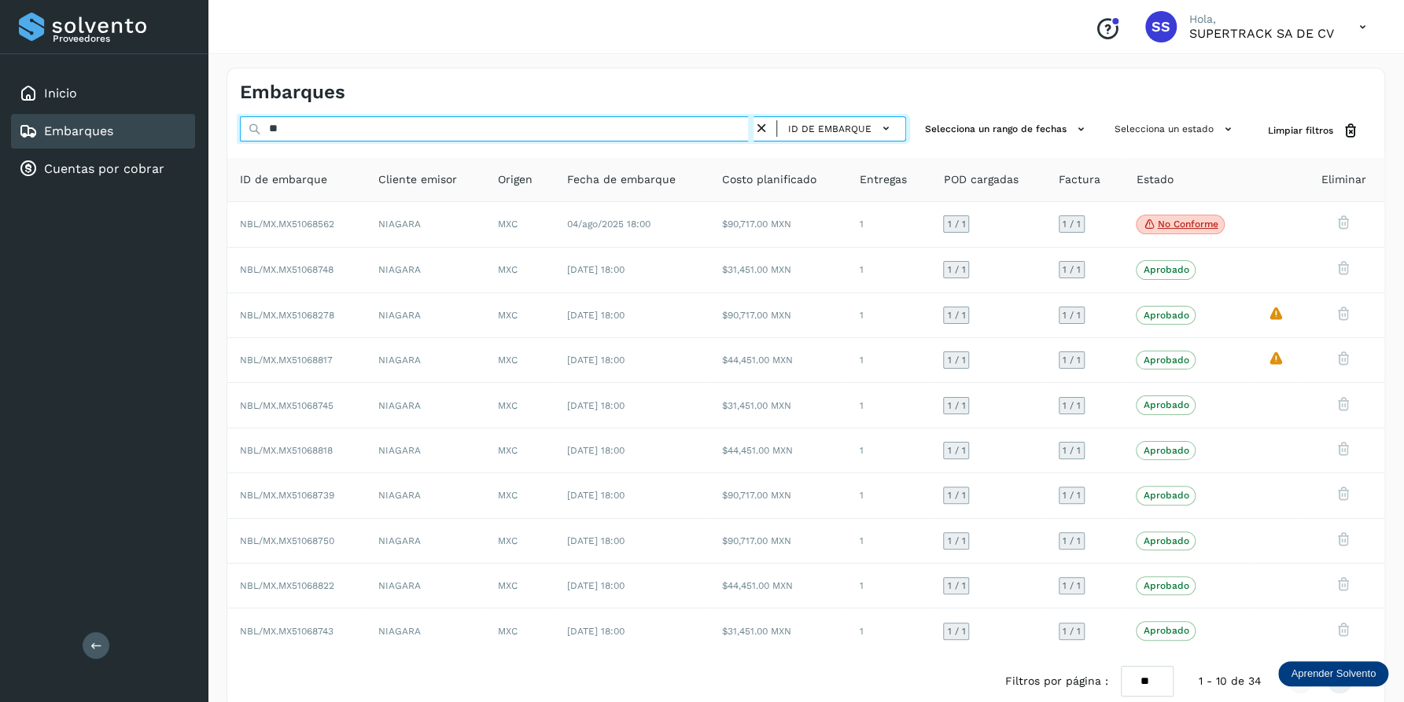
type input "*"
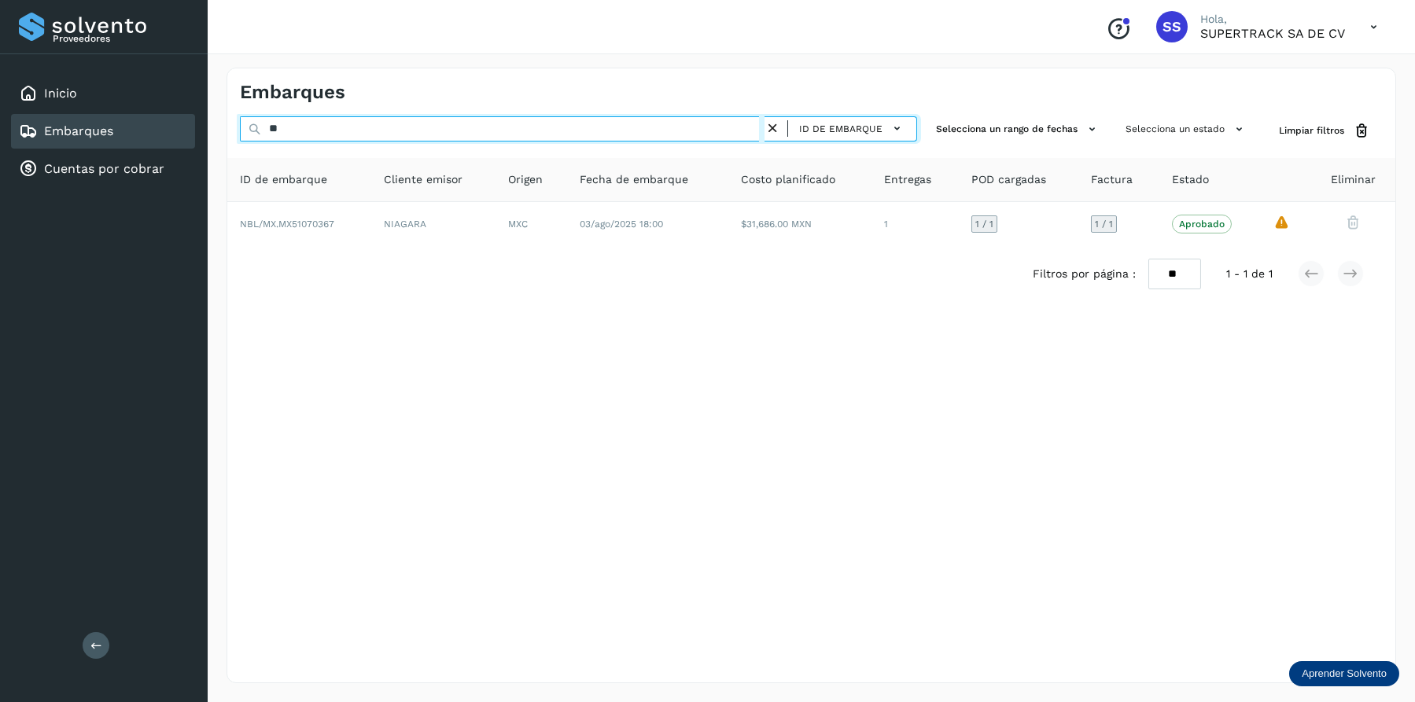
type input "*"
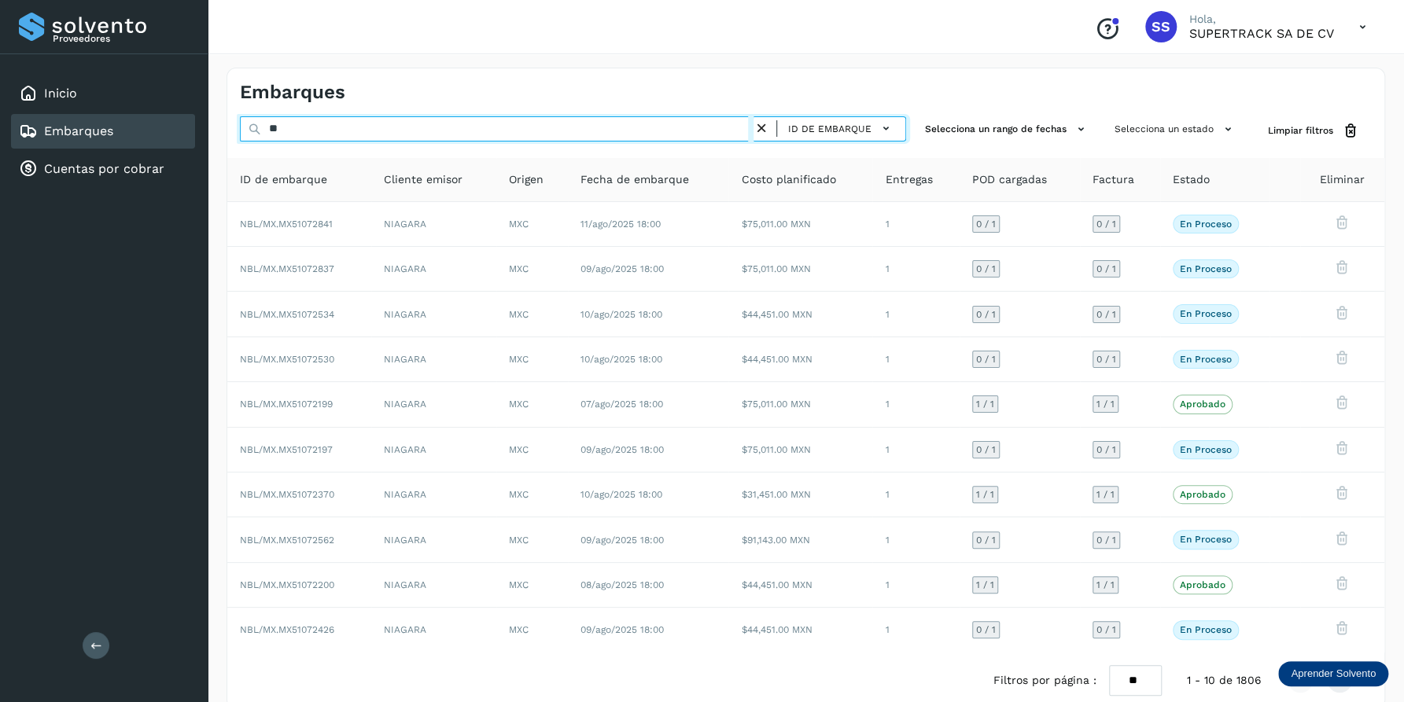
type input "*"
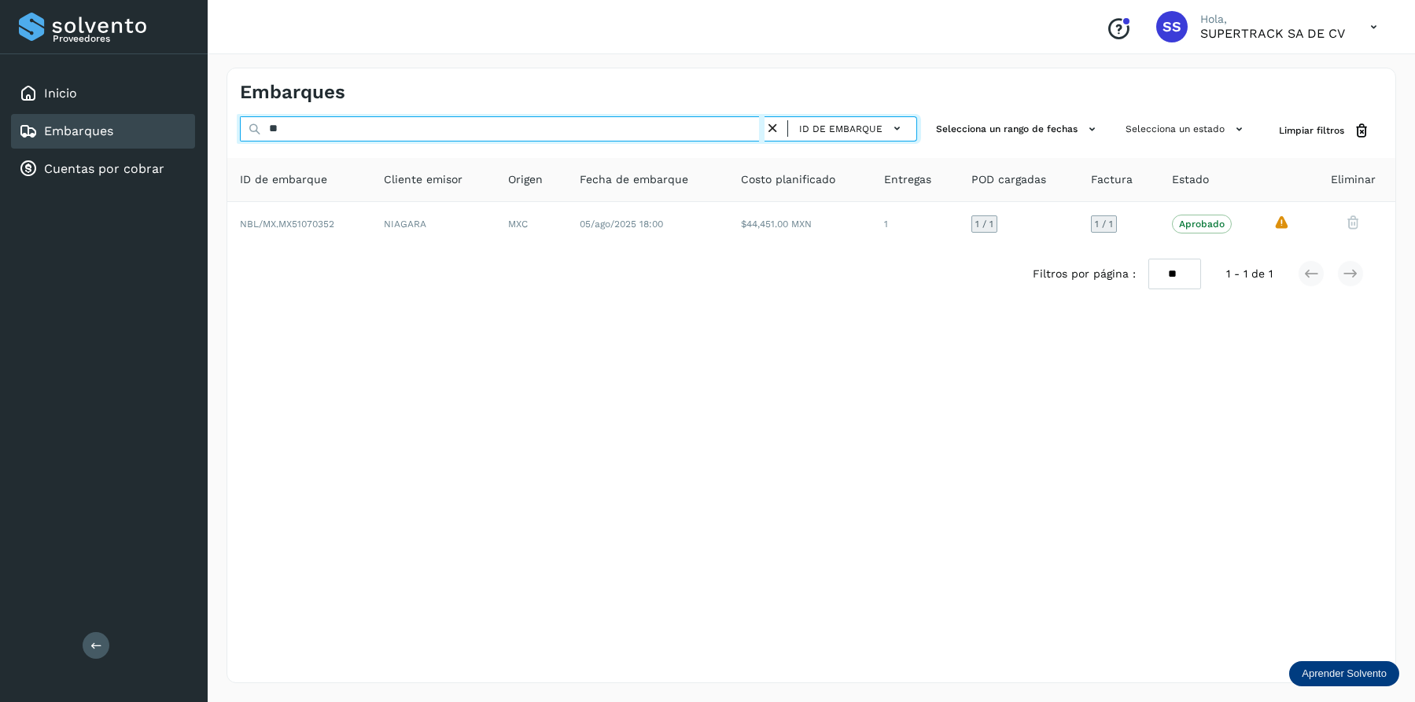
type input "*"
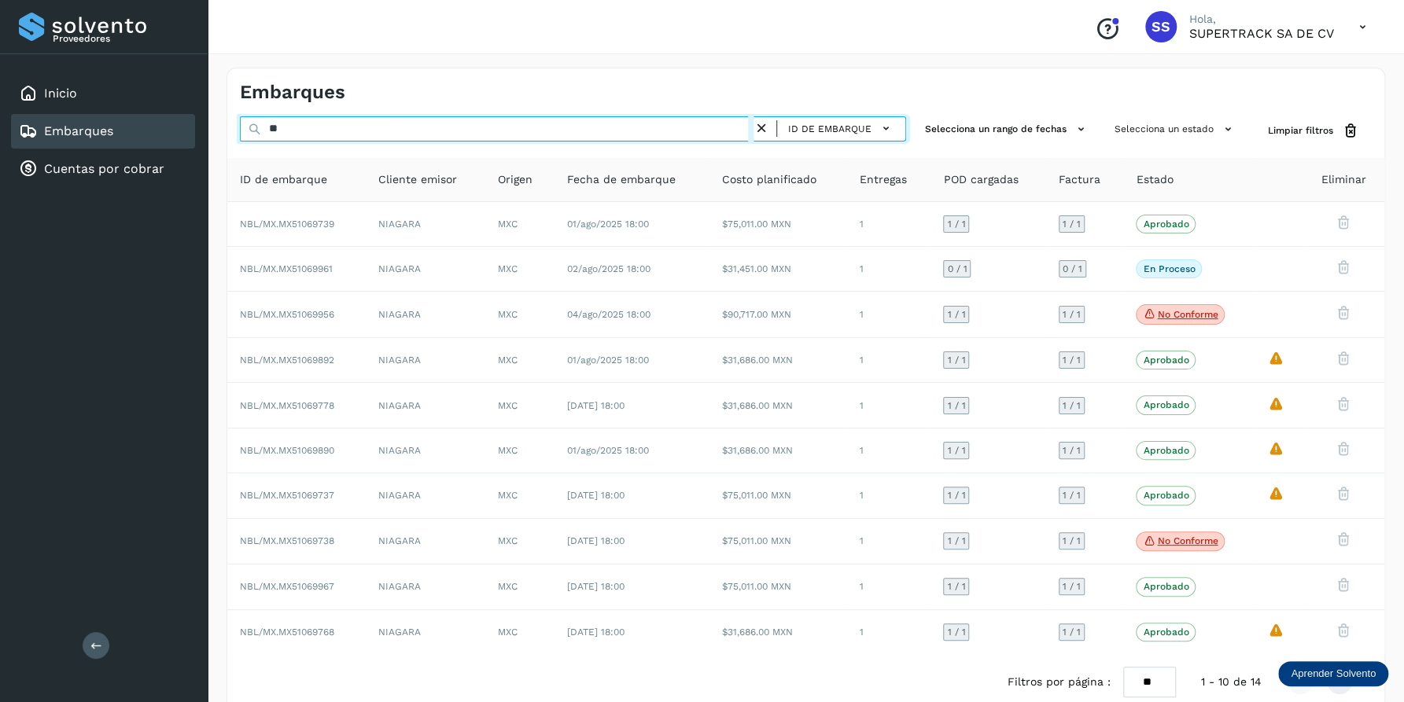
type input "*"
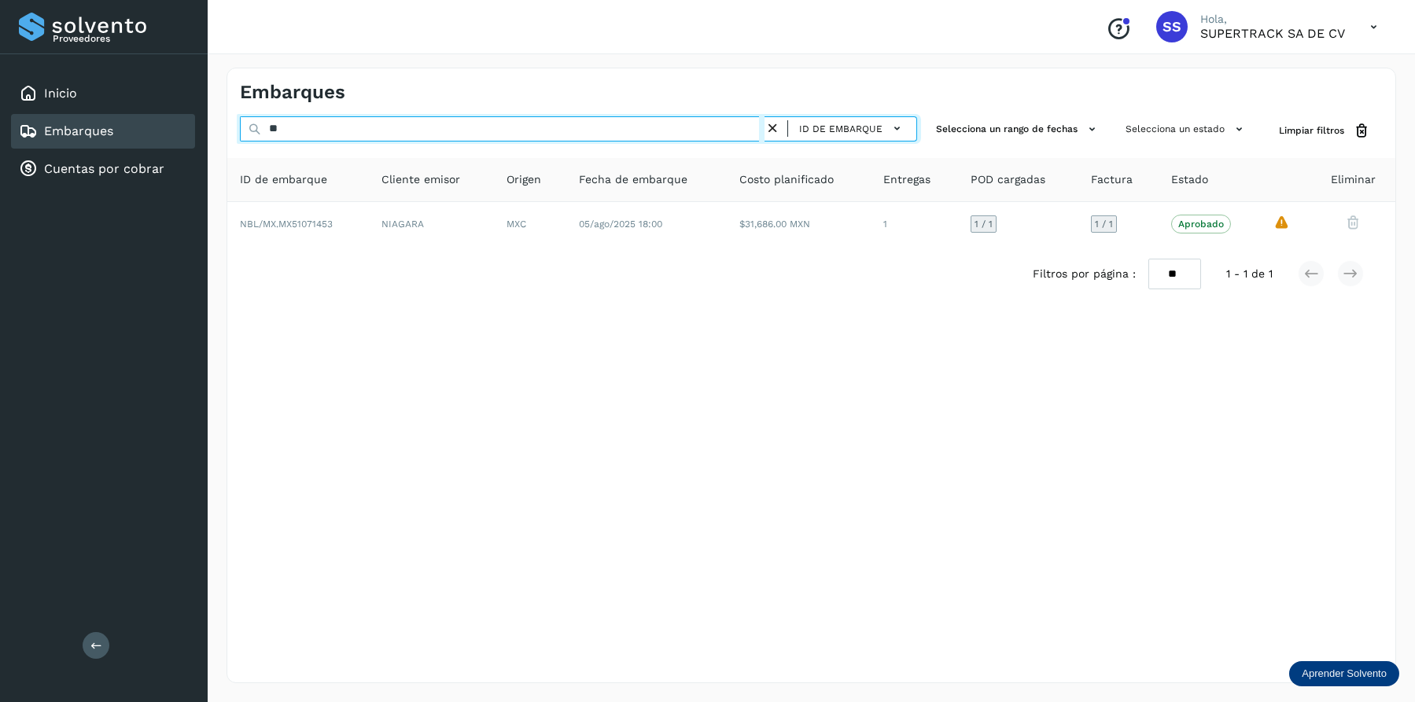
type input "*"
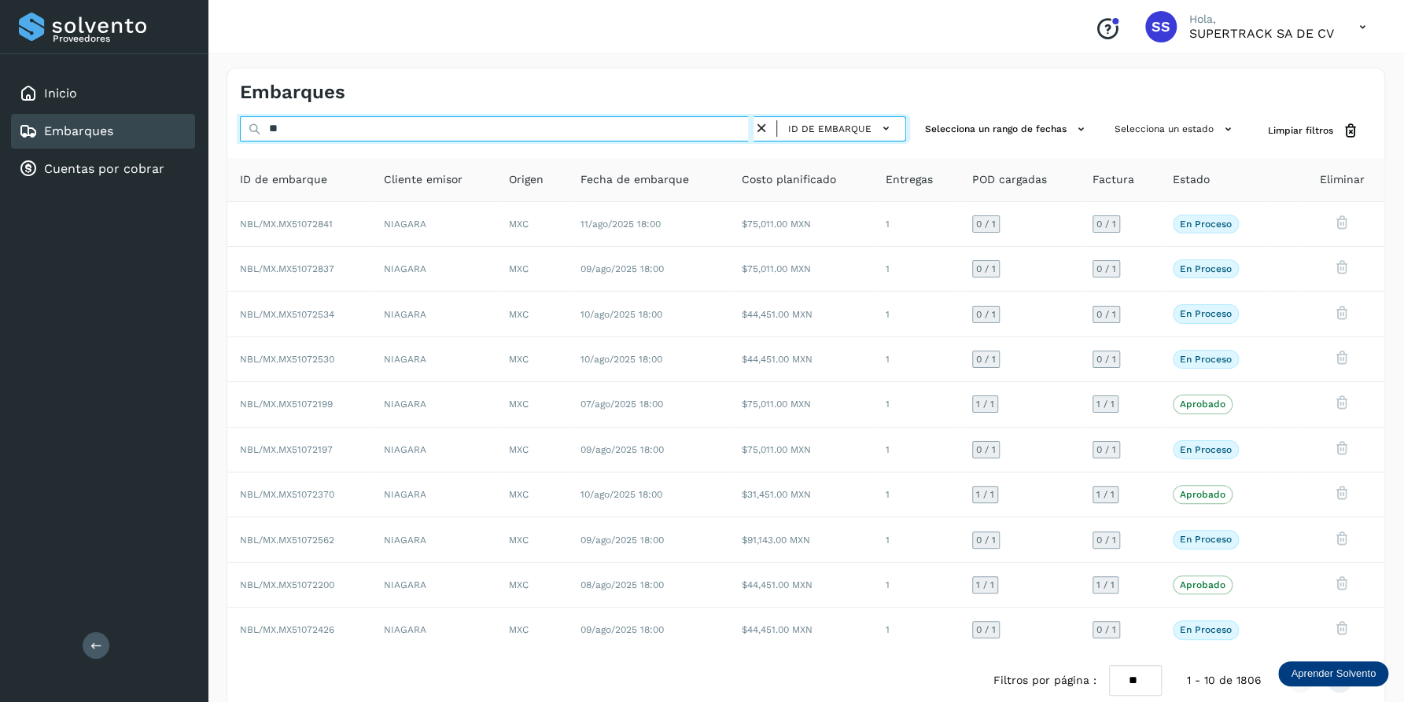
type input "*"
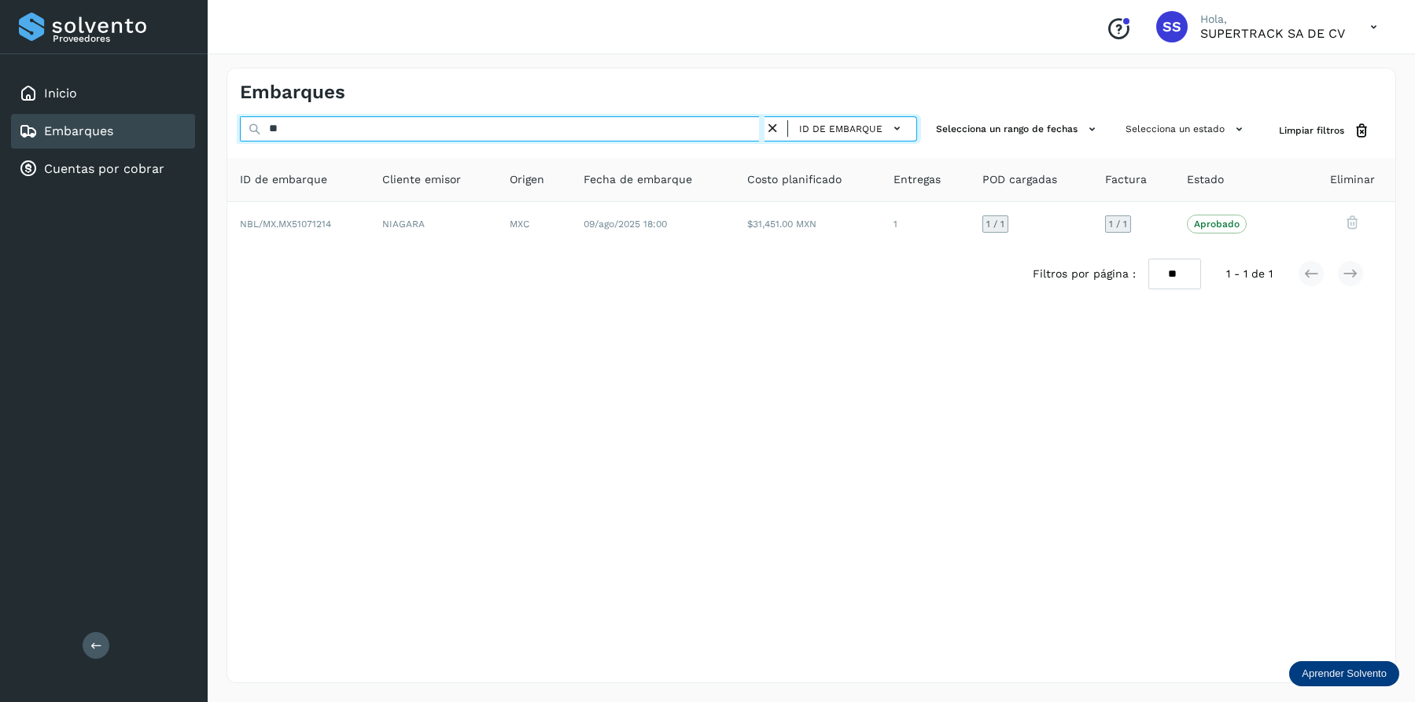
type input "*"
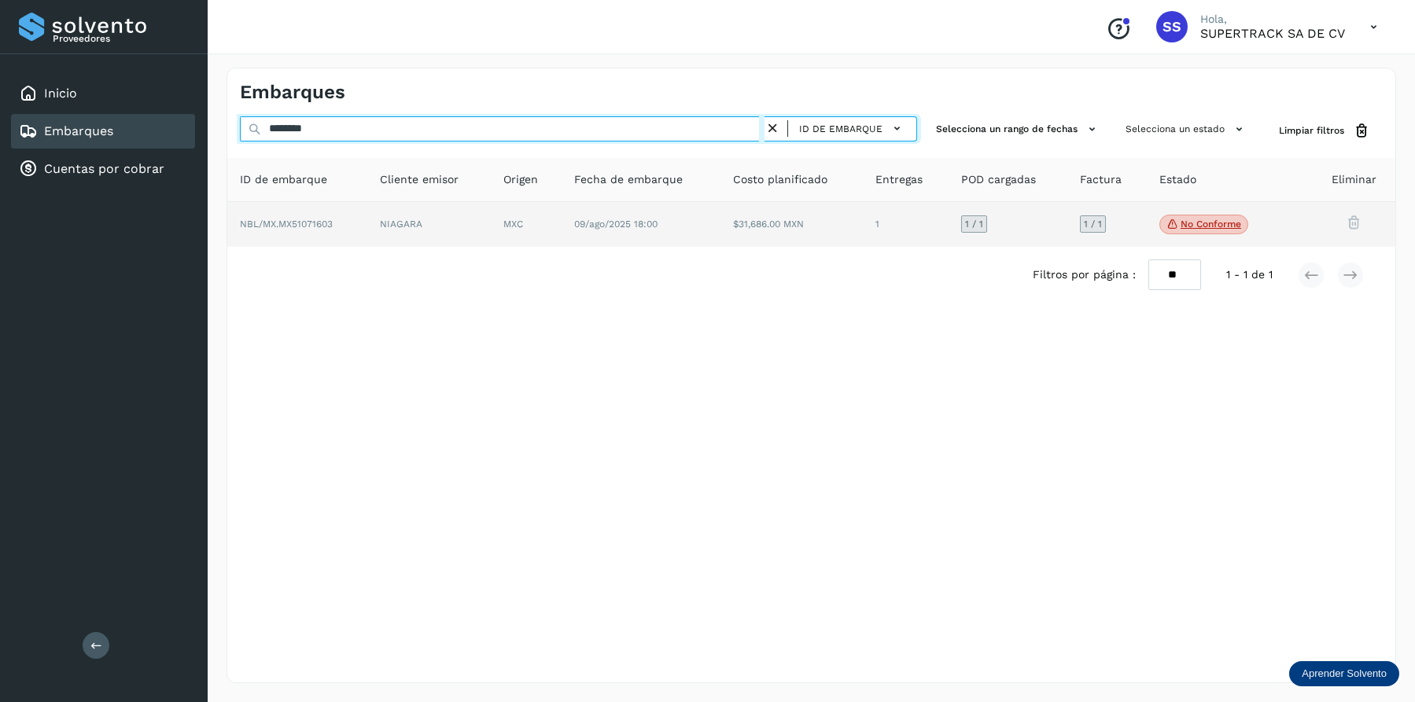
type input "********"
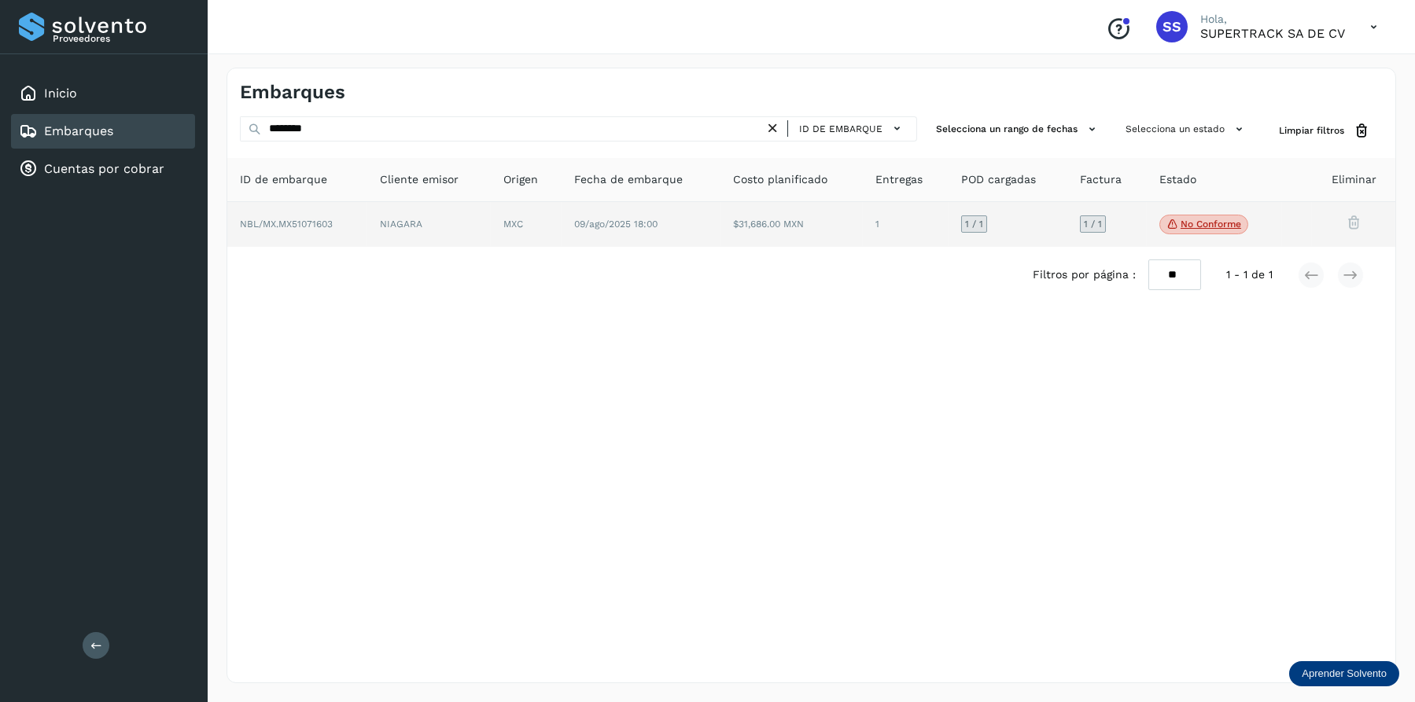
click at [491, 238] on td "NIAGARA" at bounding box center [526, 225] width 71 height 46
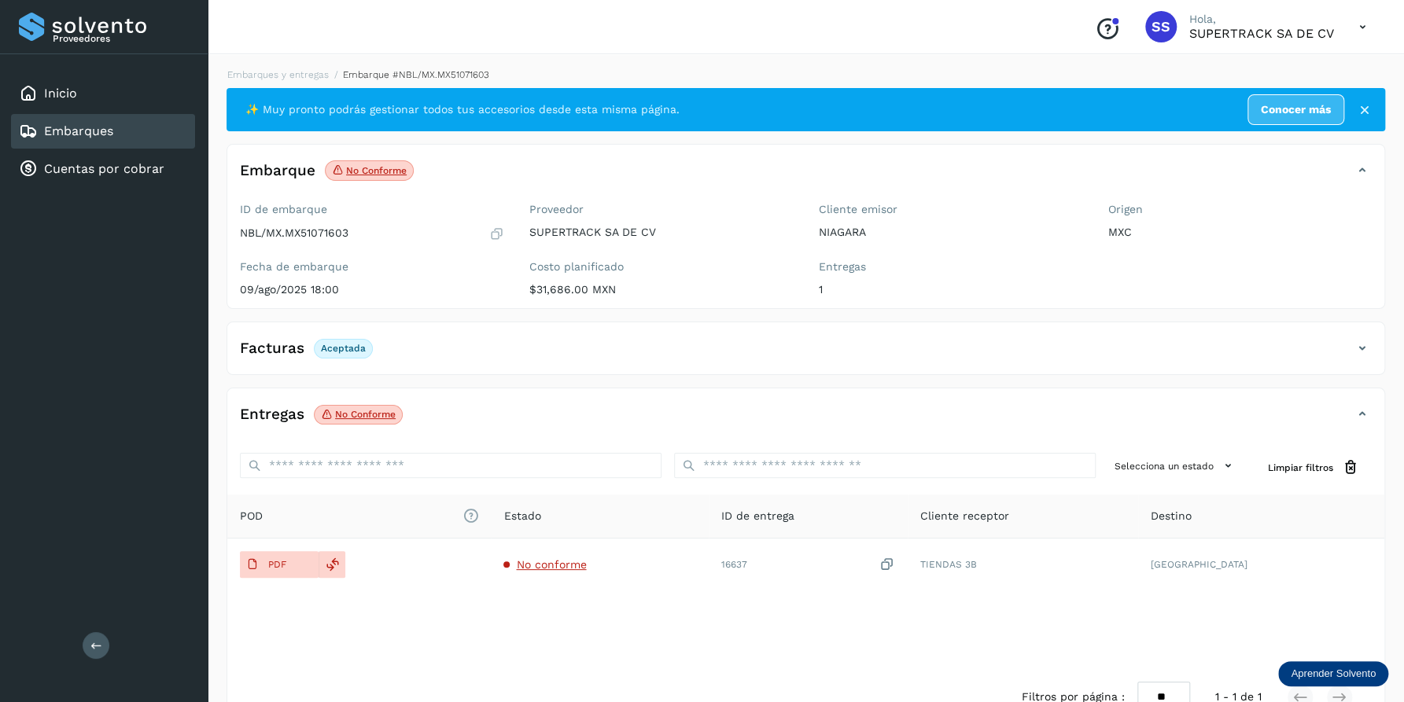
click at [363, 409] on p "No conforme" at bounding box center [365, 414] width 61 height 11
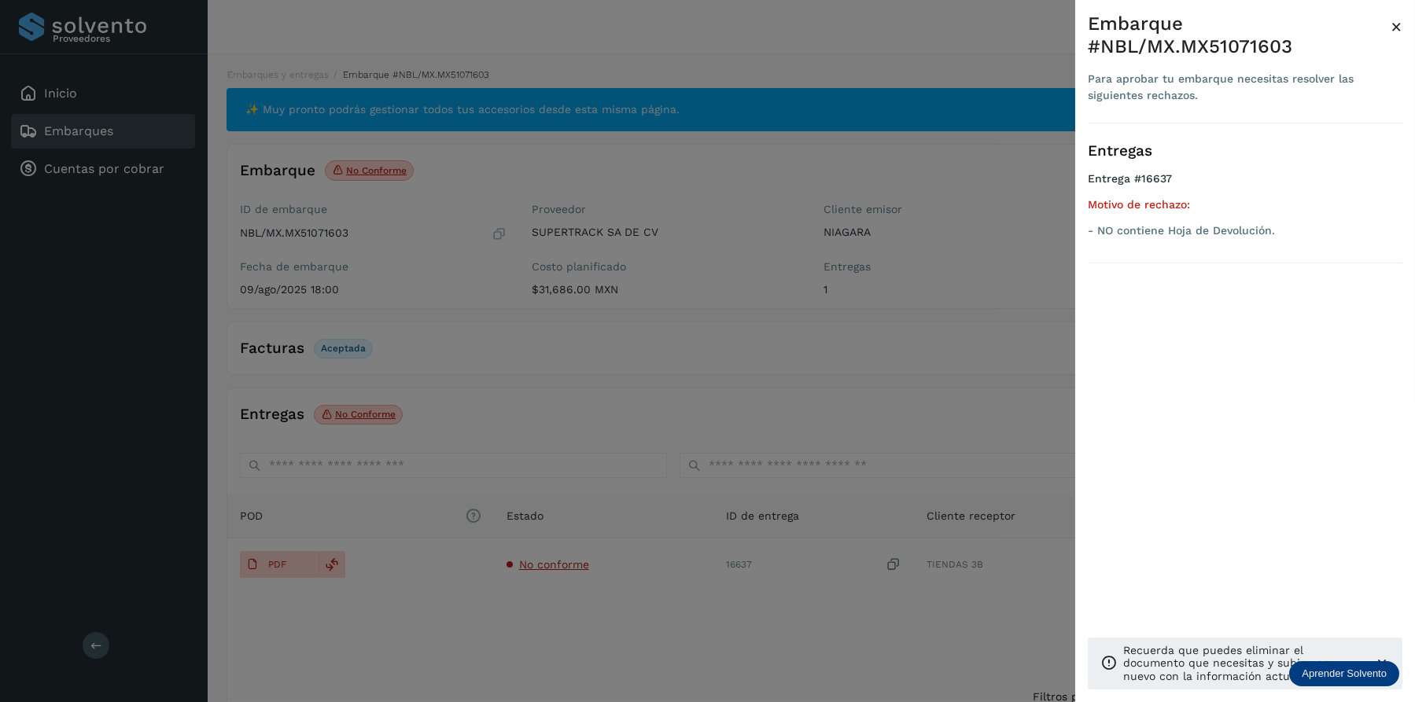
click at [387, 409] on div at bounding box center [707, 351] width 1415 height 702
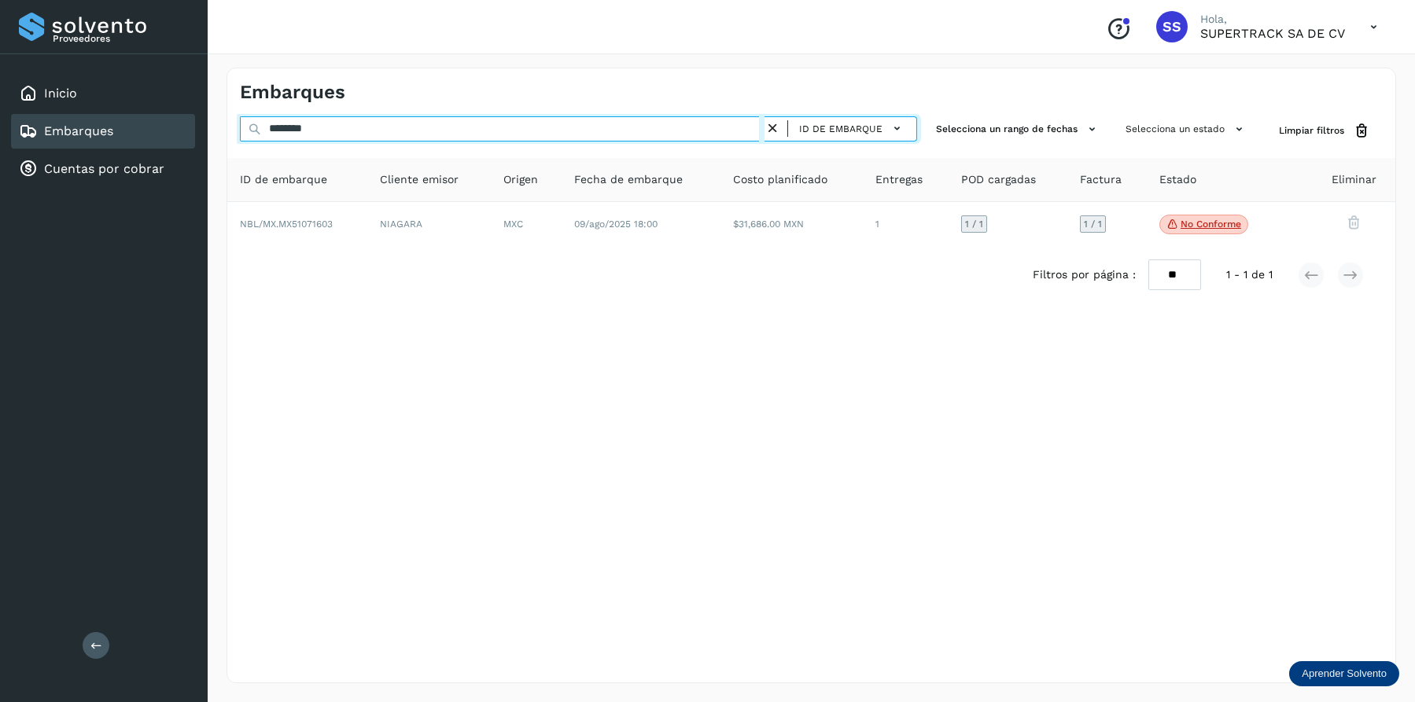
drag, startPoint x: 262, startPoint y: 126, endPoint x: 63, endPoint y: 124, distance: 199.0
click at [66, 126] on div "Proveedores Inicio Embarques Cuentas por cobrar Salir Conoce nuestros beneficio…" at bounding box center [707, 351] width 1415 height 702
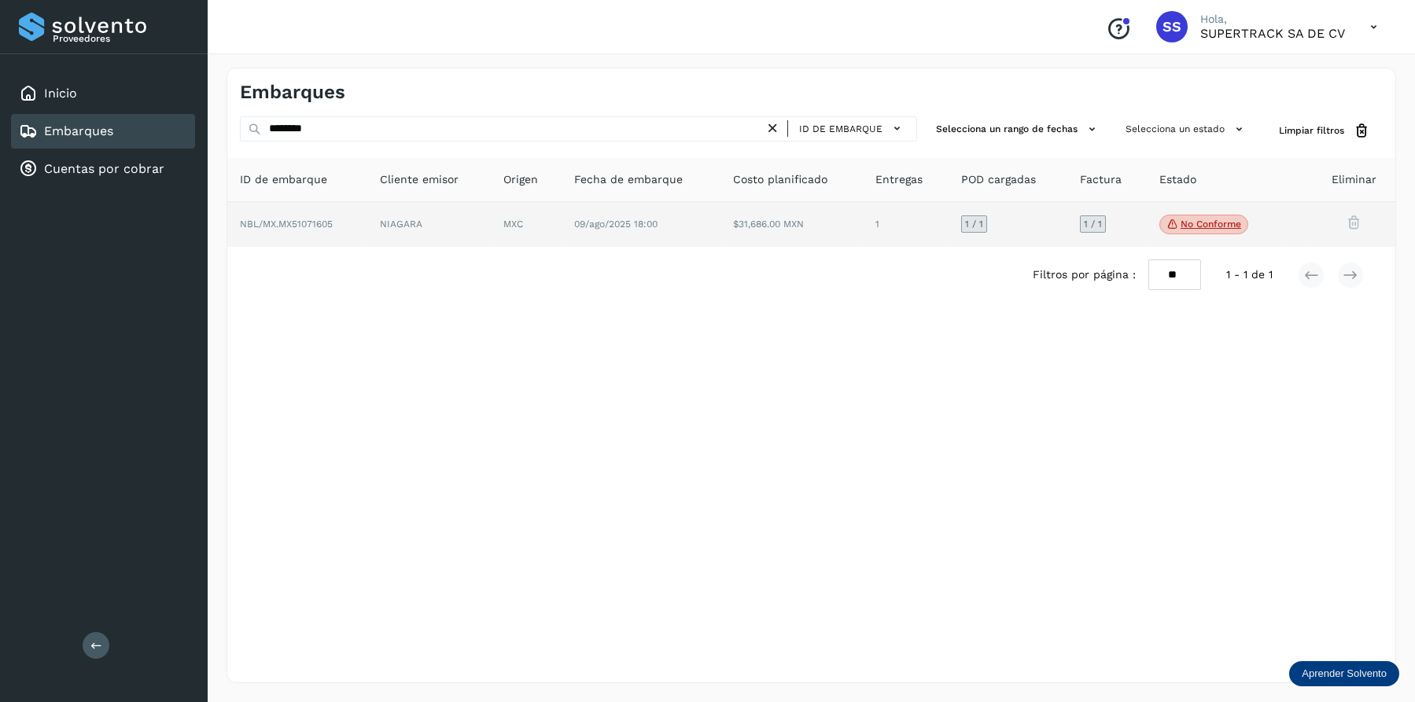
click at [1193, 228] on p "No conforme" at bounding box center [1210, 224] width 61 height 11
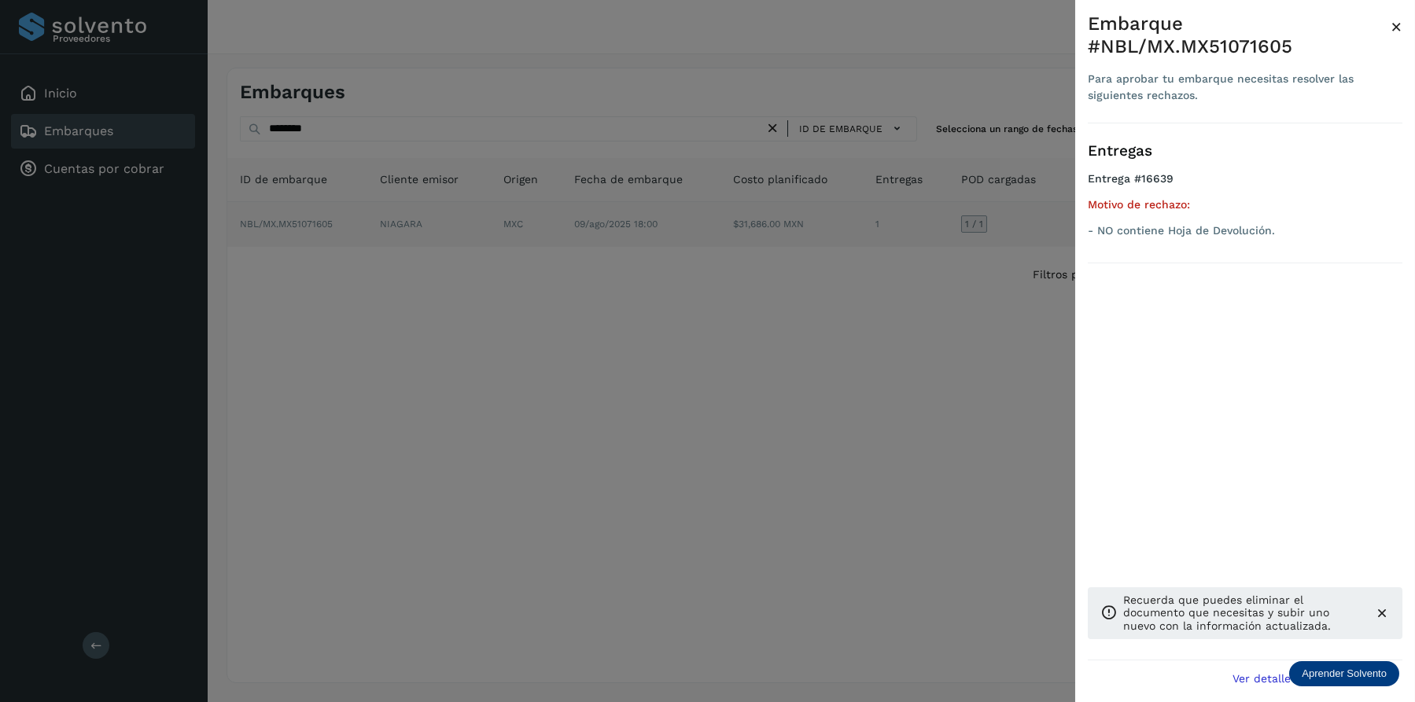
click at [1193, 228] on p "- NO contiene Hoja de Devolución." at bounding box center [1245, 230] width 315 height 13
click at [857, 271] on div at bounding box center [707, 351] width 1415 height 702
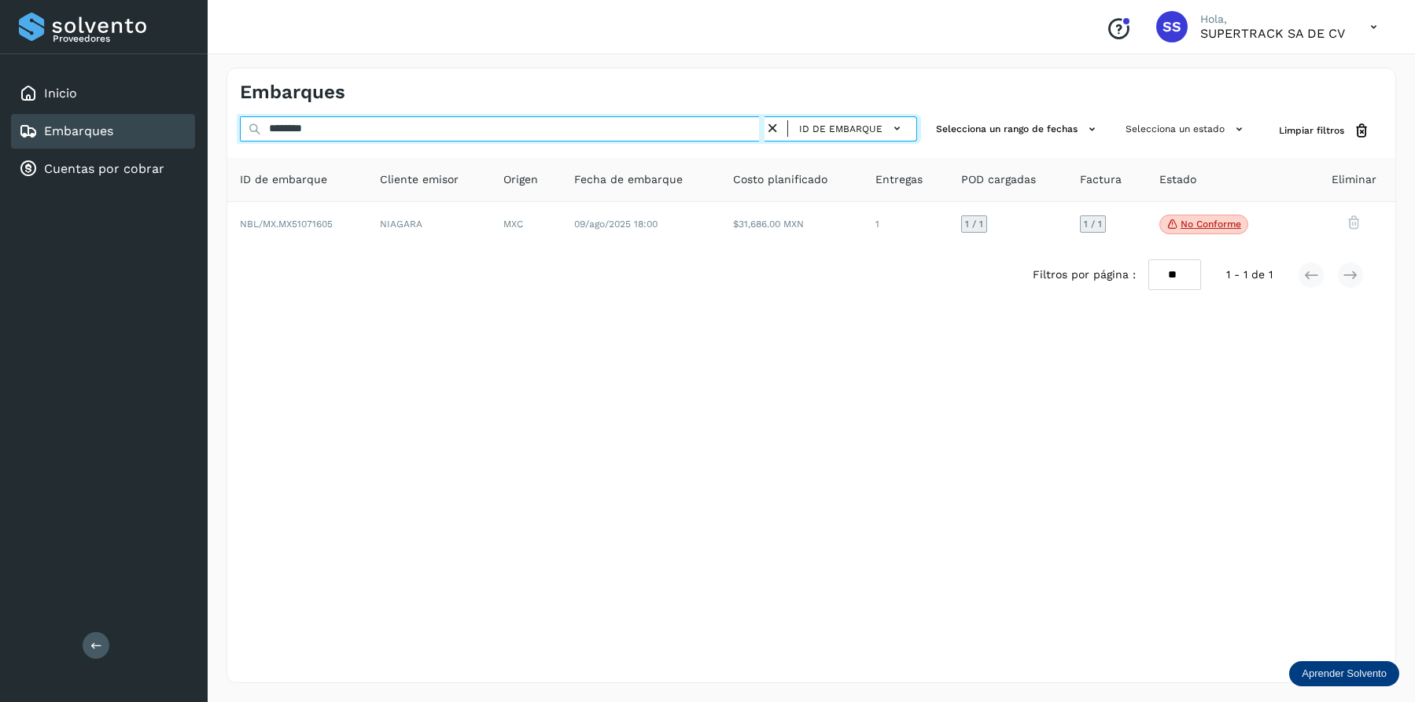
click at [695, 125] on input "********" at bounding box center [502, 128] width 525 height 25
drag, startPoint x: 695, startPoint y: 125, endPoint x: 159, endPoint y: 131, distance: 536.4
click at [159, 131] on div "Proveedores Inicio Embarques Cuentas por cobrar Salir Conoce nuestros beneficio…" at bounding box center [707, 351] width 1415 height 702
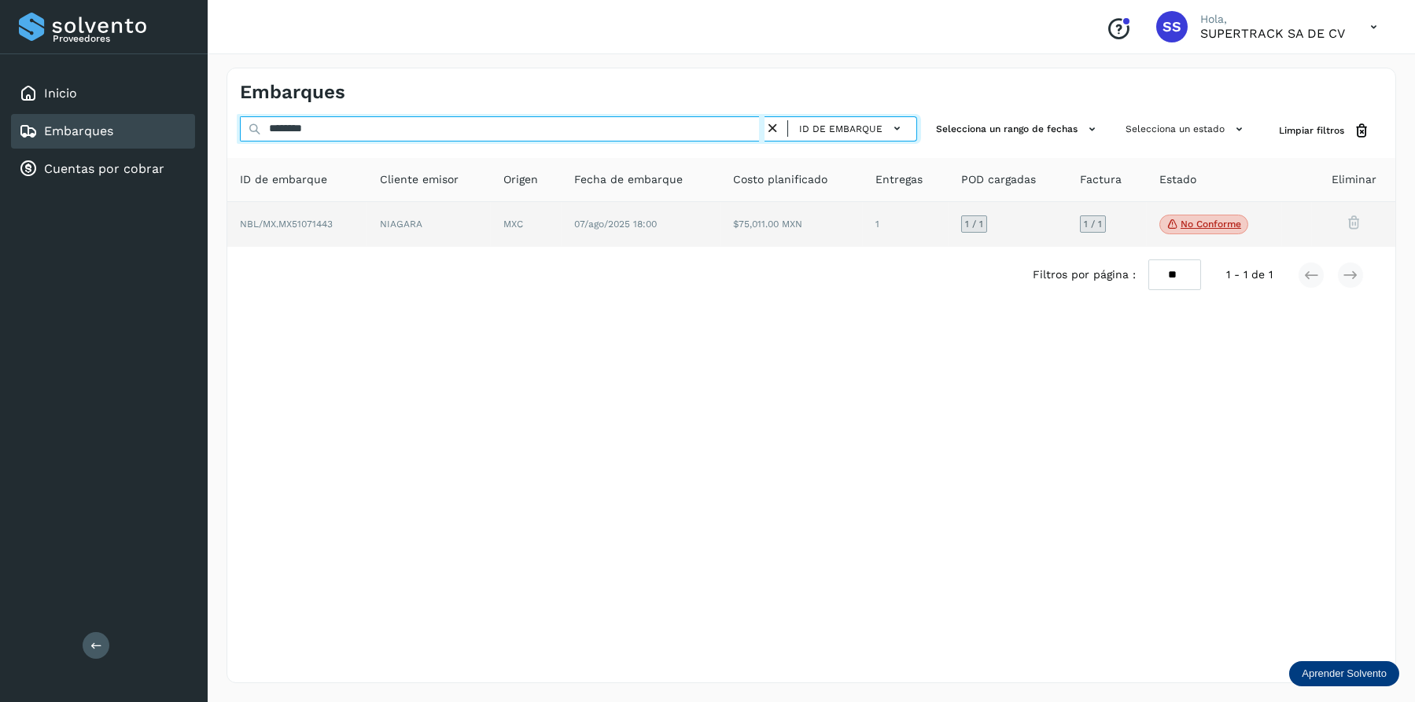
type input "********"
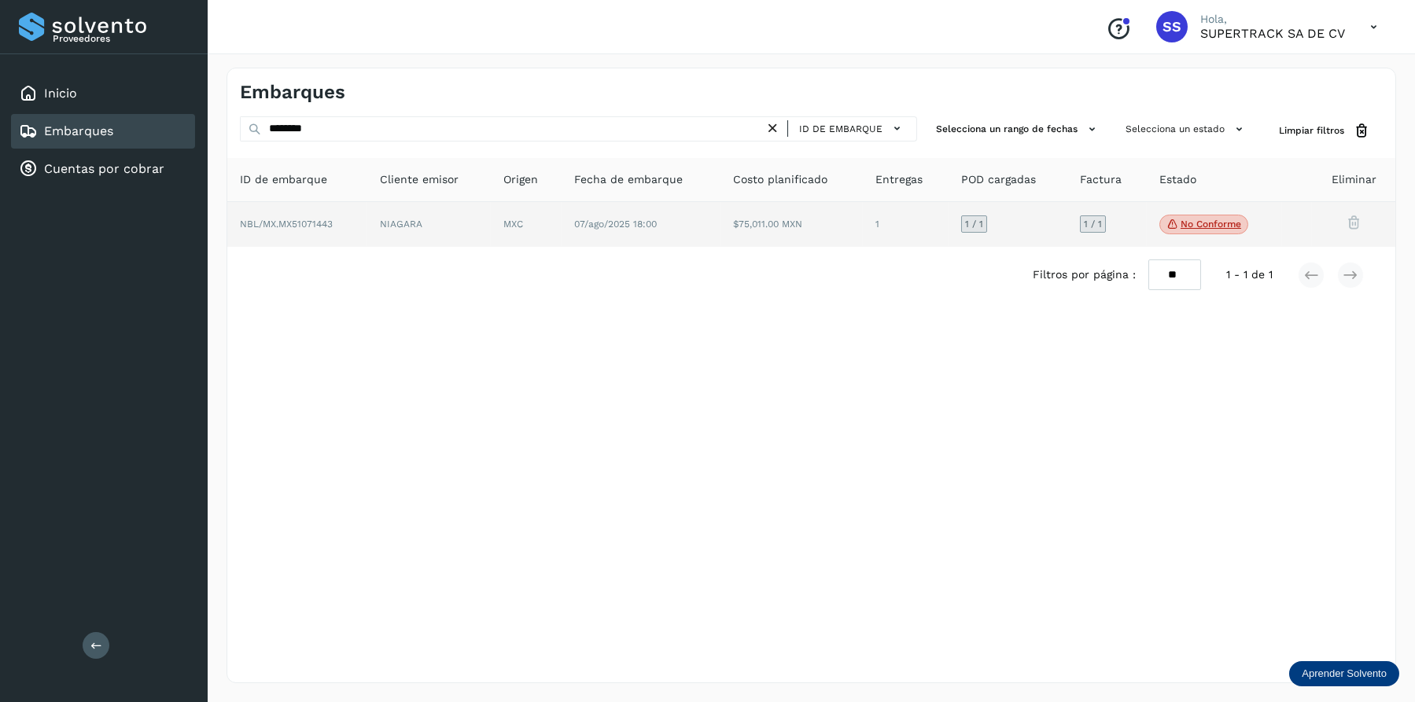
click at [491, 238] on td "NIAGARA" at bounding box center [526, 225] width 71 height 46
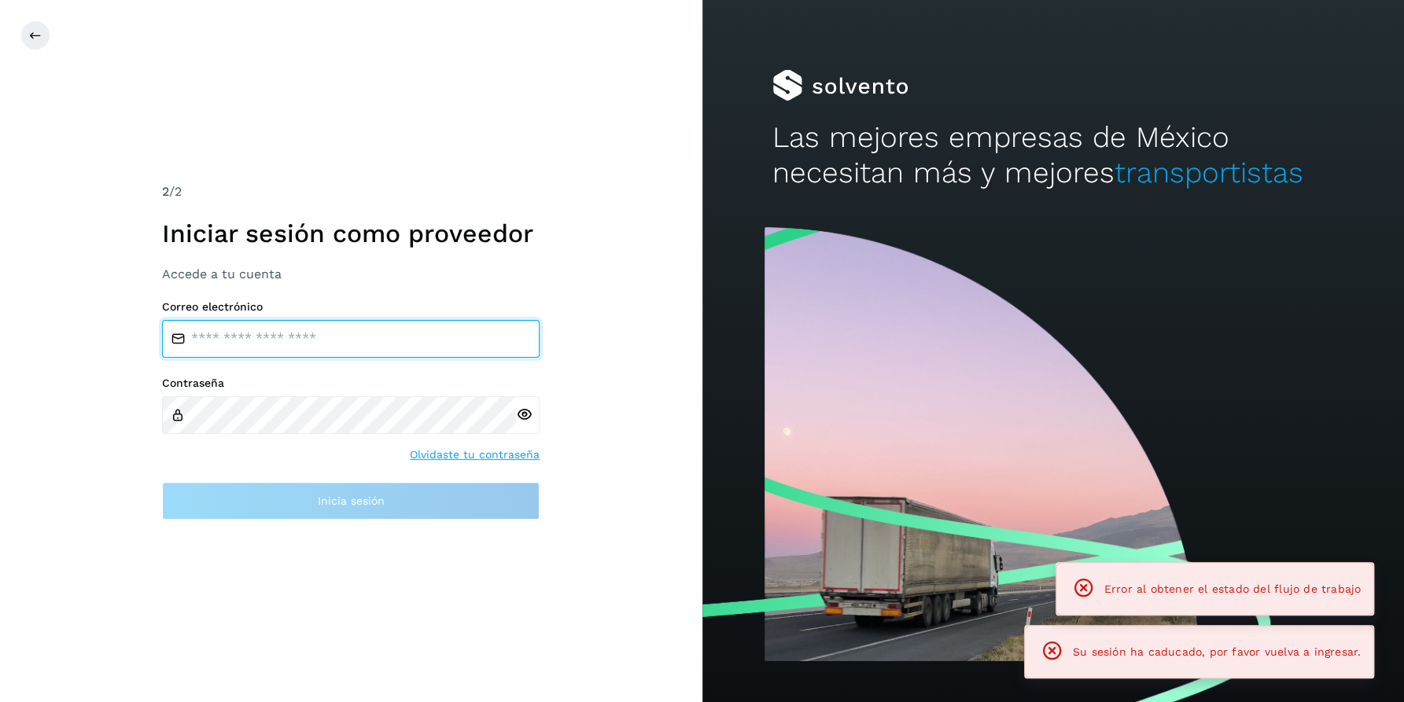
type input "**********"
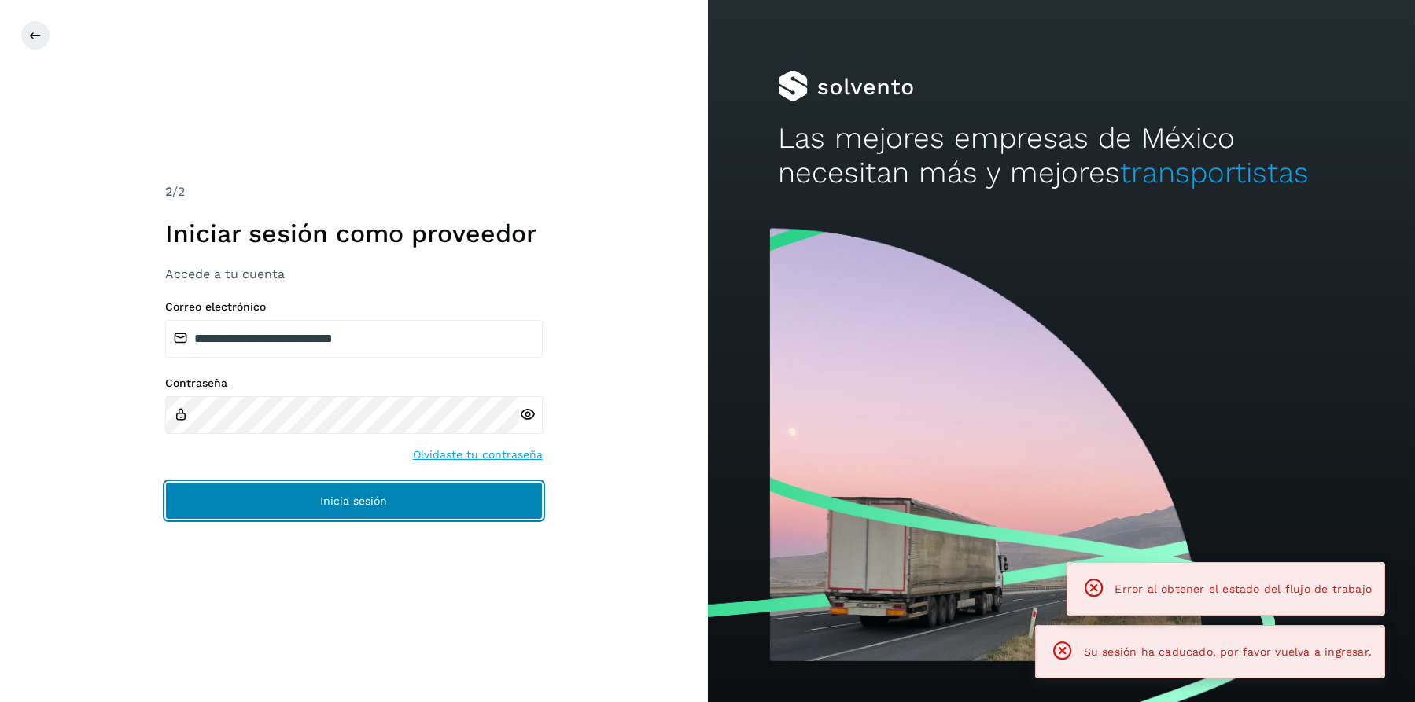
click at [411, 501] on button "Inicia sesión" at bounding box center [353, 501] width 377 height 38
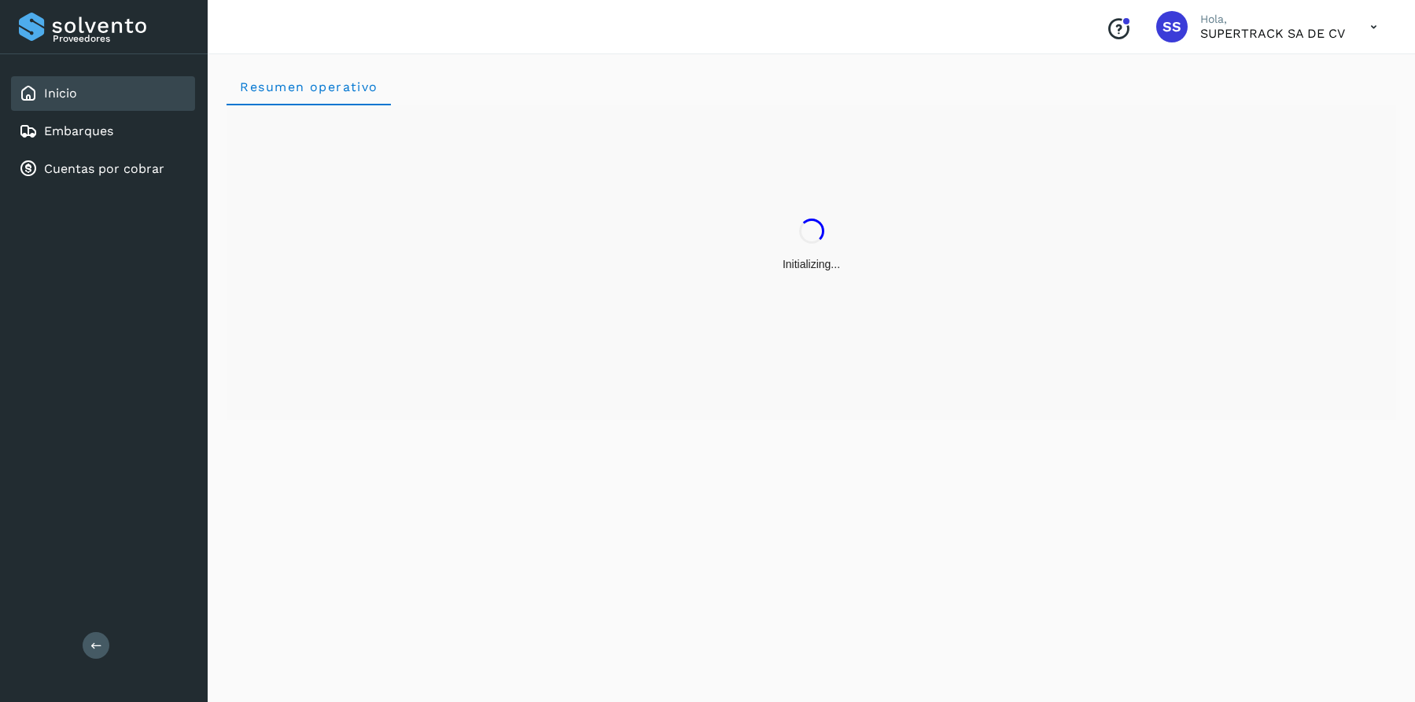
click at [75, 149] on div "Inicio Embarques Cuentas por cobrar" at bounding box center [104, 131] width 208 height 154
click at [87, 138] on div "Embarques" at bounding box center [66, 131] width 94 height 19
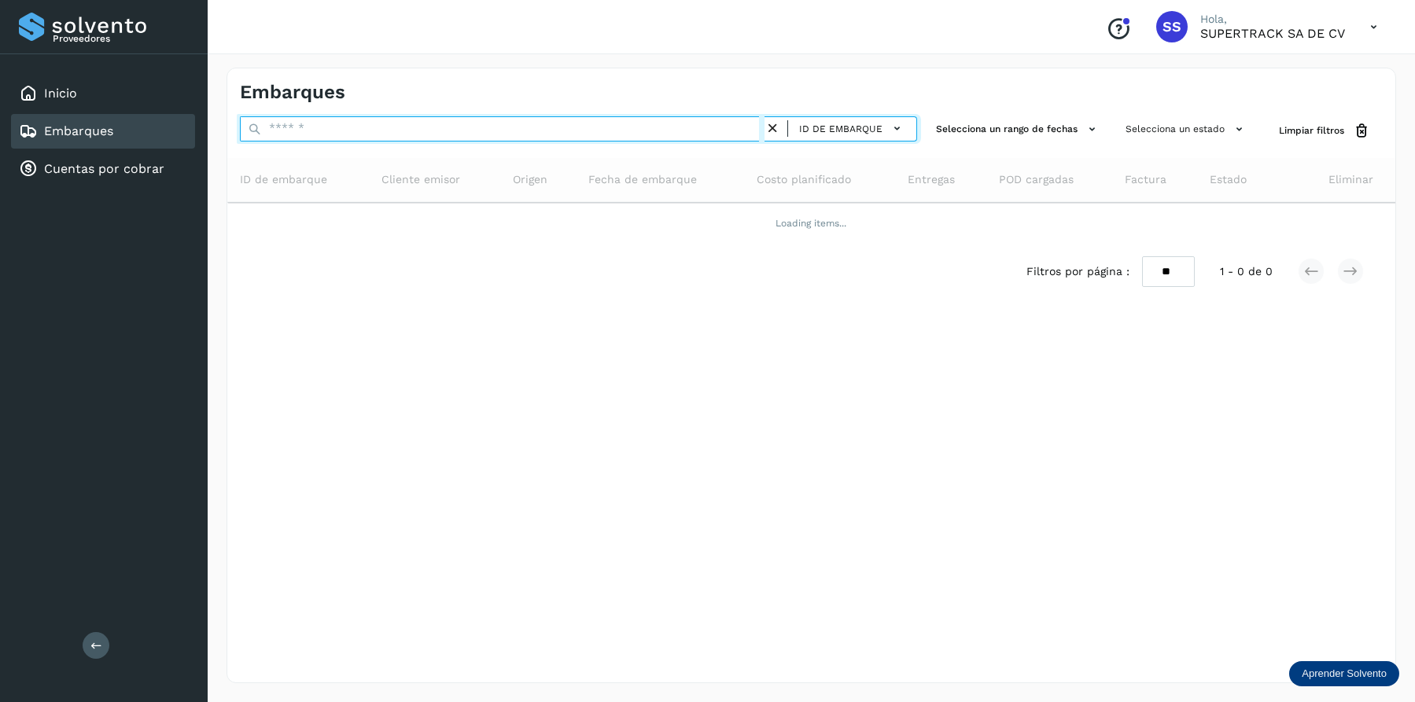
click at [345, 129] on input "text" at bounding box center [502, 128] width 525 height 25
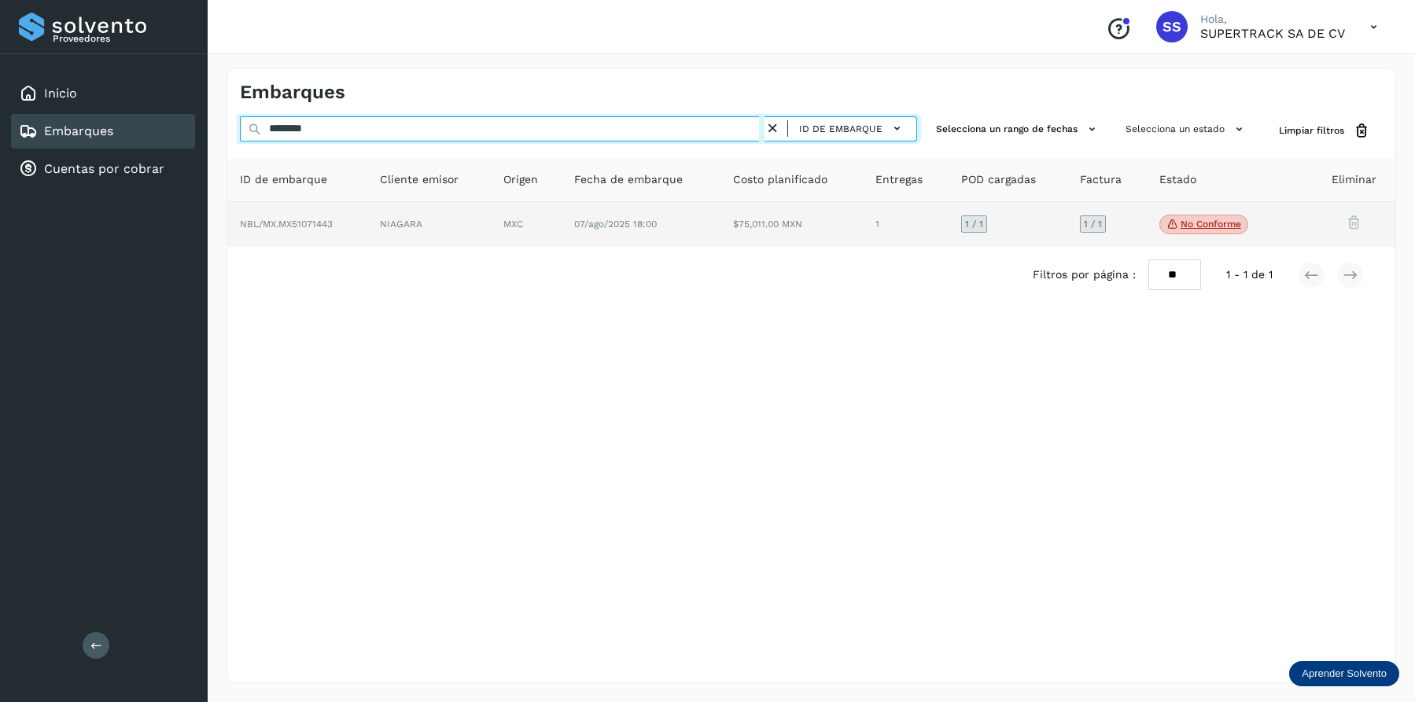
type input "********"
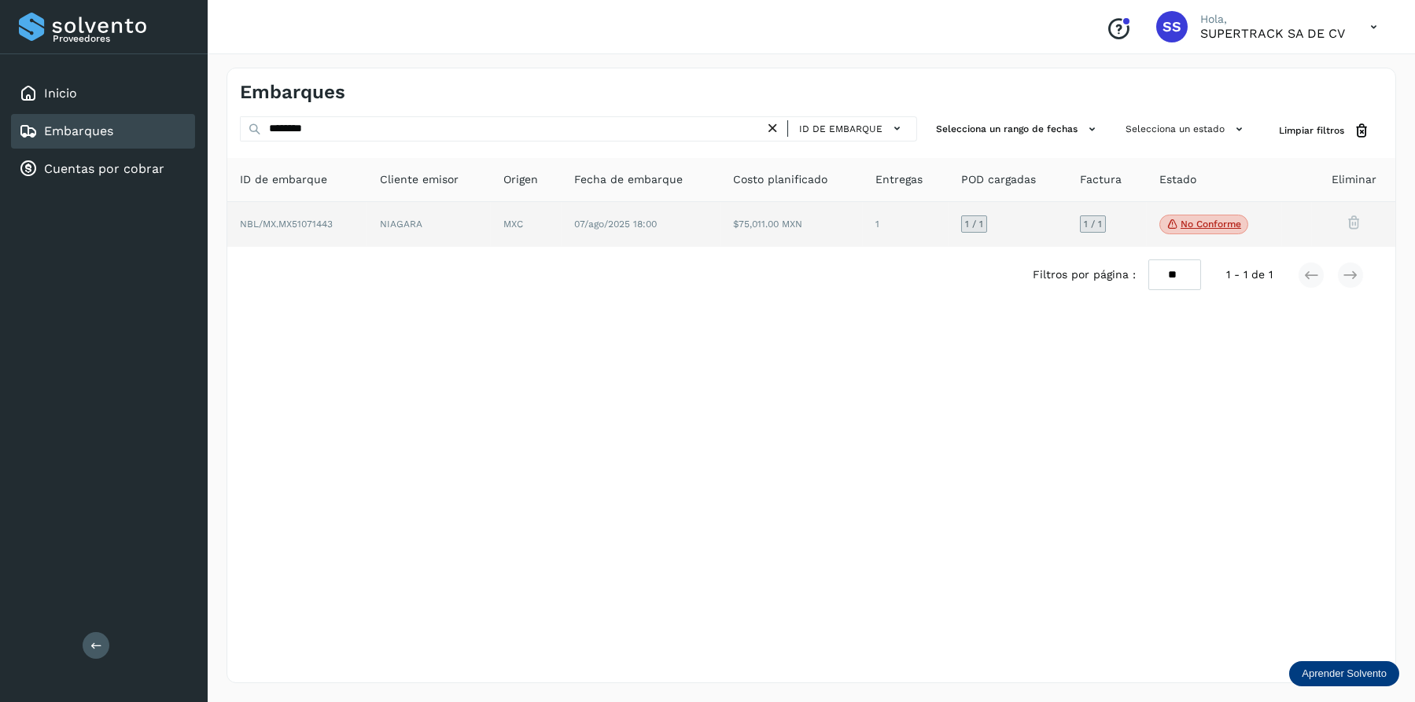
click at [720, 238] on td "07/ago/2025 18:00" at bounding box center [791, 225] width 142 height 46
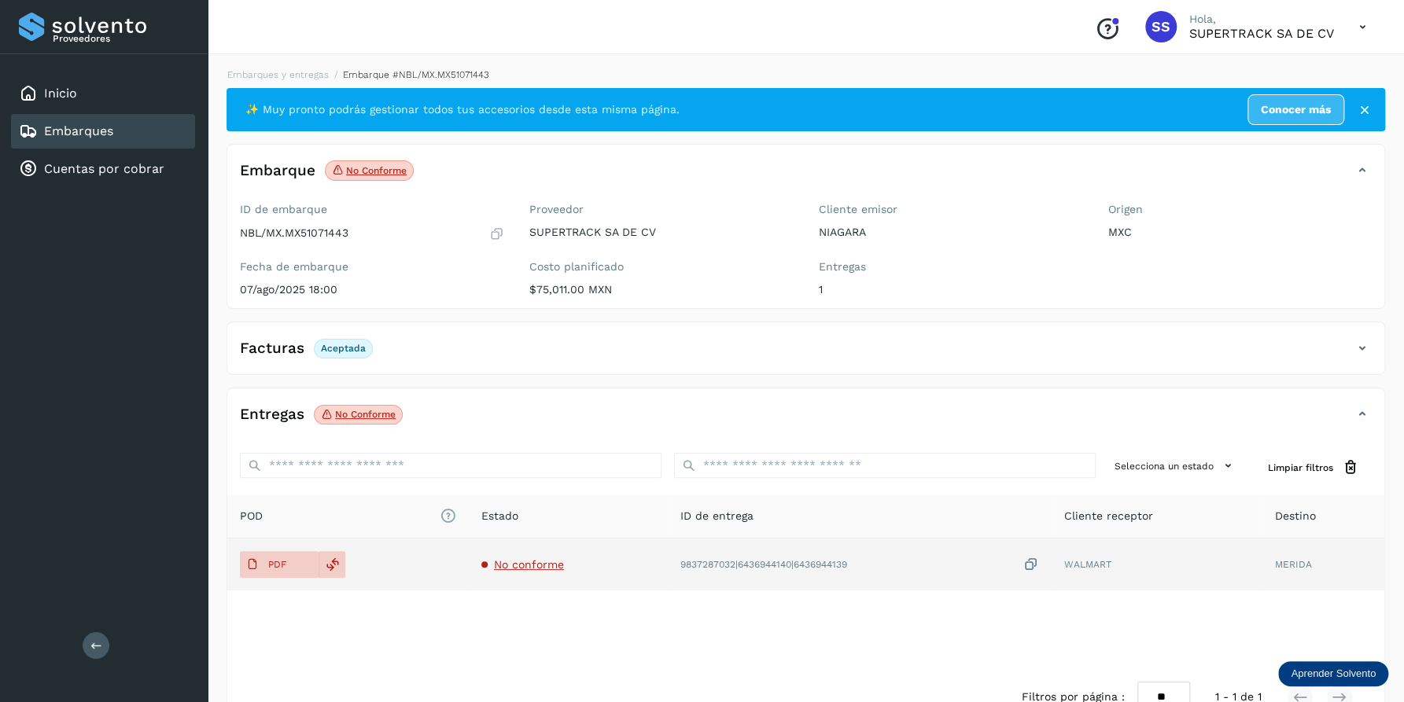
click at [539, 559] on span "No conforme" at bounding box center [529, 564] width 70 height 13
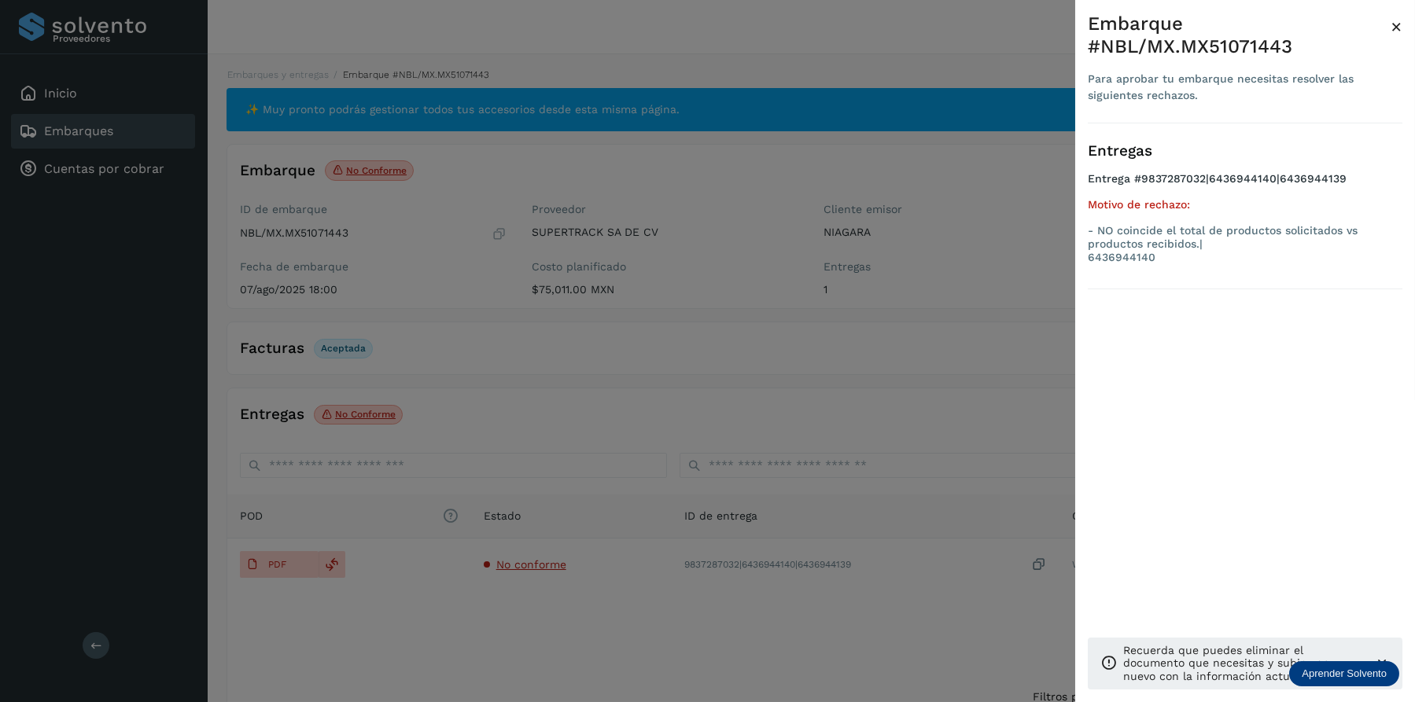
click at [628, 514] on div at bounding box center [707, 351] width 1415 height 702
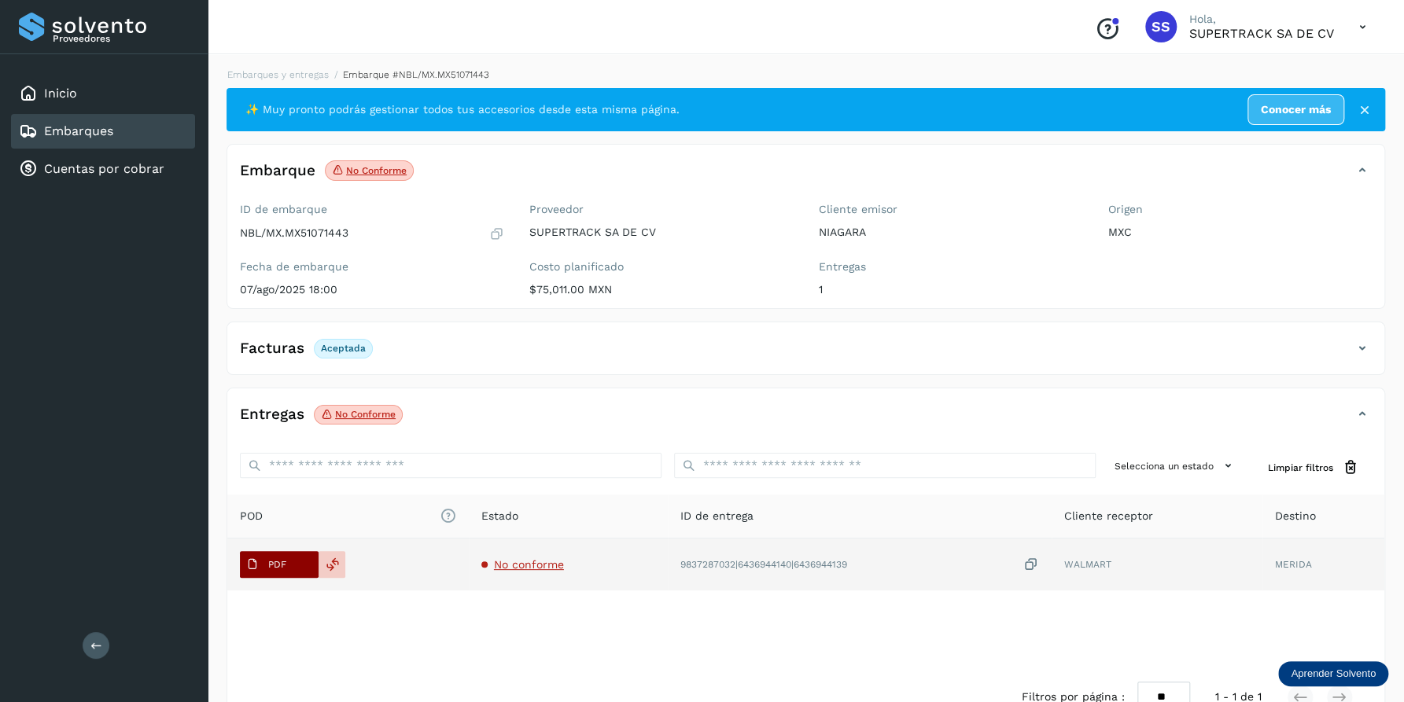
click at [294, 564] on button "PDF" at bounding box center [279, 564] width 79 height 27
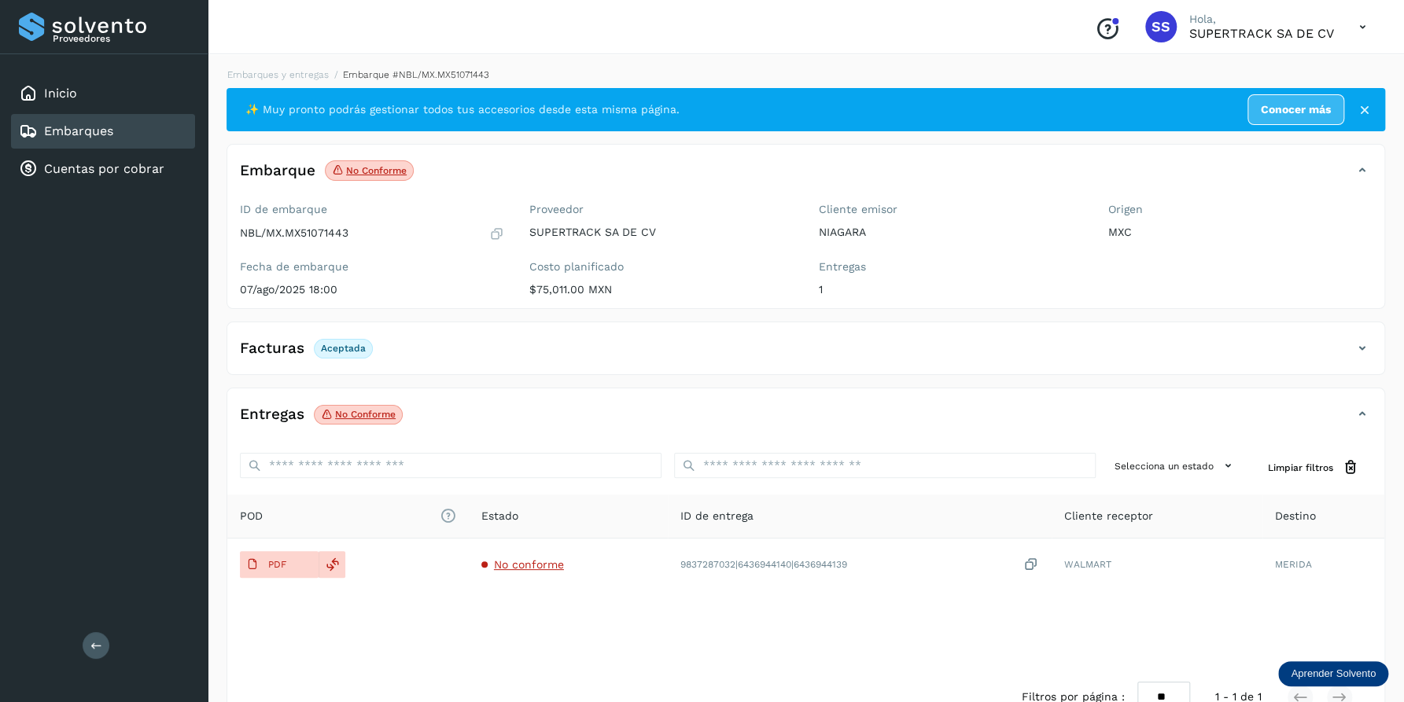
drag, startPoint x: 488, startPoint y: 115, endPoint x: 467, endPoint y: 127, distance: 23.6
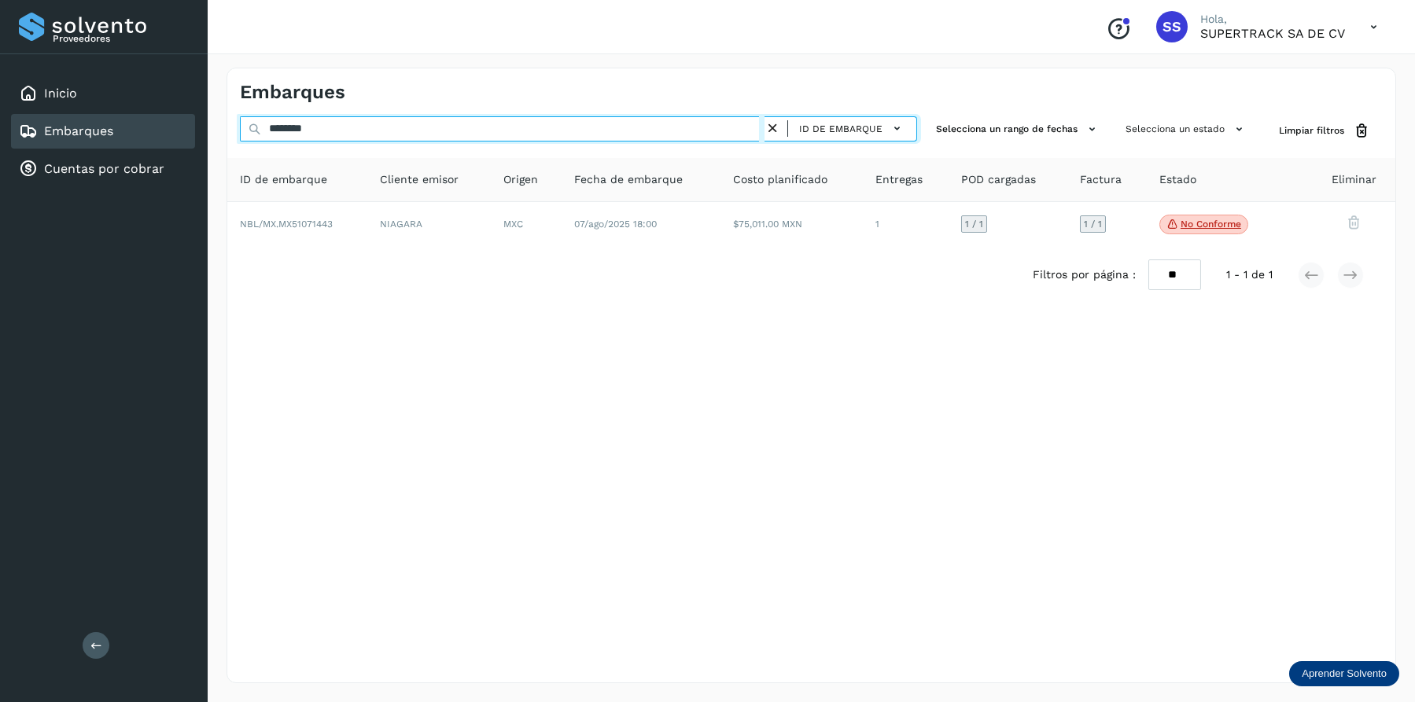
drag, startPoint x: 318, startPoint y: 126, endPoint x: -3, endPoint y: 124, distance: 320.9
click at [0, 124] on html "Proveedores Inicio Embarques Cuentas por cobrar Salir Conoce nuestros beneficio…" at bounding box center [707, 351] width 1415 height 702
type input "*"
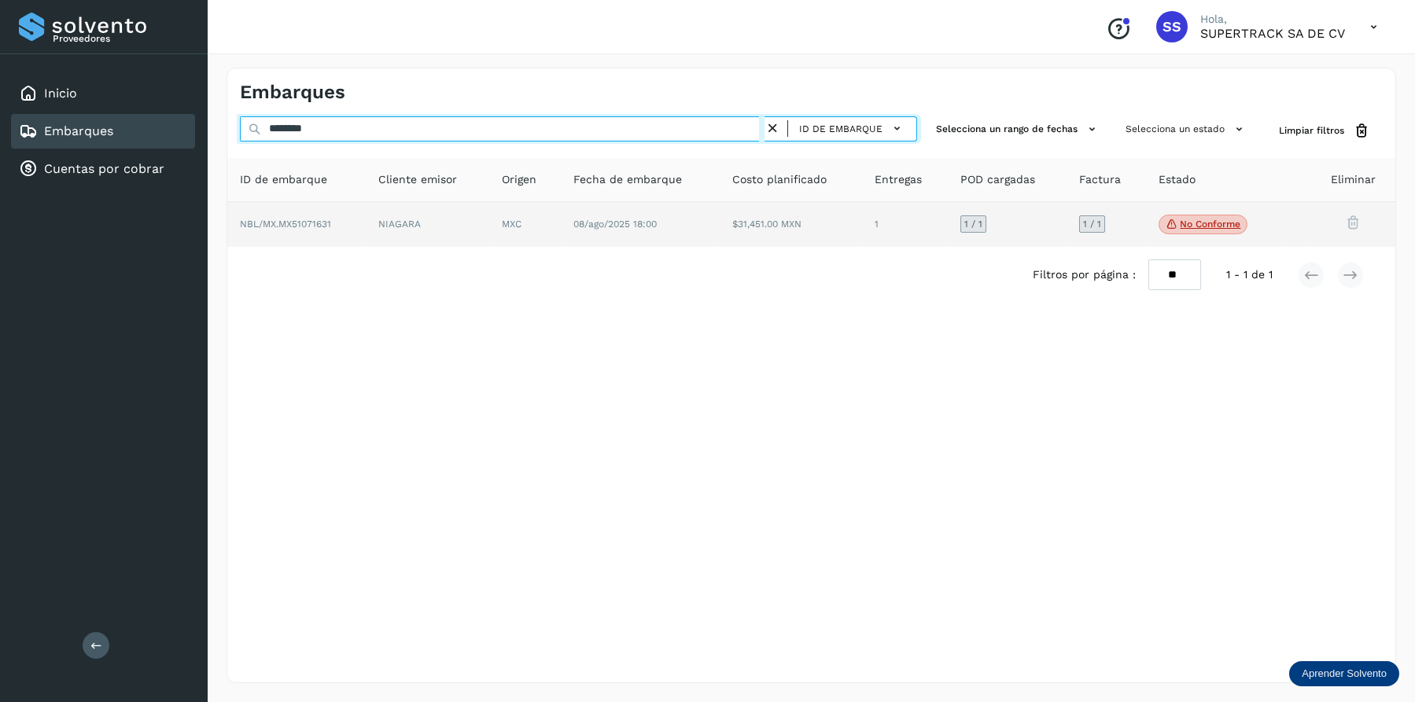
type input "********"
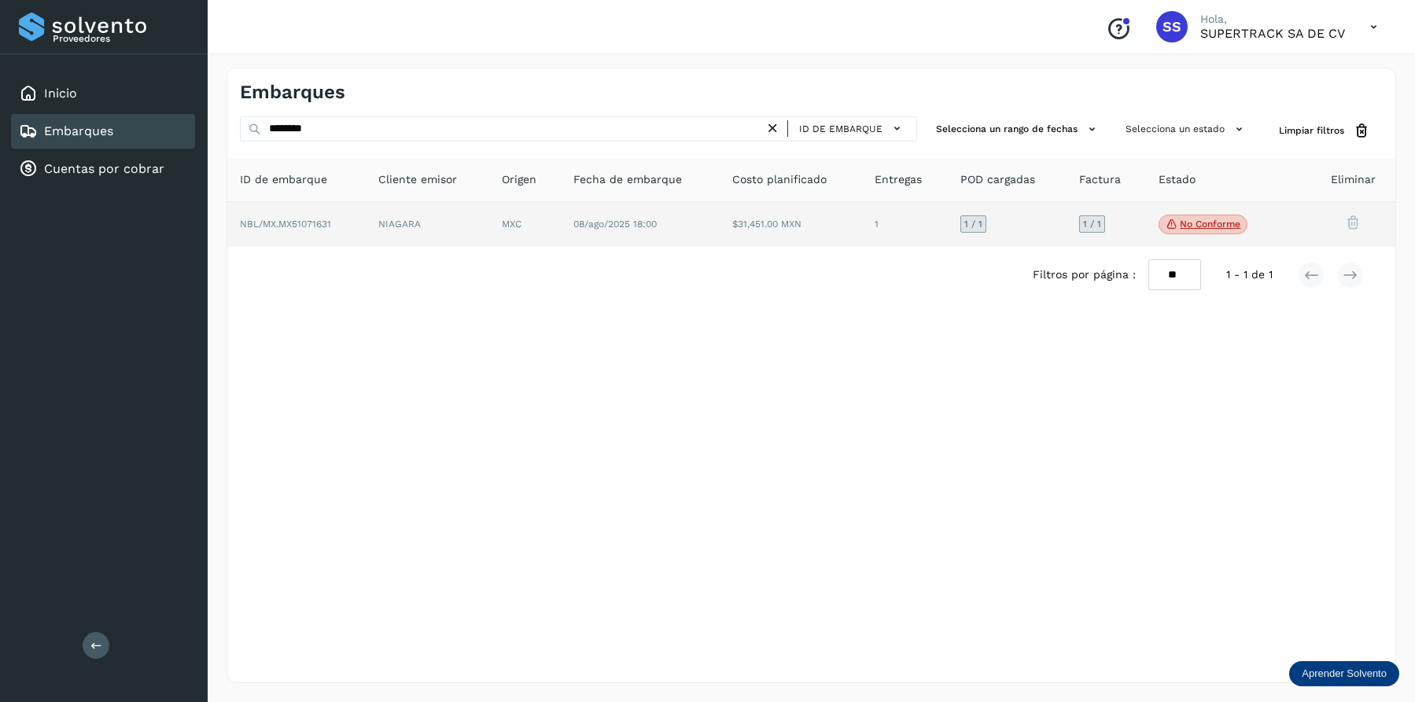
click at [489, 219] on td "NIAGARA" at bounding box center [524, 225] width 71 height 46
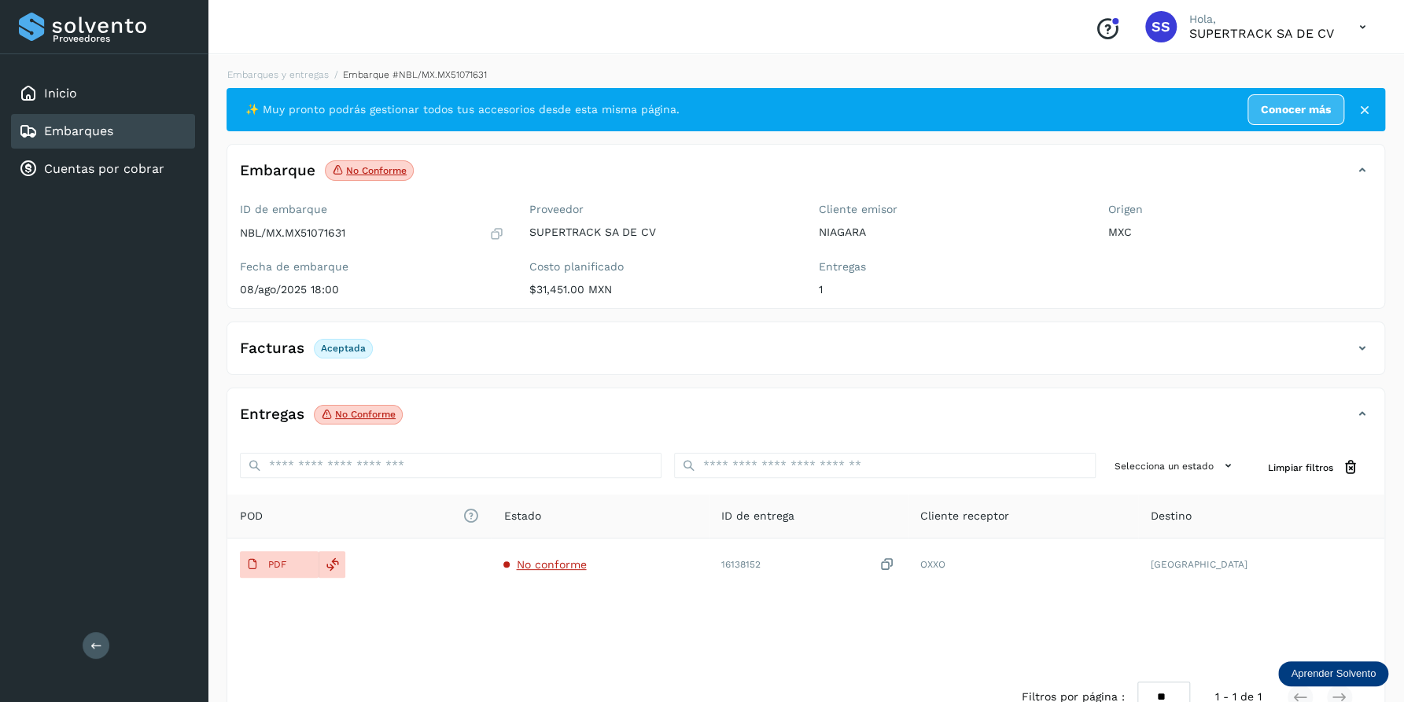
click at [371, 412] on p "No conforme" at bounding box center [365, 414] width 61 height 11
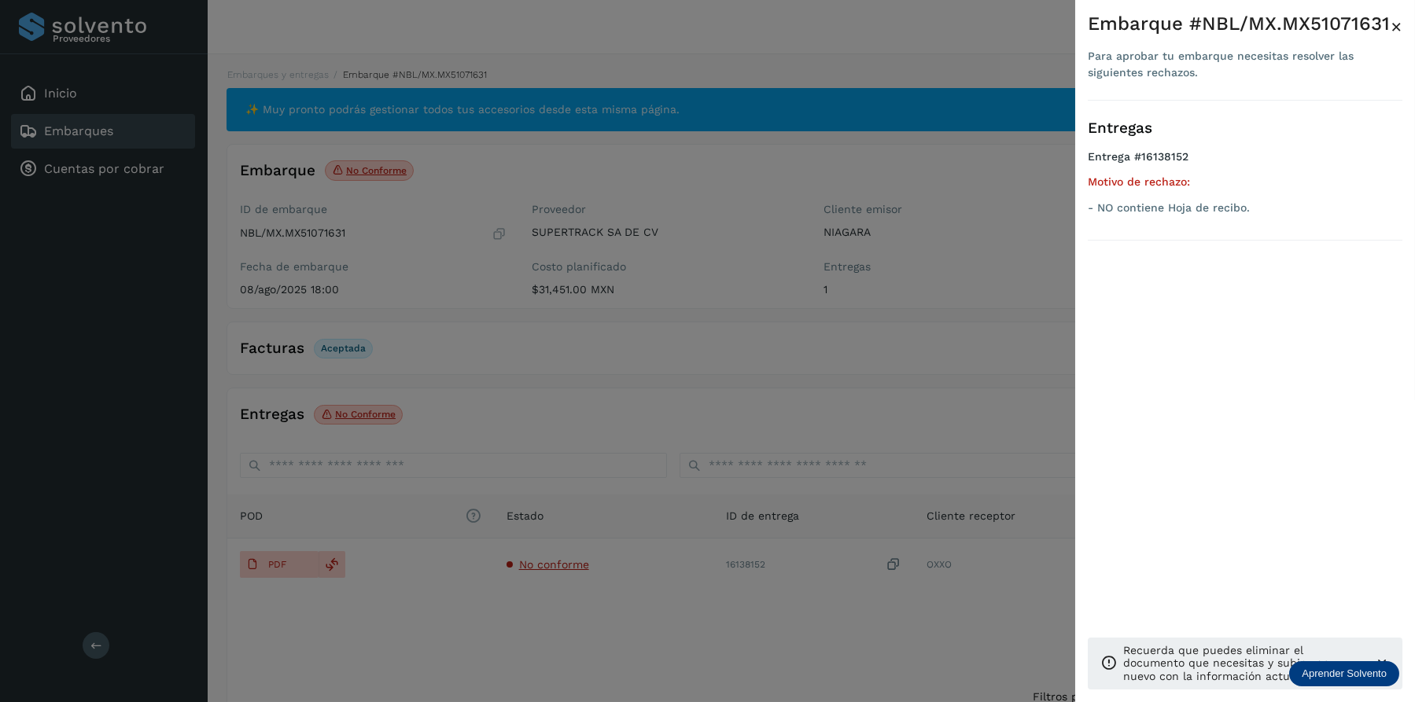
click at [940, 462] on div at bounding box center [707, 351] width 1415 height 702
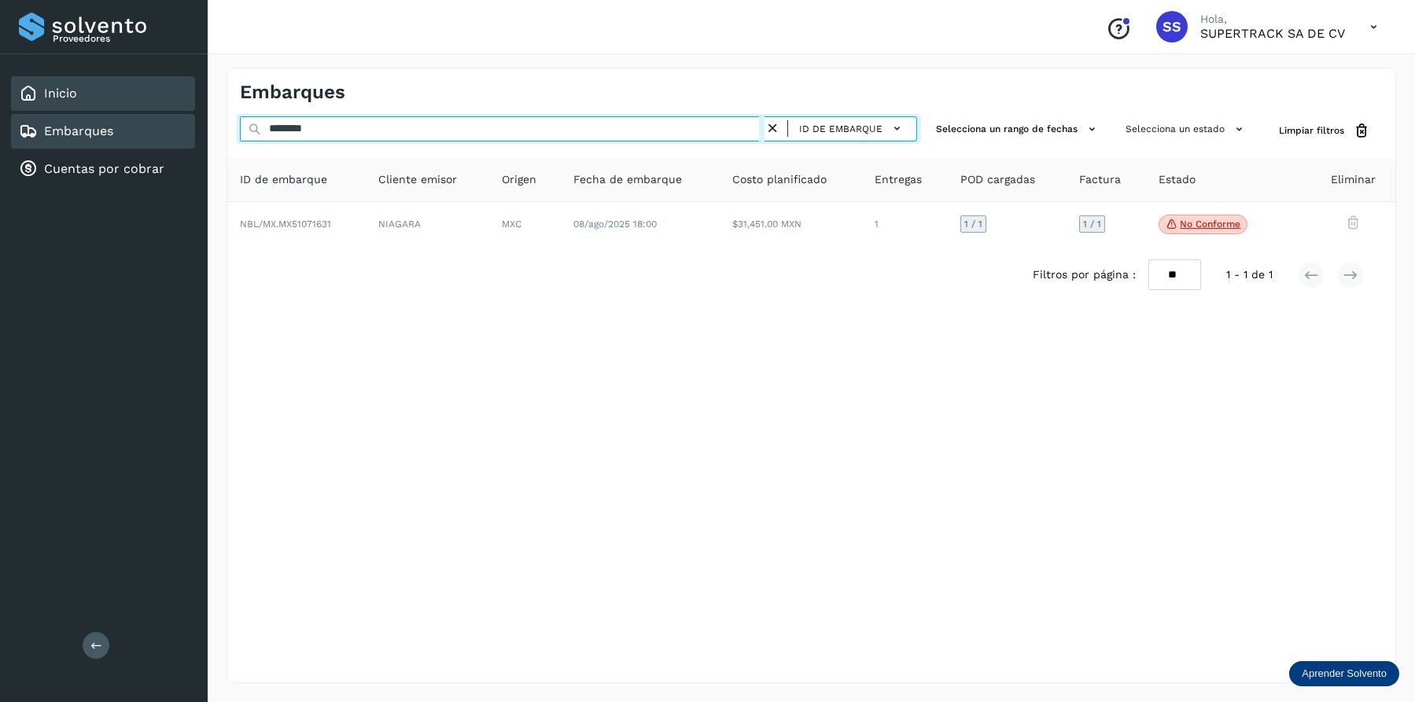
drag, startPoint x: 370, startPoint y: 138, endPoint x: 127, endPoint y: 77, distance: 250.6
click at [110, 84] on div "Proveedores Inicio Embarques Cuentas por cobrar Salir Conoce nuestros beneficio…" at bounding box center [707, 351] width 1415 height 702
type input "*"
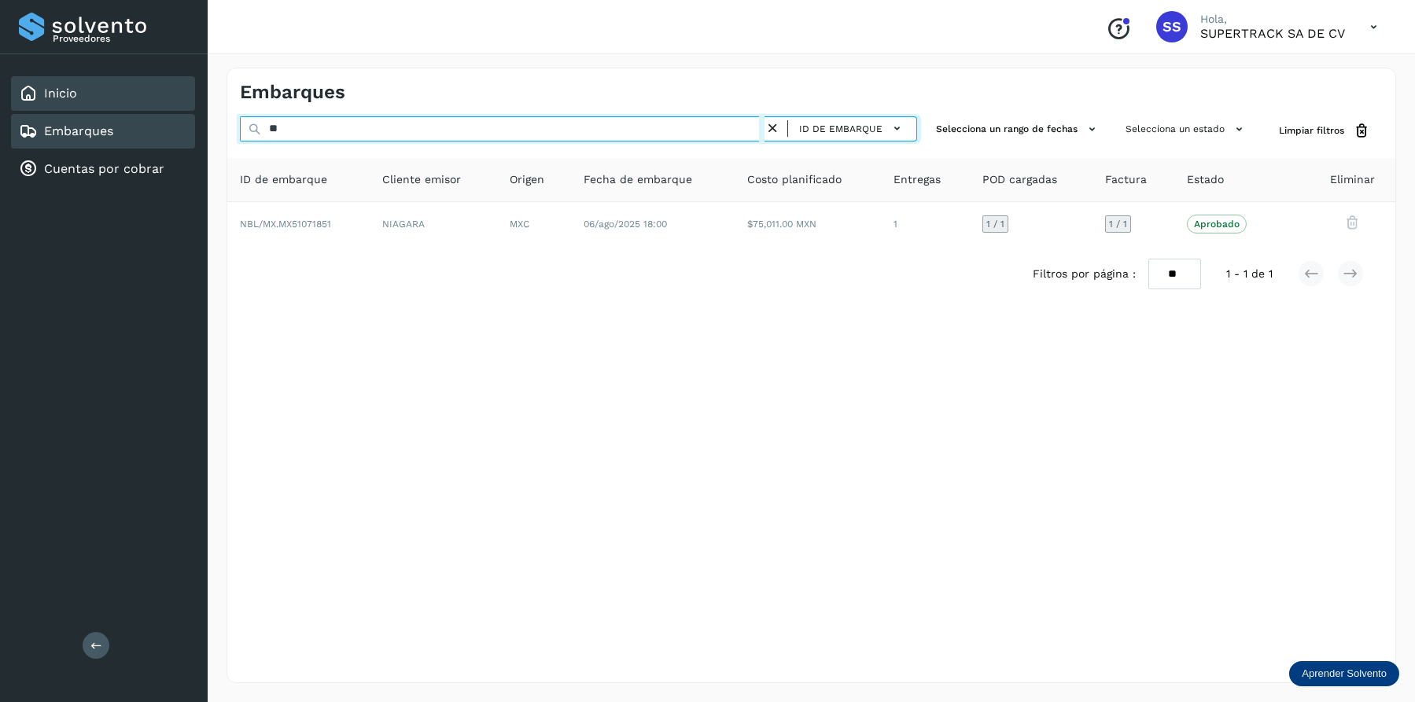
type input "*"
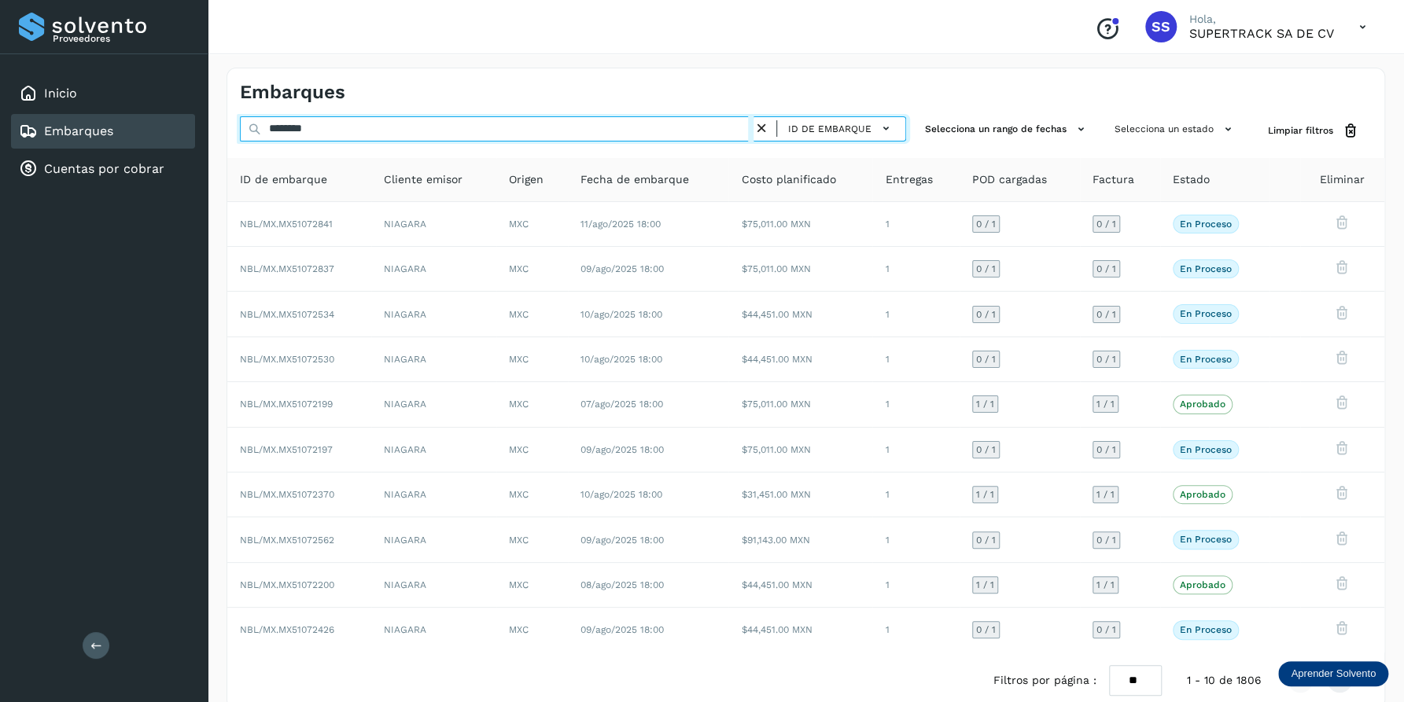
drag, startPoint x: 358, startPoint y: 135, endPoint x: 153, endPoint y: 134, distance: 204.5
click at [153, 134] on div "Proveedores Inicio Embarques Cuentas por cobrar Salir Conoce nuestros beneficio…" at bounding box center [702, 364] width 1404 height 728
type input "********"
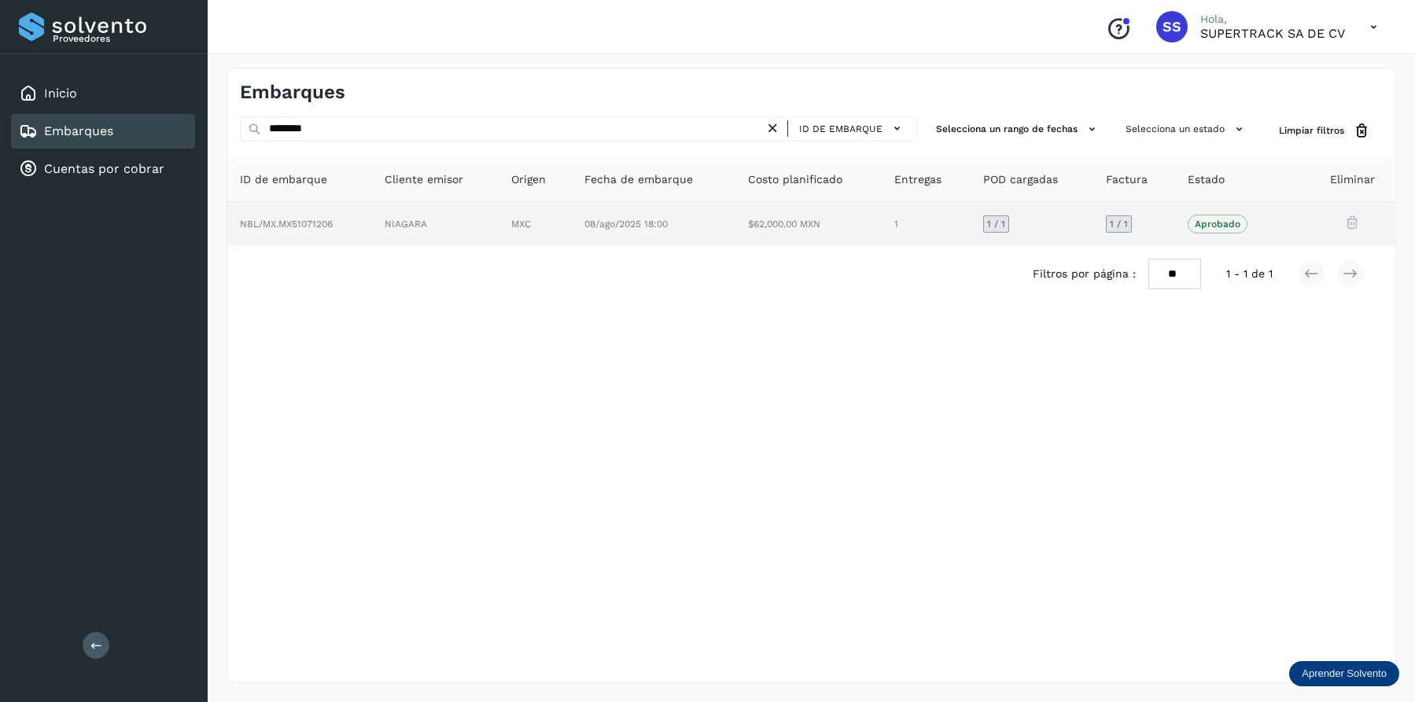
click at [735, 240] on td "08/ago/2025 18:00" at bounding box center [808, 224] width 146 height 44
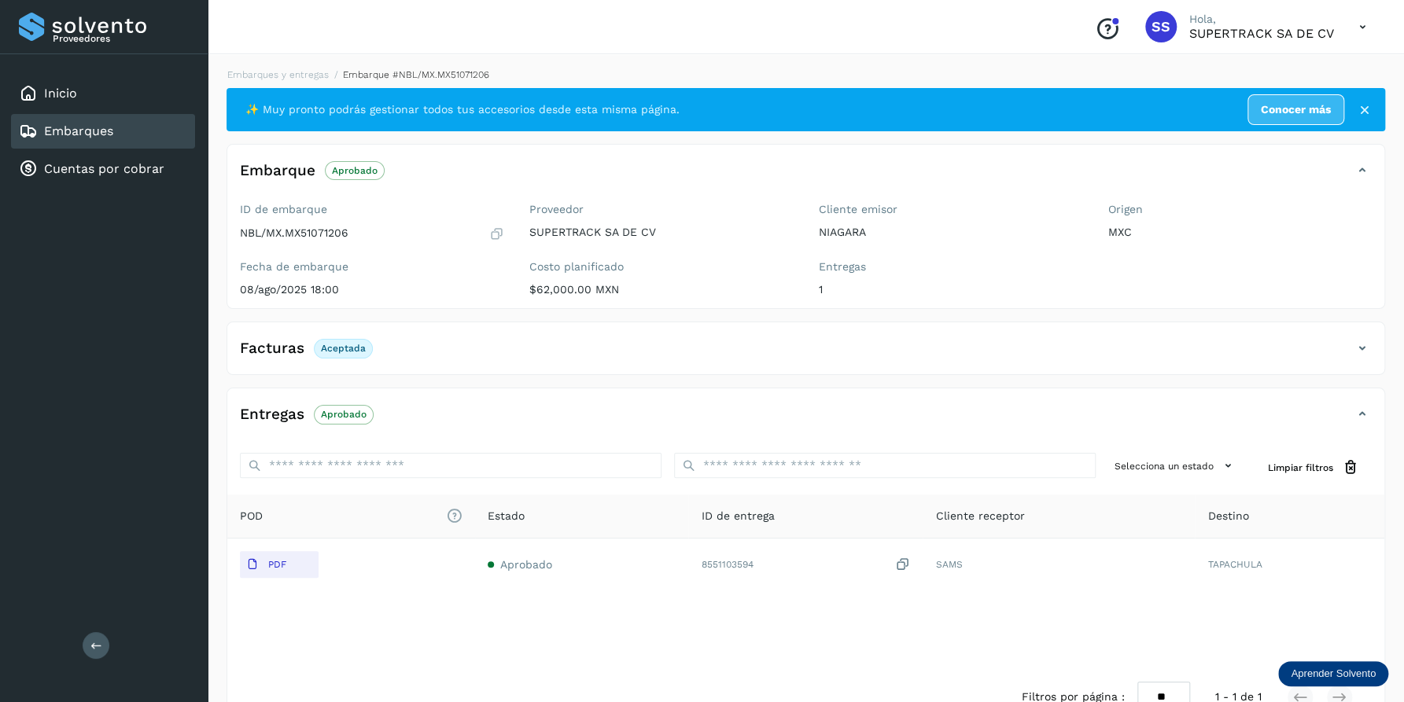
click at [359, 168] on p "Aprobado" at bounding box center [355, 170] width 46 height 11
